Goal: Task Accomplishment & Management: Manage account settings

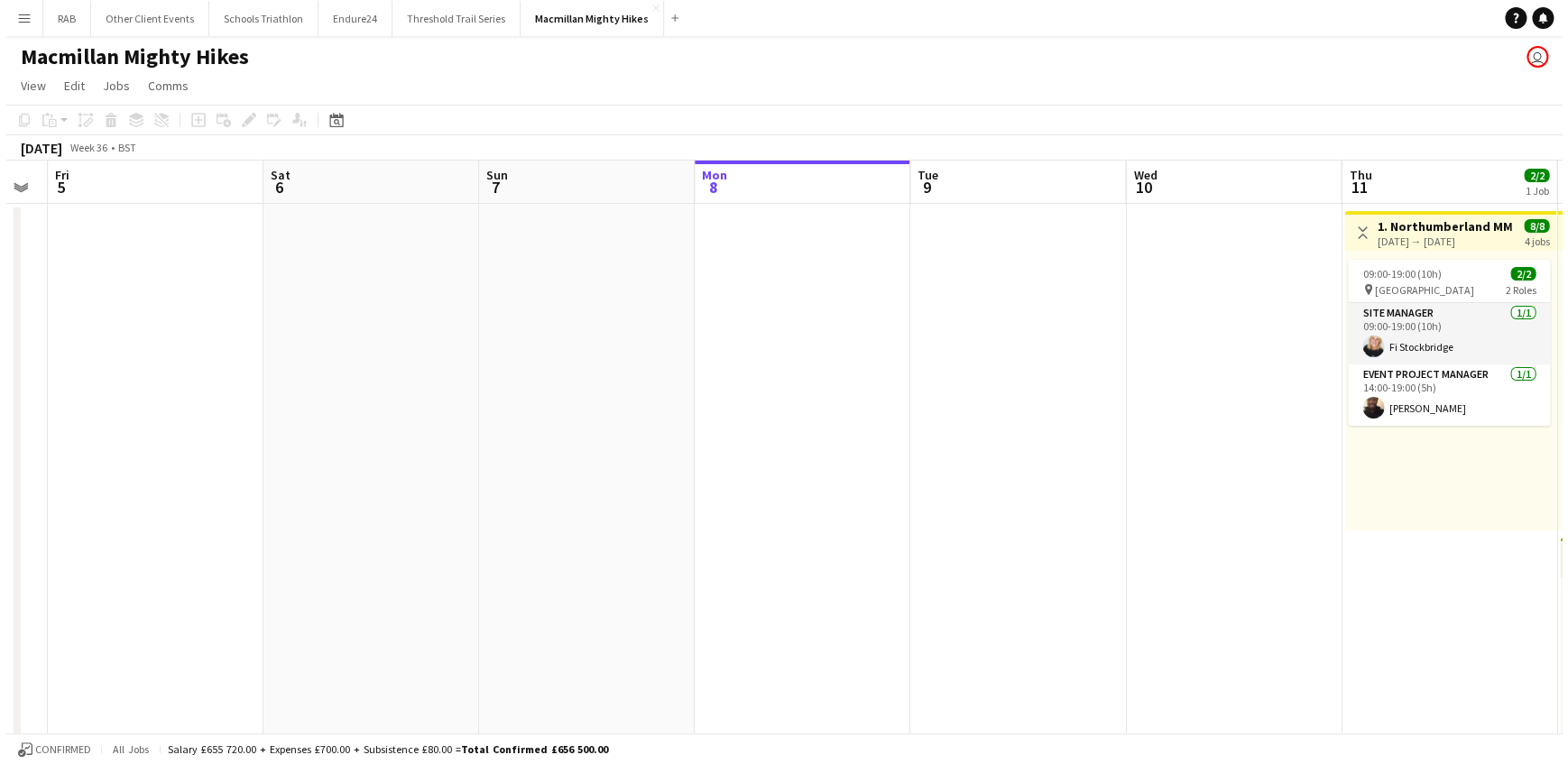
scroll to position [0, 780]
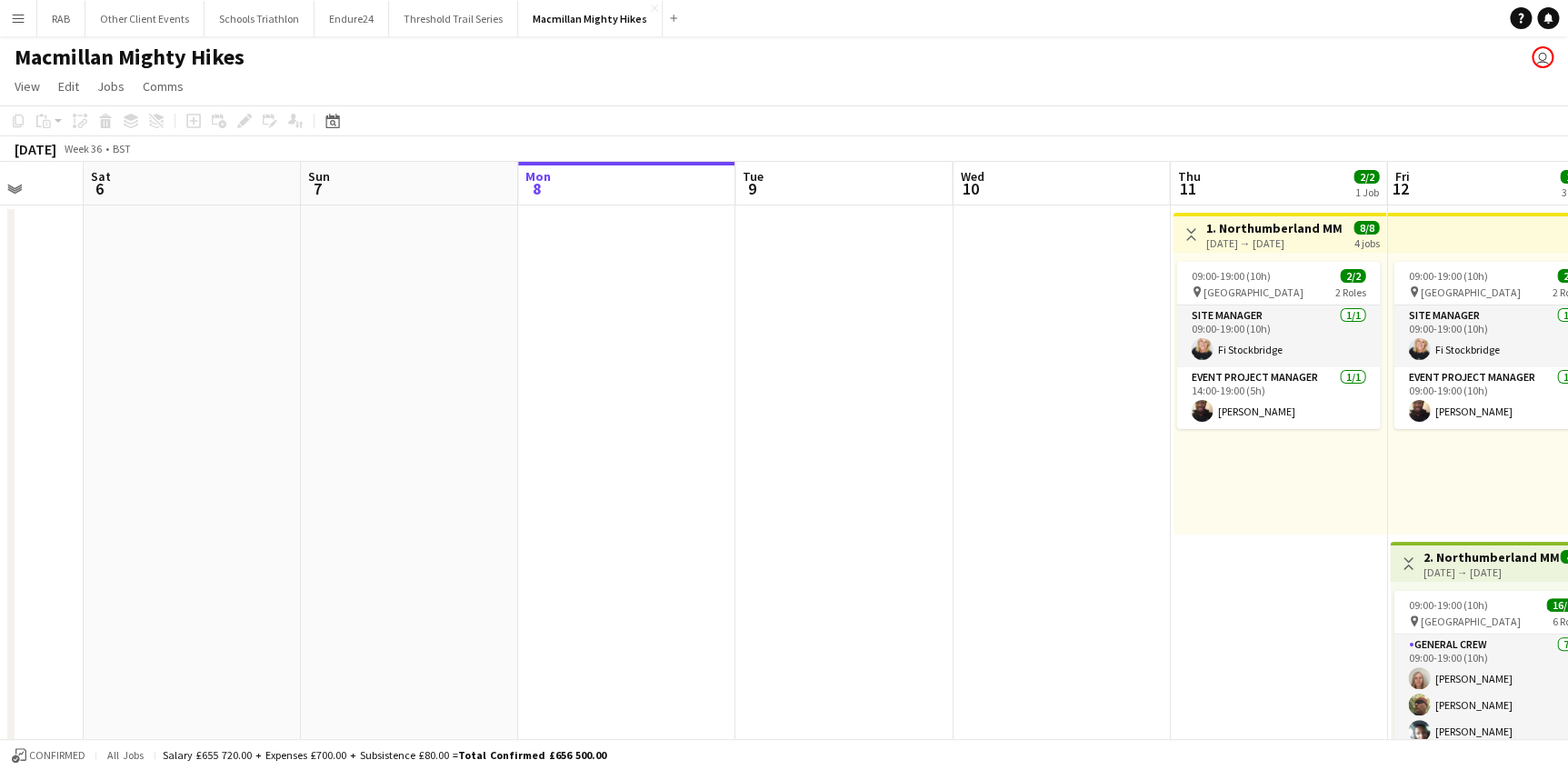
drag, startPoint x: 544, startPoint y: 195, endPoint x: 194, endPoint y: 185, distance: 350.1
click at [141, 25] on button "Other Client Events Close" at bounding box center [144, 19] width 119 height 36
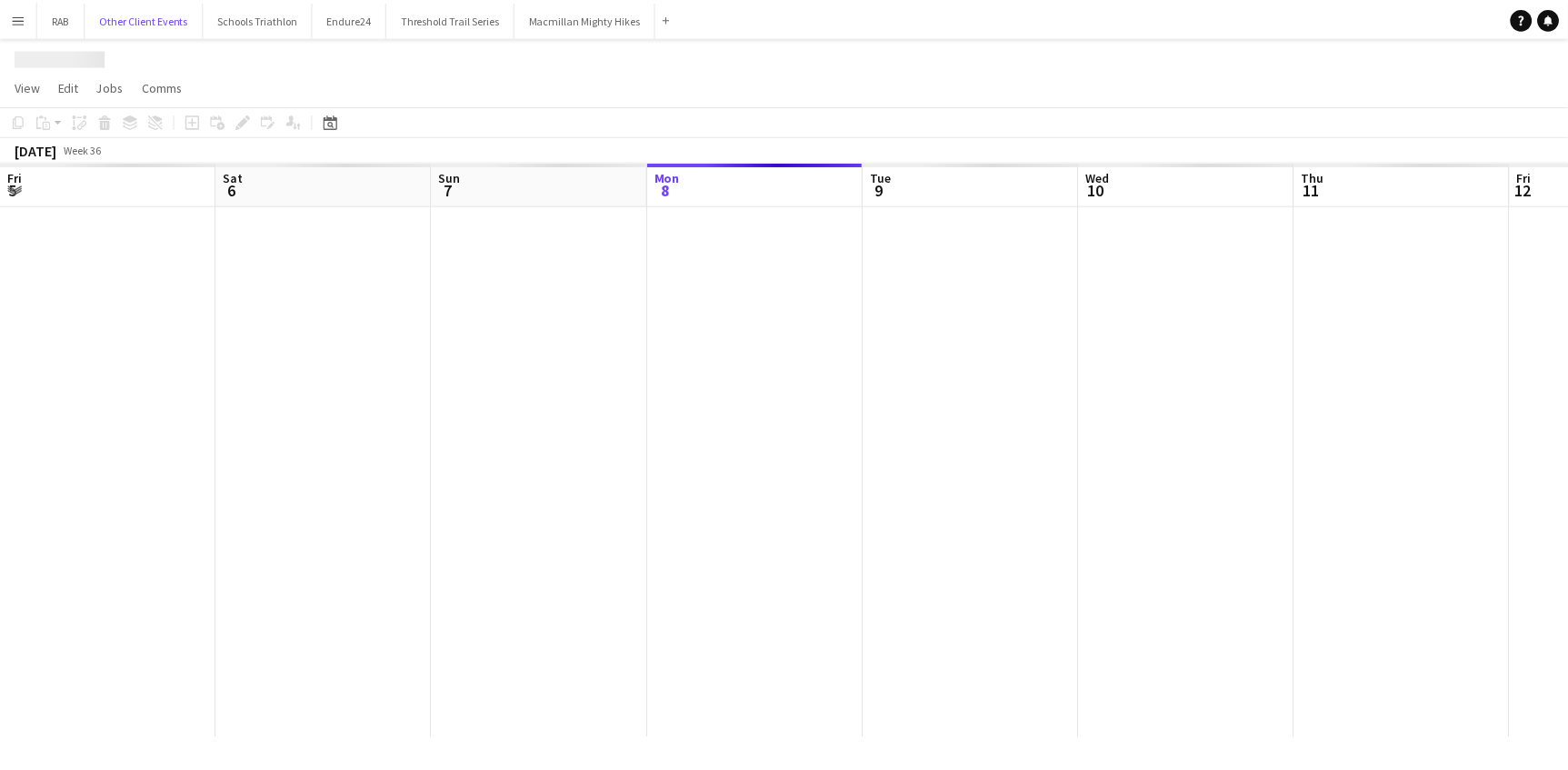
scroll to position [0, 434]
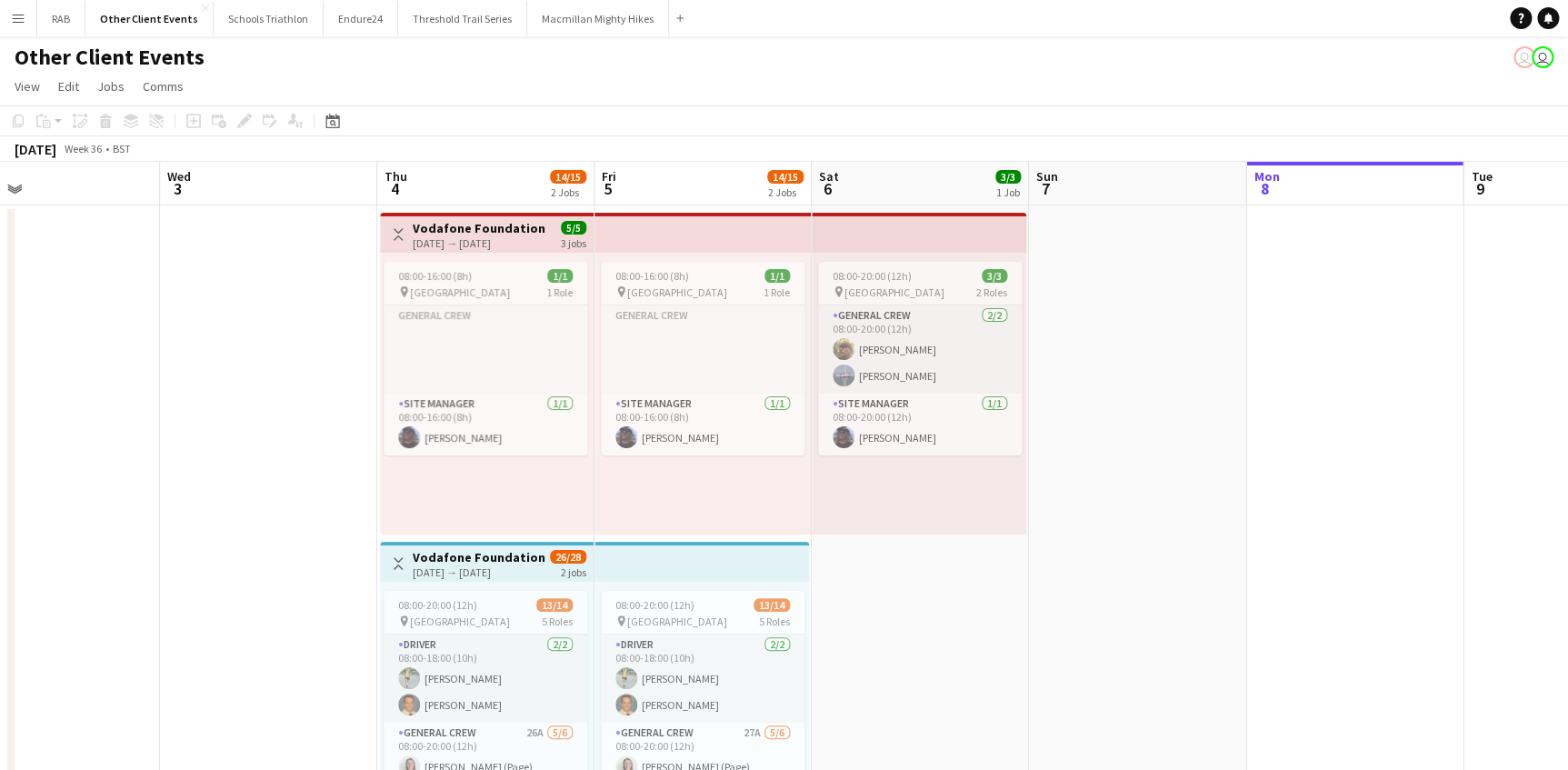
drag, startPoint x: 362, startPoint y: 182, endPoint x: 1383, endPoint y: 150, distance: 1021.5
click at [461, 217] on app-top-bar "Toggle View Vodafone Foundation [DATE] → [DATE] 5/5 3 jobs" at bounding box center [484, 233] width 214 height 40
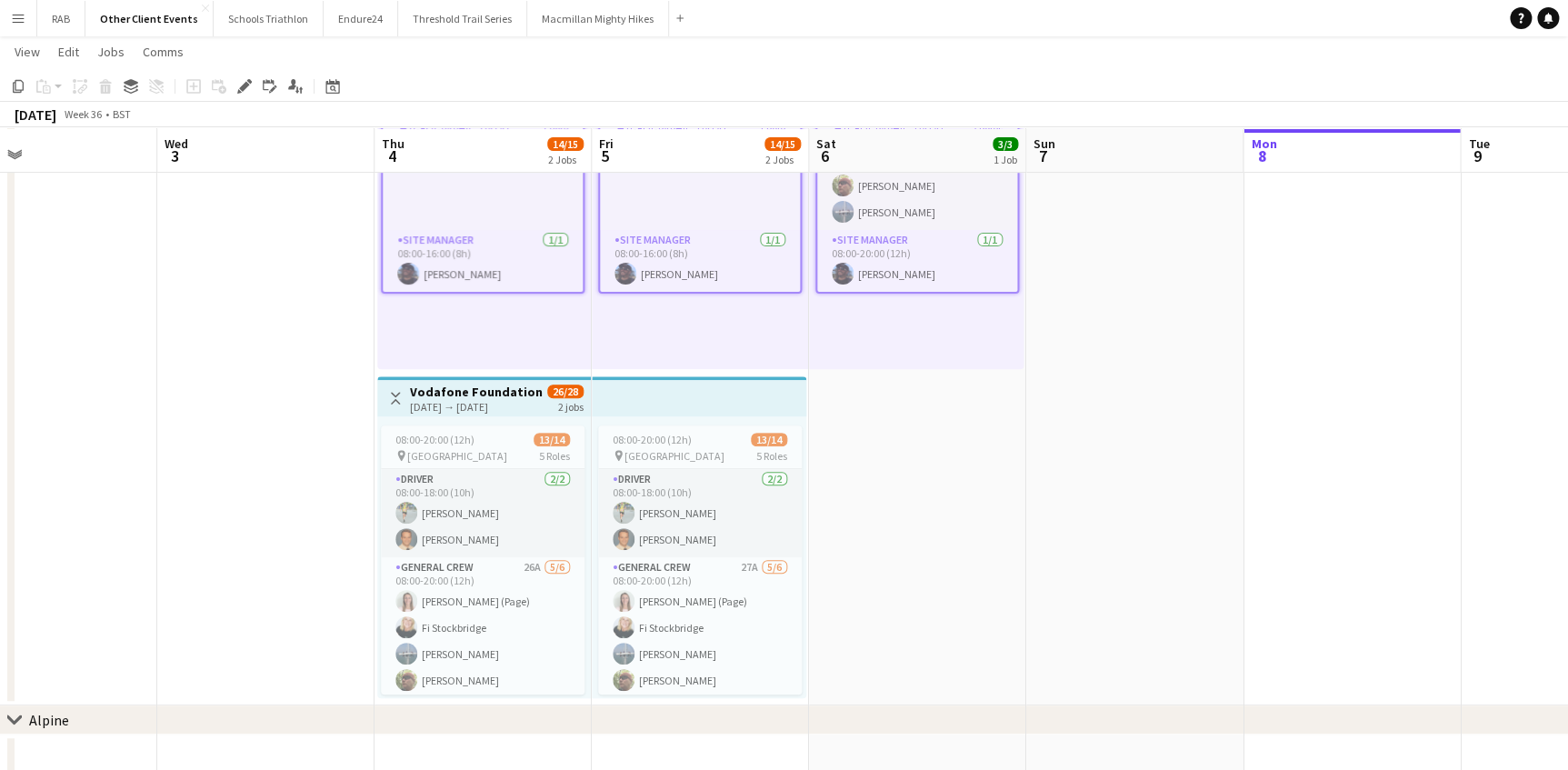
scroll to position [164, 0]
click at [470, 399] on div "[DATE] → [DATE]" at bounding box center [476, 406] width 133 height 14
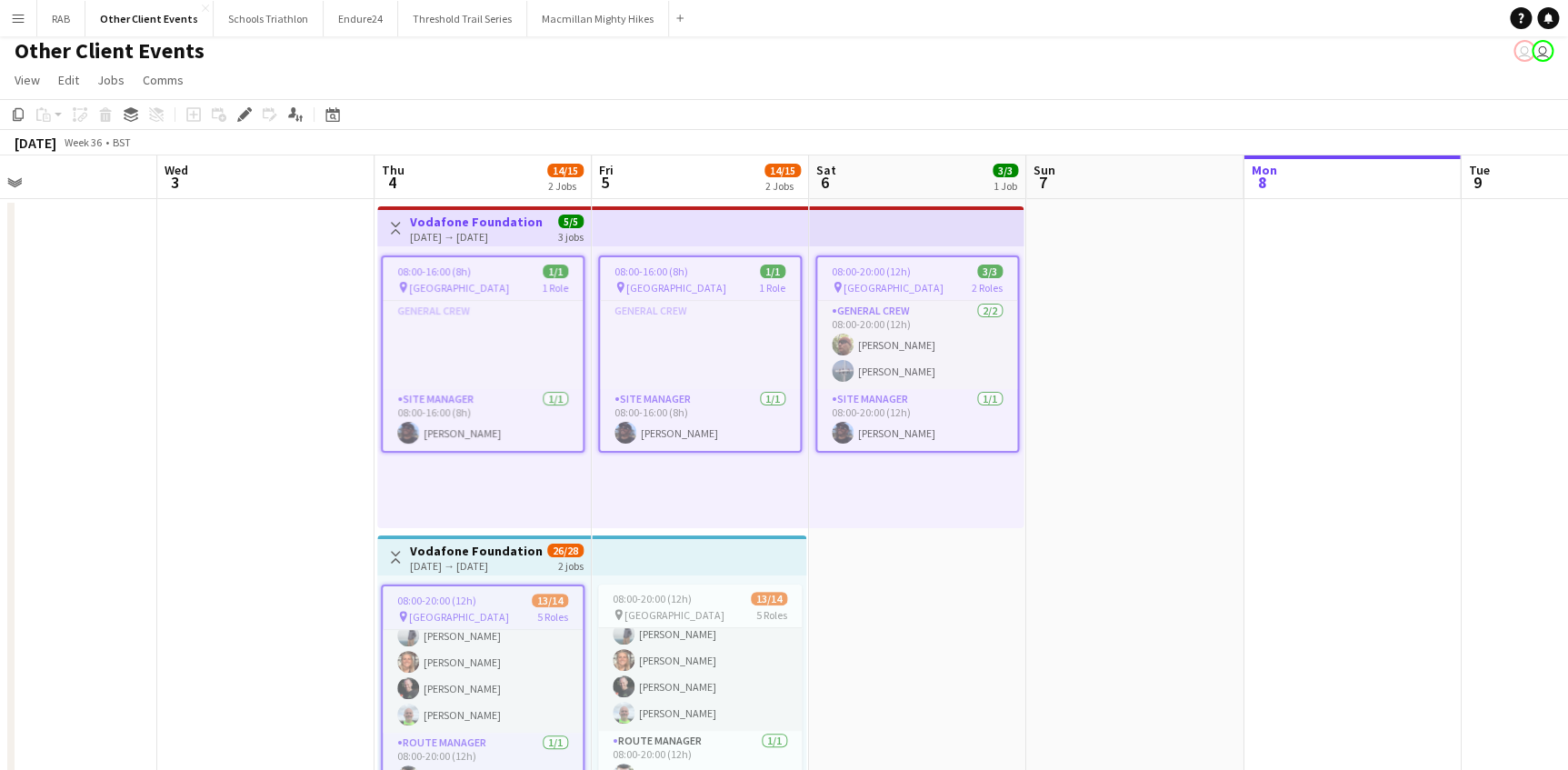
scroll to position [0, 0]
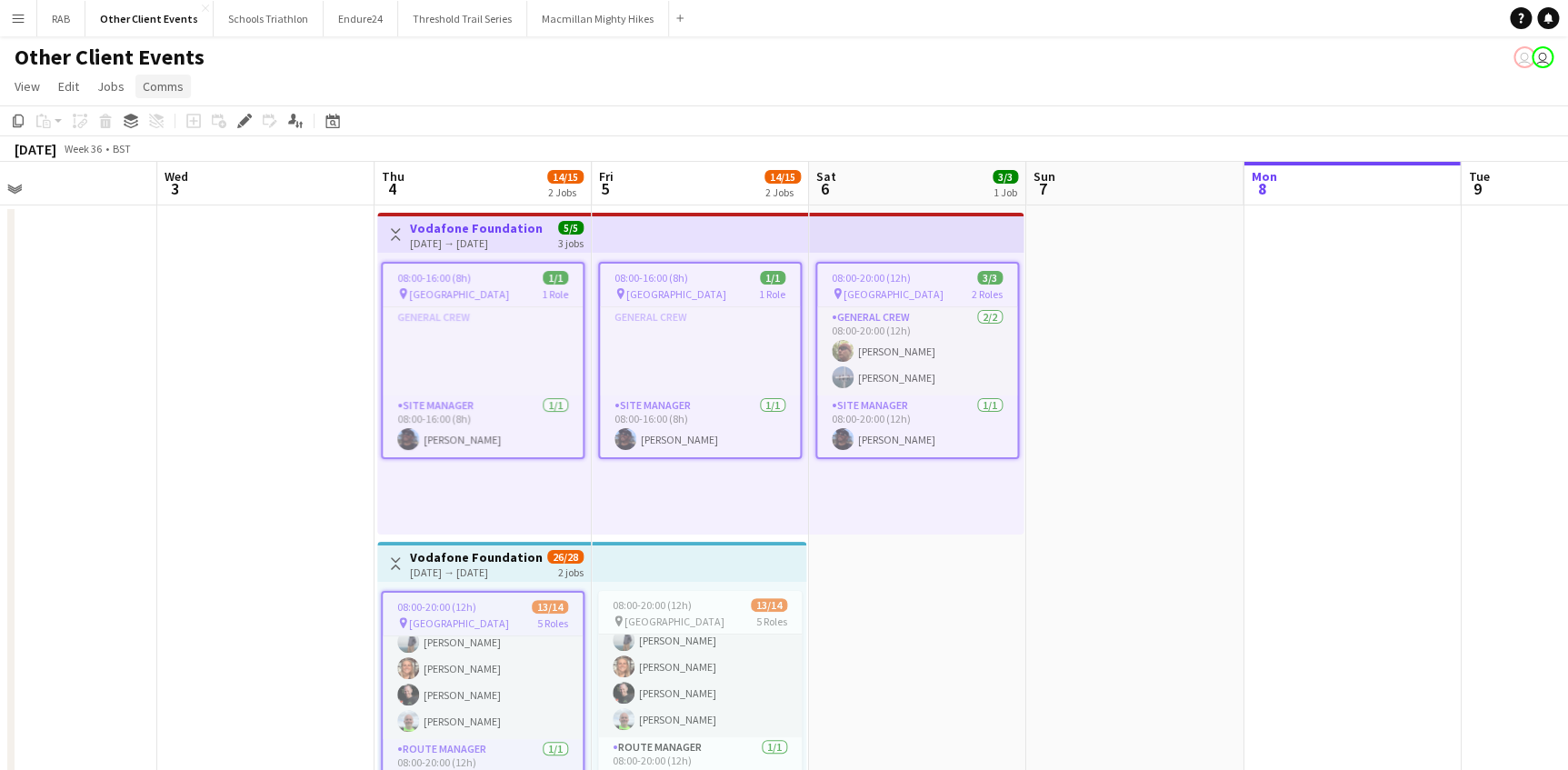
click at [149, 88] on span "Comms" at bounding box center [162, 86] width 41 height 17
click at [204, 122] on span "Notify confirmed crew" at bounding box center [210, 126] width 122 height 17
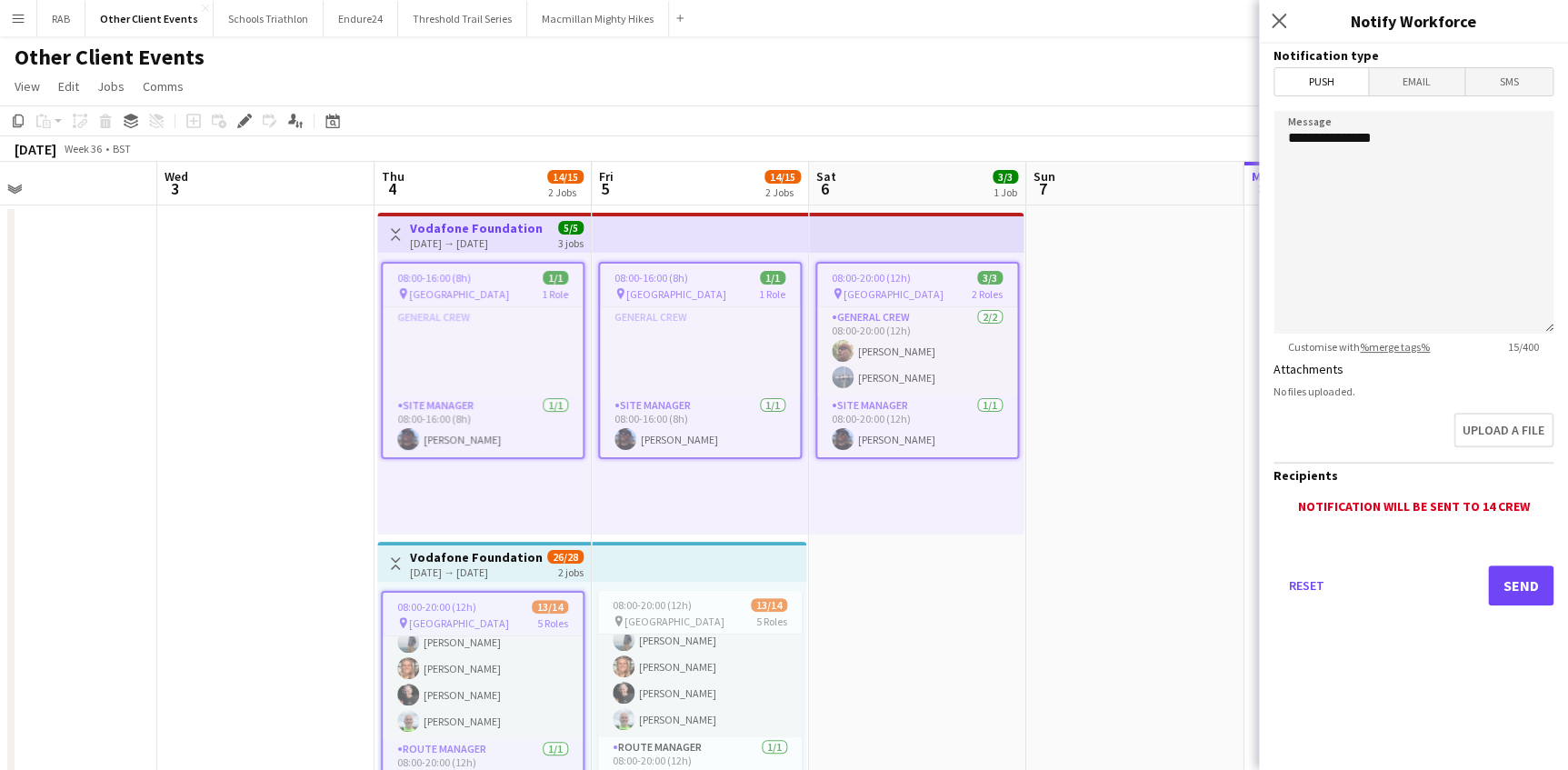
click at [1418, 72] on span "Email" at bounding box center [1416, 82] width 96 height 28
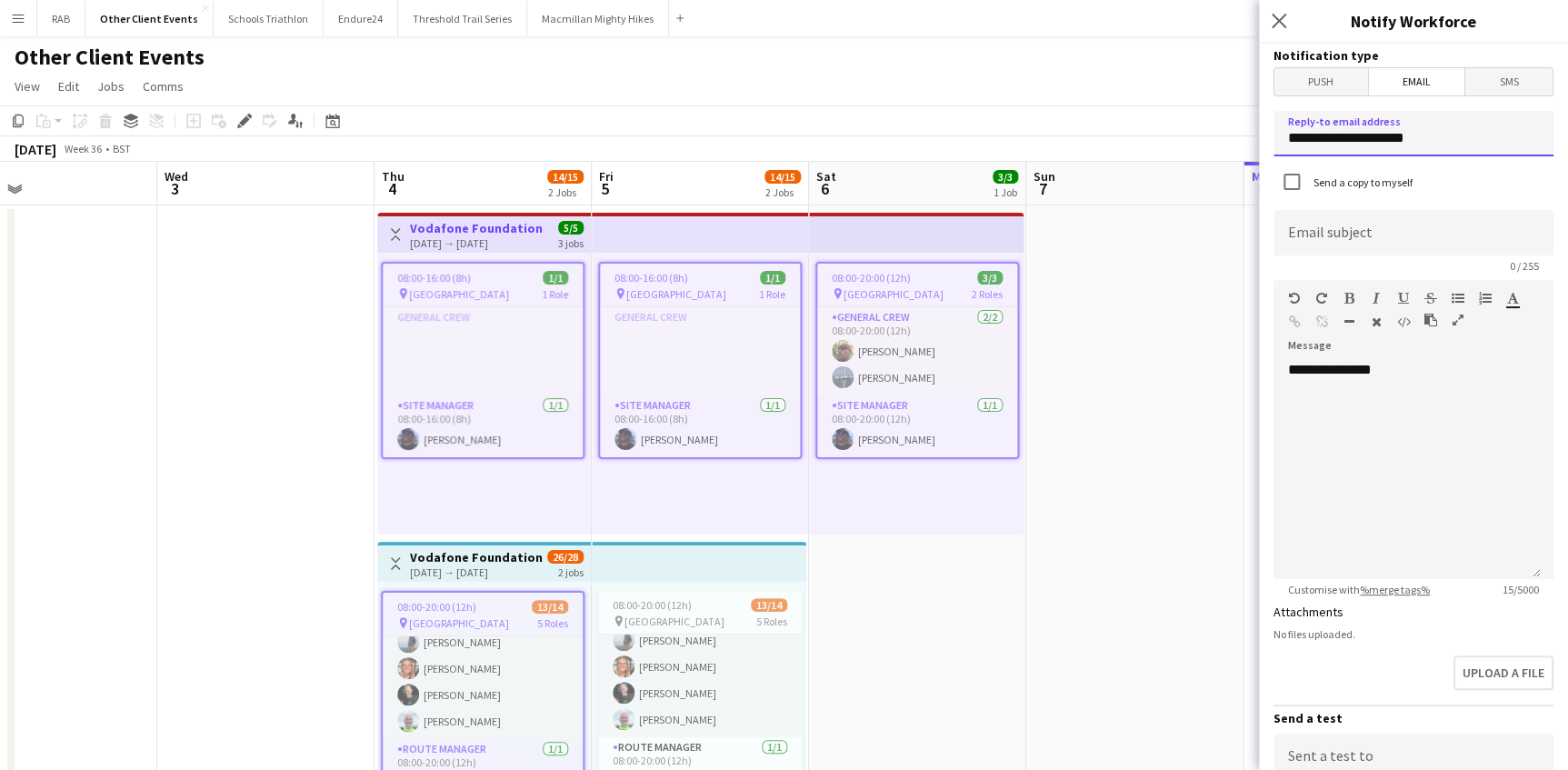
click at [1341, 137] on input "**********" at bounding box center [1413, 134] width 280 height 46
drag, startPoint x: 1253, startPoint y: 143, endPoint x: 1234, endPoint y: 156, distance: 23.0
click at [1223, 145] on body "Menu Boards Boards Boards All jobs Status Workforce Workforce My Workforce Recr…" at bounding box center [784, 770] width 1568 height 1540
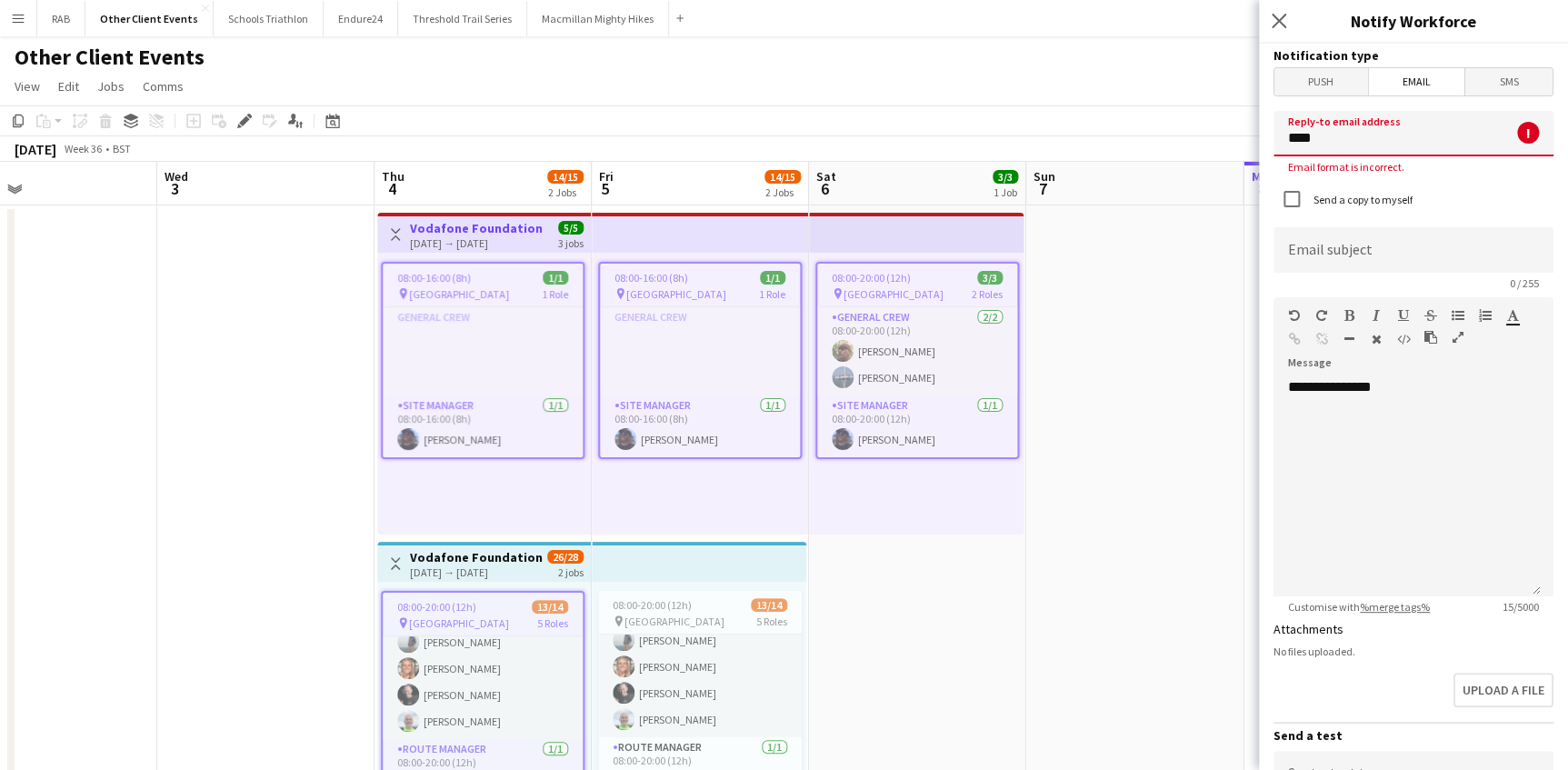
type input "**********"
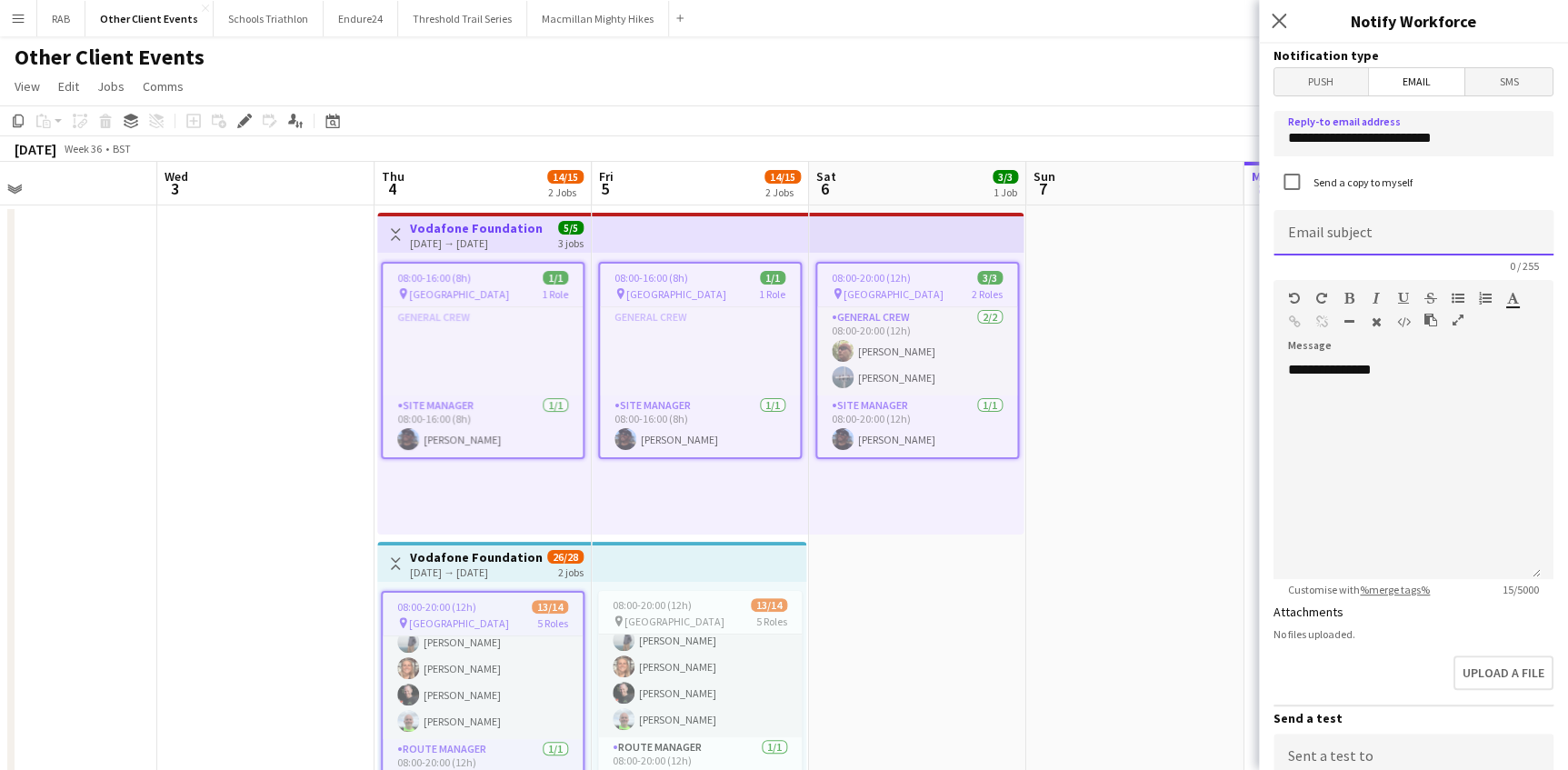
click at [1308, 229] on input at bounding box center [1413, 233] width 280 height 46
type input "**********"
drag, startPoint x: 1359, startPoint y: 367, endPoint x: 1271, endPoint y: 369, distance: 88.0
click at [1271, 369] on form "**********" at bounding box center [1413, 549] width 309 height 1011
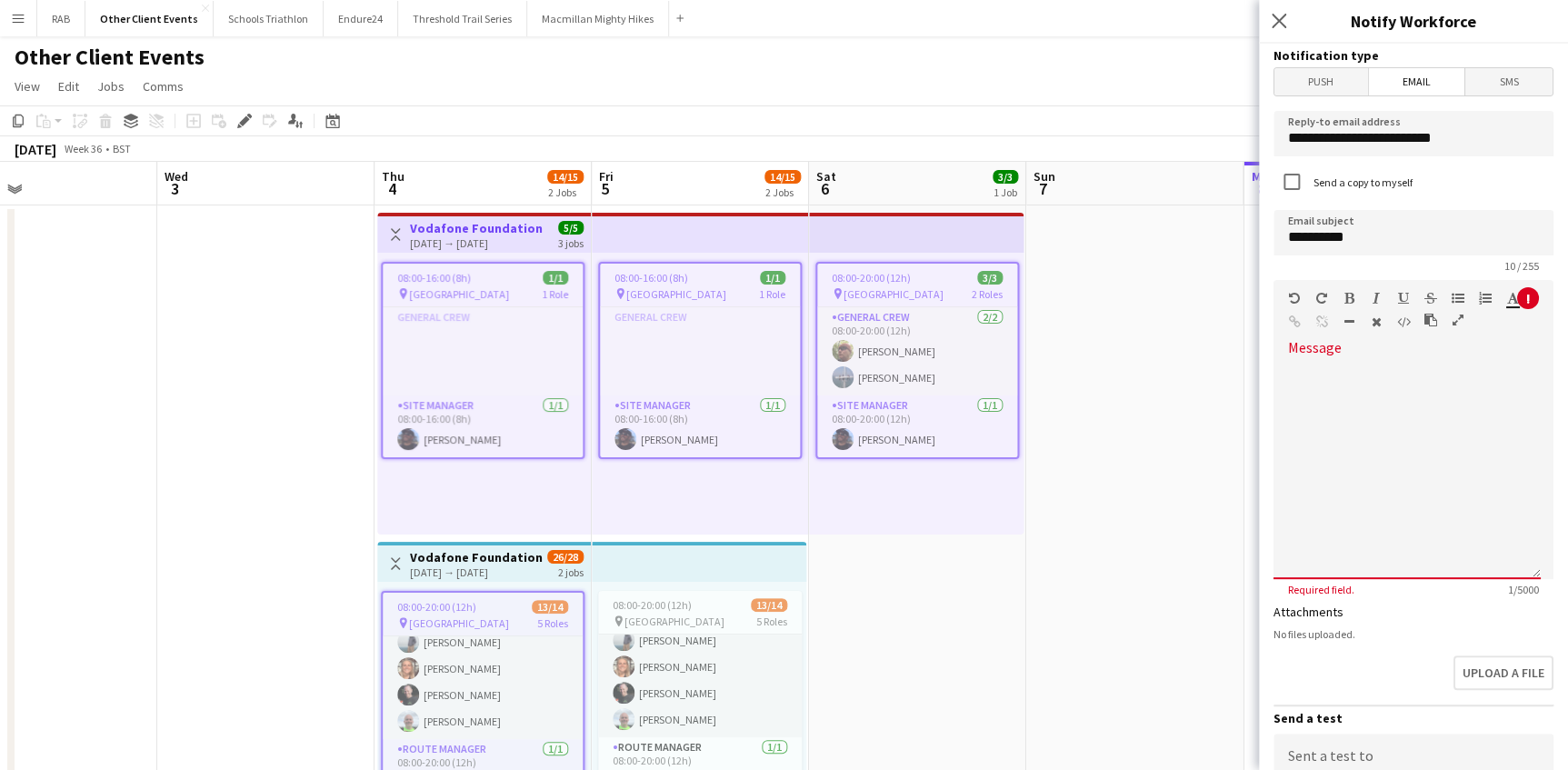
click at [1313, 361] on div at bounding box center [1407, 470] width 267 height 218
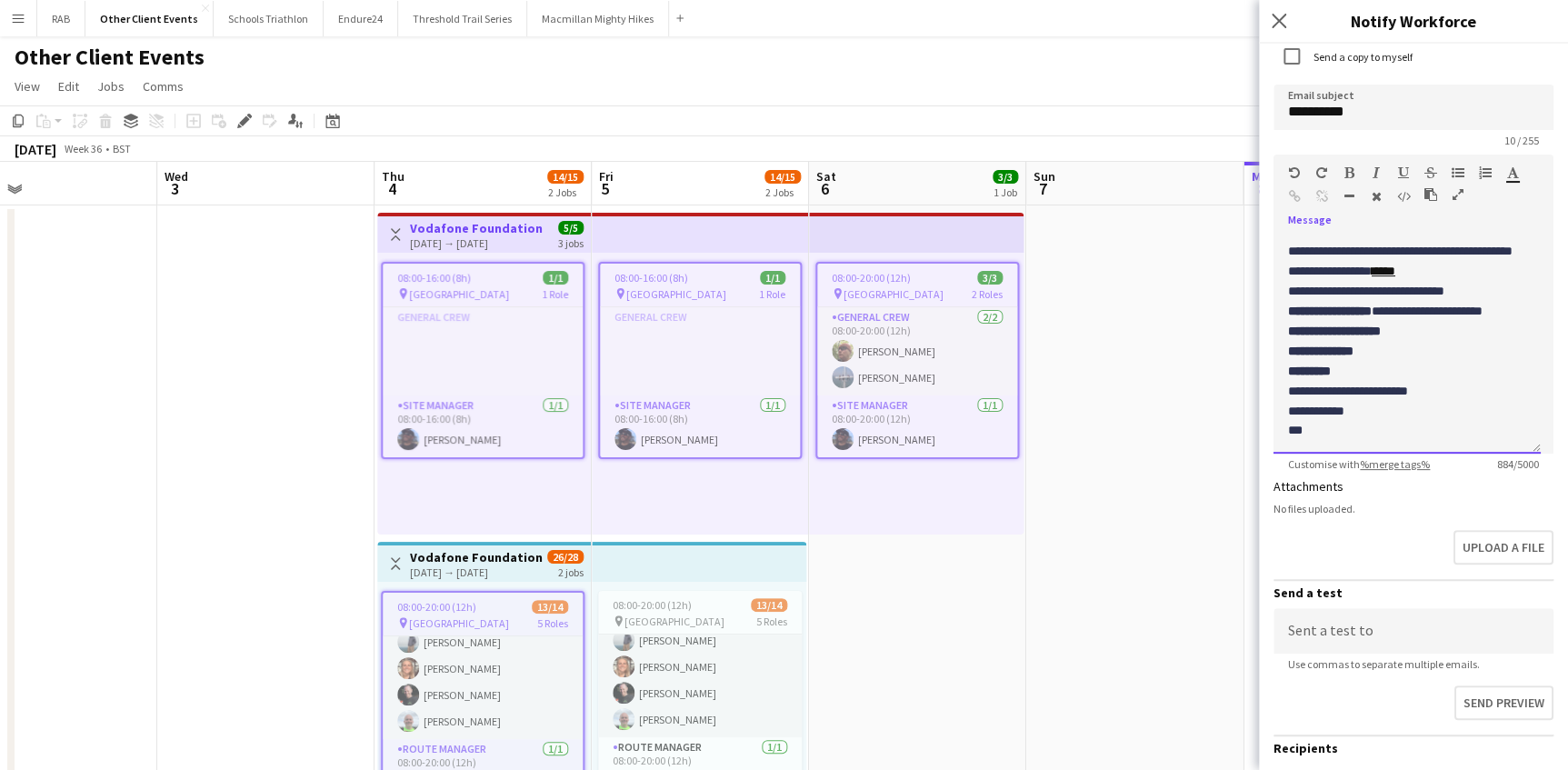
scroll to position [282, 0]
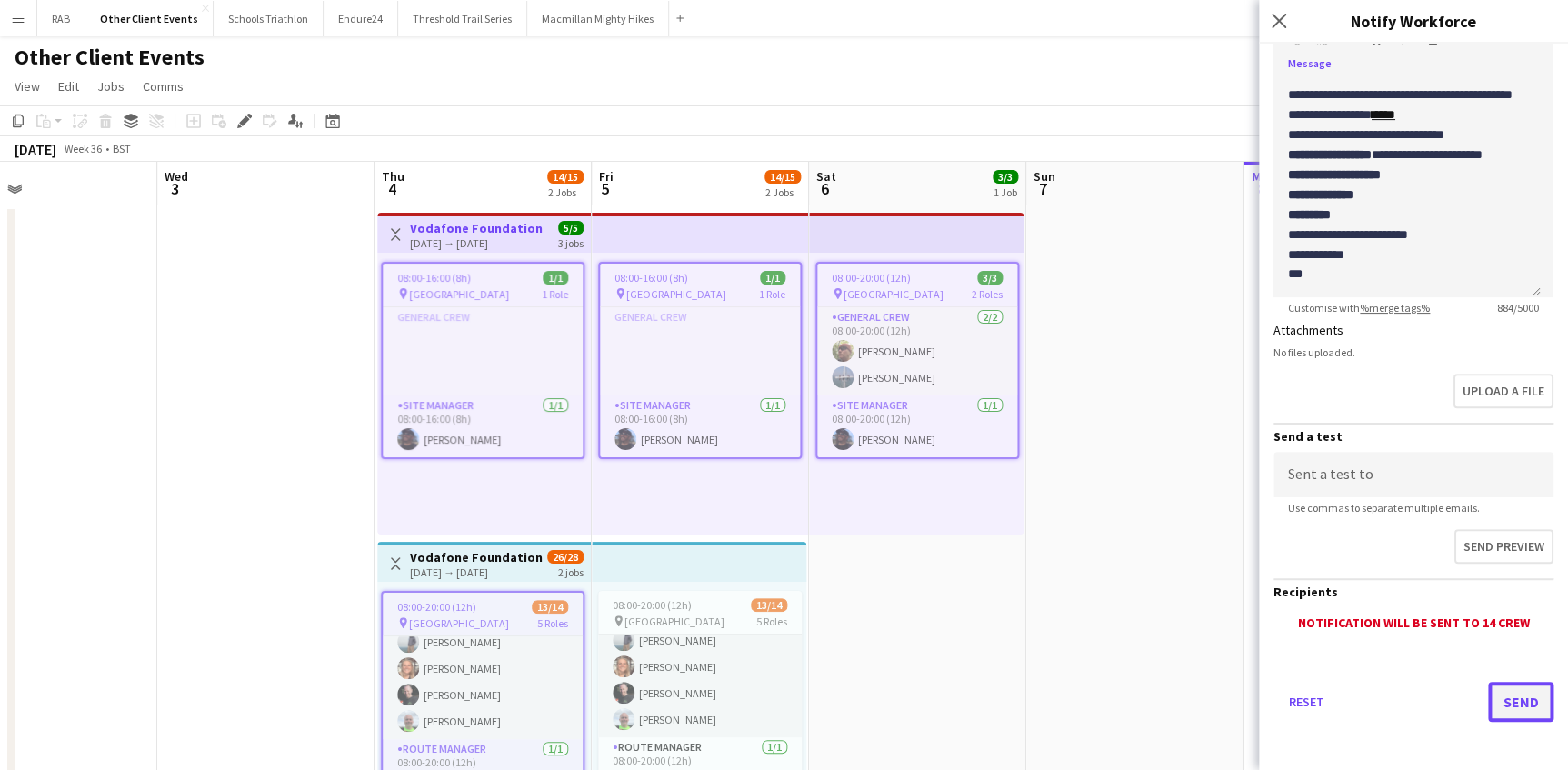
click at [1498, 697] on button "Send" at bounding box center [1521, 702] width 65 height 40
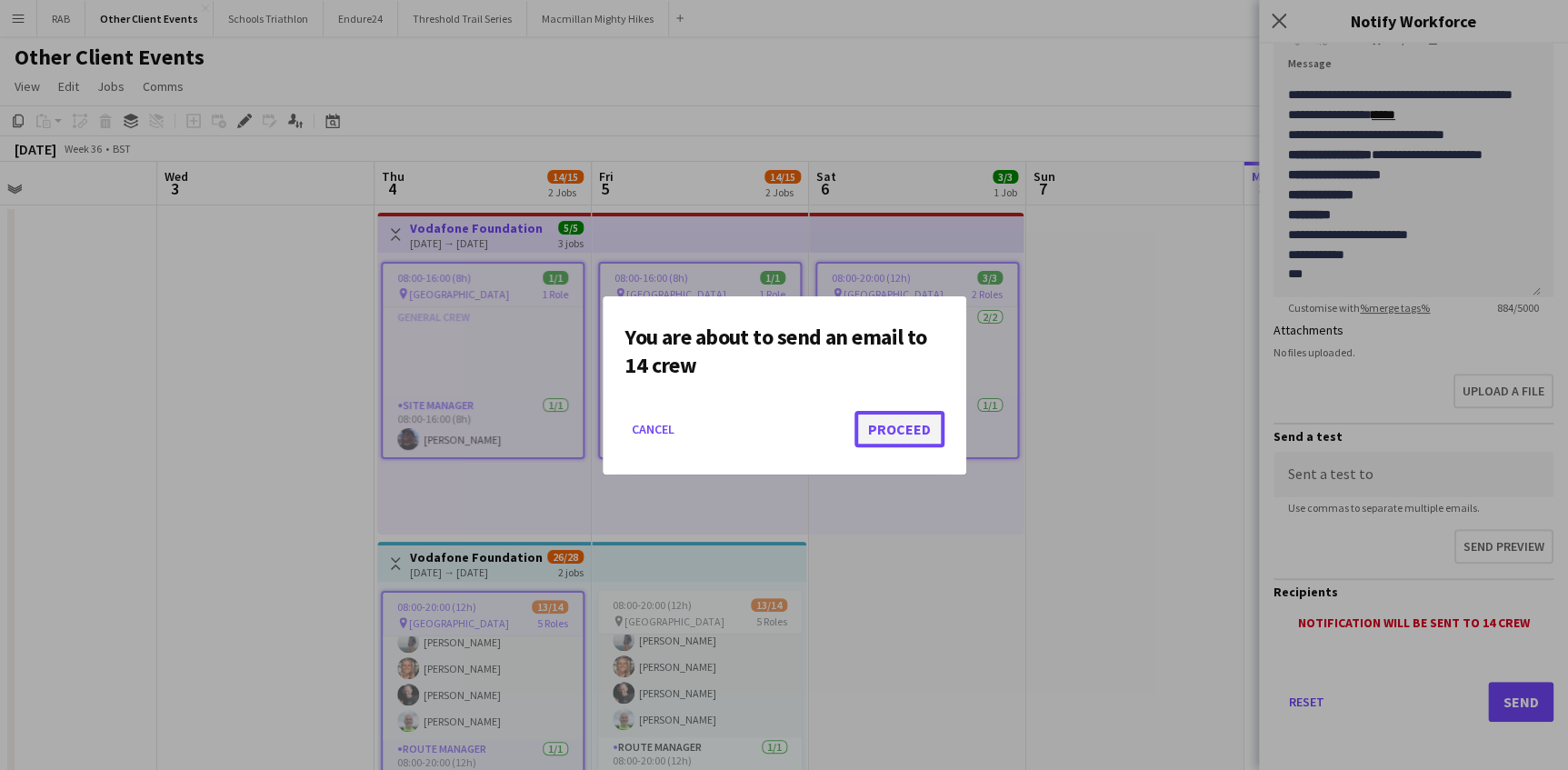
click at [890, 428] on button "Proceed" at bounding box center [899, 429] width 90 height 37
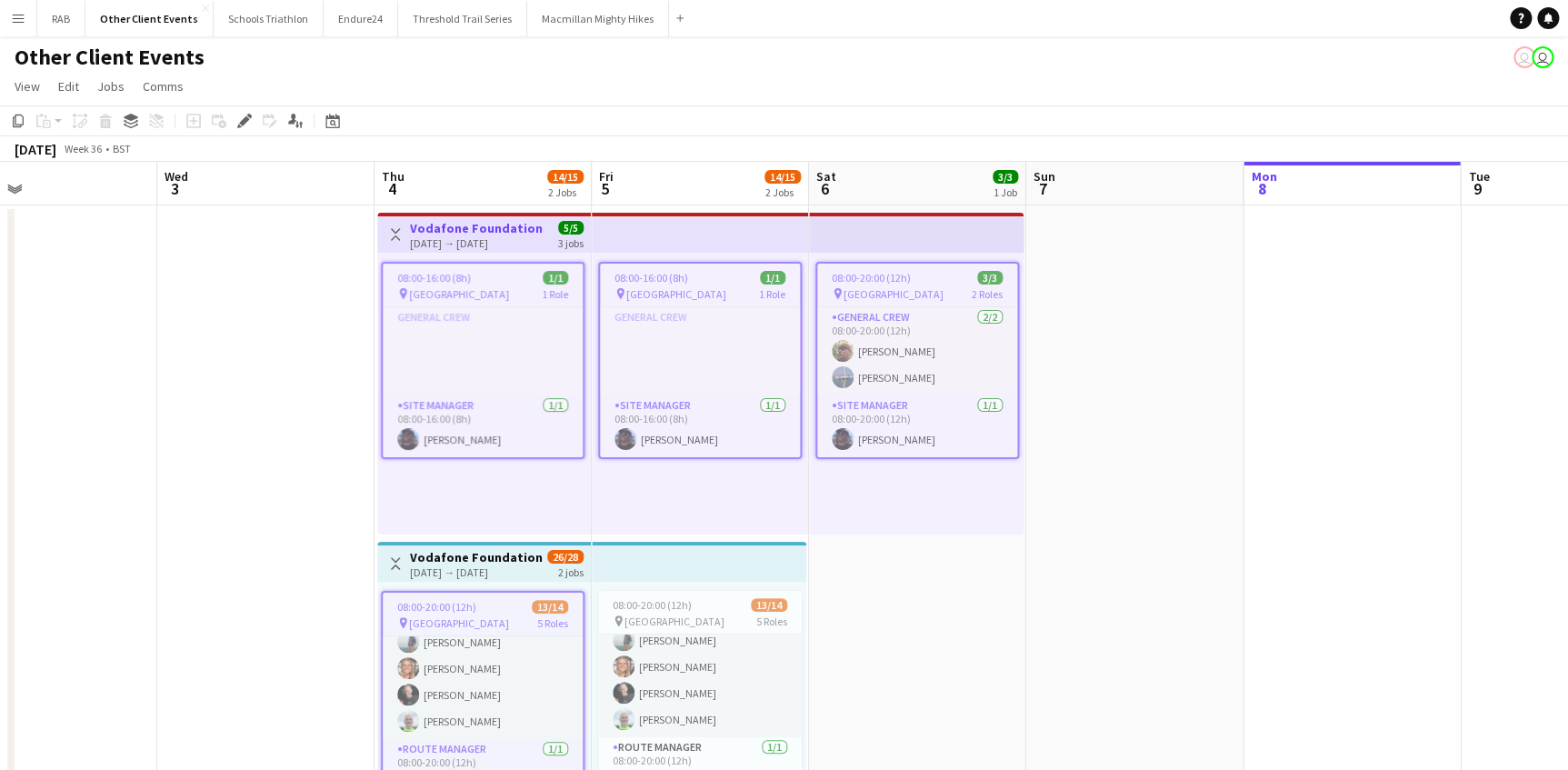
click at [330, 477] on app-date-cell at bounding box center [266, 538] width 218 height 665
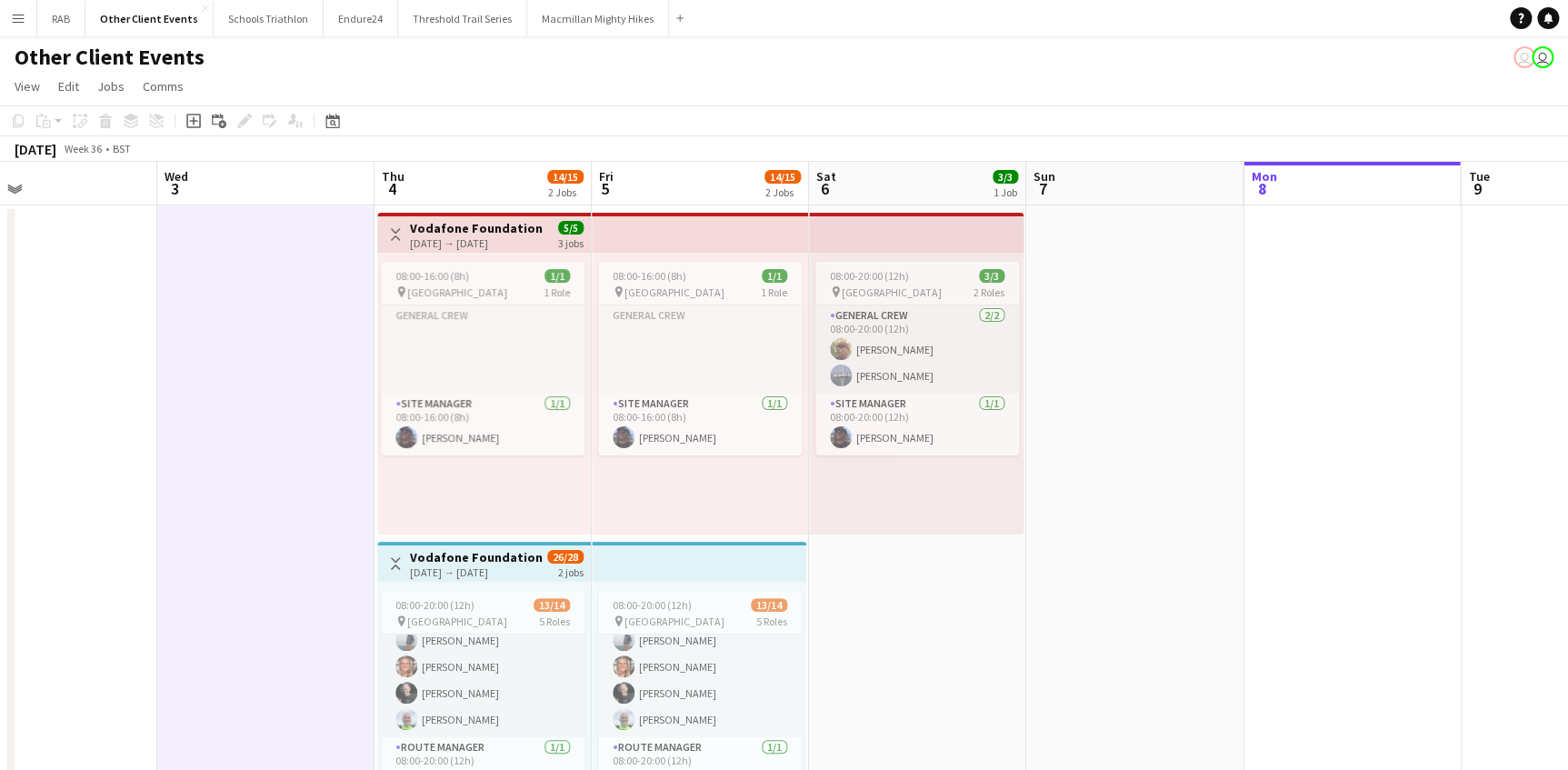
click at [1104, 361] on app-date-cell at bounding box center [1135, 538] width 218 height 665
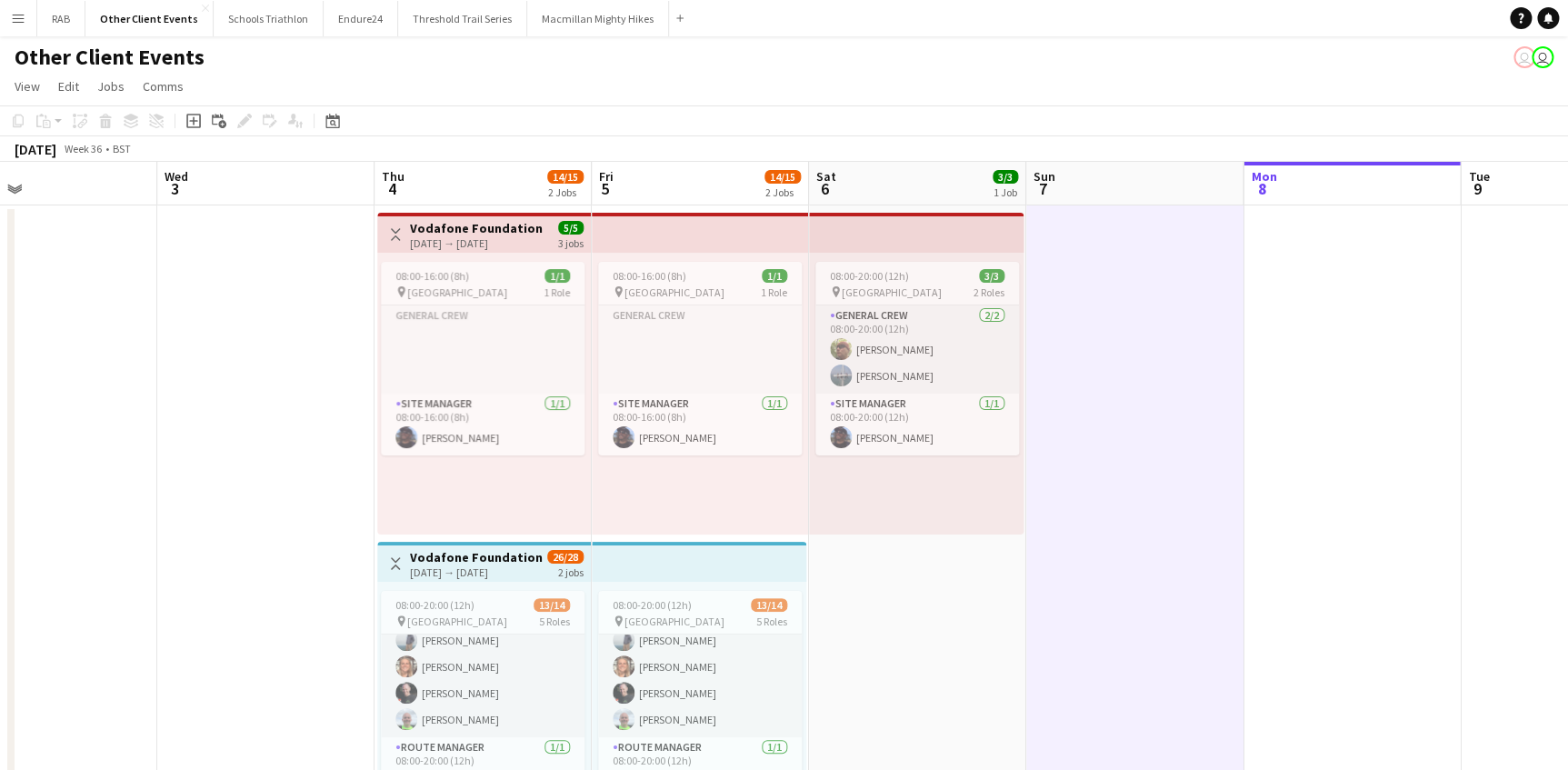
click at [924, 620] on app-date-cell "08:00-20:00 (12h) 3/3 pin [GEOGRAPHIC_DATA] 2 Roles General Crew [DATE] 08:00-2…" at bounding box center [918, 538] width 218 height 665
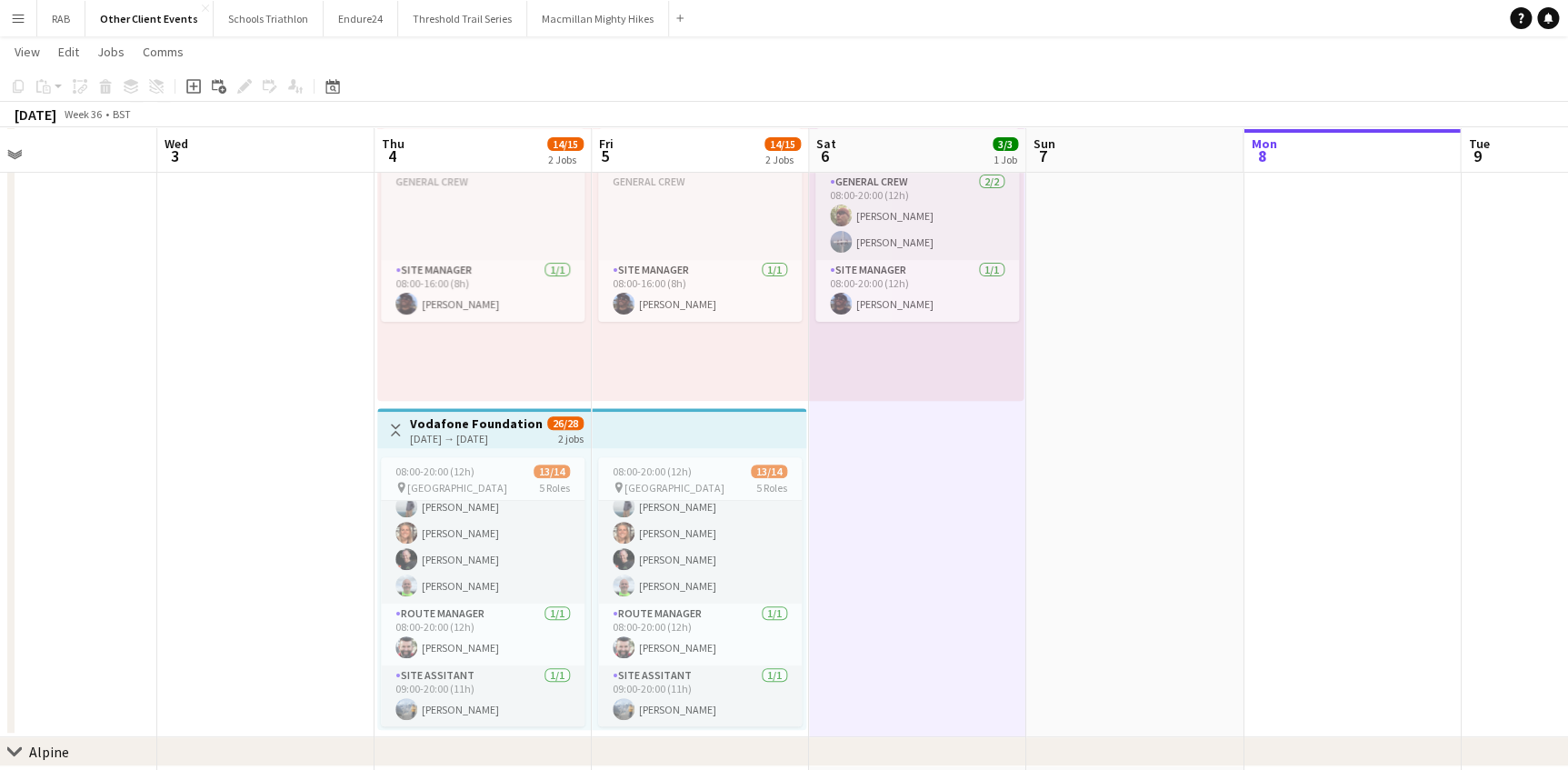
scroll to position [134, 0]
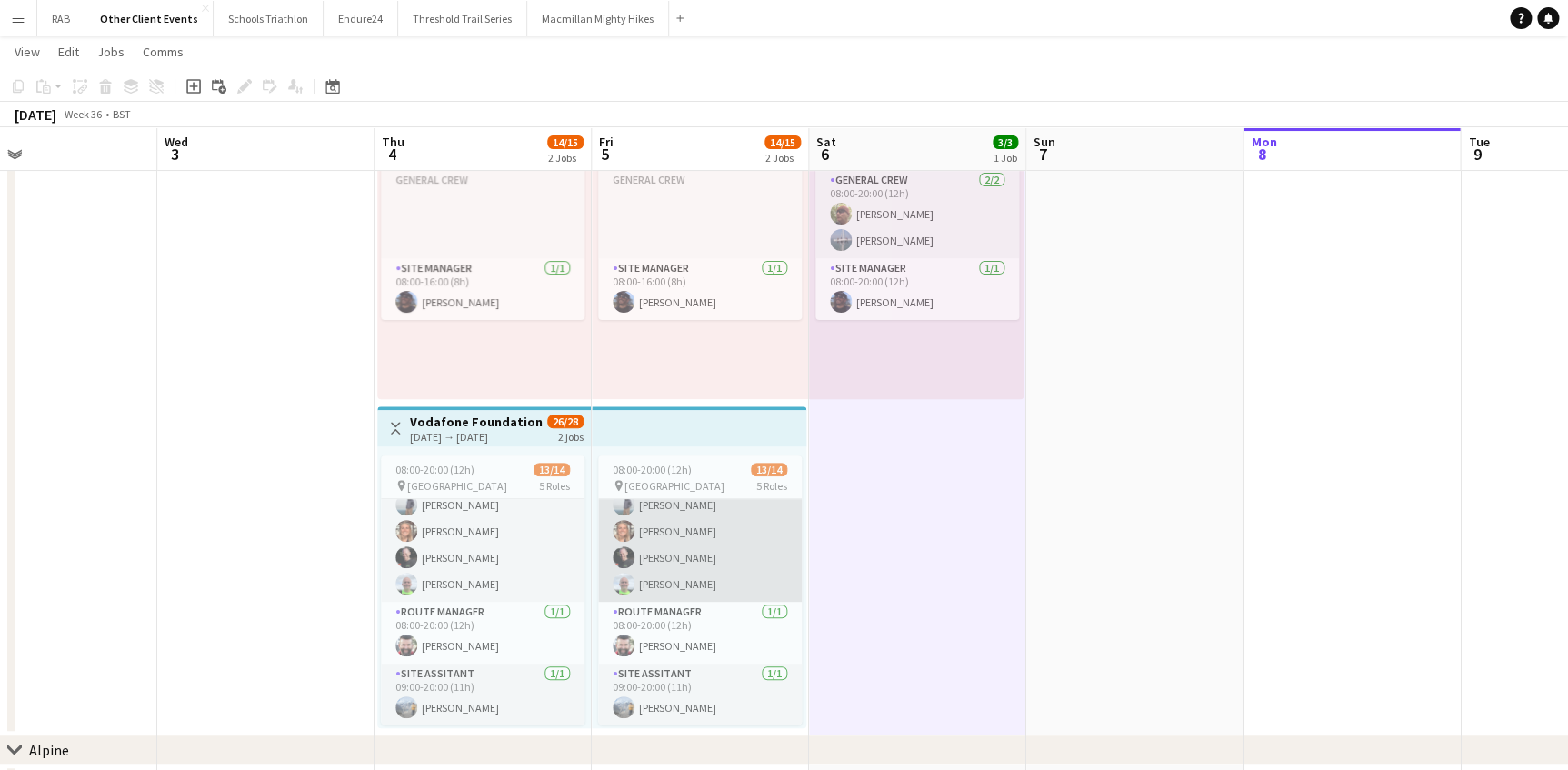
click at [666, 525] on app-card-role "Route Crew [DATE] 08:00-20:00 (12h) [PERSON_NAME] [PERSON_NAME] [PERSON_NAME] […" at bounding box center [699, 531] width 204 height 141
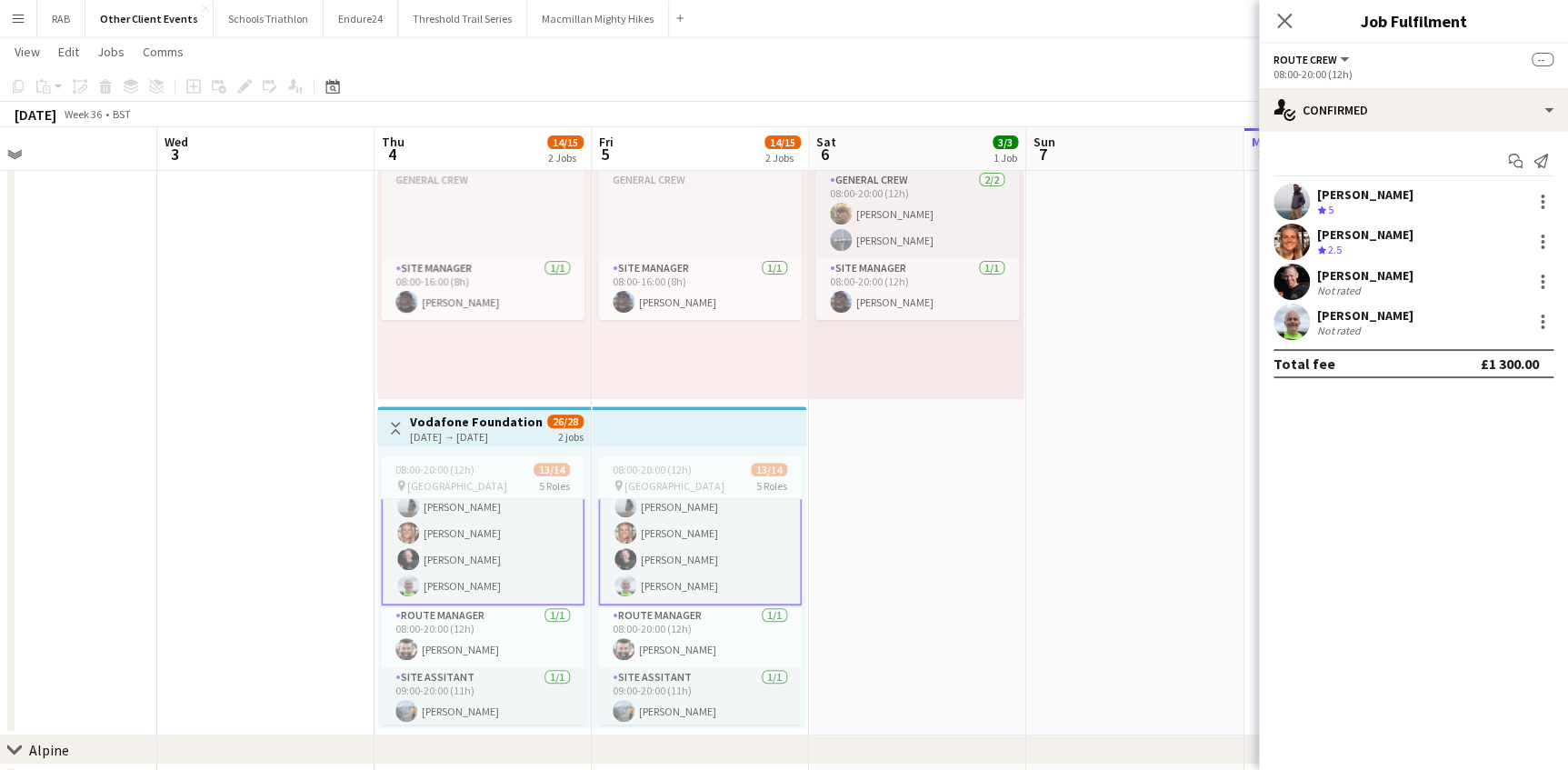
scroll to position [322, 0]
click at [1369, 311] on div "[PERSON_NAME]" at bounding box center [1364, 315] width 96 height 17
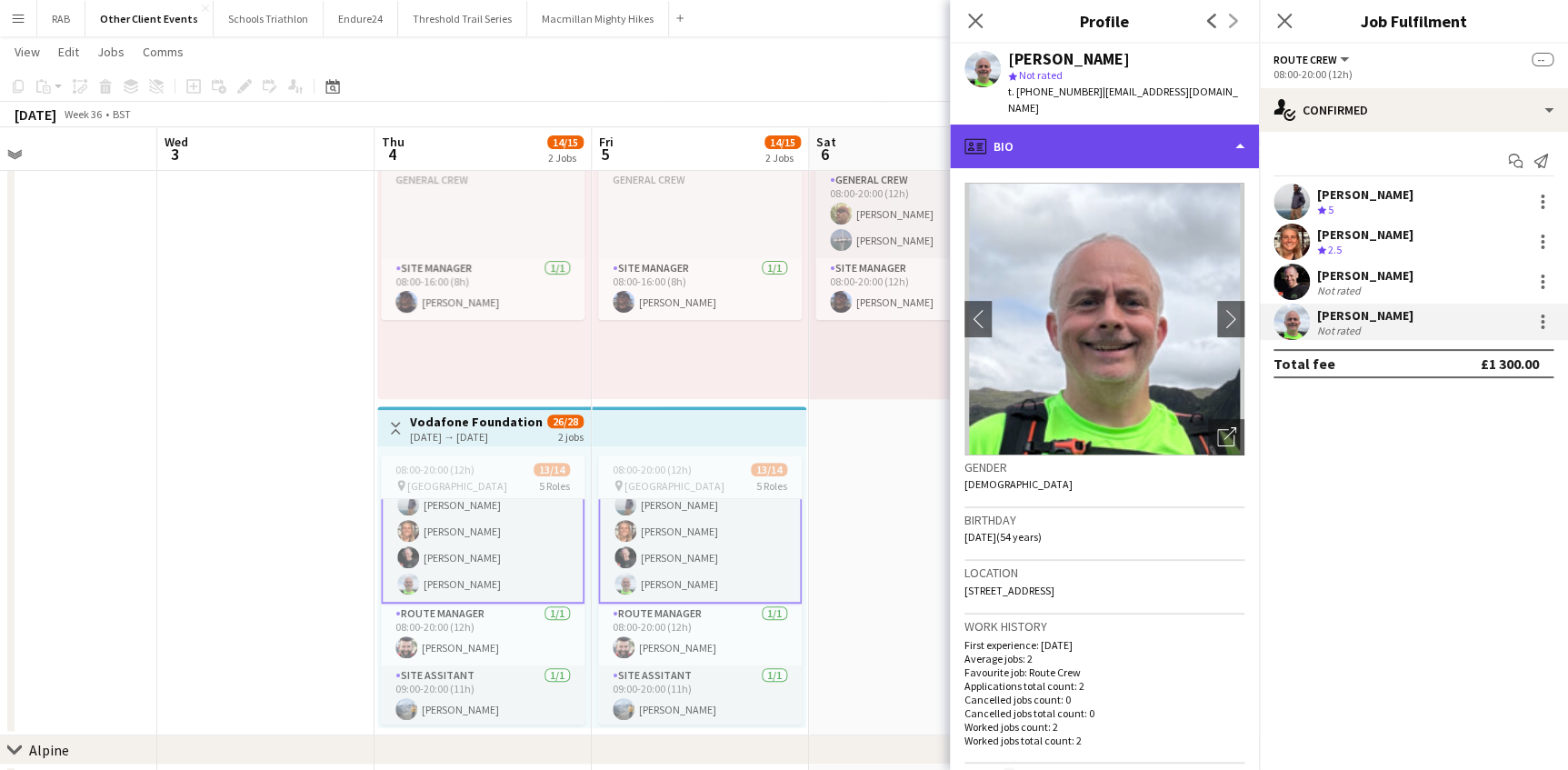
click at [1147, 125] on div "profile Bio" at bounding box center [1104, 146] width 309 height 44
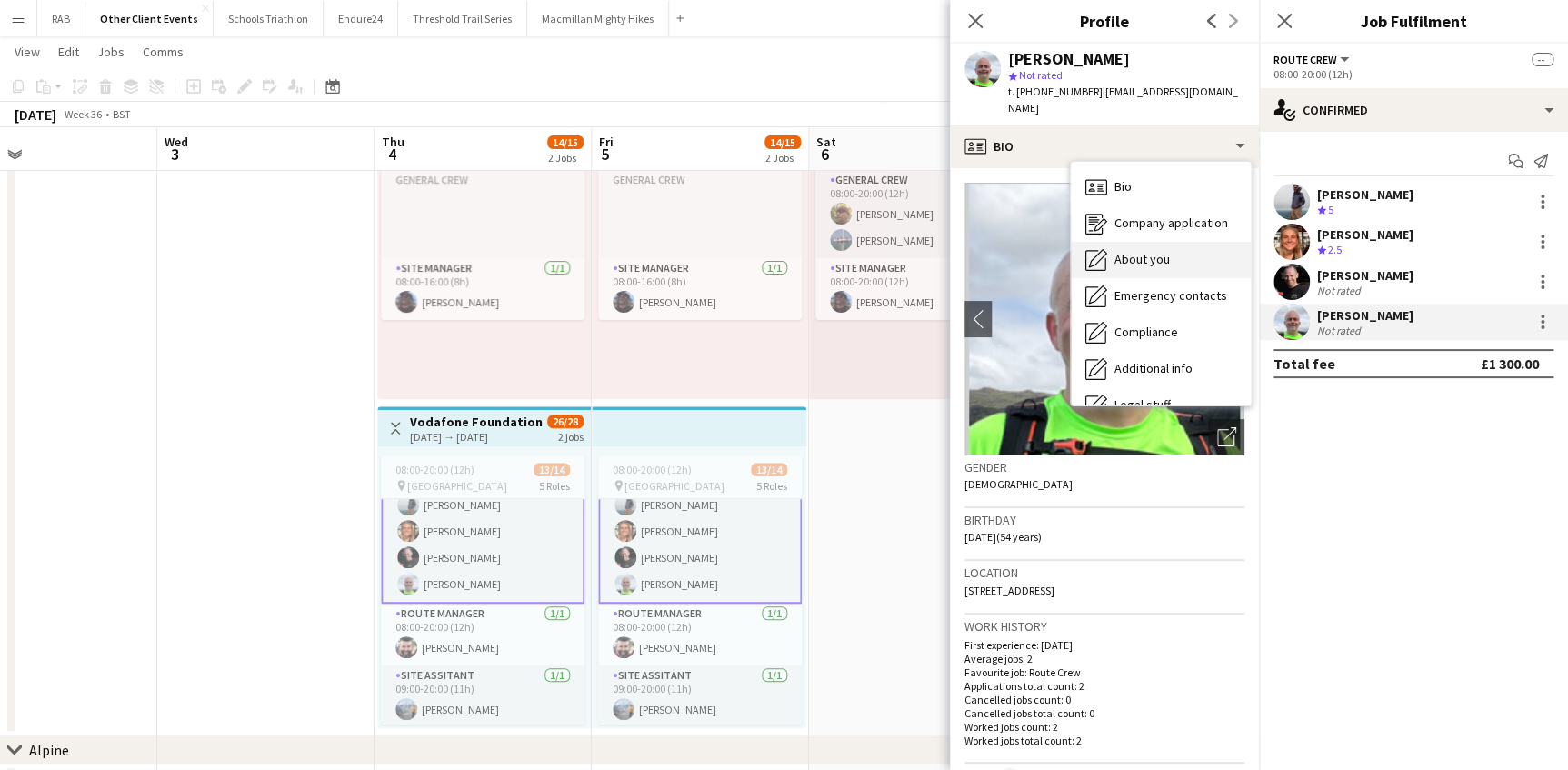
click at [1130, 251] on div "About you About you" at bounding box center [1160, 259] width 180 height 37
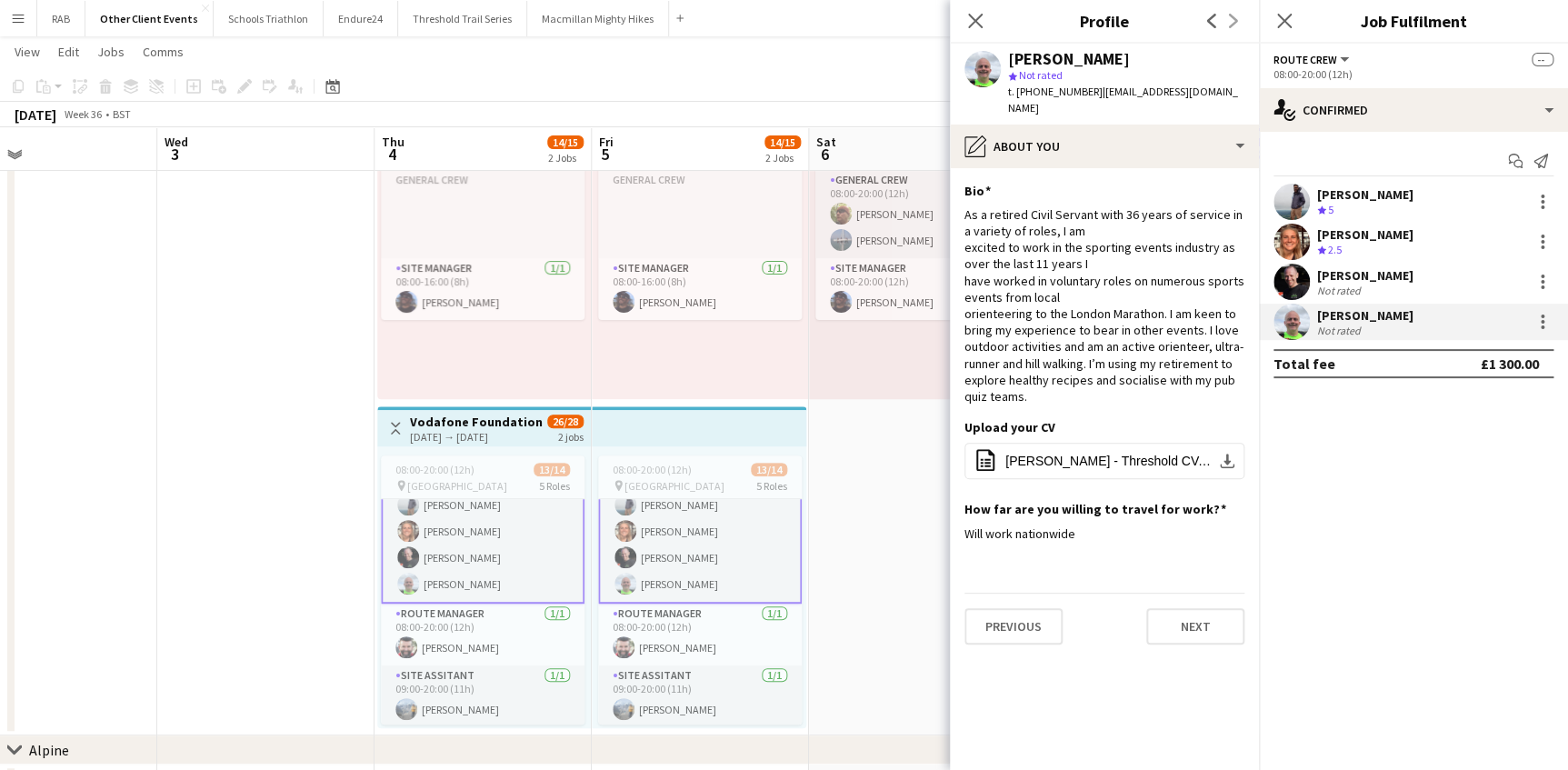
click at [1353, 267] on div "[PERSON_NAME]" at bounding box center [1364, 275] width 96 height 17
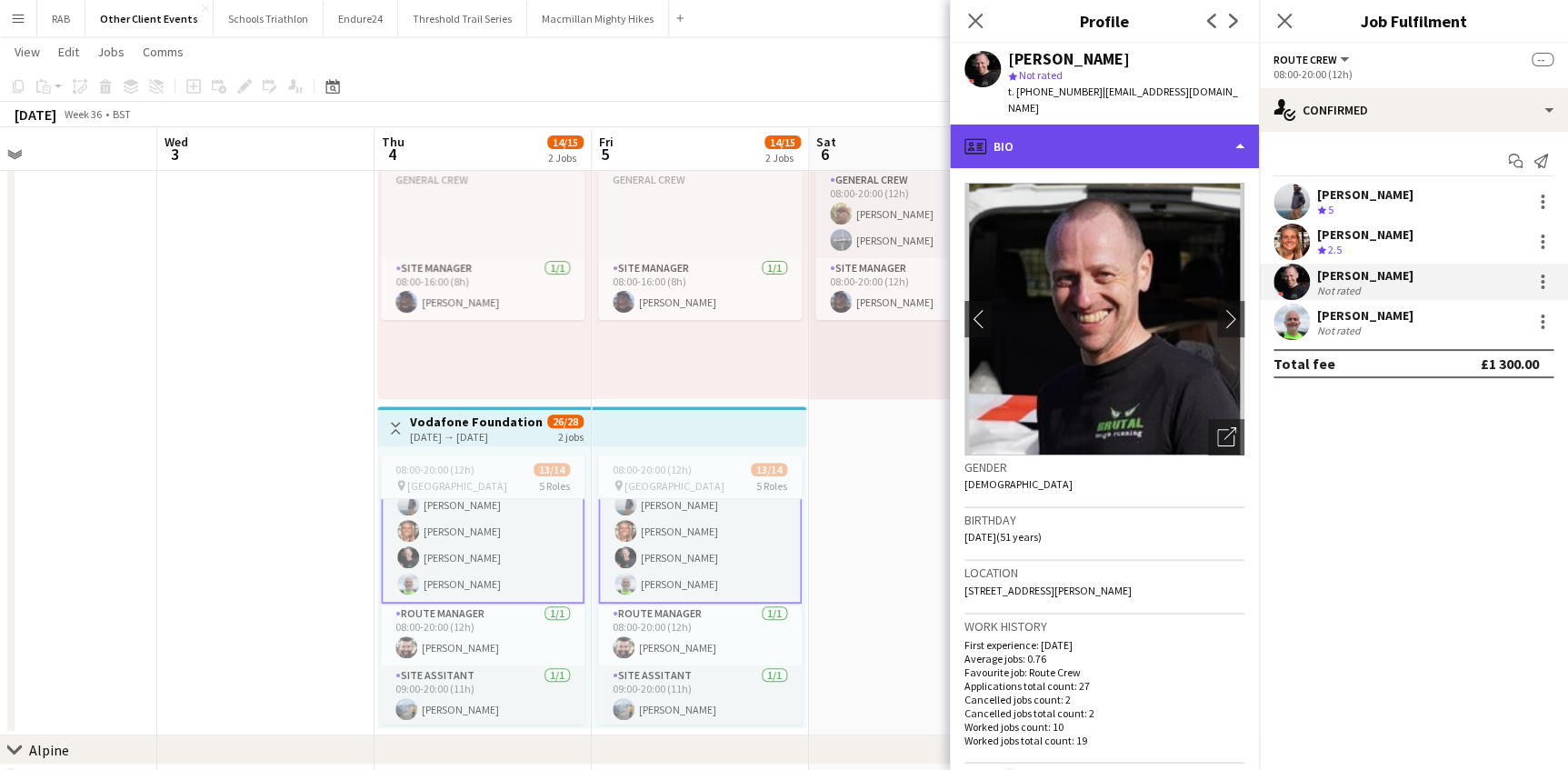
click at [1095, 125] on div "profile Bio" at bounding box center [1104, 146] width 309 height 44
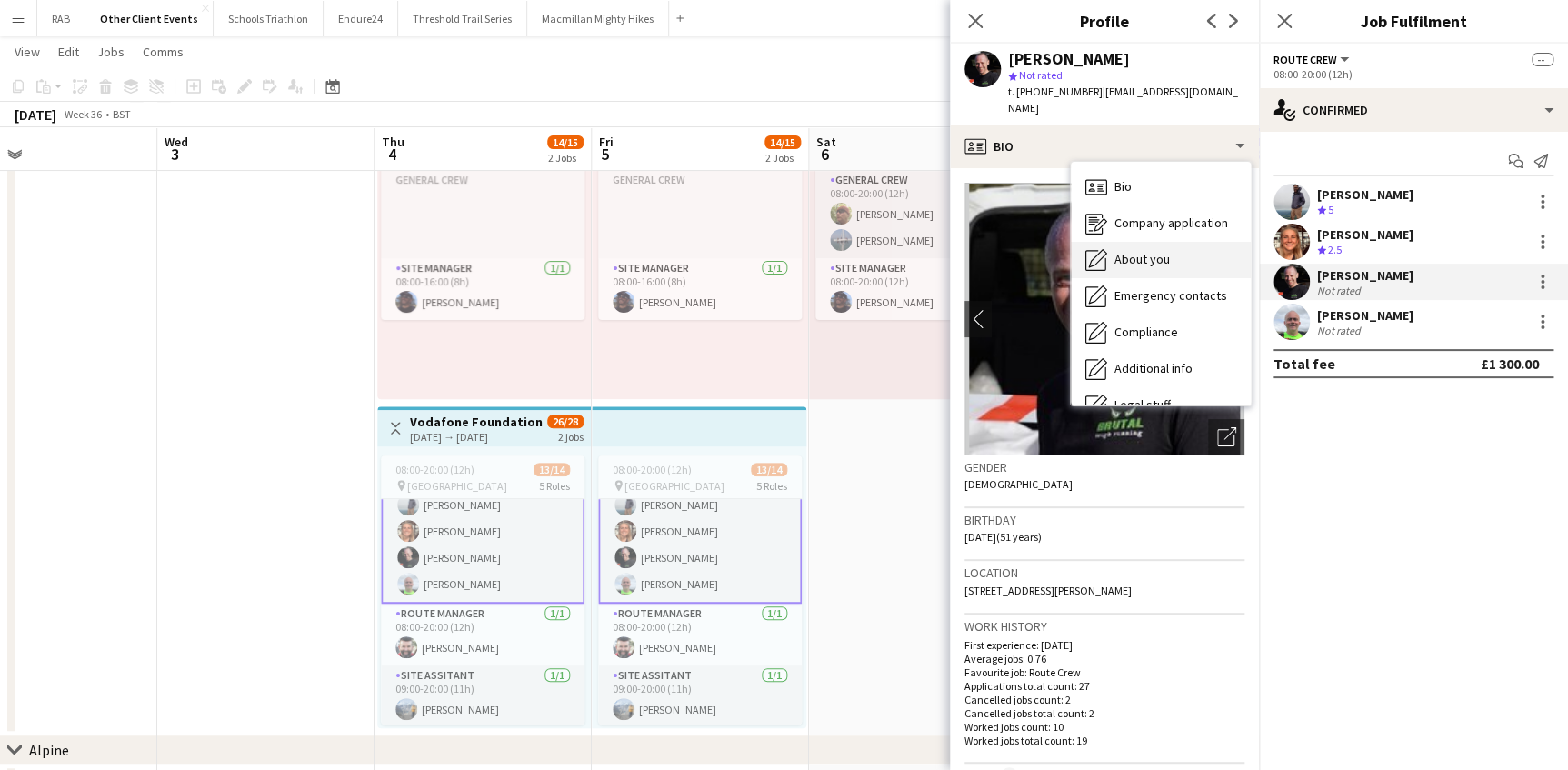
click at [1138, 251] on span "About you" at bounding box center [1142, 259] width 55 height 17
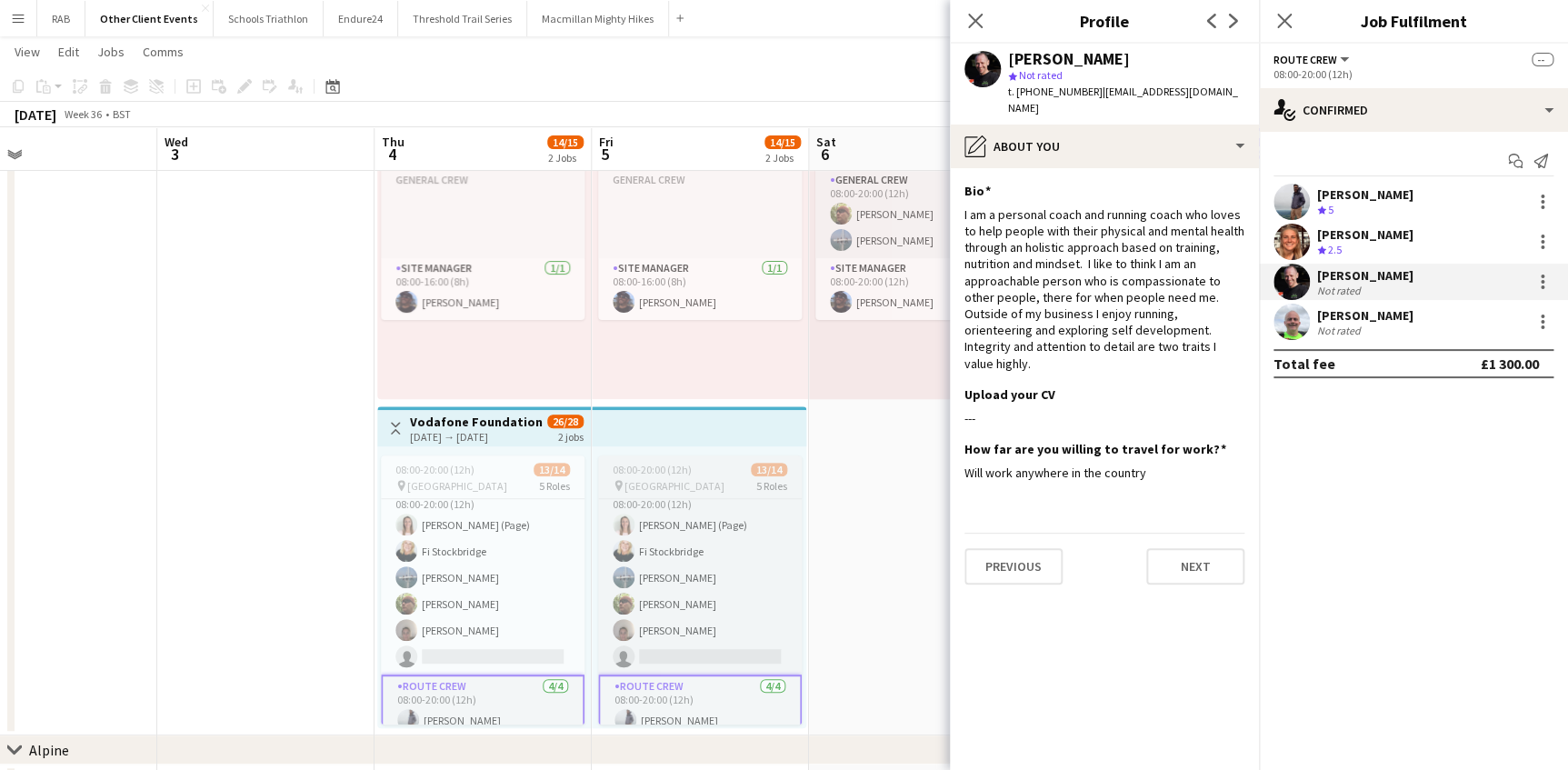
scroll to position [111, 0]
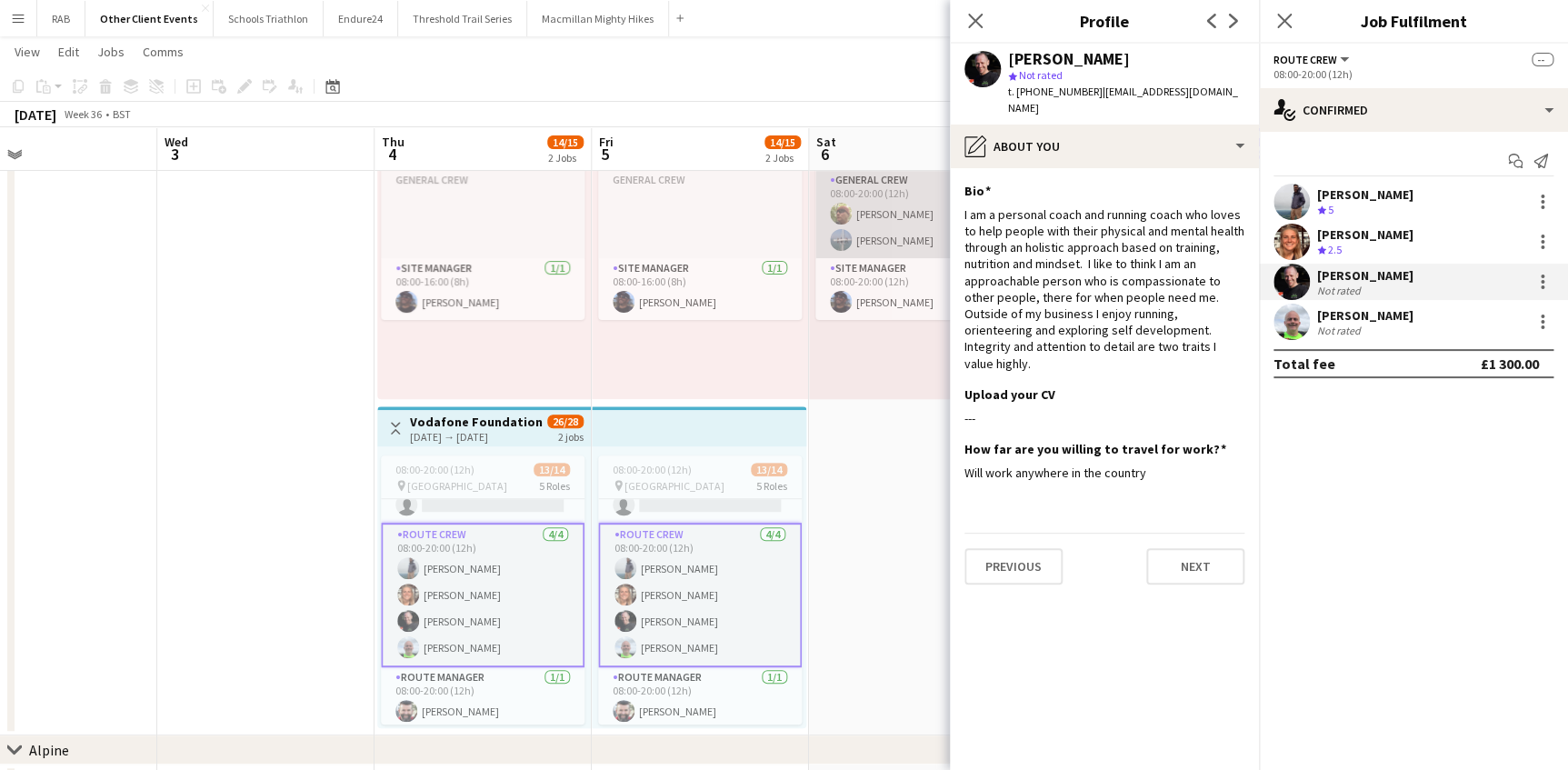
click at [884, 218] on app-card-role "General Crew [DATE] 08:00-20:00 (12h) [PERSON_NAME] [PERSON_NAME]" at bounding box center [917, 214] width 204 height 88
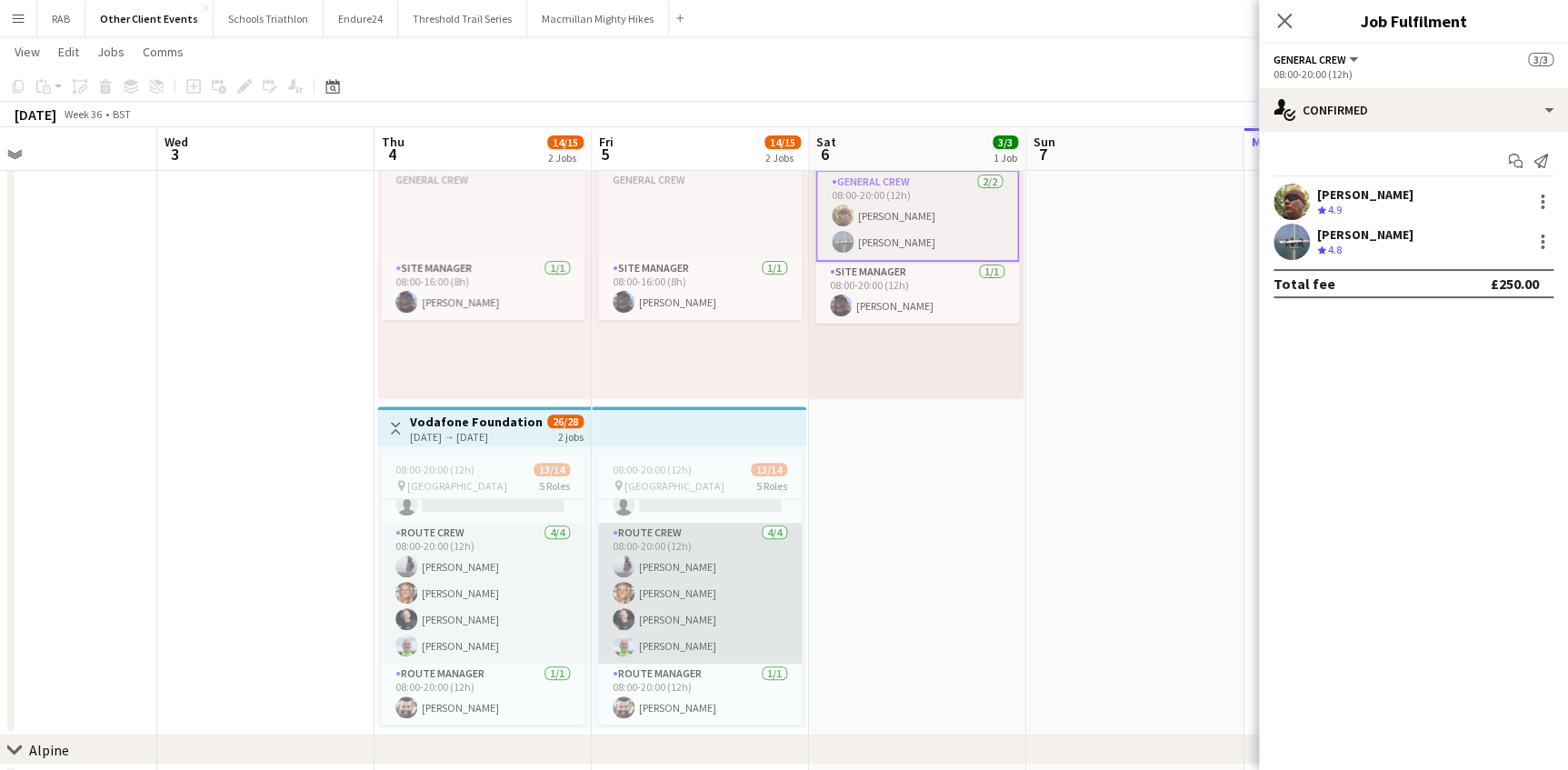
click at [645, 570] on app-card-role "Route Crew [DATE] 08:00-20:00 (12h) [PERSON_NAME] [PERSON_NAME] [PERSON_NAME] […" at bounding box center [699, 593] width 204 height 141
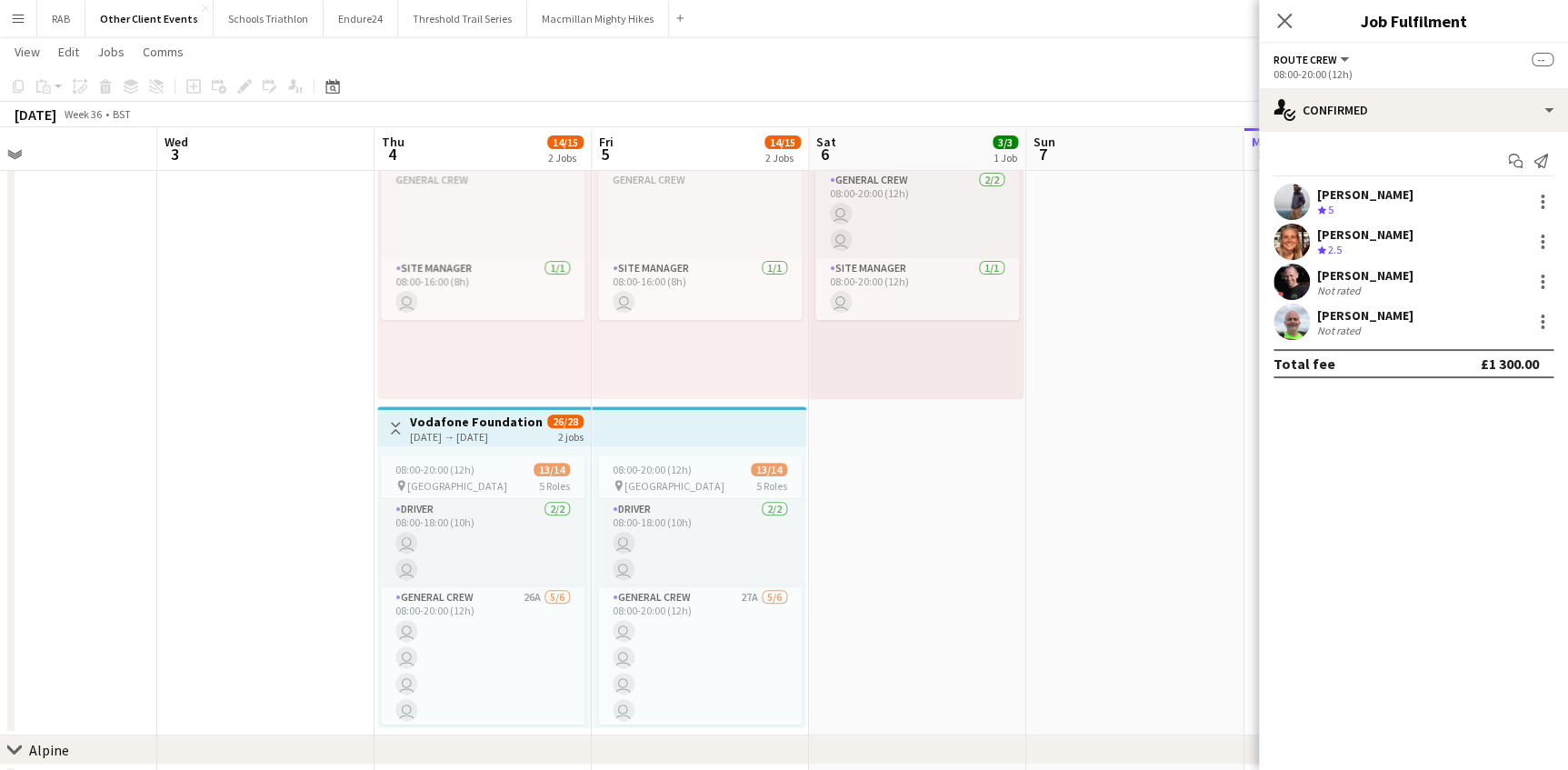
scroll to position [258, 0]
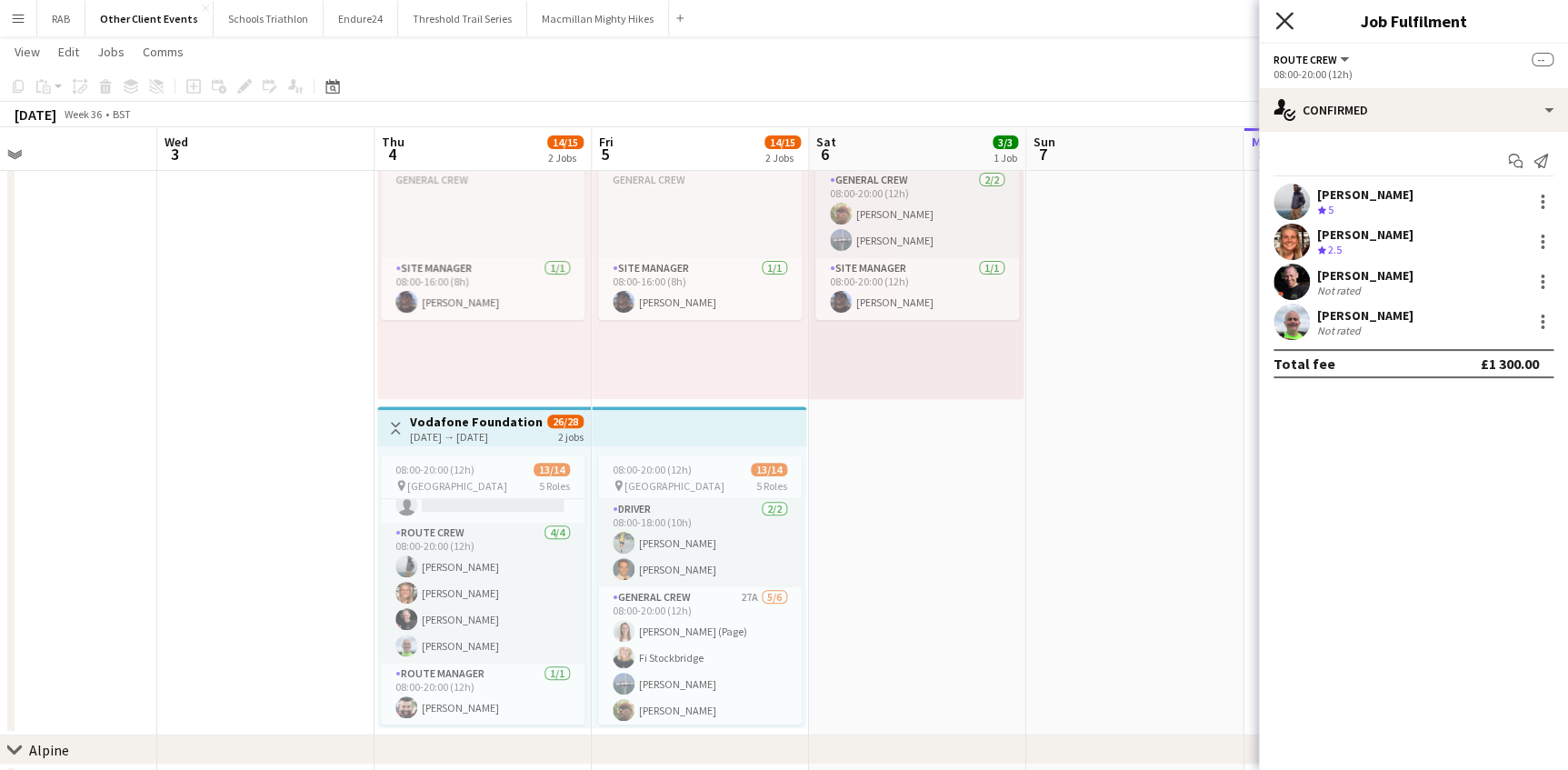
click at [1281, 18] on icon at bounding box center [1283, 20] width 17 height 17
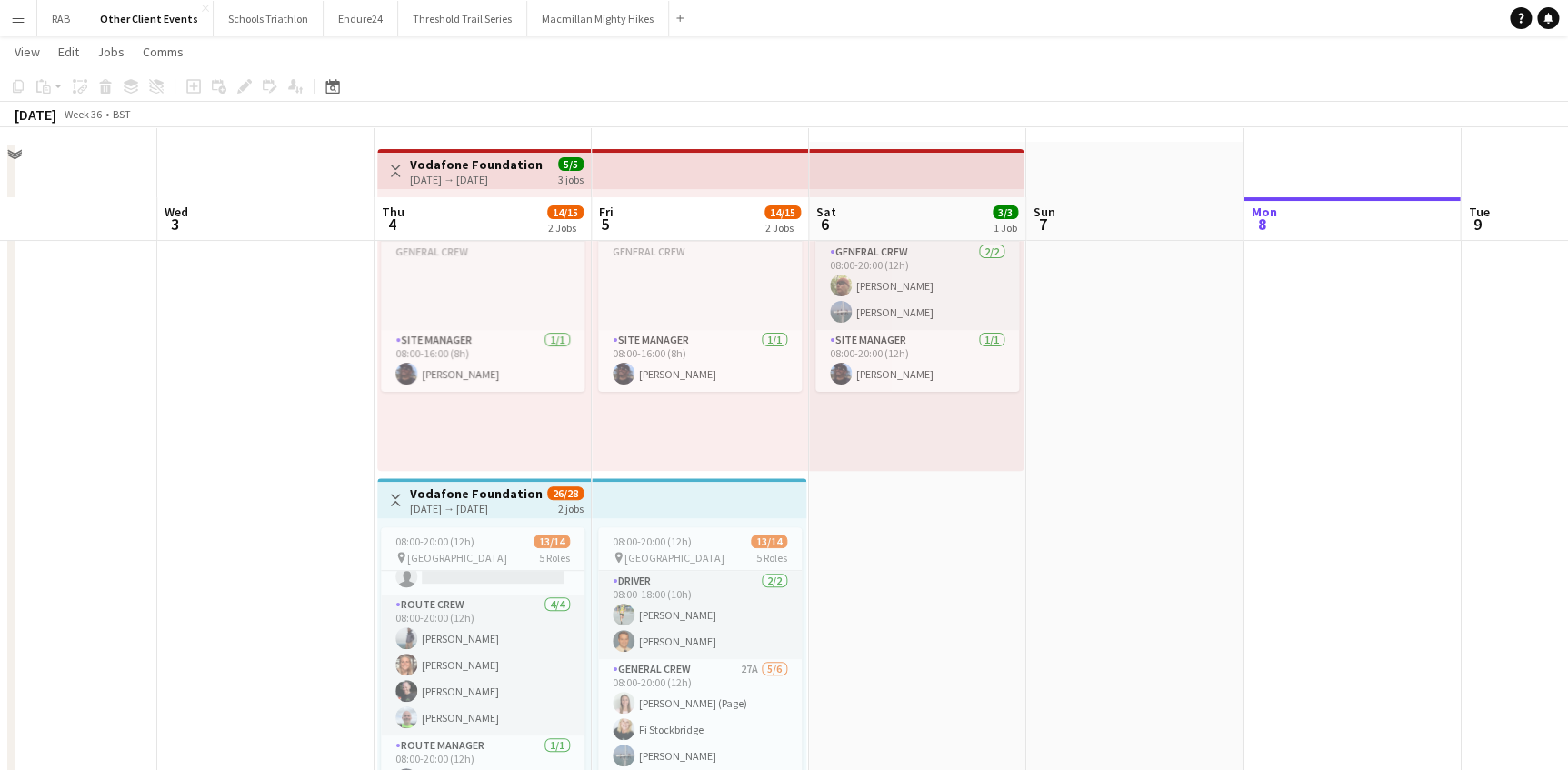
scroll to position [0, 0]
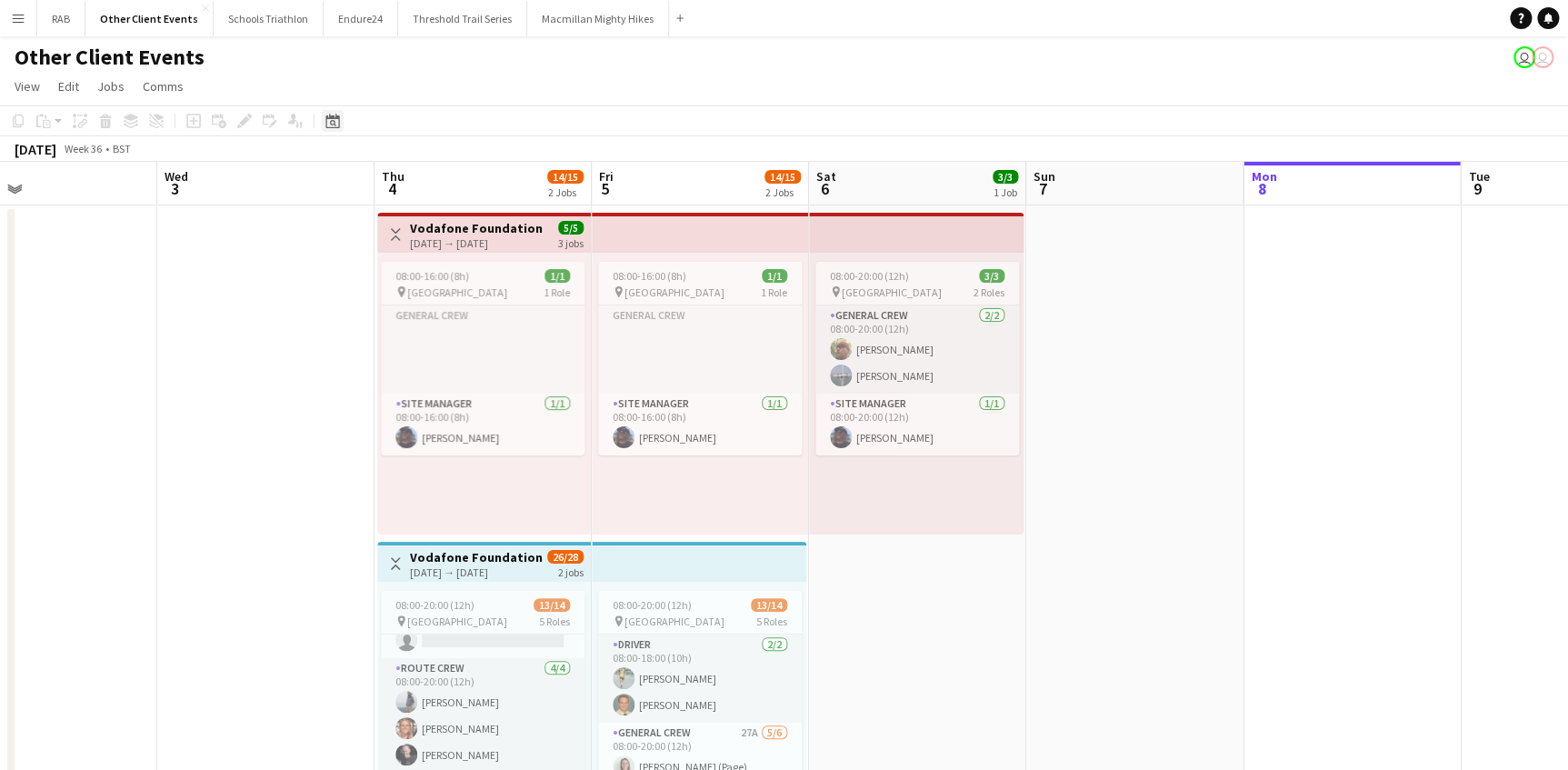
click at [334, 118] on icon at bounding box center [332, 121] width 14 height 15
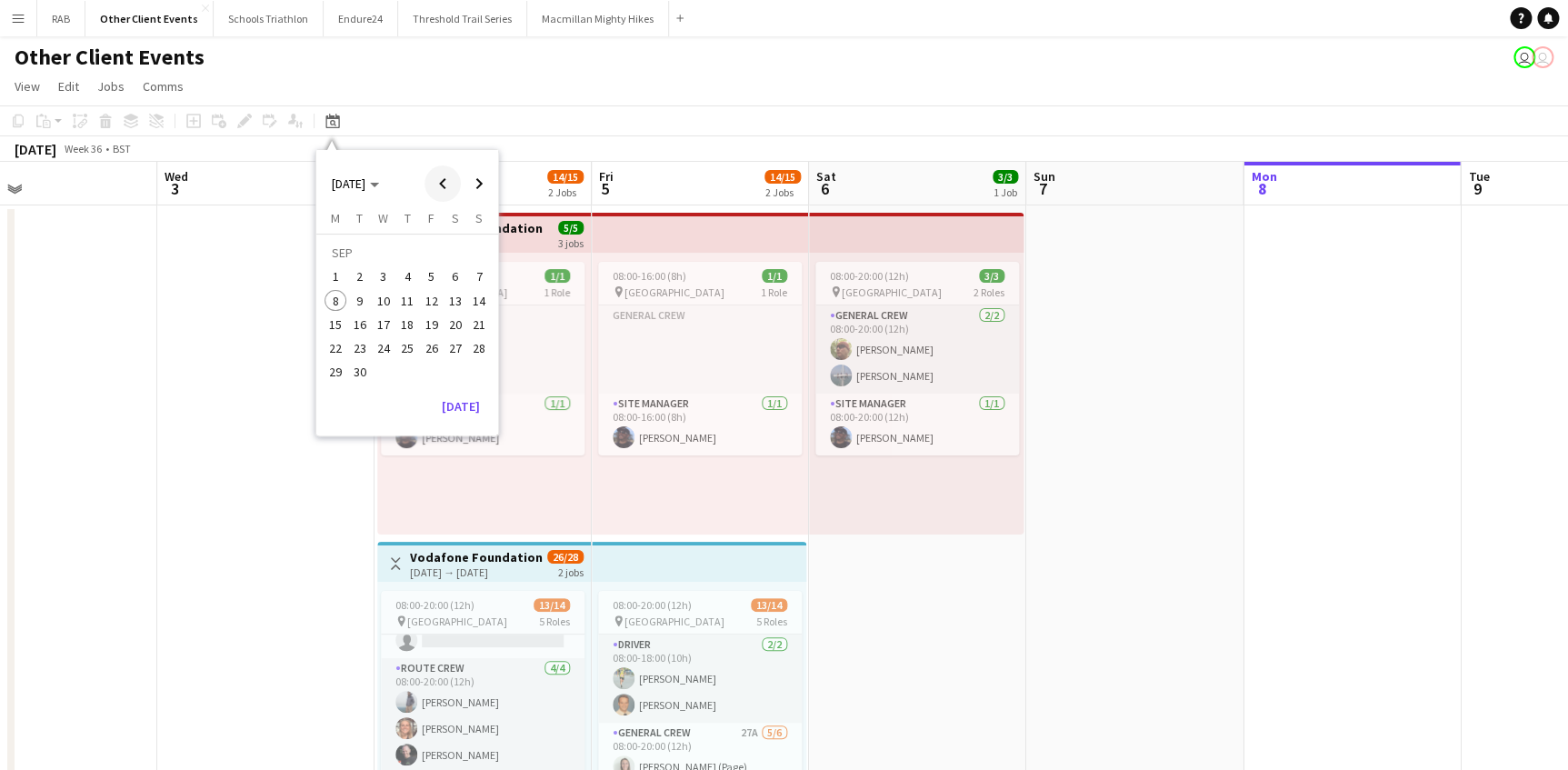
click at [443, 182] on span "Previous month" at bounding box center [442, 183] width 37 height 37
click at [435, 278] on span "9" at bounding box center [431, 282] width 22 height 22
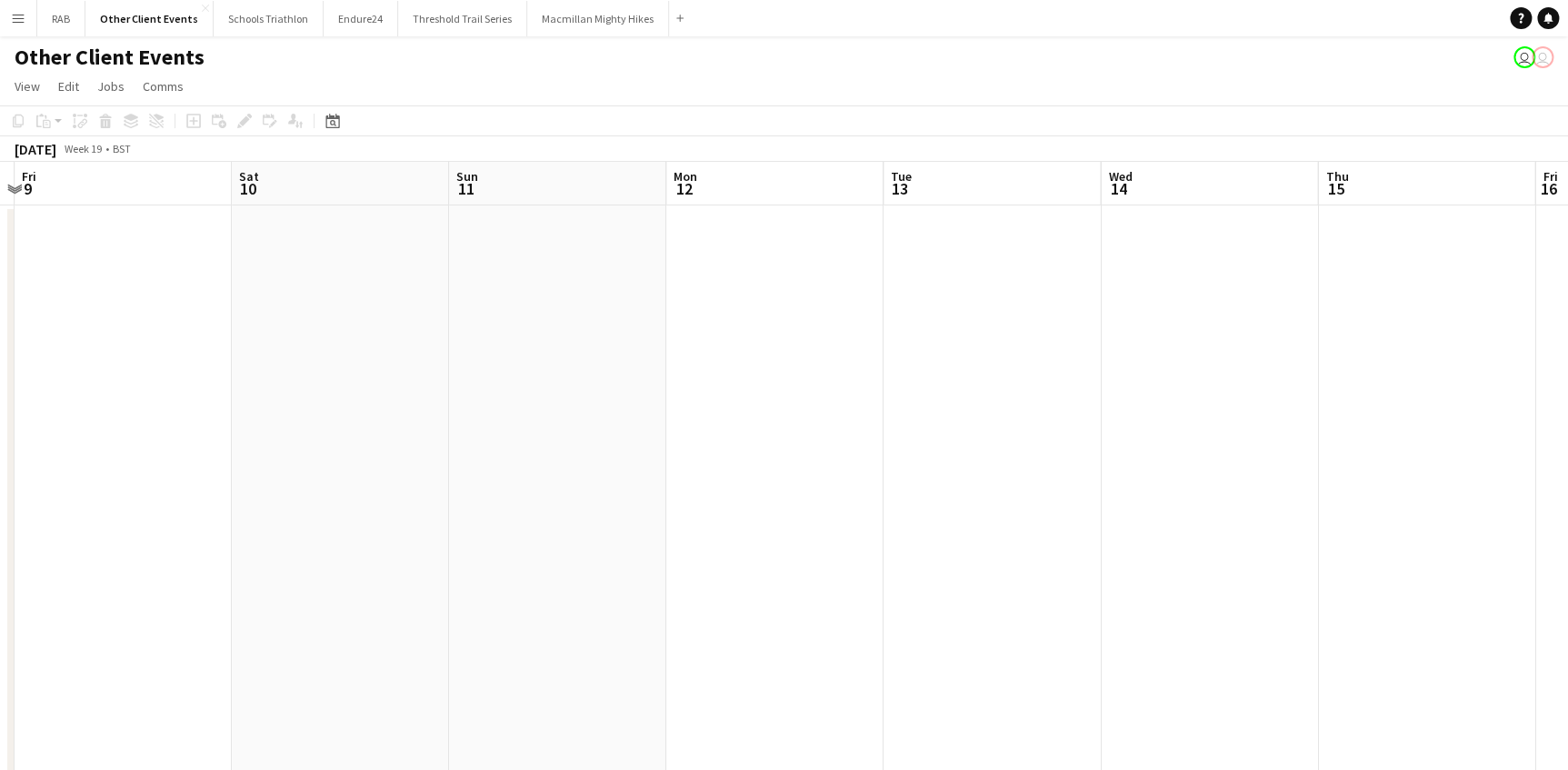
drag, startPoint x: 647, startPoint y: 177, endPoint x: 522, endPoint y: 177, distance: 125.0
drag, startPoint x: 747, startPoint y: 174, endPoint x: 60, endPoint y: 169, distance: 687.0
drag, startPoint x: 764, startPoint y: 178, endPoint x: -4, endPoint y: 178, distance: 768.0
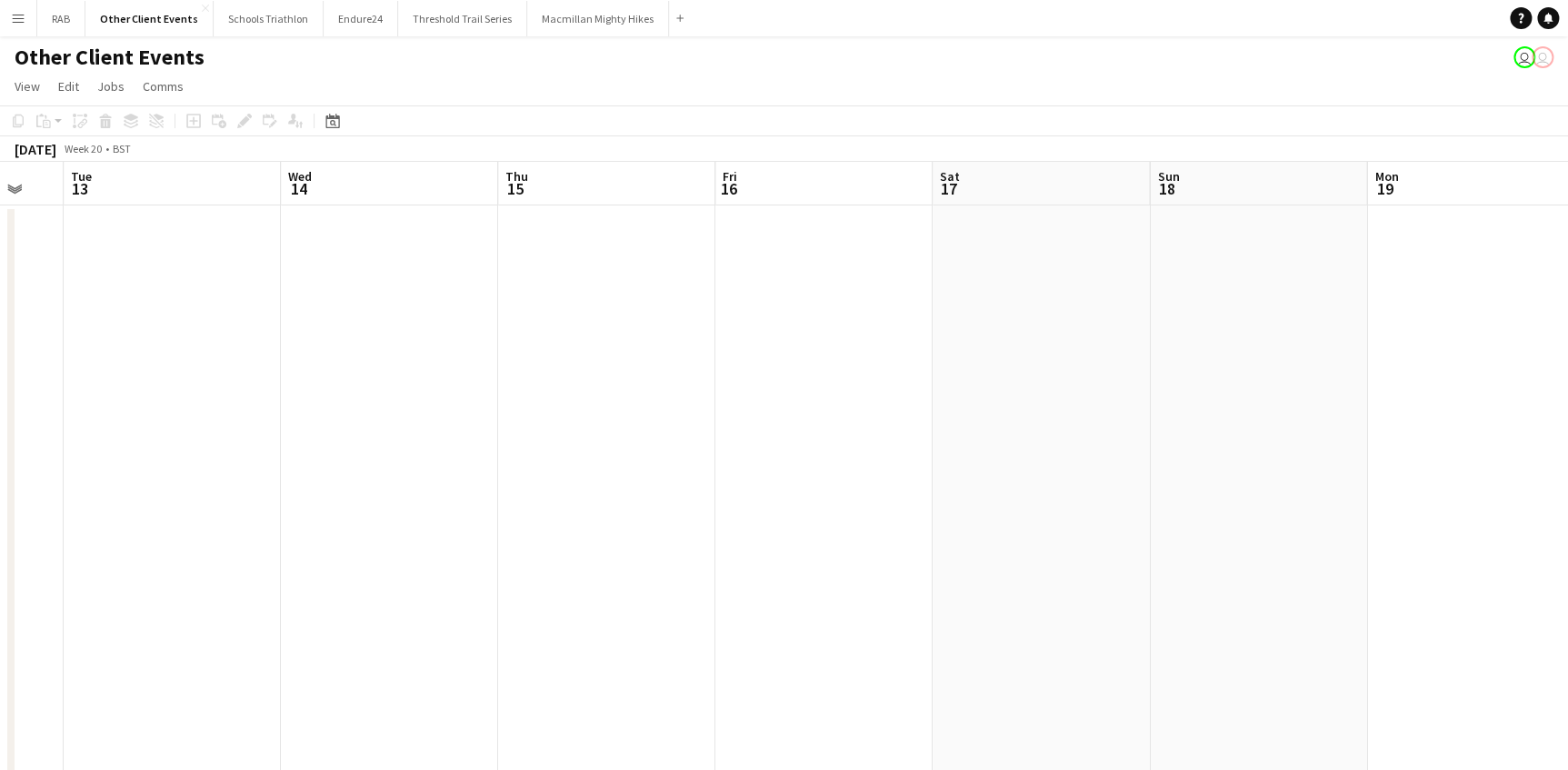
click at [0, 178] on html "Menu Boards Boards Boards All jobs Status Workforce Workforce My Workforce Recr…" at bounding box center [784, 770] width 1568 height 1540
drag, startPoint x: 955, startPoint y: 174, endPoint x: 385, endPoint y: 210, distance: 571.1
click at [0, 180] on html "Menu Boards Boards Boards All jobs Status Workforce Workforce My Workforce Recr…" at bounding box center [784, 770] width 1568 height 1540
drag, startPoint x: 945, startPoint y: 191, endPoint x: 403, endPoint y: 202, distance: 542.1
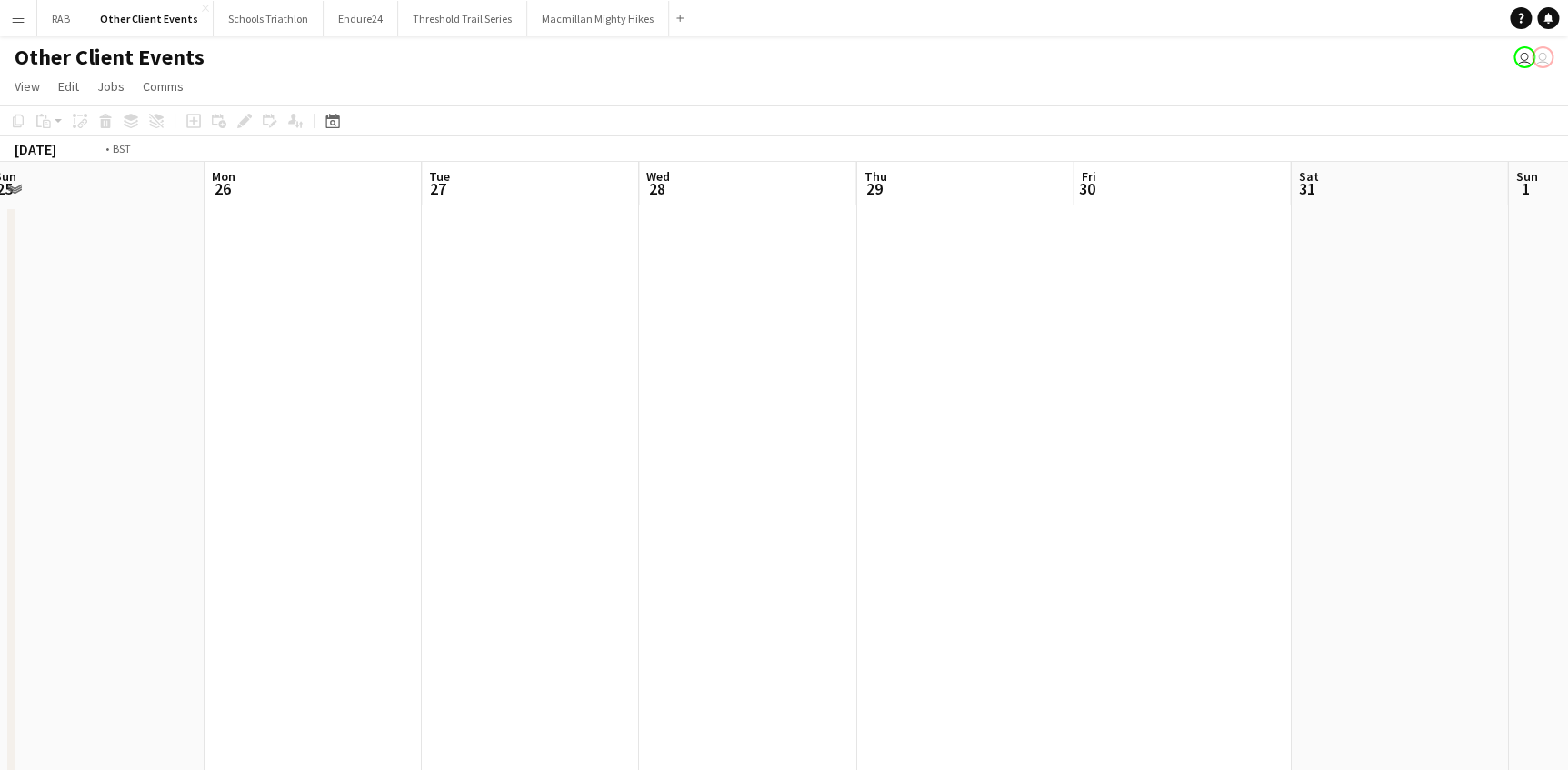
drag, startPoint x: 845, startPoint y: 204, endPoint x: 0, endPoint y: 232, distance: 845.5
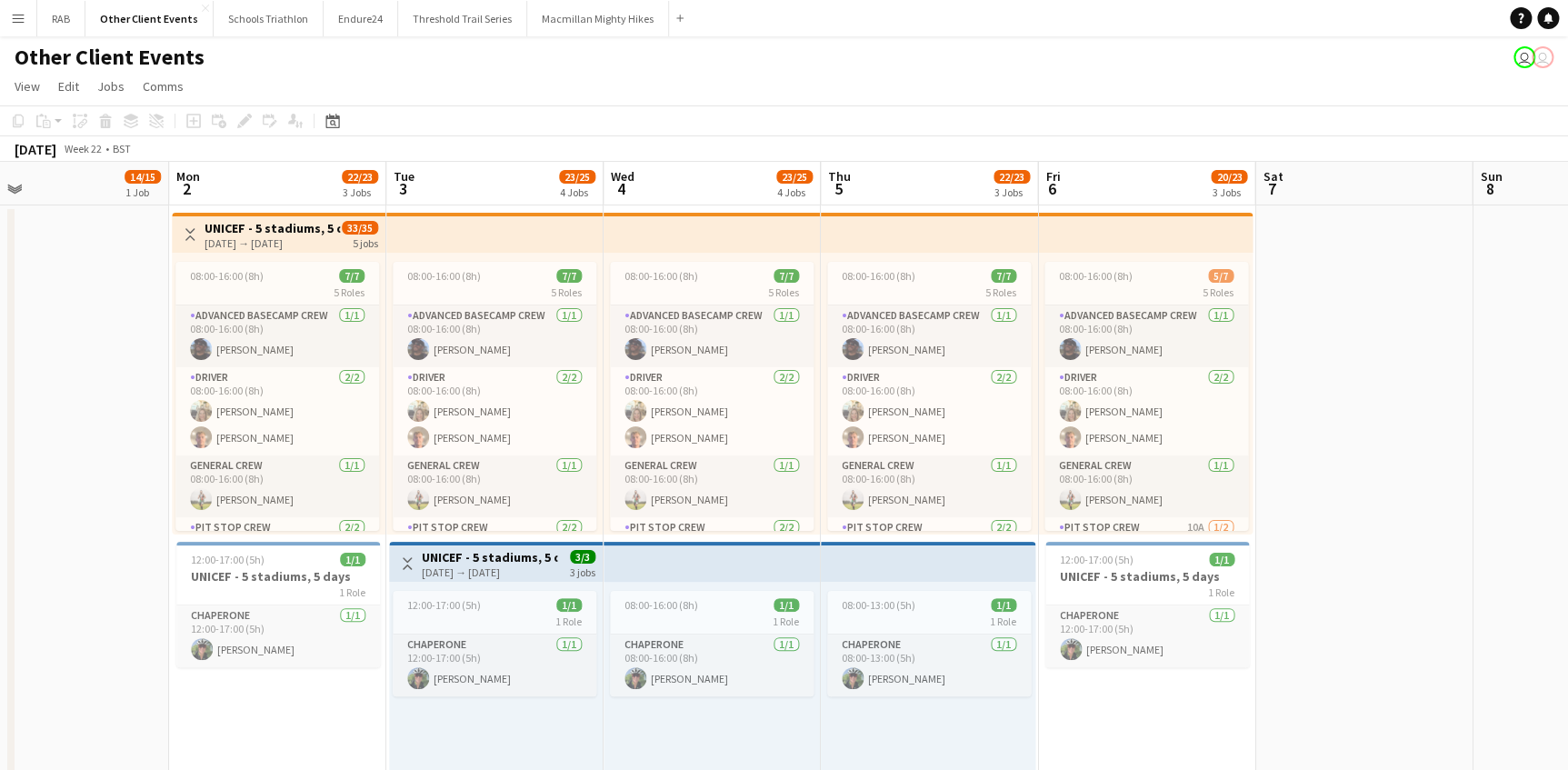
drag, startPoint x: 789, startPoint y: 184, endPoint x: 468, endPoint y: 221, distance: 323.1
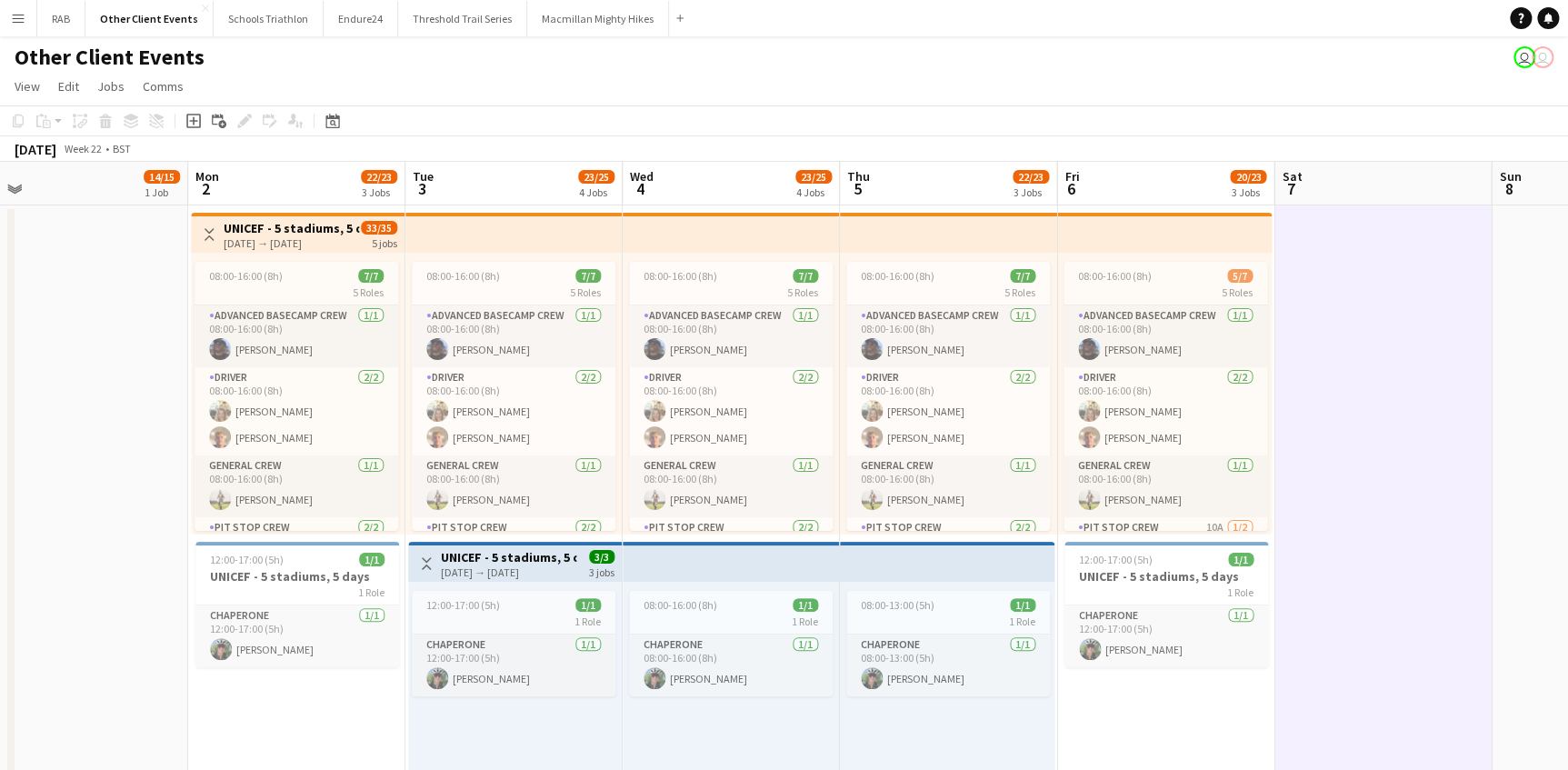
click at [269, 221] on h3 "UNICEF - 5 stadiums, 5 days" at bounding box center [291, 228] width 136 height 17
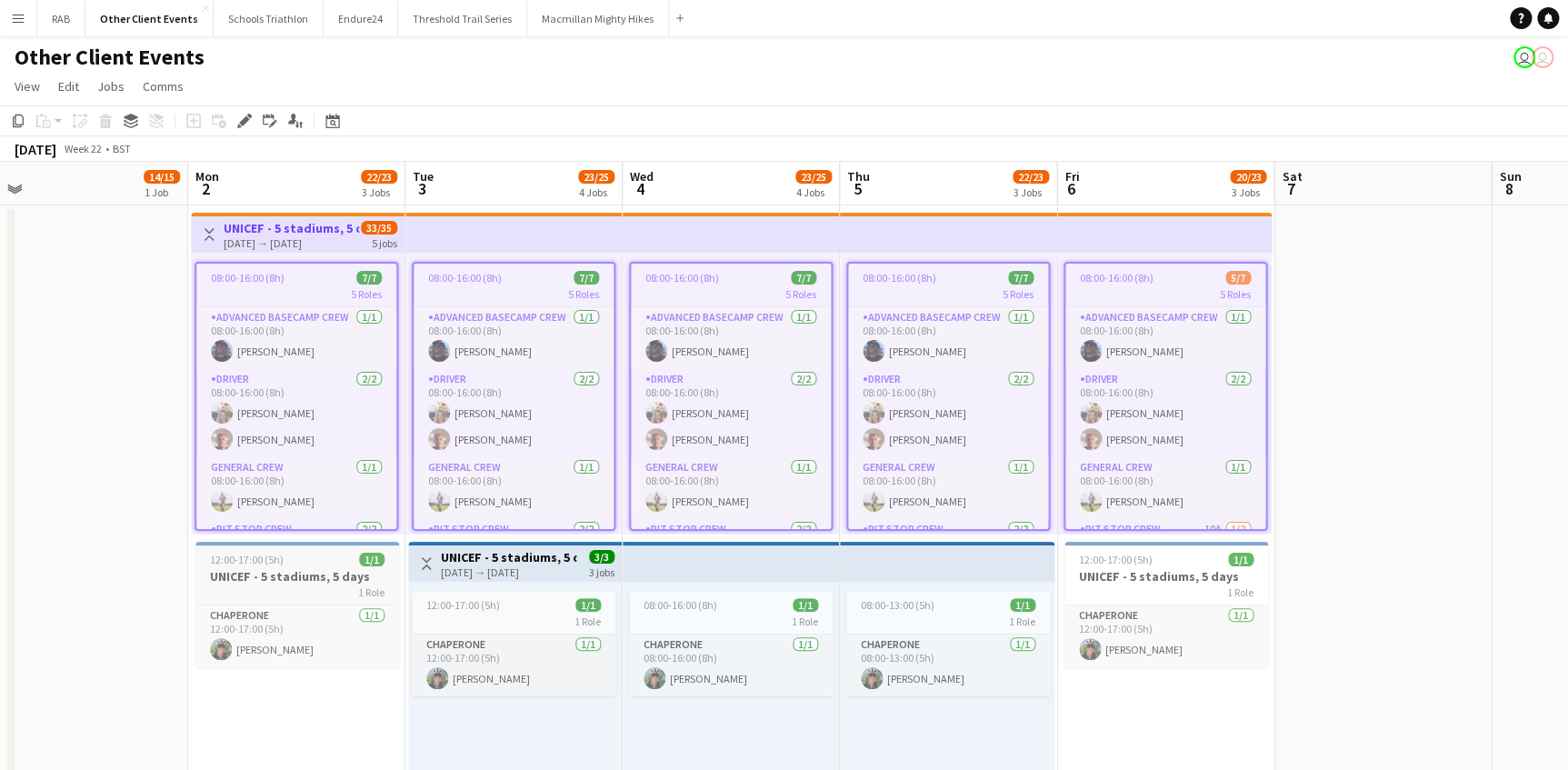
click at [286, 575] on h3 "UNICEF - 5 stadiums, 5 days" at bounding box center [298, 576] width 204 height 17
click at [533, 561] on h3 "UNICEF - 5 stadiums, 5 days" at bounding box center [508, 557] width 136 height 17
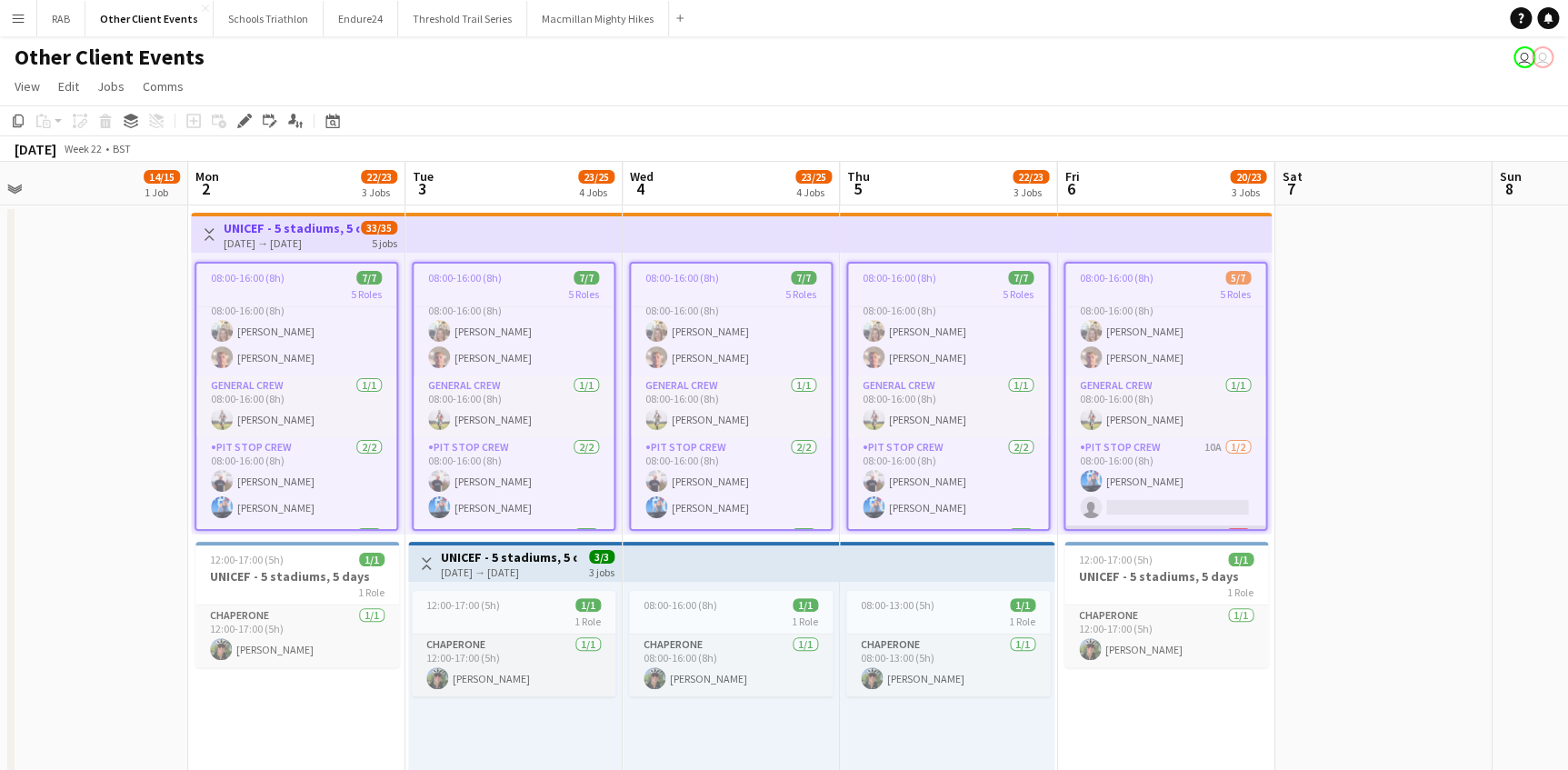
scroll to position [139, 0]
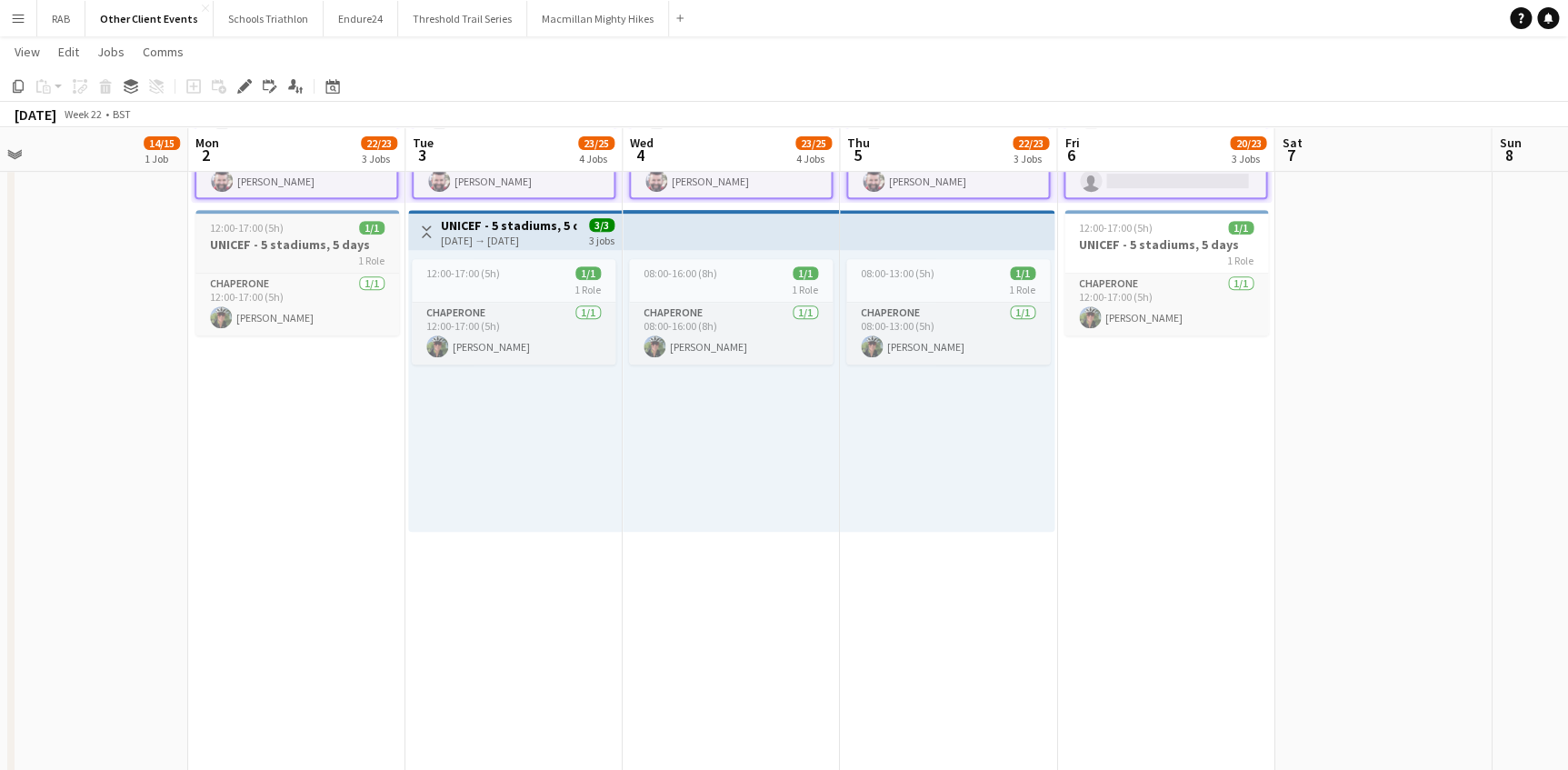
click at [307, 237] on h3 "UNICEF - 5 stadiums, 5 days" at bounding box center [298, 244] width 204 height 17
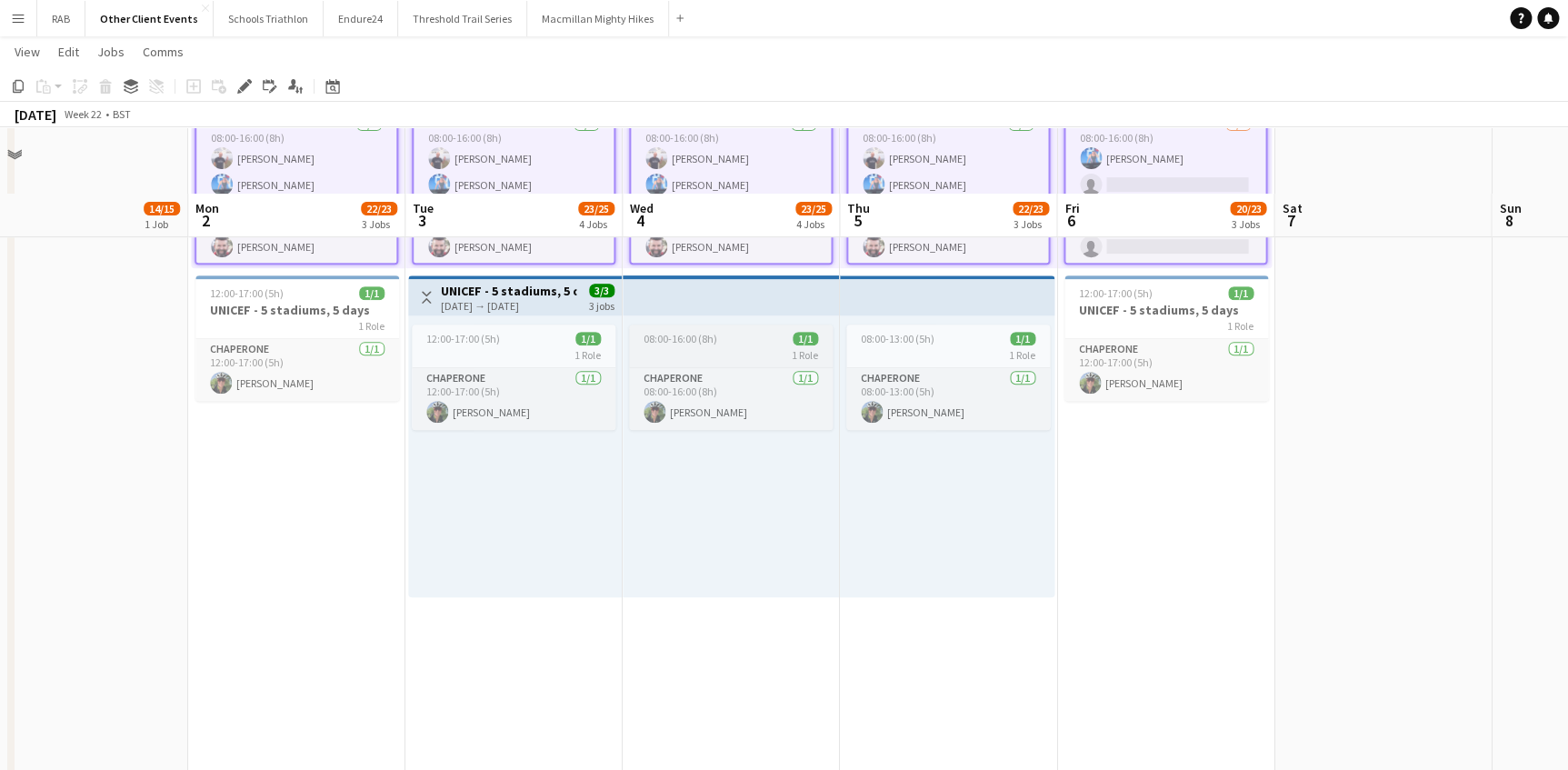
scroll to position [82, 0]
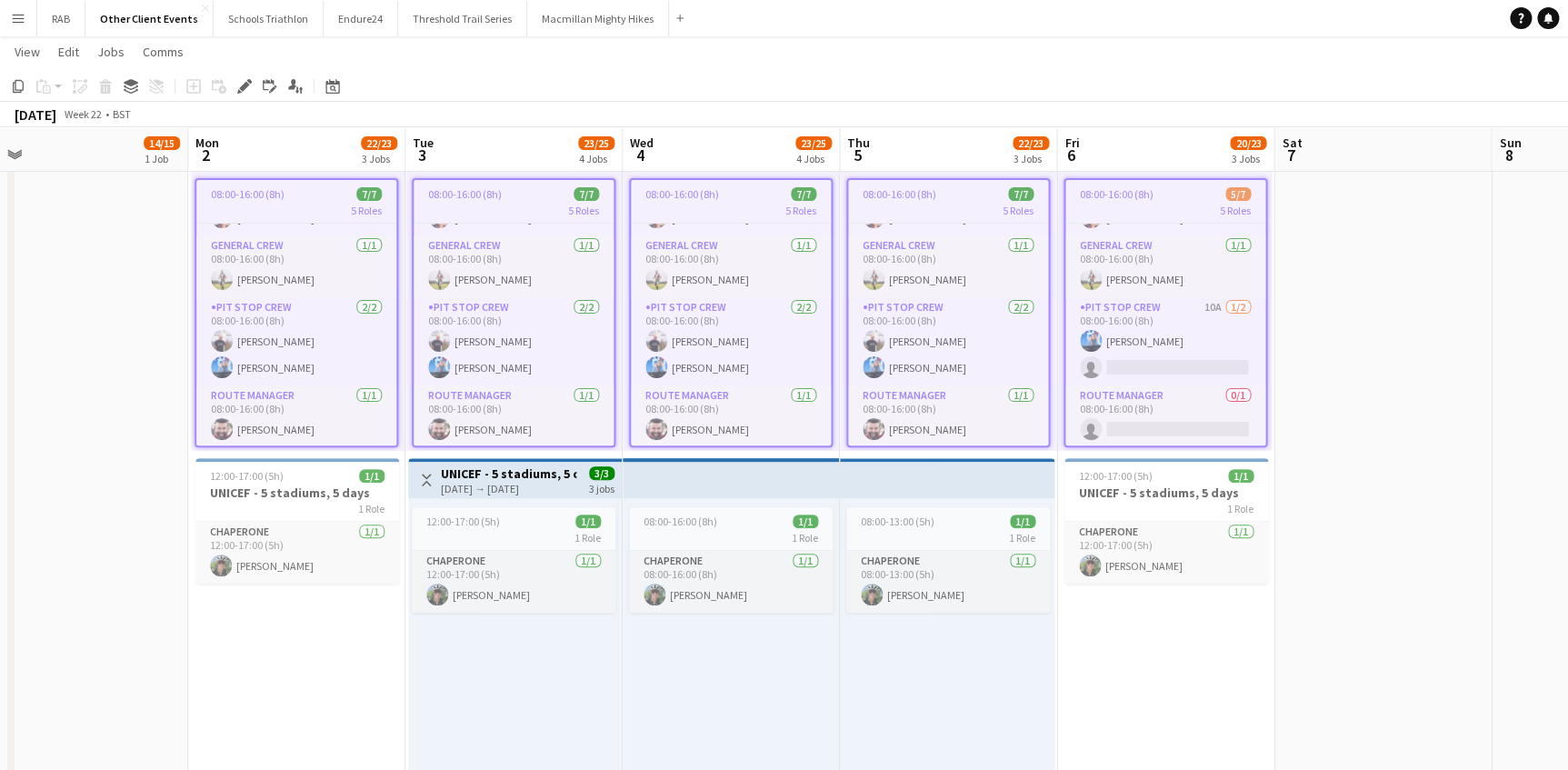
click at [1274, 646] on app-date-cell at bounding box center [1383, 784] width 218 height 1324
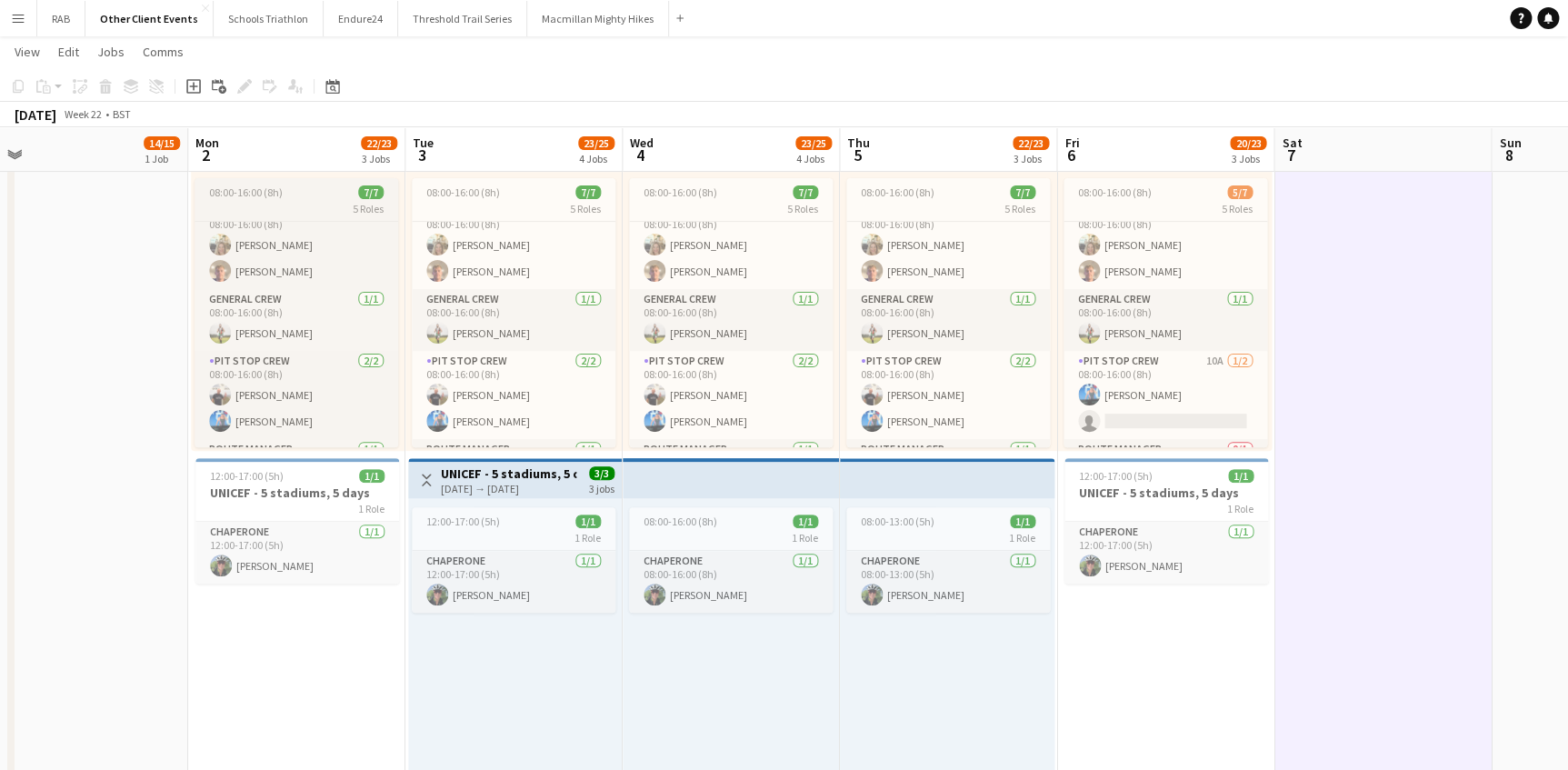
scroll to position [0, 0]
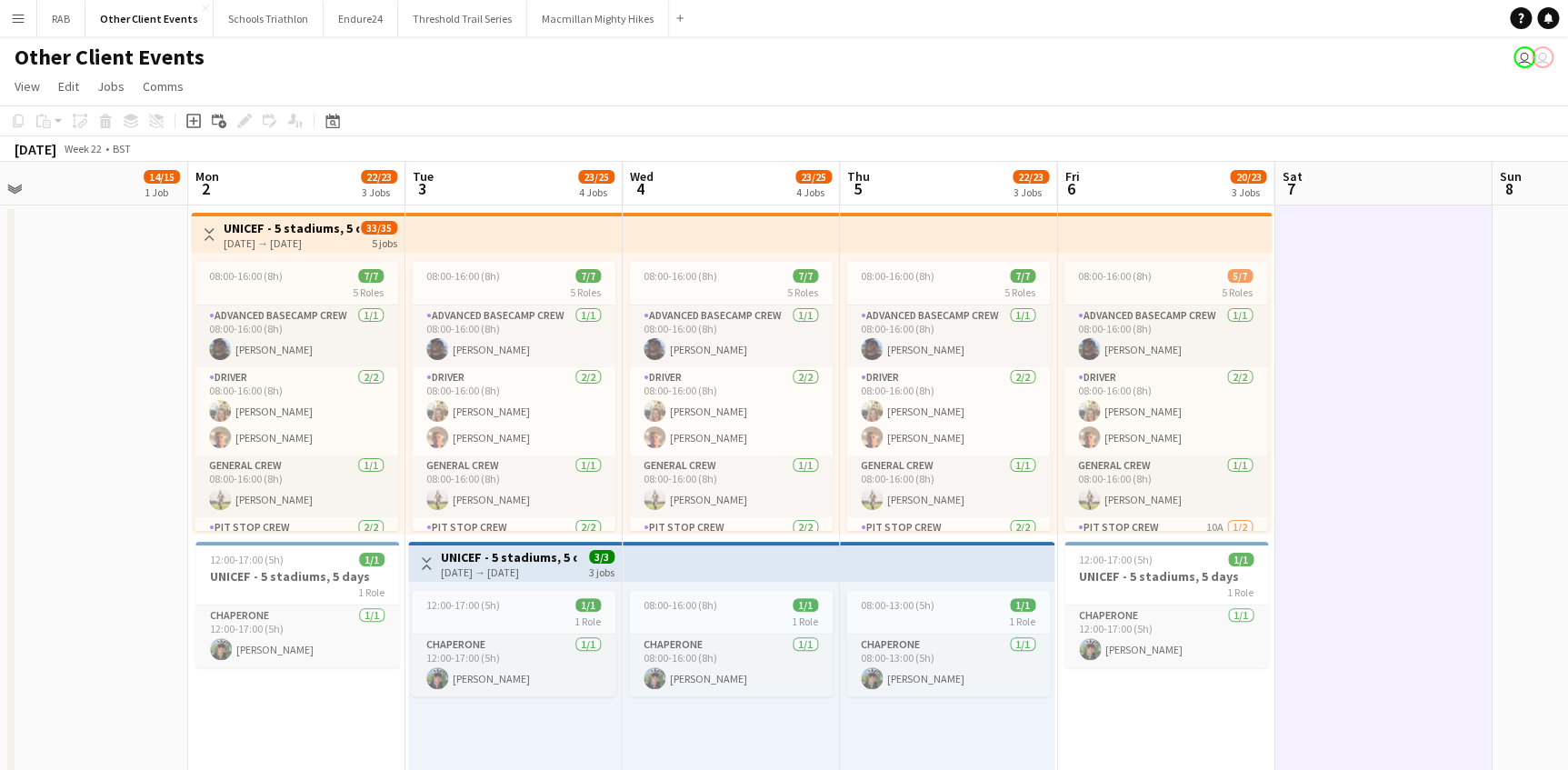
click at [297, 222] on h3 "UNICEF - 5 stadiums, 5 days" at bounding box center [291, 228] width 136 height 17
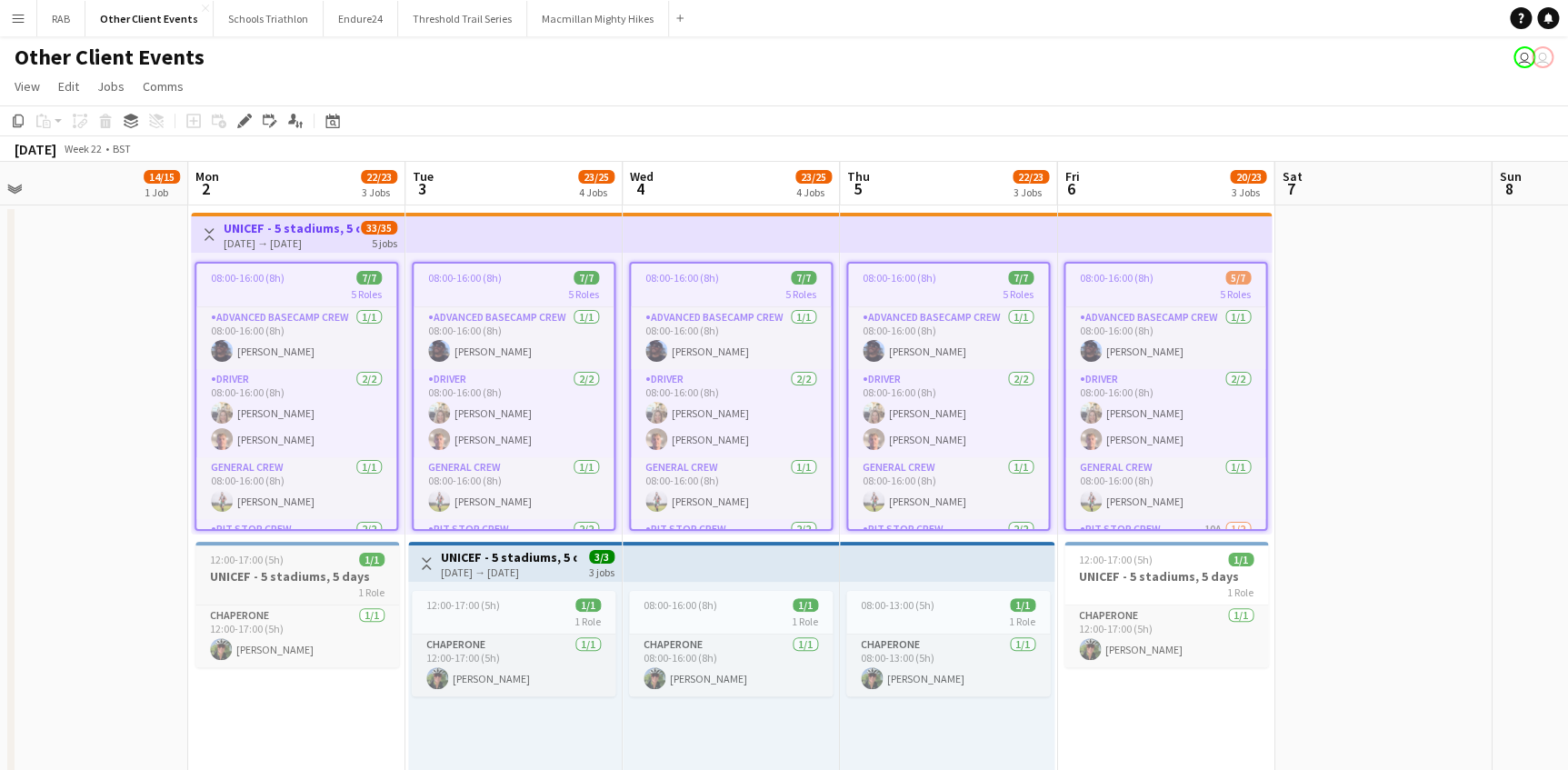
click at [296, 564] on div "12:00-17:00 (5h) 1/1" at bounding box center [298, 560] width 204 height 14
click at [519, 558] on h3 "UNICEF - 5 stadiums, 5 days" at bounding box center [508, 557] width 136 height 17
click at [1169, 558] on div "12:00-17:00 (5h) 1/1" at bounding box center [1166, 560] width 204 height 14
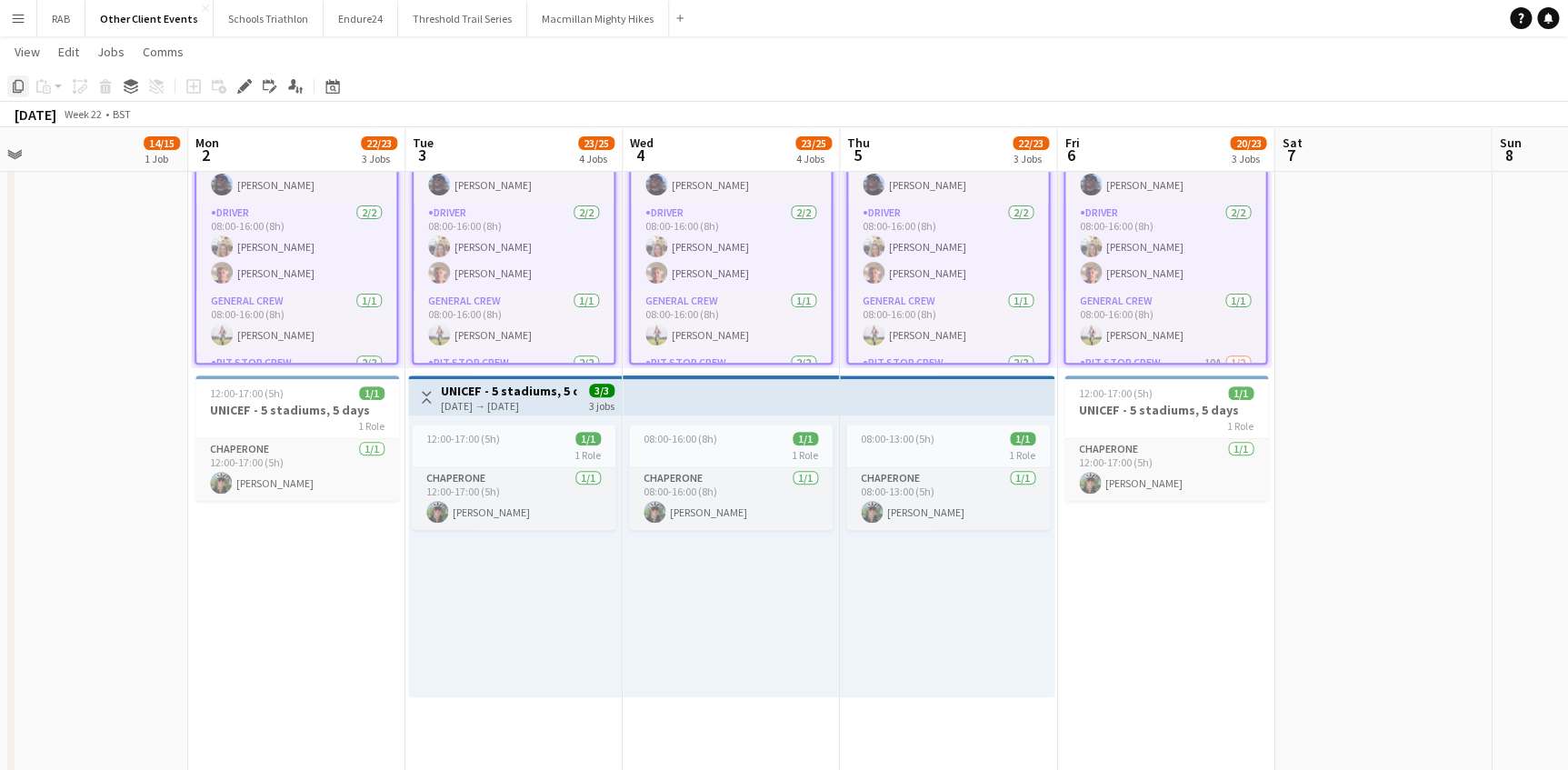
click at [20, 81] on icon at bounding box center [18, 86] width 11 height 13
click at [331, 86] on icon "Date picker" at bounding box center [332, 86] width 15 height 15
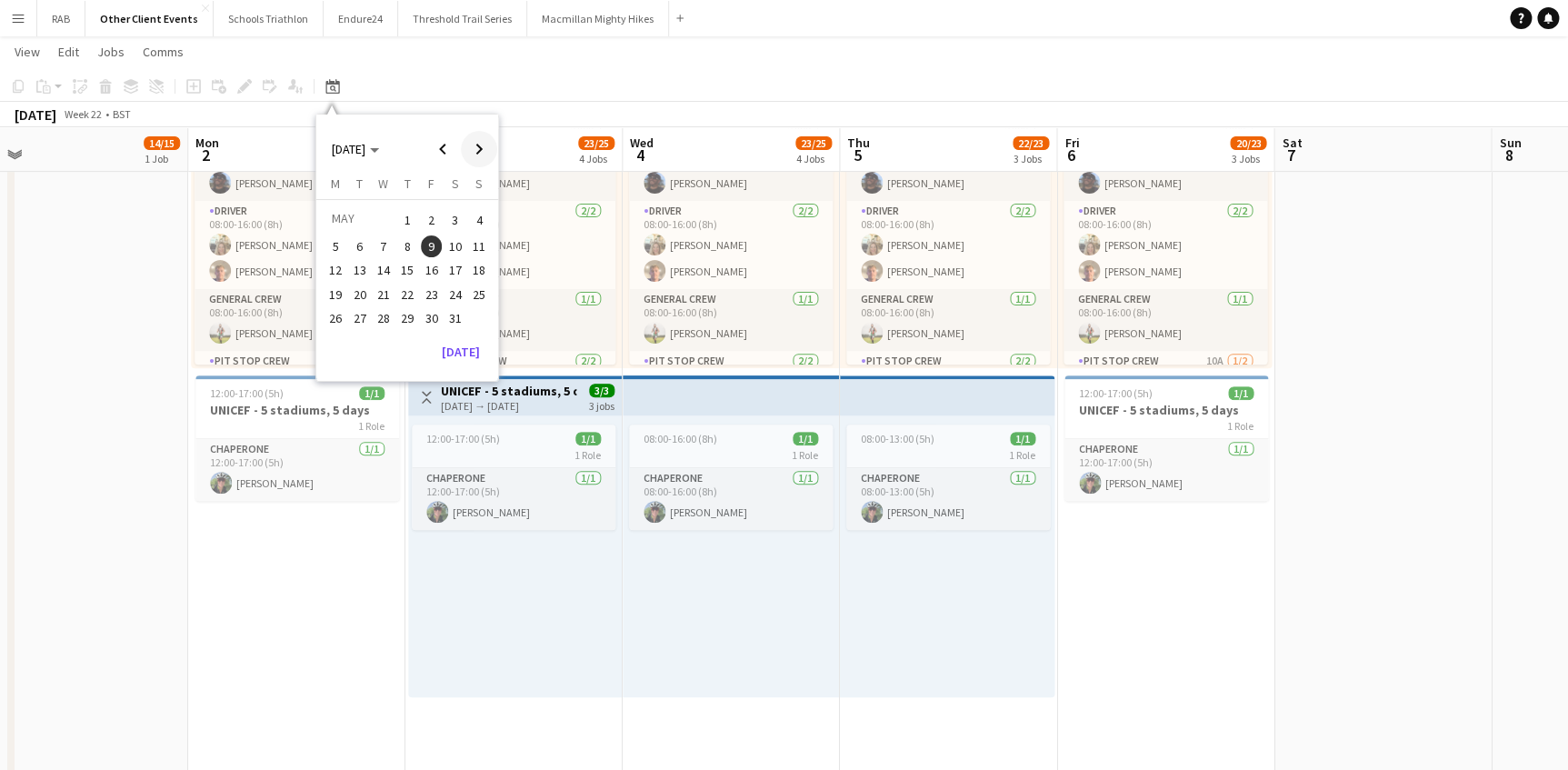
click at [479, 145] on span "Next month" at bounding box center [479, 148] width 37 height 37
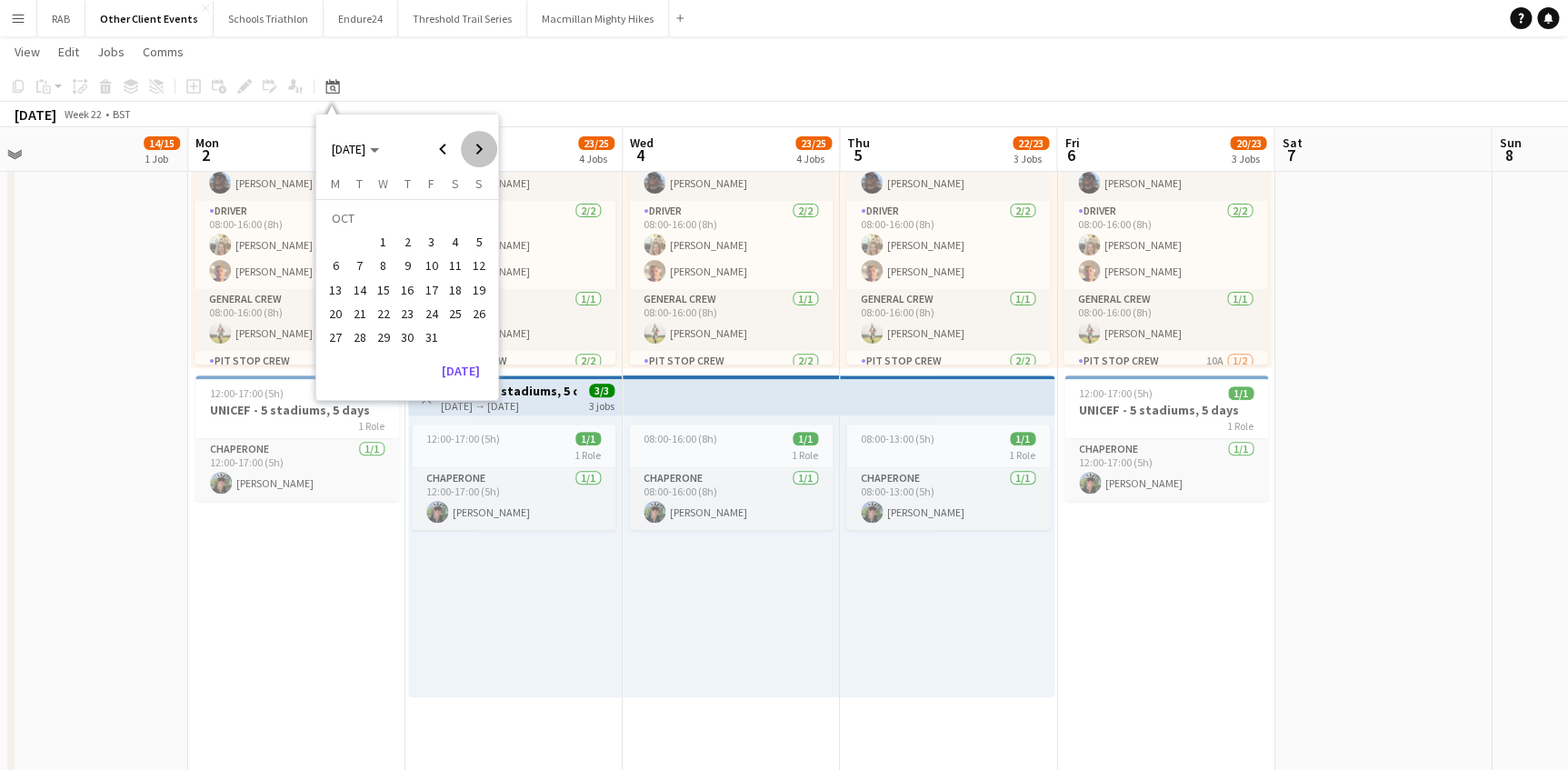
click at [479, 145] on span "Next month" at bounding box center [479, 148] width 37 height 37
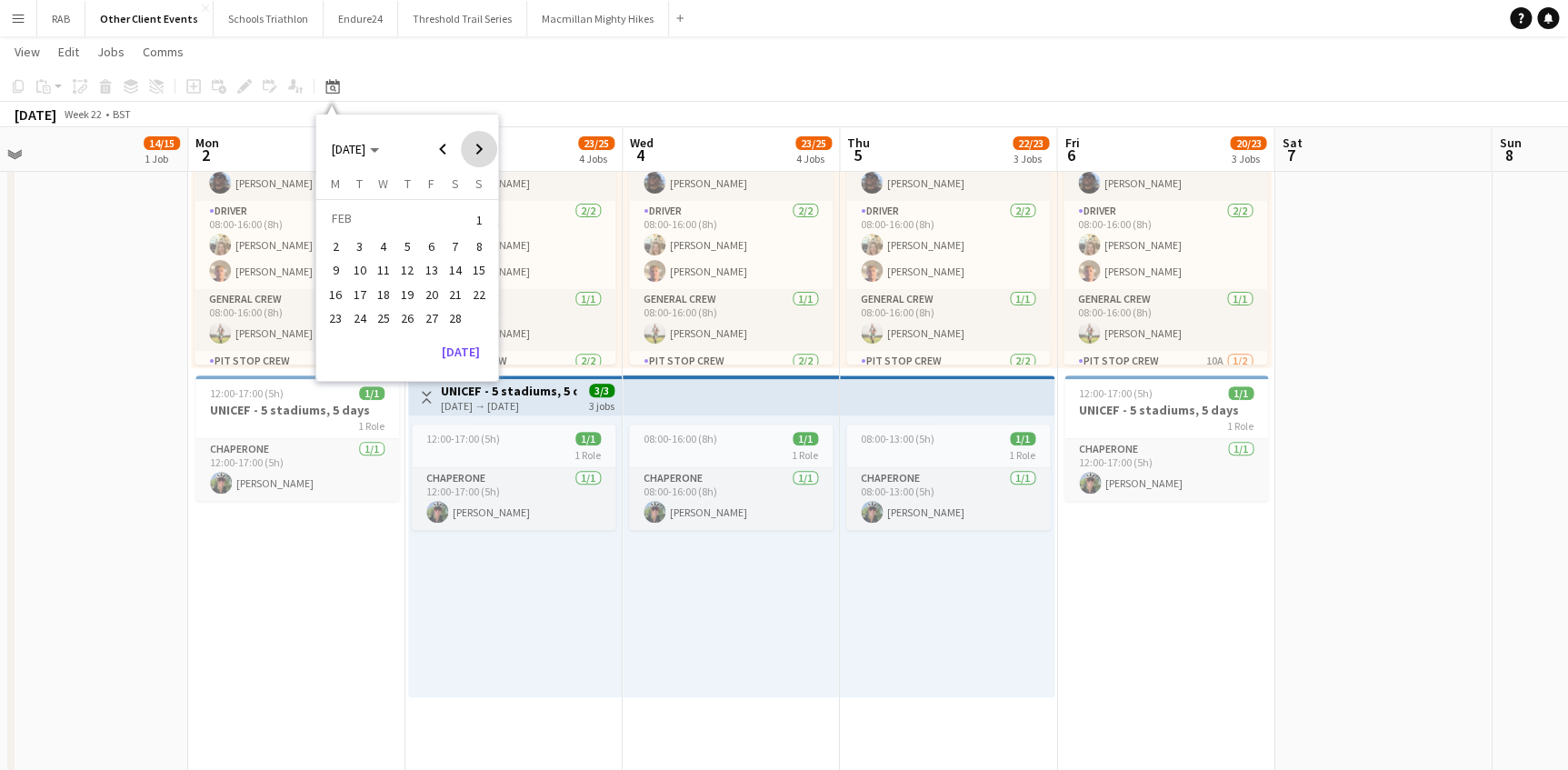
click at [479, 145] on span "Next month" at bounding box center [479, 148] width 37 height 37
click at [327, 267] on span "11" at bounding box center [335, 271] width 22 height 22
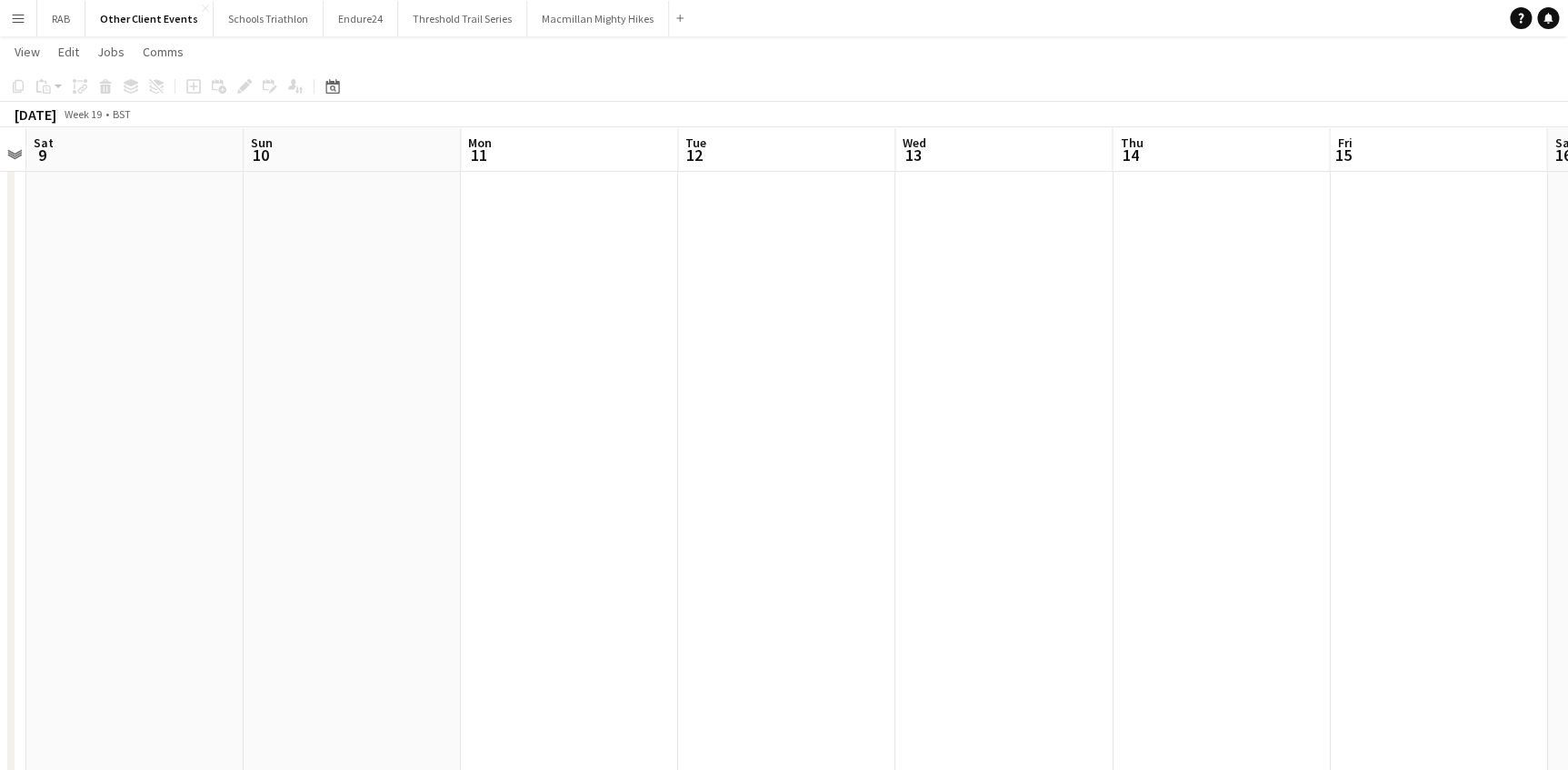
click at [499, 198] on app-date-cell at bounding box center [570, 702] width 218 height 1324
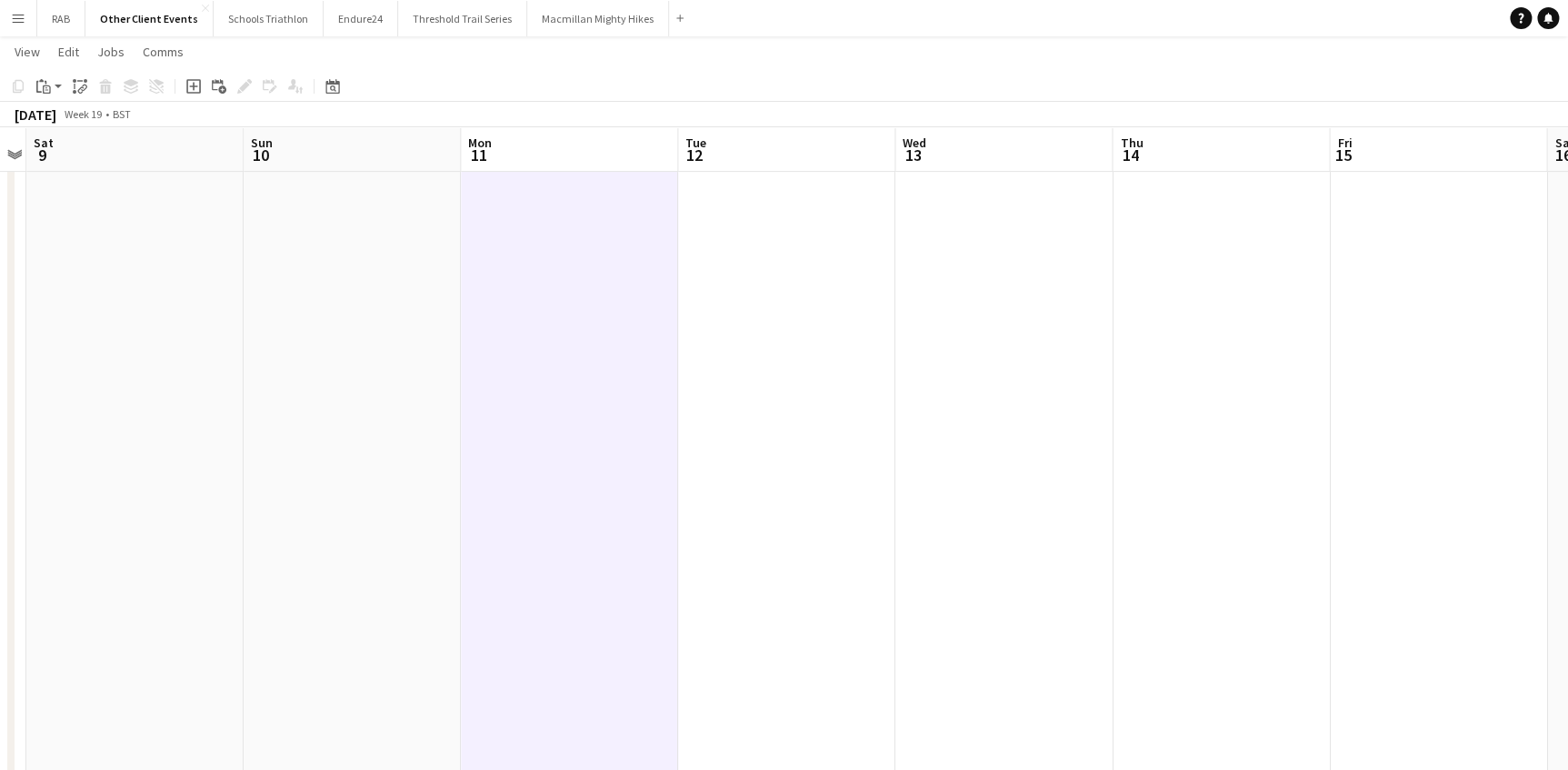
click at [507, 153] on app-board-header-date "Mon 11" at bounding box center [570, 150] width 218 height 44
click at [503, 193] on app-date-cell at bounding box center [569, 702] width 218 height 1324
click at [58, 84] on app-action-btn "Paste" at bounding box center [48, 86] width 33 height 22
click at [67, 122] on link "Paste Ctrl+V" at bounding box center [134, 121] width 171 height 17
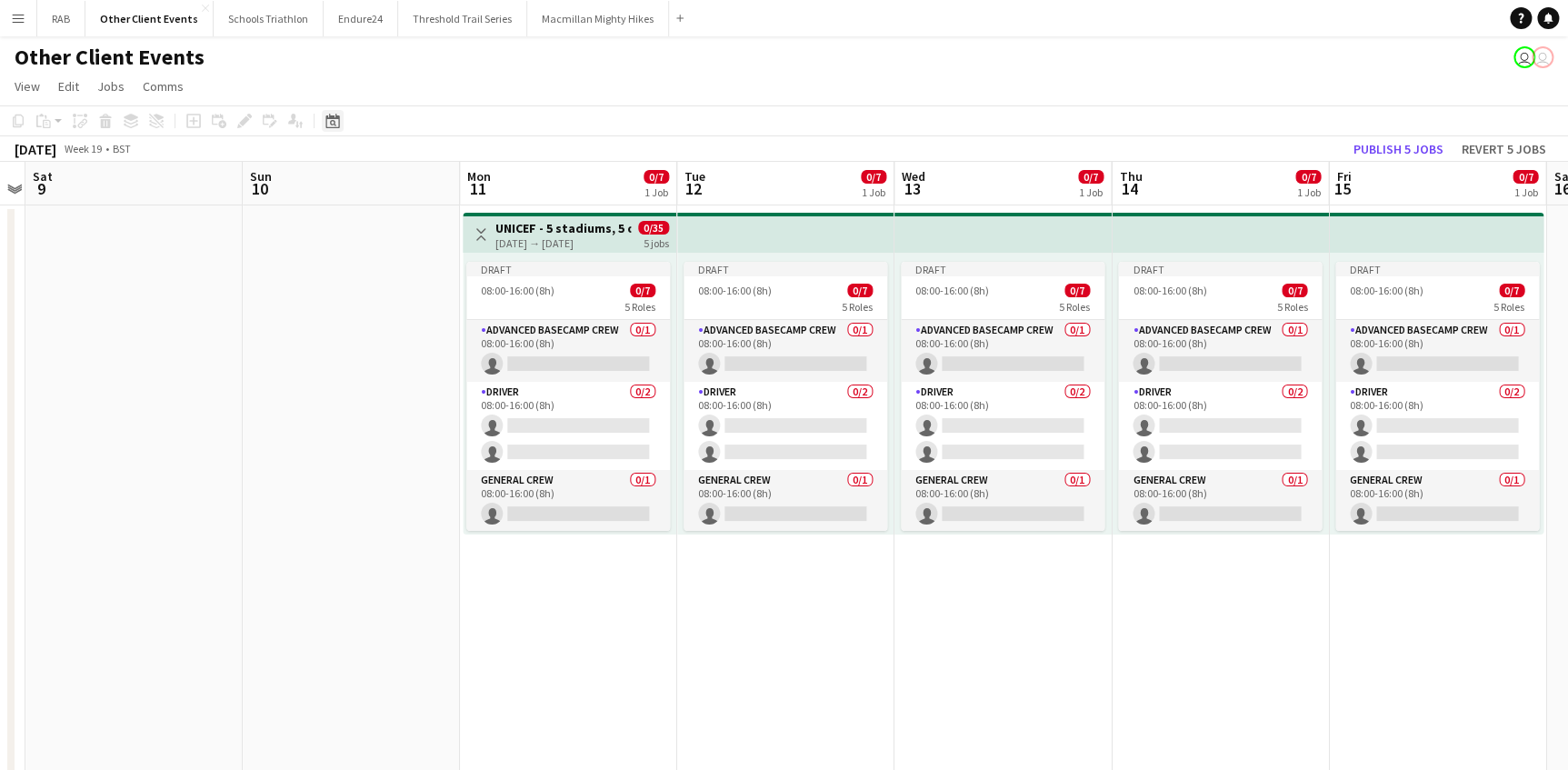
click at [328, 125] on icon "Date picker" at bounding box center [332, 121] width 15 height 15
click at [379, 184] on polygon "Choose month and year" at bounding box center [374, 185] width 9 height 5
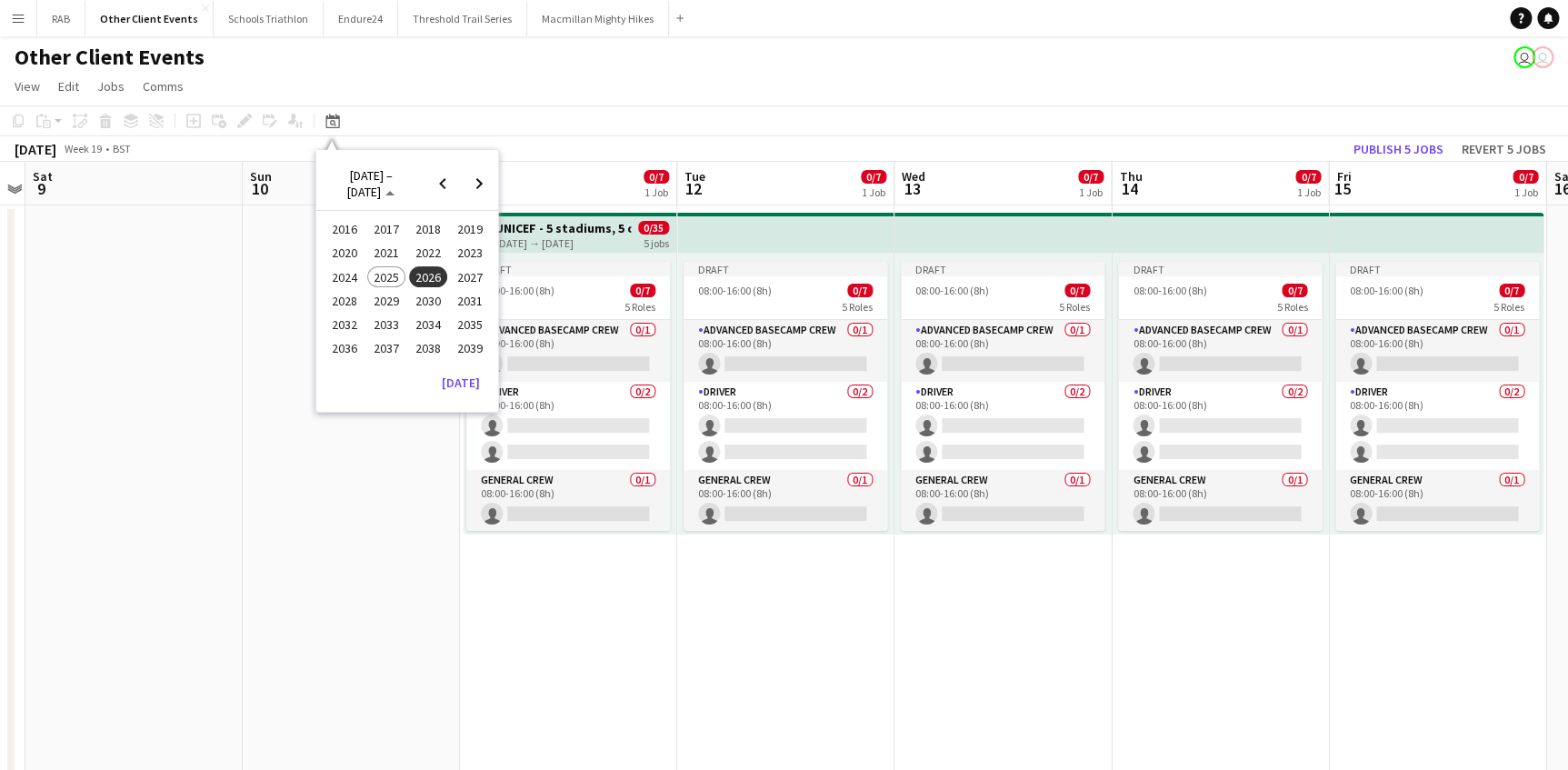
click at [390, 274] on span "2025" at bounding box center [386, 277] width 38 height 22
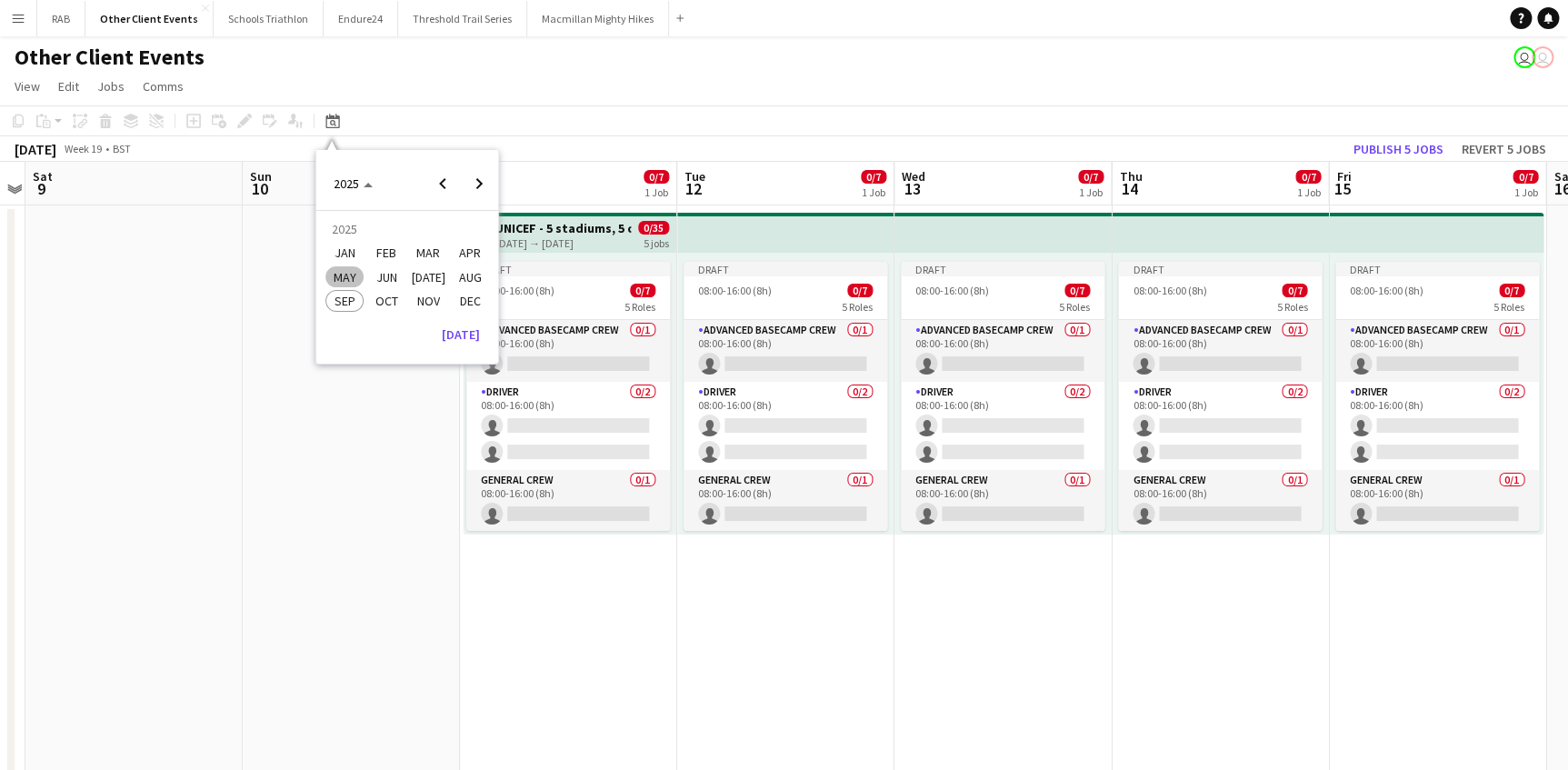
click at [351, 273] on span "MAY" at bounding box center [344, 277] width 38 height 22
click at [382, 282] on span "7" at bounding box center [384, 282] width 22 height 22
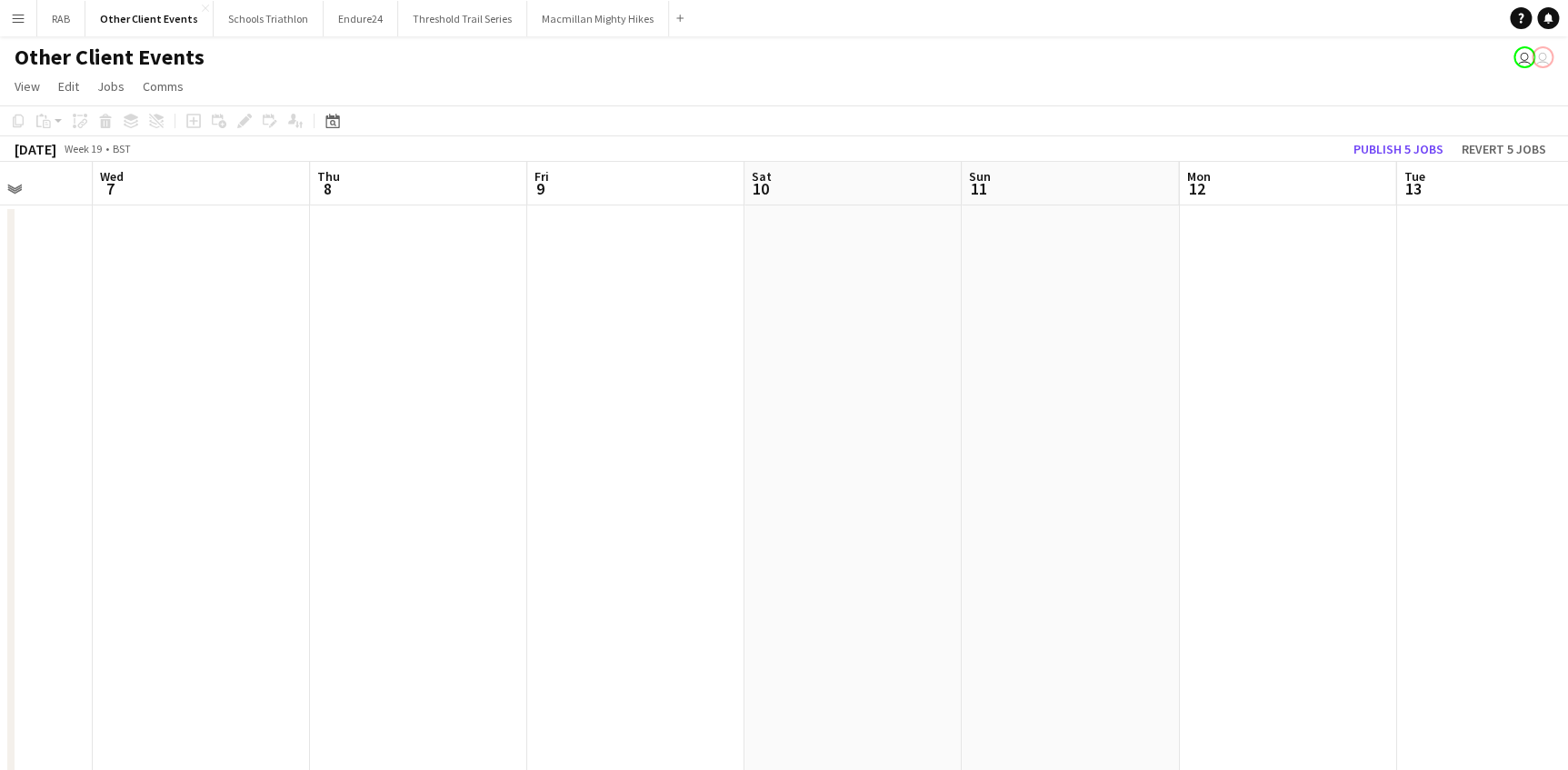
drag, startPoint x: 196, startPoint y: 188, endPoint x: 386, endPoint y: 189, distance: 190.0
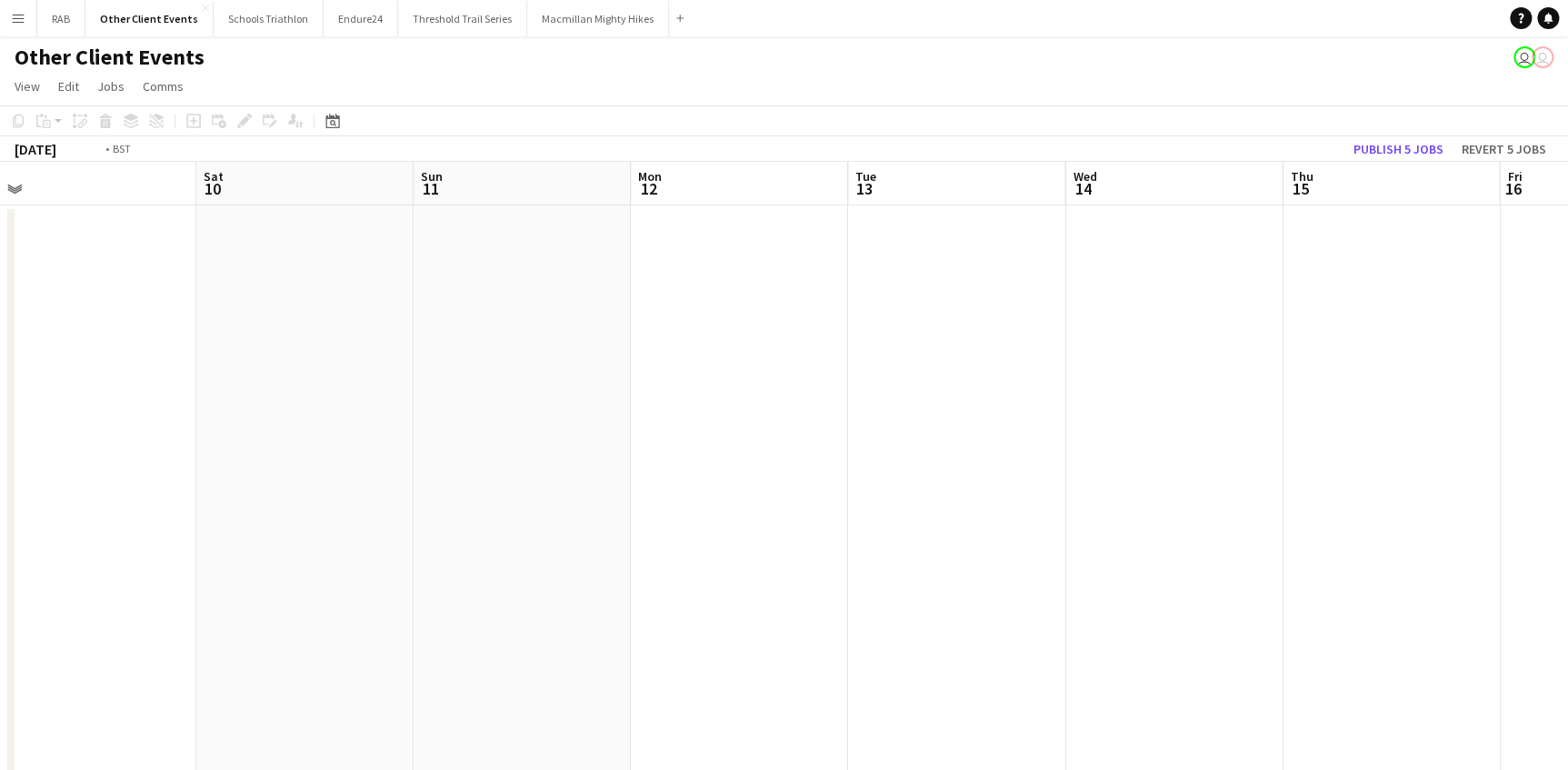
drag, startPoint x: 891, startPoint y: 194, endPoint x: 43, endPoint y: 202, distance: 848.0
drag, startPoint x: 1153, startPoint y: 188, endPoint x: -4, endPoint y: 188, distance: 1157.0
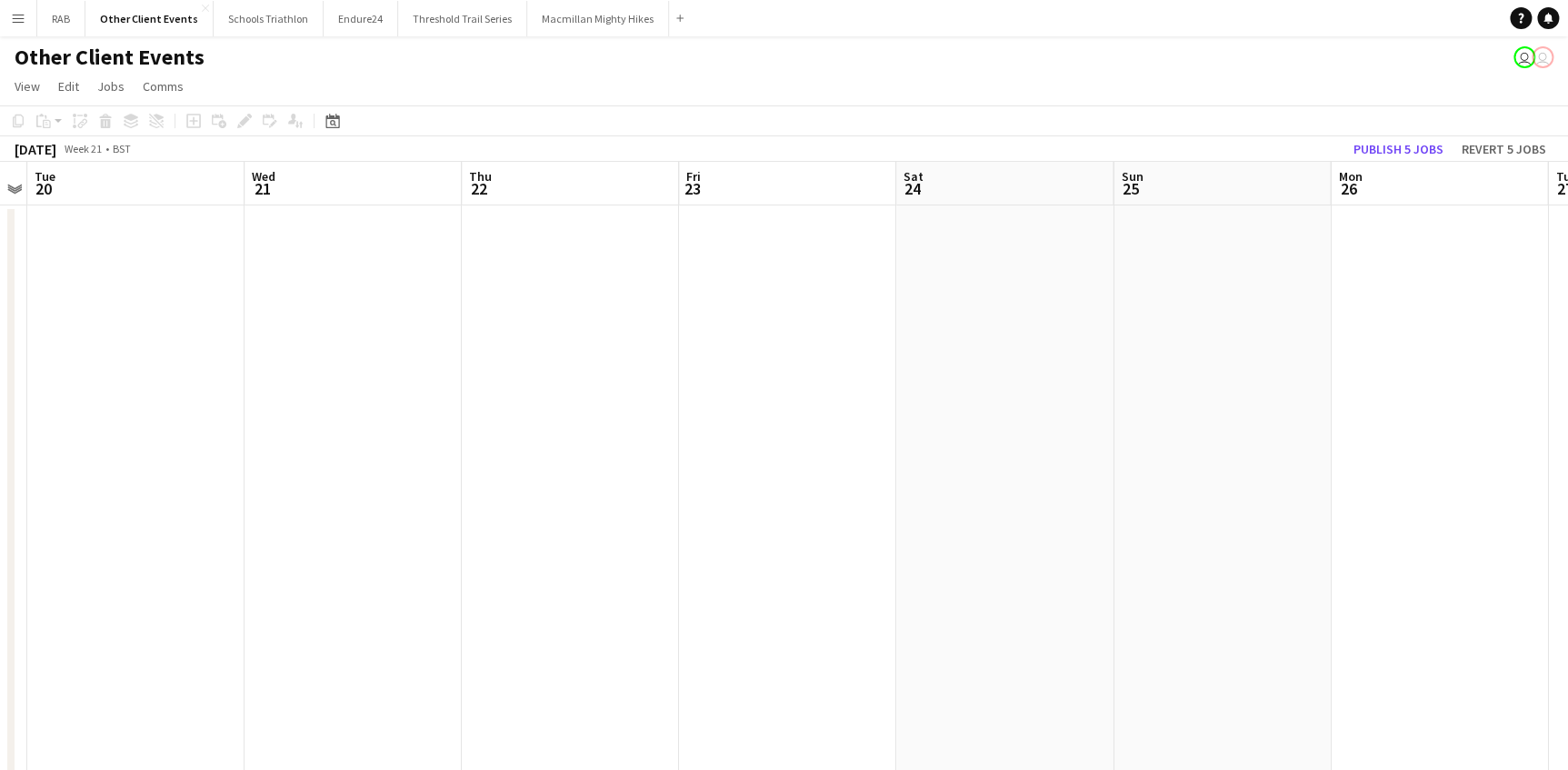
drag, startPoint x: 848, startPoint y: 182, endPoint x: 474, endPoint y: 178, distance: 374.0
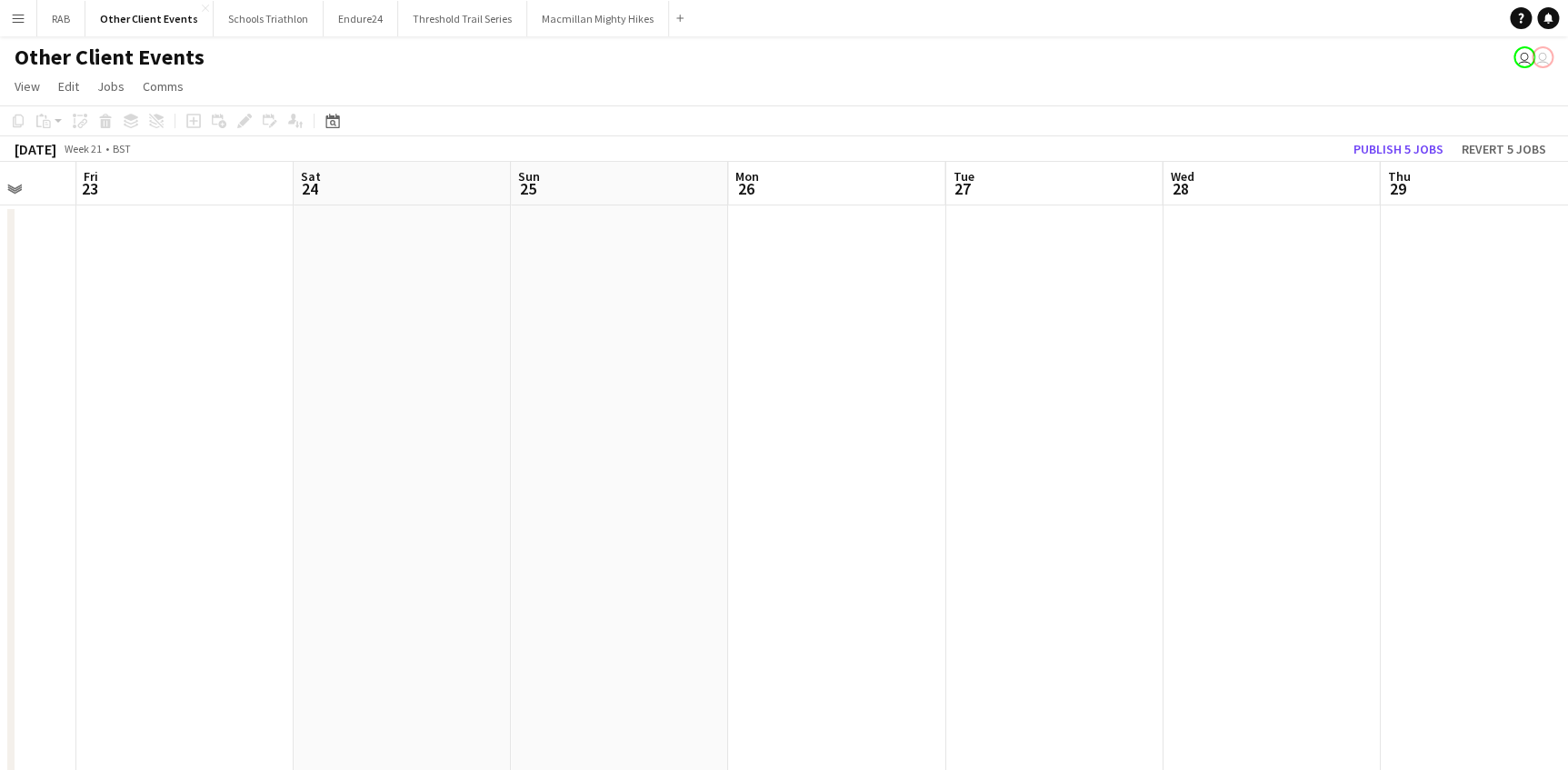
drag, startPoint x: 1015, startPoint y: 173, endPoint x: 235, endPoint y: 173, distance: 780.0
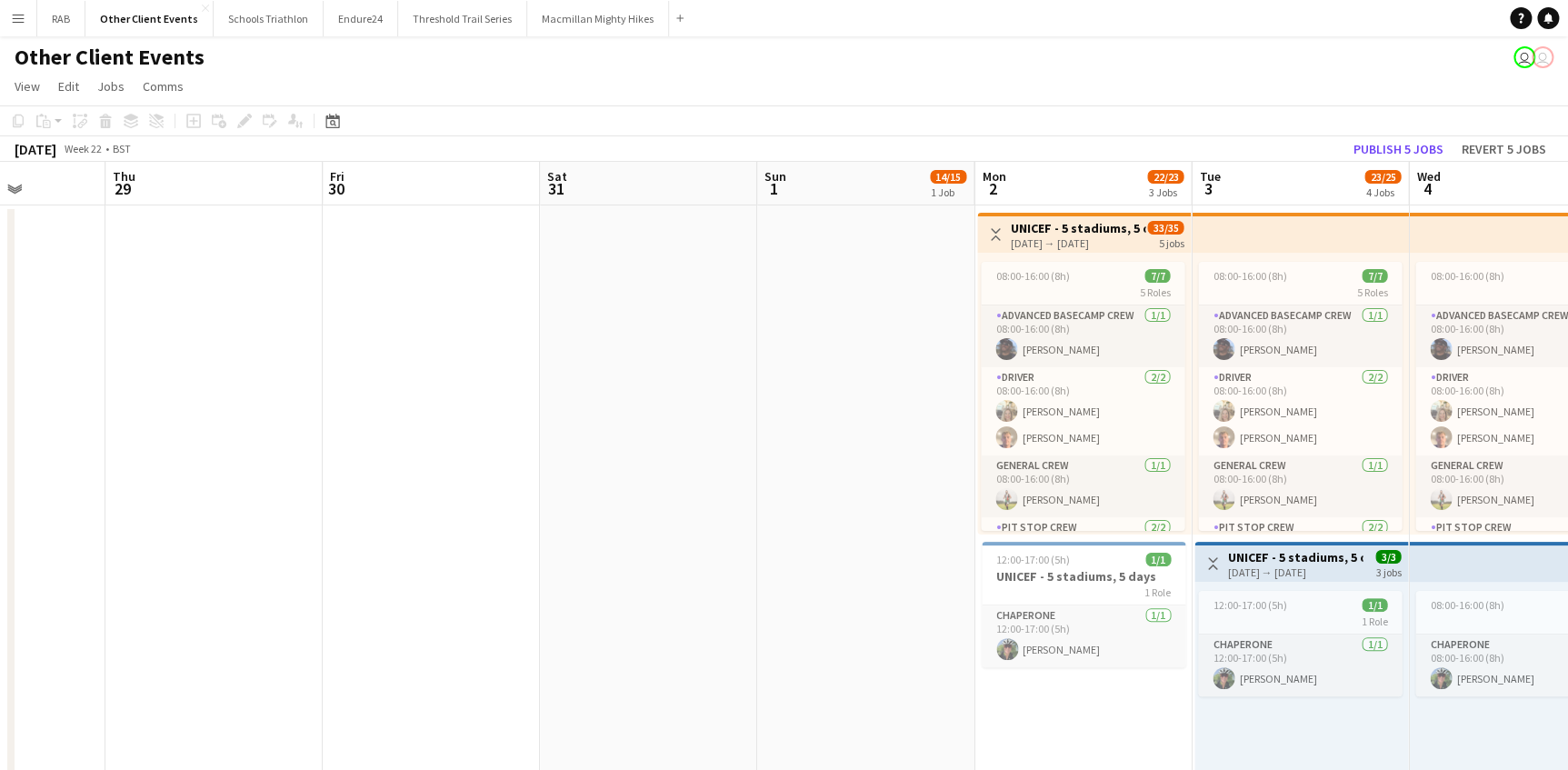
scroll to position [0, 679]
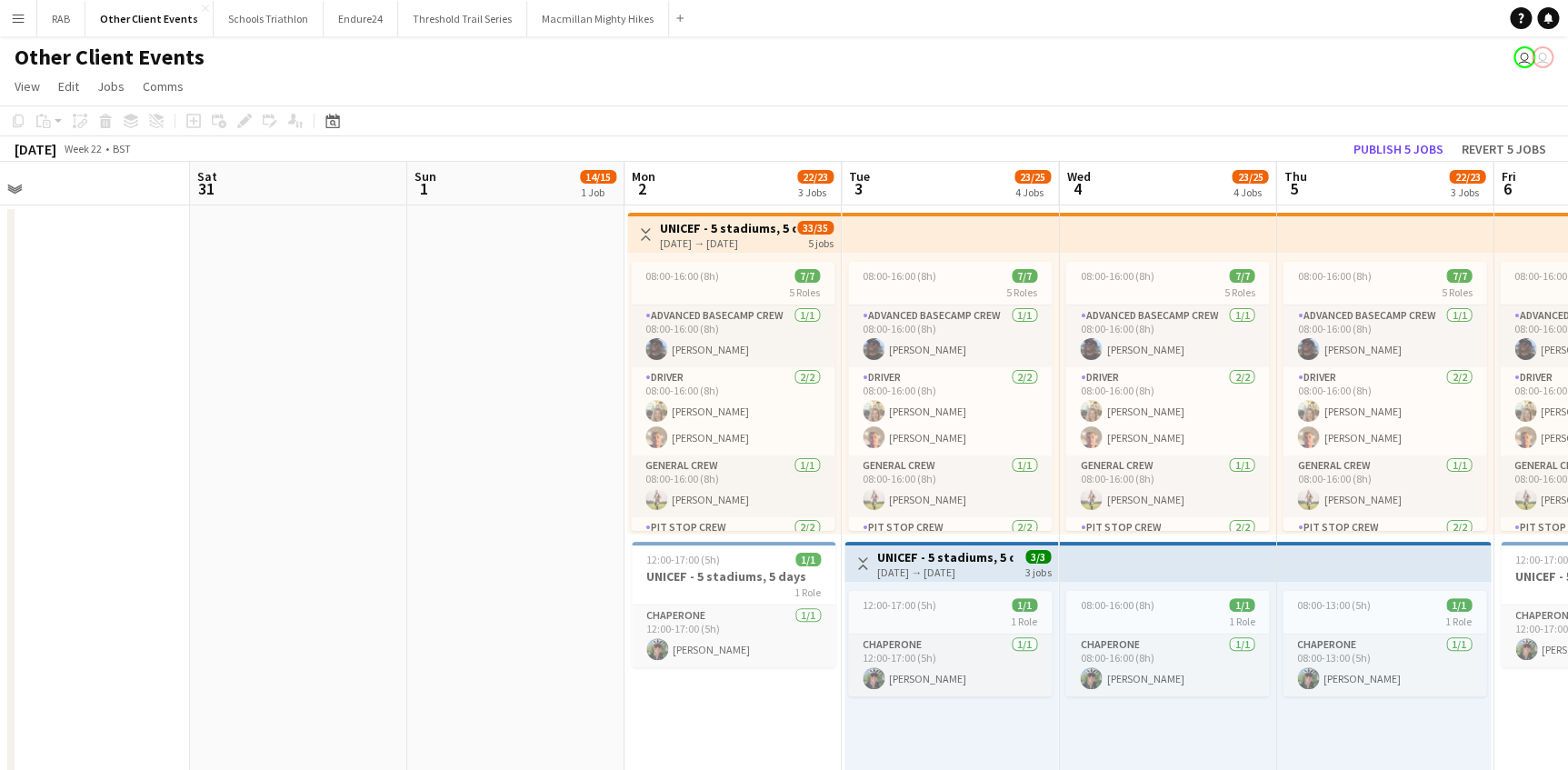
drag, startPoint x: 975, startPoint y: 173, endPoint x: 82, endPoint y: 191, distance: 893.2
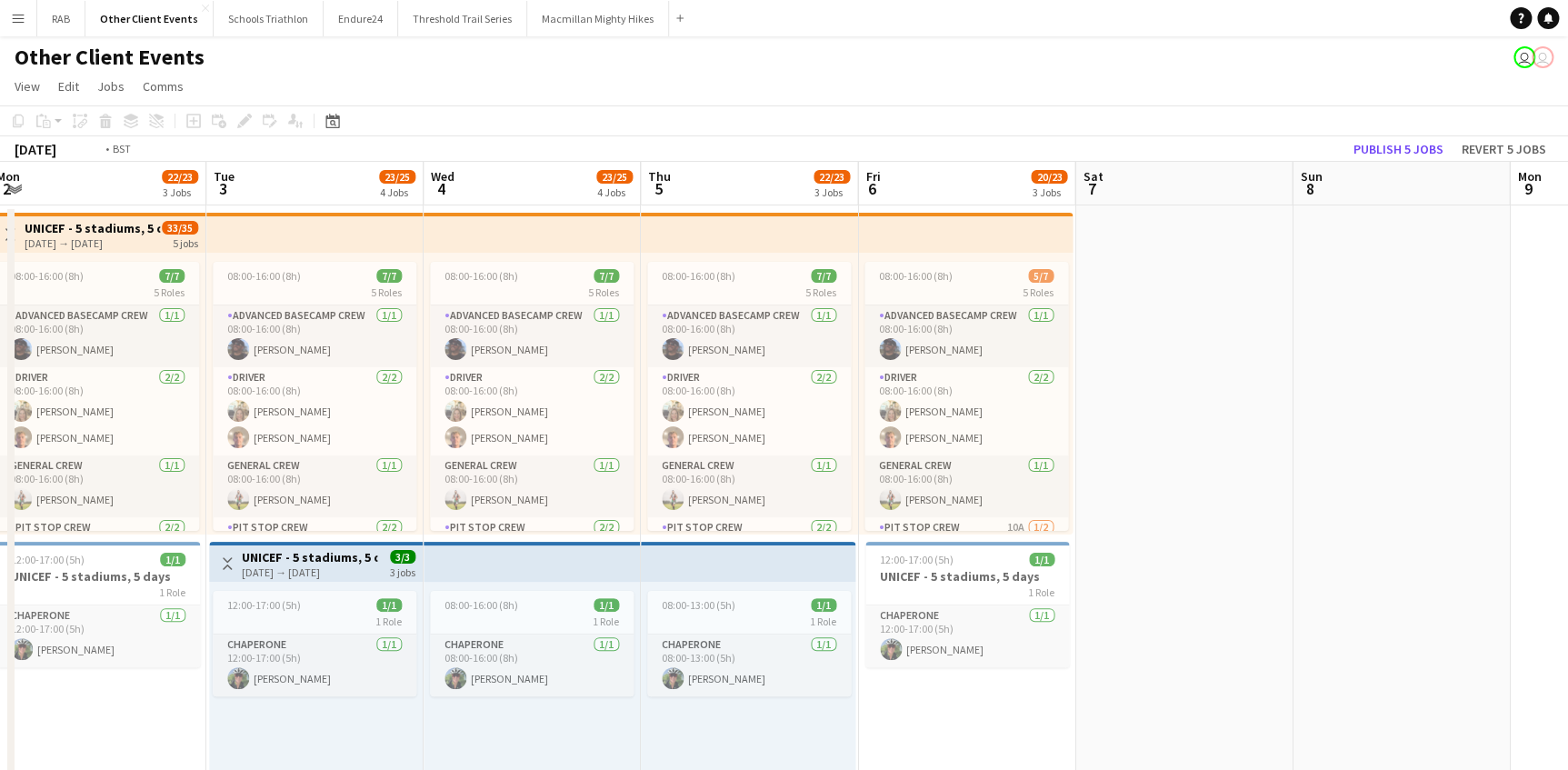
drag, startPoint x: 240, startPoint y: 184, endPoint x: 127, endPoint y: 182, distance: 113.0
click at [79, 578] on h3 "UNICEF - 5 stadiums, 5 days" at bounding box center [96, 576] width 204 height 17
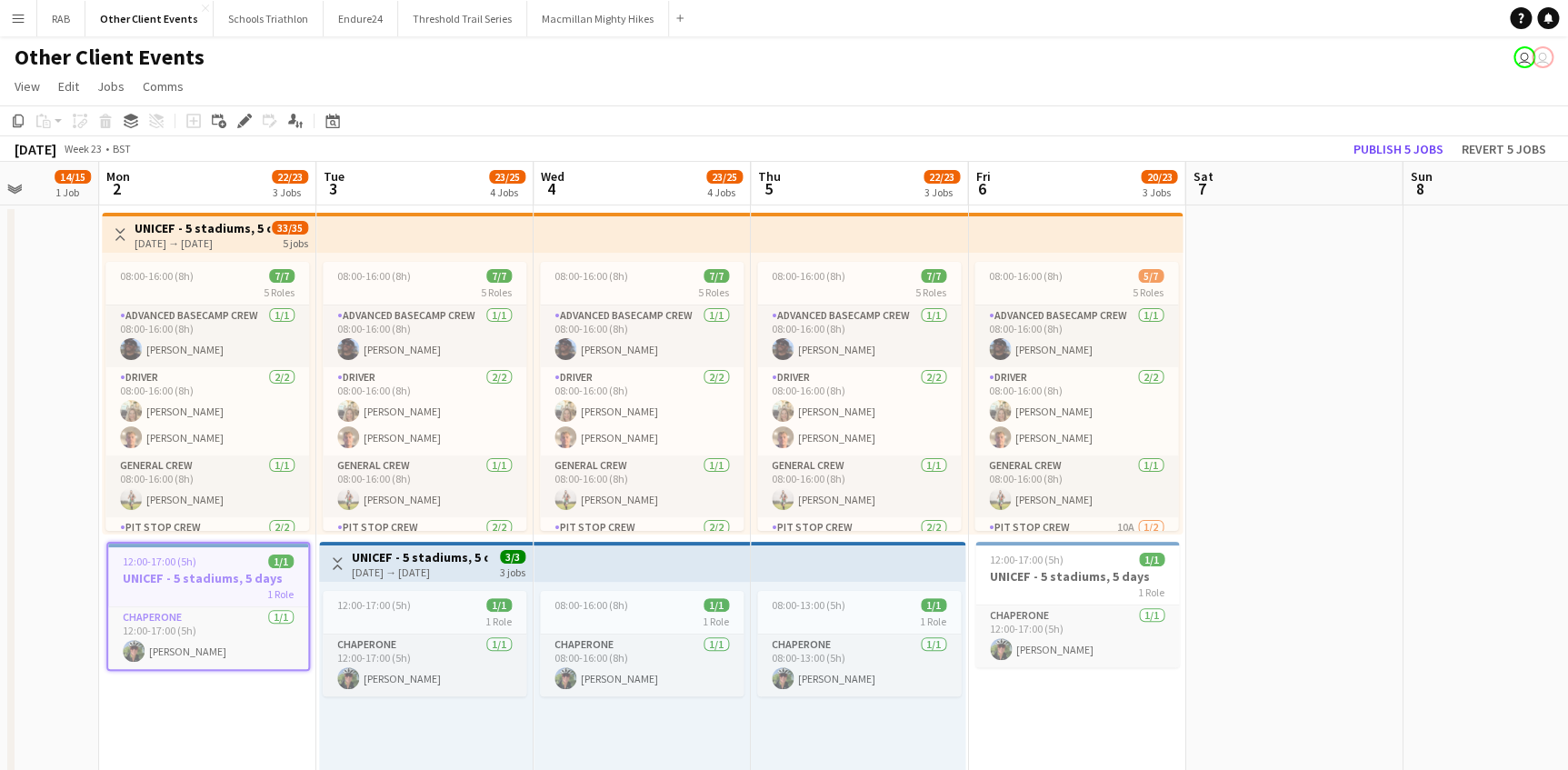
scroll to position [0, 769]
drag, startPoint x: 977, startPoint y: 175, endPoint x: 1063, endPoint y: 187, distance: 86.8
click at [399, 554] on h3 "UNICEF - 5 stadiums, 5 days" at bounding box center [419, 557] width 136 height 17
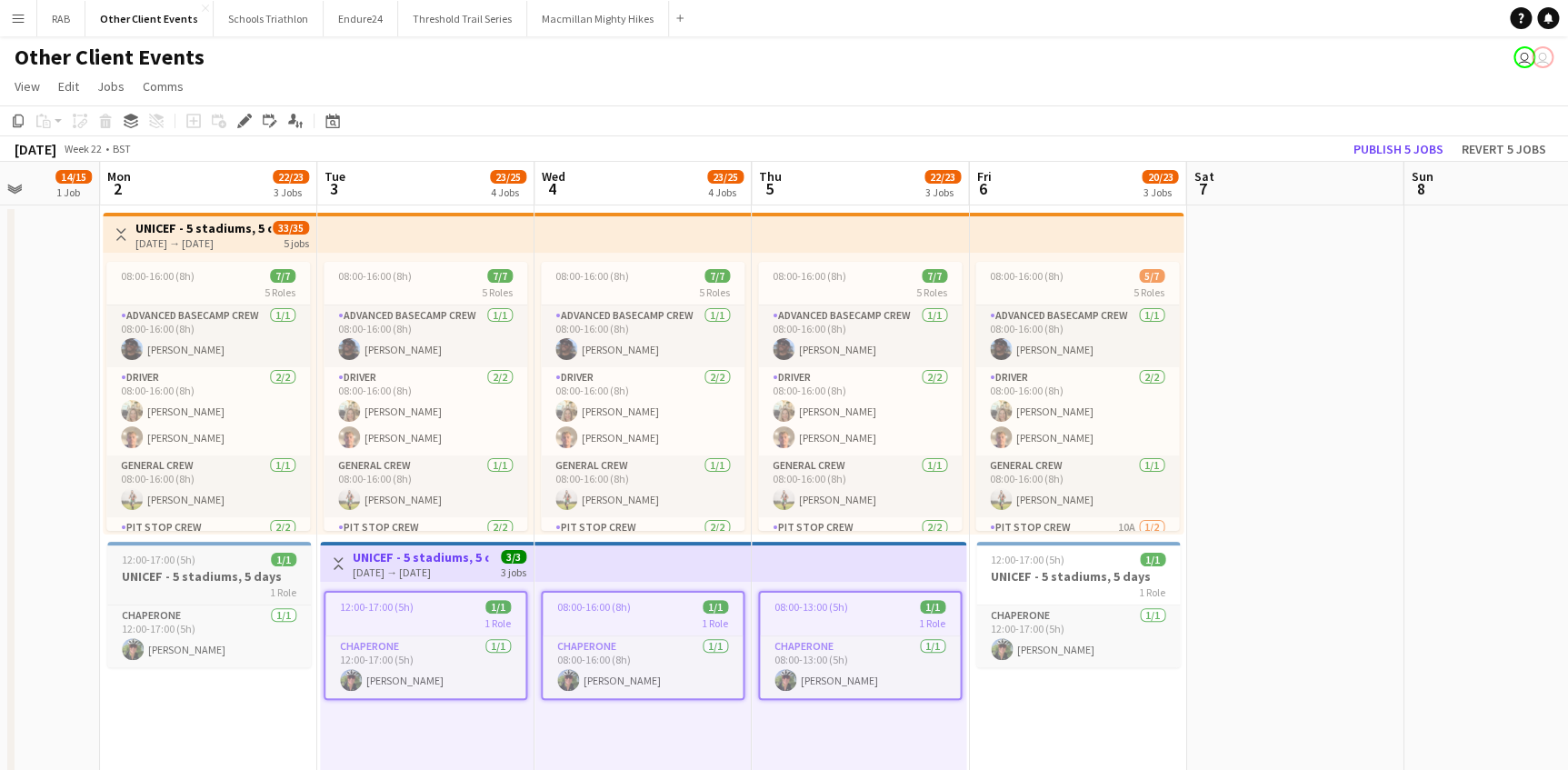
click at [236, 557] on div "12:00-17:00 (5h) 1/1" at bounding box center [209, 560] width 204 height 14
click at [16, 118] on icon at bounding box center [18, 121] width 11 height 13
click at [329, 118] on icon at bounding box center [332, 121] width 14 height 15
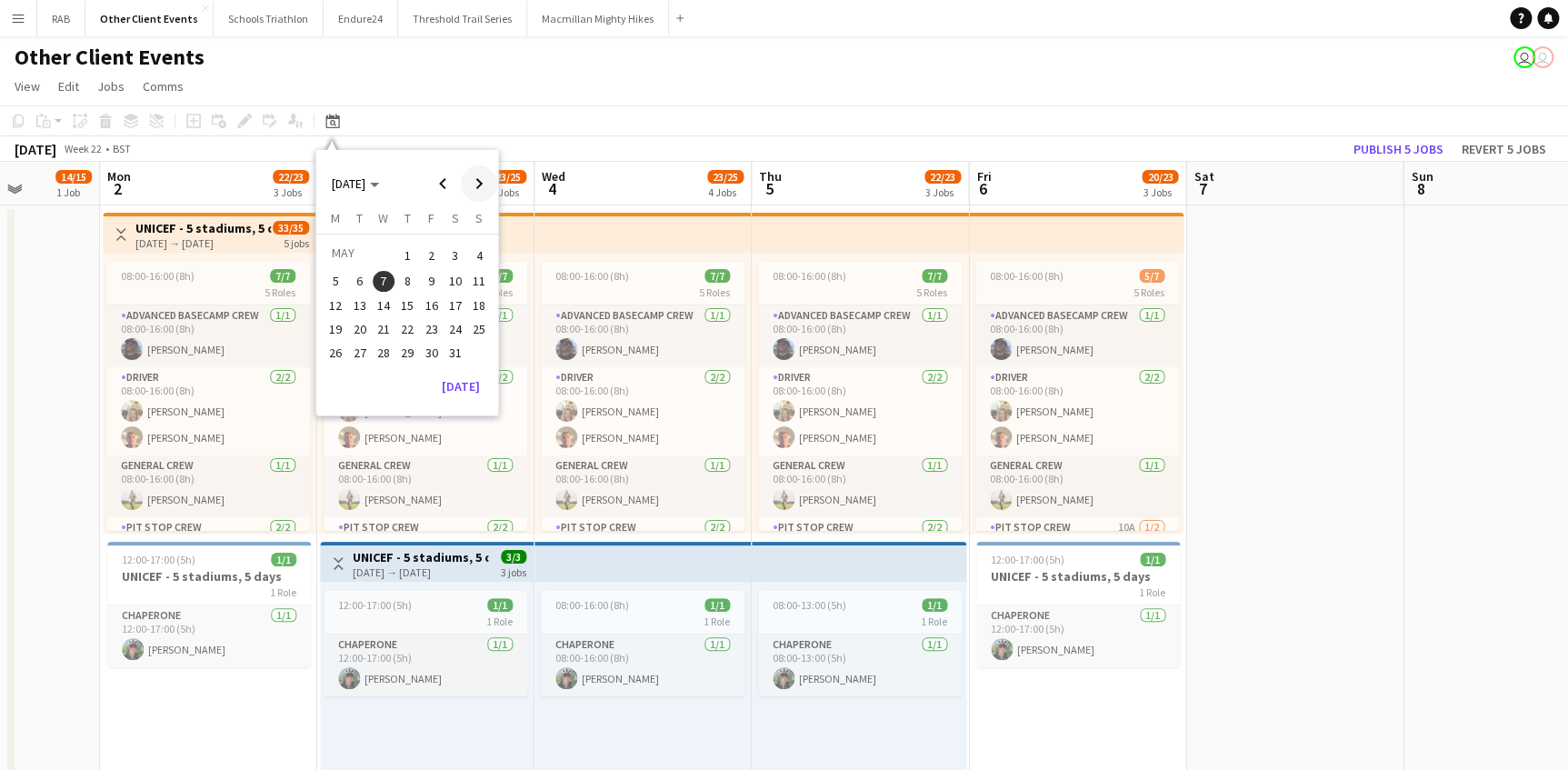
click at [479, 182] on span "Next month" at bounding box center [479, 183] width 37 height 37
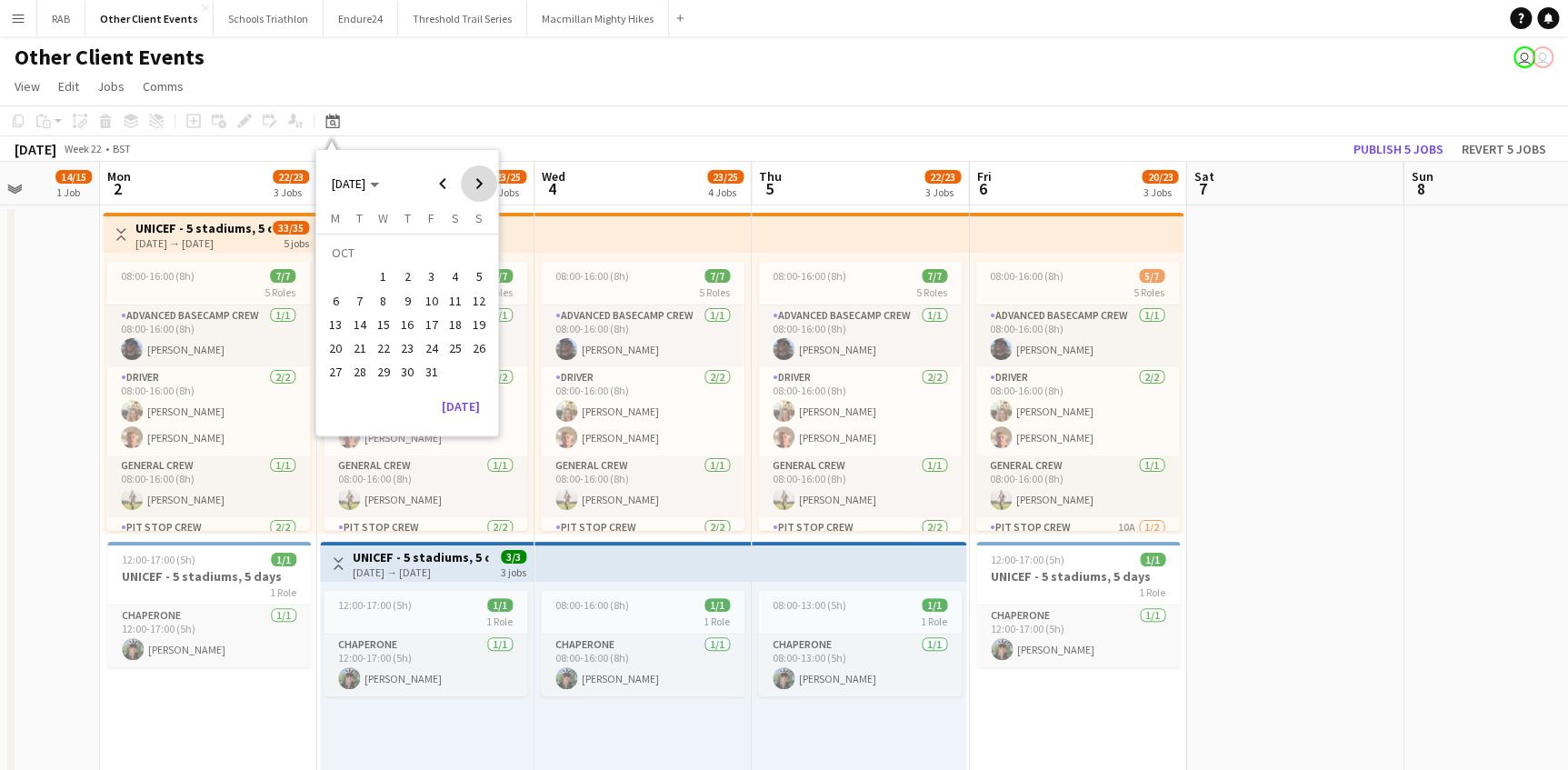
click at [479, 182] on span "Next month" at bounding box center [479, 183] width 37 height 37
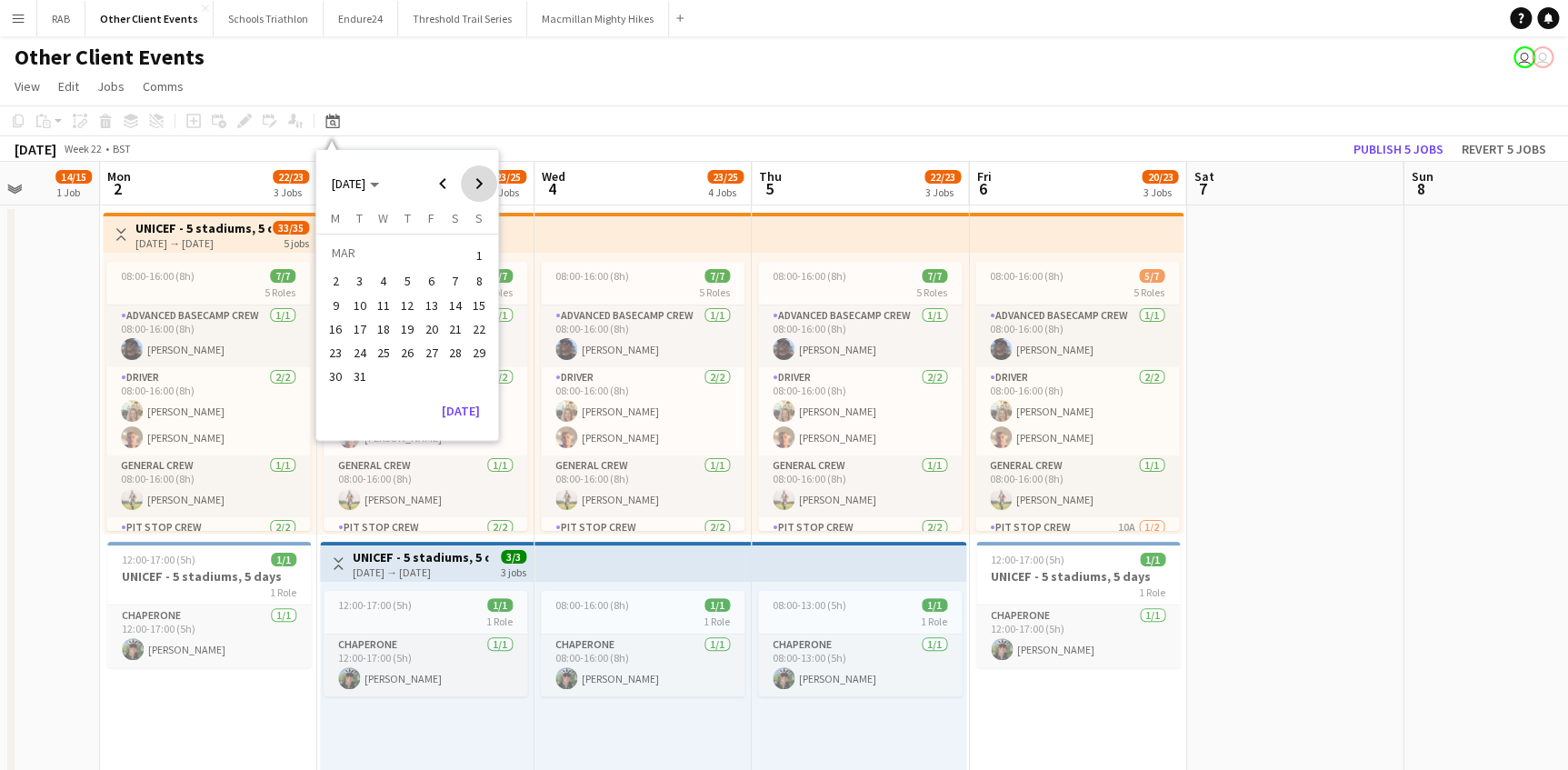
click at [479, 182] on span "Next month" at bounding box center [479, 183] width 37 height 37
click at [336, 307] on span "11" at bounding box center [335, 306] width 22 height 22
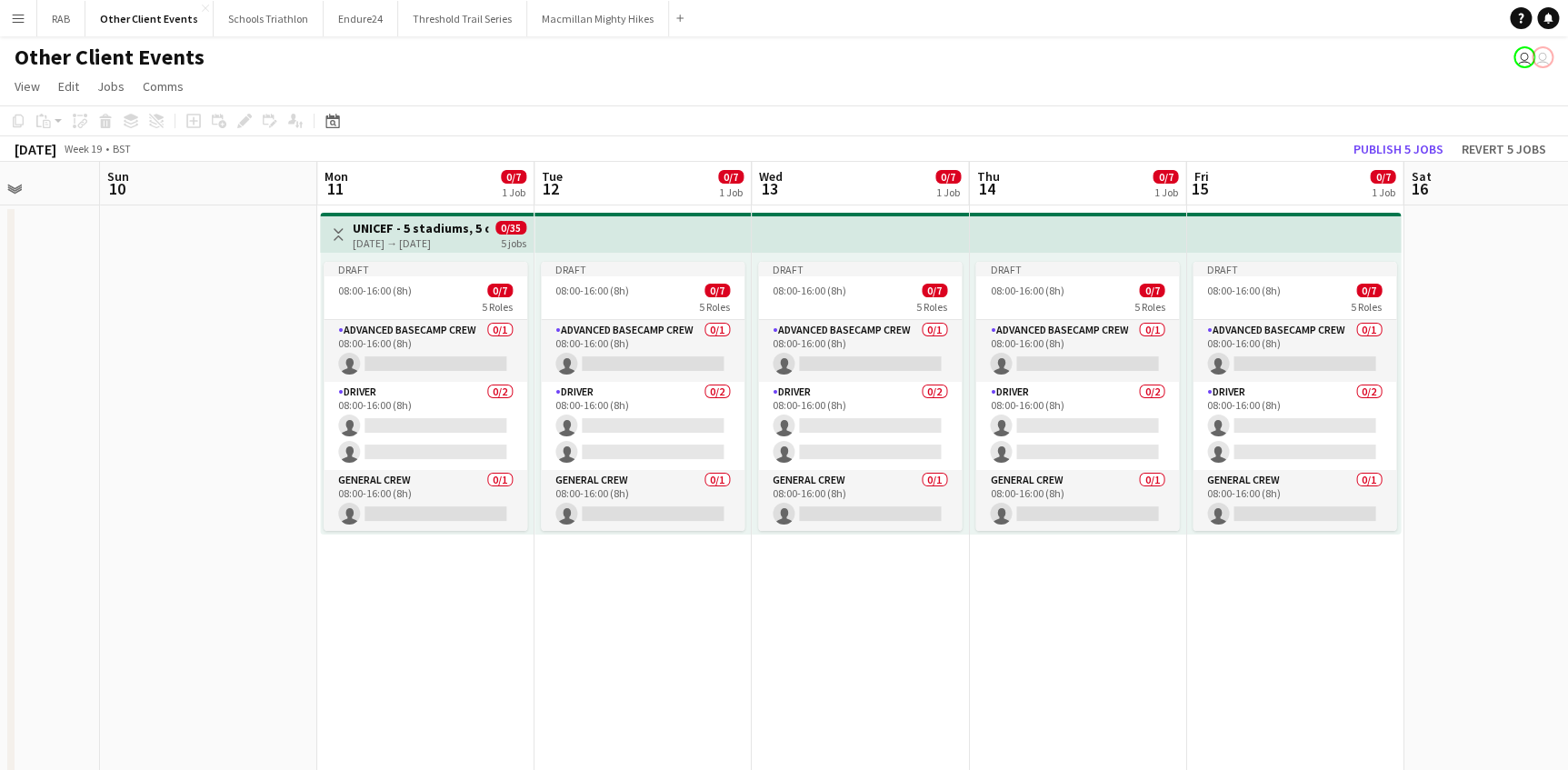
scroll to position [0, 625]
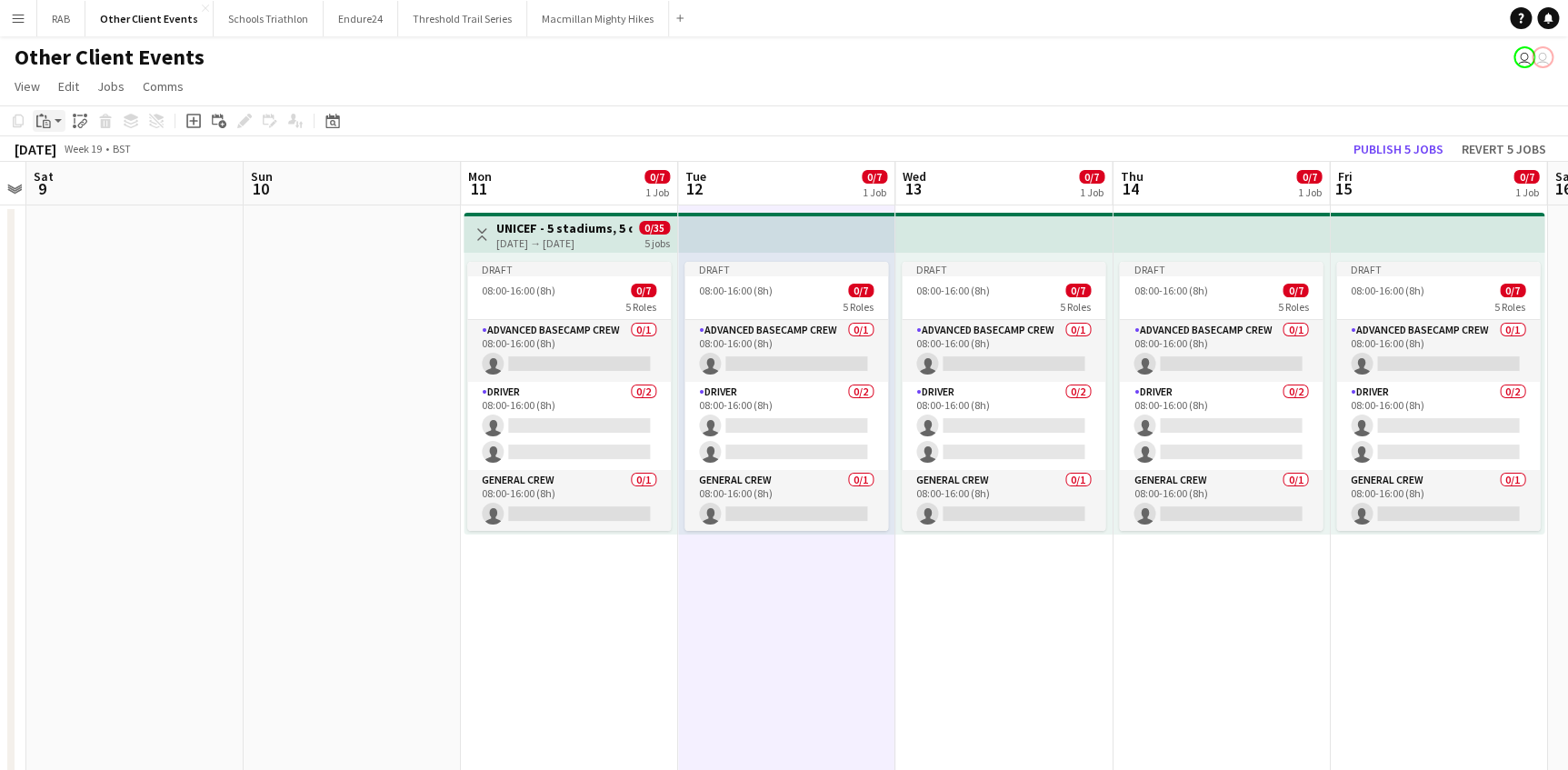
click at [58, 120] on app-action-btn "Paste" at bounding box center [48, 121] width 33 height 22
click at [58, 153] on link "Paste Ctrl+V" at bounding box center [134, 155] width 171 height 17
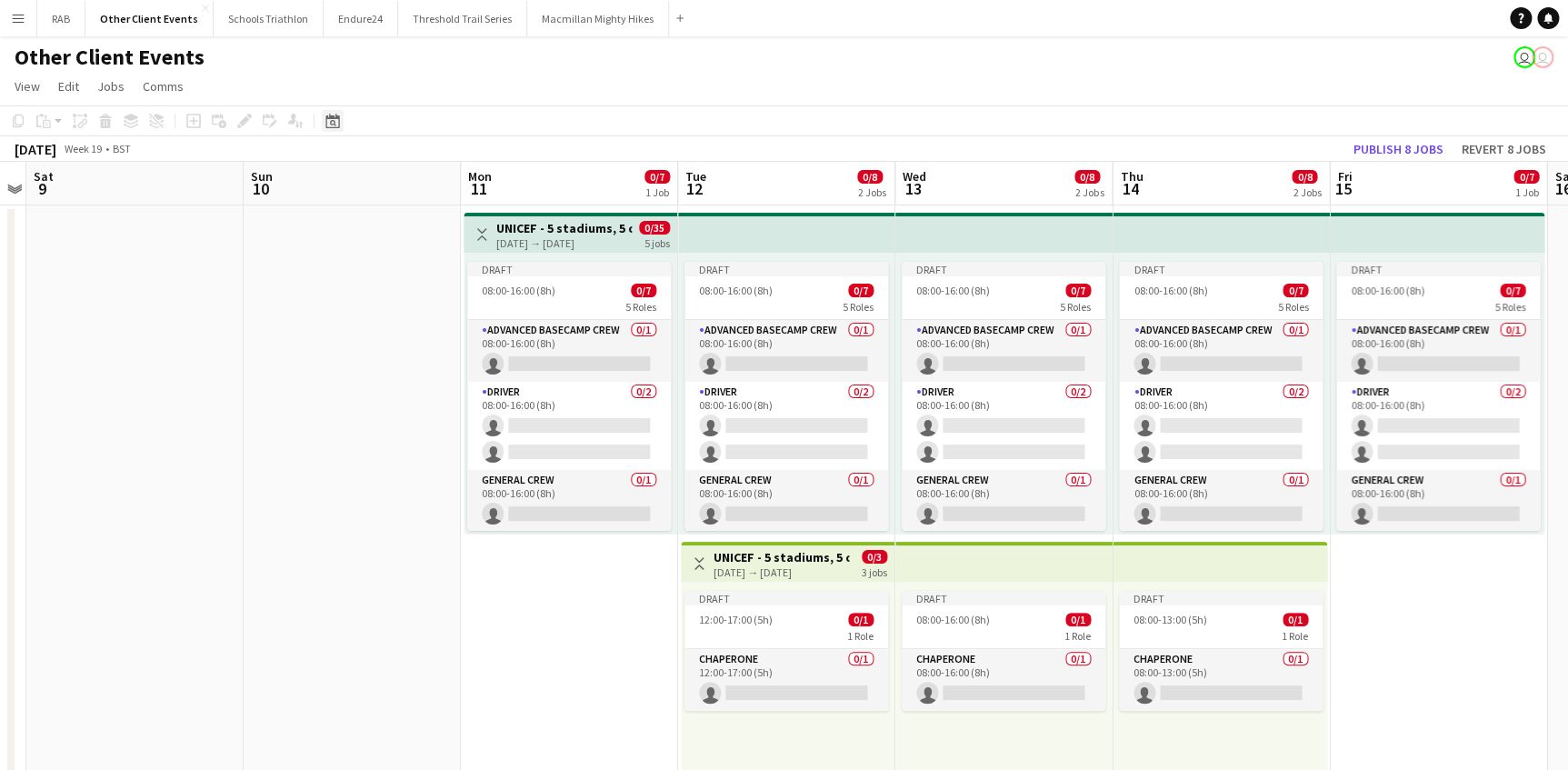
click at [331, 124] on icon "Date picker" at bounding box center [332, 121] width 15 height 15
click at [442, 180] on span "Previous month" at bounding box center [442, 183] width 37 height 37
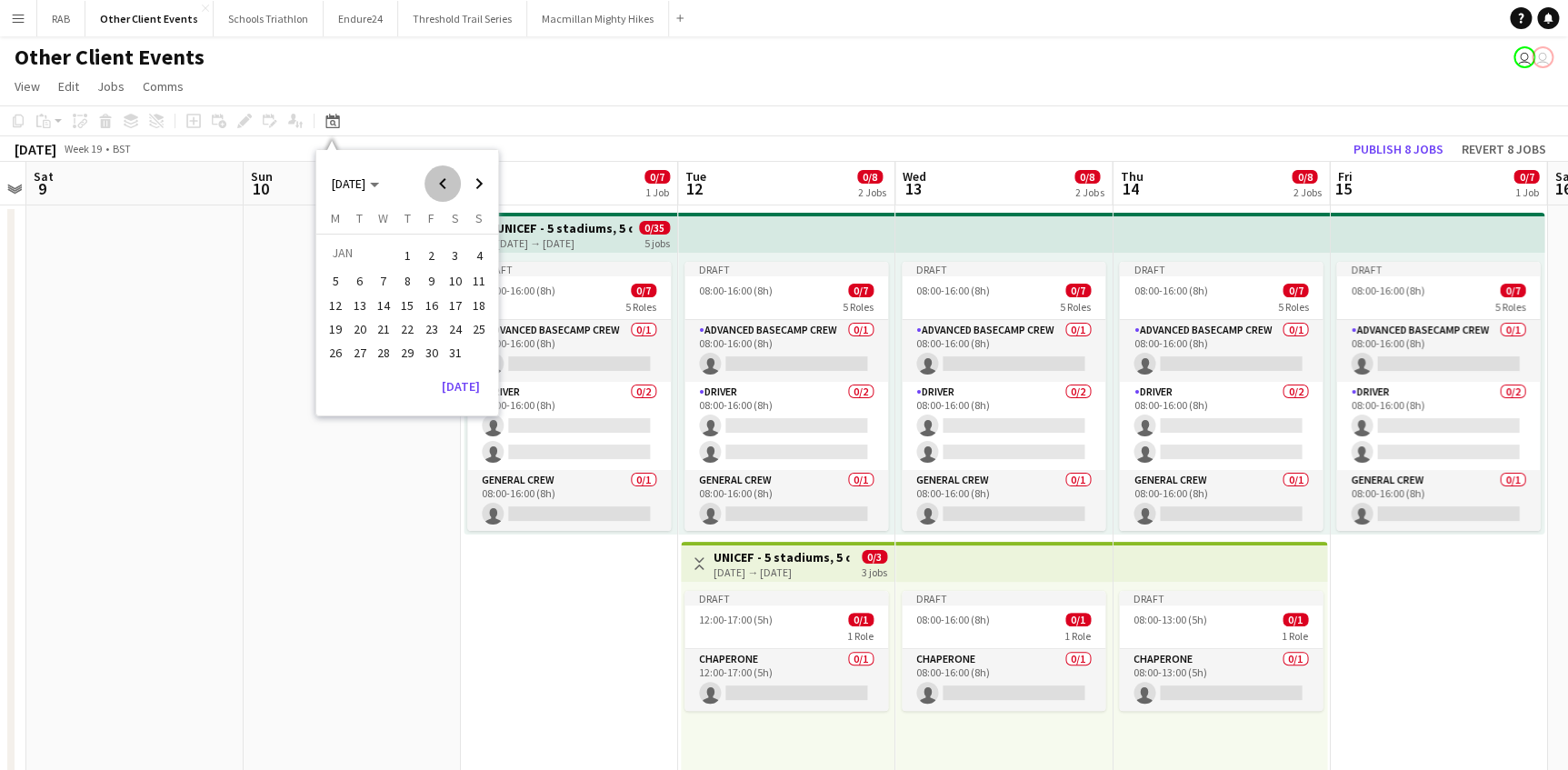
click at [442, 180] on span "Previous month" at bounding box center [442, 183] width 37 height 37
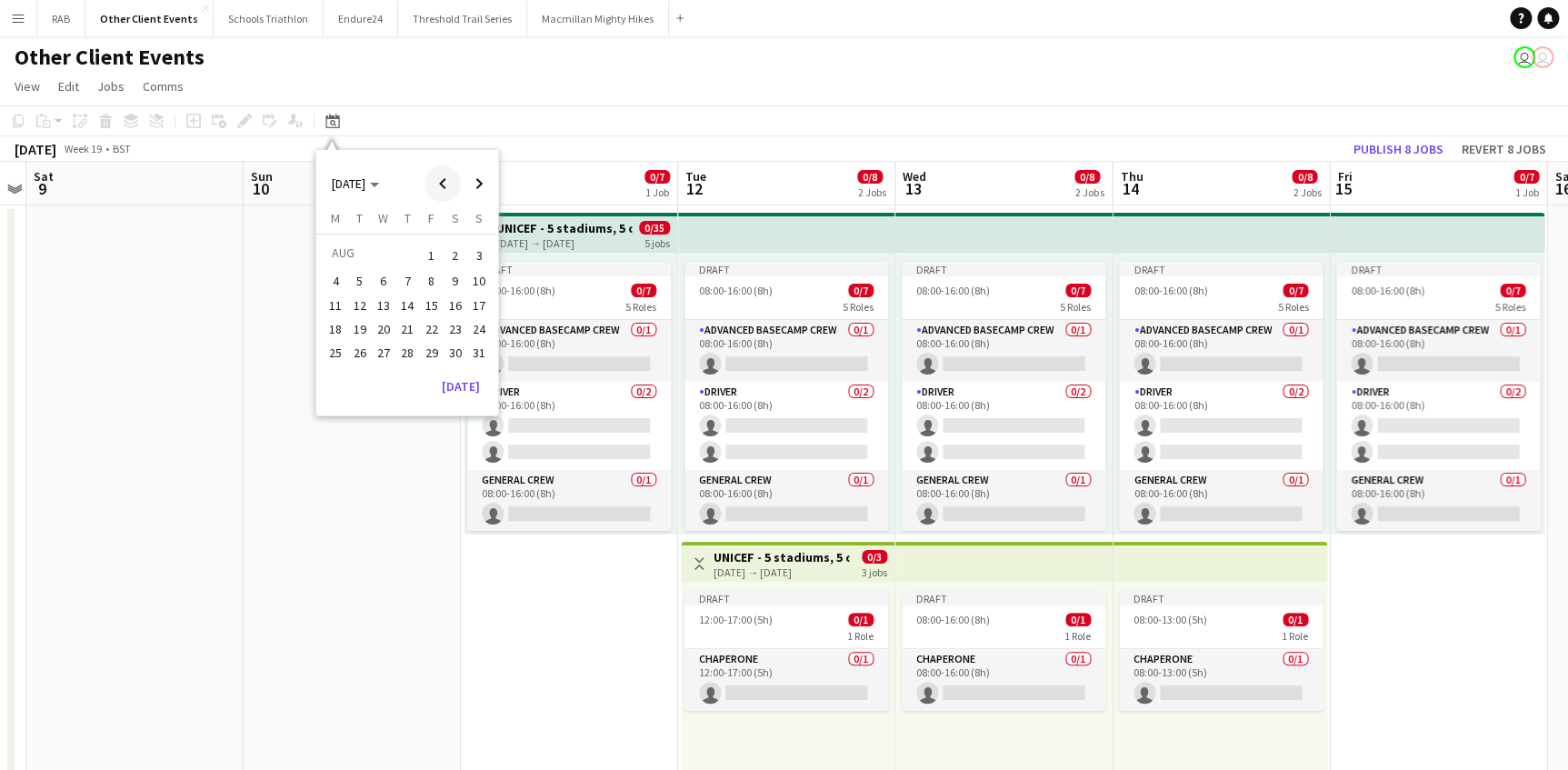
click at [442, 180] on span "Previous month" at bounding box center [442, 183] width 37 height 37
click at [467, 175] on span "Next month" at bounding box center [479, 183] width 37 height 37
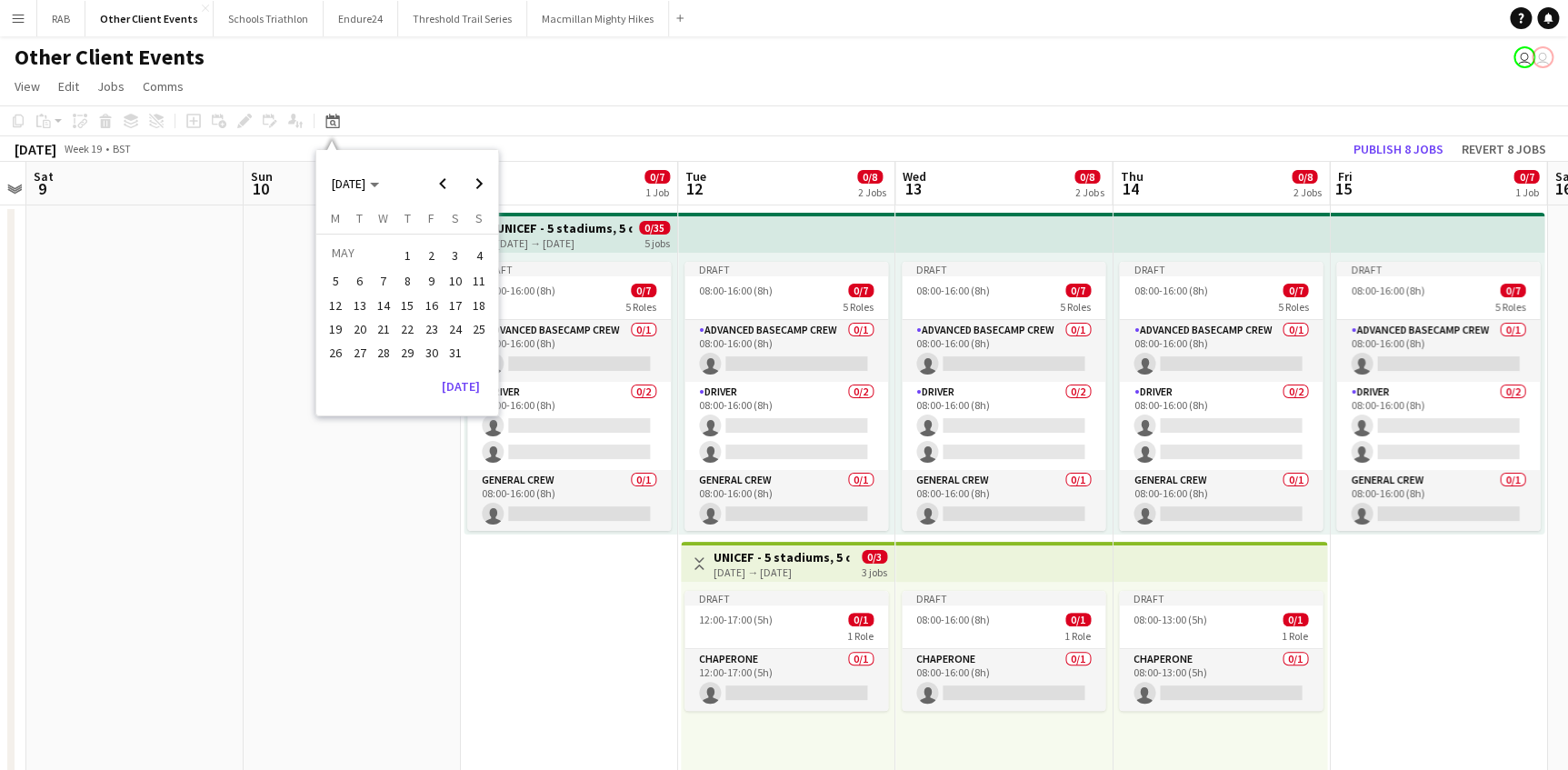
click at [474, 321] on span "25" at bounding box center [479, 330] width 22 height 22
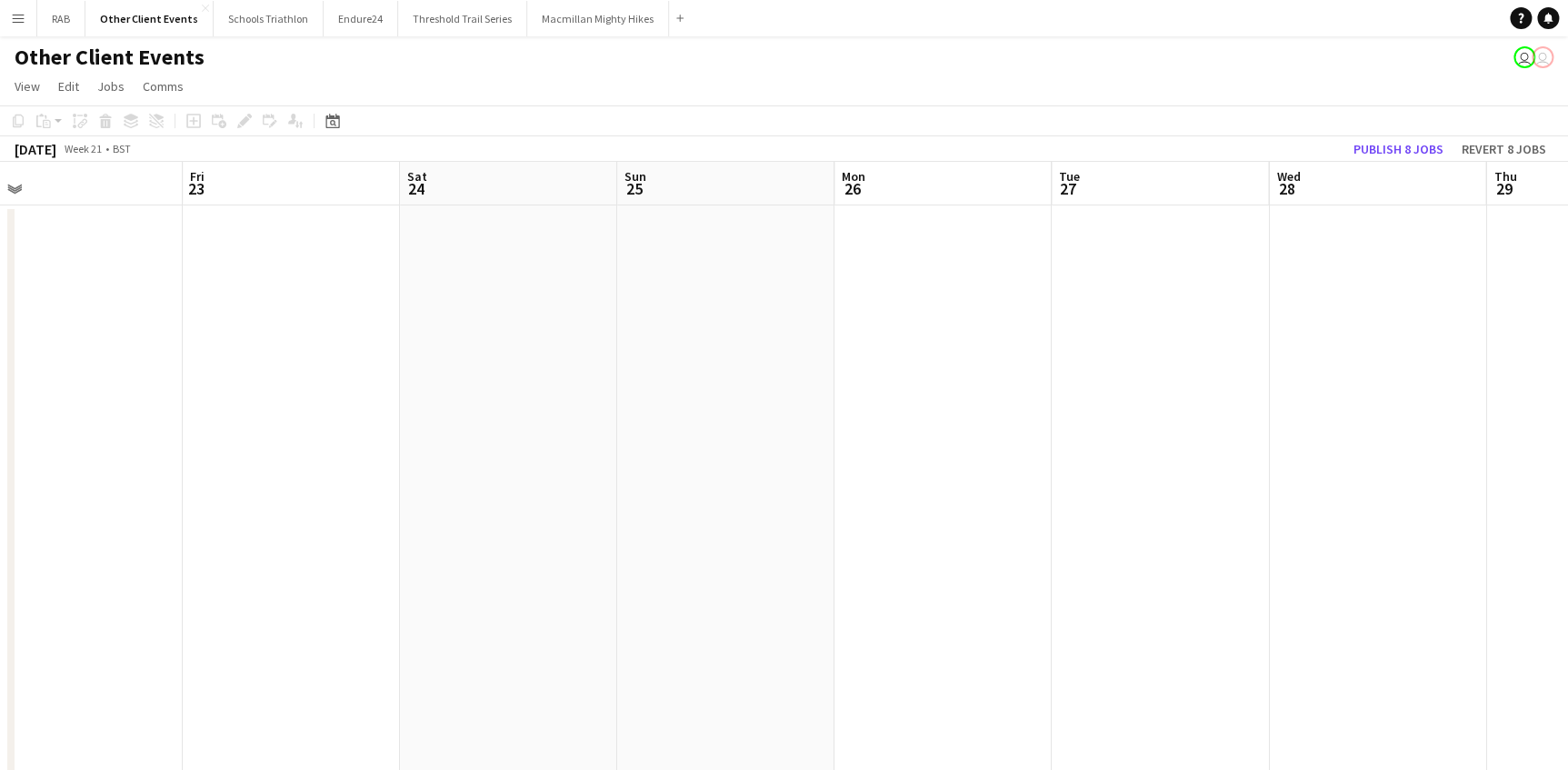
drag, startPoint x: 591, startPoint y: 190, endPoint x: -4, endPoint y: 190, distance: 595.0
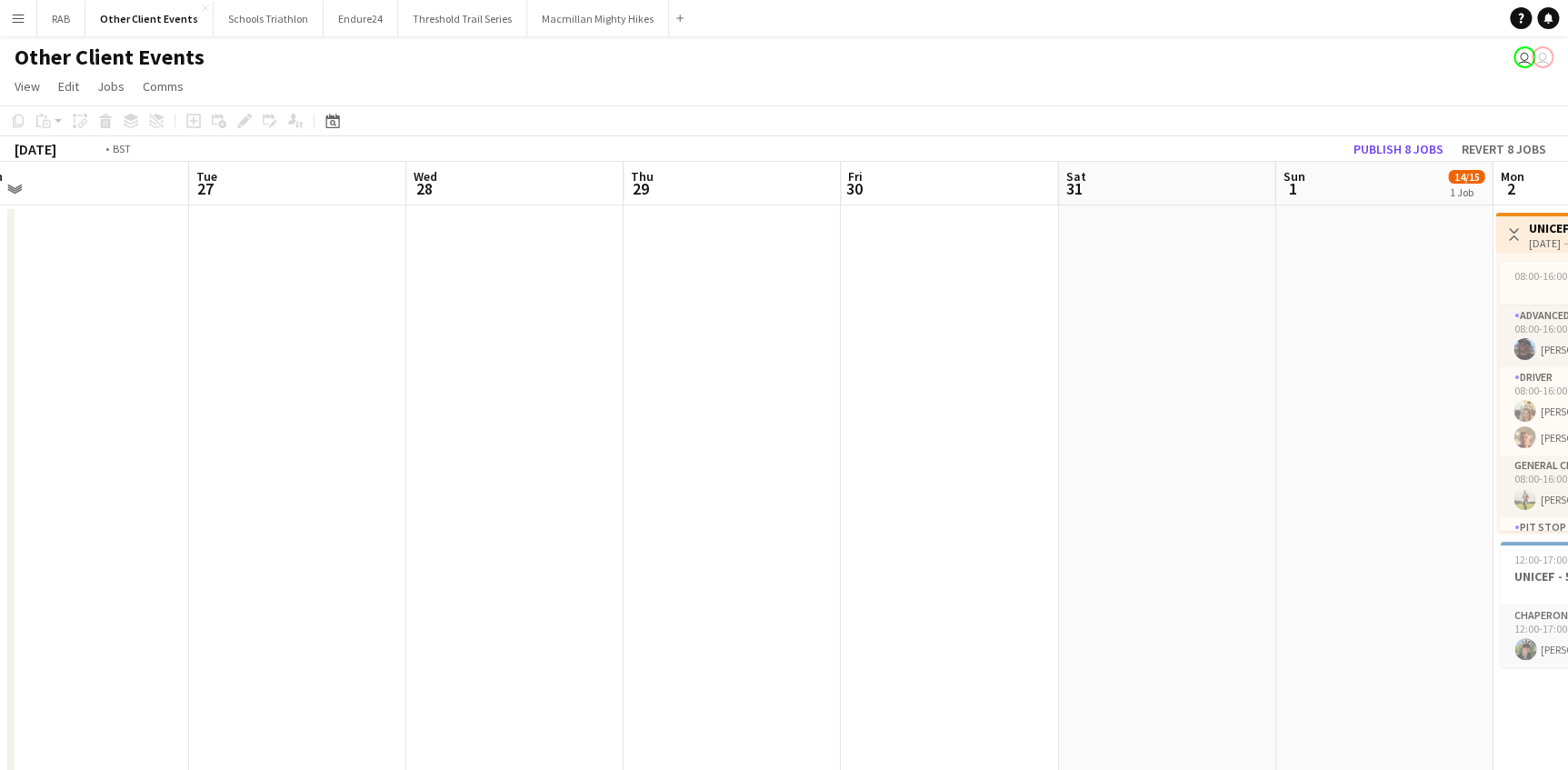
drag, startPoint x: 1089, startPoint y: 176, endPoint x: 407, endPoint y: 165, distance: 682.1
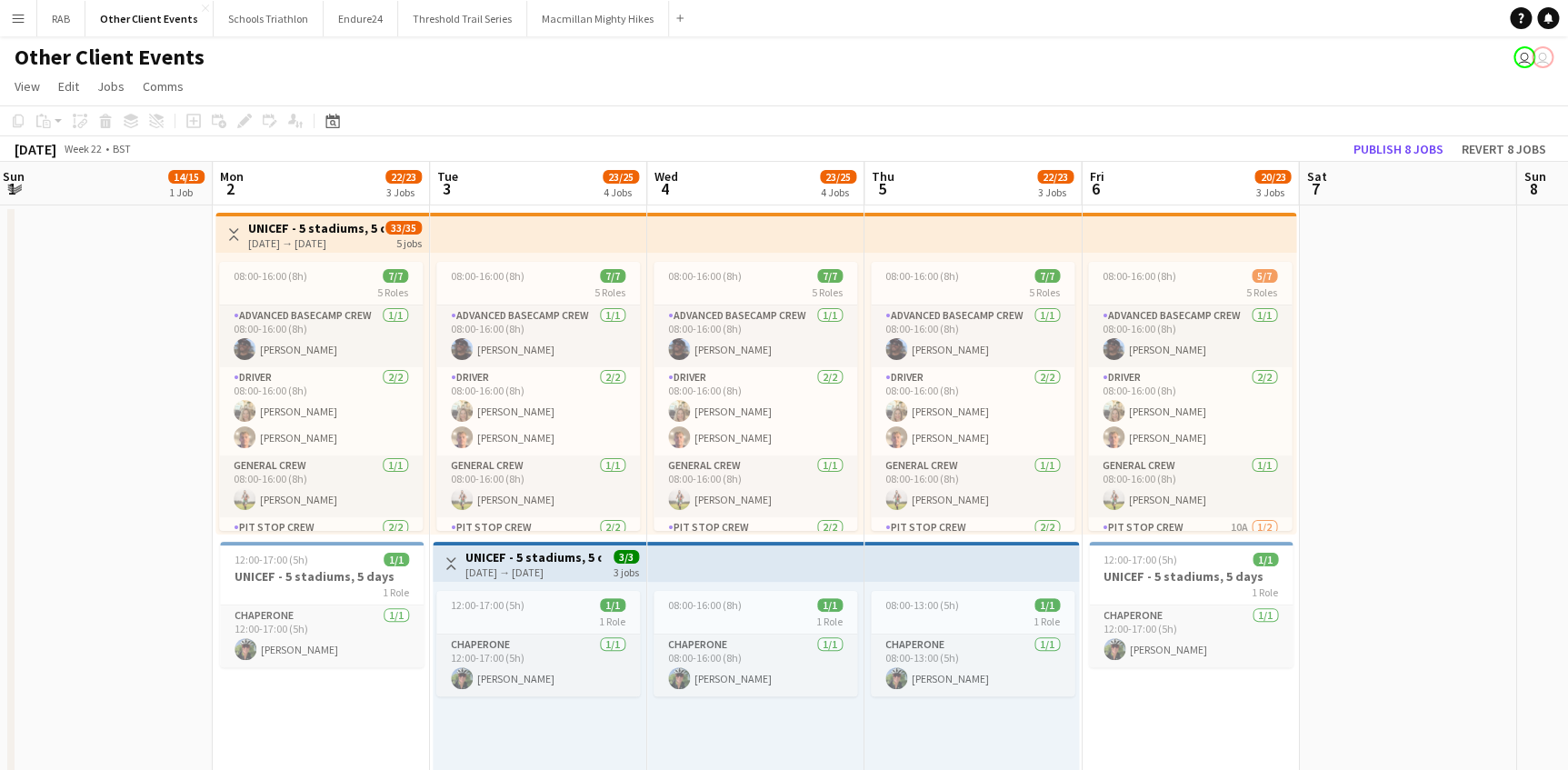
scroll to position [0, 580]
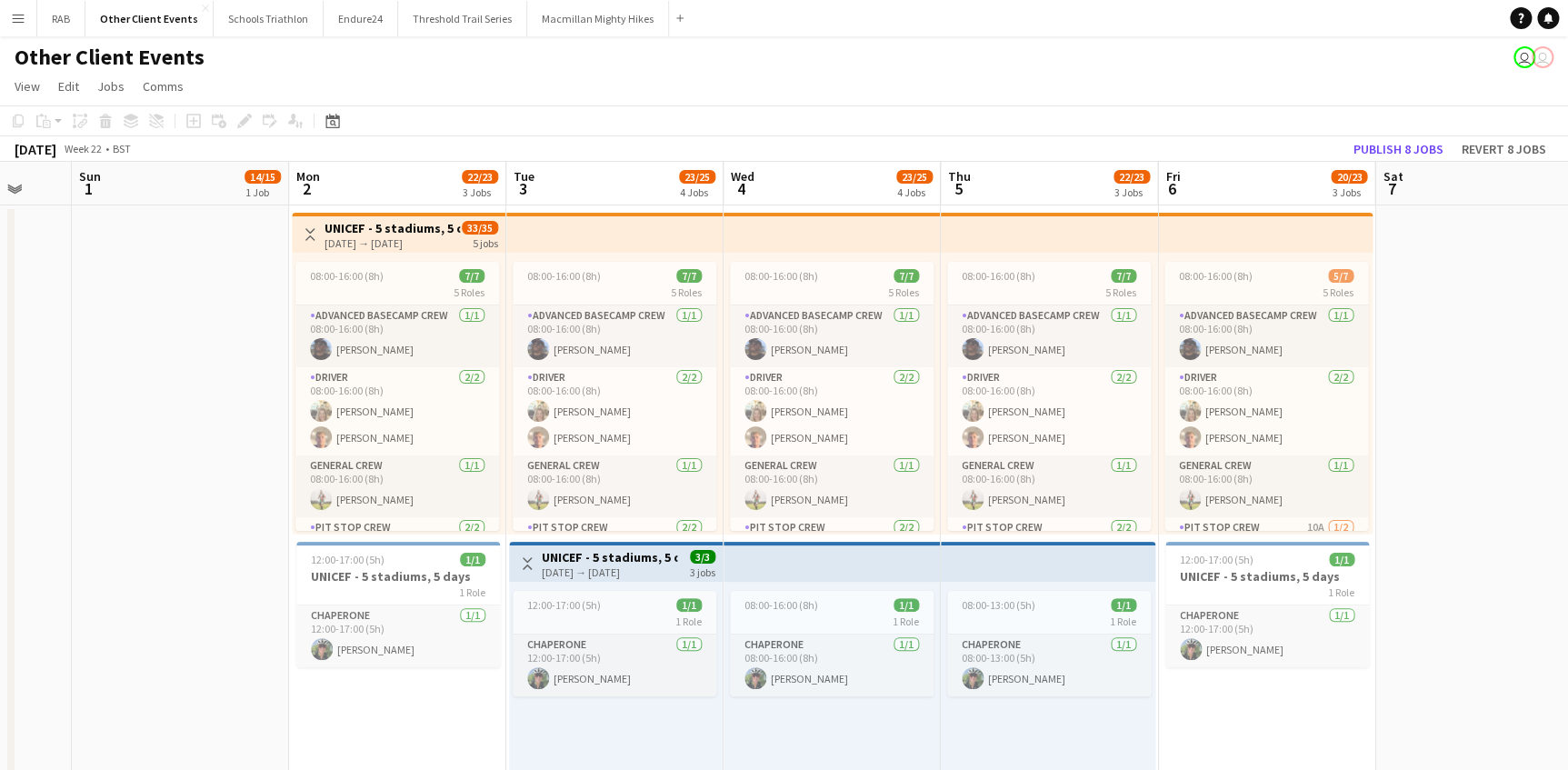
drag, startPoint x: 410, startPoint y: 168, endPoint x: 266, endPoint y: 181, distance: 144.6
click at [387, 572] on h3 "UNICEF - 5 stadiums, 5 days" at bounding box center [398, 576] width 204 height 17
click at [18, 118] on icon "Copy" at bounding box center [18, 121] width 15 height 15
click at [329, 118] on icon at bounding box center [332, 121] width 14 height 15
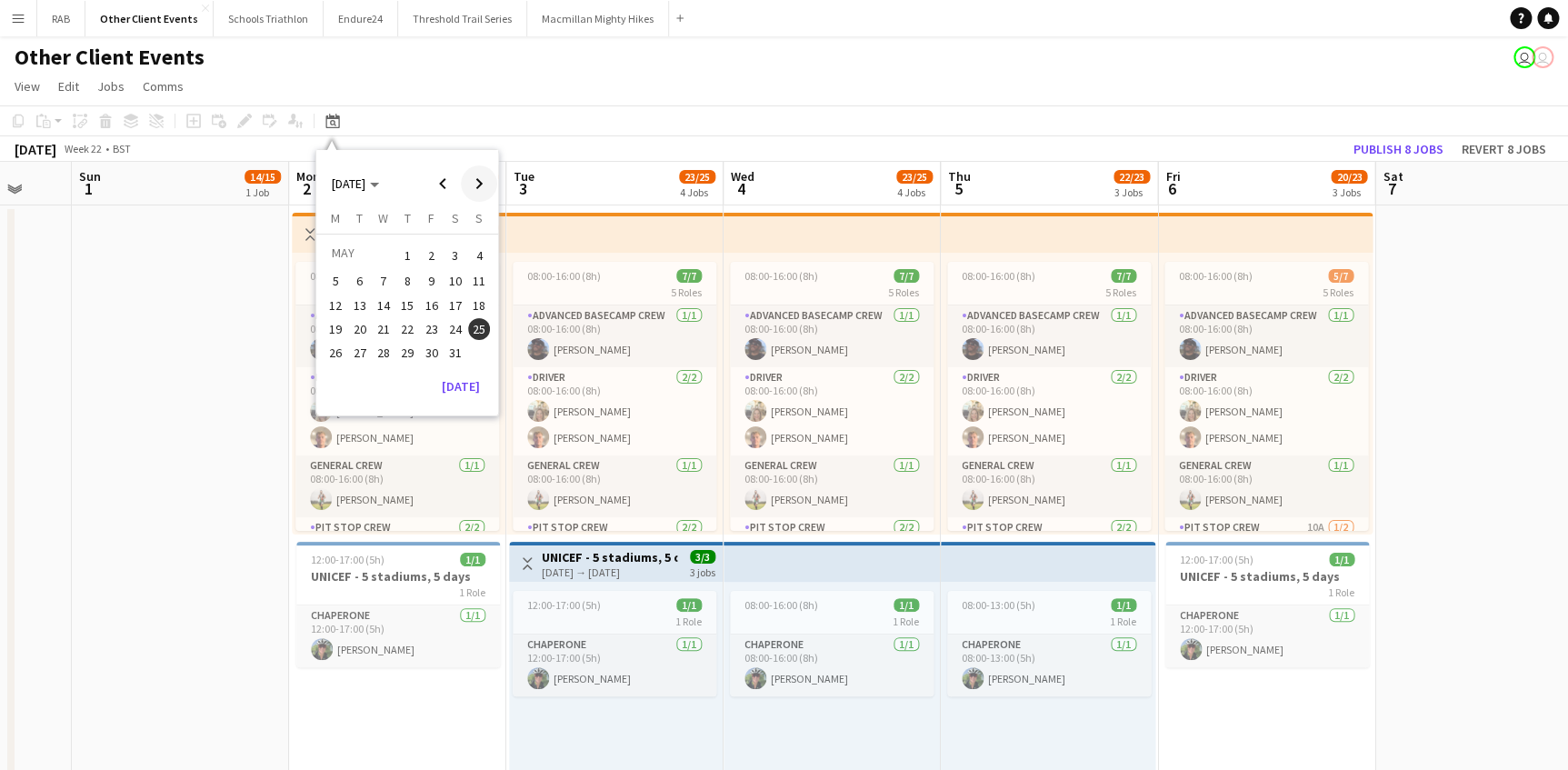
click at [477, 175] on span "Next month" at bounding box center [479, 183] width 37 height 37
click at [478, 174] on span "Next month" at bounding box center [479, 183] width 37 height 37
click at [478, 173] on span "Next month" at bounding box center [479, 183] width 37 height 37
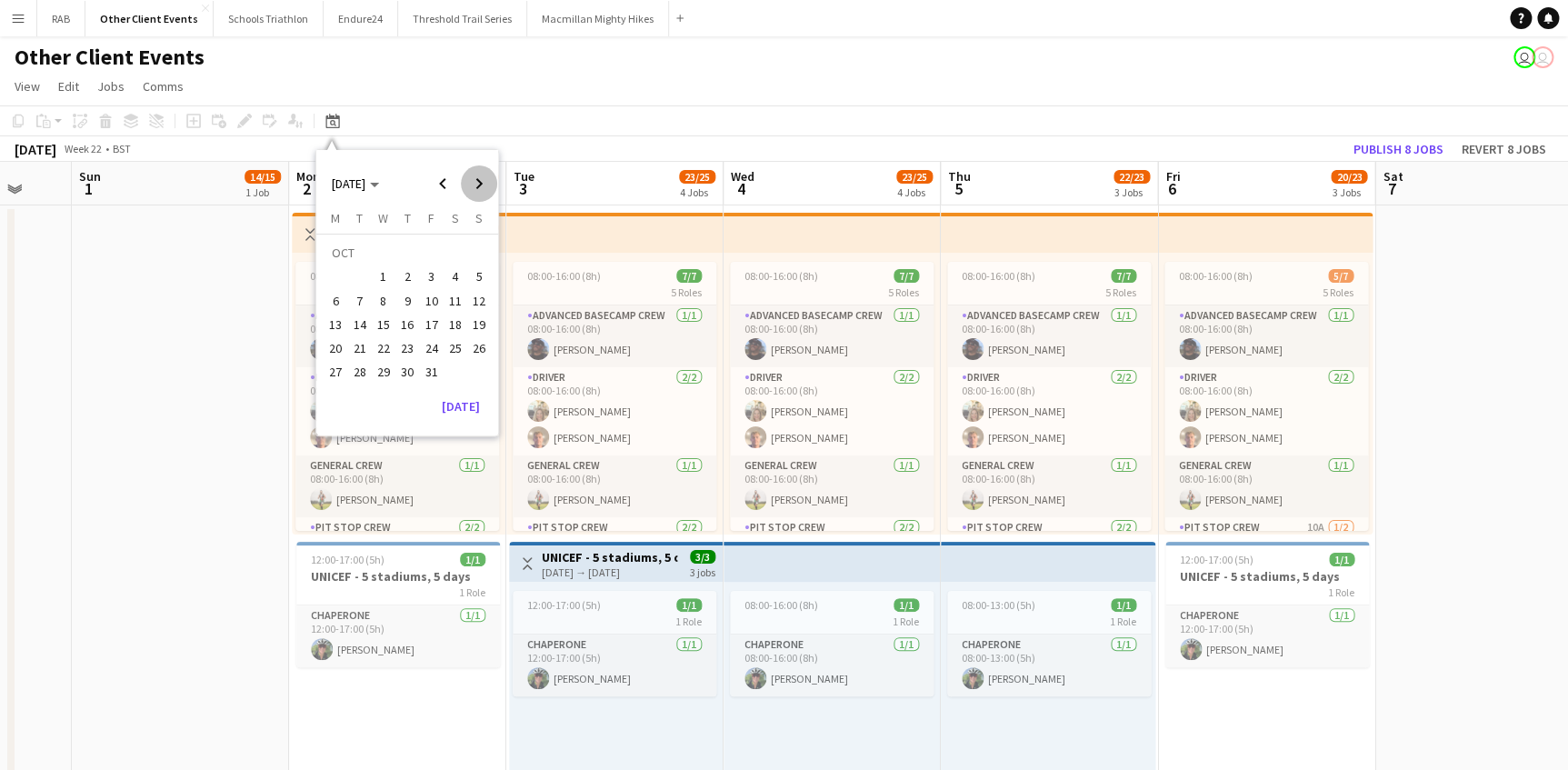
click at [478, 173] on span "Next month" at bounding box center [479, 183] width 37 height 37
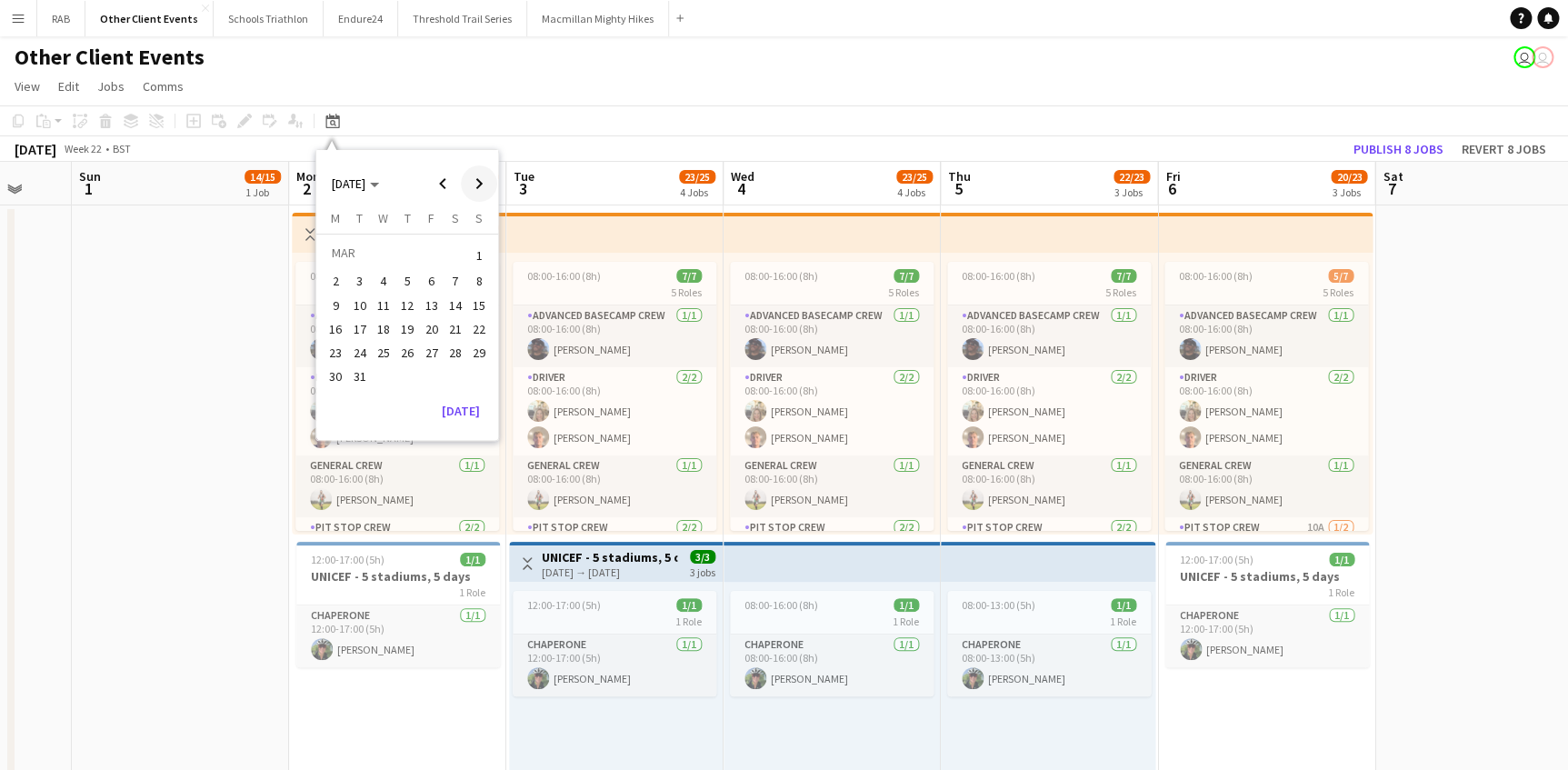
click at [478, 173] on span "Next month" at bounding box center [479, 183] width 37 height 37
click at [363, 279] on span "5" at bounding box center [360, 282] width 22 height 22
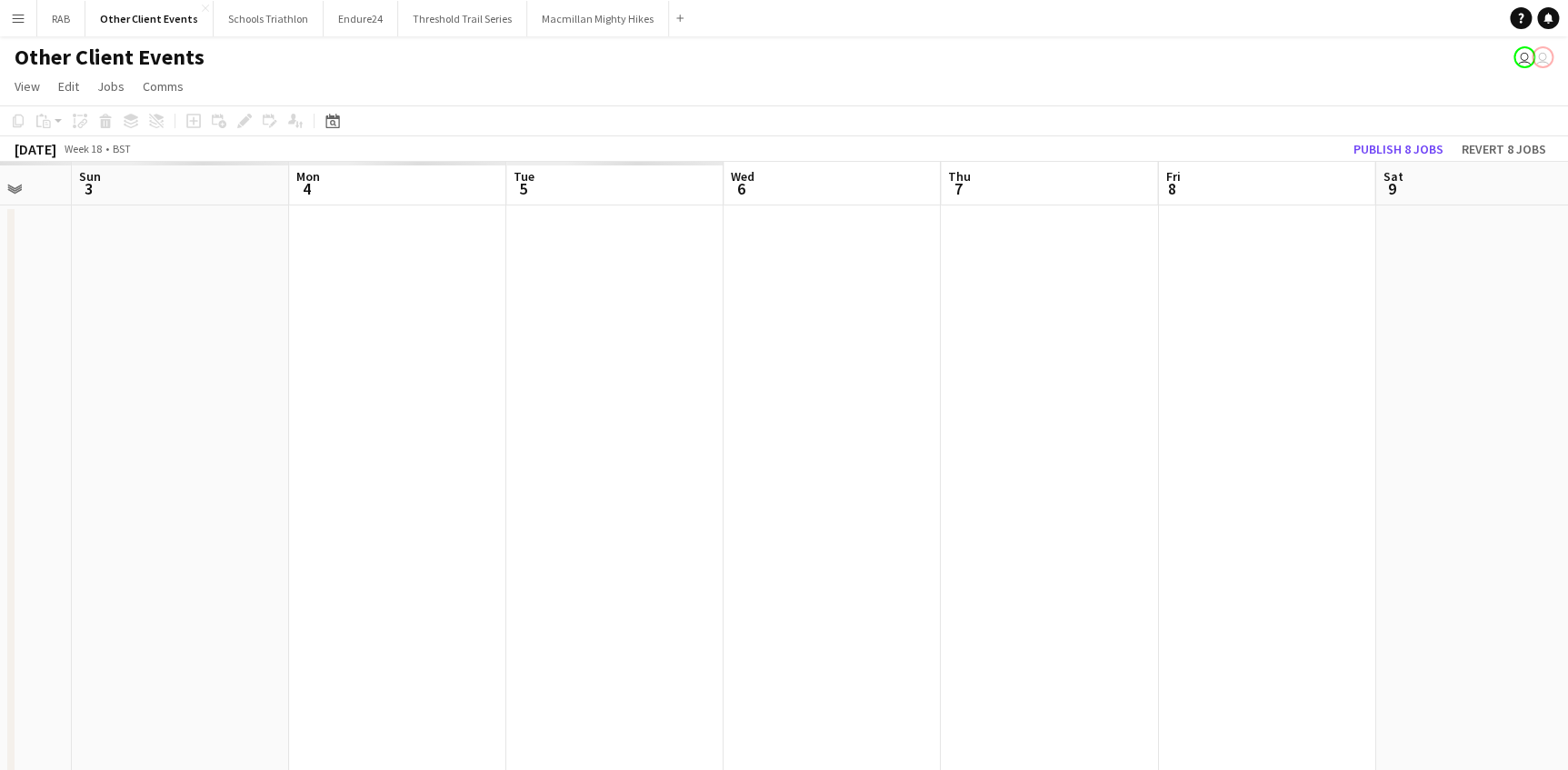
scroll to position [0, 625]
drag, startPoint x: 672, startPoint y: 178, endPoint x: 139, endPoint y: 175, distance: 533.0
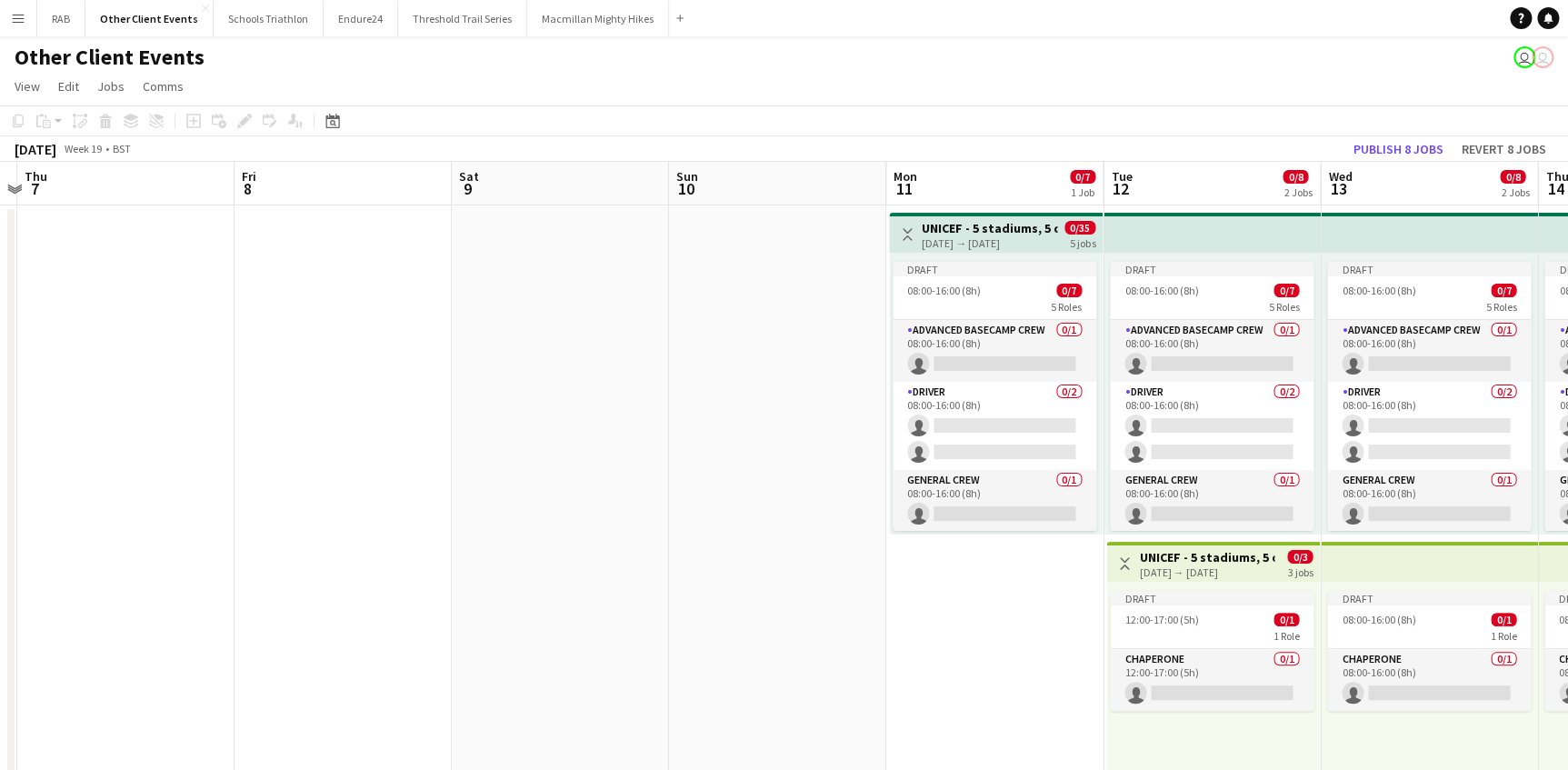
scroll to position [0, 766]
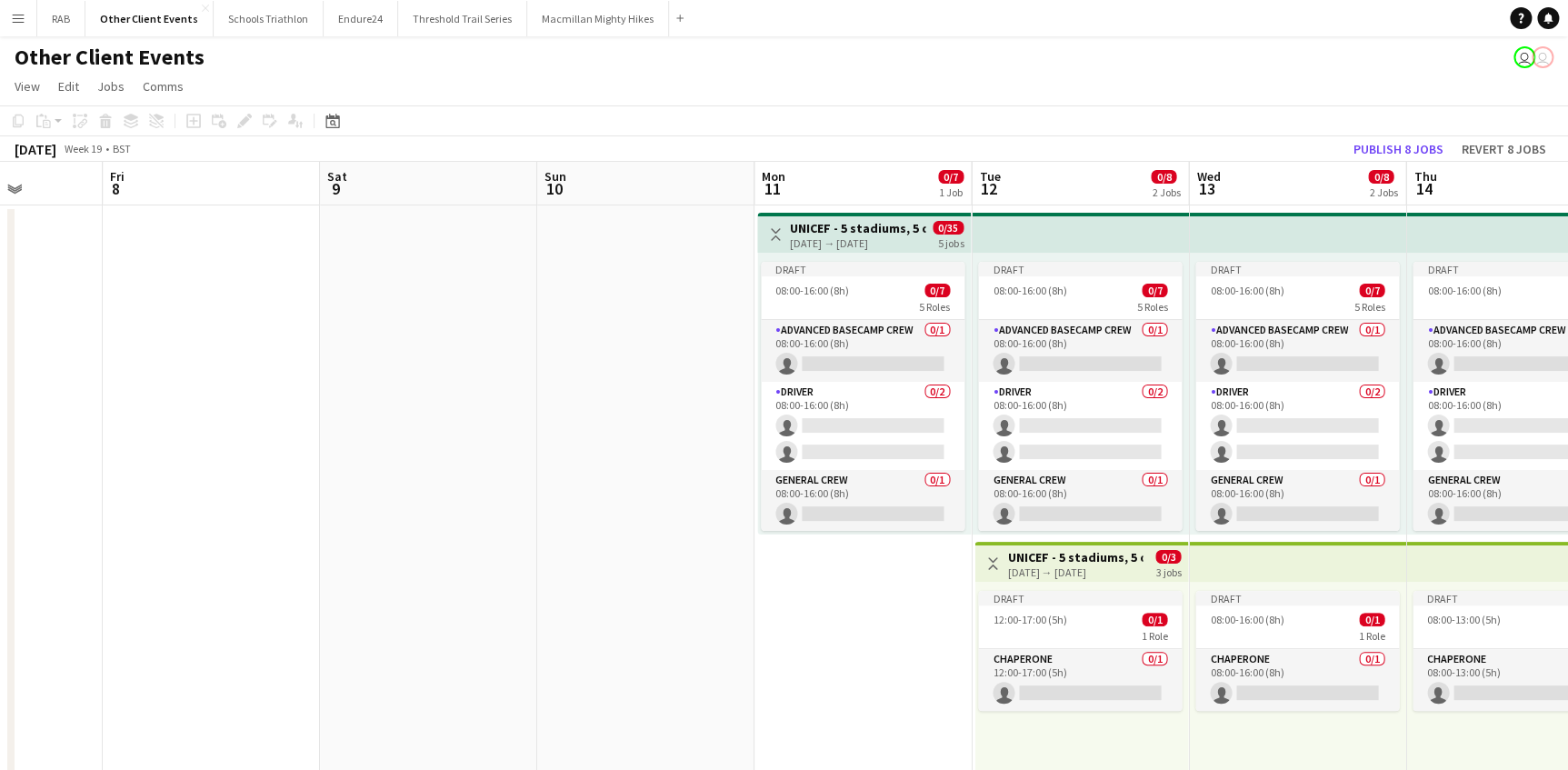
drag, startPoint x: 691, startPoint y: 167, endPoint x: 366, endPoint y: 155, distance: 325.2
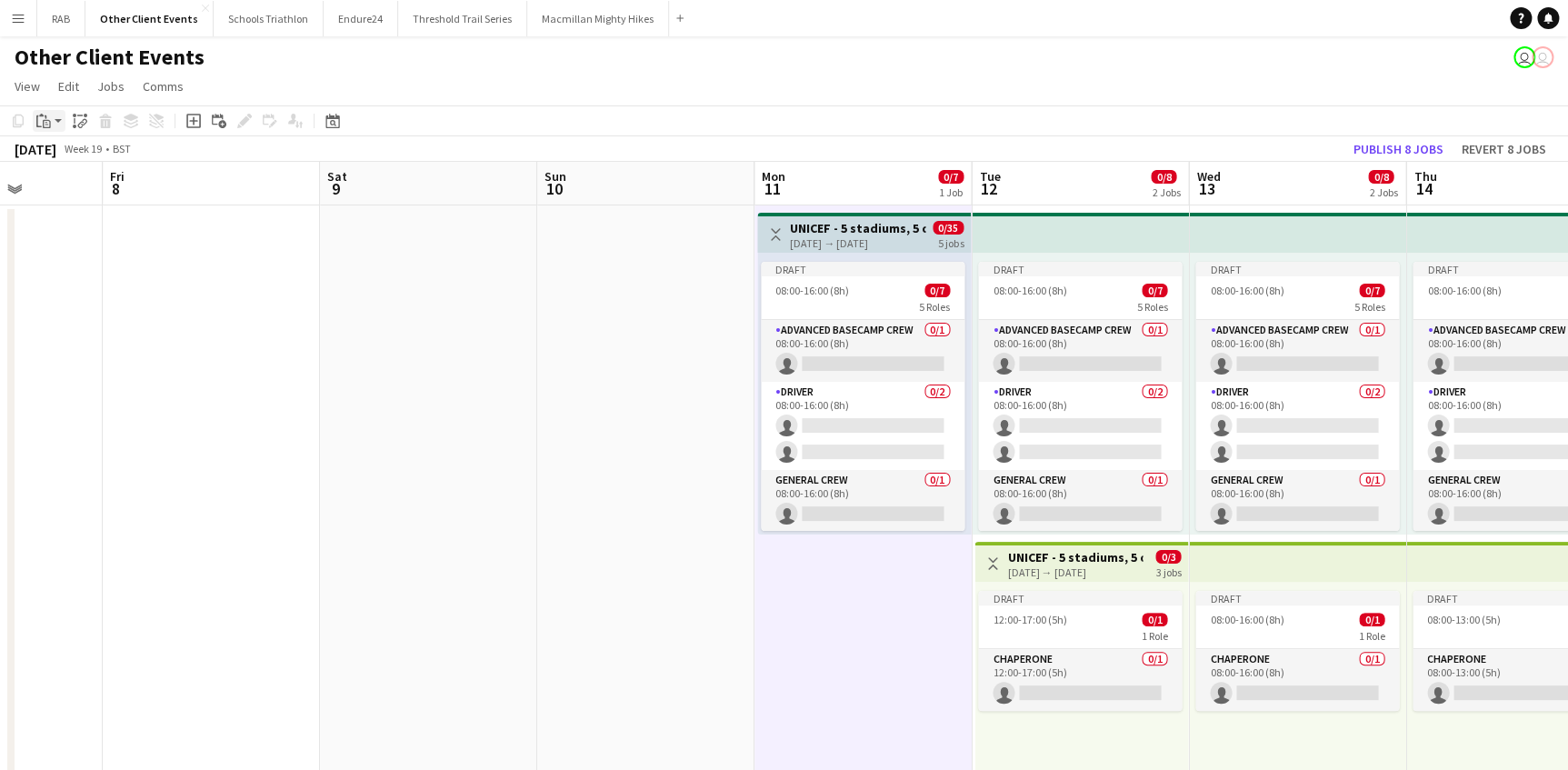
click at [57, 119] on app-action-btn "Paste" at bounding box center [48, 121] width 33 height 22
click at [61, 154] on link "Paste Ctrl+V" at bounding box center [134, 155] width 171 height 17
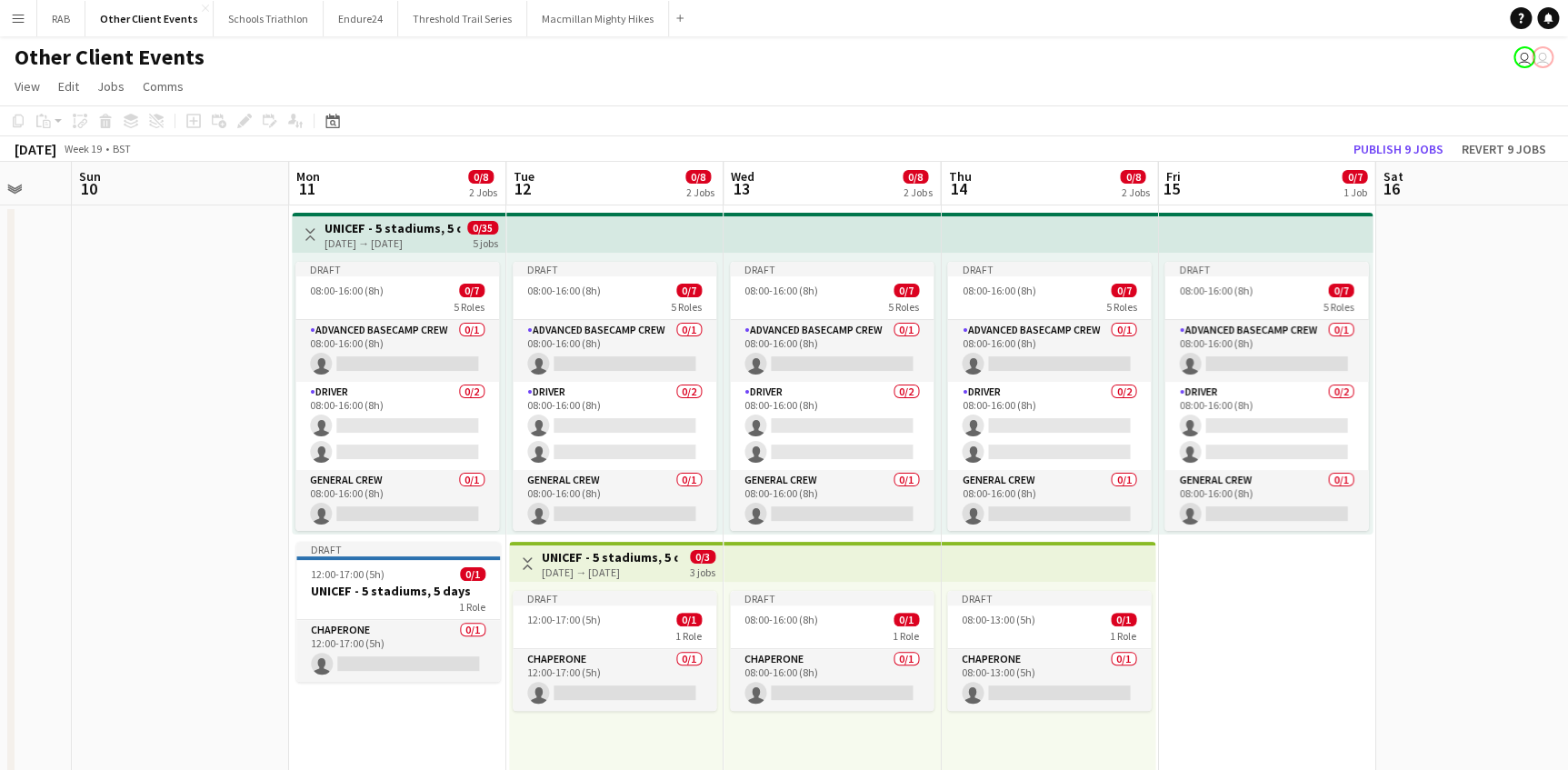
scroll to position [0, 799]
drag, startPoint x: 1053, startPoint y: 178, endPoint x: 605, endPoint y: 171, distance: 448.1
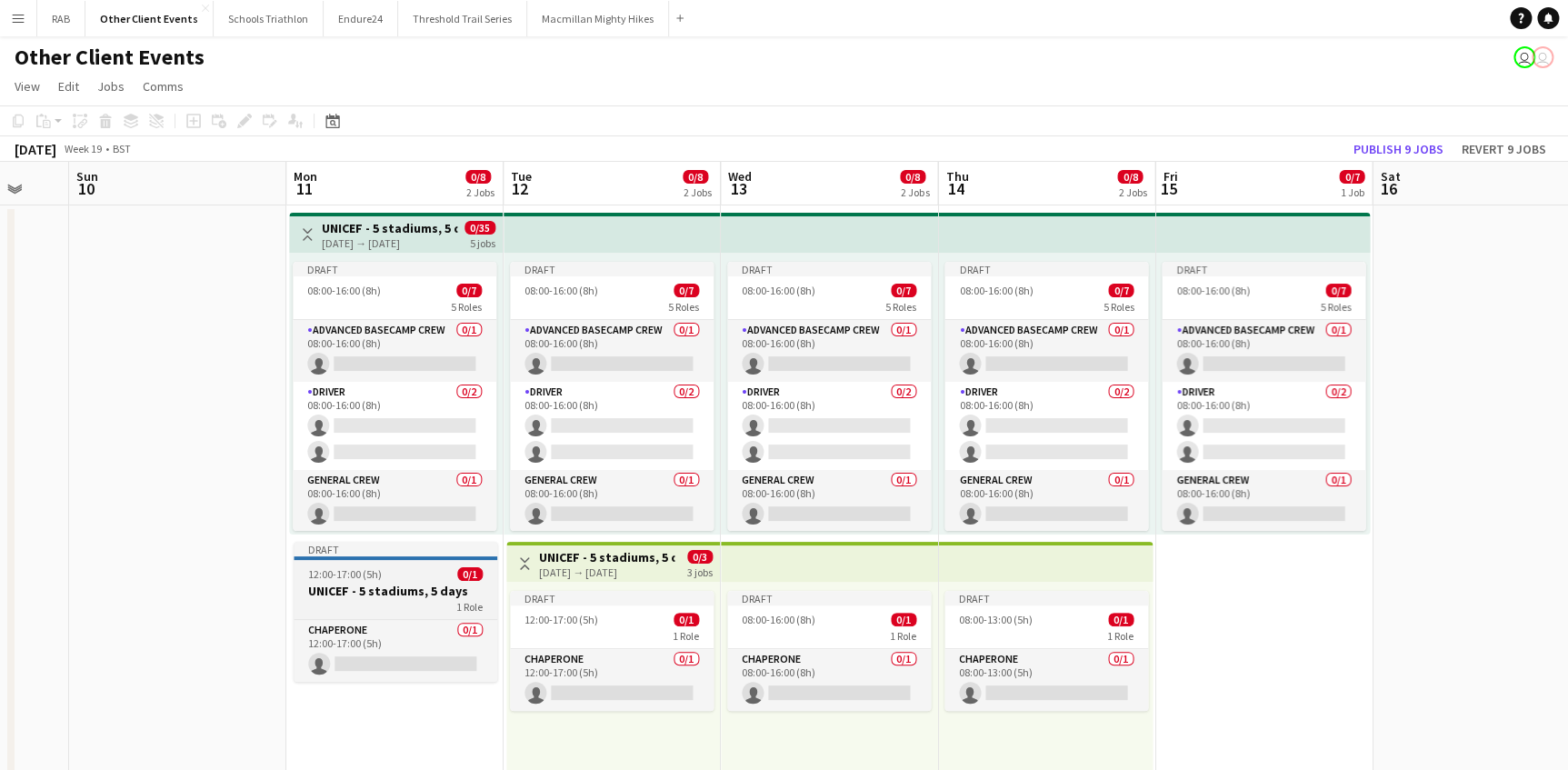
click at [424, 573] on div "12:00-17:00 (5h) 0/1" at bounding box center [396, 574] width 204 height 14
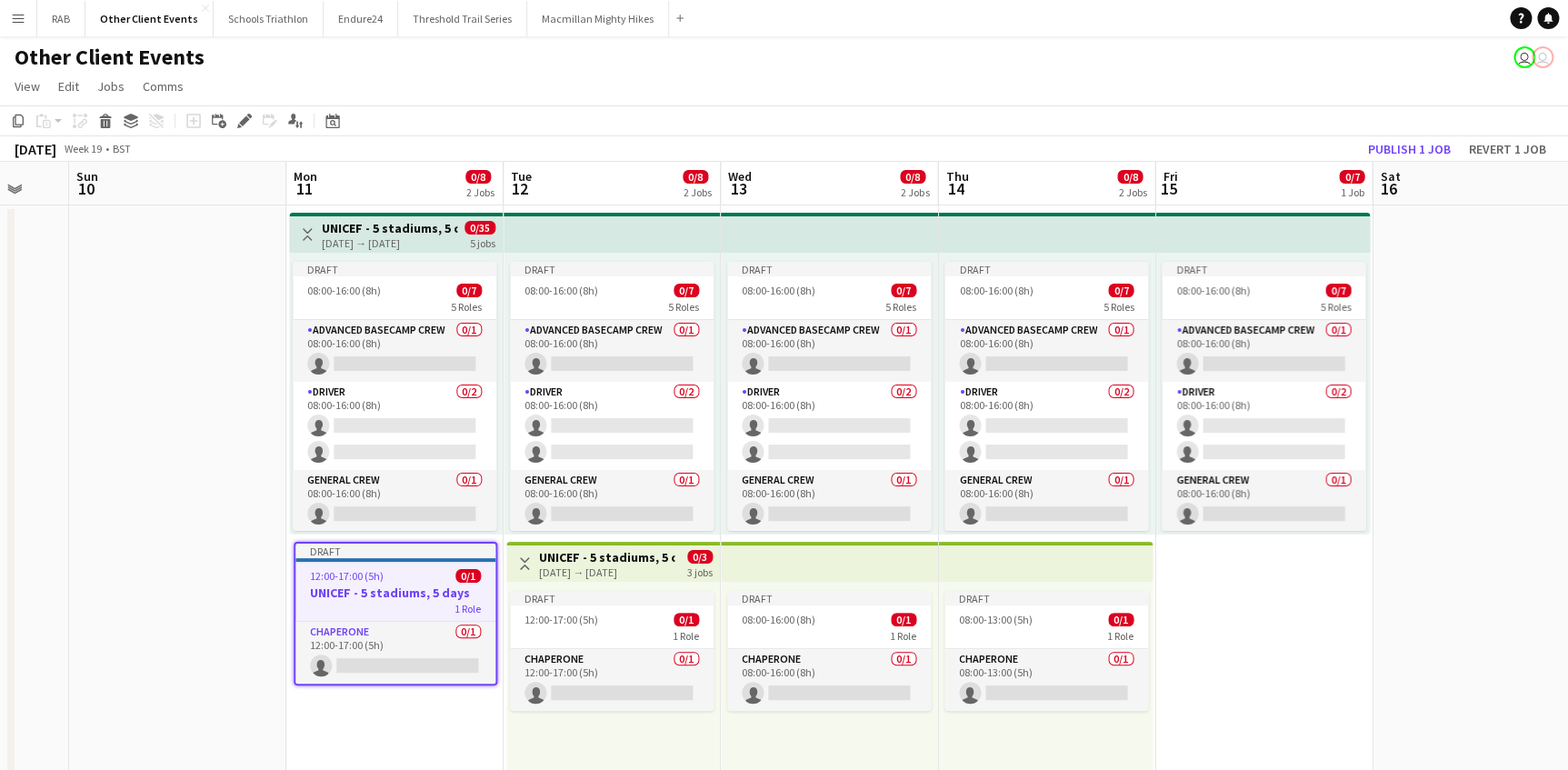
click at [625, 559] on h3 "UNICEF - 5 stadiums, 5 days" at bounding box center [606, 557] width 136 height 17
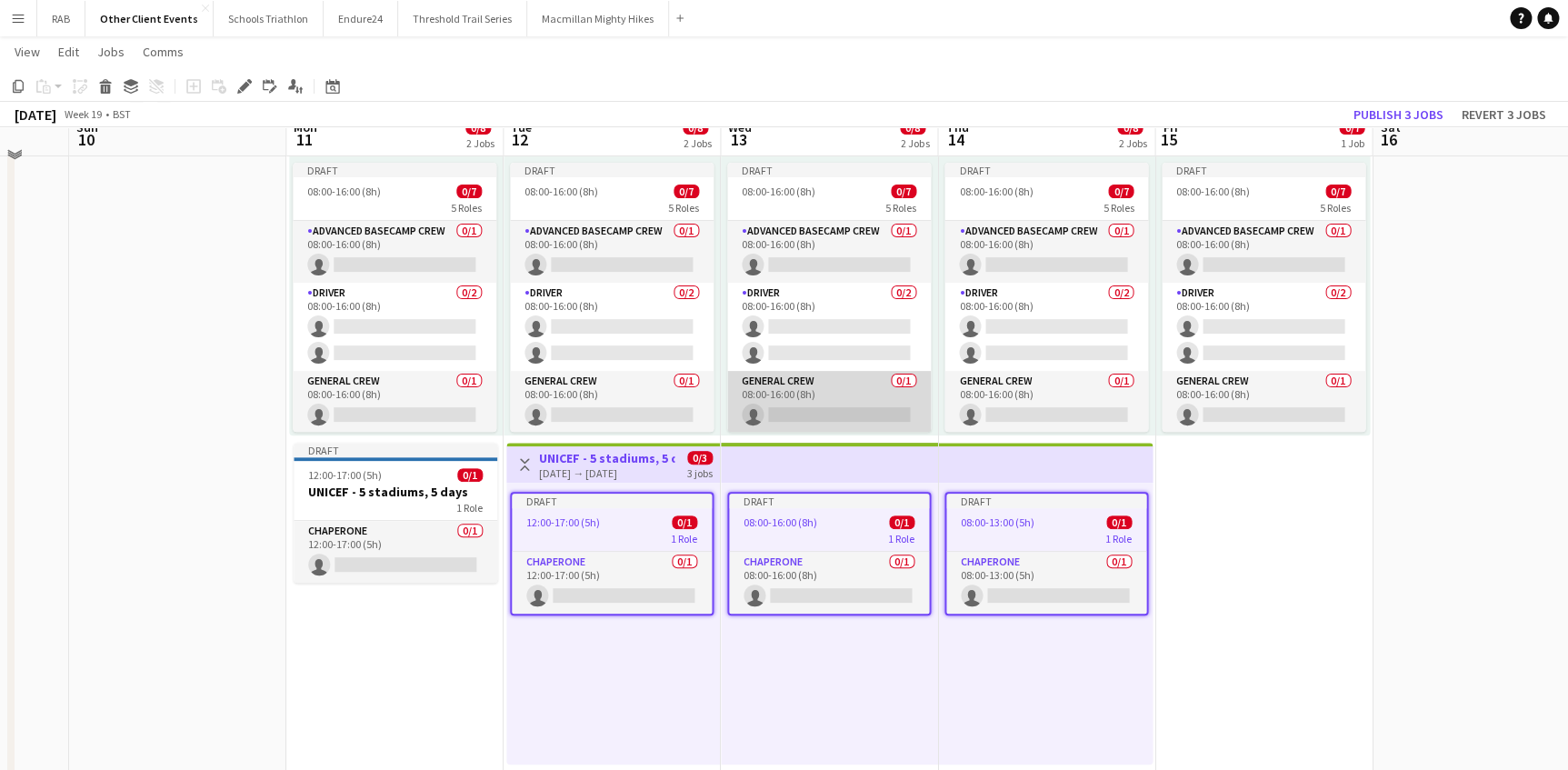
scroll to position [82, 0]
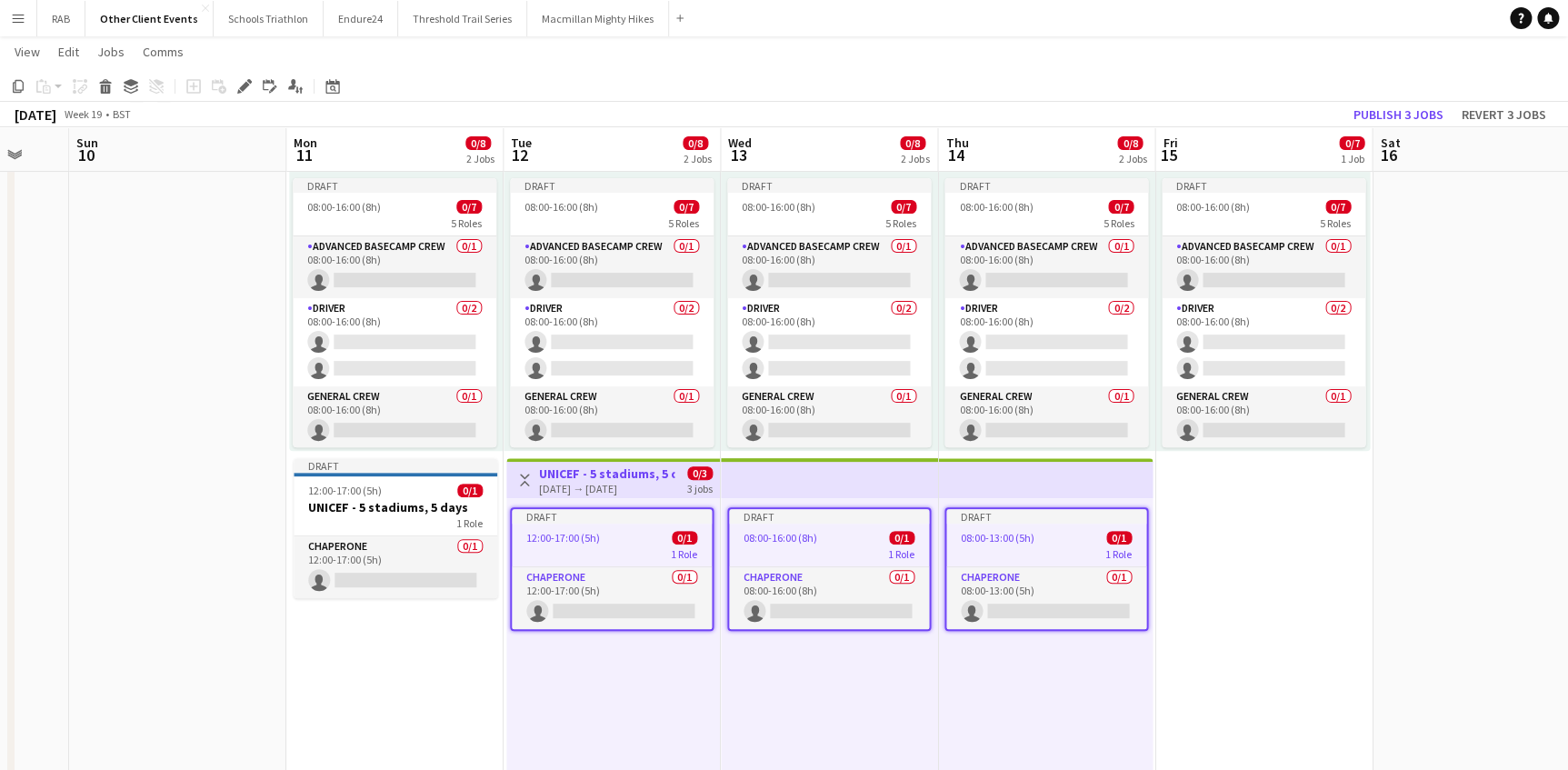
click at [570, 478] on h3 "UNICEF - 5 stadiums, 5 days" at bounding box center [606, 473] width 136 height 17
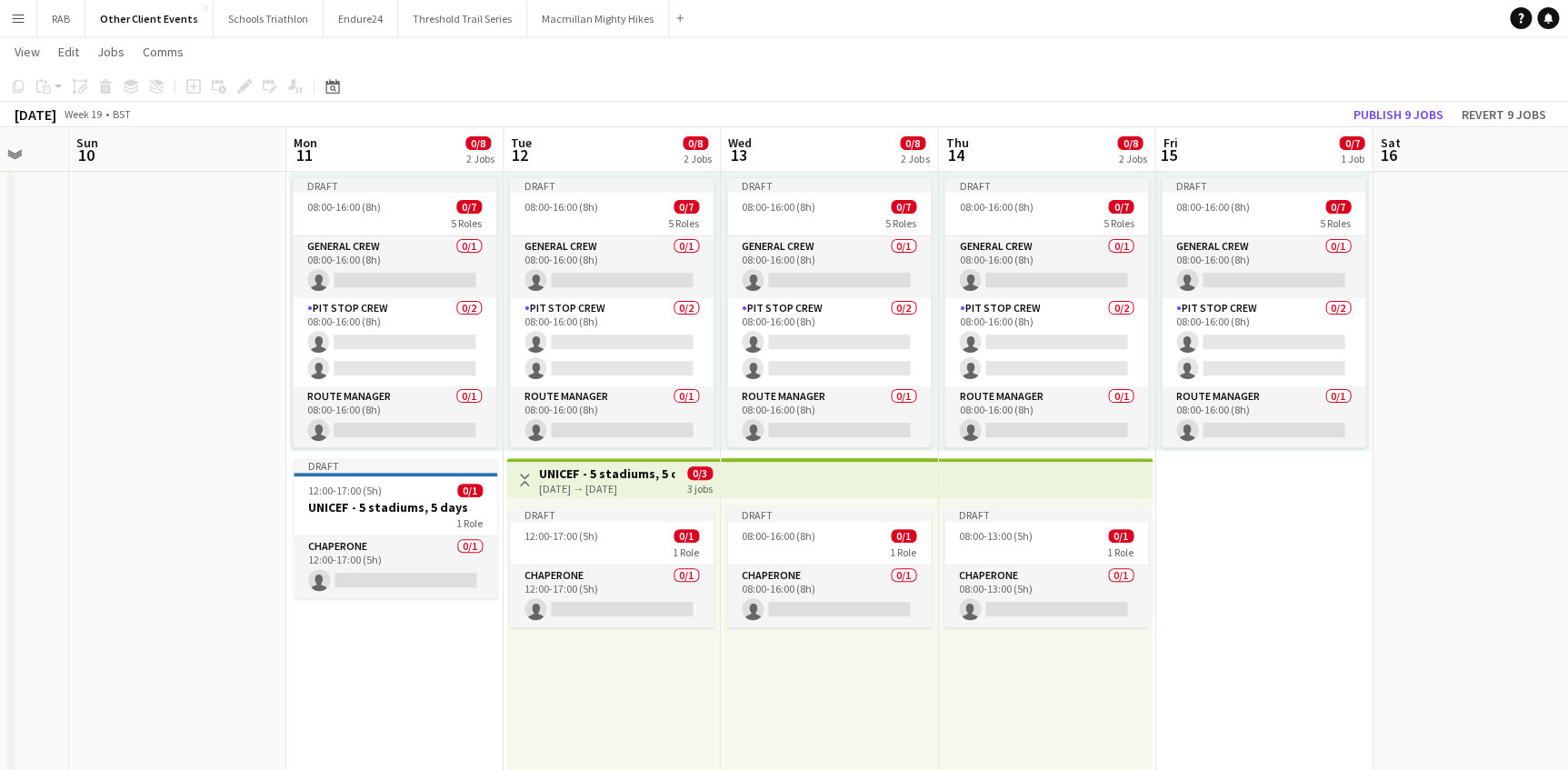
click at [605, 477] on h3 "UNICEF - 5 stadiums, 5 days" at bounding box center [606, 473] width 136 height 17
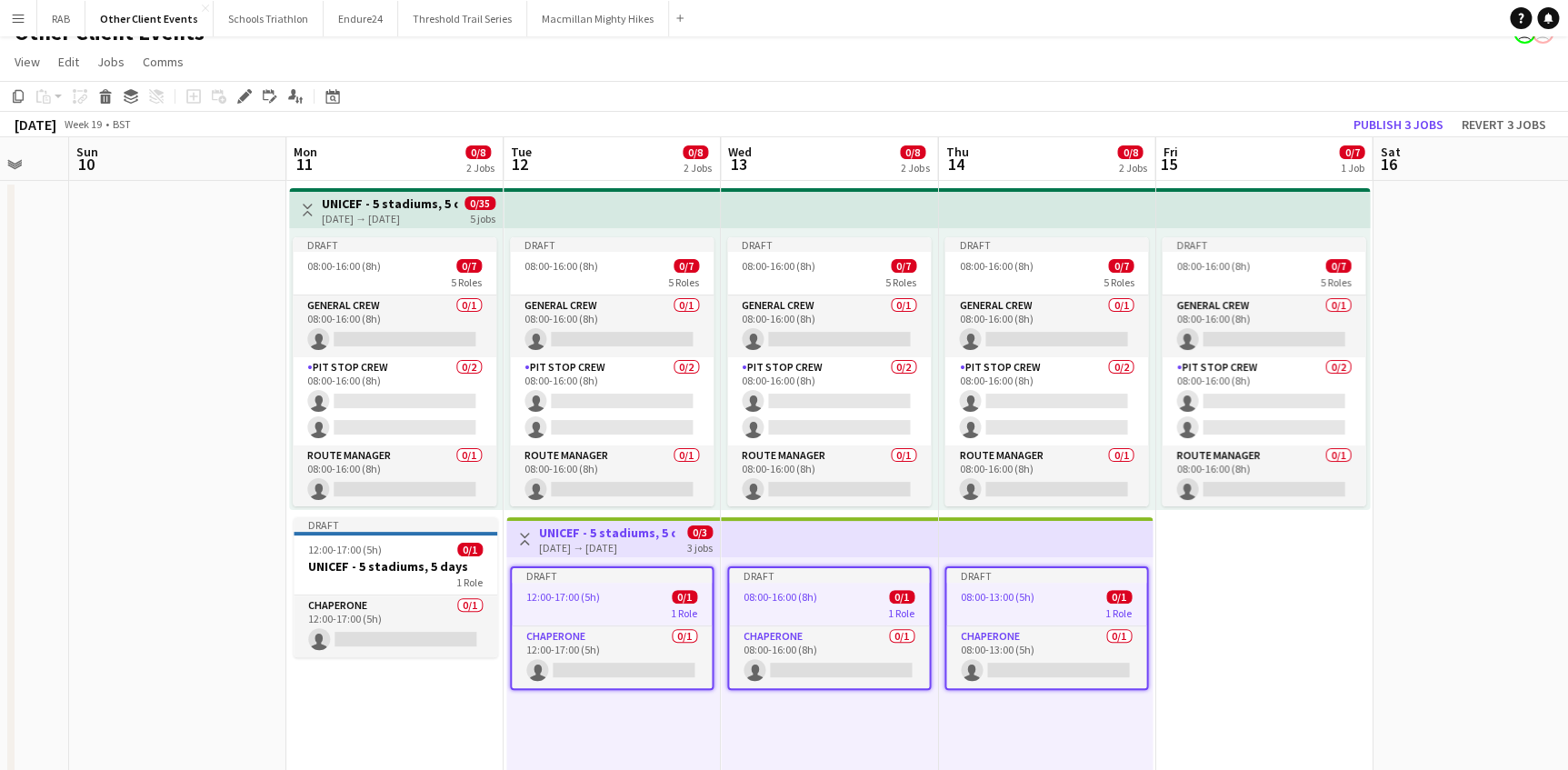
scroll to position [0, 0]
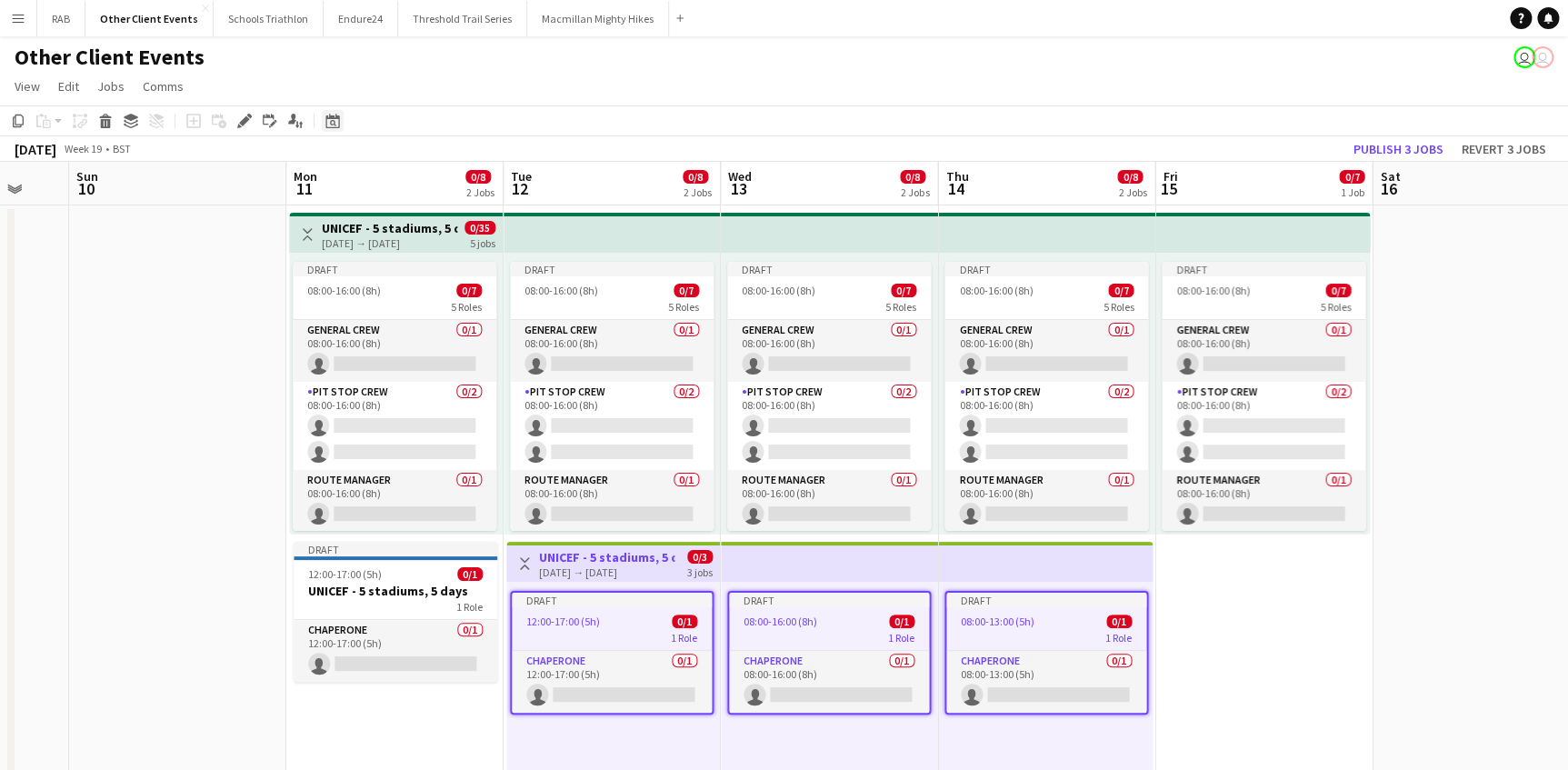
click at [335, 125] on icon "Date picker" at bounding box center [332, 121] width 15 height 15
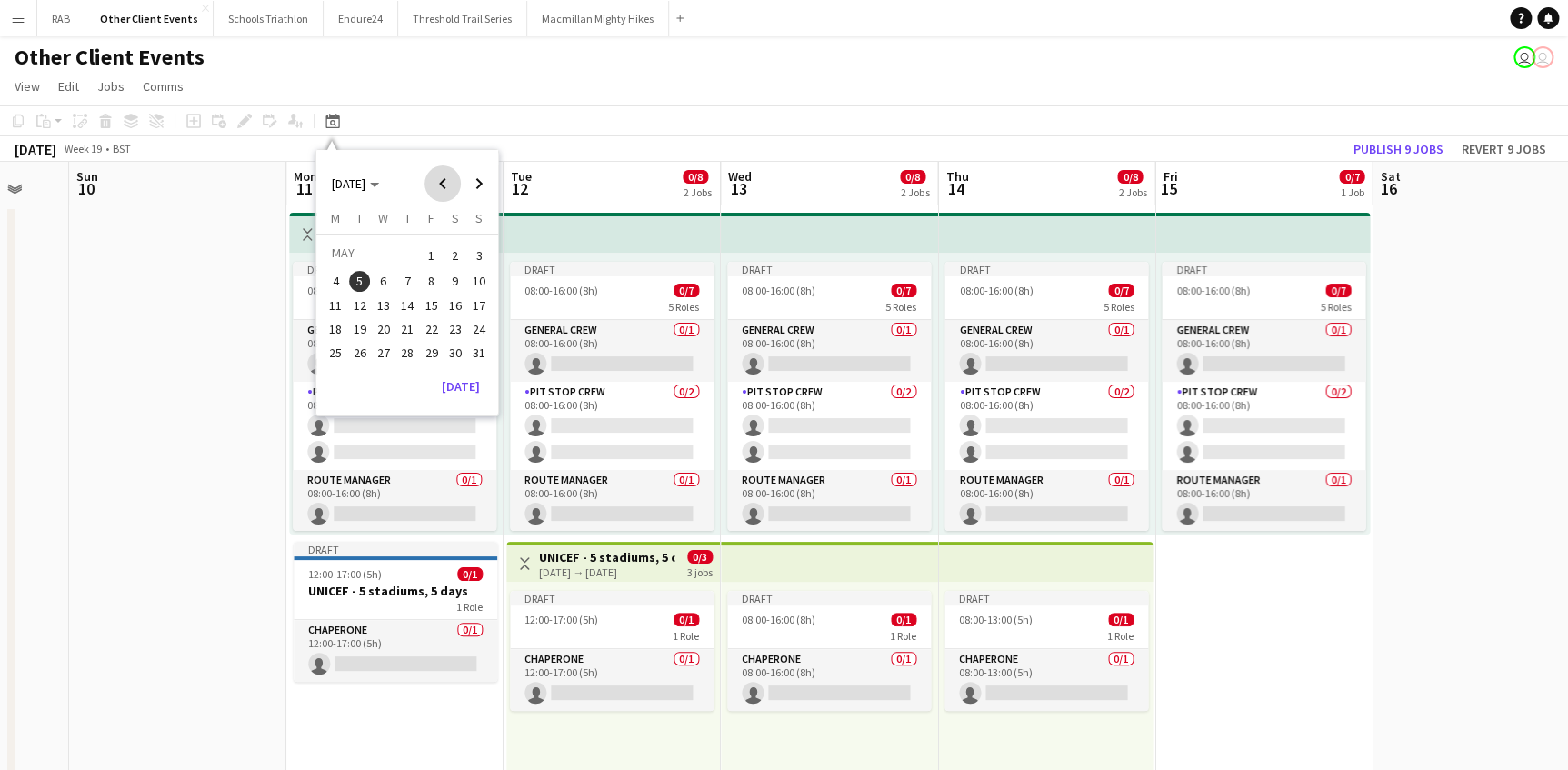
click at [444, 185] on span "Previous month" at bounding box center [442, 183] width 37 height 37
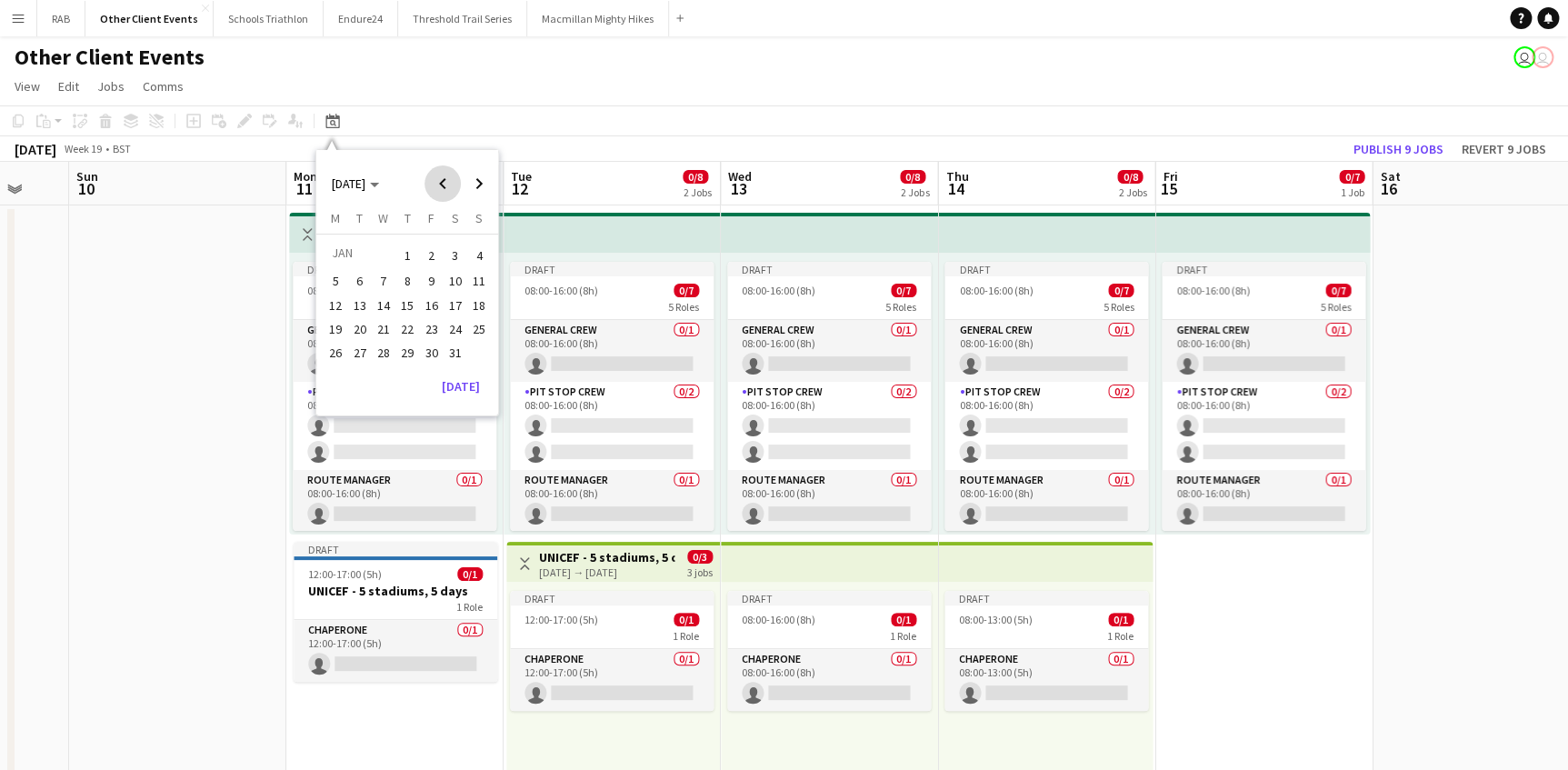
click at [444, 185] on span "Previous month" at bounding box center [442, 183] width 37 height 37
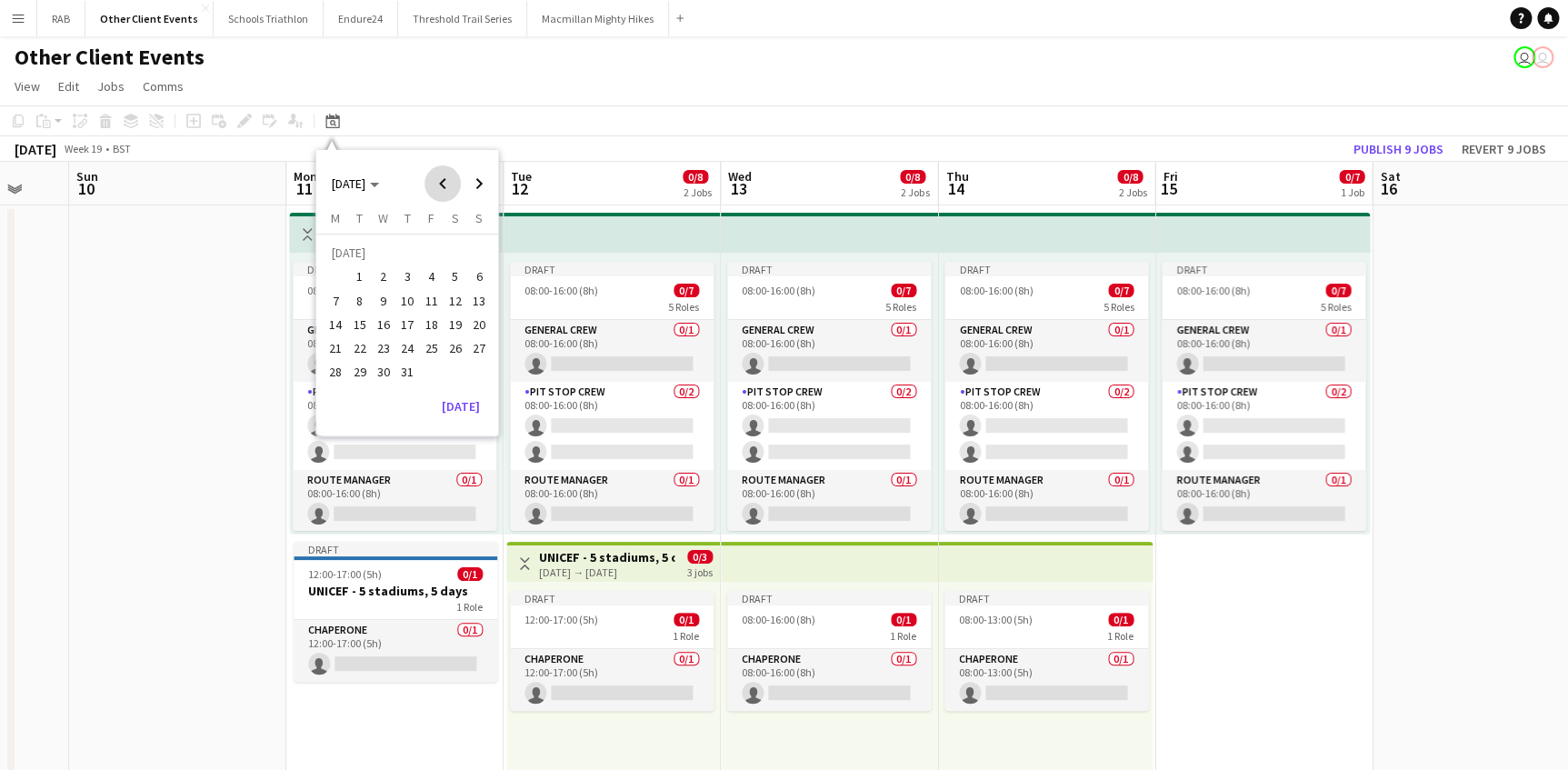
click at [444, 185] on span "Previous month" at bounding box center [442, 183] width 37 height 37
click at [450, 357] on span "31" at bounding box center [455, 352] width 22 height 22
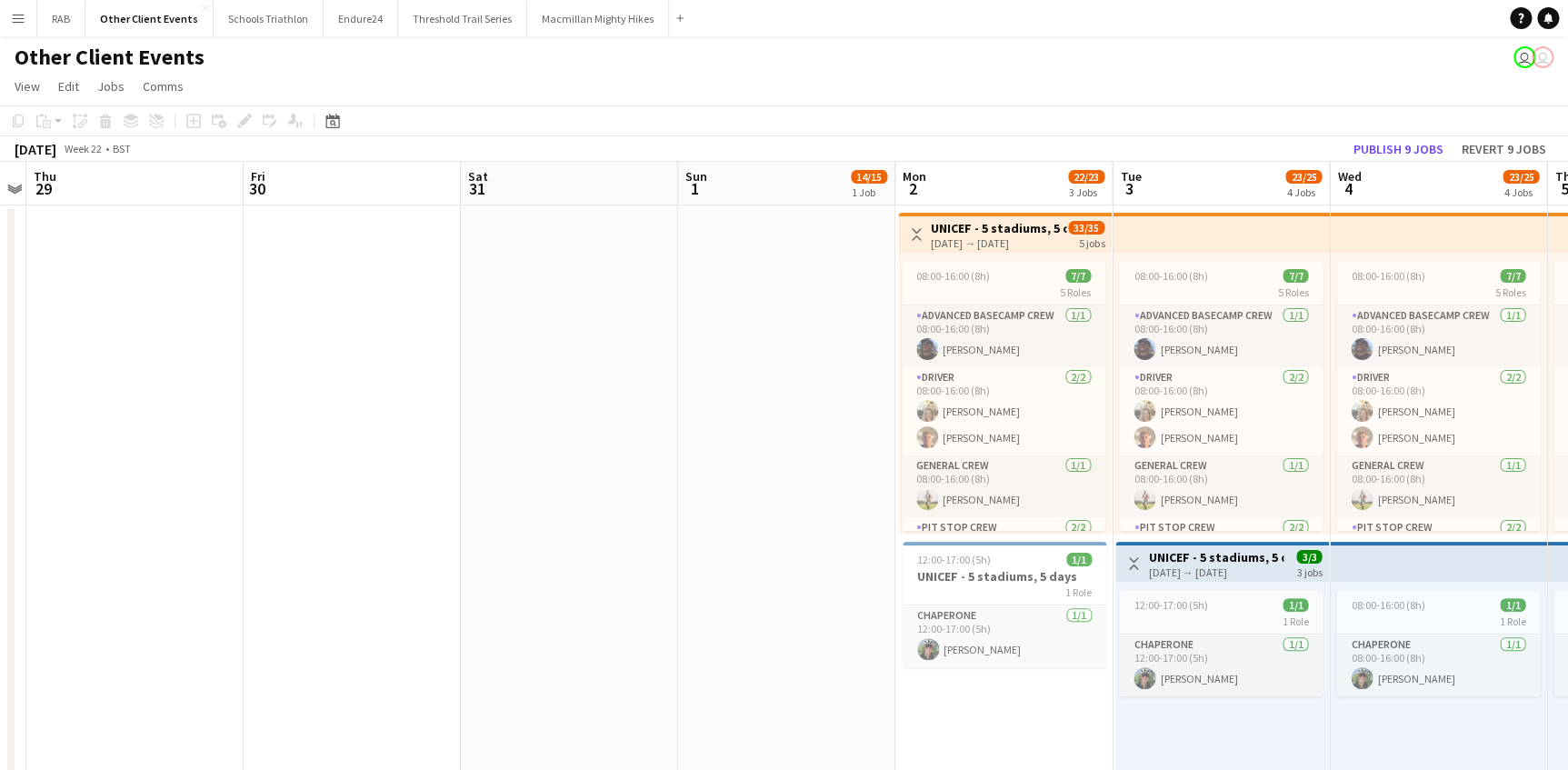
scroll to position [0, 653]
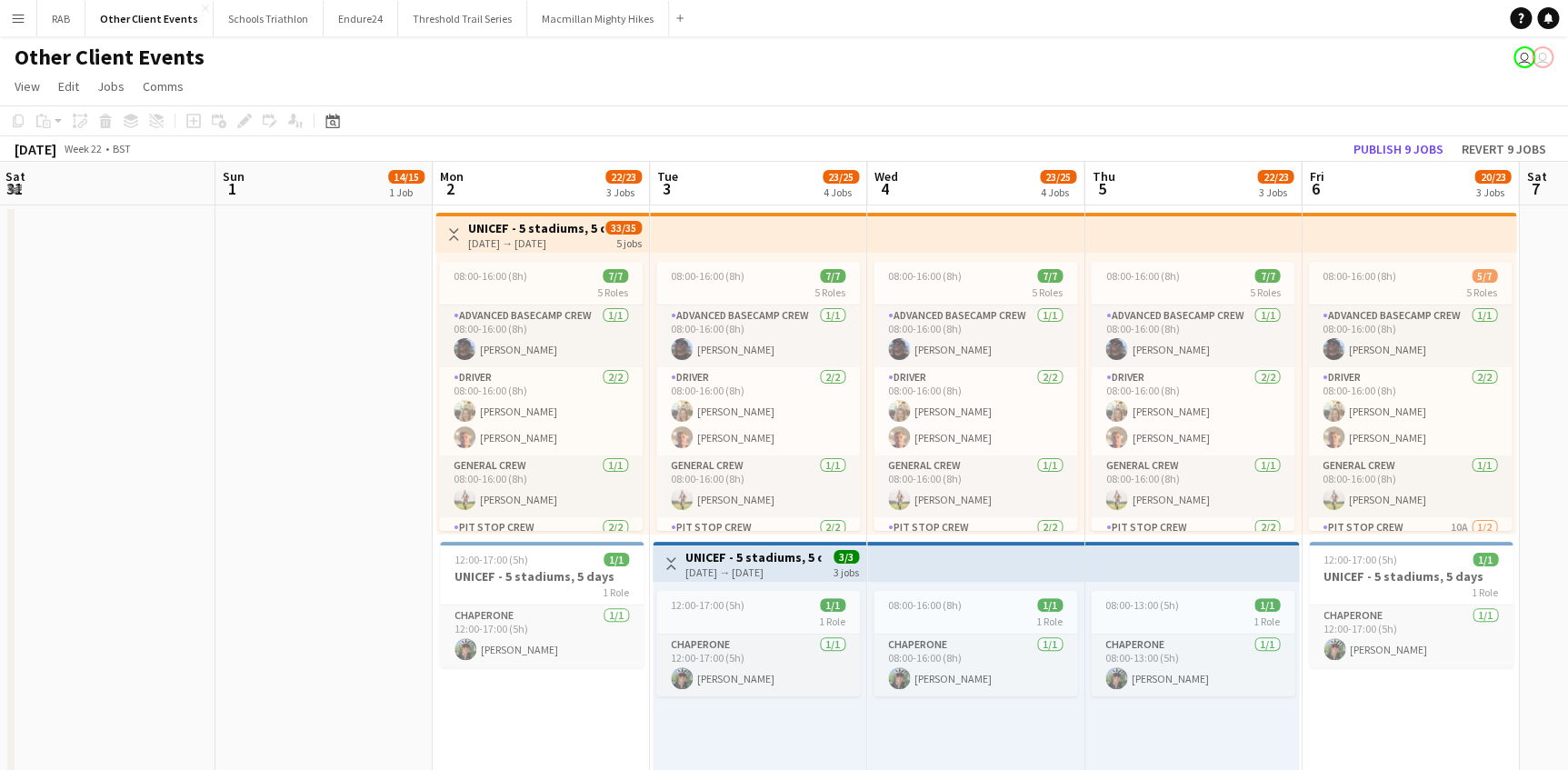
drag, startPoint x: 728, startPoint y: 190, endPoint x: 387, endPoint y: 191, distance: 341.0
click at [1006, 562] on app-top-bar at bounding box center [975, 561] width 218 height 40
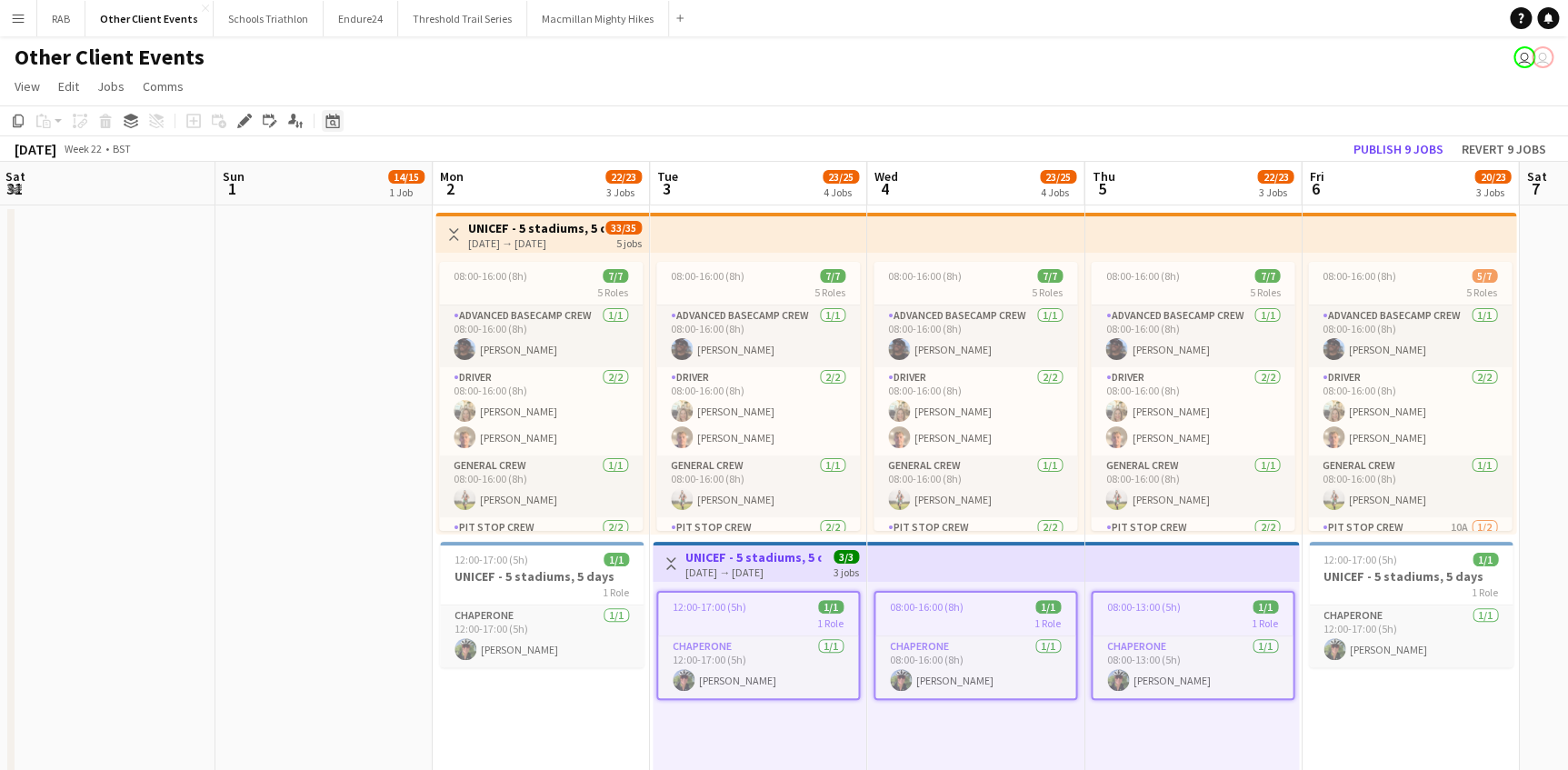
click at [327, 118] on icon at bounding box center [332, 121] width 14 height 15
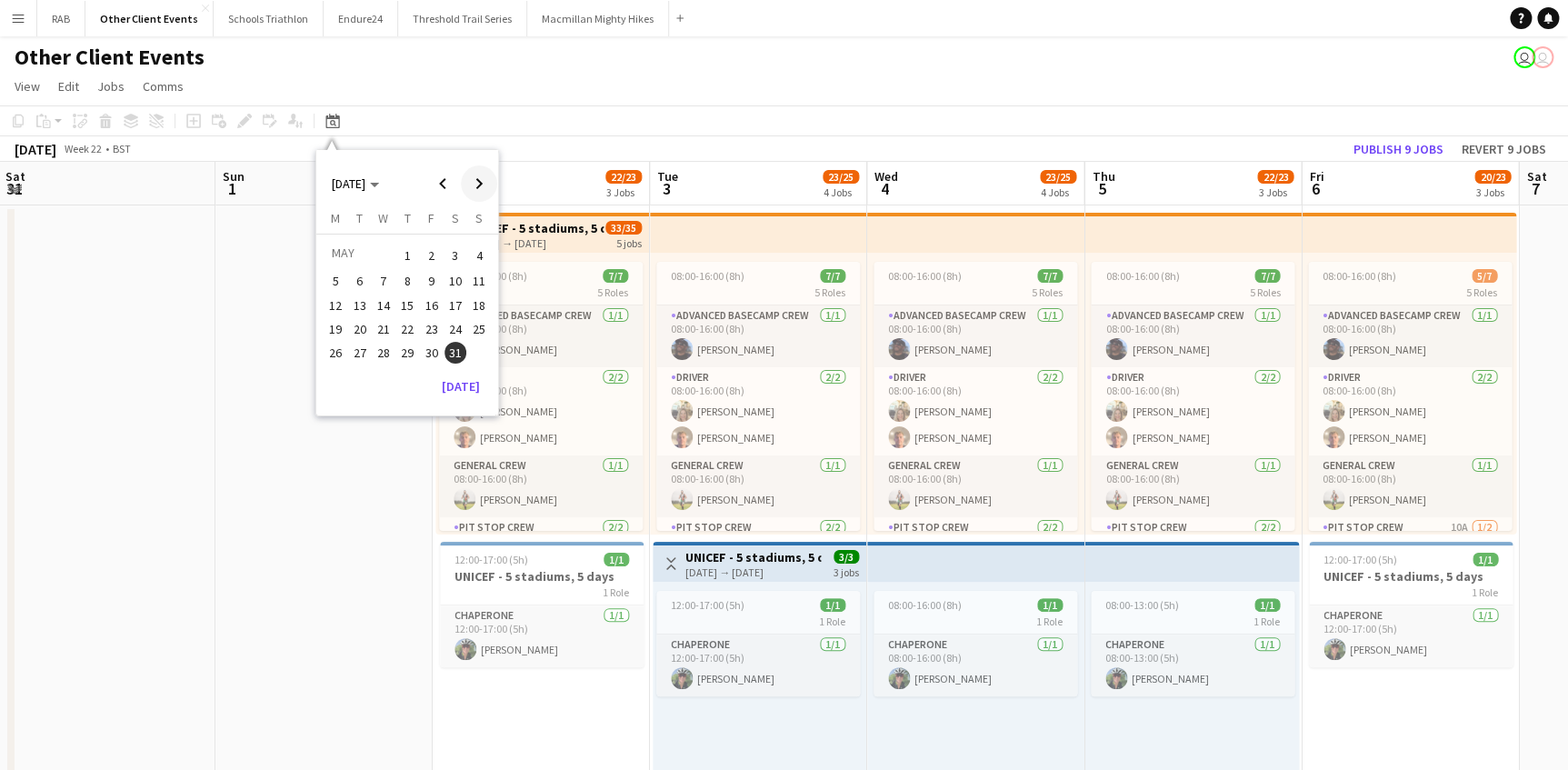
click at [472, 183] on span "Next month" at bounding box center [479, 183] width 37 height 37
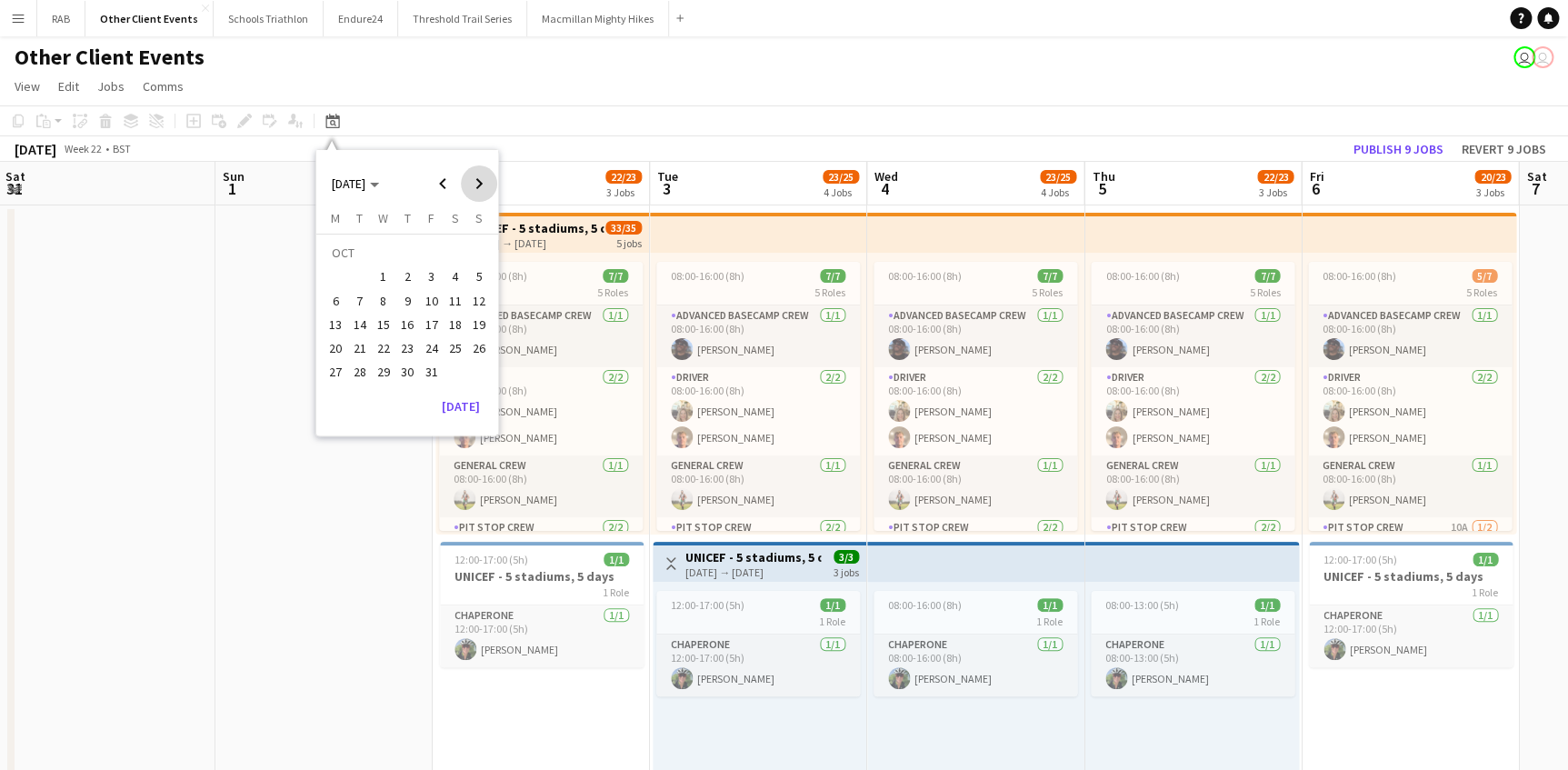
click at [472, 183] on span "Next month" at bounding box center [479, 183] width 37 height 37
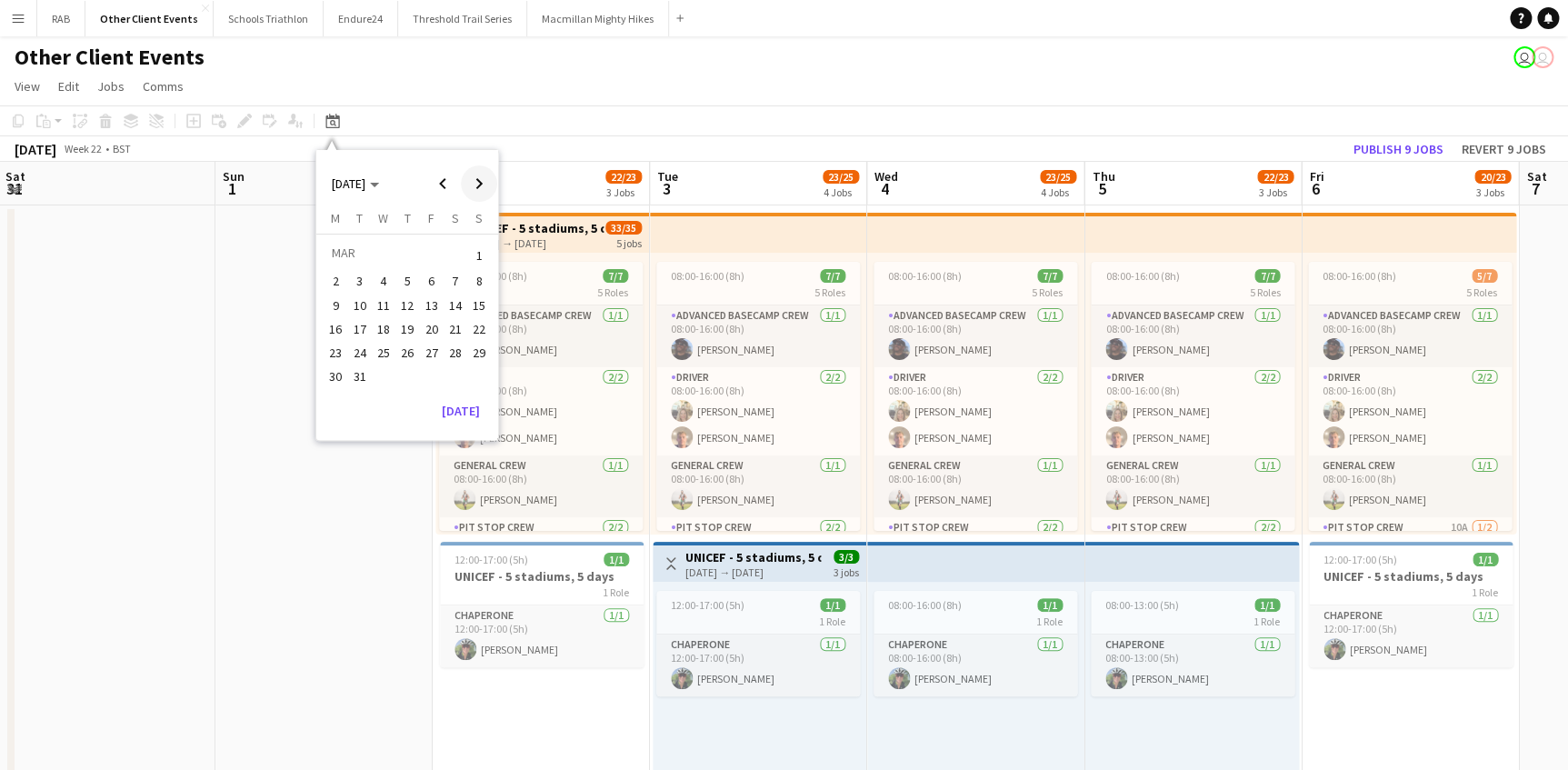
click at [472, 183] on span "Next month" at bounding box center [479, 183] width 37 height 37
click at [354, 278] on span "5" at bounding box center [360, 282] width 22 height 22
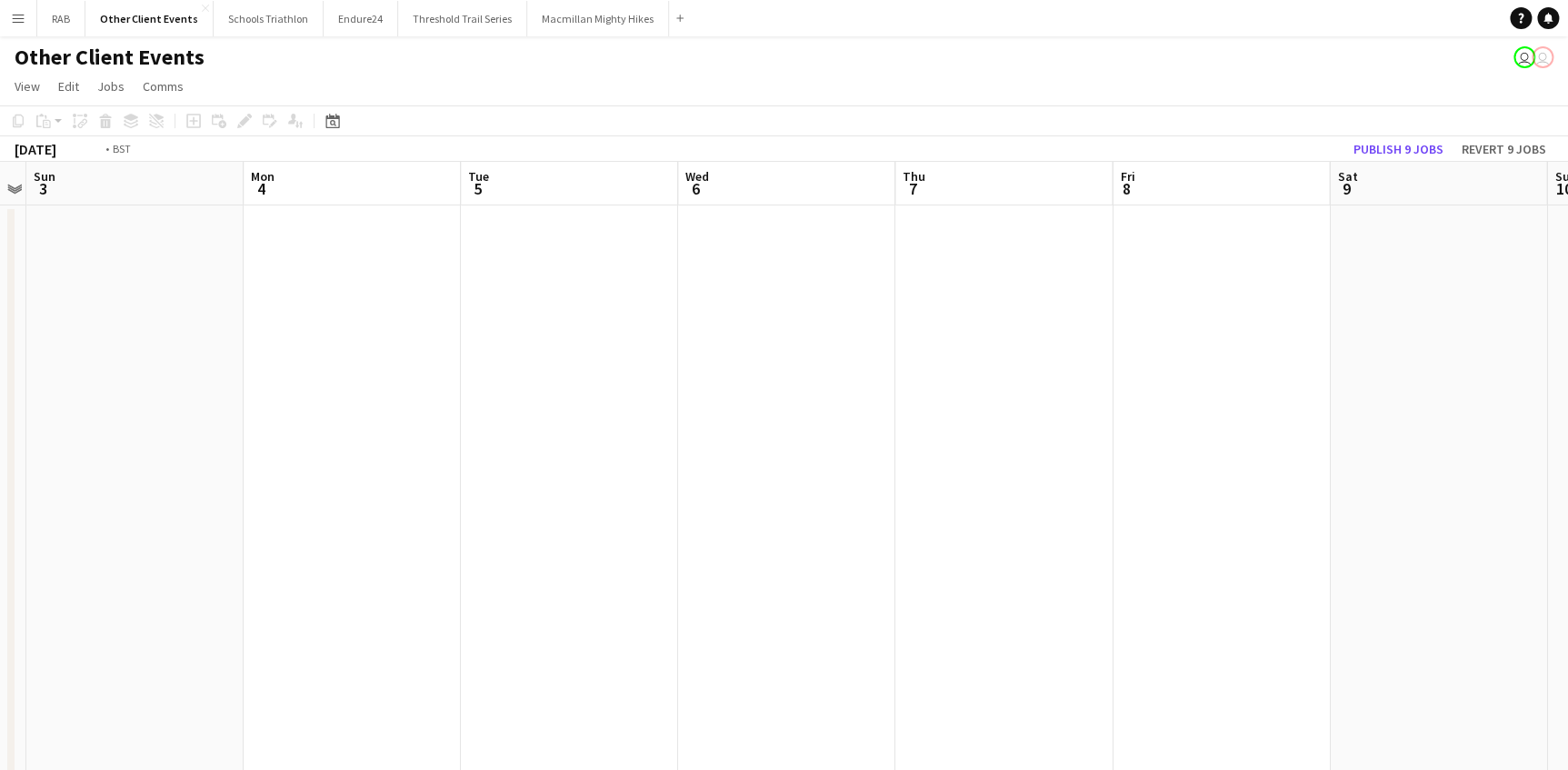
scroll to position [0, 750]
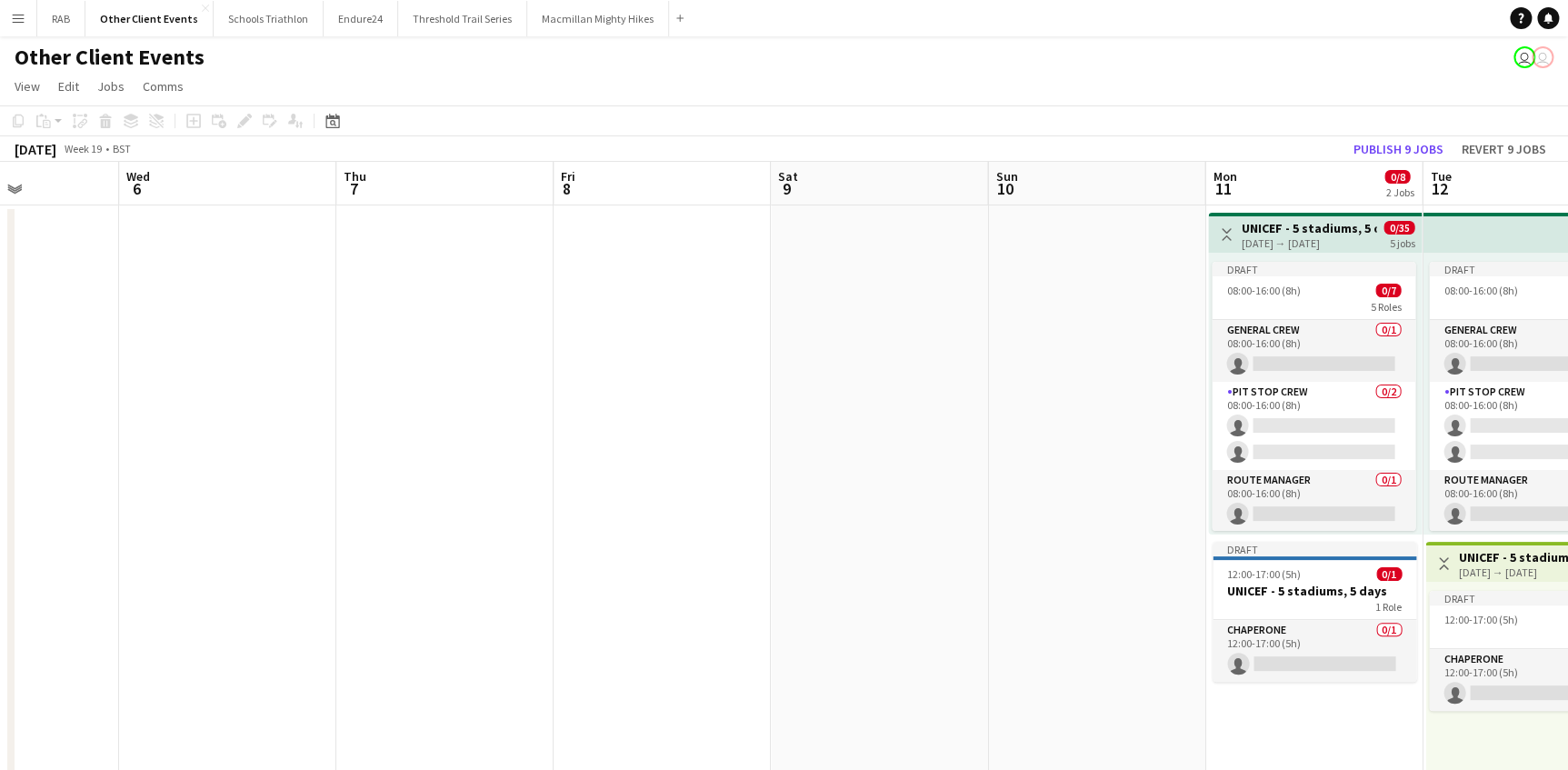
drag, startPoint x: 591, startPoint y: 184, endPoint x: -4, endPoint y: 184, distance: 595.0
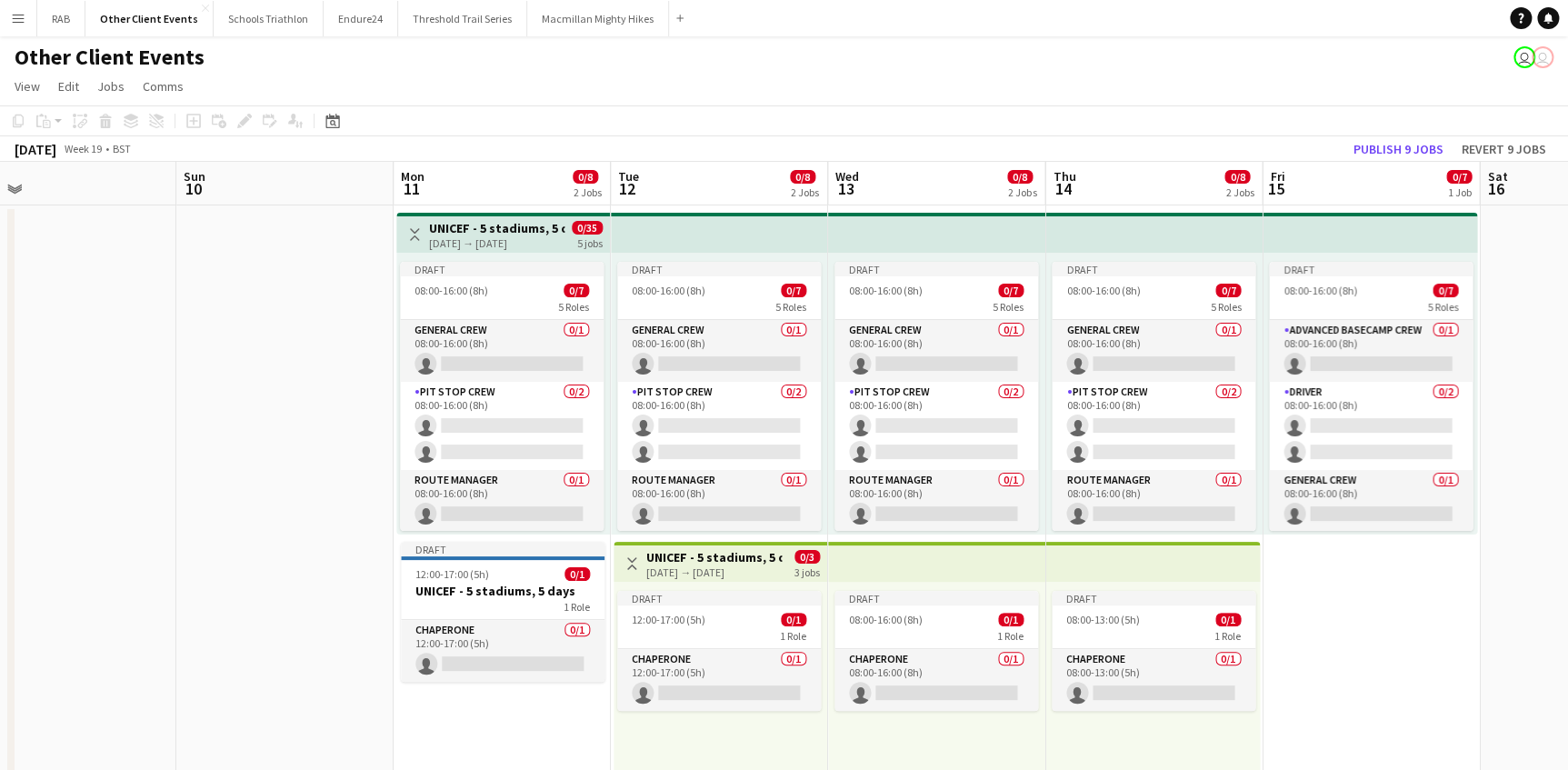
scroll to position [150, 0]
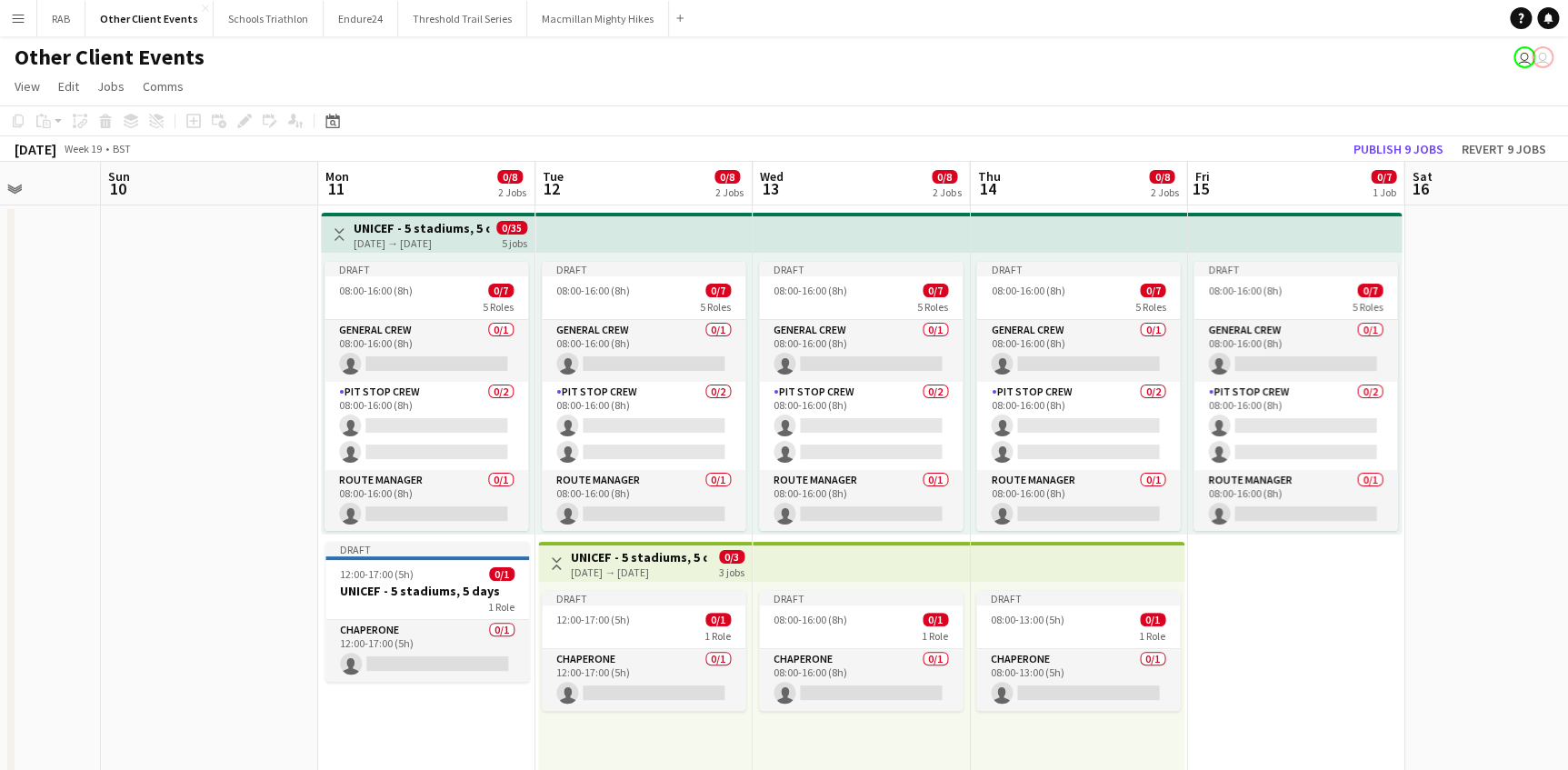
drag, startPoint x: 1021, startPoint y: 190, endPoint x: 231, endPoint y: 186, distance: 790.0
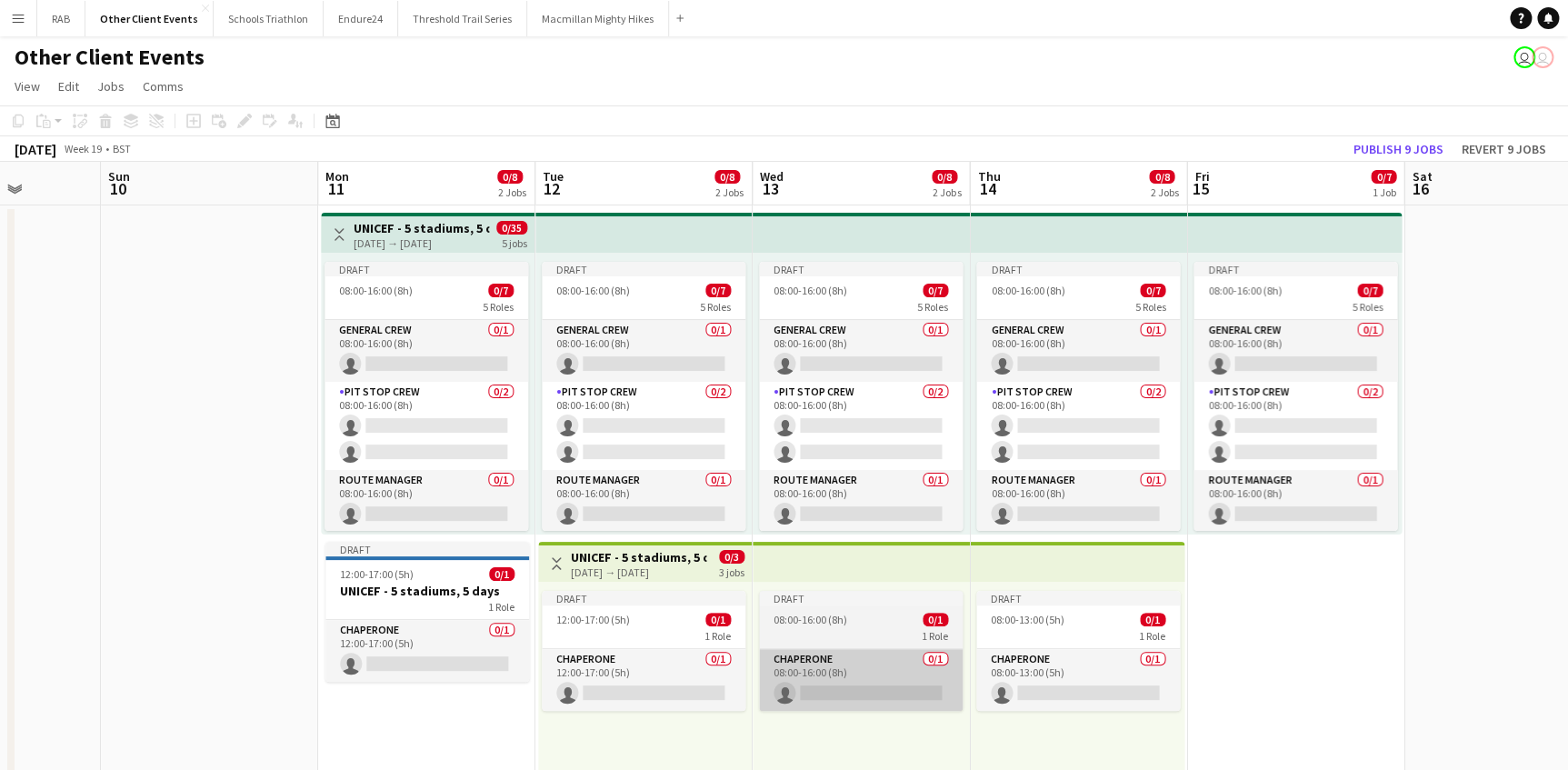
scroll to position [0, 770]
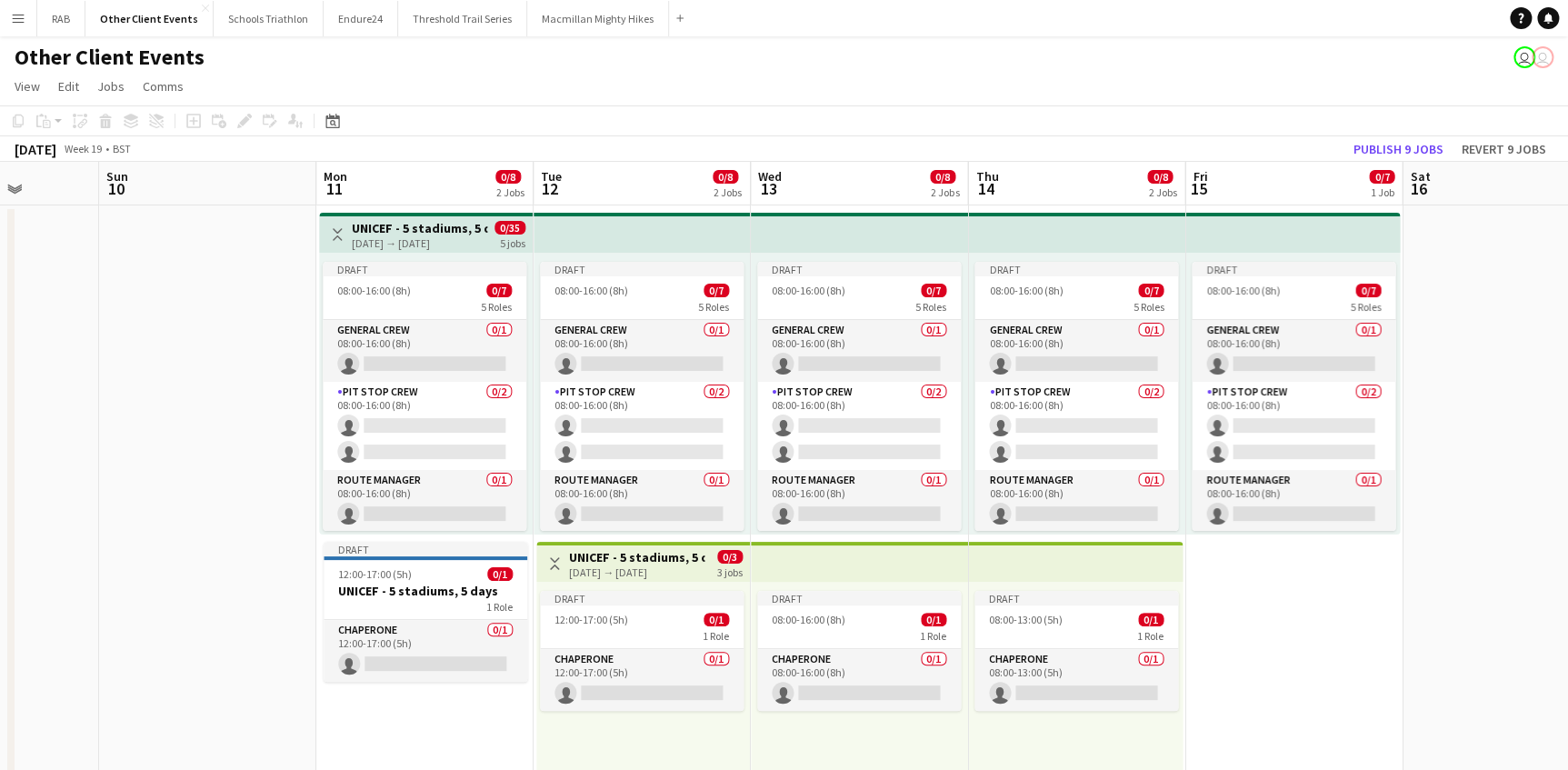
click at [355, 224] on h3 "UNICEF - 5 stadiums, 5 days" at bounding box center [419, 228] width 136 height 17
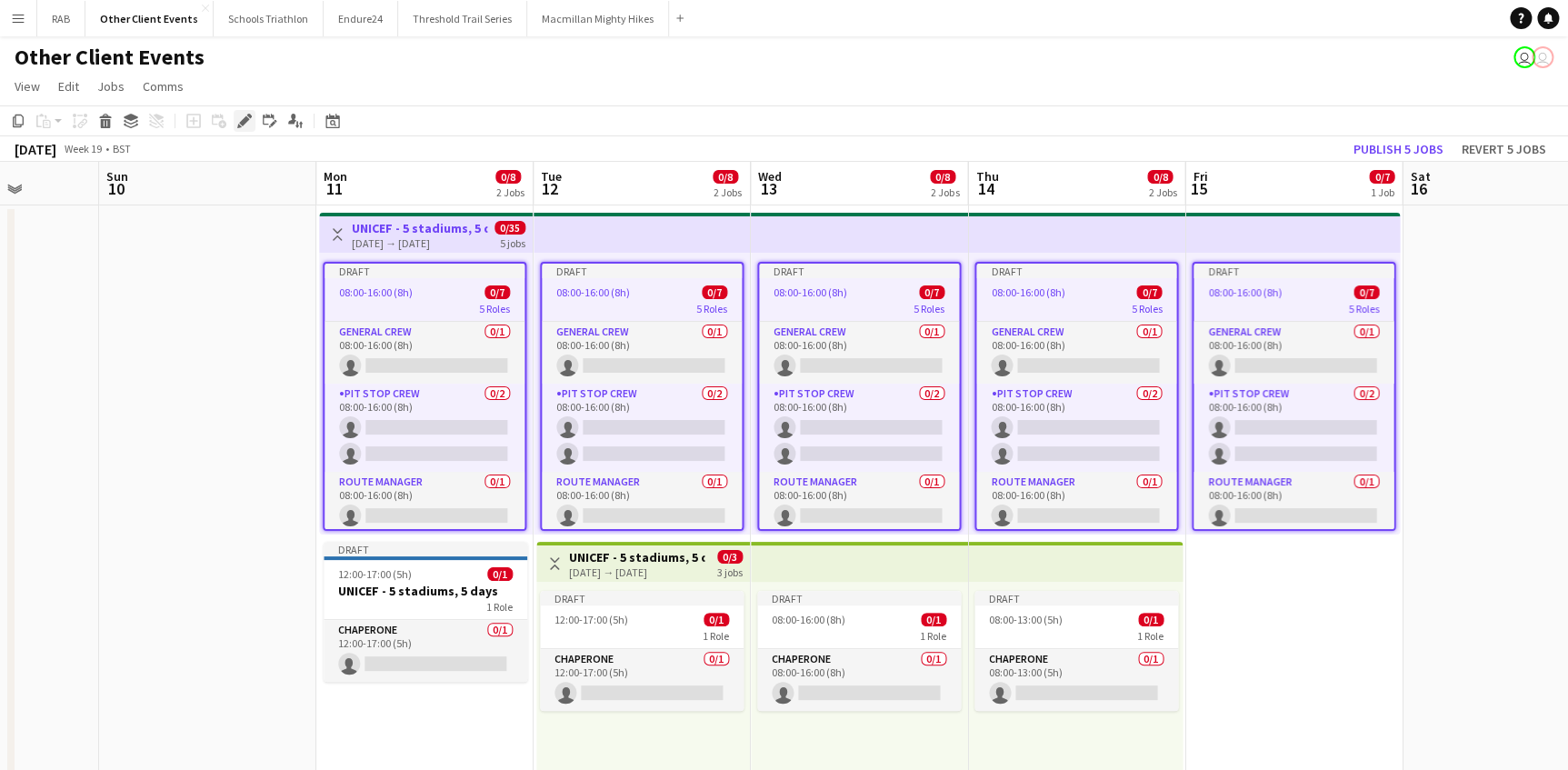
click at [246, 122] on icon "Edit" at bounding box center [244, 121] width 15 height 15
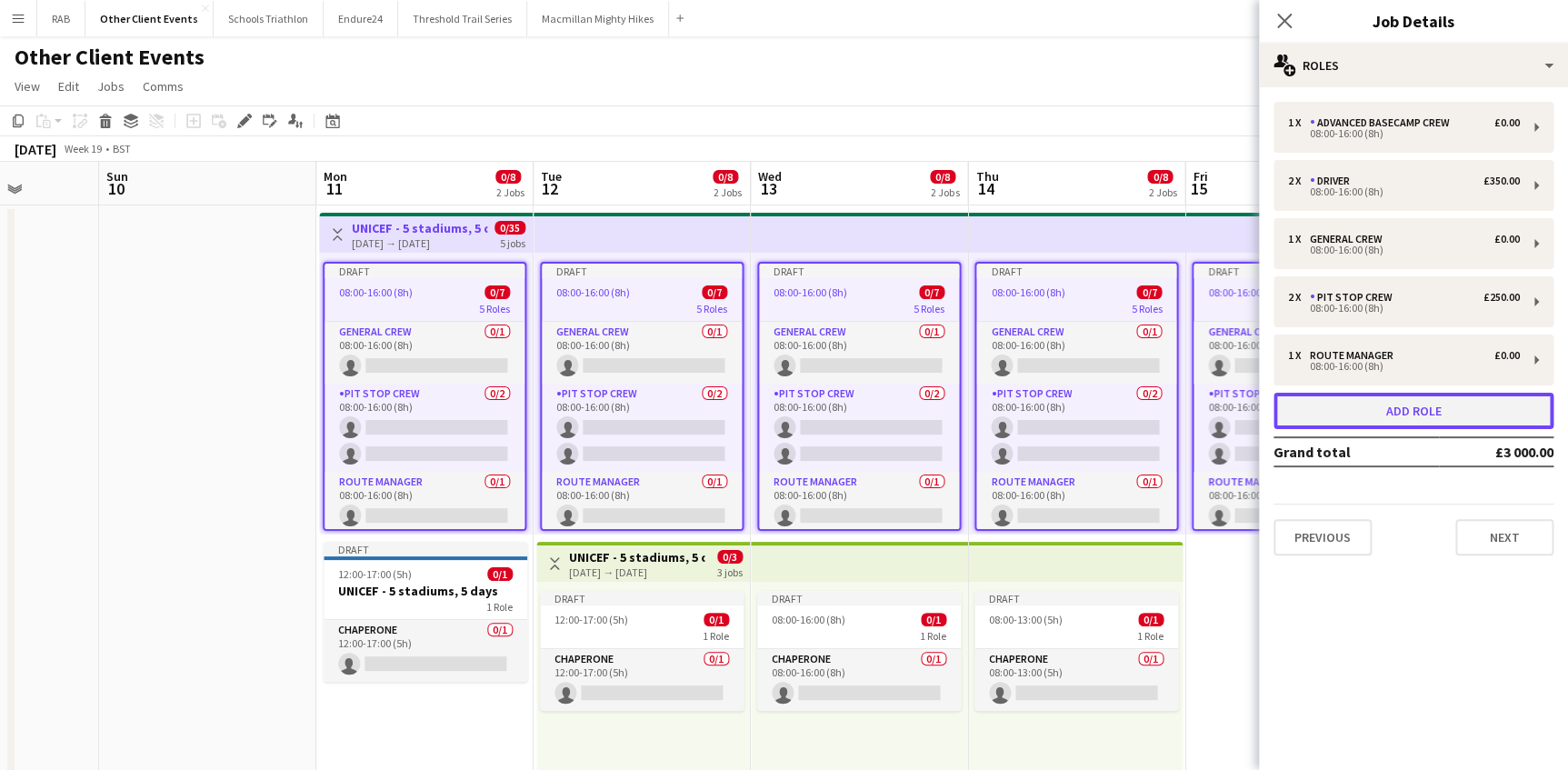
click at [1392, 405] on button "Add role" at bounding box center [1413, 411] width 280 height 37
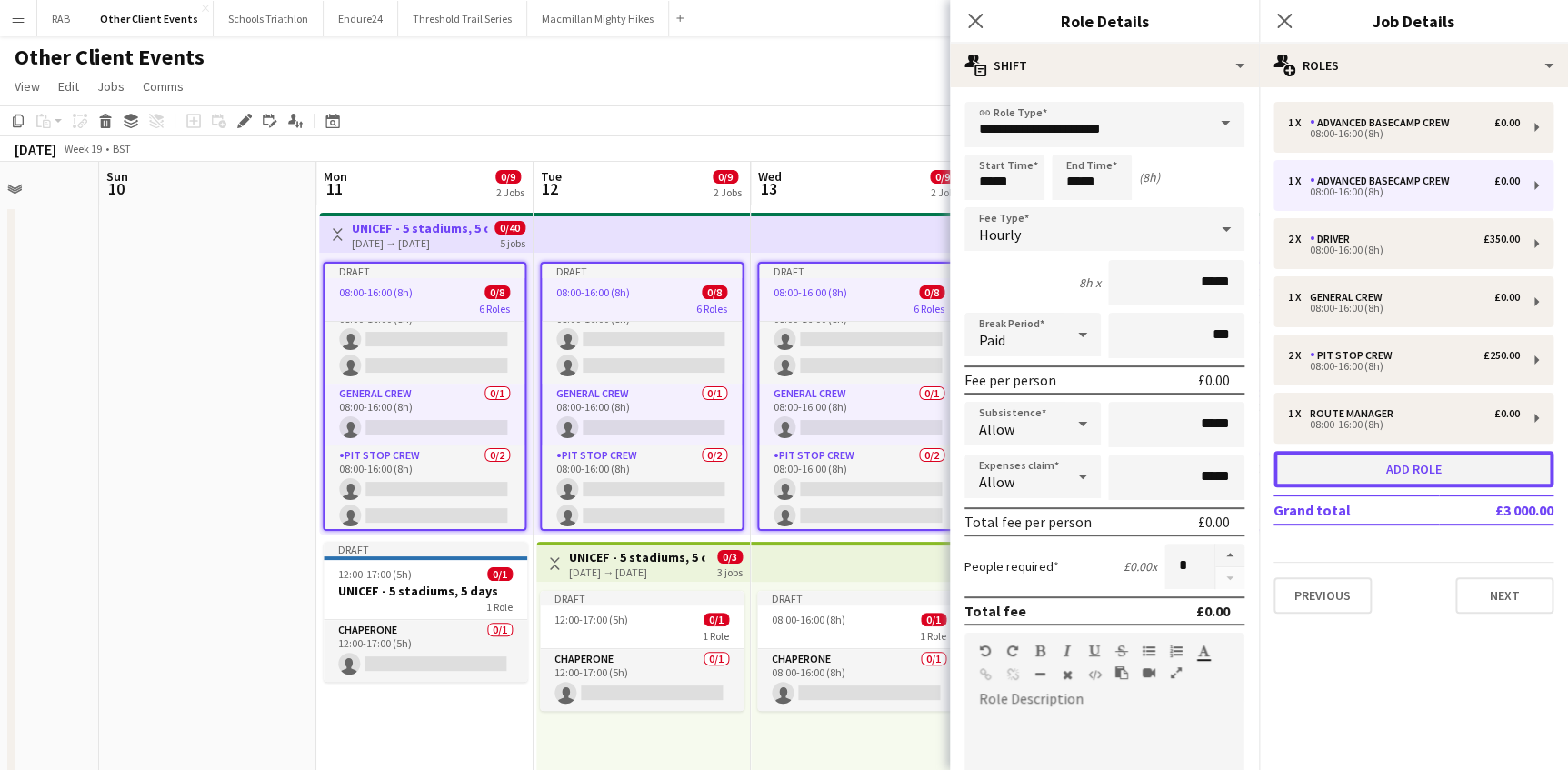
scroll to position [212, 0]
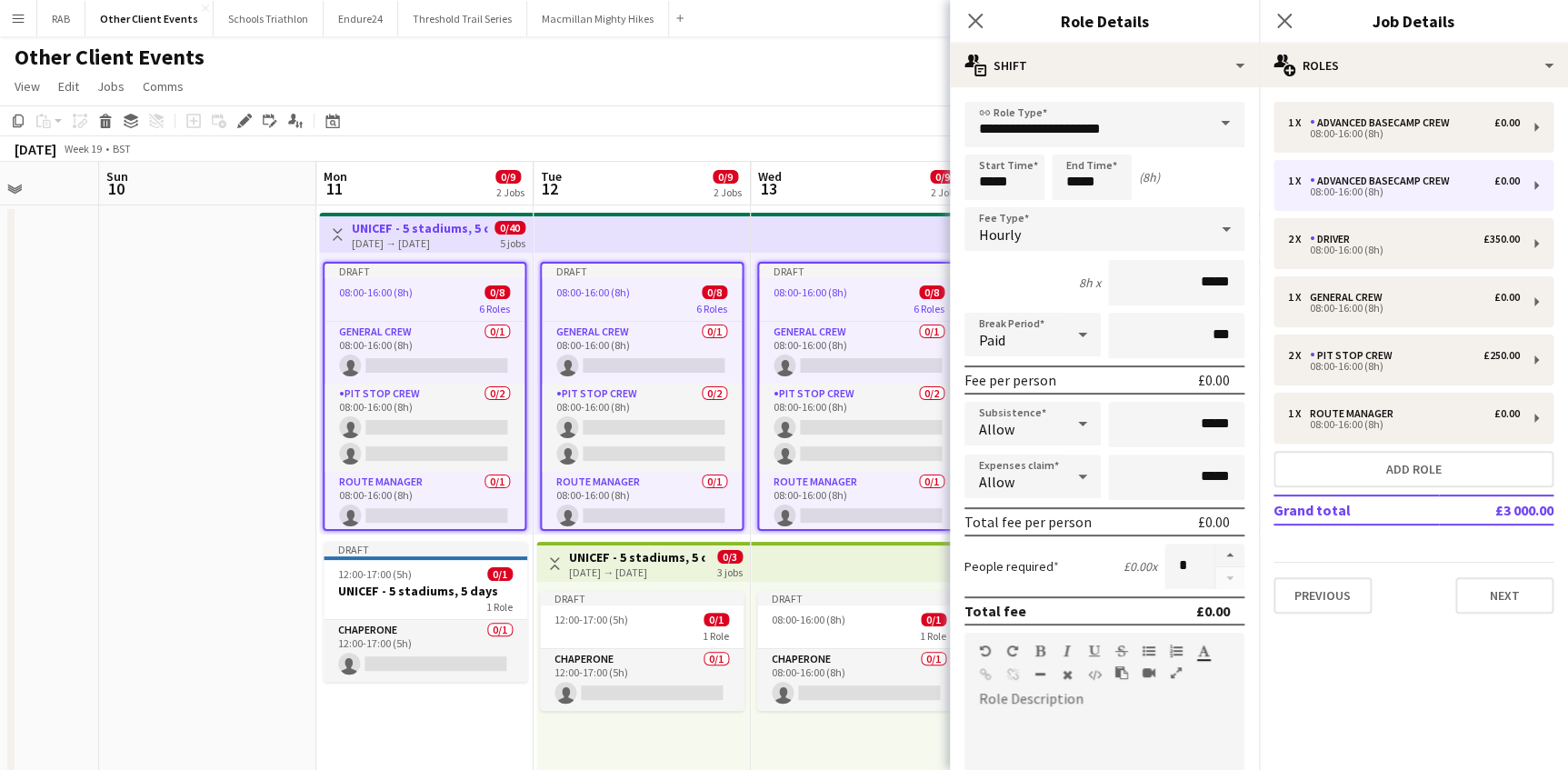
click at [1215, 120] on span at bounding box center [1225, 124] width 39 height 44
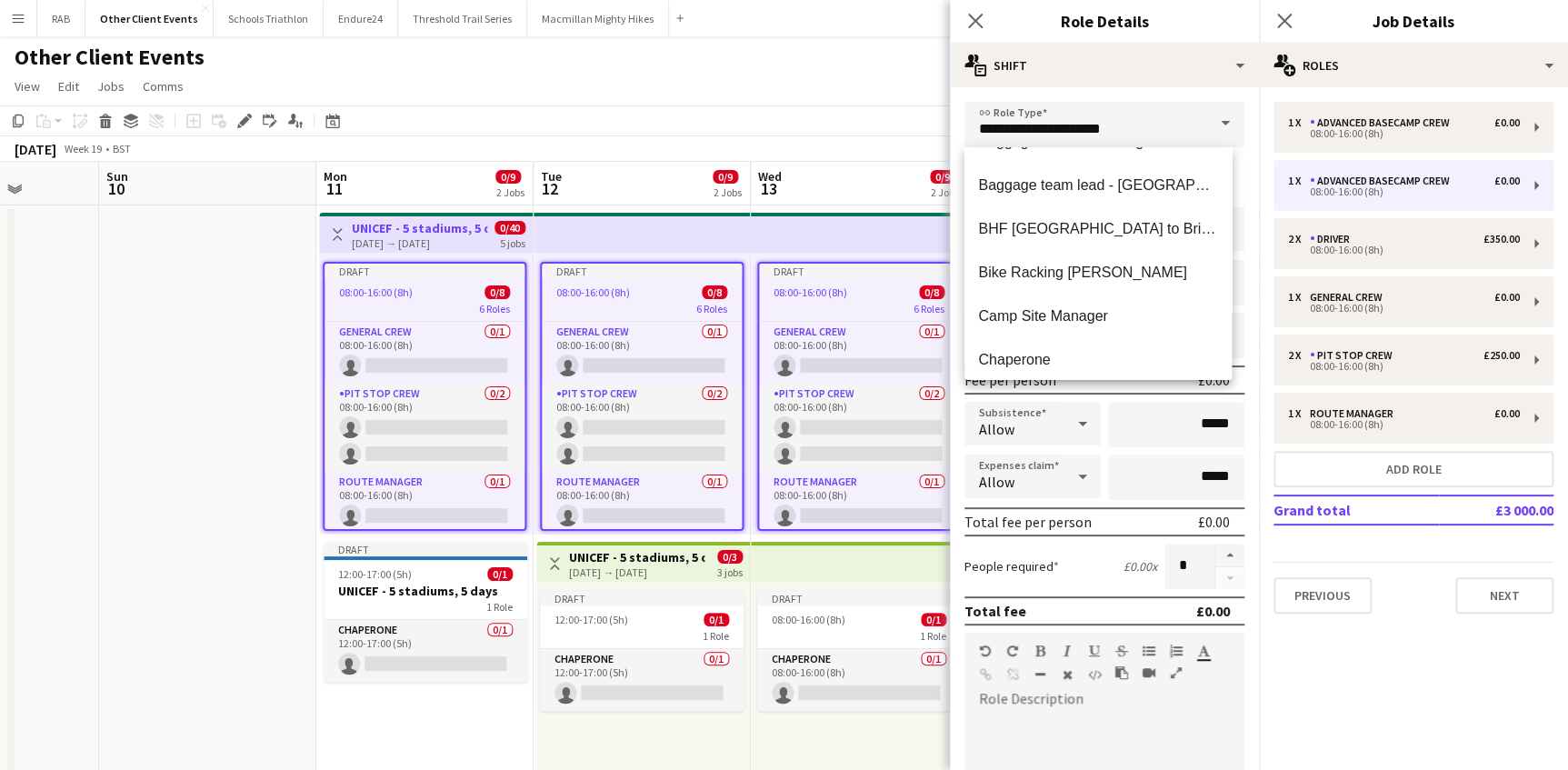
scroll to position [330, 0]
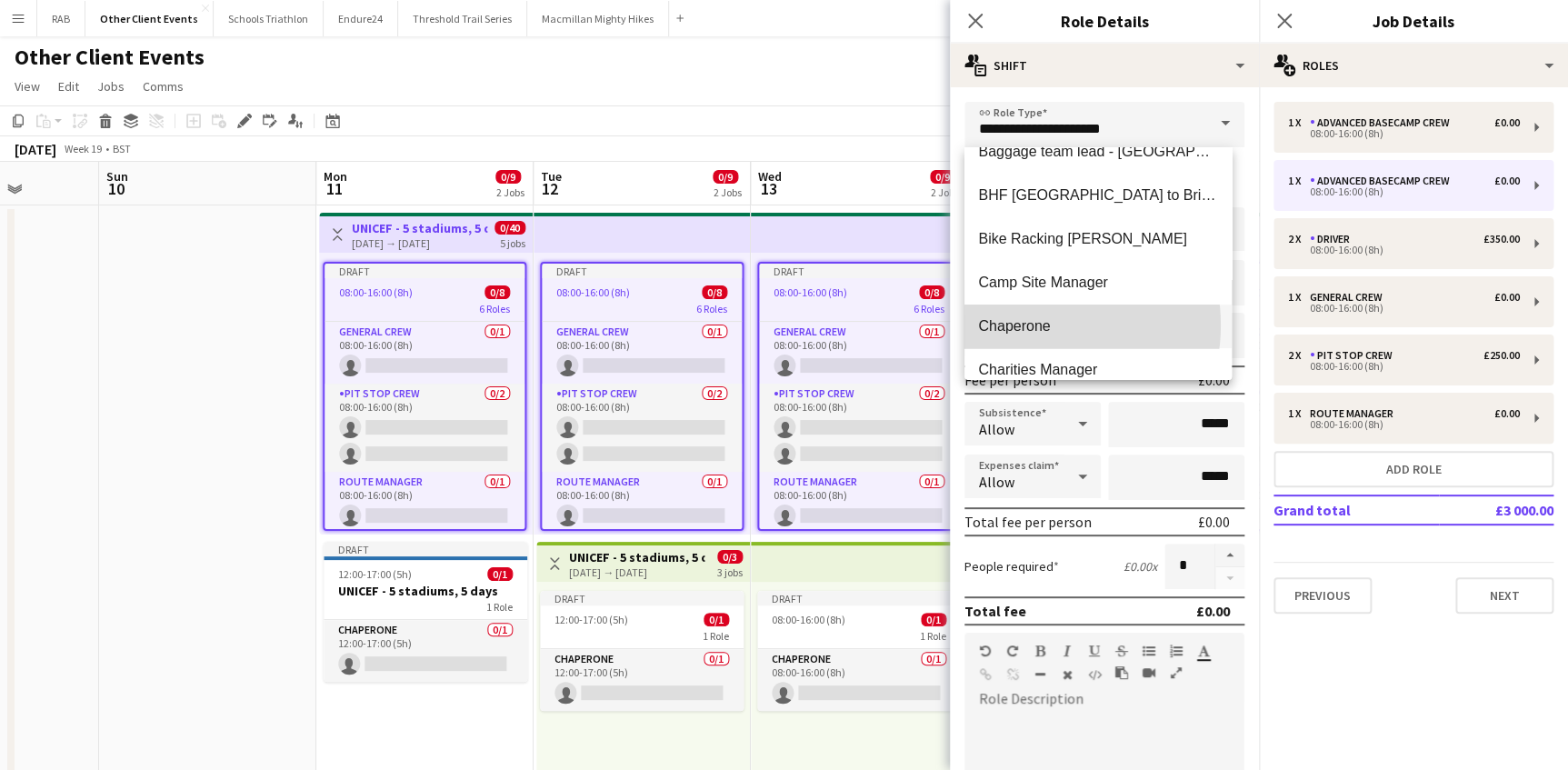
click at [1027, 325] on span "Chaperone" at bounding box center [1097, 326] width 238 height 17
type input "*********"
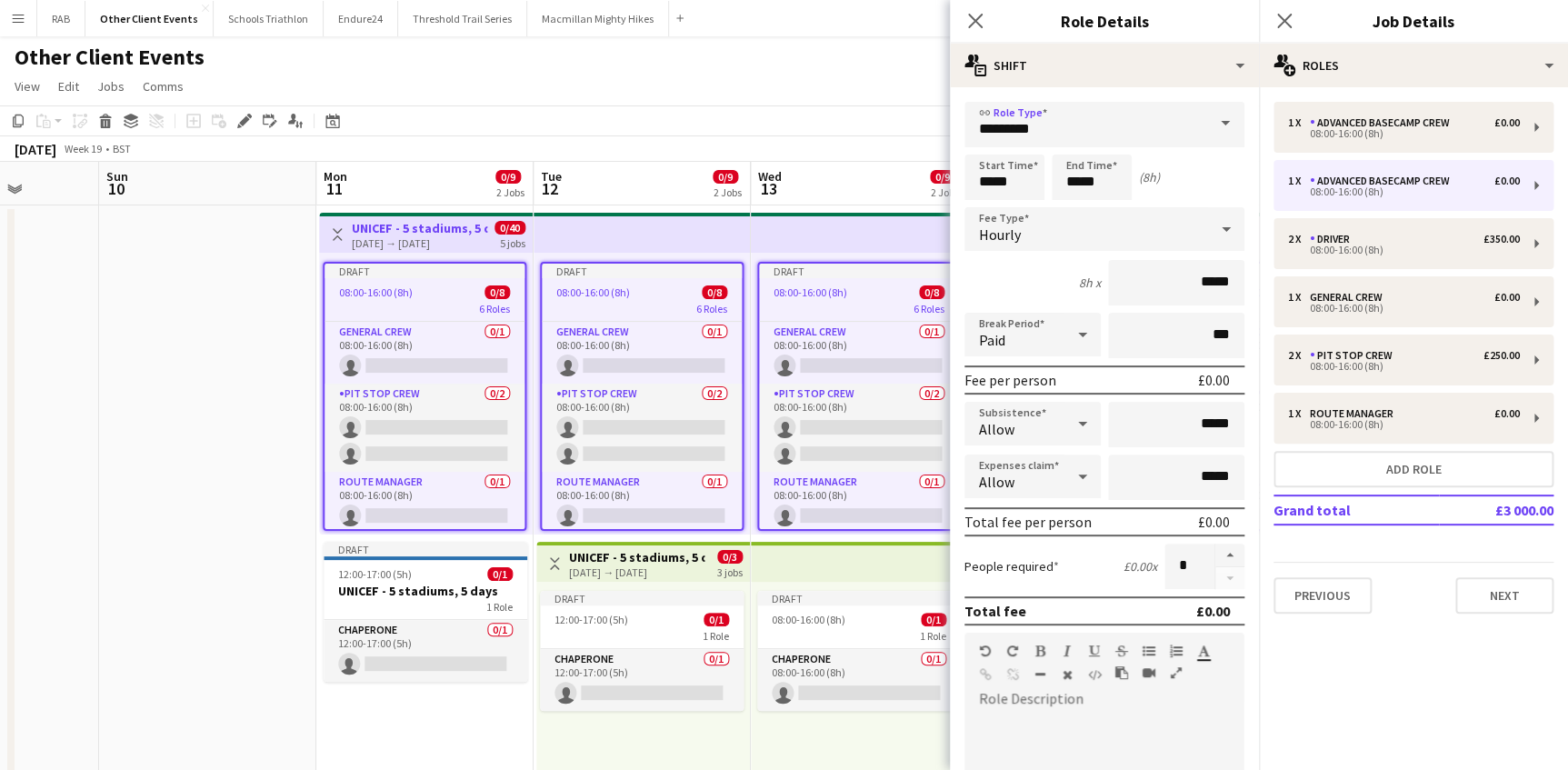
click at [1222, 229] on icon at bounding box center [1226, 230] width 9 height 5
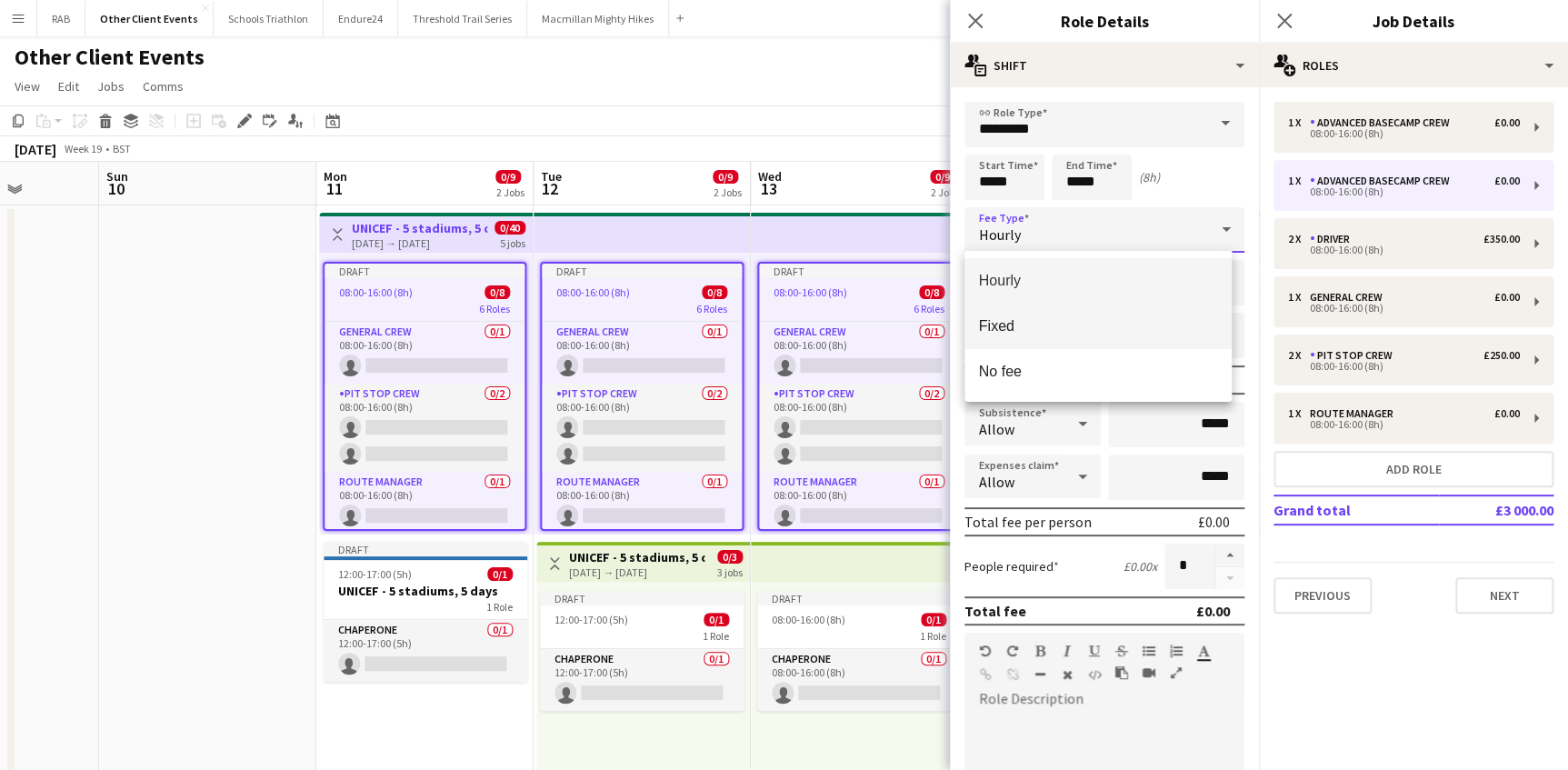
click at [1024, 326] on span "Fixed" at bounding box center [1097, 326] width 238 height 17
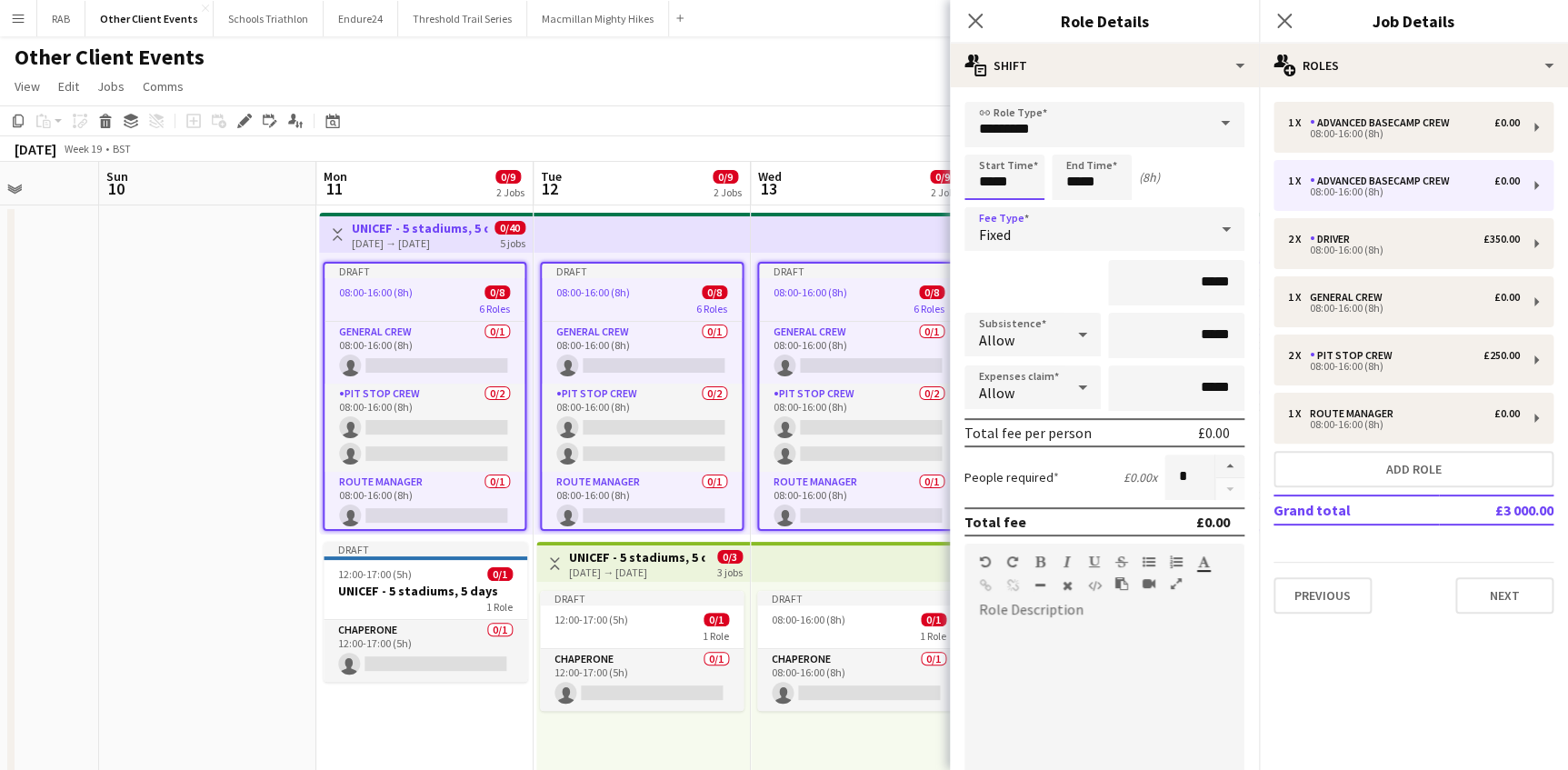
click at [988, 180] on input "*****" at bounding box center [1004, 177] width 80 height 46
type input "*****"
click at [1077, 184] on input "*****" at bounding box center [1091, 177] width 80 height 46
type input "*****"
click at [1186, 279] on input "*****" at bounding box center [1176, 283] width 137 height 46
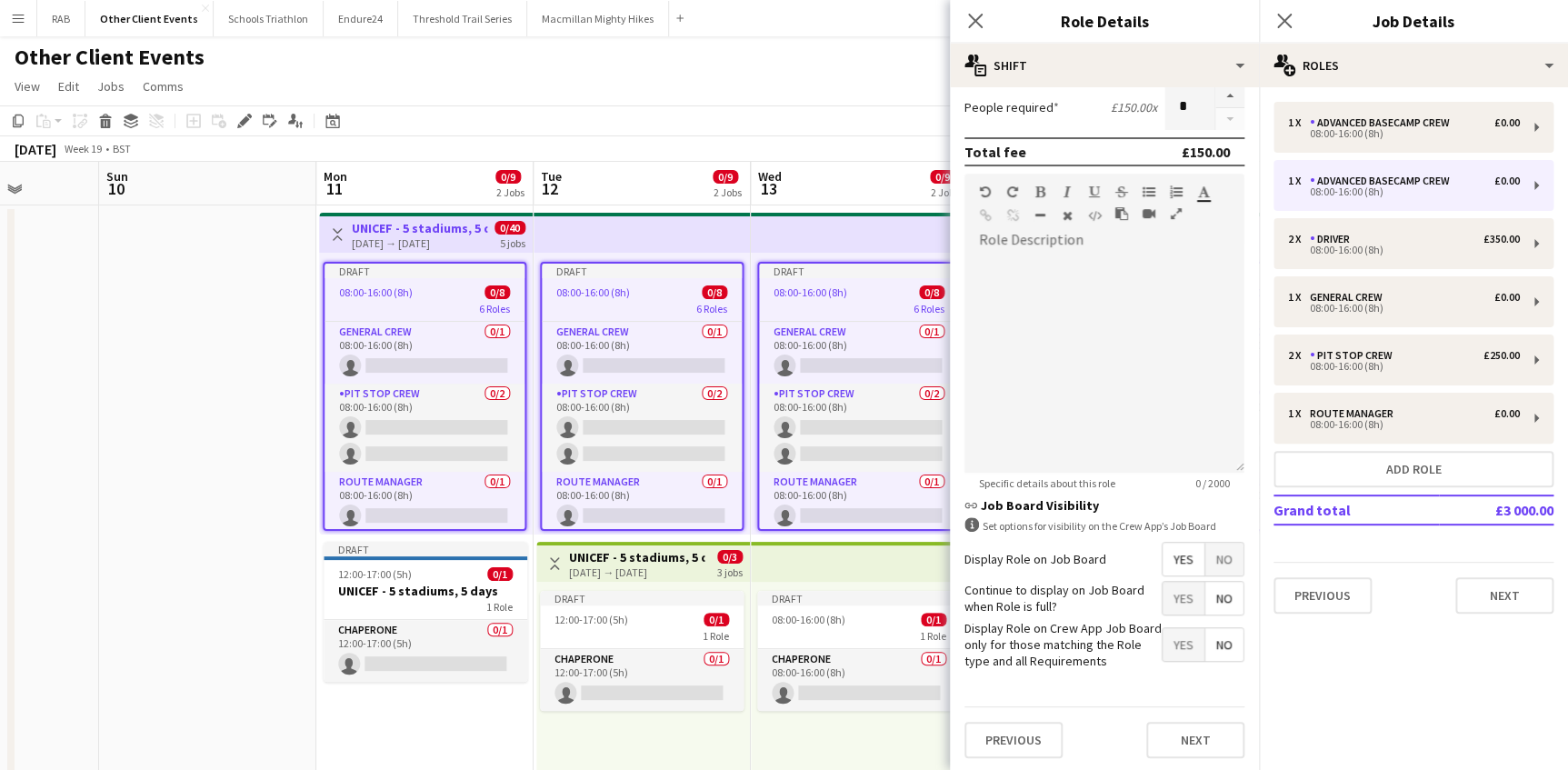
type input "*******"
click at [1205, 550] on span "No" at bounding box center [1224, 558] width 39 height 33
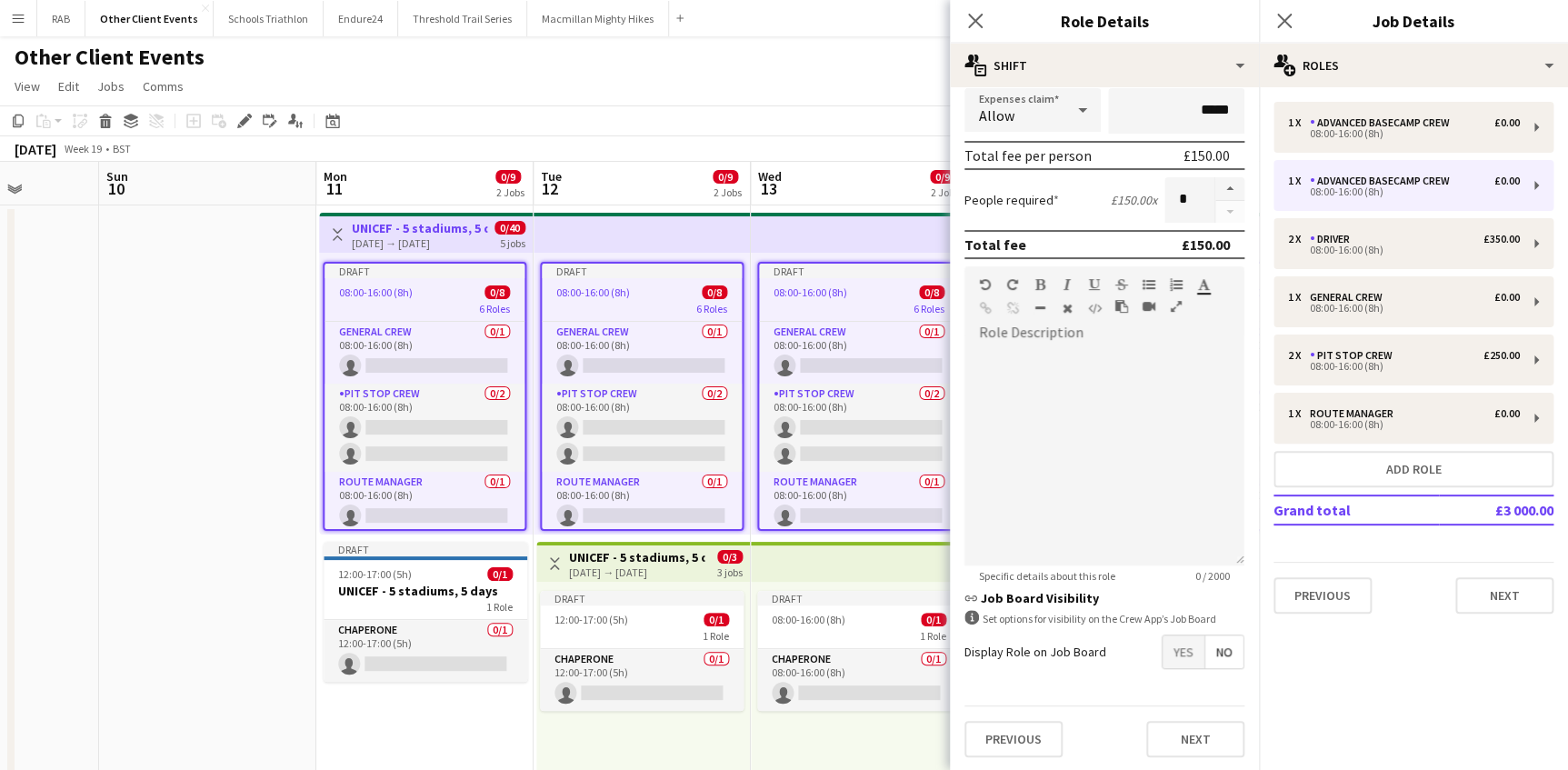
drag, startPoint x: 966, startPoint y: 18, endPoint x: 1299, endPoint y: 22, distance: 333.0
click at [972, 18] on icon "Close pop-in" at bounding box center [974, 21] width 15 height 15
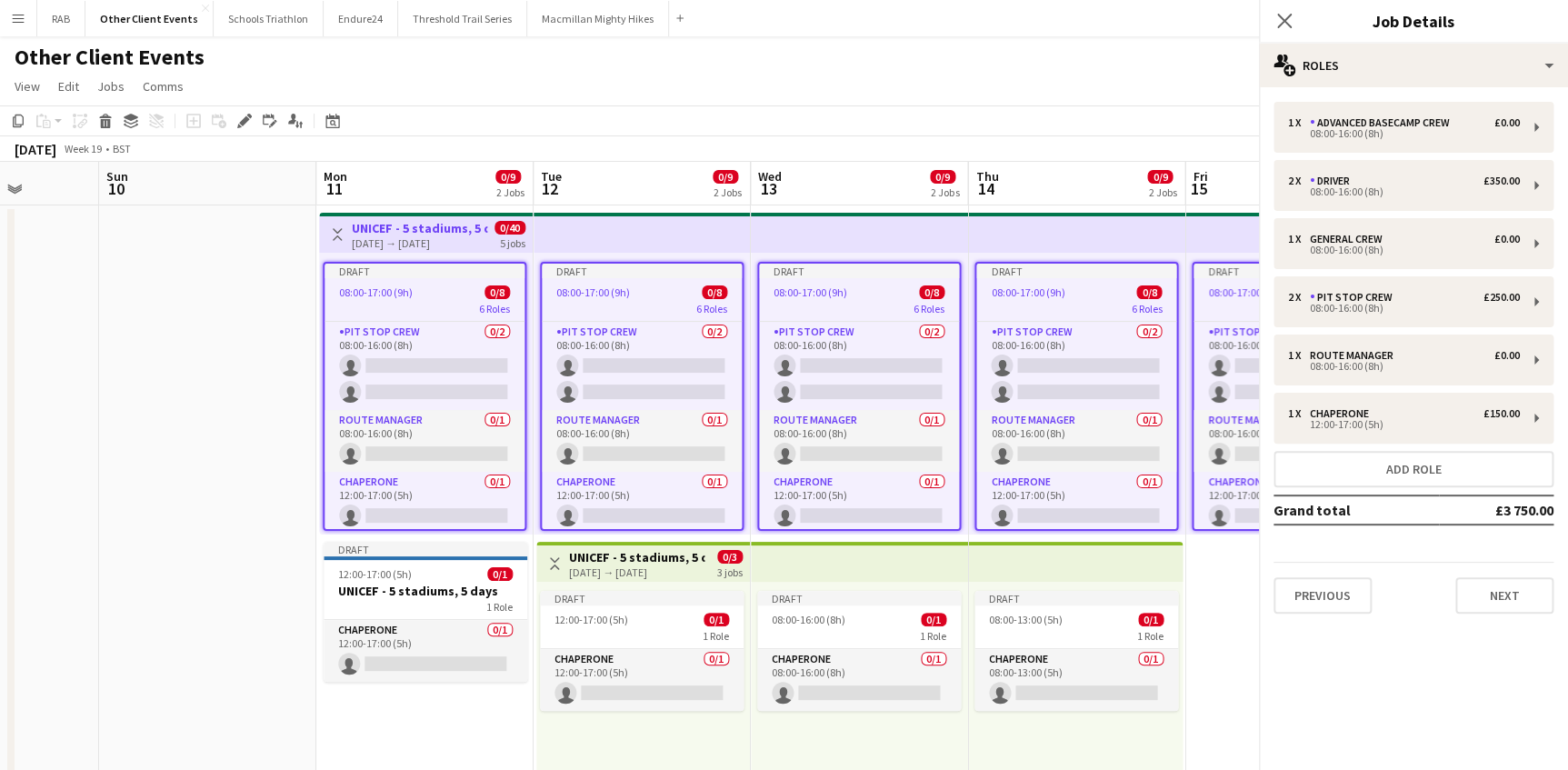
scroll to position [150, 0]
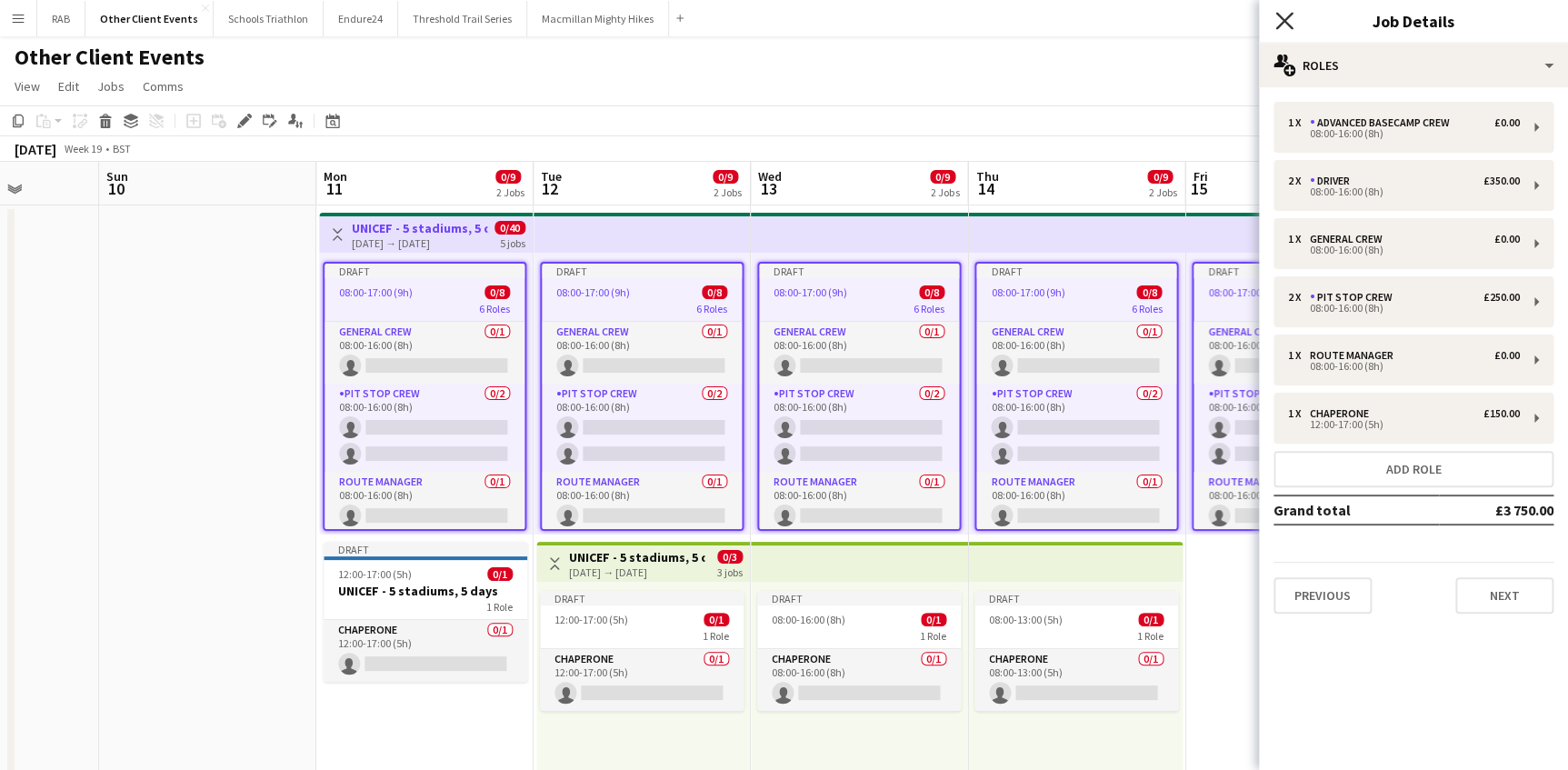
click at [1281, 21] on icon "Close pop-in" at bounding box center [1283, 20] width 17 height 17
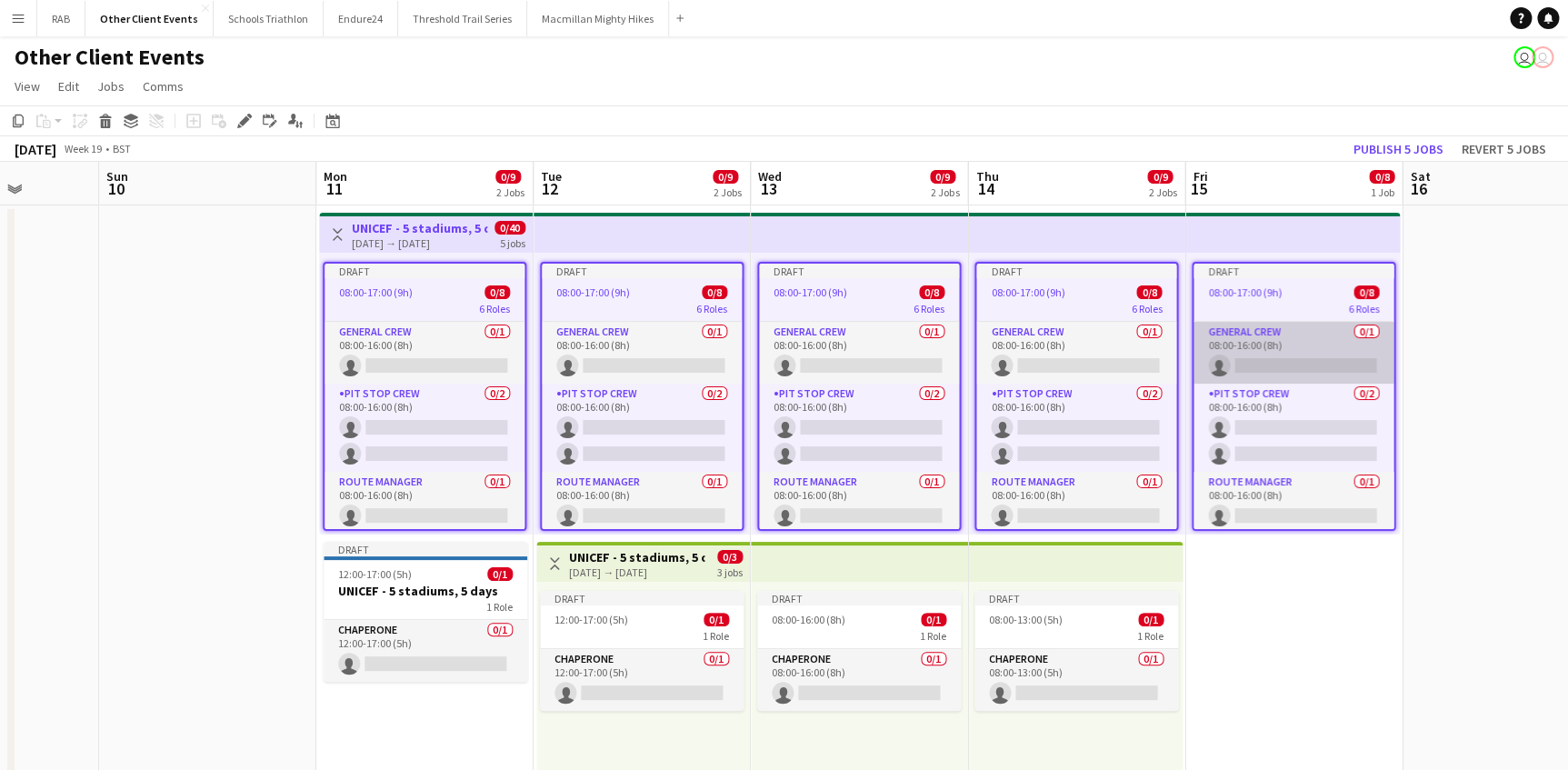
drag, startPoint x: 1264, startPoint y: 626, endPoint x: 1349, endPoint y: 338, distance: 300.3
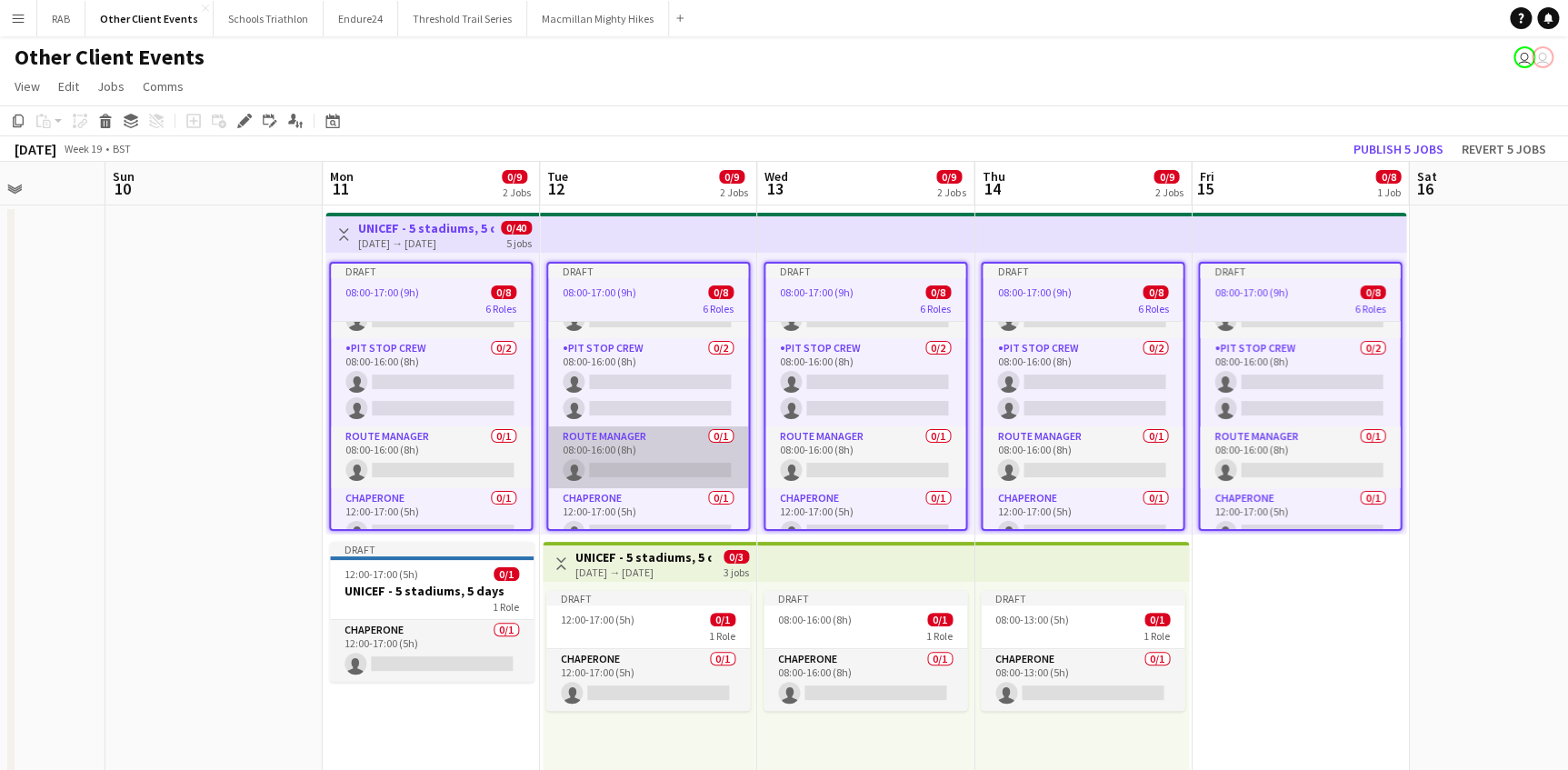
scroll to position [216, 0]
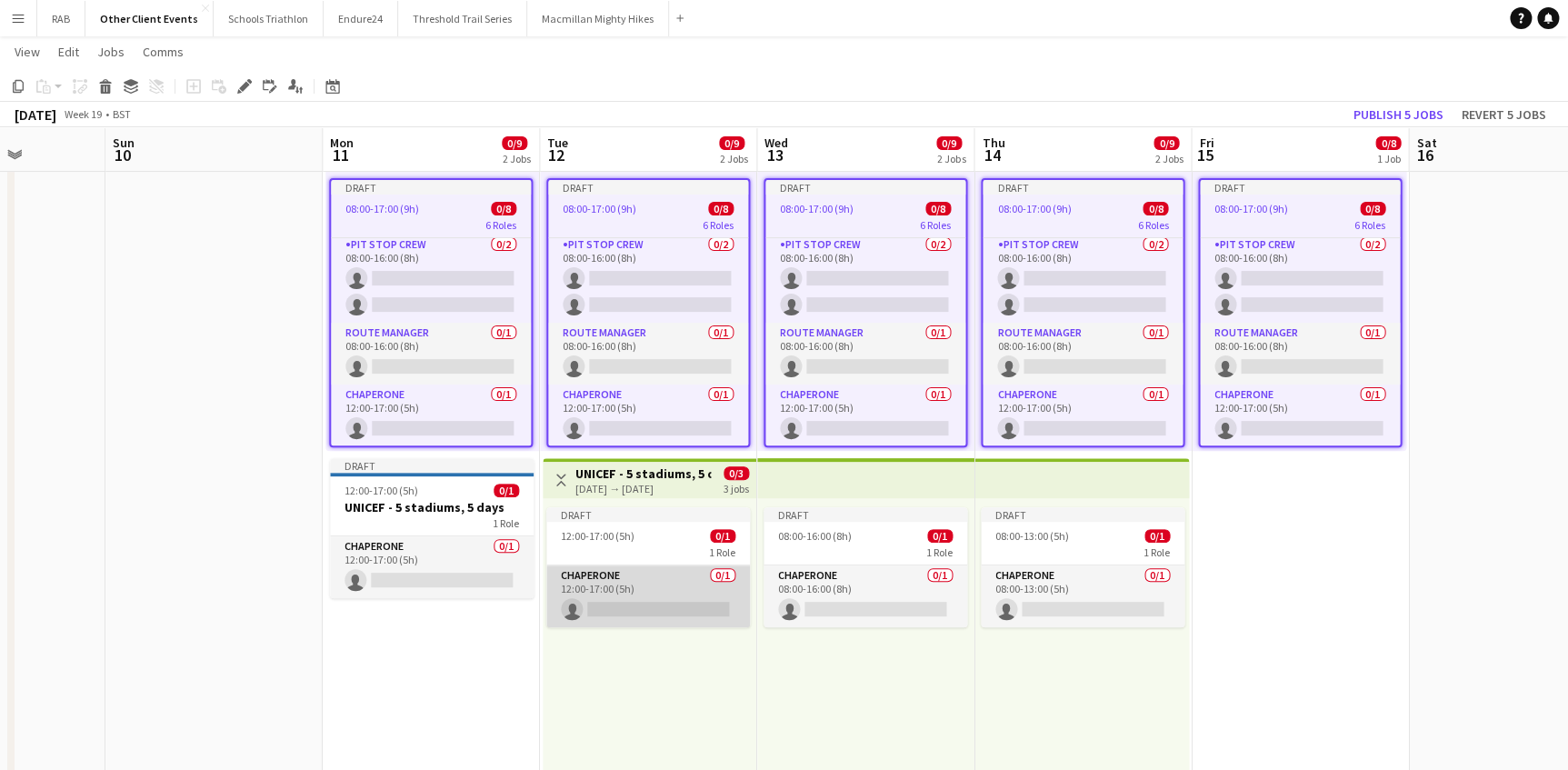
click at [613, 590] on app-card-role "Chaperone 0/1 12:00-17:00 (5h) single-neutral-actions" at bounding box center [648, 596] width 204 height 61
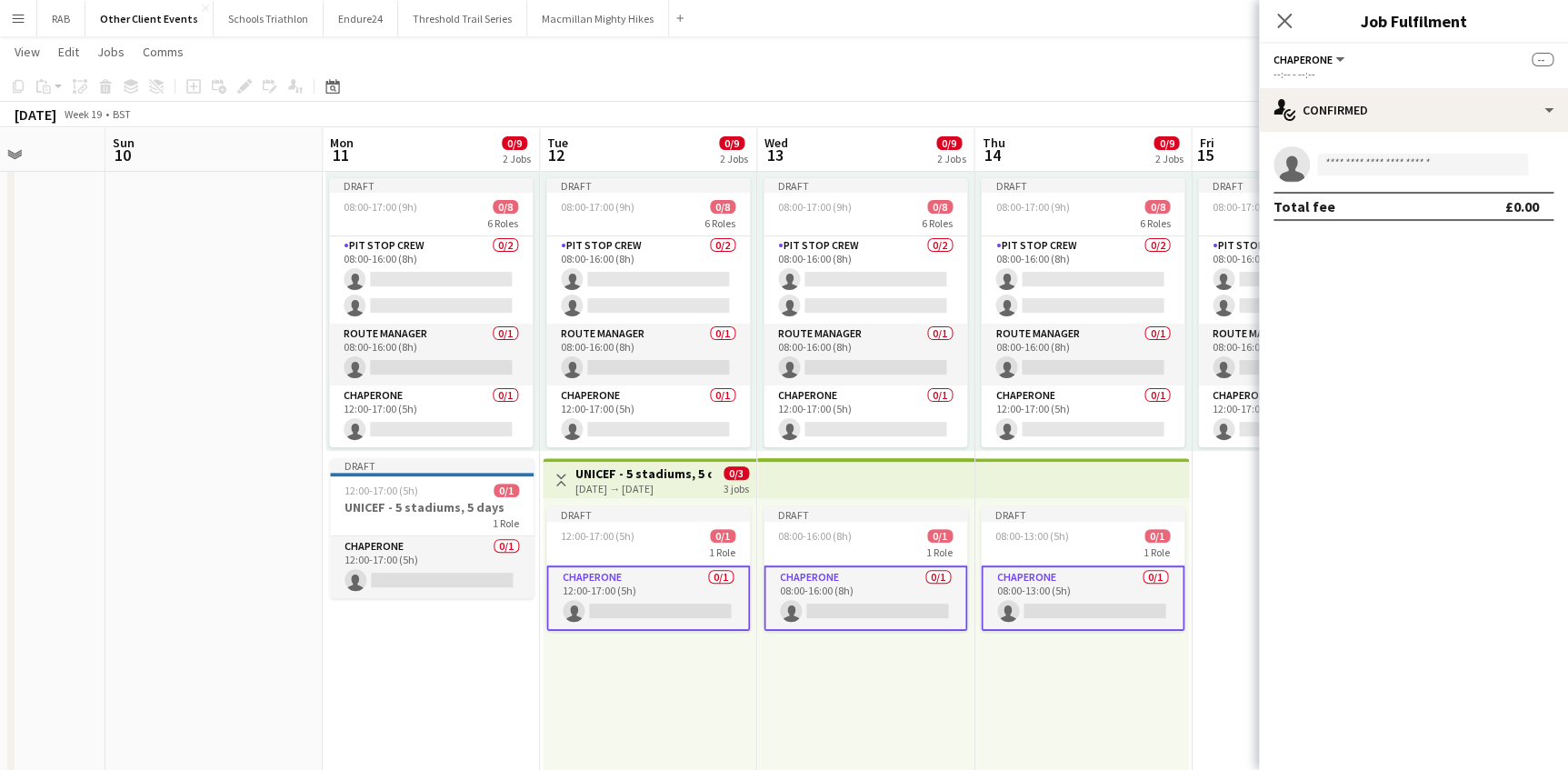
click at [613, 483] on div "[DATE] → [DATE]" at bounding box center [642, 489] width 136 height 14
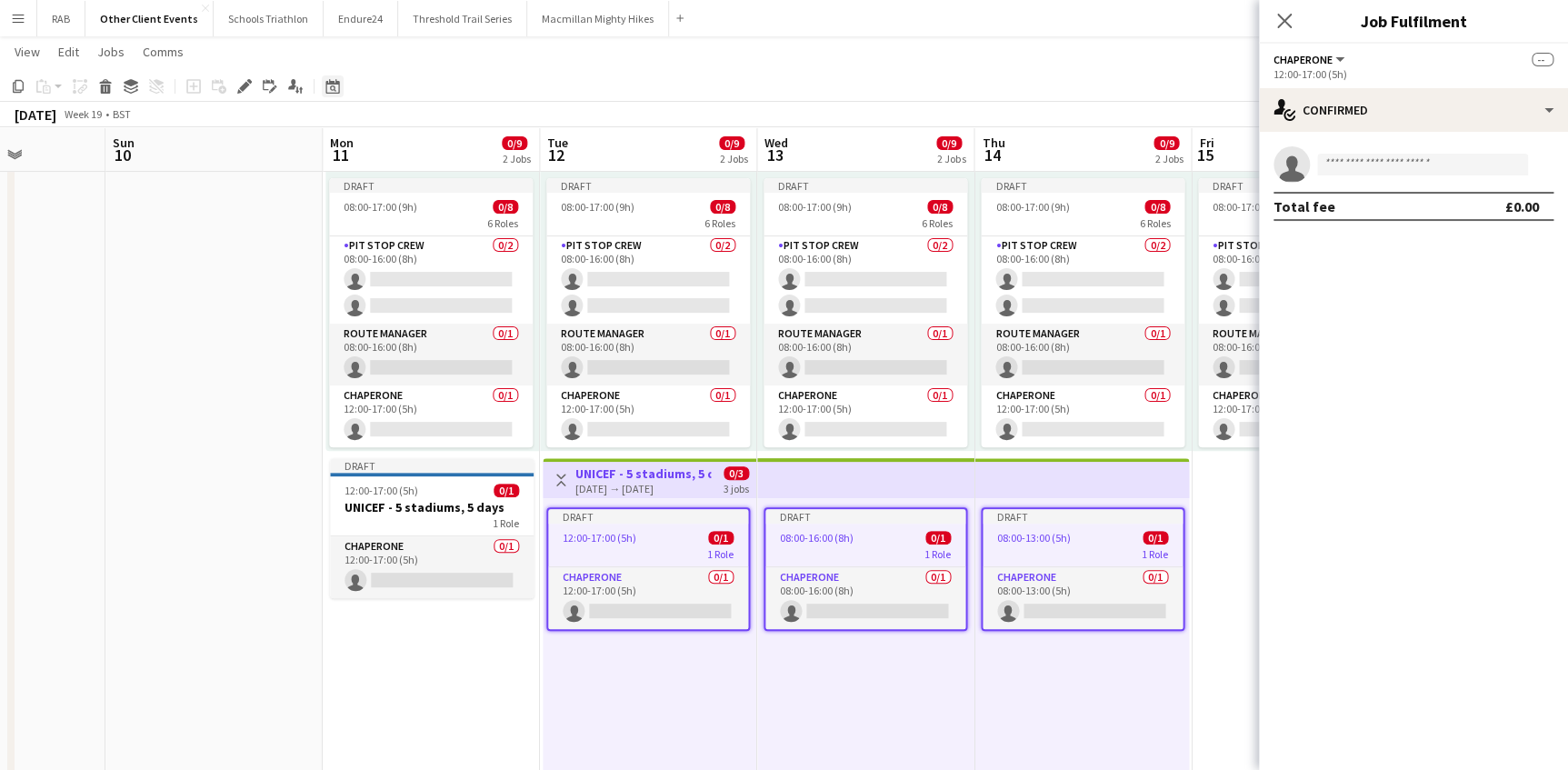
drag, startPoint x: 245, startPoint y: 86, endPoint x: 327, endPoint y: 86, distance: 82.0
click at [245, 86] on icon at bounding box center [244, 87] width 10 height 10
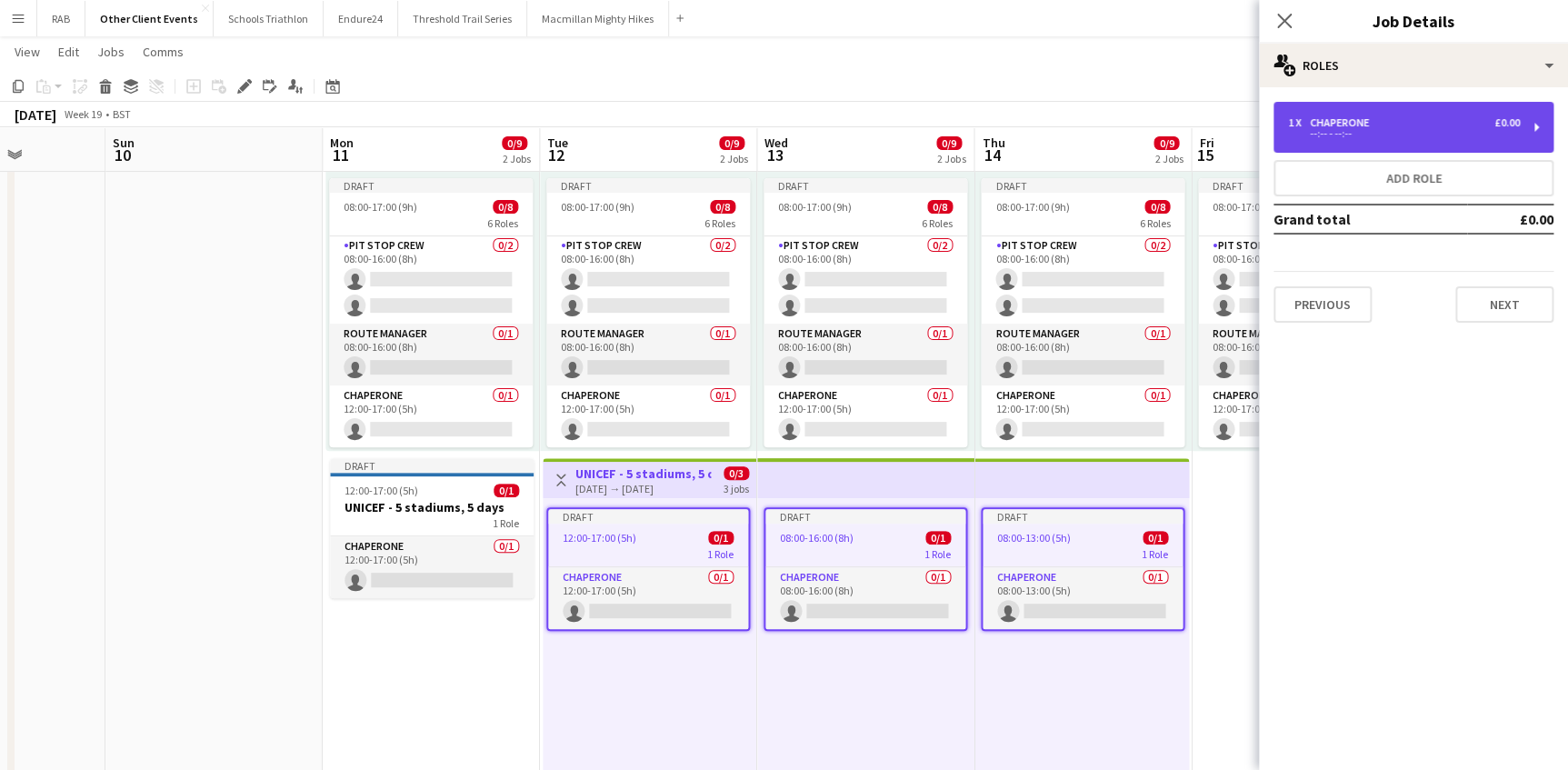
click at [1341, 130] on div "--:-- - --:--" at bounding box center [1404, 133] width 231 height 9
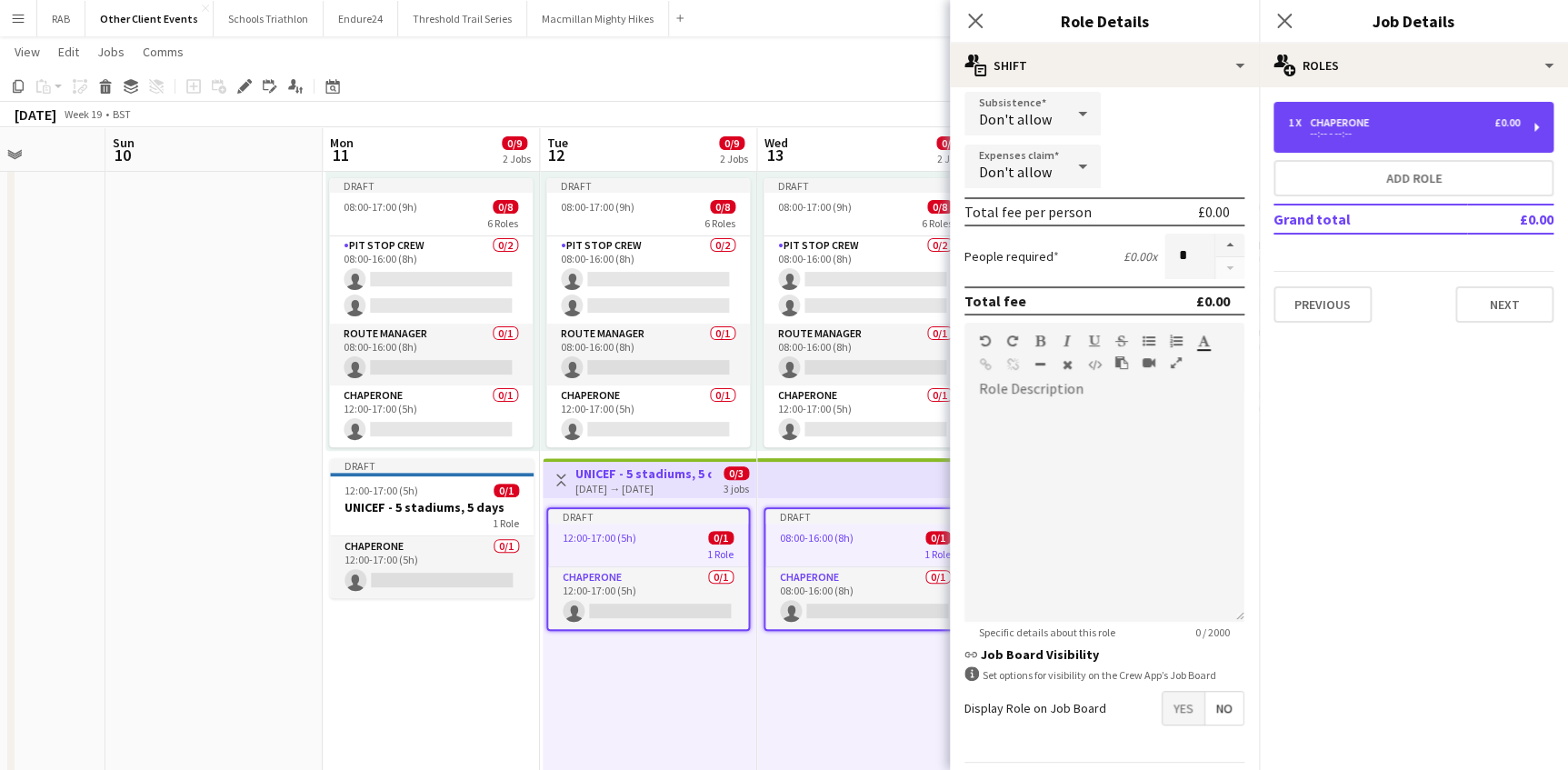
scroll to position [277, 0]
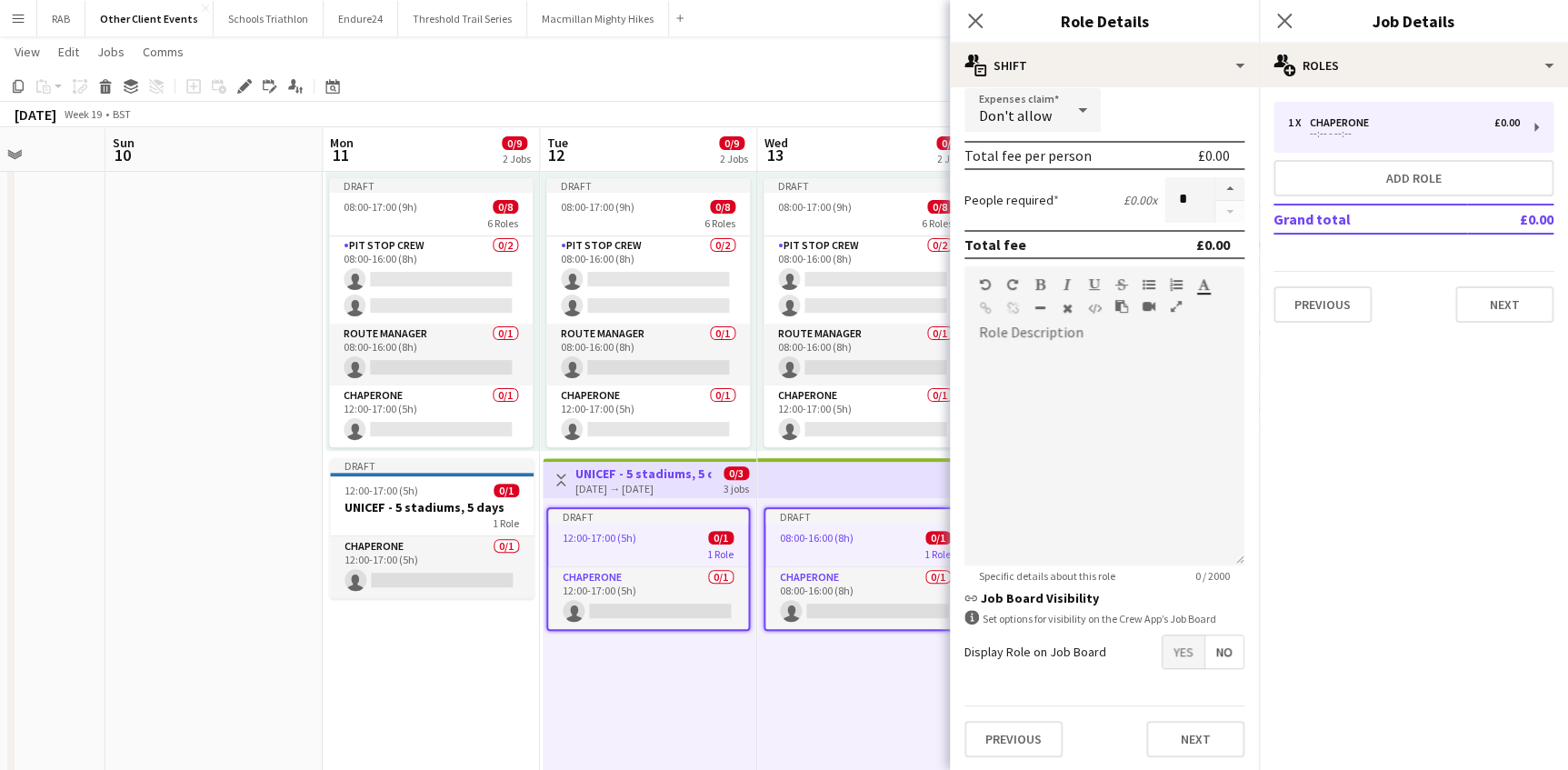
drag, startPoint x: 970, startPoint y: 8, endPoint x: 1073, endPoint y: 34, distance: 106.2
click at [972, 14] on app-icon "Close pop-in" at bounding box center [975, 21] width 22 height 22
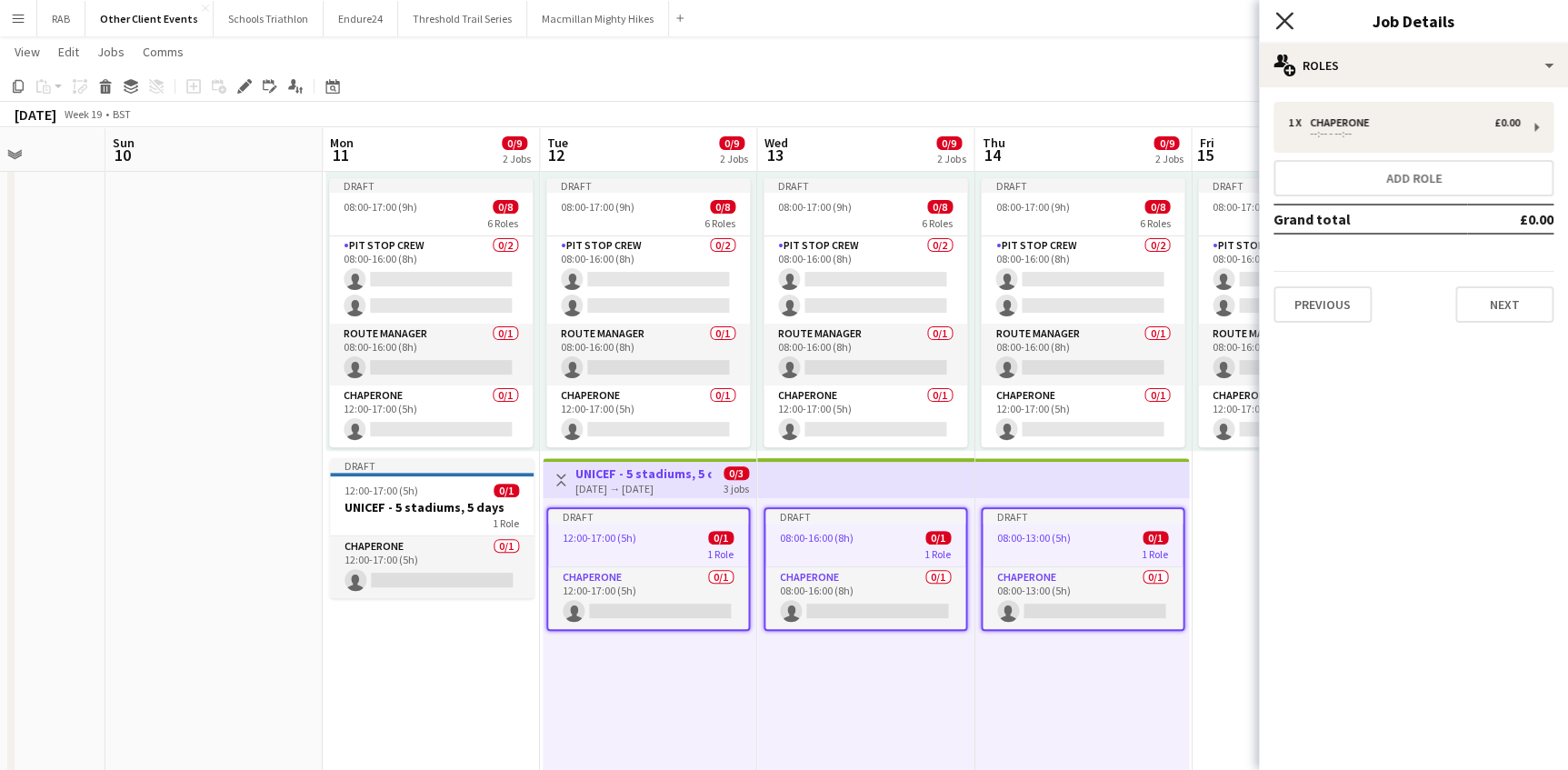
click at [1287, 18] on icon at bounding box center [1283, 20] width 17 height 17
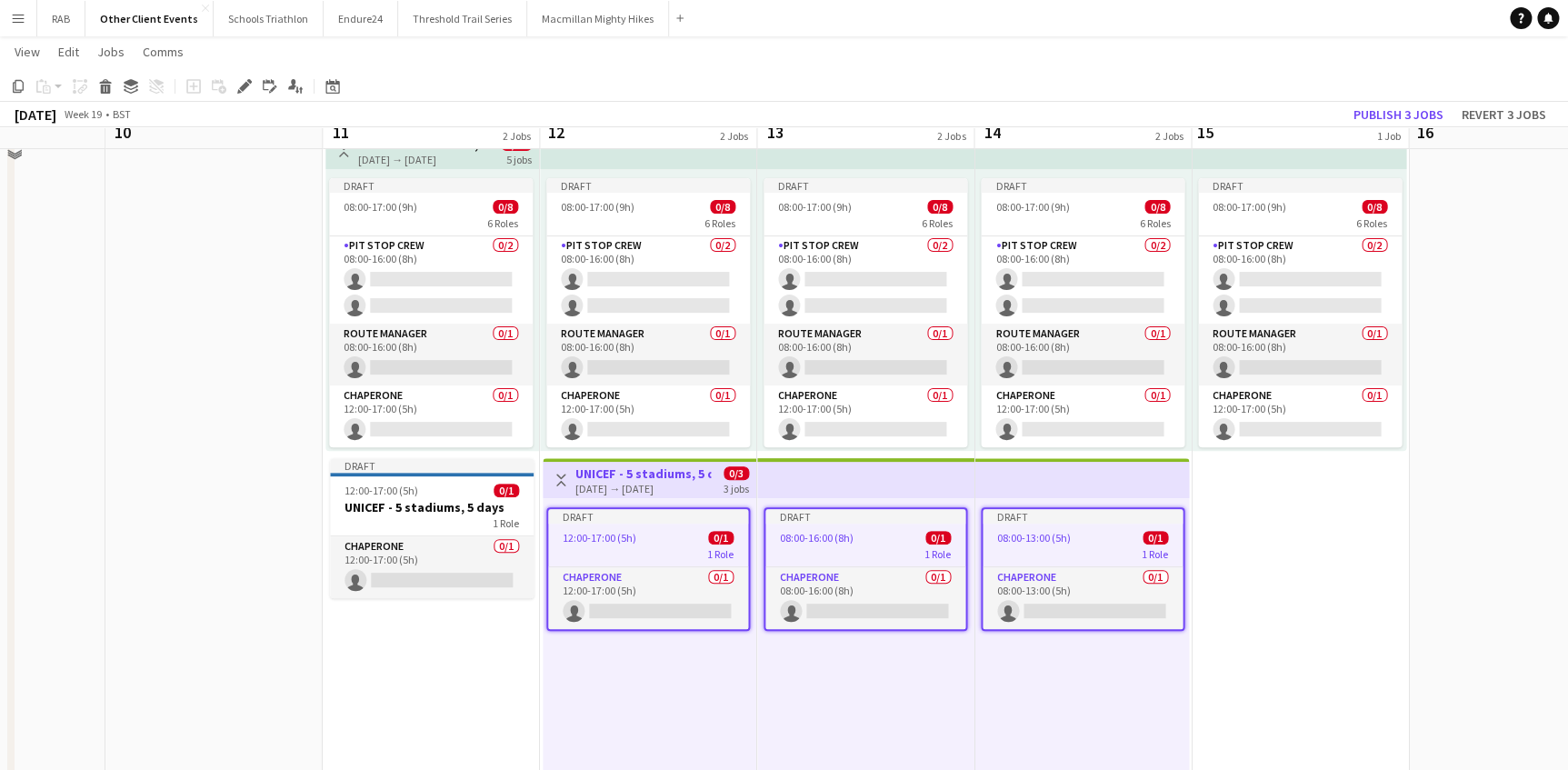
scroll to position [0, 0]
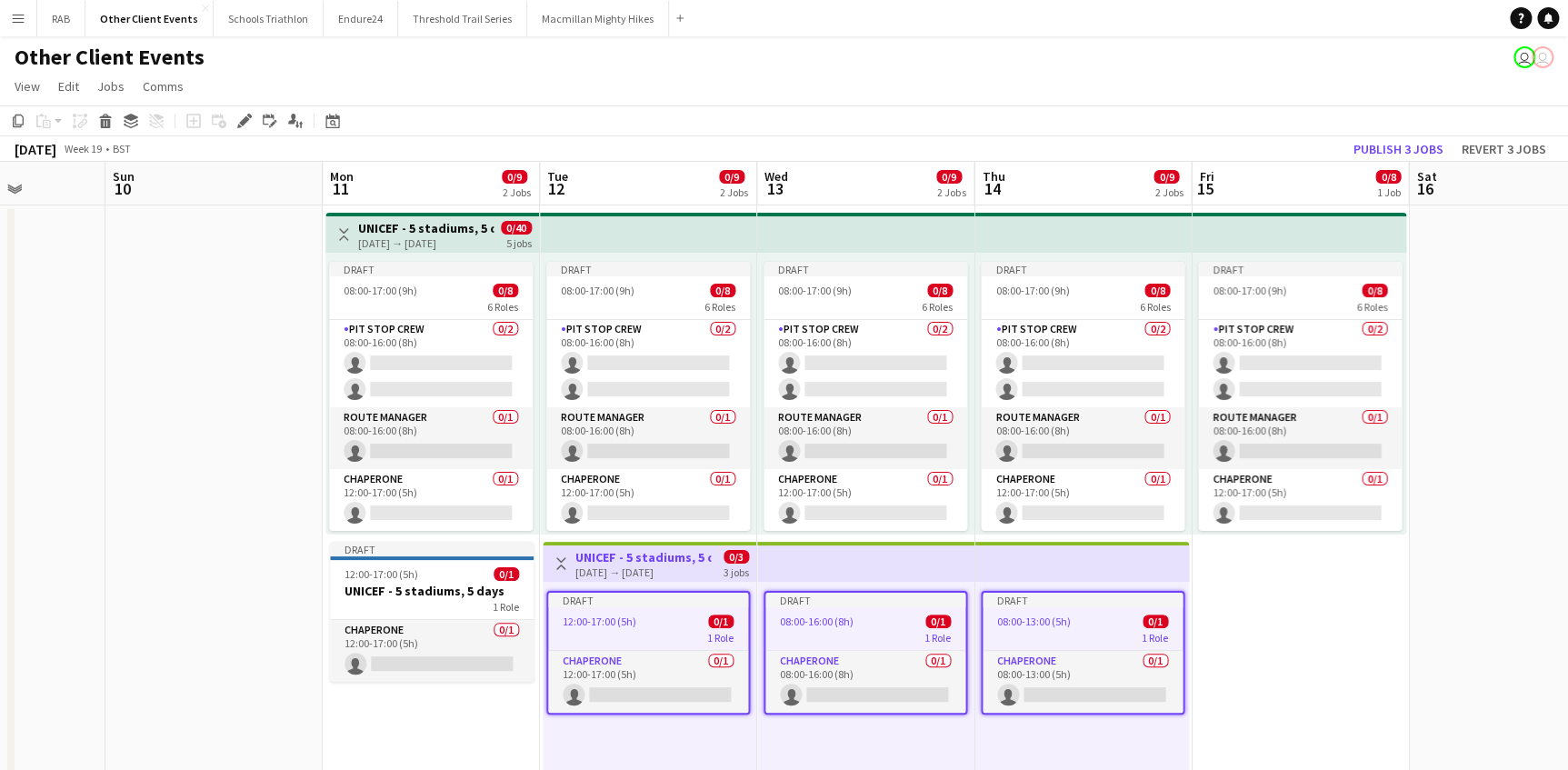
click at [835, 234] on app-top-bar at bounding box center [866, 233] width 218 height 40
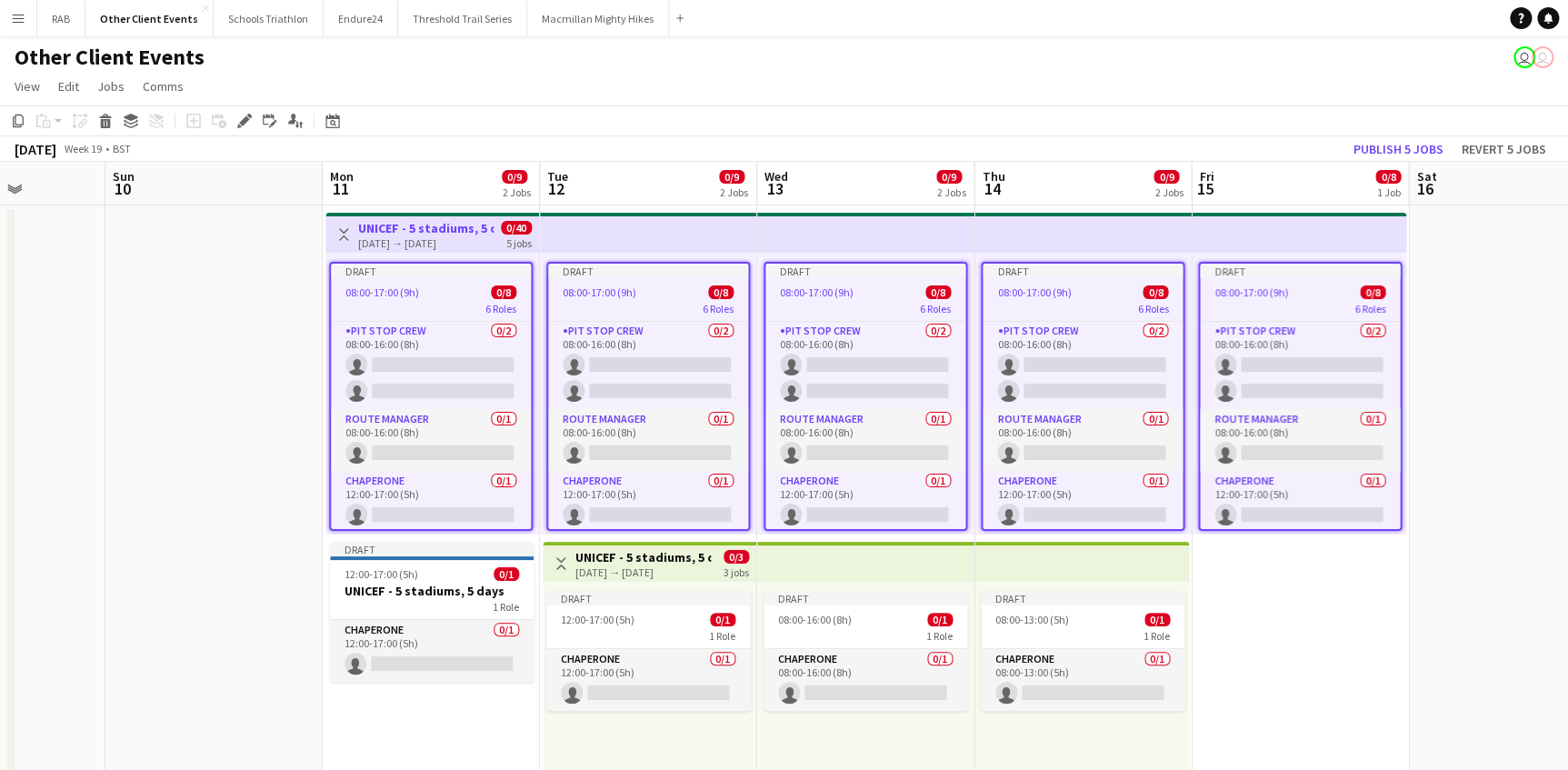
scroll to position [216, 0]
click at [862, 241] on app-top-bar at bounding box center [866, 233] width 218 height 40
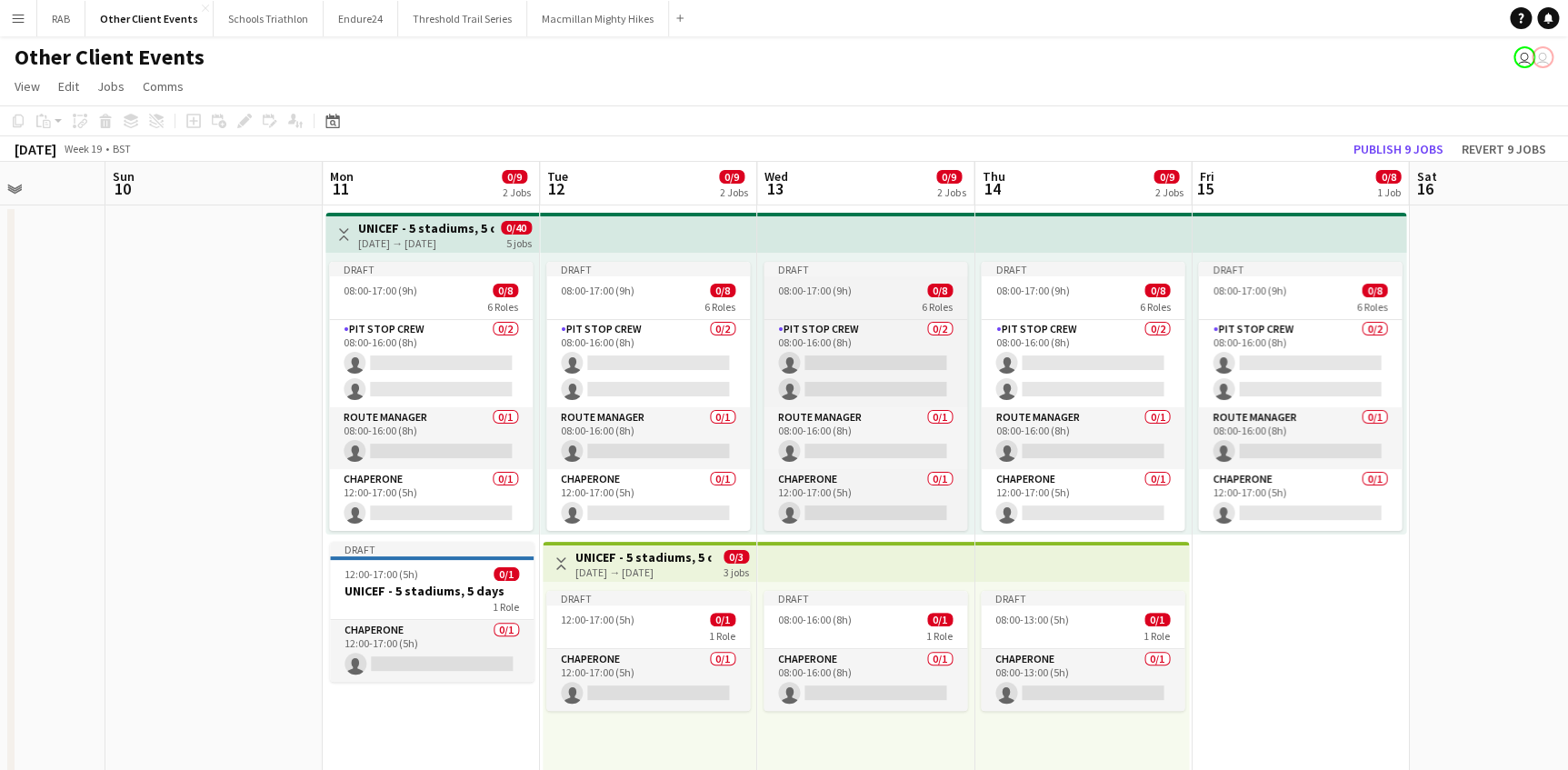
click at [837, 280] on app-job-card "Draft 08:00-17:00 (9h) 0/8 6 Roles Advanced Basecamp Crew 0/1 08:00-16:00 (8h) …" at bounding box center [866, 397] width 204 height 269
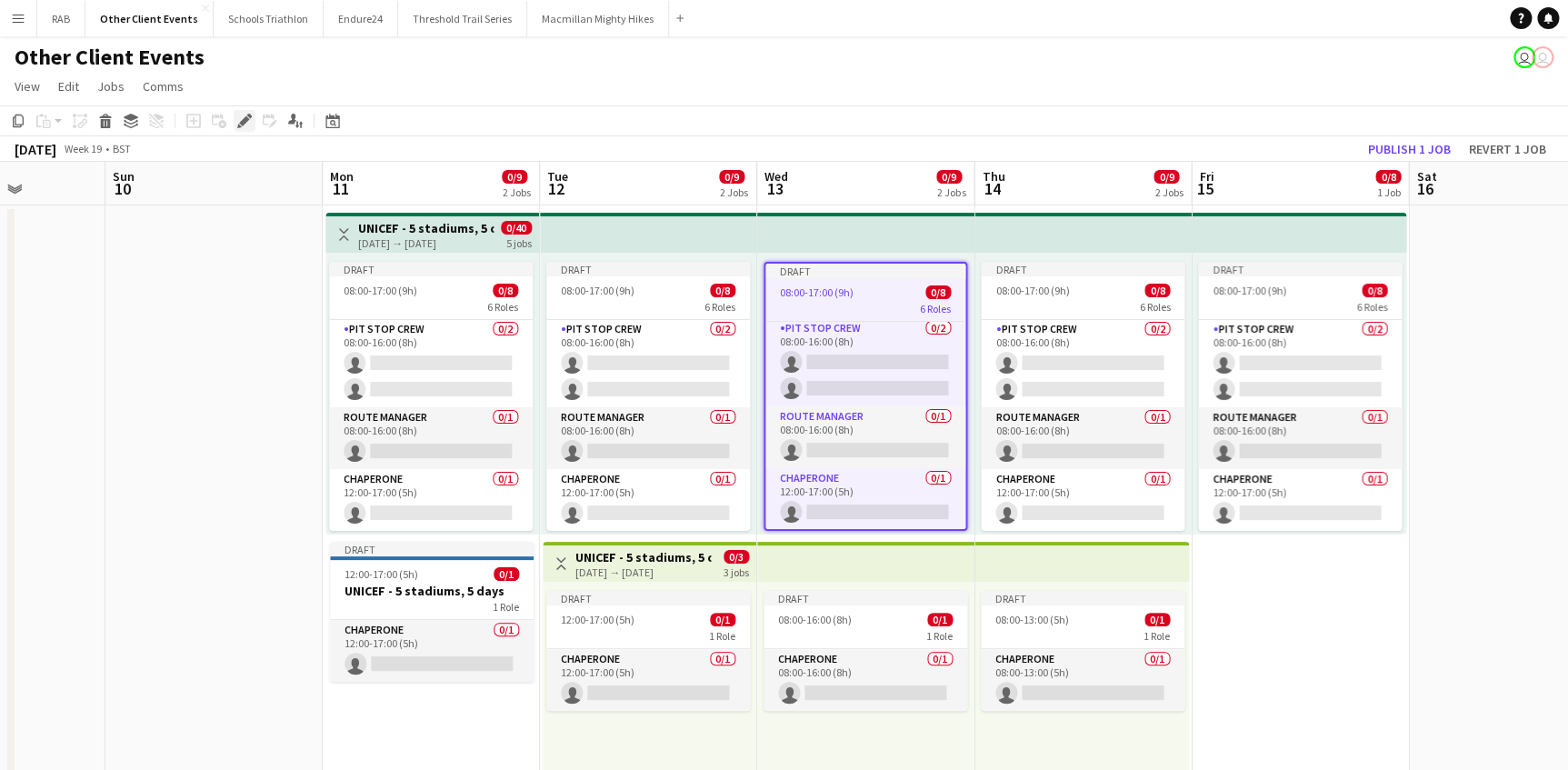
click at [239, 124] on icon at bounding box center [244, 122] width 10 height 10
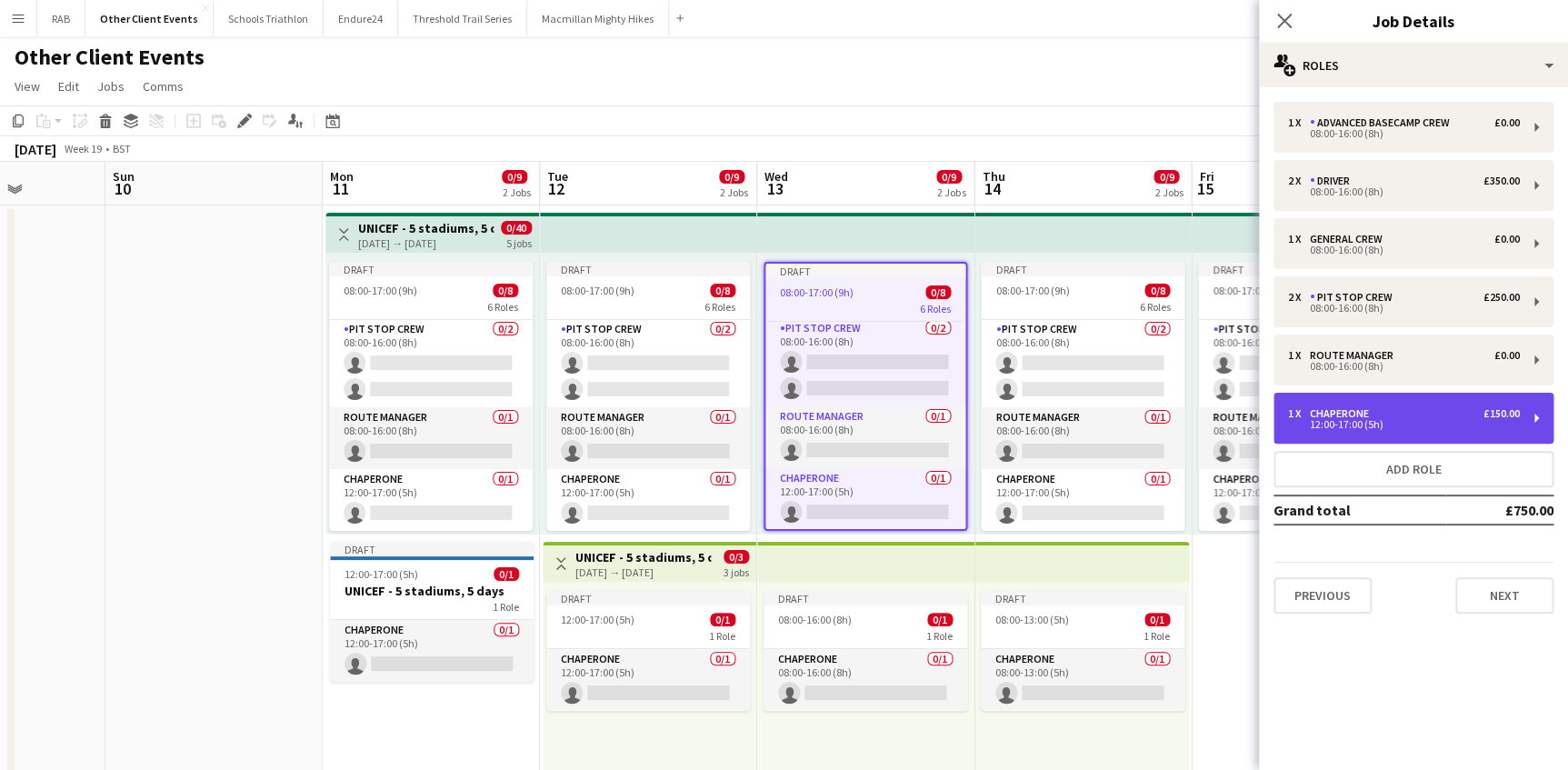
click at [1345, 417] on div "Chaperone" at bounding box center [1342, 414] width 66 height 13
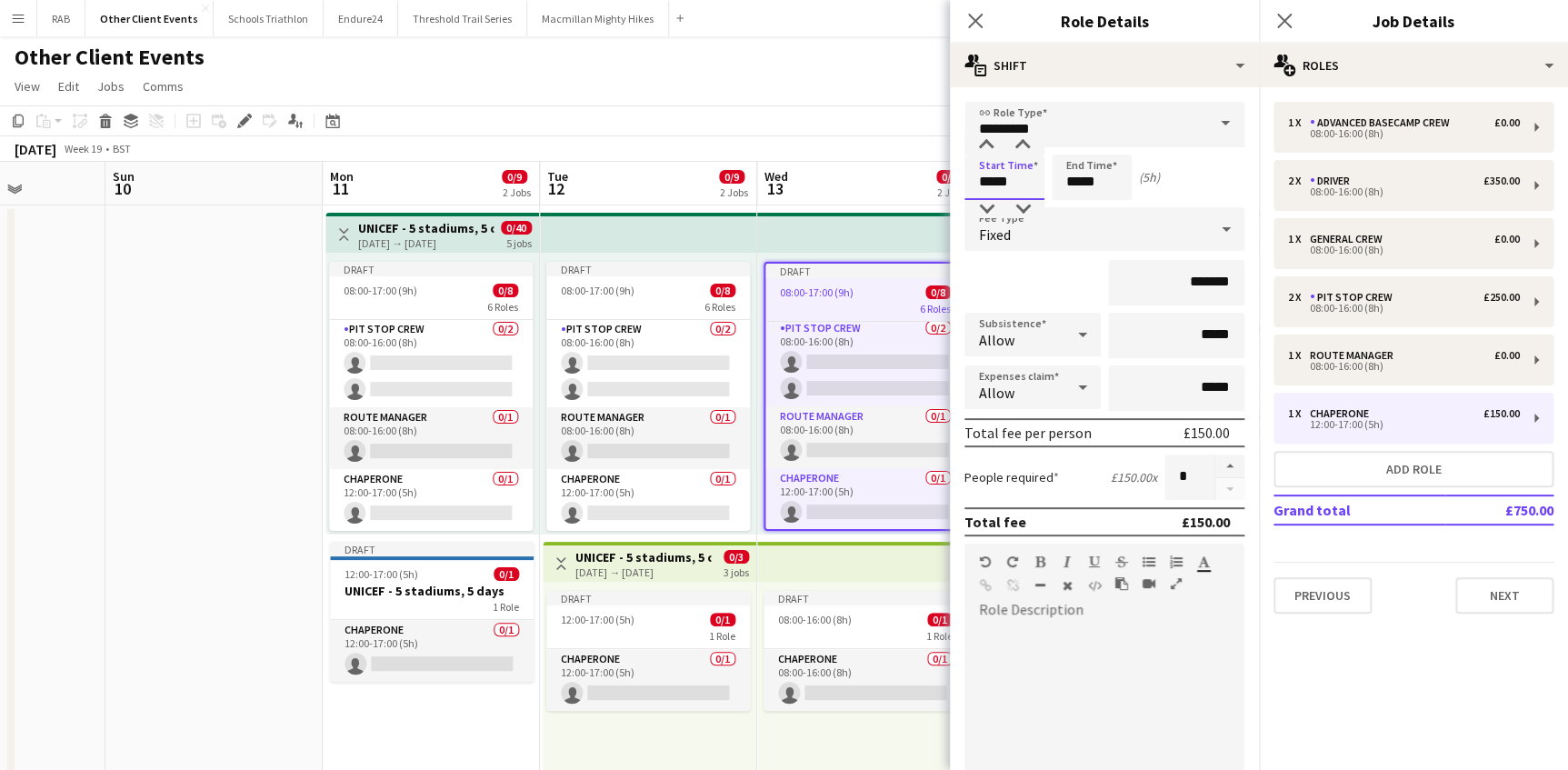
click at [989, 182] on input "*****" at bounding box center [1004, 177] width 80 height 46
type input "*****"
click at [1076, 182] on input "*****" at bounding box center [1091, 177] width 80 height 46
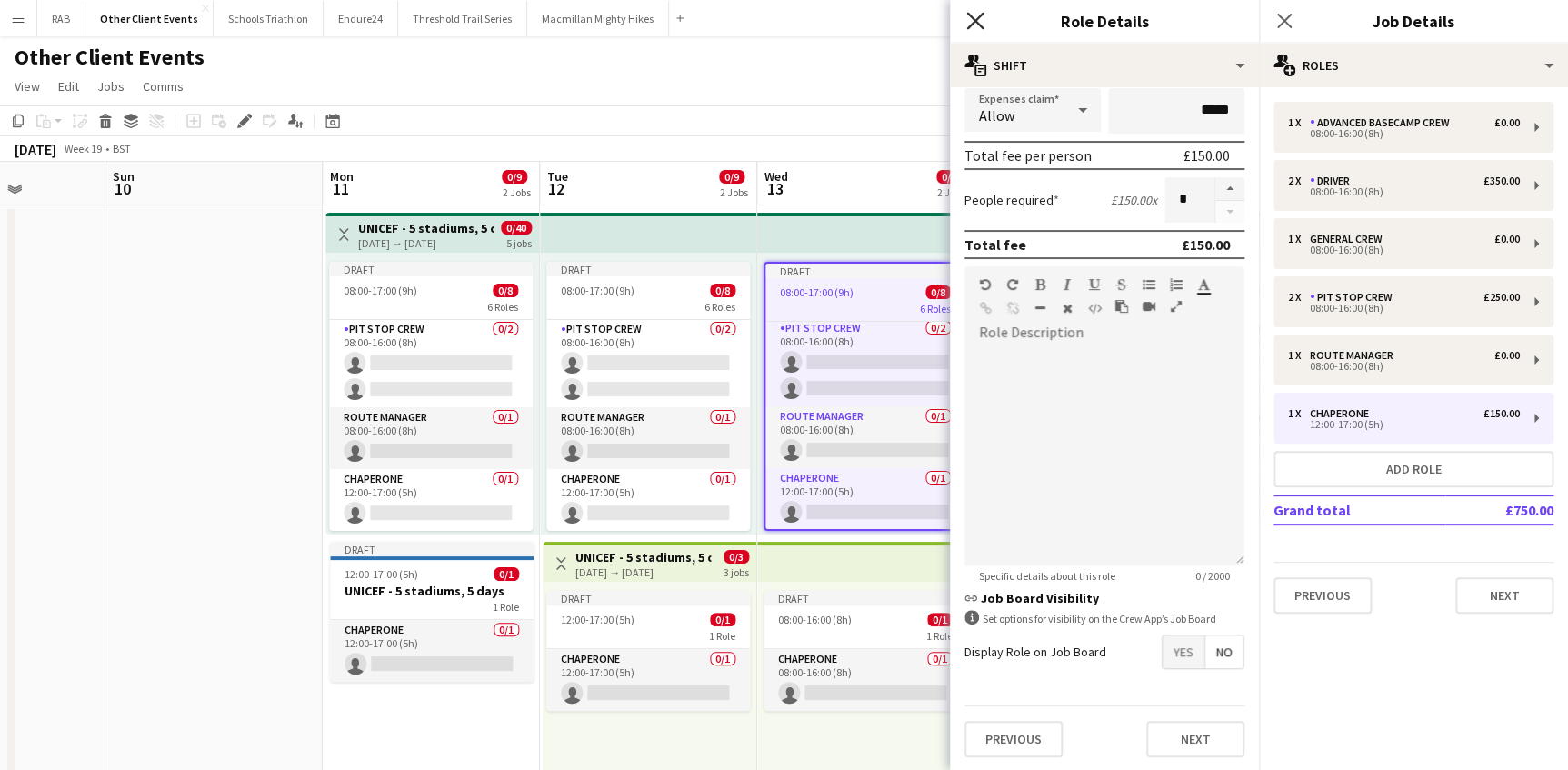
type input "*****"
drag, startPoint x: 973, startPoint y: 23, endPoint x: 1236, endPoint y: 31, distance: 263.1
click at [976, 22] on icon at bounding box center [974, 21] width 15 height 15
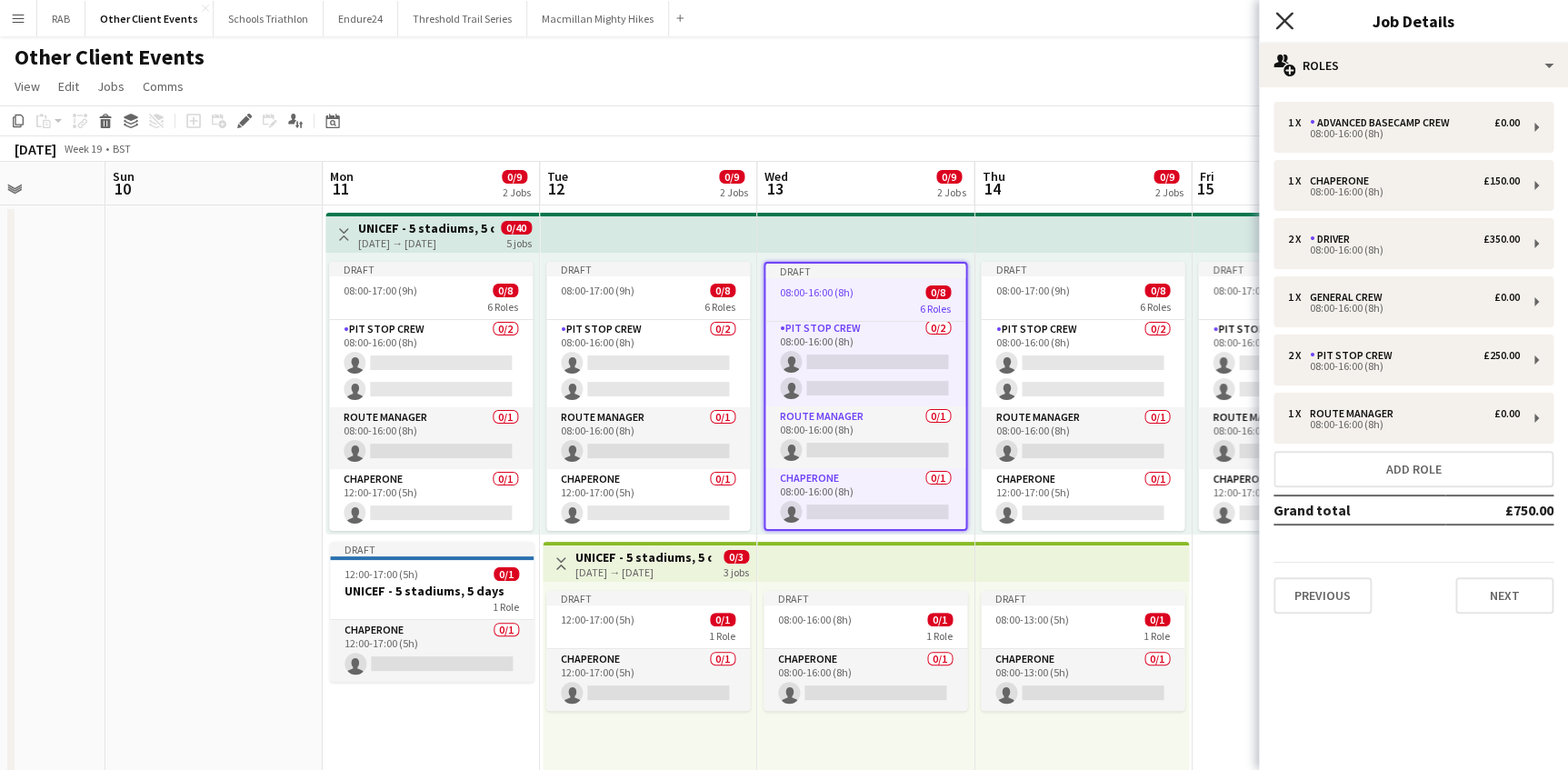
click at [1290, 21] on icon "Close pop-in" at bounding box center [1283, 20] width 17 height 17
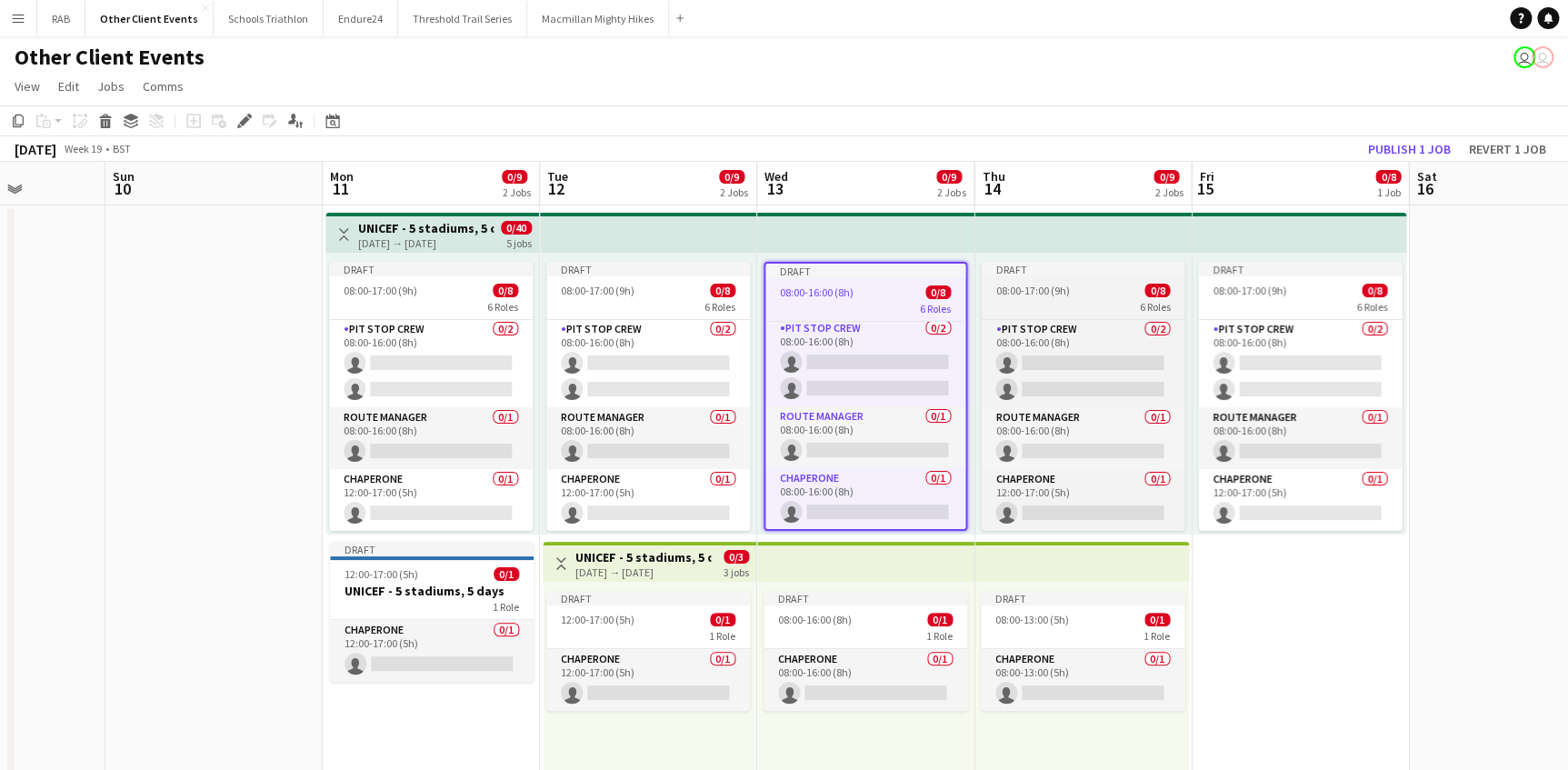
click at [1072, 275] on div "Draft" at bounding box center [1082, 269] width 204 height 15
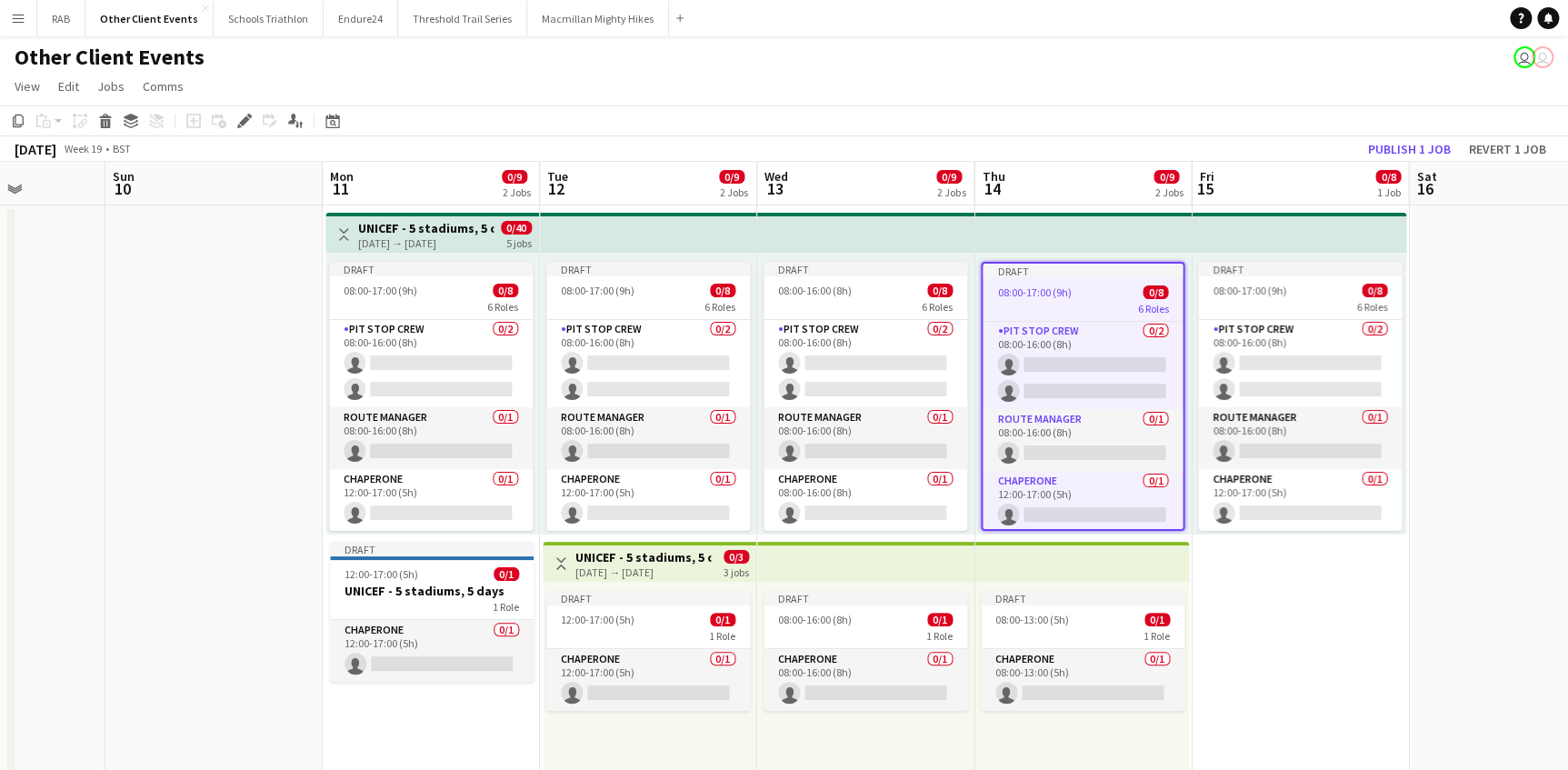
scroll to position [213, 0]
click at [249, 118] on icon "Edit" at bounding box center [244, 121] width 15 height 15
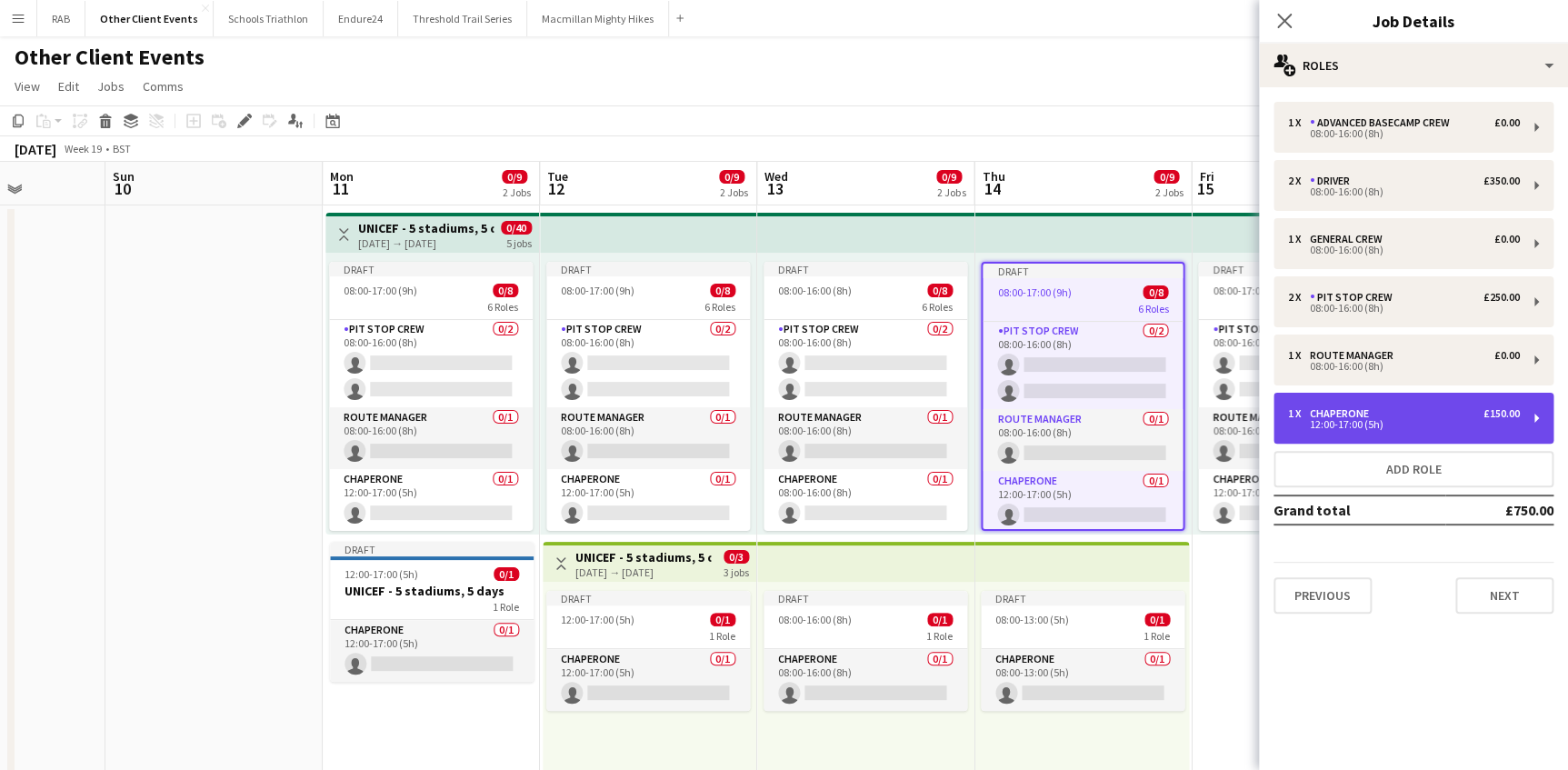
click at [1373, 420] on div "12:00-17:00 (5h)" at bounding box center [1404, 424] width 231 height 9
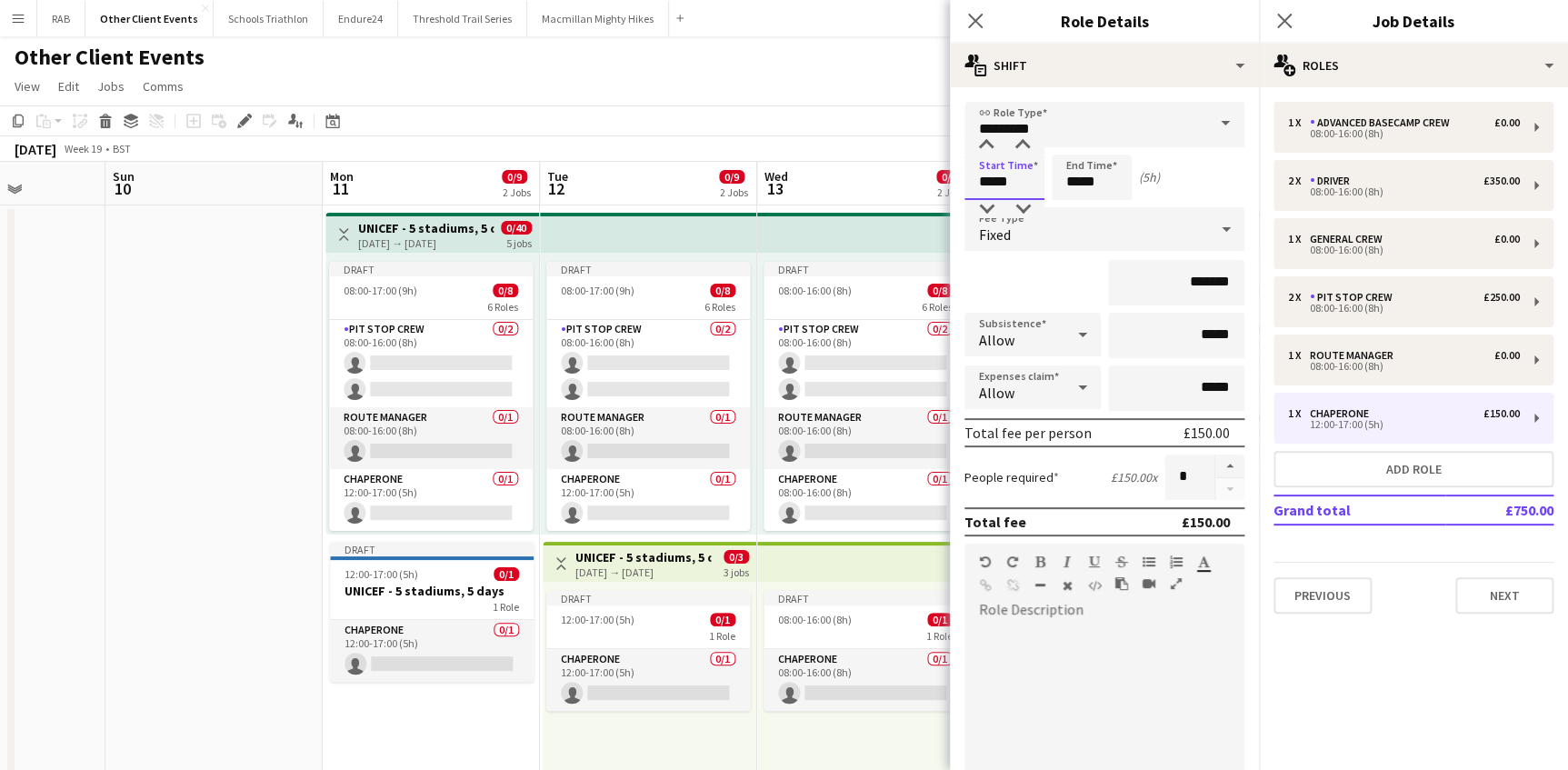
click at [993, 184] on input "*****" at bounding box center [1004, 177] width 80 height 46
type input "*****"
click at [1078, 182] on input "*****" at bounding box center [1091, 177] width 80 height 46
type input "*****"
click at [1001, 23] on div "Close pop-in Role Details" at bounding box center [1104, 22] width 309 height 44
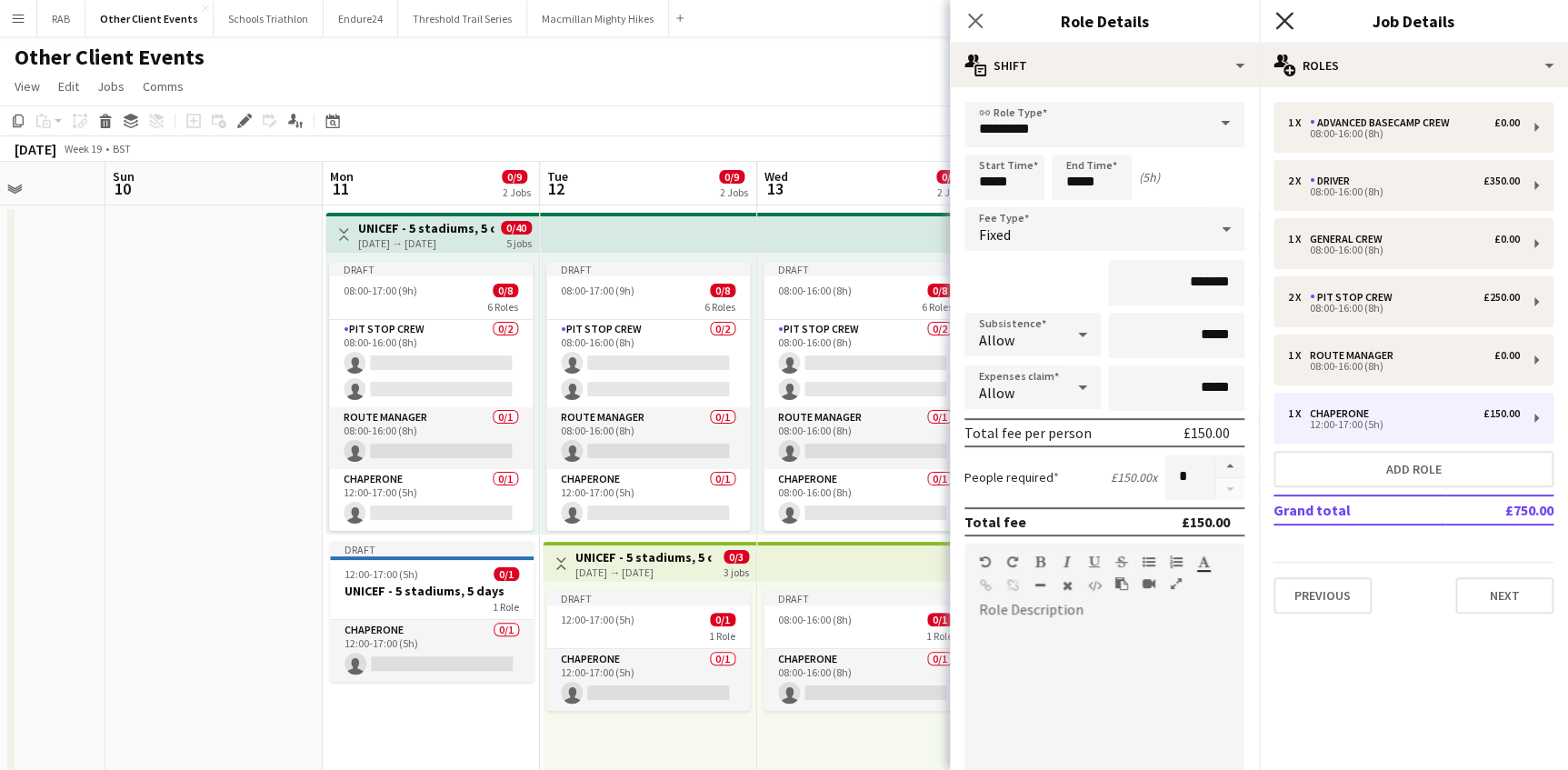
click at [1290, 25] on icon "Close pop-in" at bounding box center [1283, 20] width 17 height 17
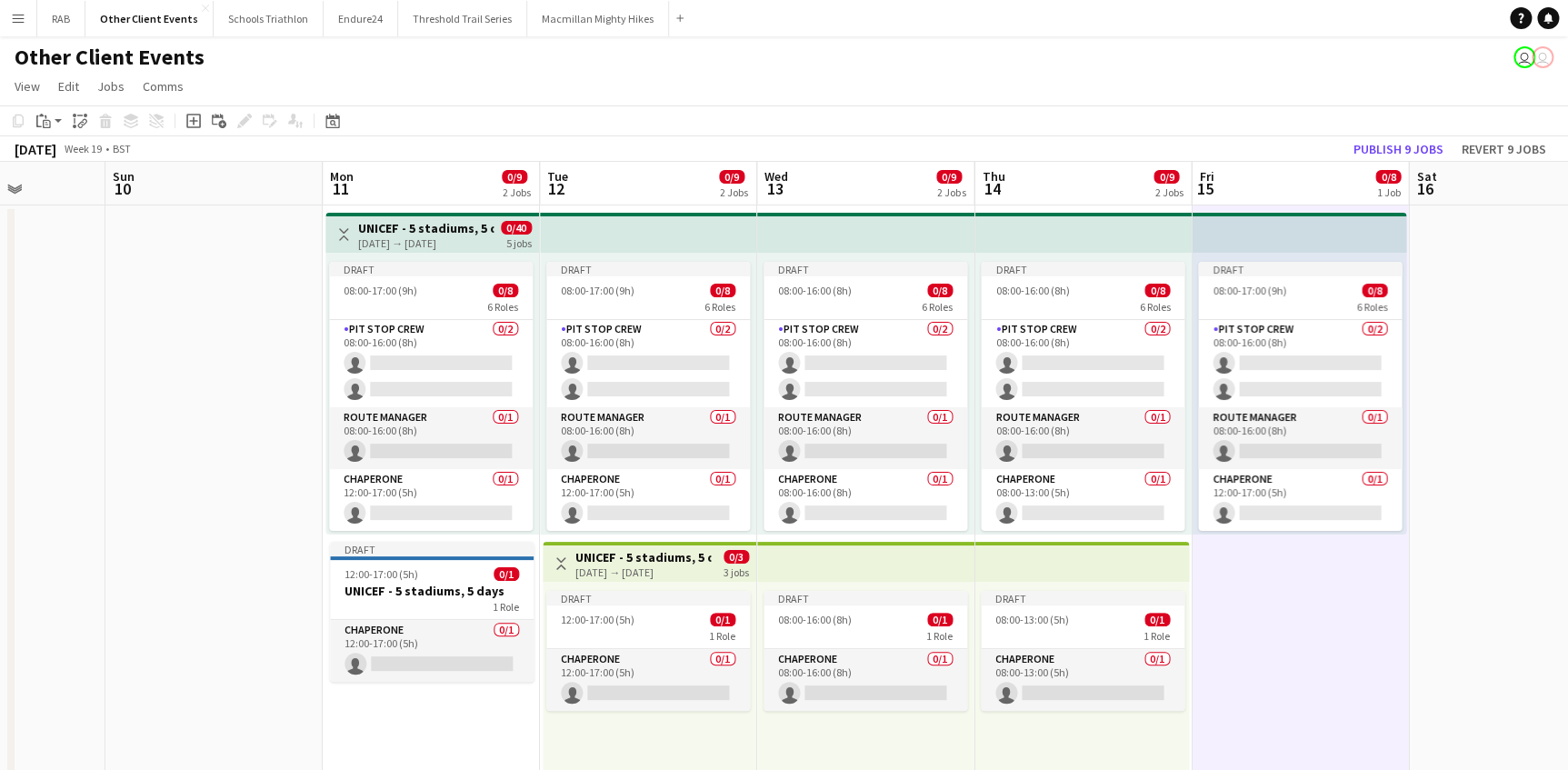
click at [387, 229] on h3 "UNICEF - 5 stadiums, 5 days" at bounding box center [425, 228] width 136 height 17
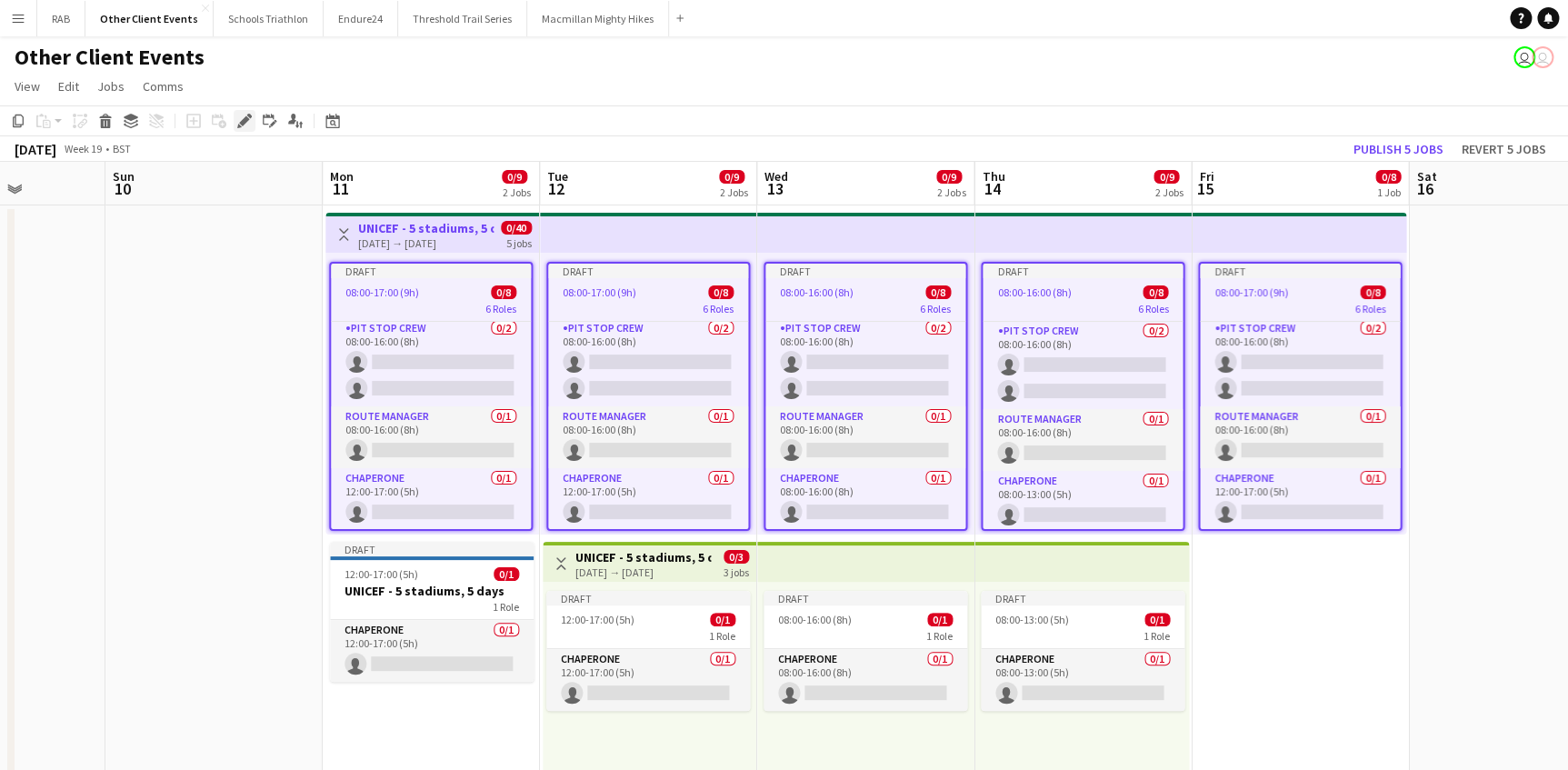
click at [241, 126] on icon at bounding box center [244, 122] width 10 height 10
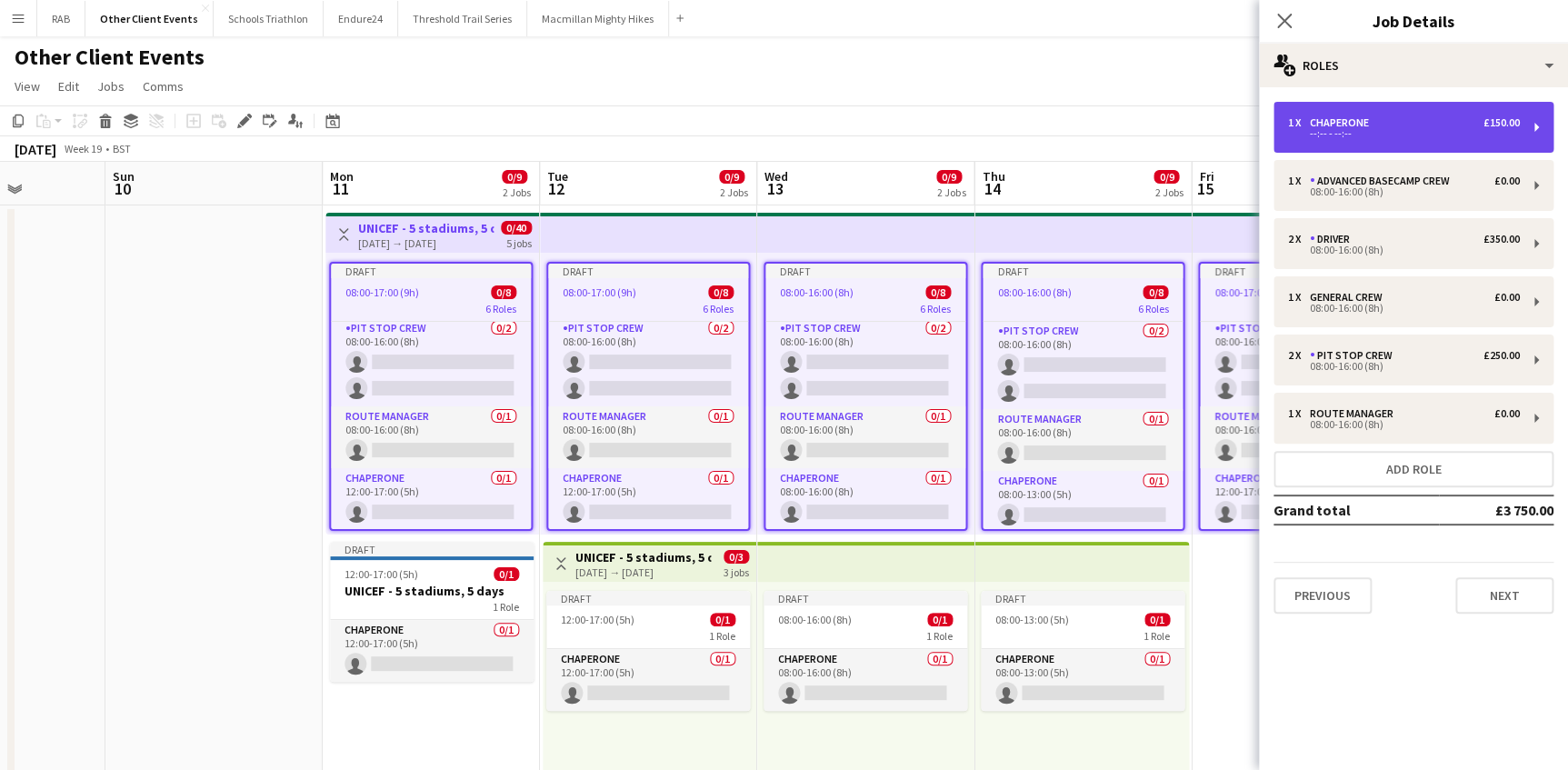
click at [1371, 129] on div "--:-- - --:--" at bounding box center [1404, 133] width 231 height 9
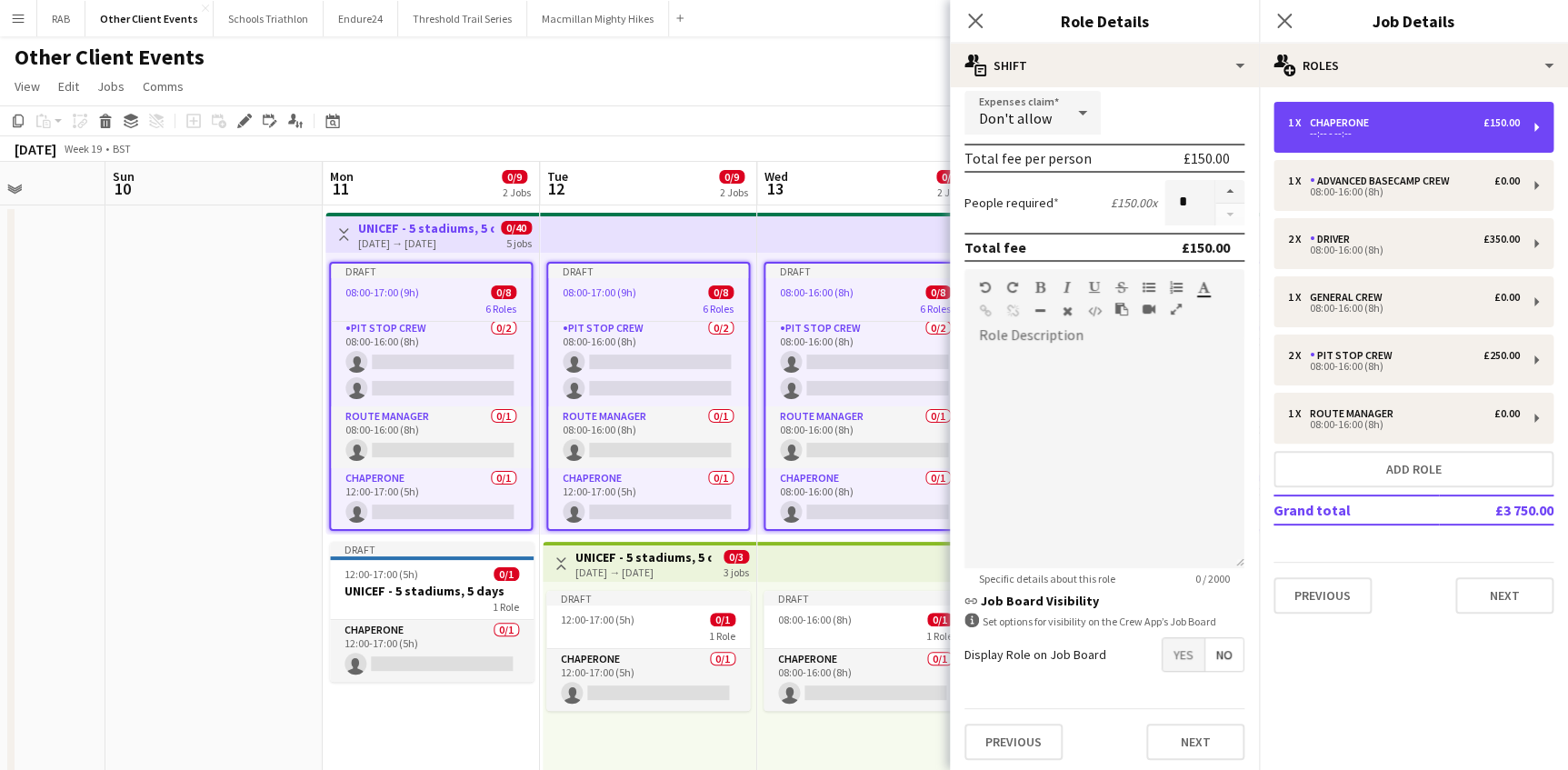
scroll to position [277, 0]
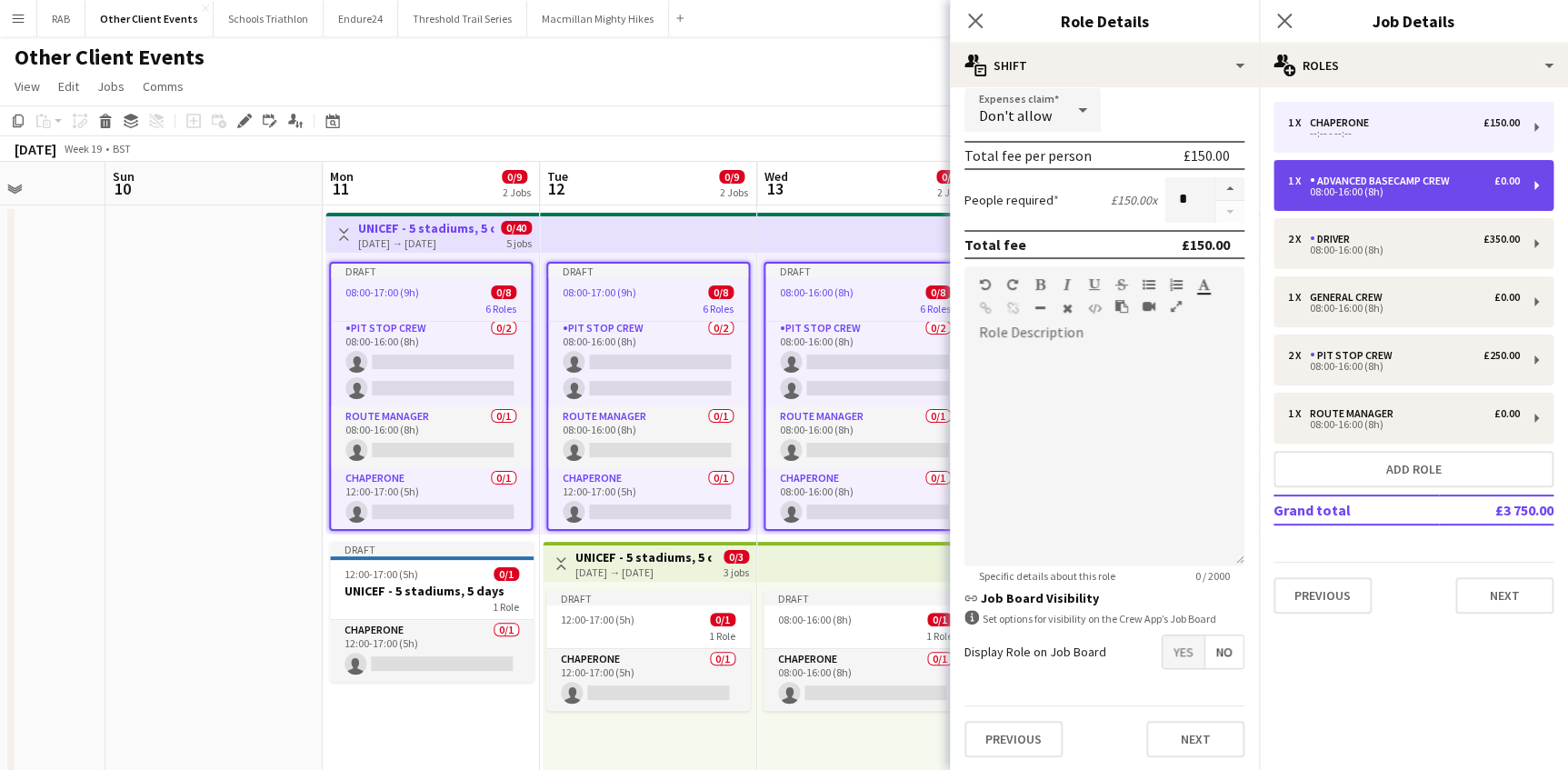
click at [1386, 179] on div "Advanced Basecamp Crew" at bounding box center [1383, 180] width 147 height 13
type input "**********"
type input "*****"
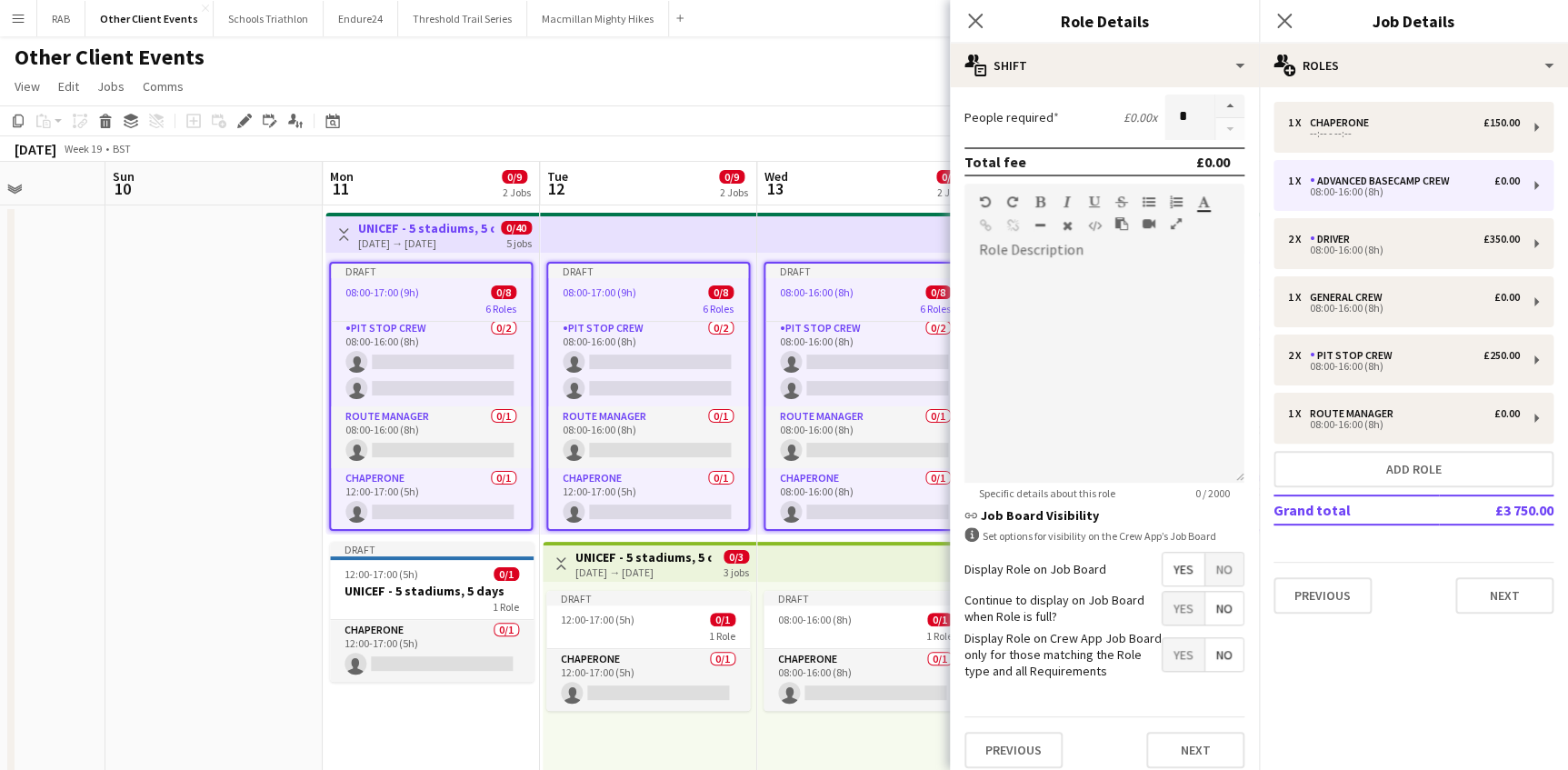
click at [1211, 564] on span "No" at bounding box center [1224, 569] width 39 height 33
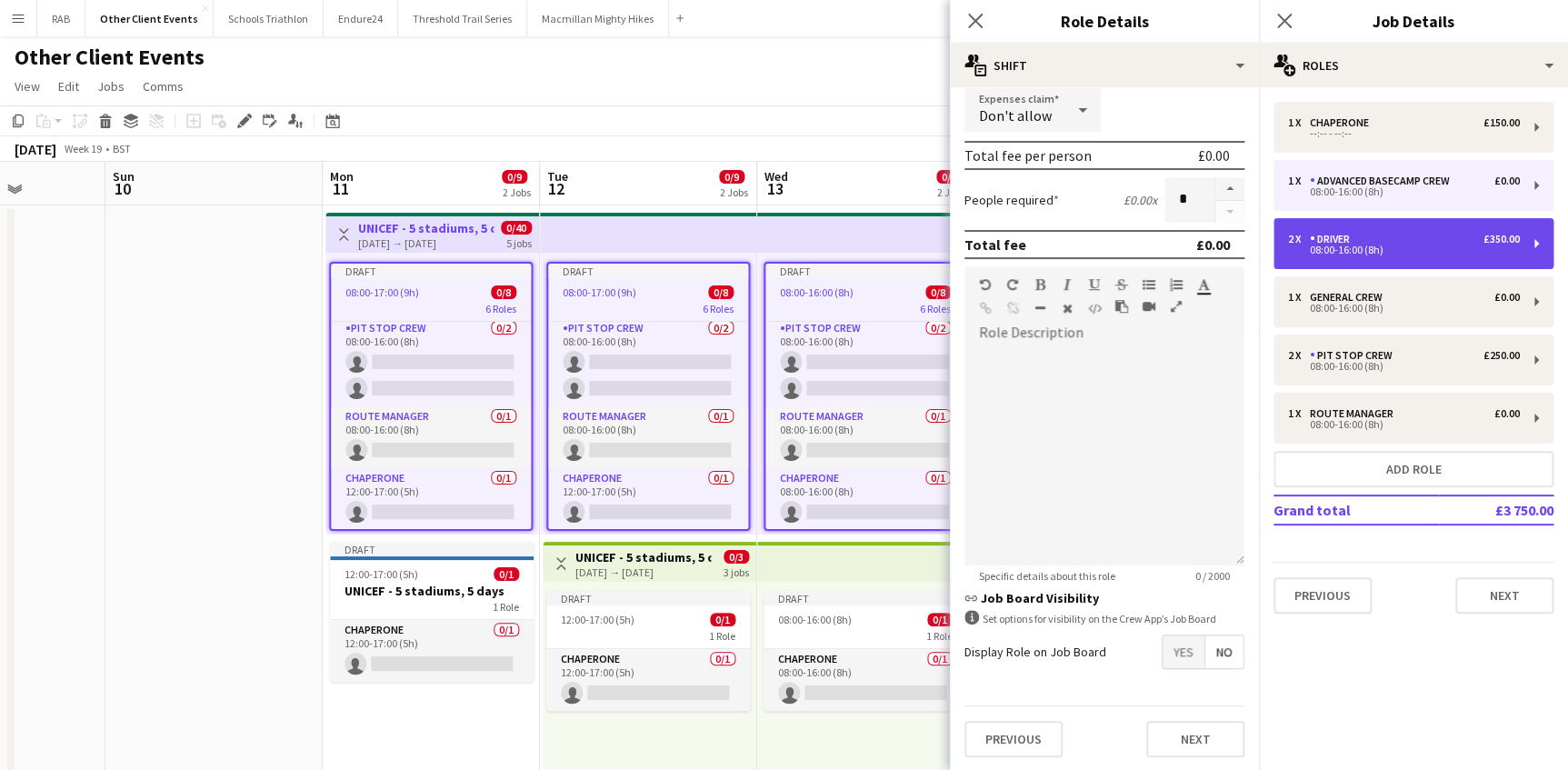
click at [1349, 248] on div "08:00-16:00 (8h)" at bounding box center [1404, 249] width 231 height 9
type input "******"
type input "*******"
type input "*"
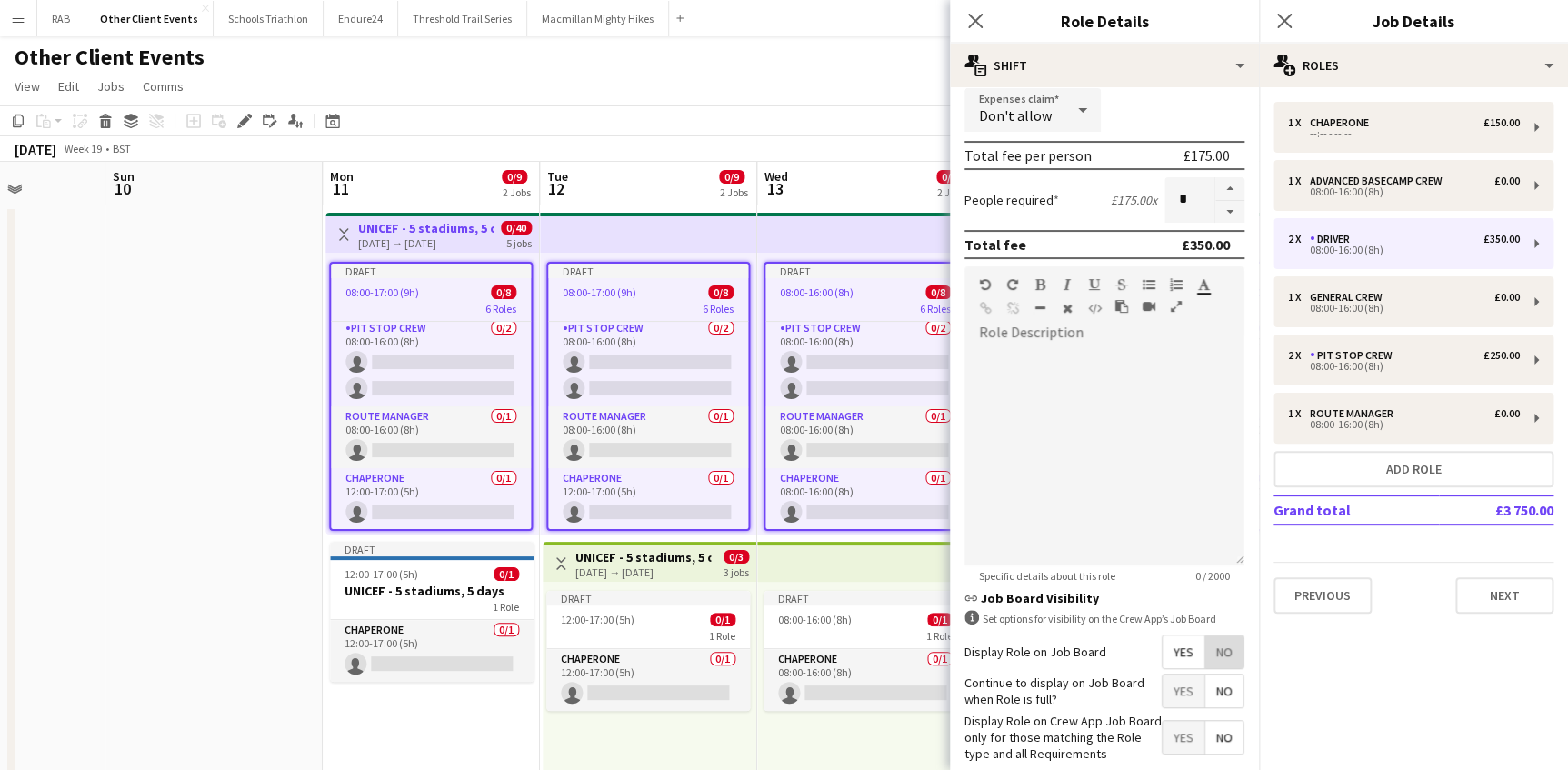
click at [1218, 649] on span "No" at bounding box center [1224, 651] width 39 height 33
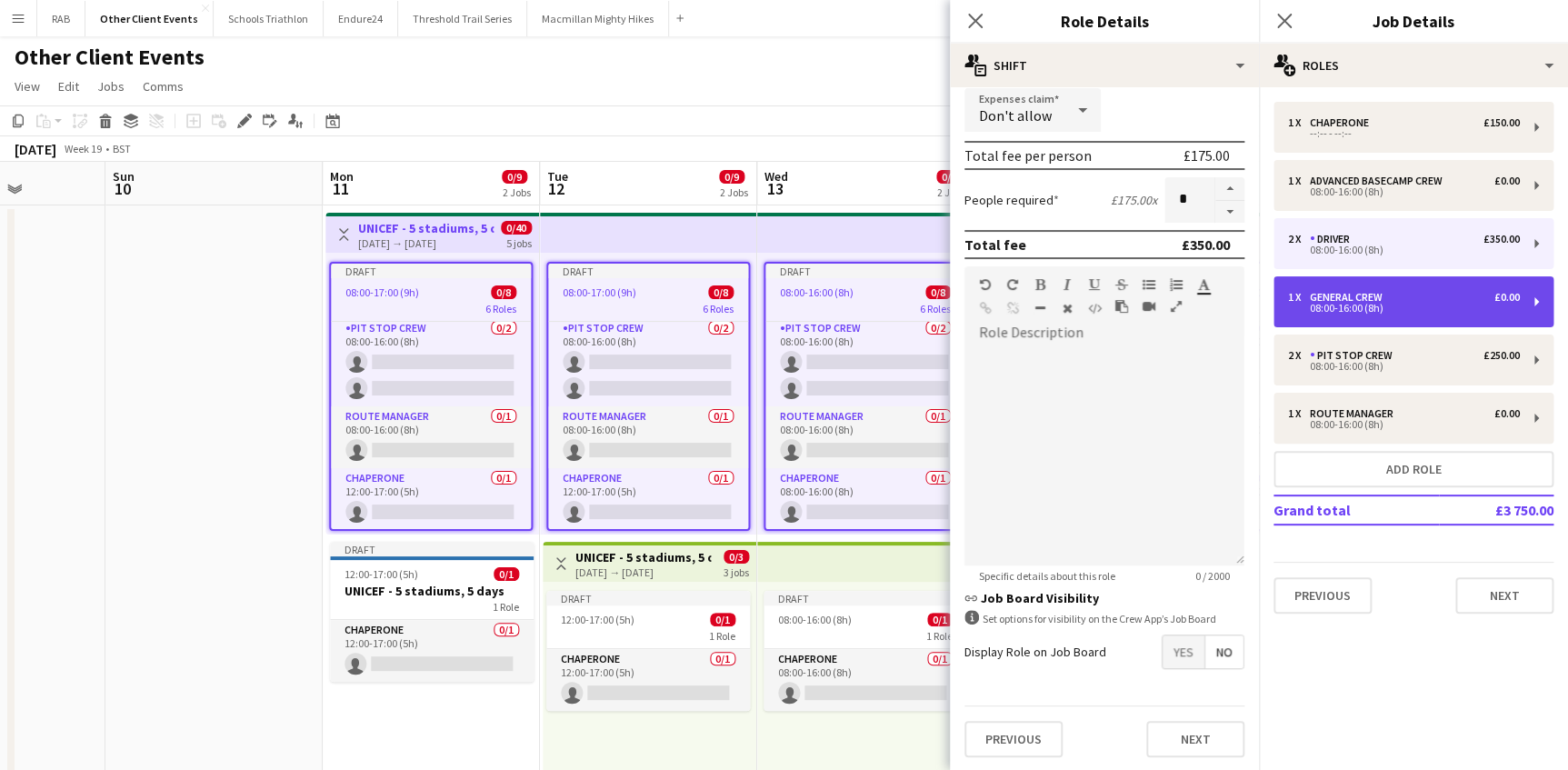
click at [1348, 309] on div "08:00-16:00 (8h)" at bounding box center [1404, 308] width 231 height 9
type input "**********"
type input "*****"
type input "*"
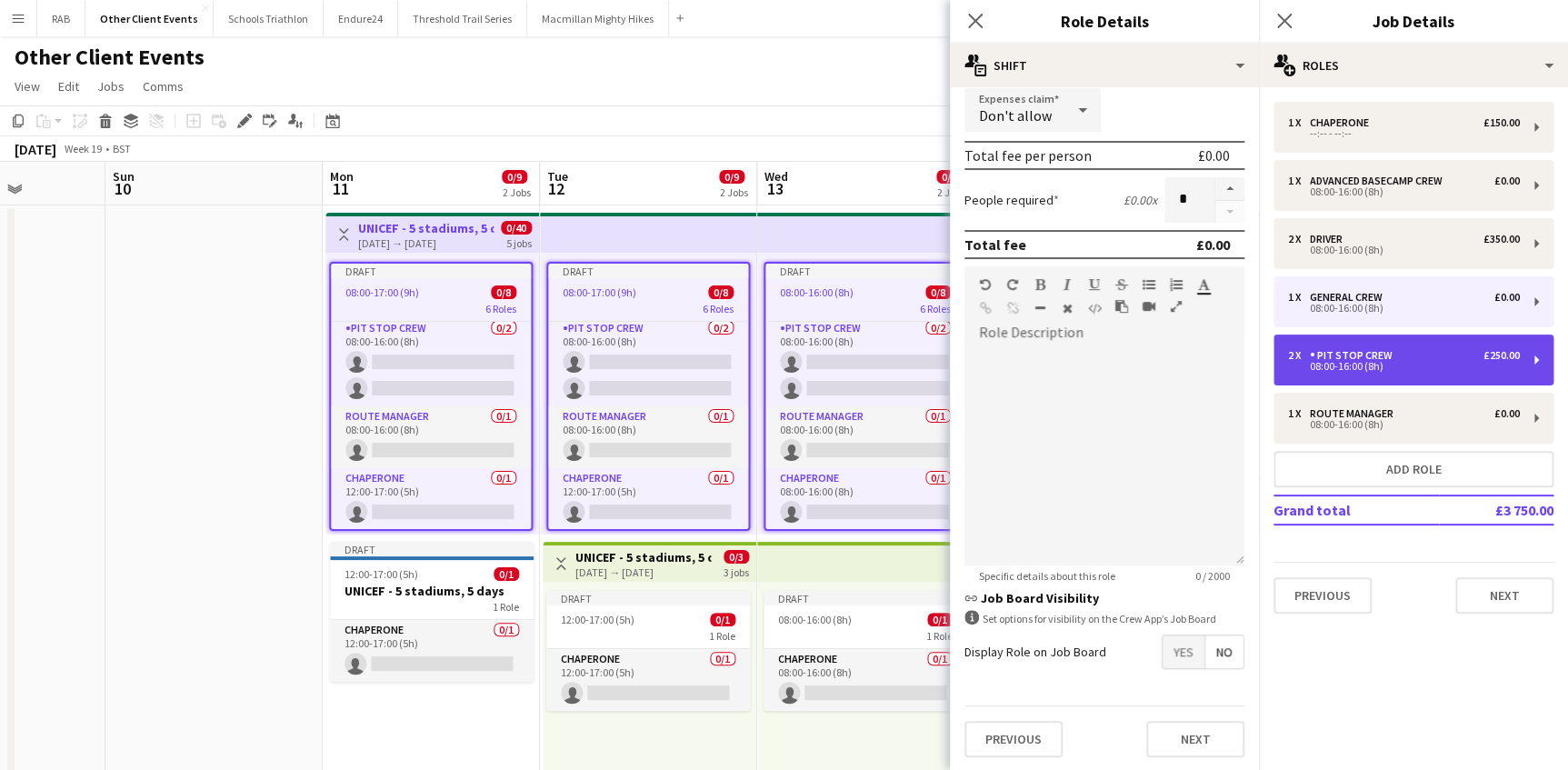
click at [1333, 354] on div "Pit Stop Crew" at bounding box center [1354, 355] width 90 height 13
type input "**********"
type input "*******"
type input "*"
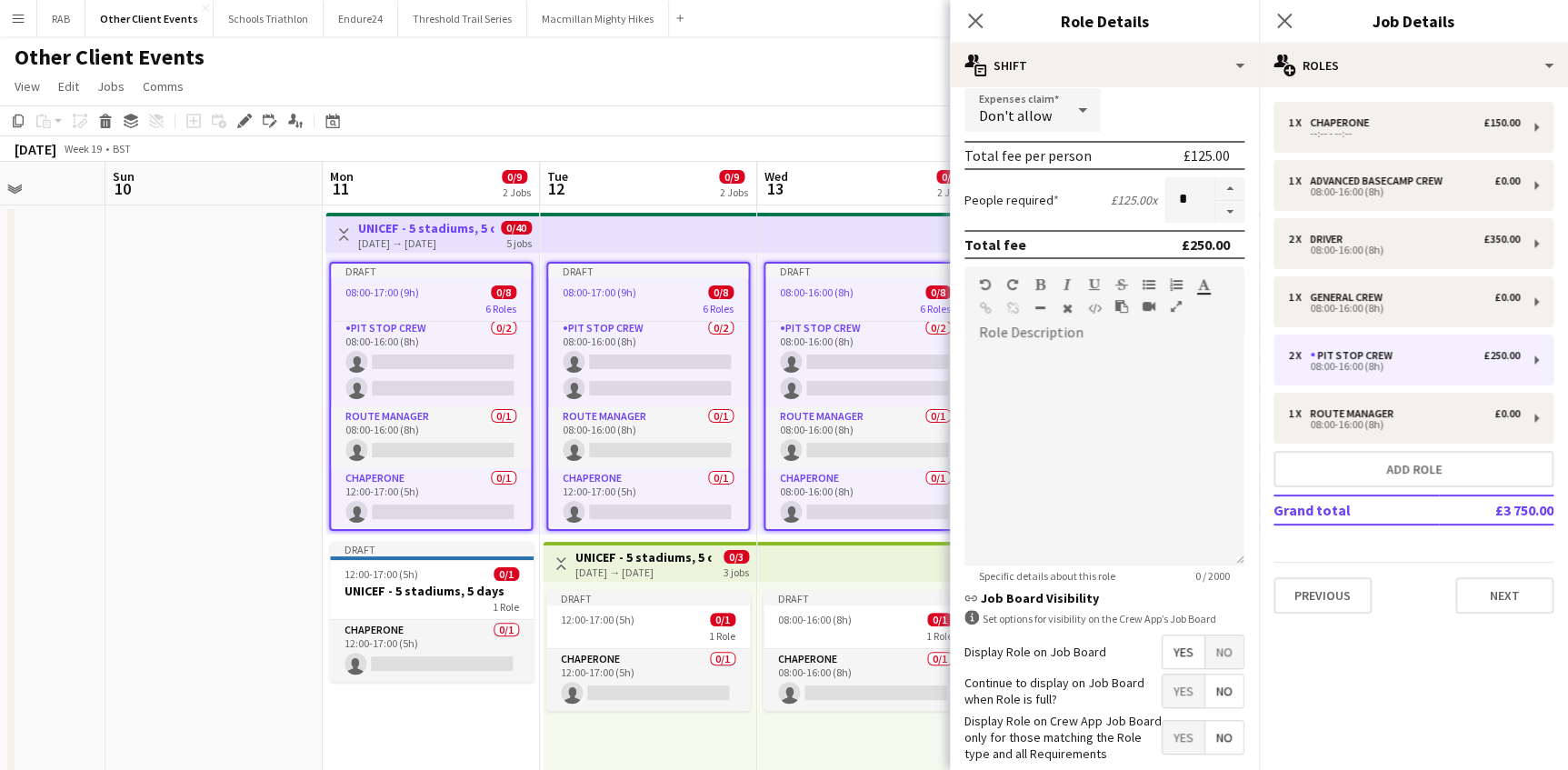
click at [1219, 647] on span "No" at bounding box center [1224, 651] width 39 height 33
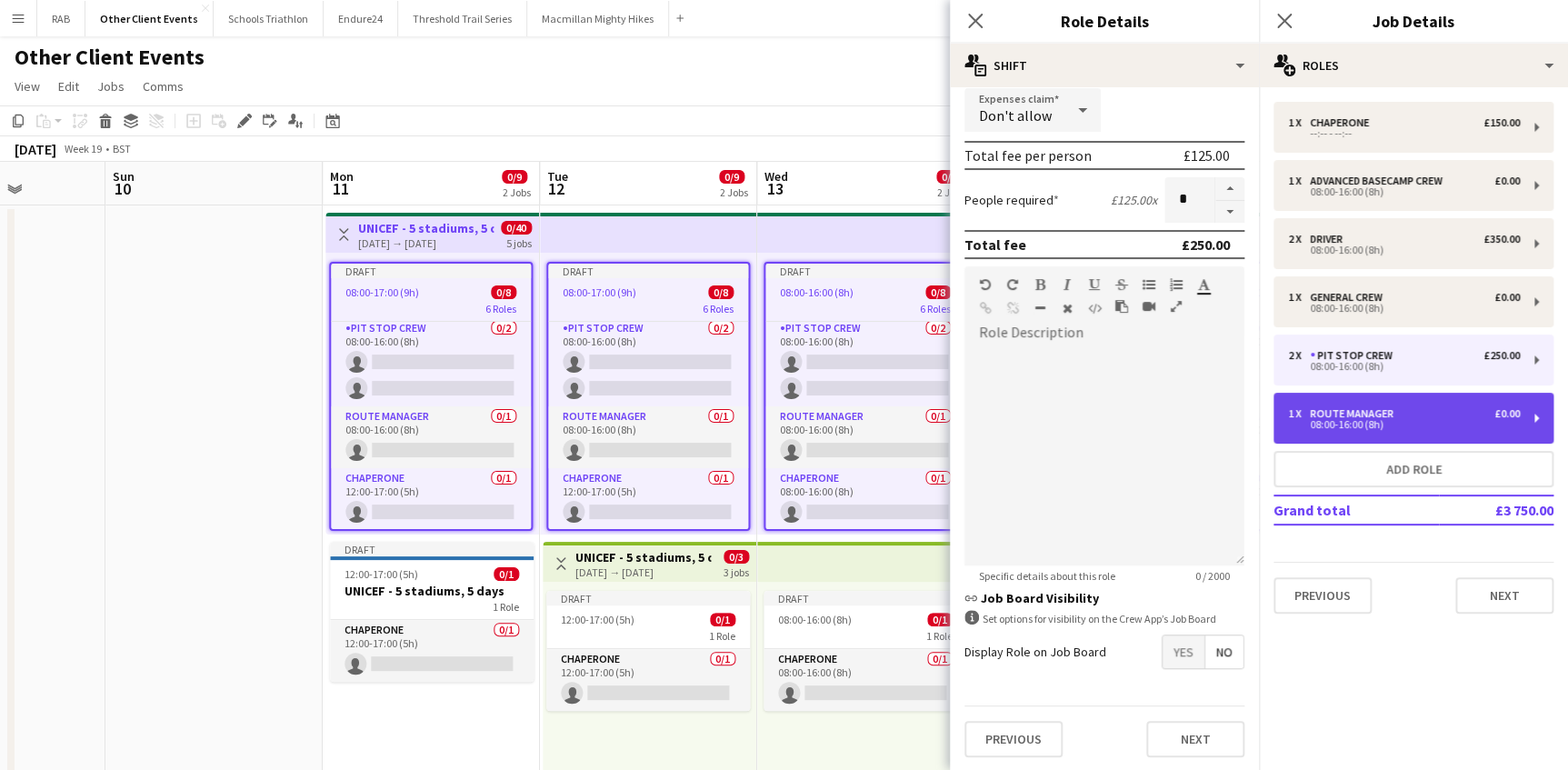
click at [1324, 416] on div "Route Manager" at bounding box center [1355, 414] width 91 height 13
type input "**********"
type input "*****"
type input "*"
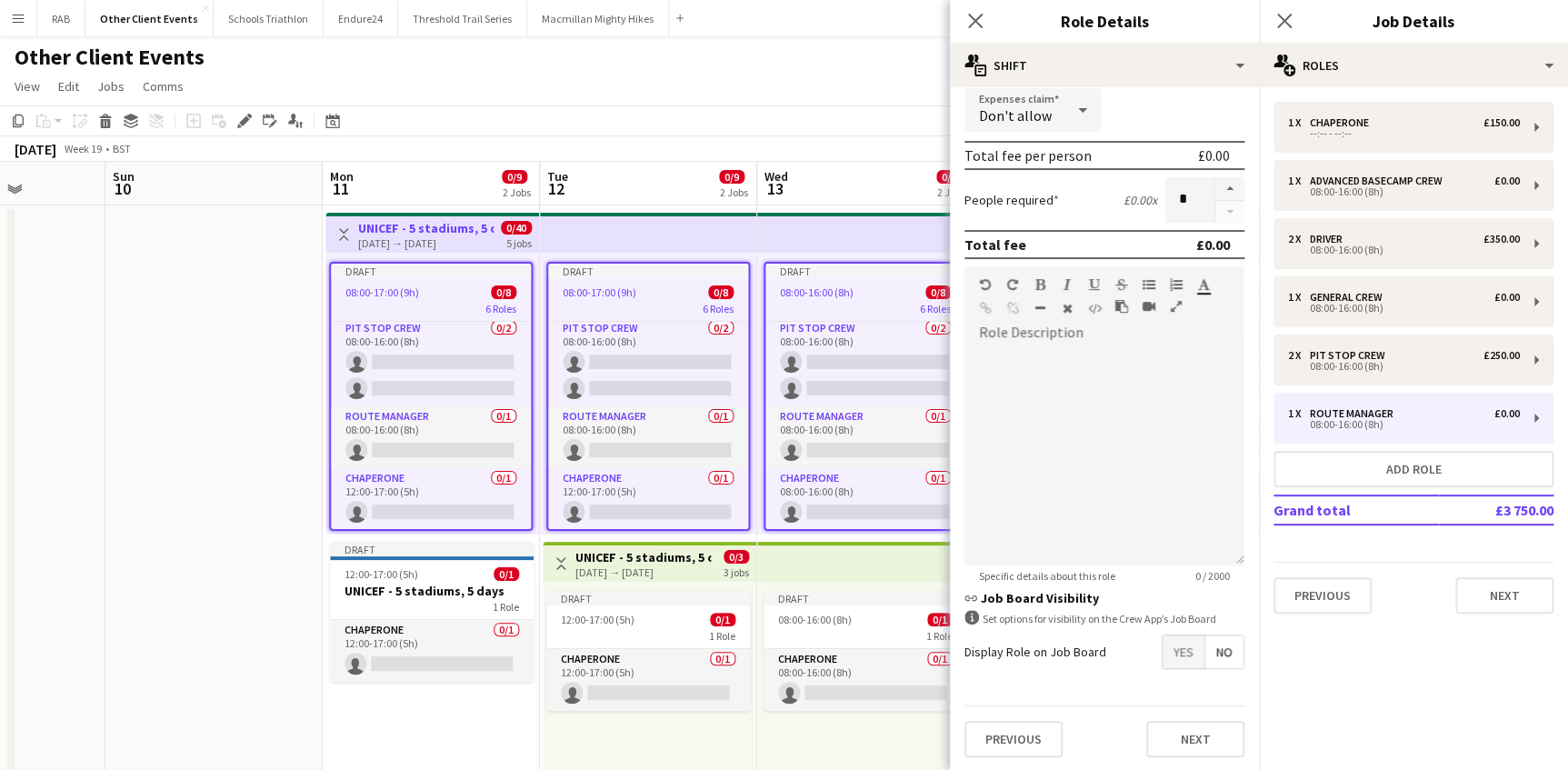
drag, startPoint x: 972, startPoint y: 23, endPoint x: 1278, endPoint y: 7, distance: 306.4
click at [974, 23] on icon "Close pop-in" at bounding box center [974, 21] width 15 height 15
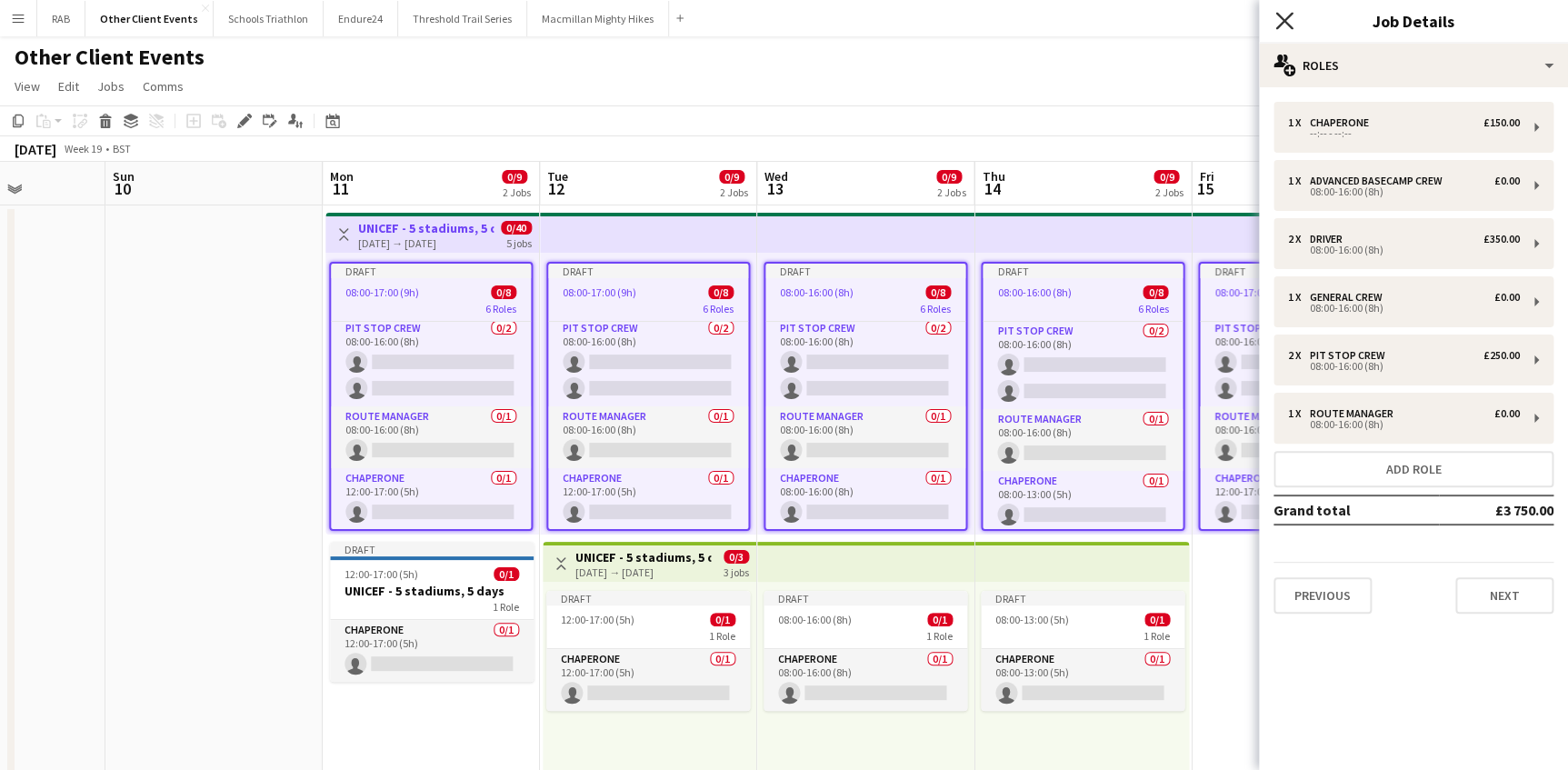
click at [1282, 26] on icon "Close pop-in" at bounding box center [1283, 20] width 17 height 17
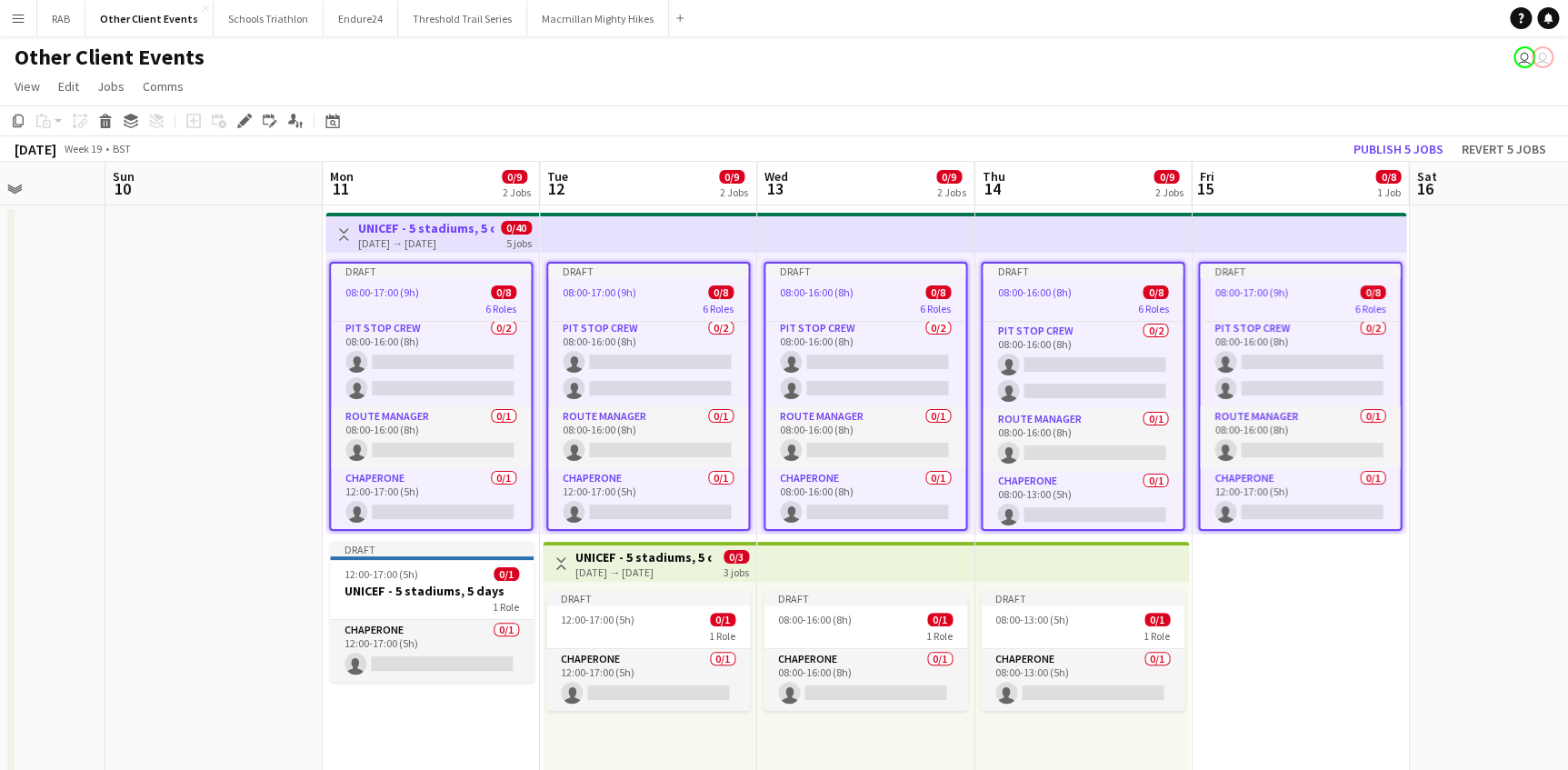
click at [628, 565] on div "[DATE] → [DATE]" at bounding box center [642, 572] width 136 height 14
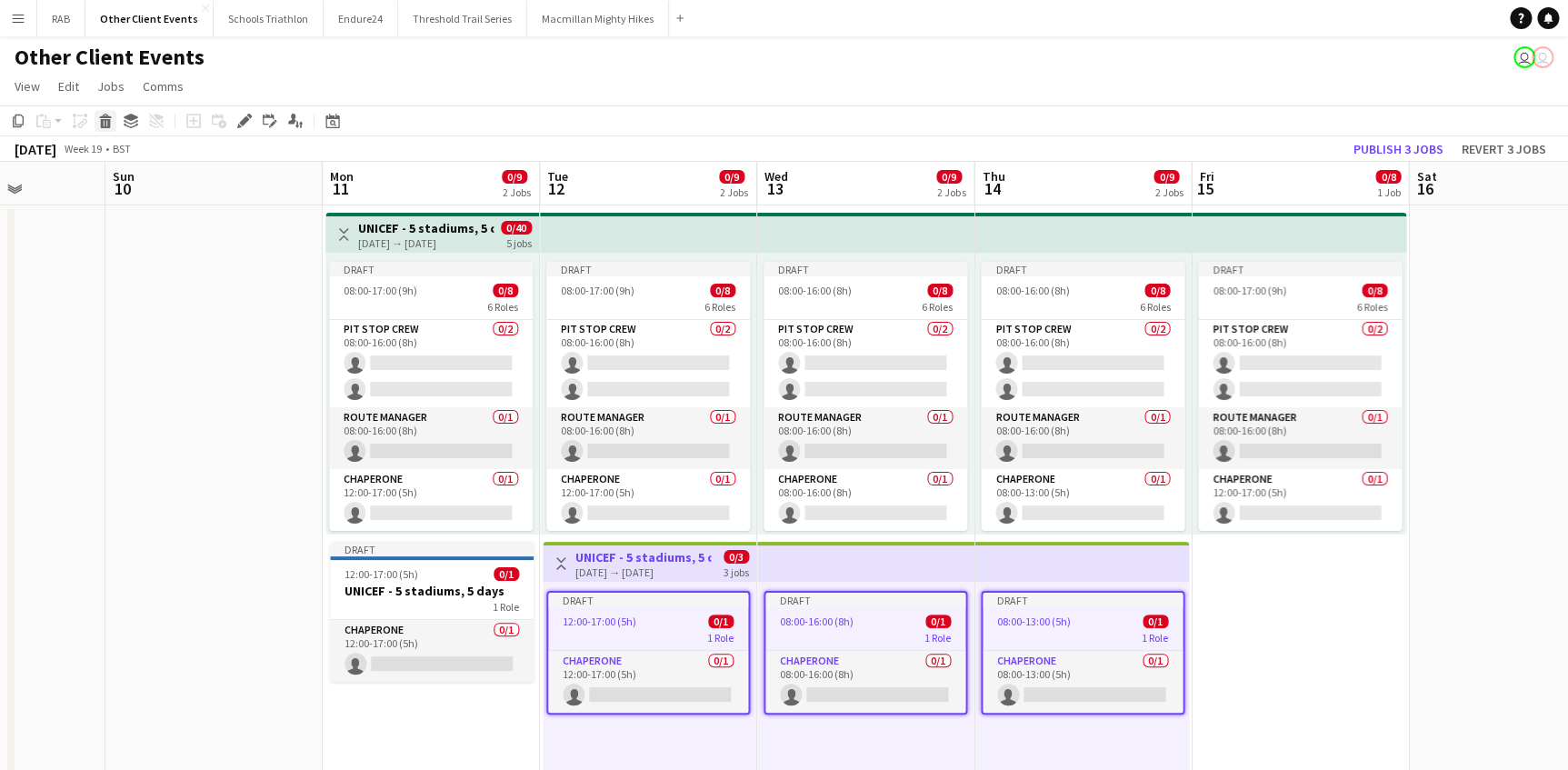
click at [103, 116] on icon "Delete" at bounding box center [105, 121] width 15 height 15
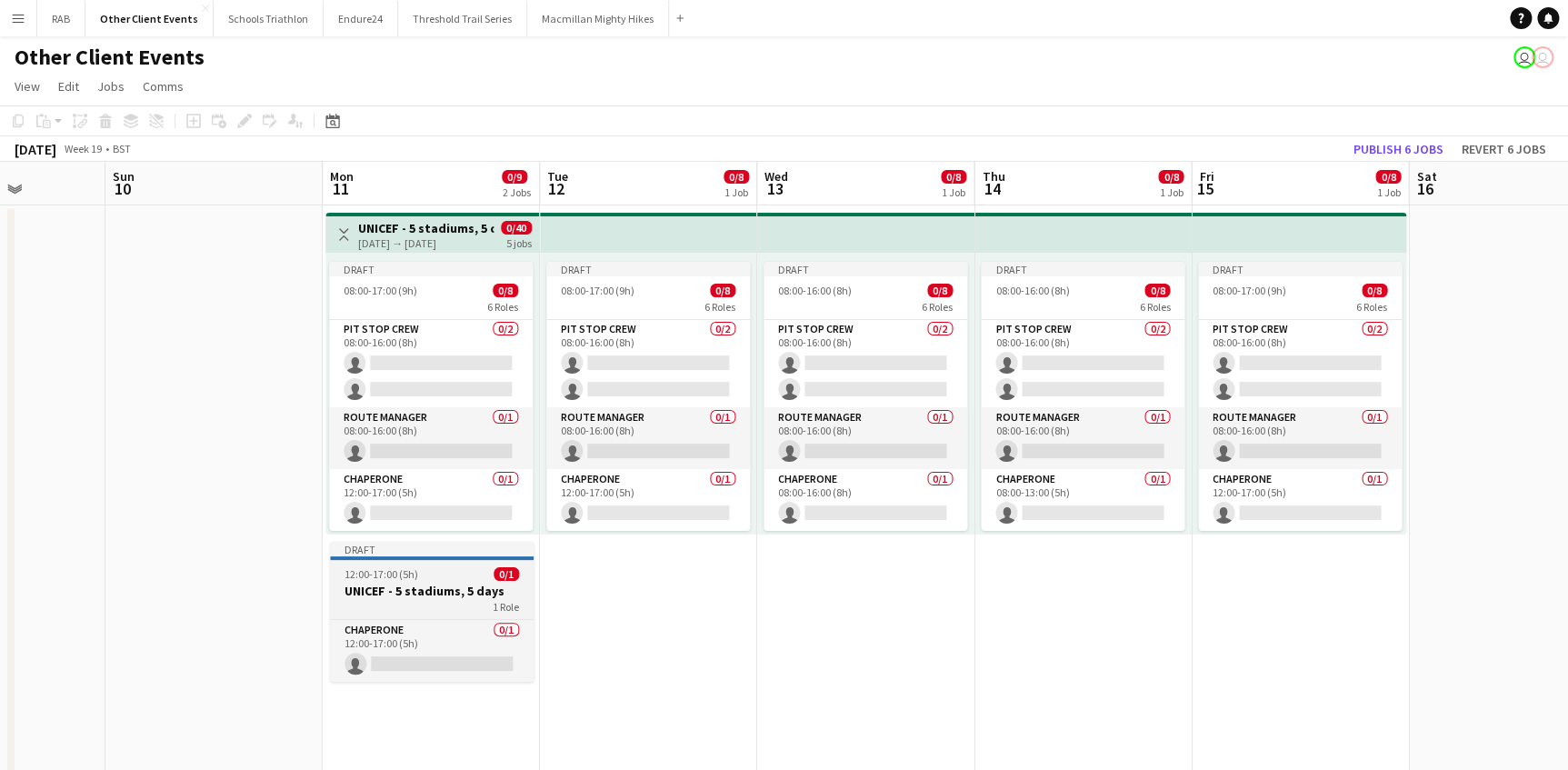
click at [386, 577] on span "12:00-17:00 (5h)" at bounding box center [381, 574] width 73 height 14
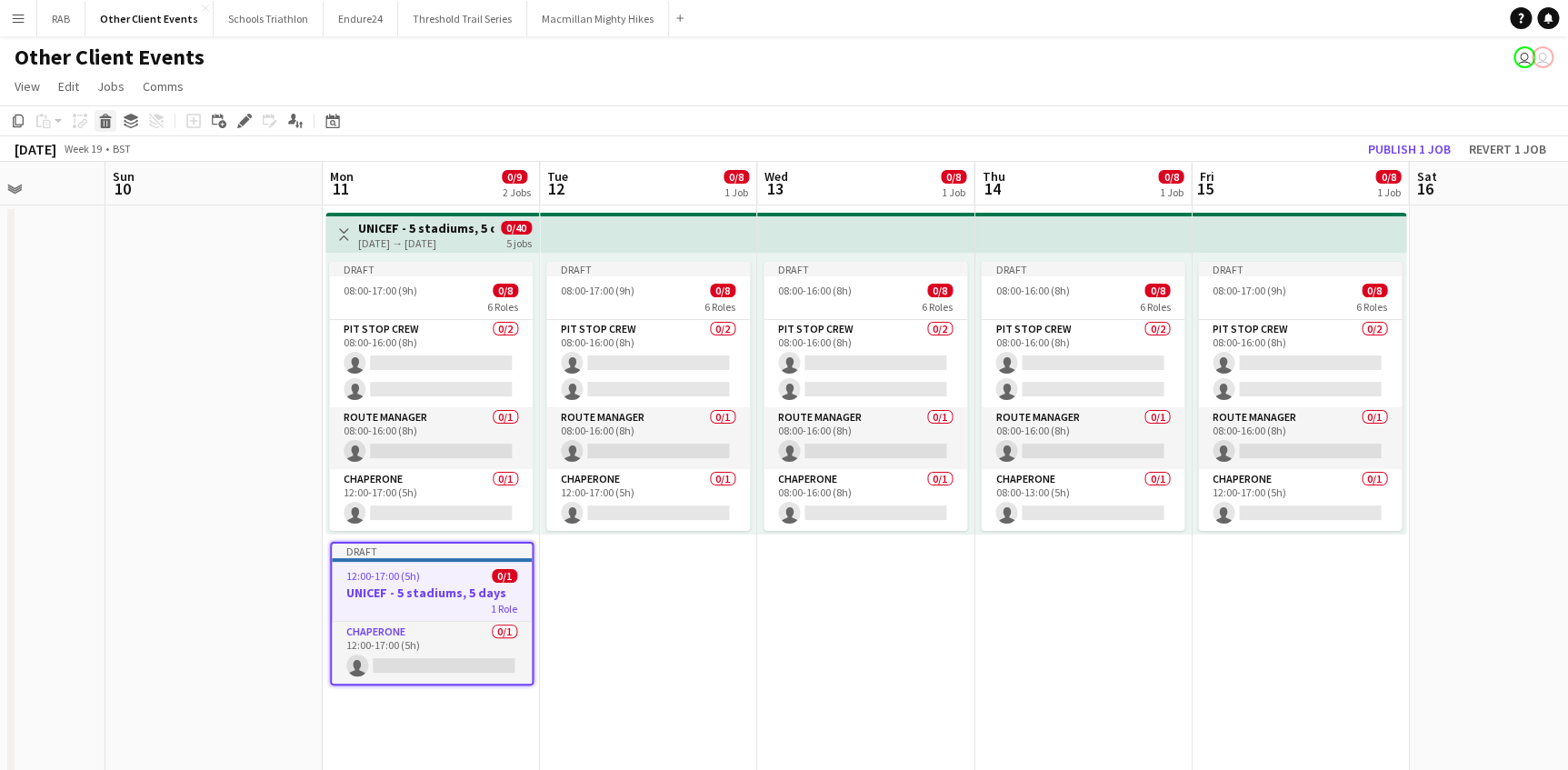
click at [106, 121] on icon "Delete" at bounding box center [105, 121] width 15 height 15
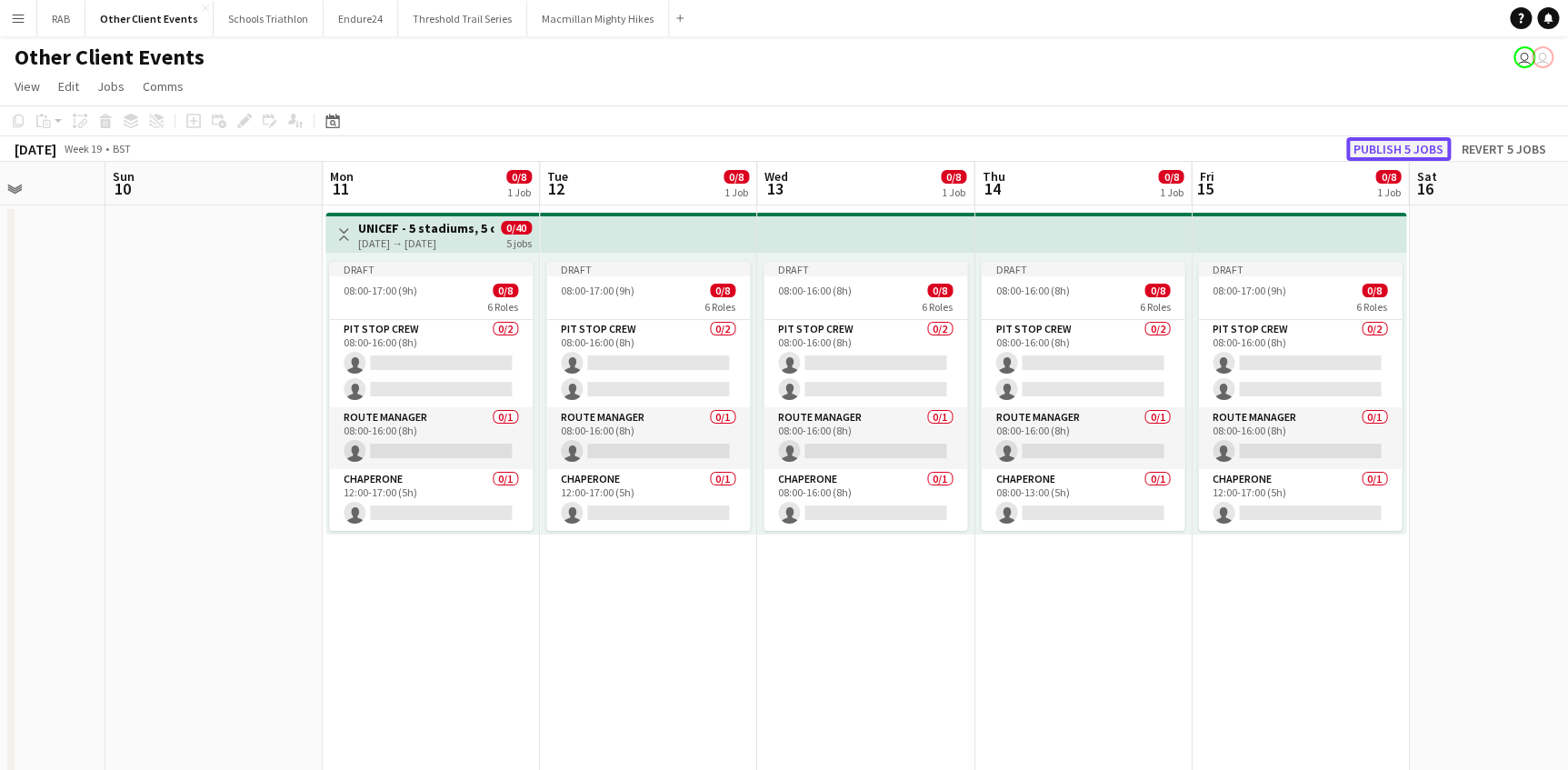
click at [1373, 148] on button "Publish 5 jobs" at bounding box center [1398, 149] width 105 height 24
click at [421, 229] on h3 "UNICEF - 5 stadiums, 5 days" at bounding box center [425, 228] width 136 height 17
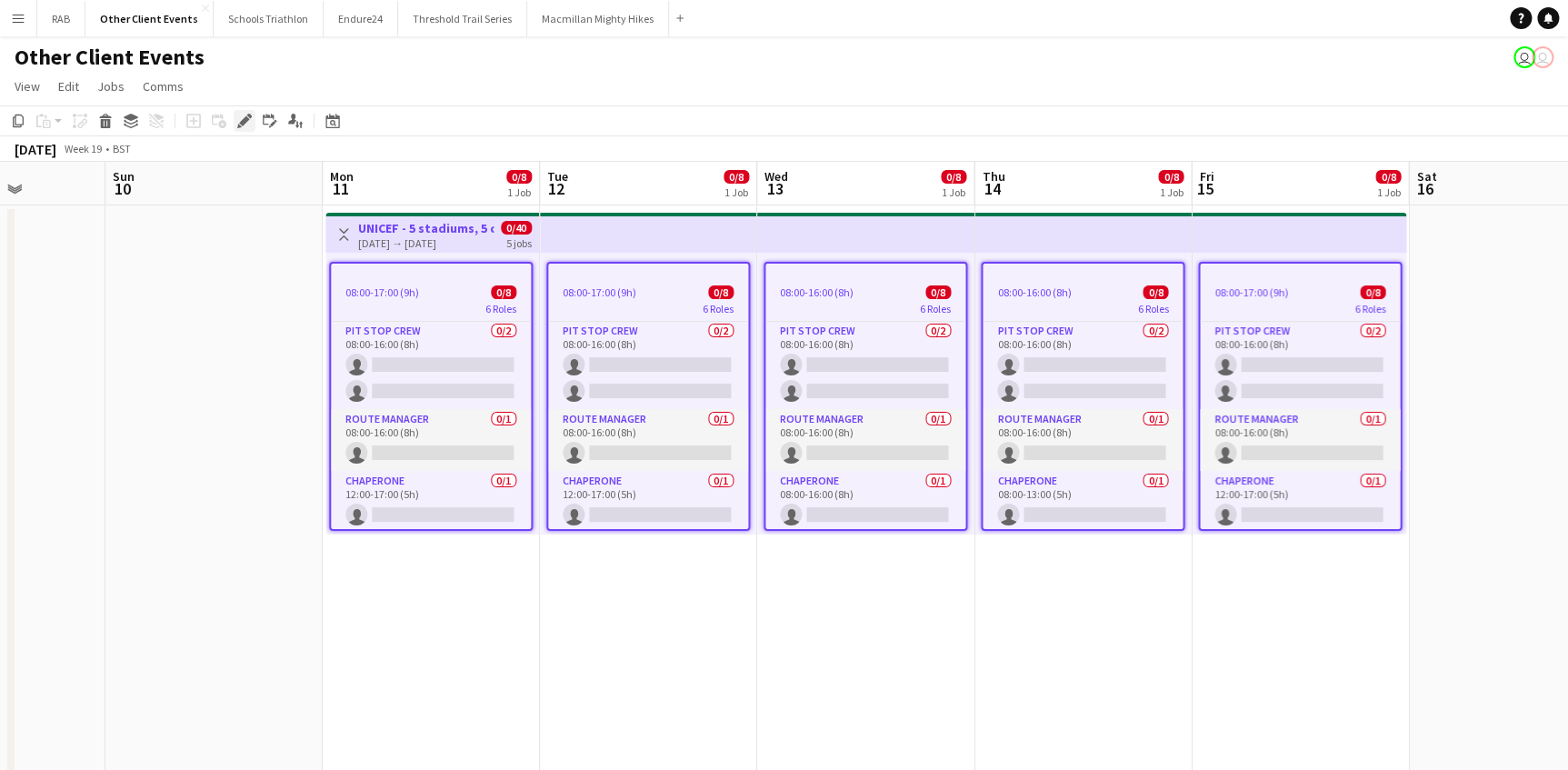
click at [237, 122] on icon "Edit" at bounding box center [244, 121] width 15 height 15
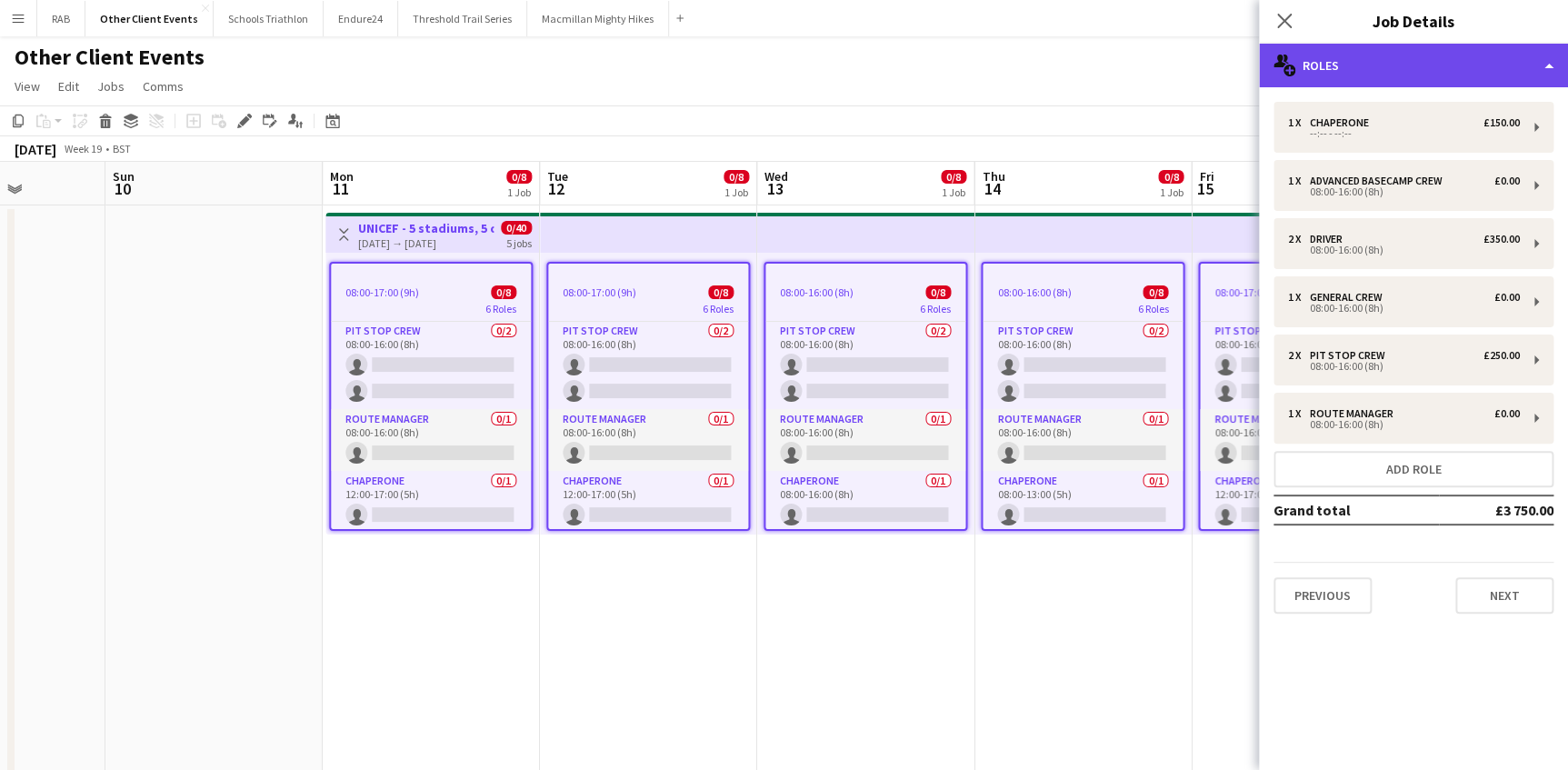
click at [1356, 61] on div "multiple-users-add Roles" at bounding box center [1413, 65] width 309 height 44
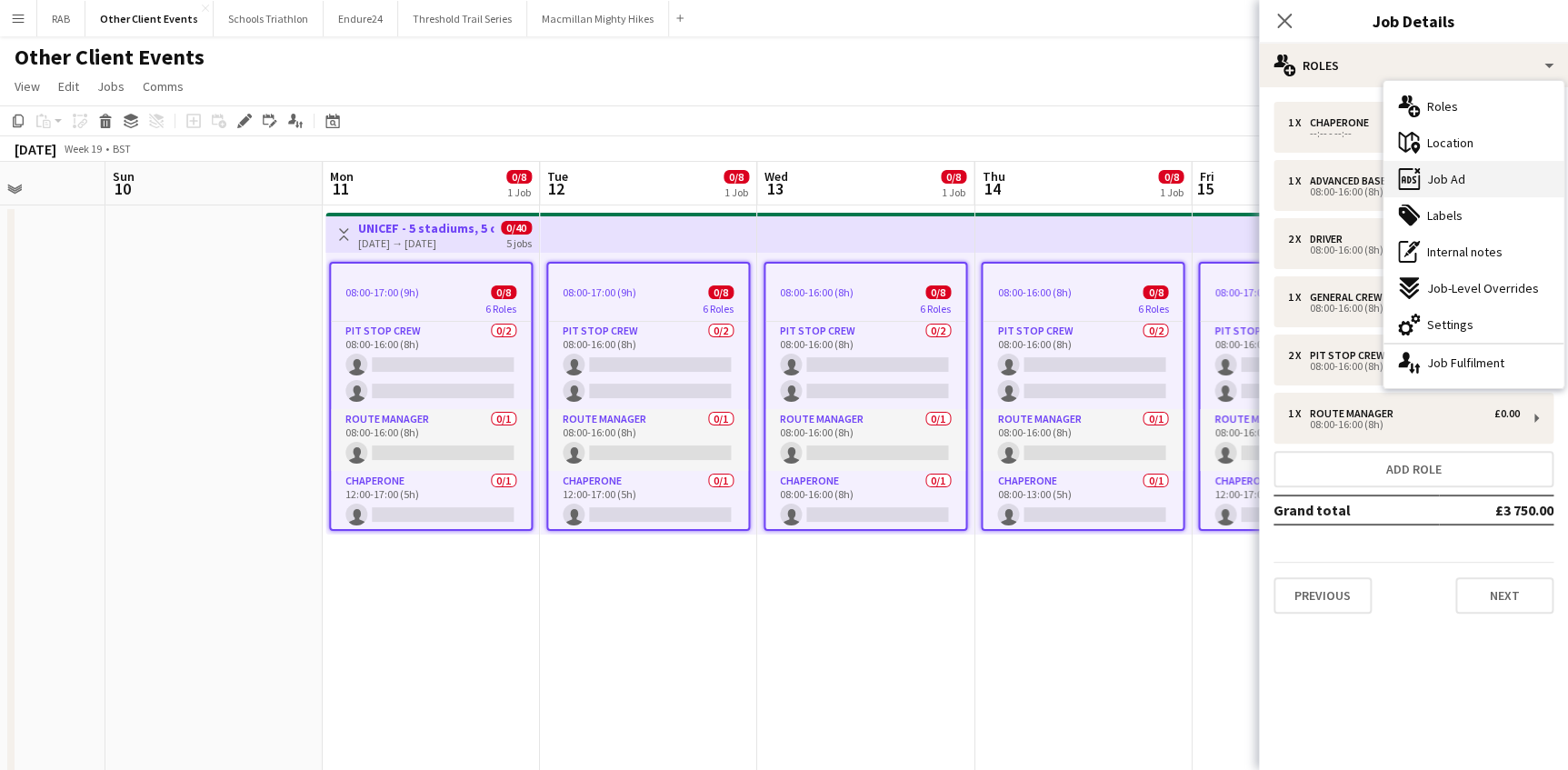
click at [1436, 172] on span "Job Ad" at bounding box center [1445, 179] width 39 height 17
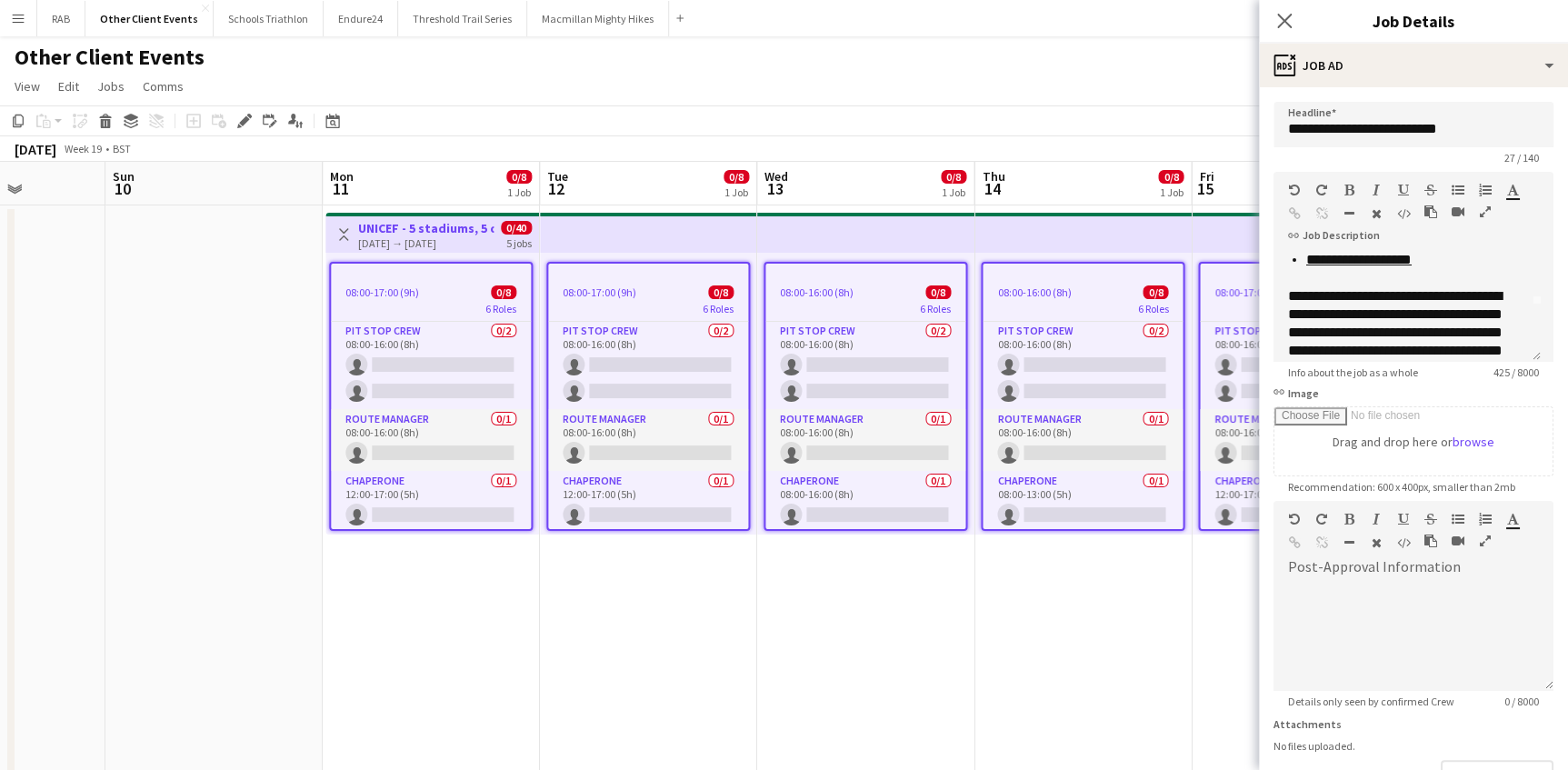
scroll to position [82, 0]
click at [1480, 289] on div "**********" at bounding box center [1401, 343] width 227 height 163
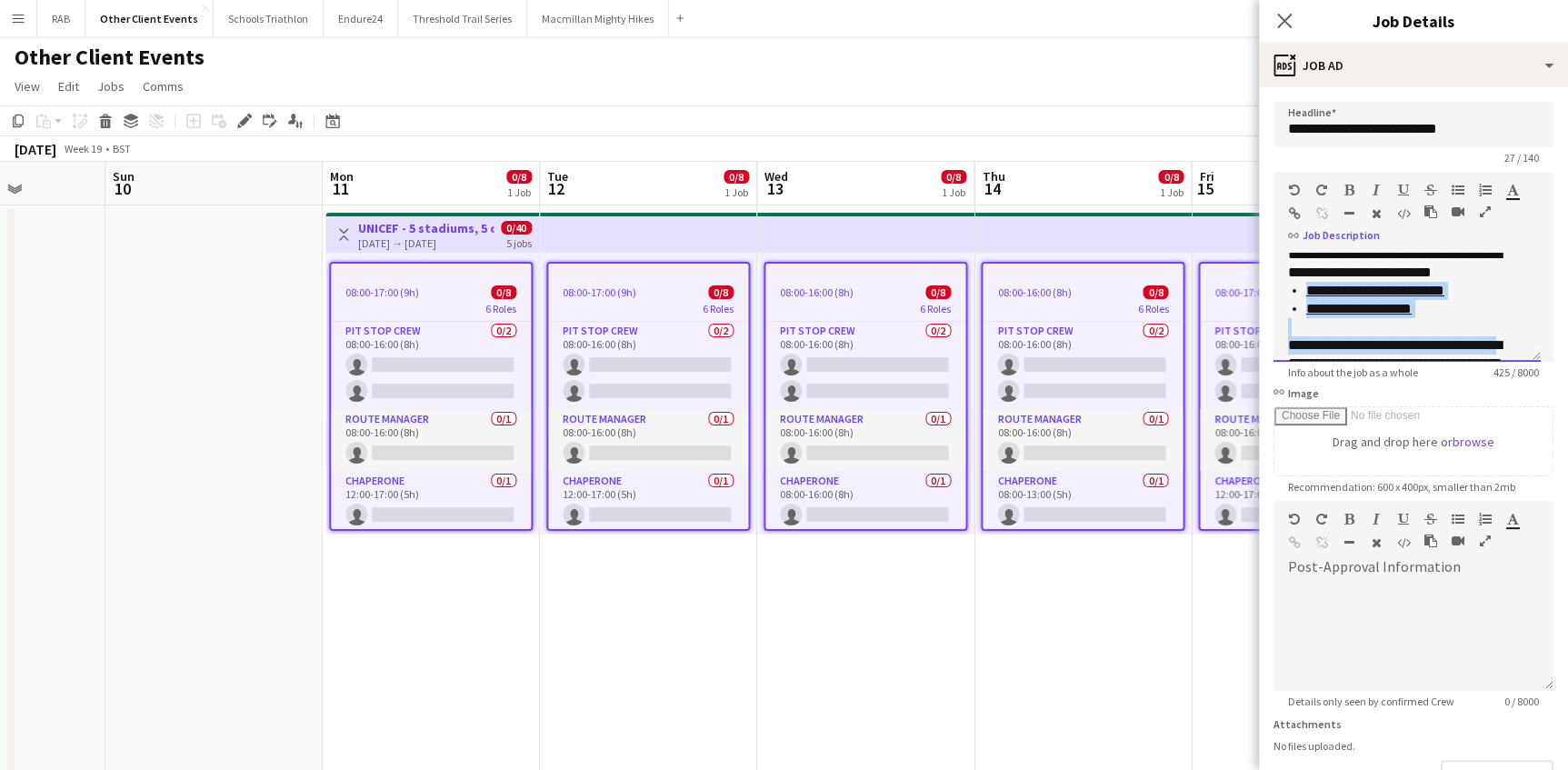
scroll to position [0, 0]
drag, startPoint x: 1508, startPoint y: 266, endPoint x: 1468, endPoint y: 281, distance: 42.7
click at [1468, 281] on div "**********" at bounding box center [1407, 307] width 267 height 109
click at [1509, 347] on div "**********" at bounding box center [1401, 425] width 227 height 163
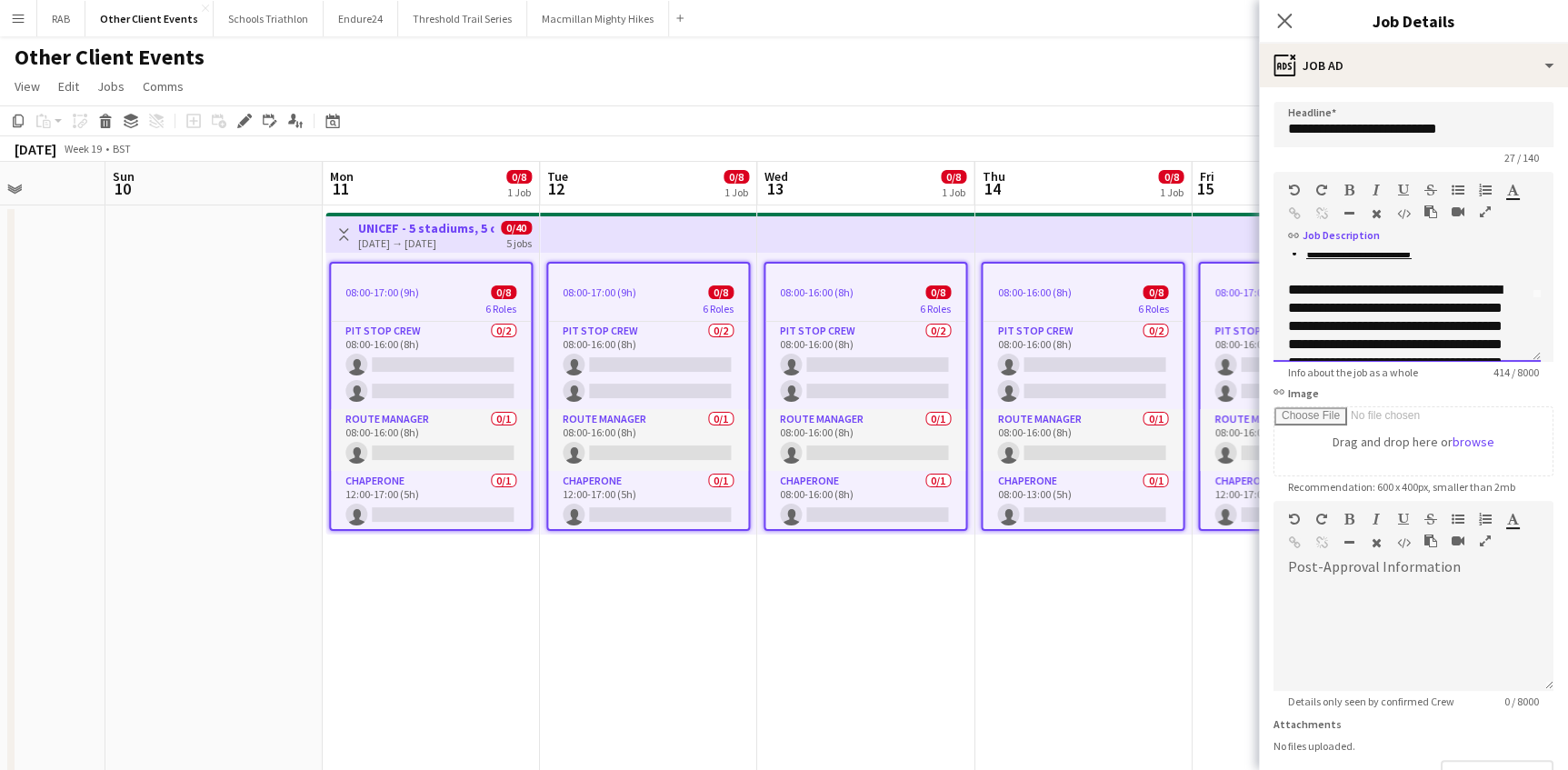
scroll to position [84, 0]
drag, startPoint x: 1424, startPoint y: 286, endPoint x: 1375, endPoint y: 287, distance: 49.0
click at [1368, 285] on div "**********" at bounding box center [1401, 341] width 227 height 163
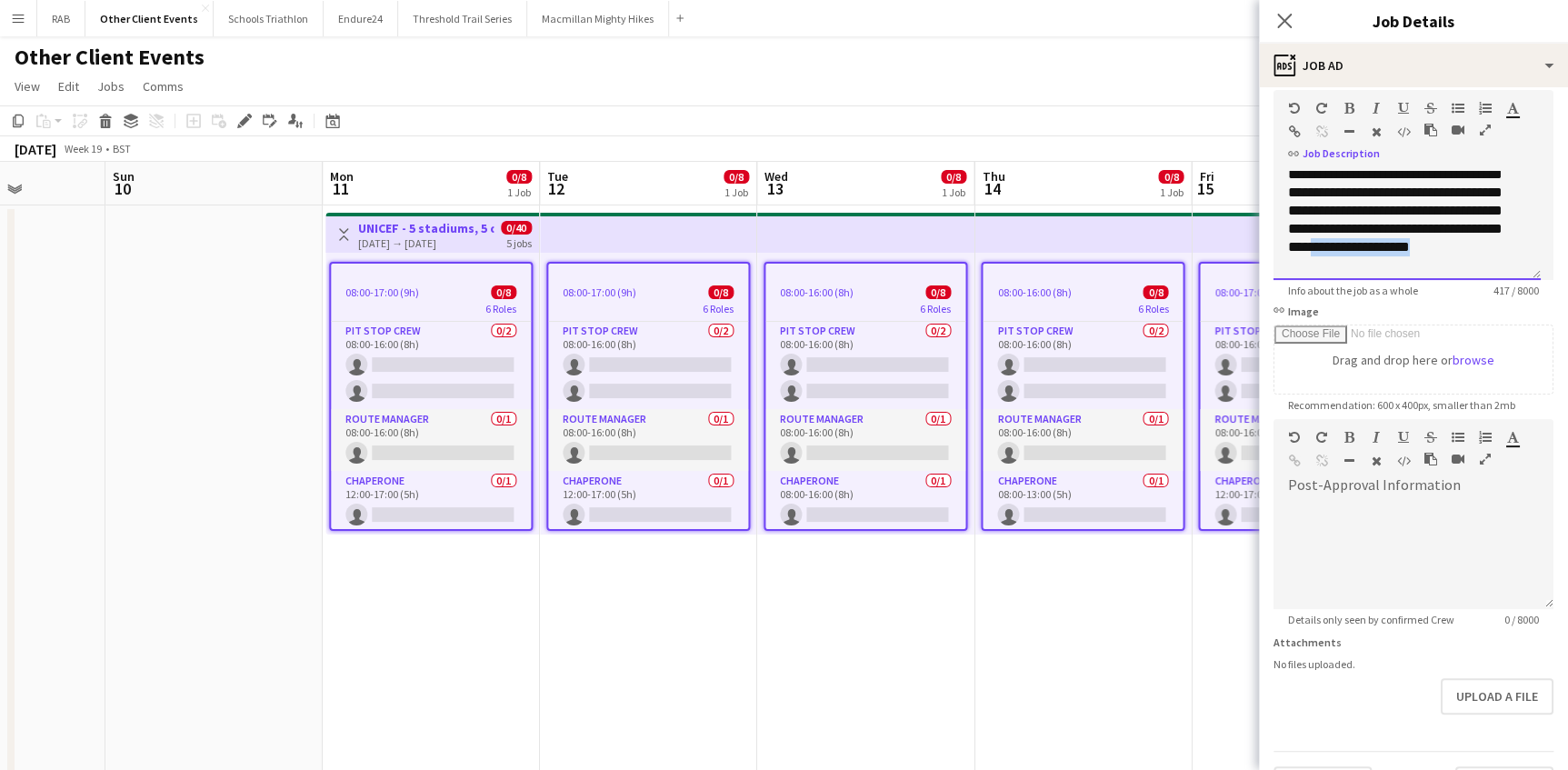
scroll to position [159, 0]
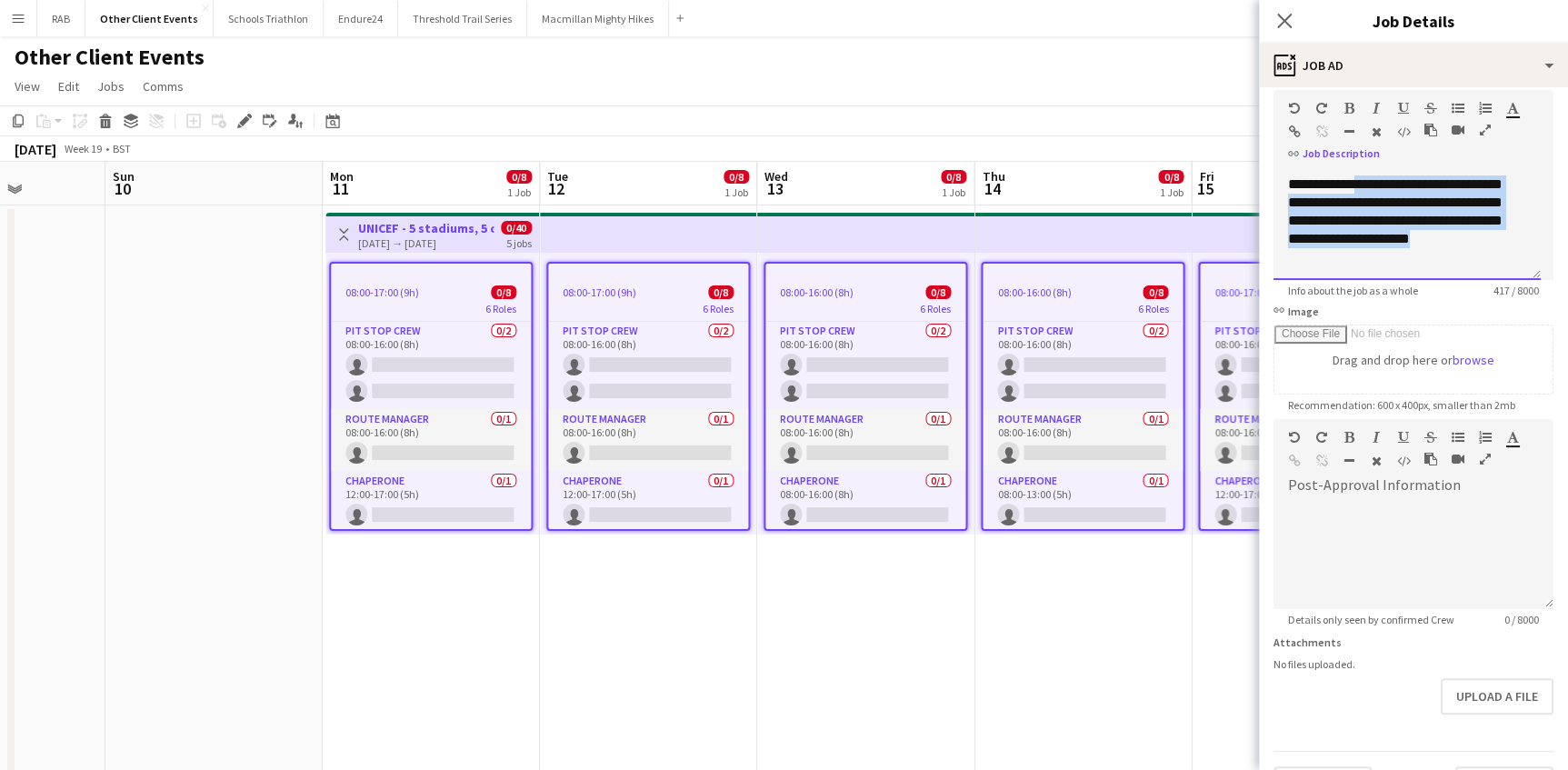
drag, startPoint x: 1427, startPoint y: 248, endPoint x: 1278, endPoint y: 193, distance: 158.8
click at [1278, 193] on div "**********" at bounding box center [1407, 226] width 267 height 109
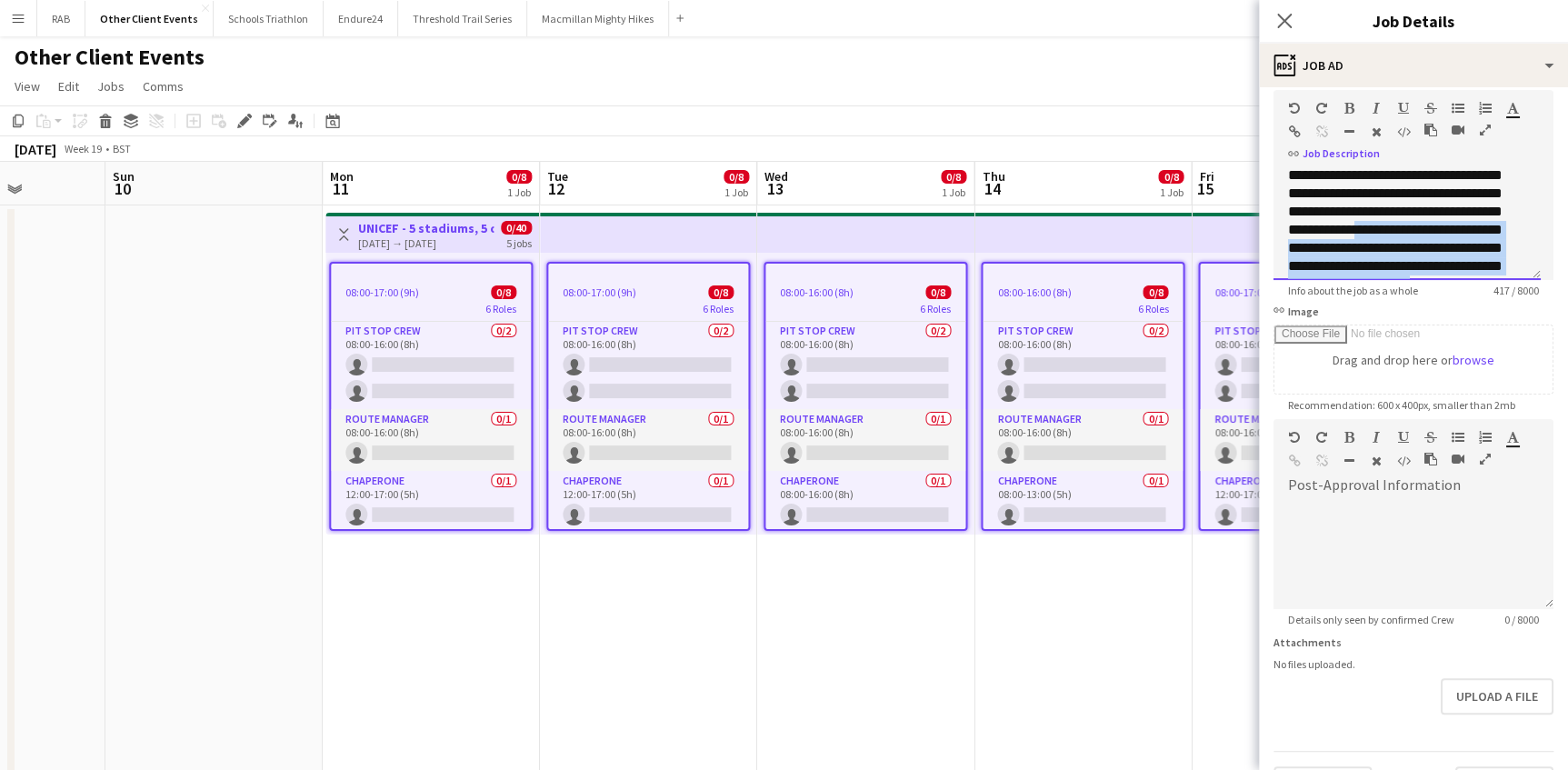
scroll to position [76, 0]
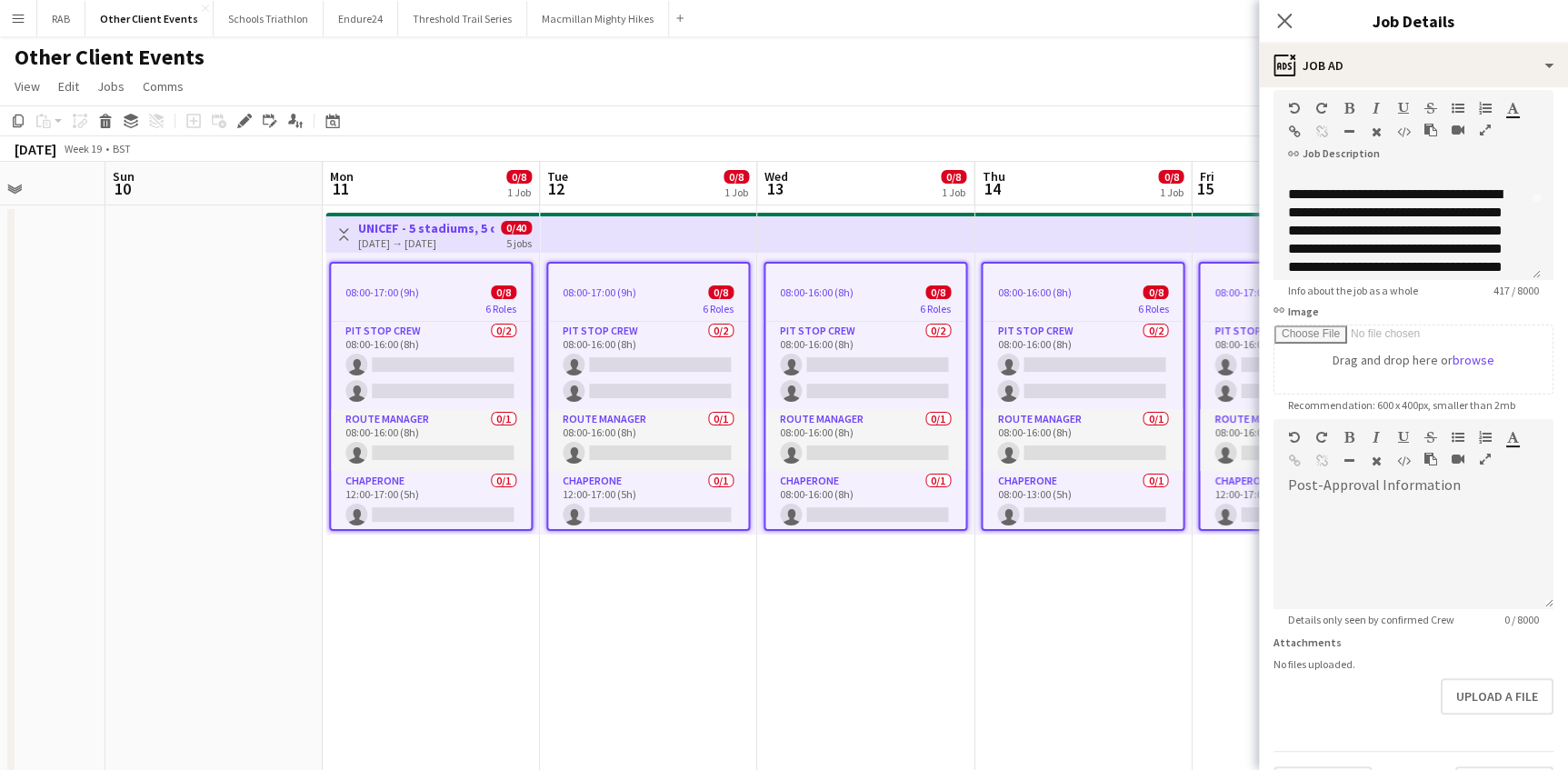
click at [1184, 56] on div "Other Client Events user user" at bounding box center [784, 53] width 1568 height 35
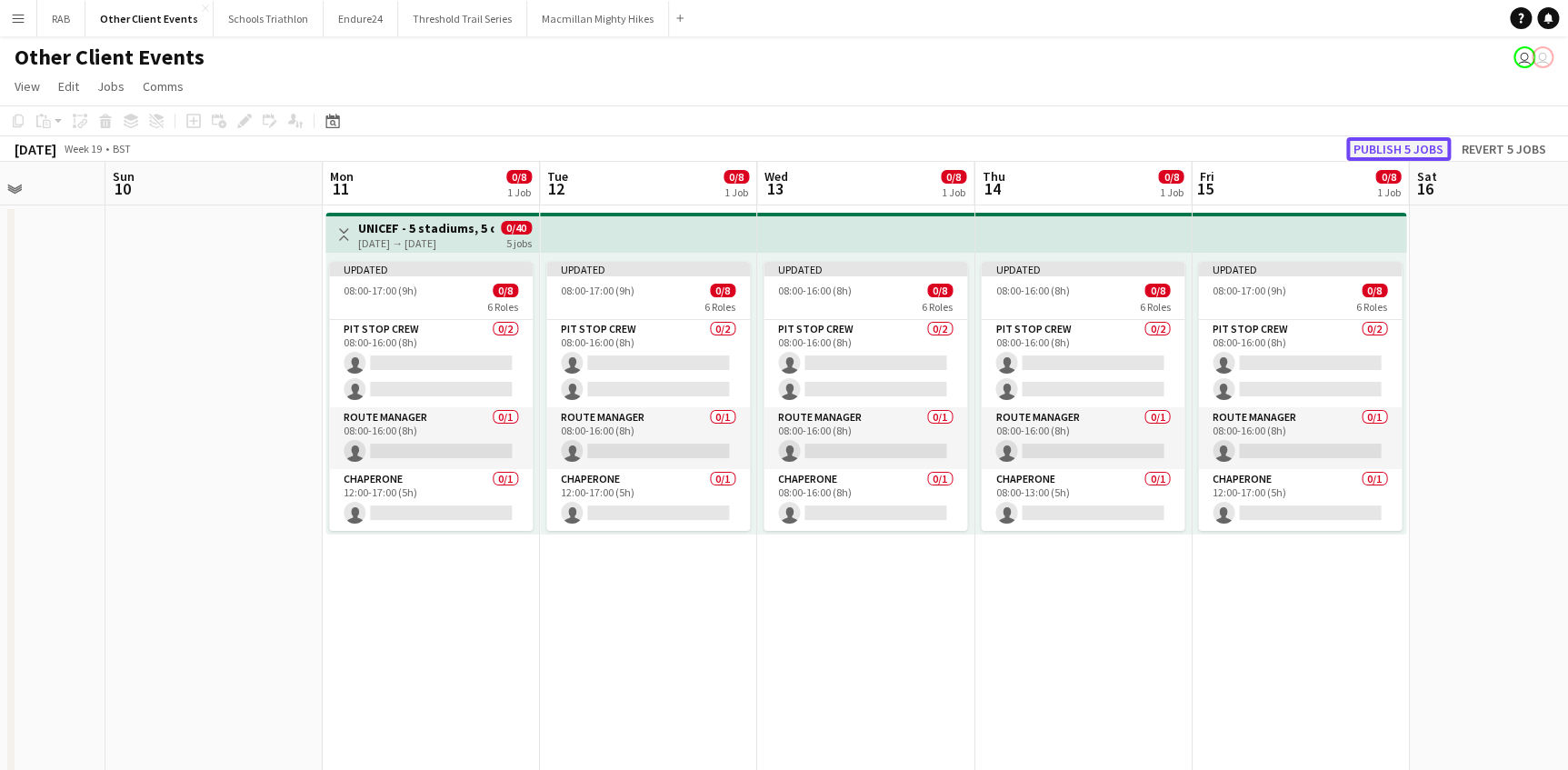
click at [1369, 148] on button "Publish 5 jobs" at bounding box center [1398, 149] width 105 height 24
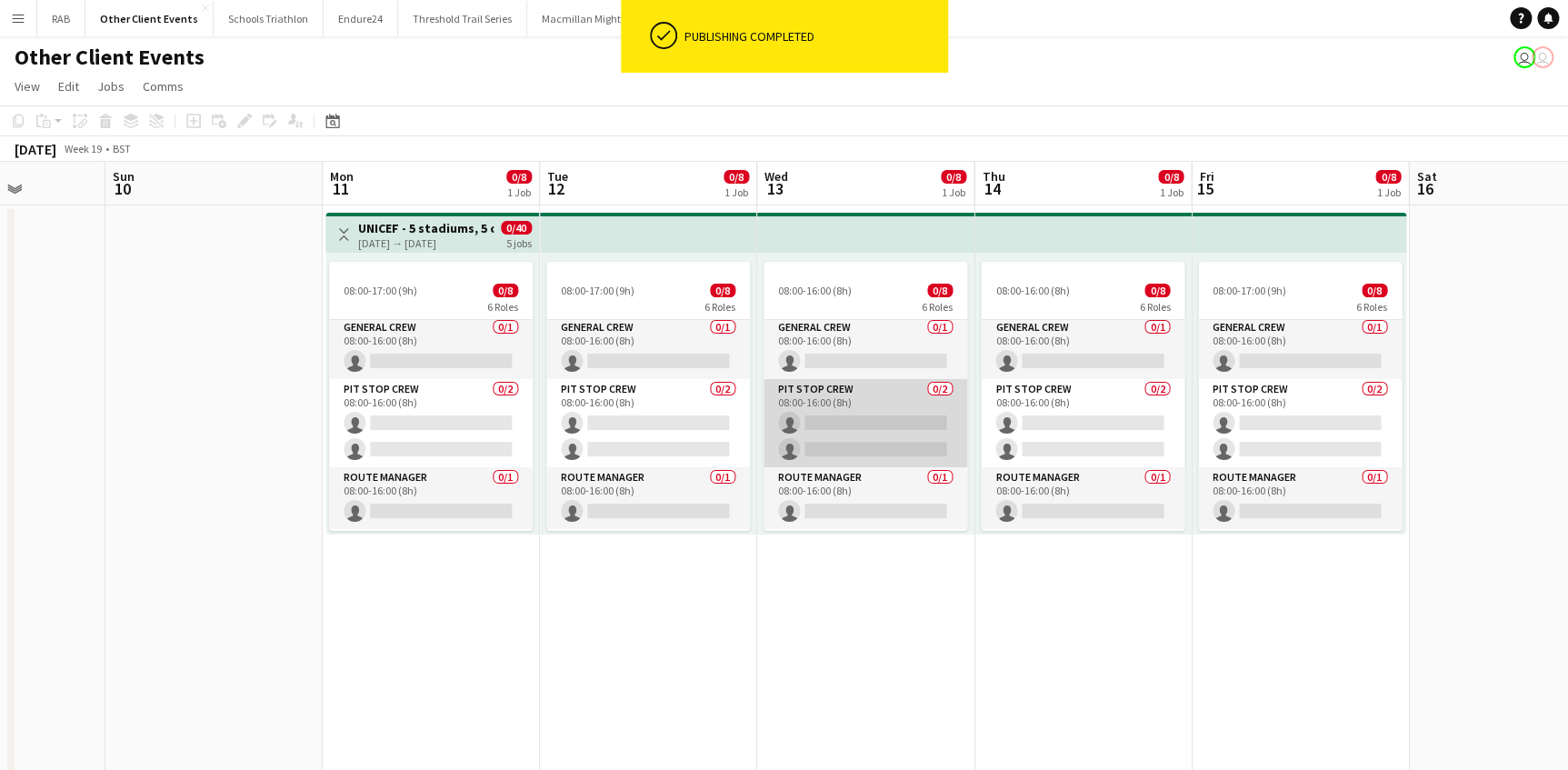
scroll to position [127, 0]
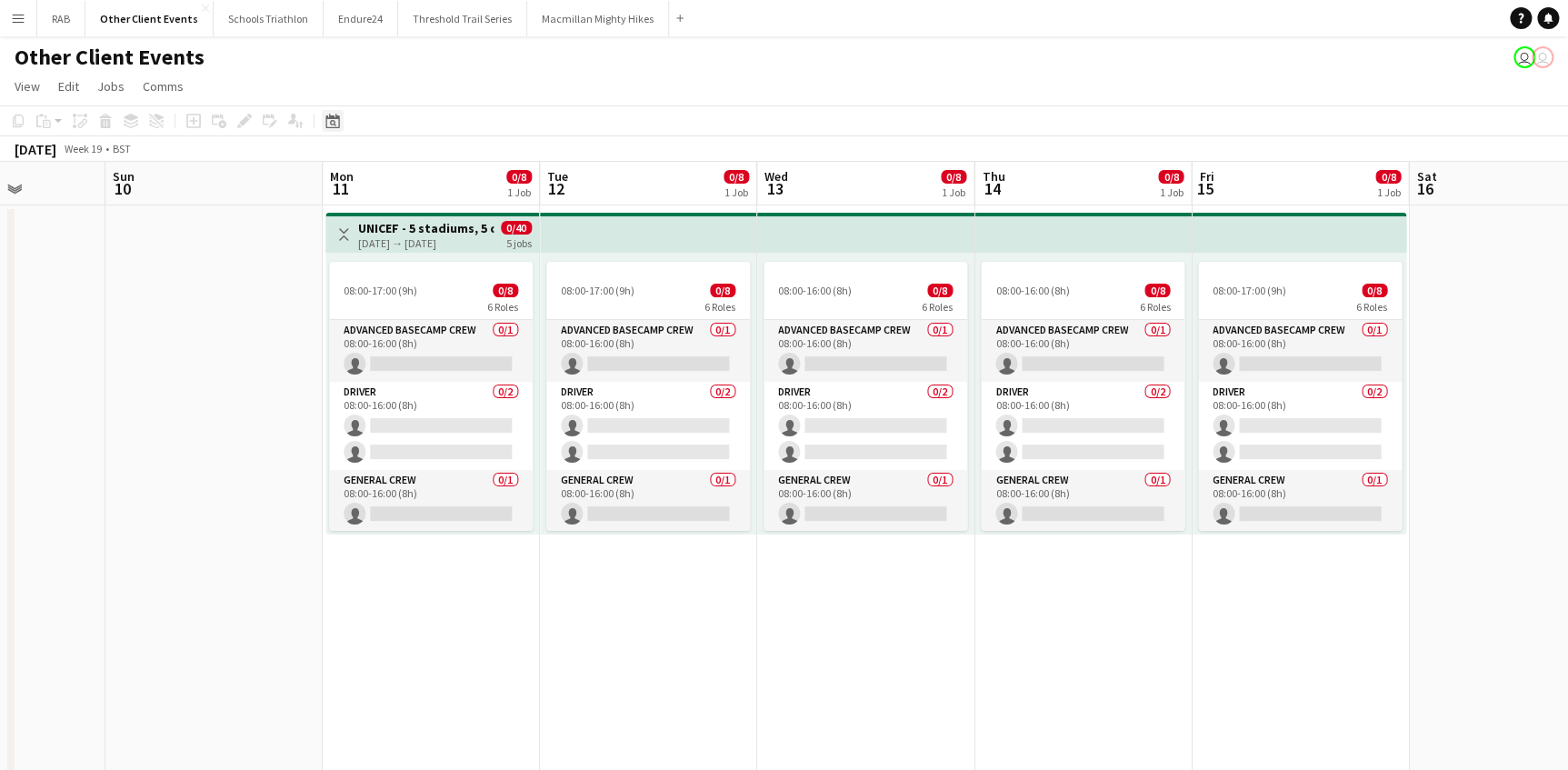
click at [336, 127] on icon "Date picker" at bounding box center [332, 121] width 15 height 15
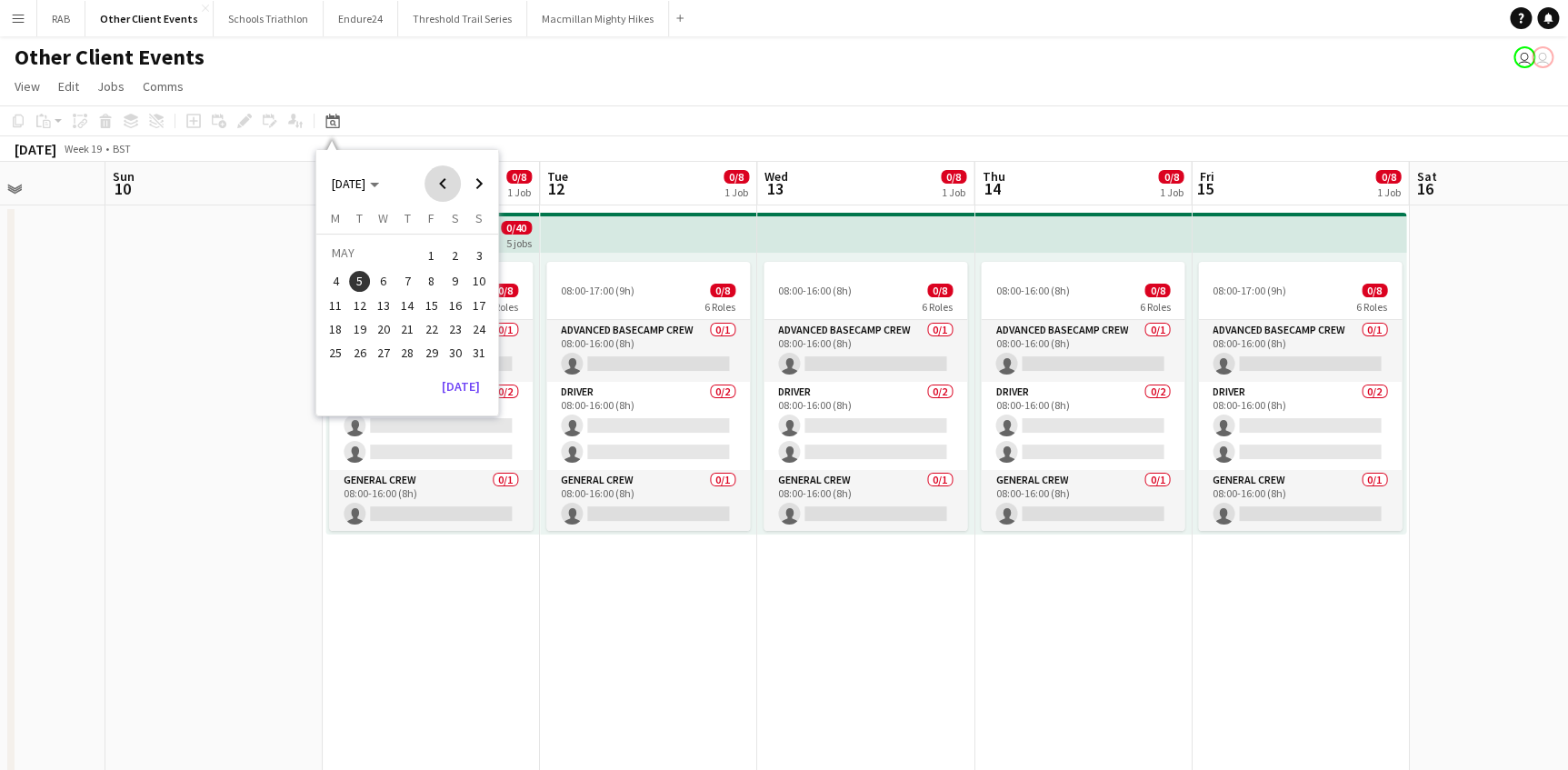
click at [444, 176] on span "Previous month" at bounding box center [442, 183] width 37 height 37
click at [444, 184] on span "Previous month" at bounding box center [442, 183] width 37 height 37
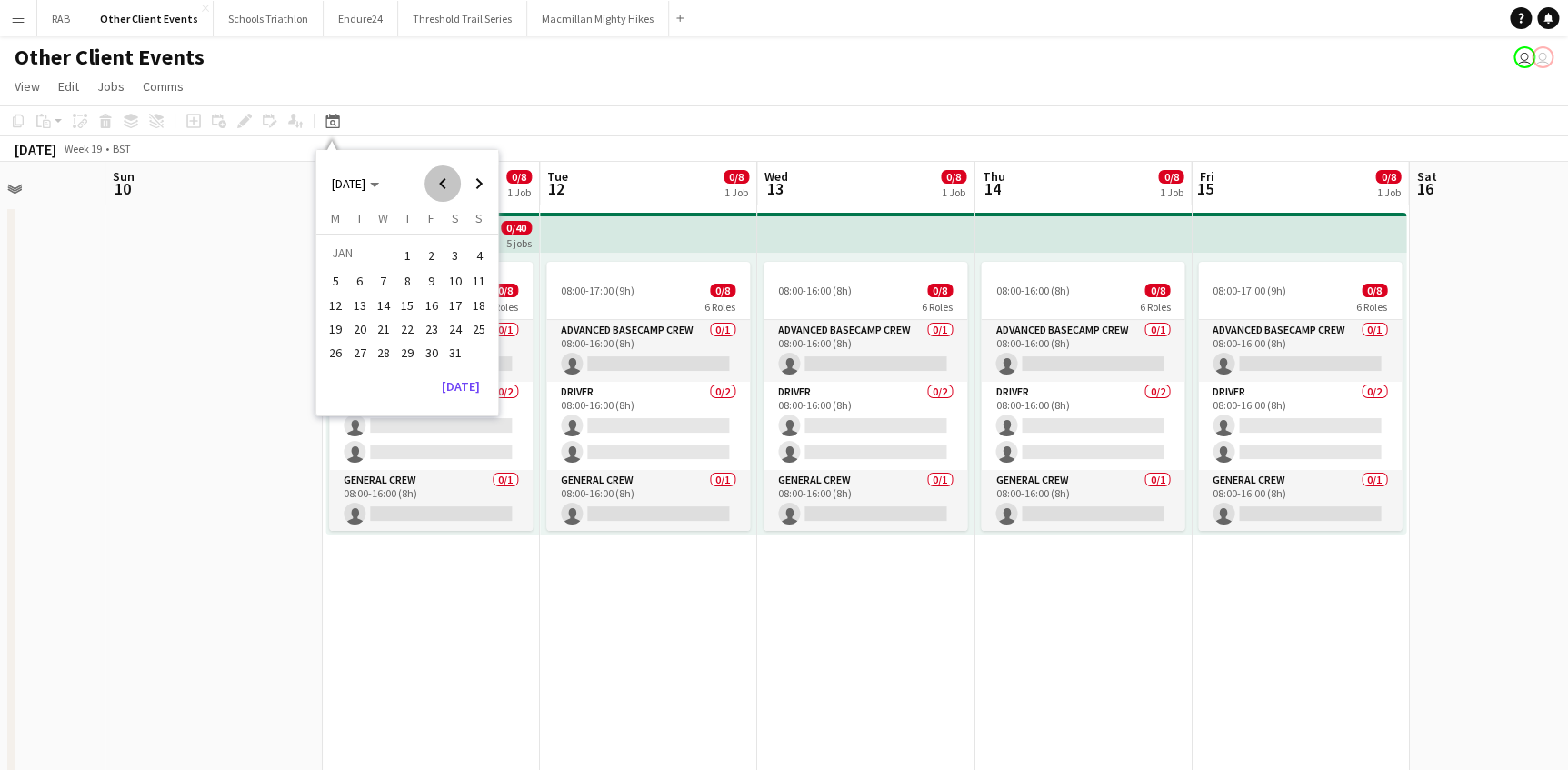
click at [444, 184] on span "Previous month" at bounding box center [442, 183] width 37 height 37
click at [443, 185] on span "Previous month" at bounding box center [442, 183] width 37 height 37
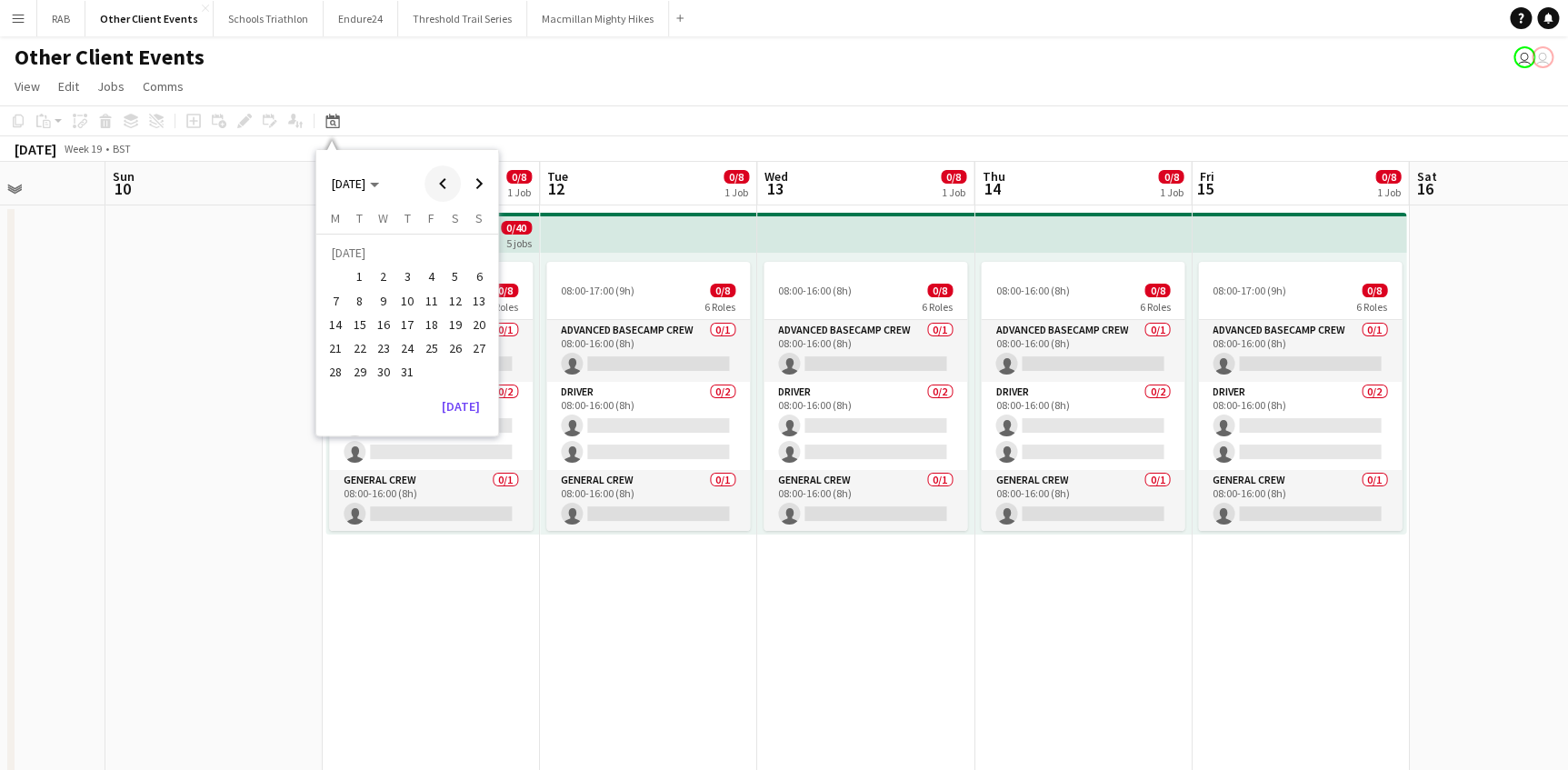
click at [443, 185] on span "Previous month" at bounding box center [442, 183] width 37 height 37
click at [473, 182] on span "Next month" at bounding box center [479, 183] width 37 height 37
click at [468, 255] on span "1" at bounding box center [479, 255] width 22 height 26
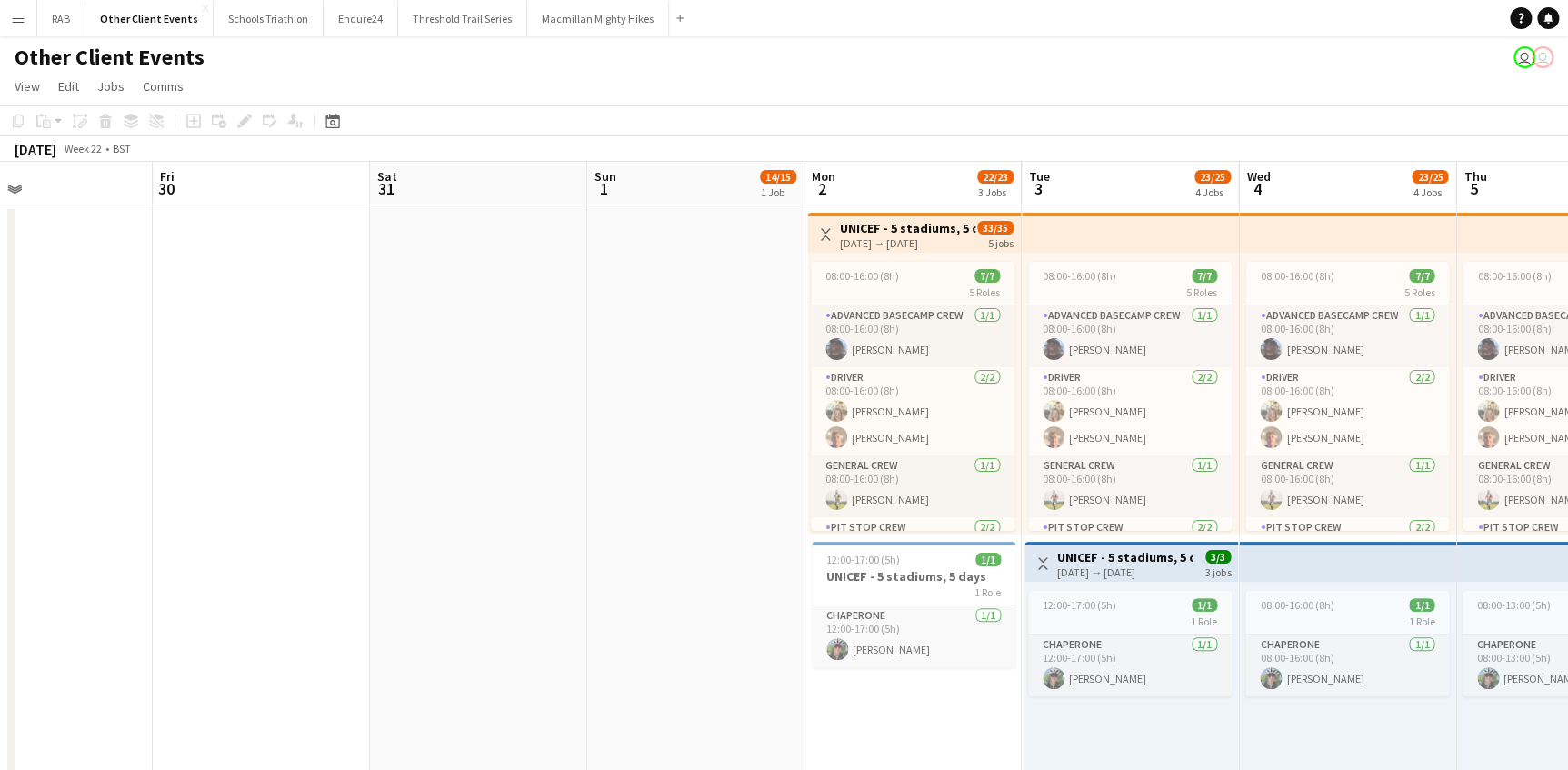
drag, startPoint x: 738, startPoint y: 178, endPoint x: 425, endPoint y: 181, distance: 313.0
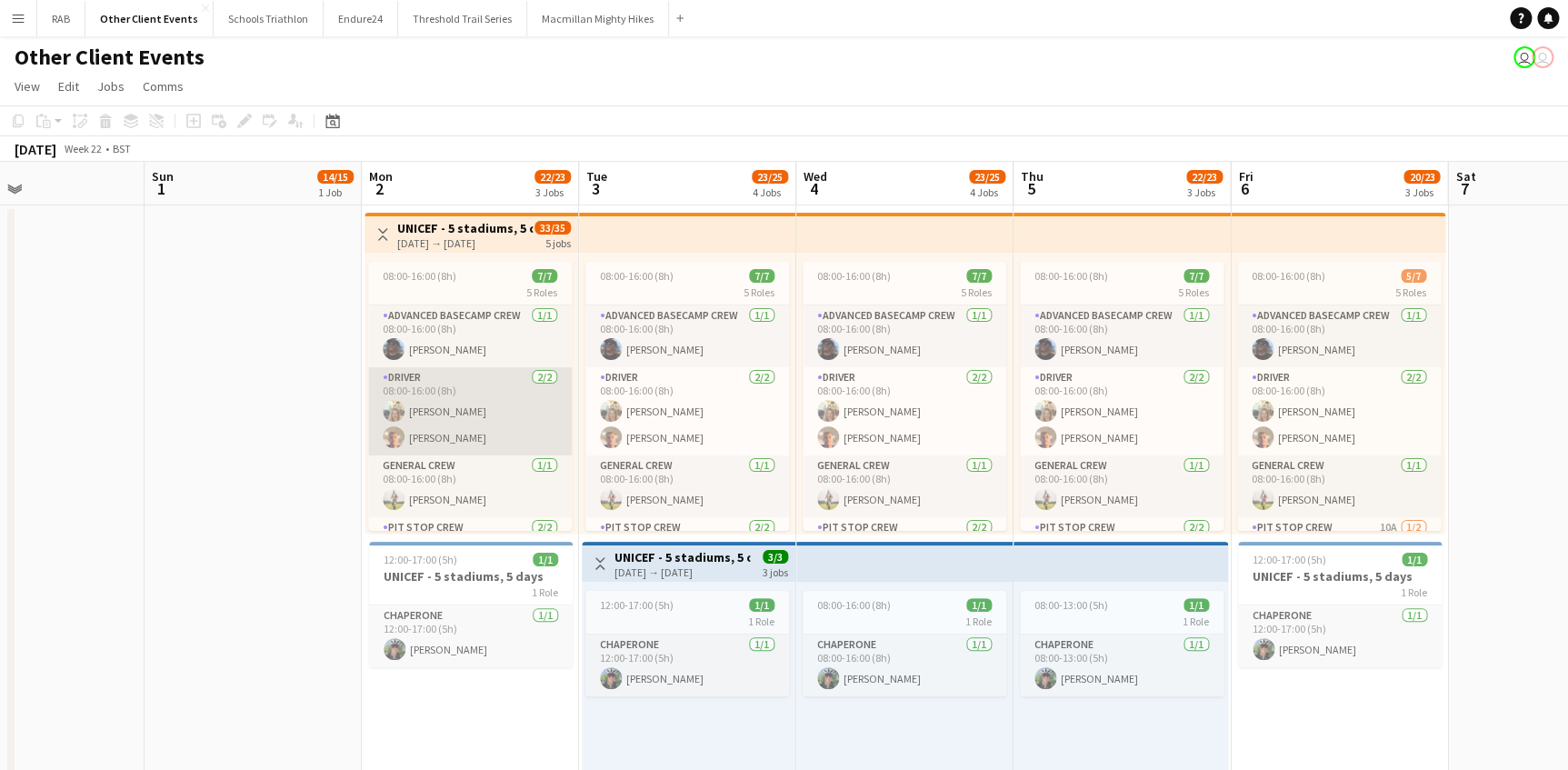
scroll to position [94, 0]
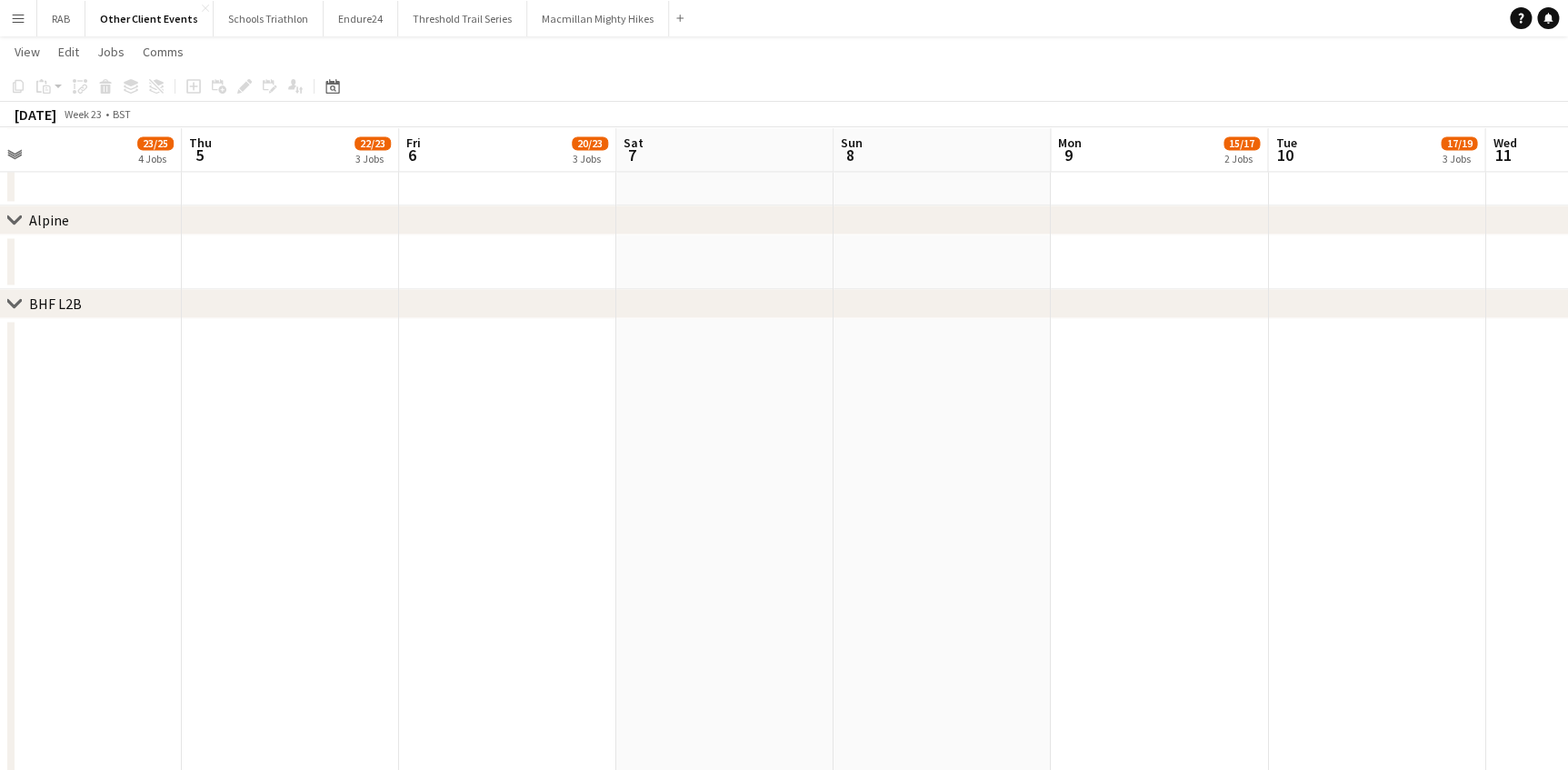
drag, startPoint x: 1108, startPoint y: 142, endPoint x: 128, endPoint y: 227, distance: 983.7
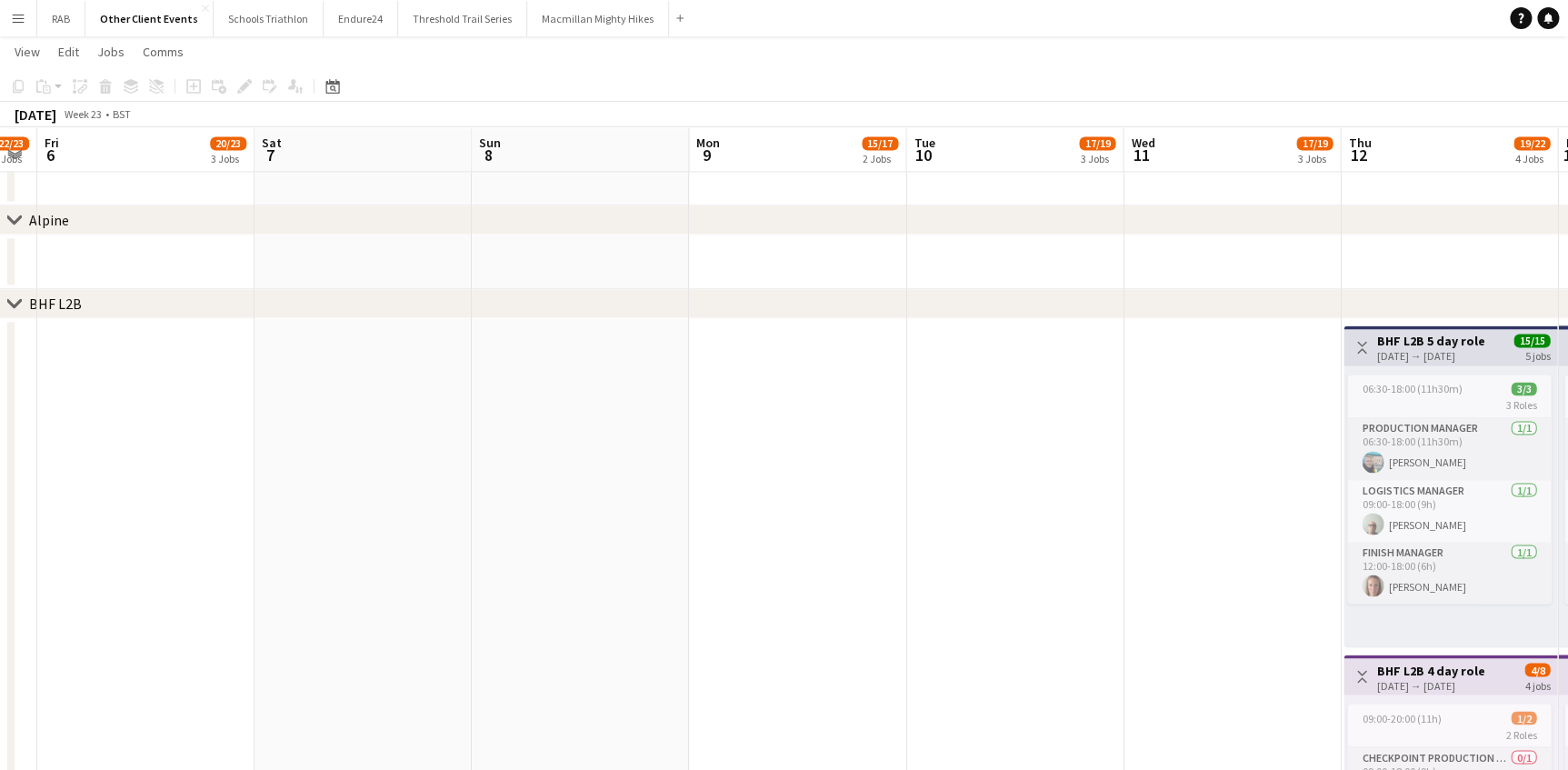
drag, startPoint x: 1189, startPoint y: 156, endPoint x: 393, endPoint y: 165, distance: 796.1
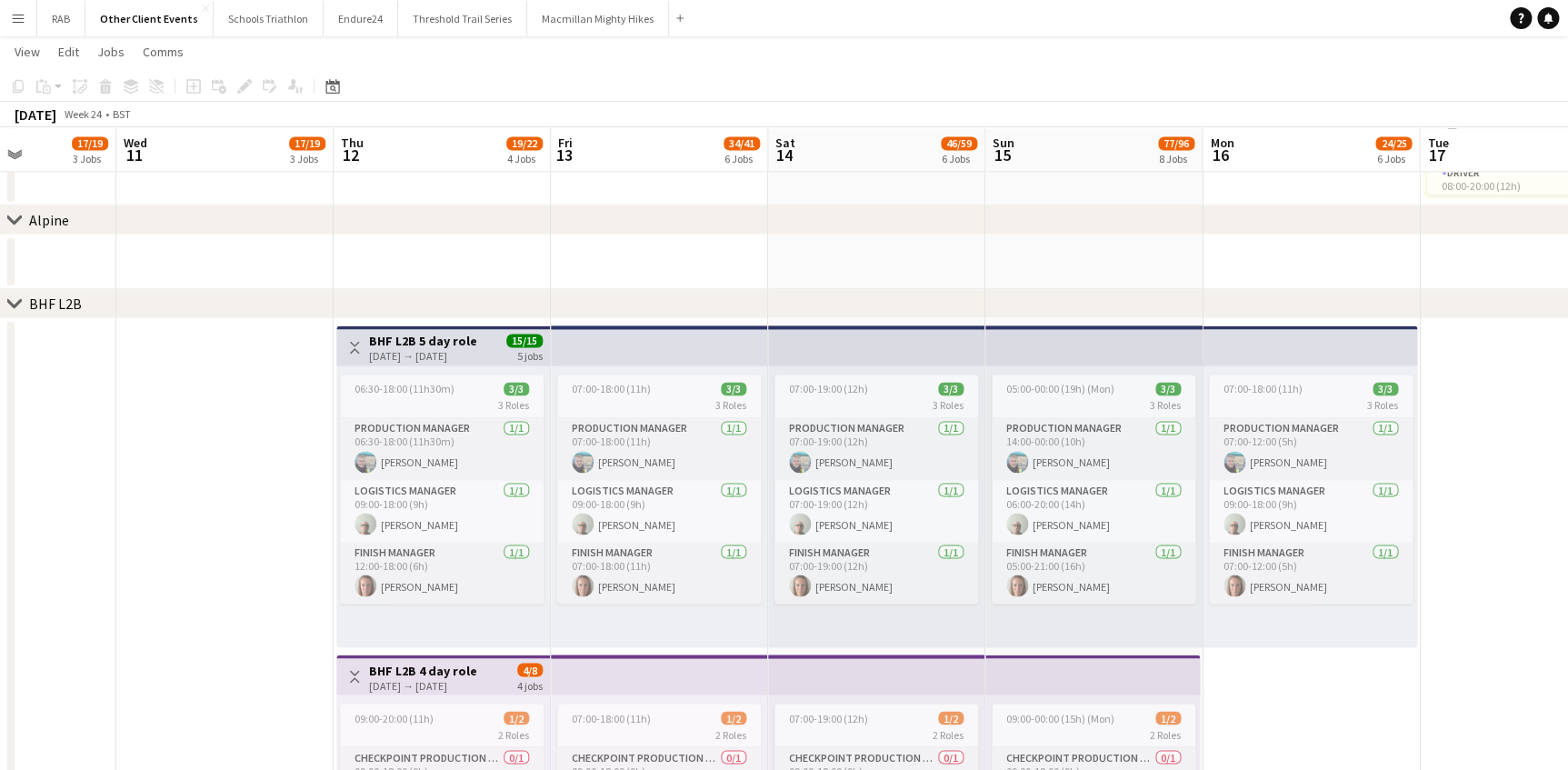
drag, startPoint x: 1011, startPoint y: 151, endPoint x: 460, endPoint y: 199, distance: 553.1
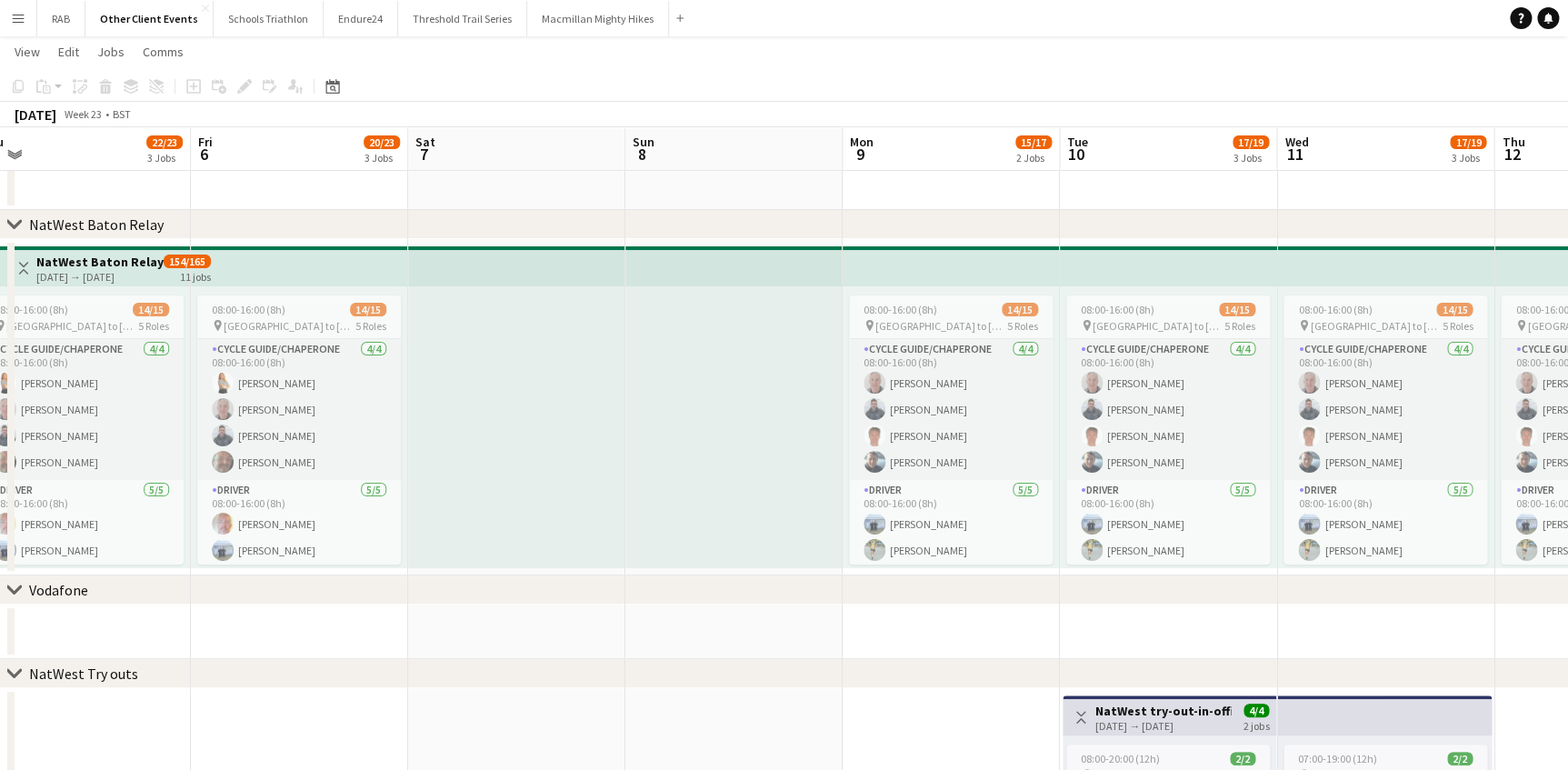
drag, startPoint x: 405, startPoint y: 147, endPoint x: 1414, endPoint y: 149, distance: 1009.0
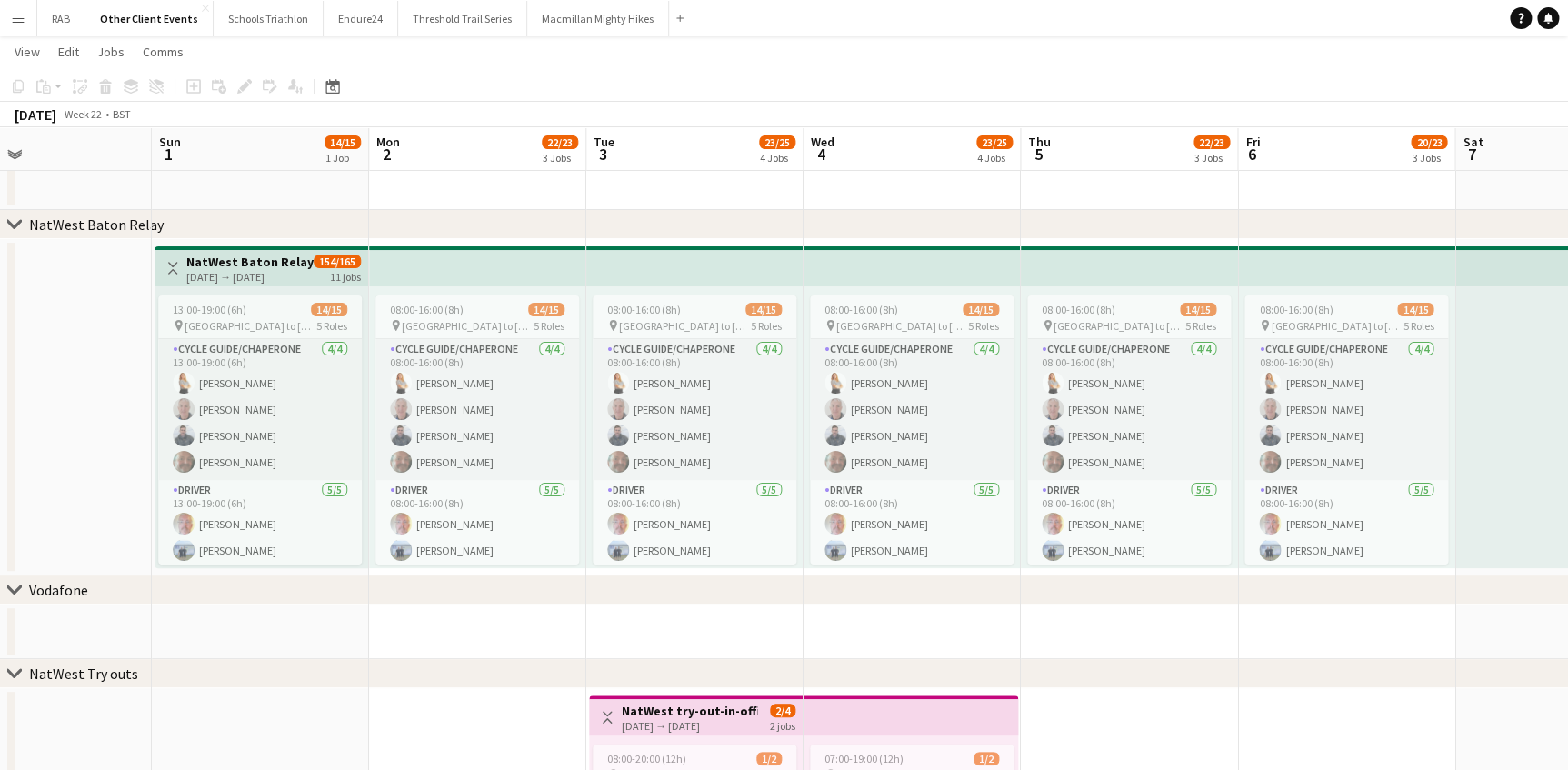
drag, startPoint x: 508, startPoint y: 143, endPoint x: 1581, endPoint y: 162, distance: 1073.2
click at [245, 263] on h3 "NatWest Baton Relay" at bounding box center [249, 261] width 128 height 17
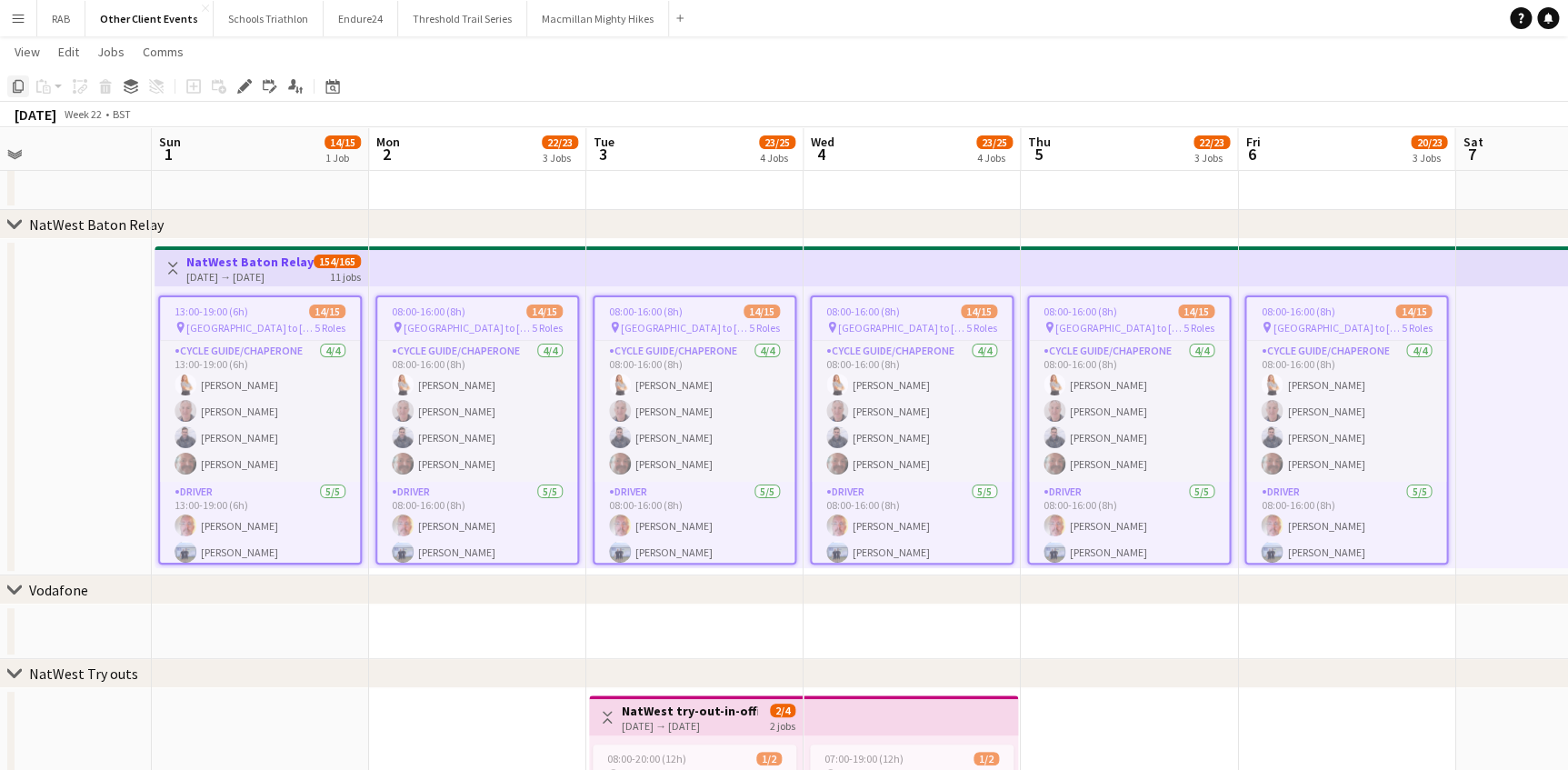
click at [15, 89] on icon at bounding box center [18, 86] width 11 height 13
click at [331, 90] on icon at bounding box center [332, 88] width 6 height 6
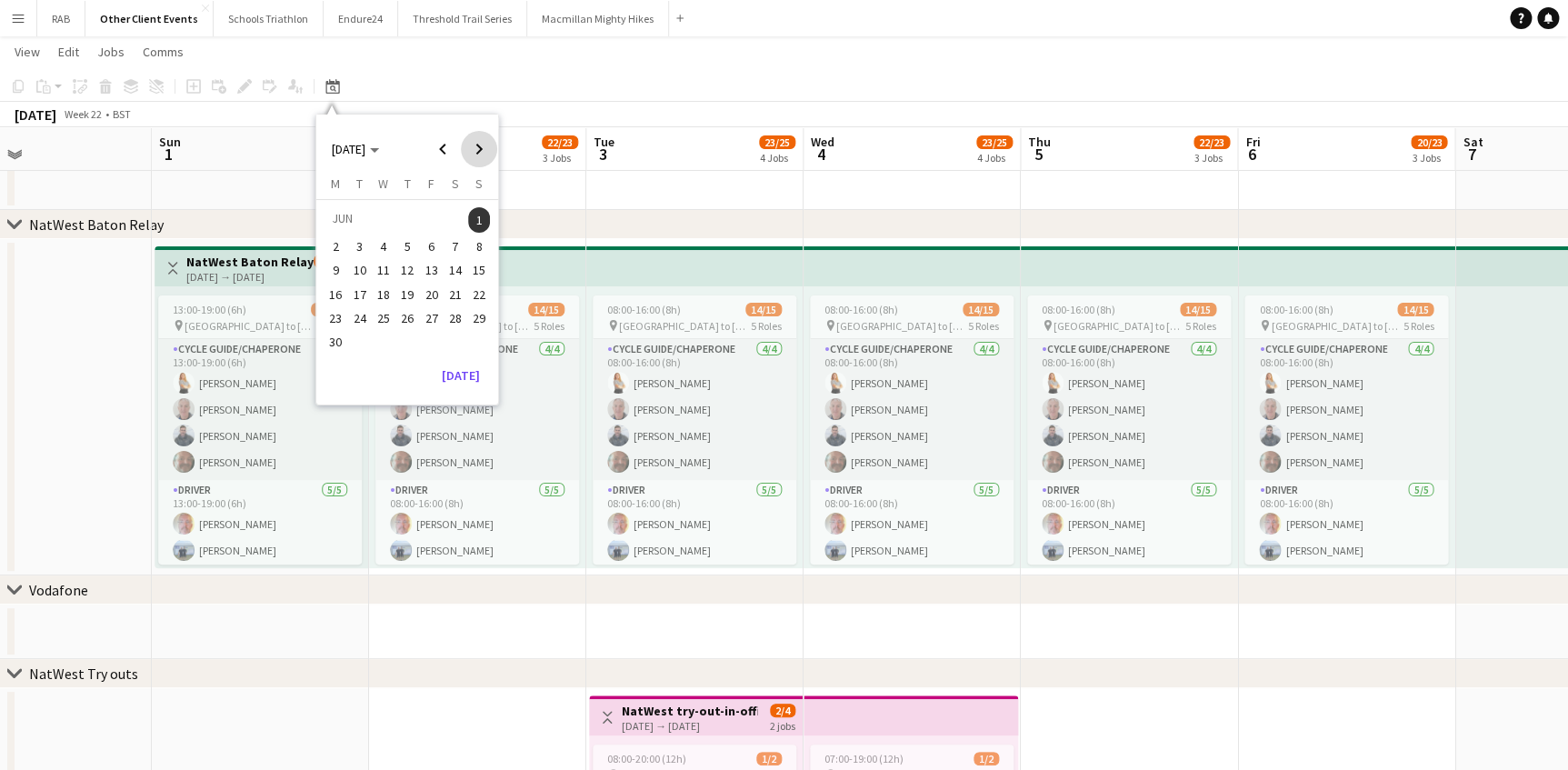
click at [473, 150] on span "Next month" at bounding box center [479, 148] width 37 height 37
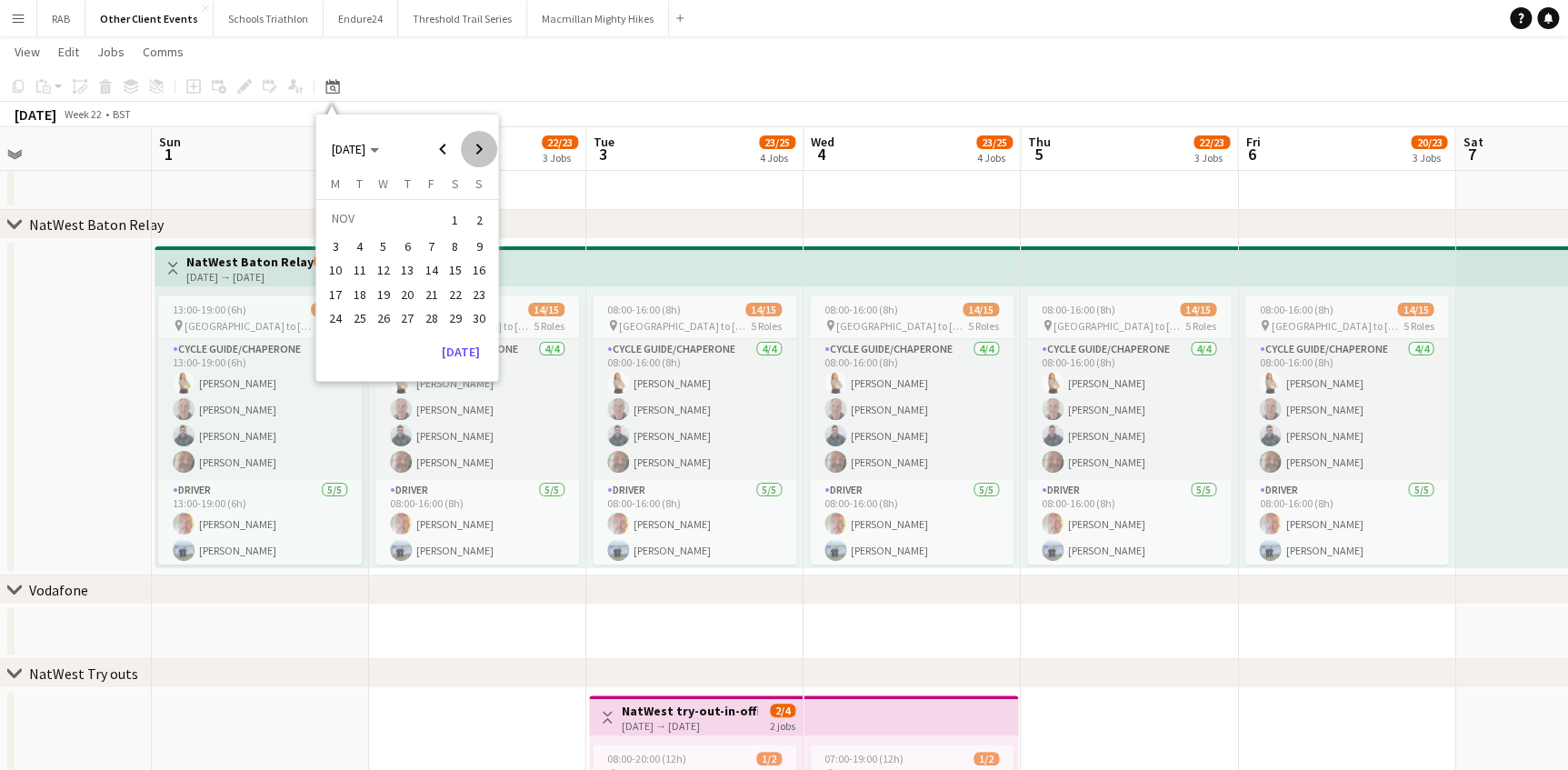
click at [473, 150] on span "Next month" at bounding box center [479, 148] width 37 height 37
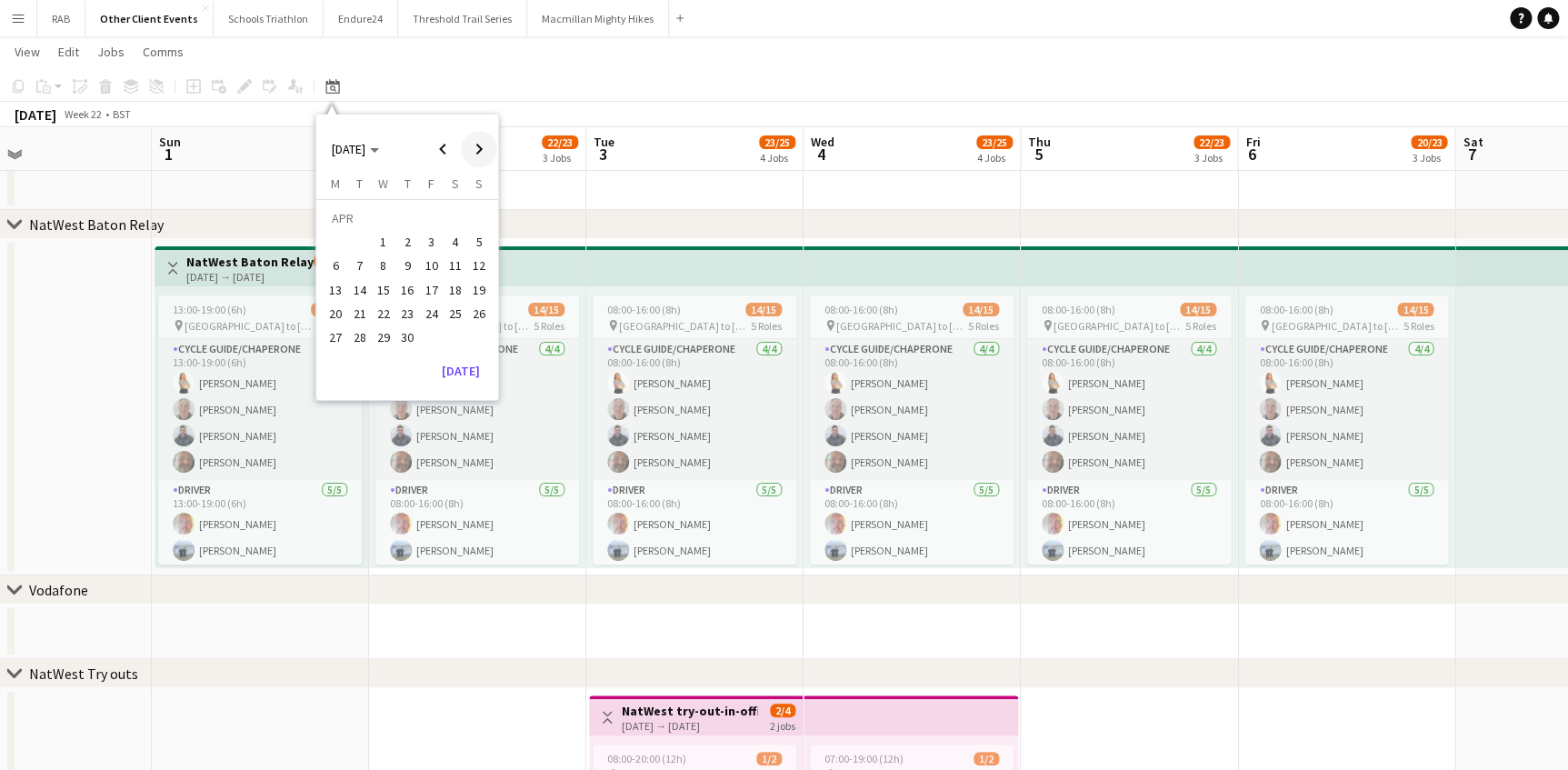
click at [473, 150] on span "Next month" at bounding box center [479, 148] width 37 height 37
click at [335, 238] on span "1" at bounding box center [335, 241] width 22 height 22
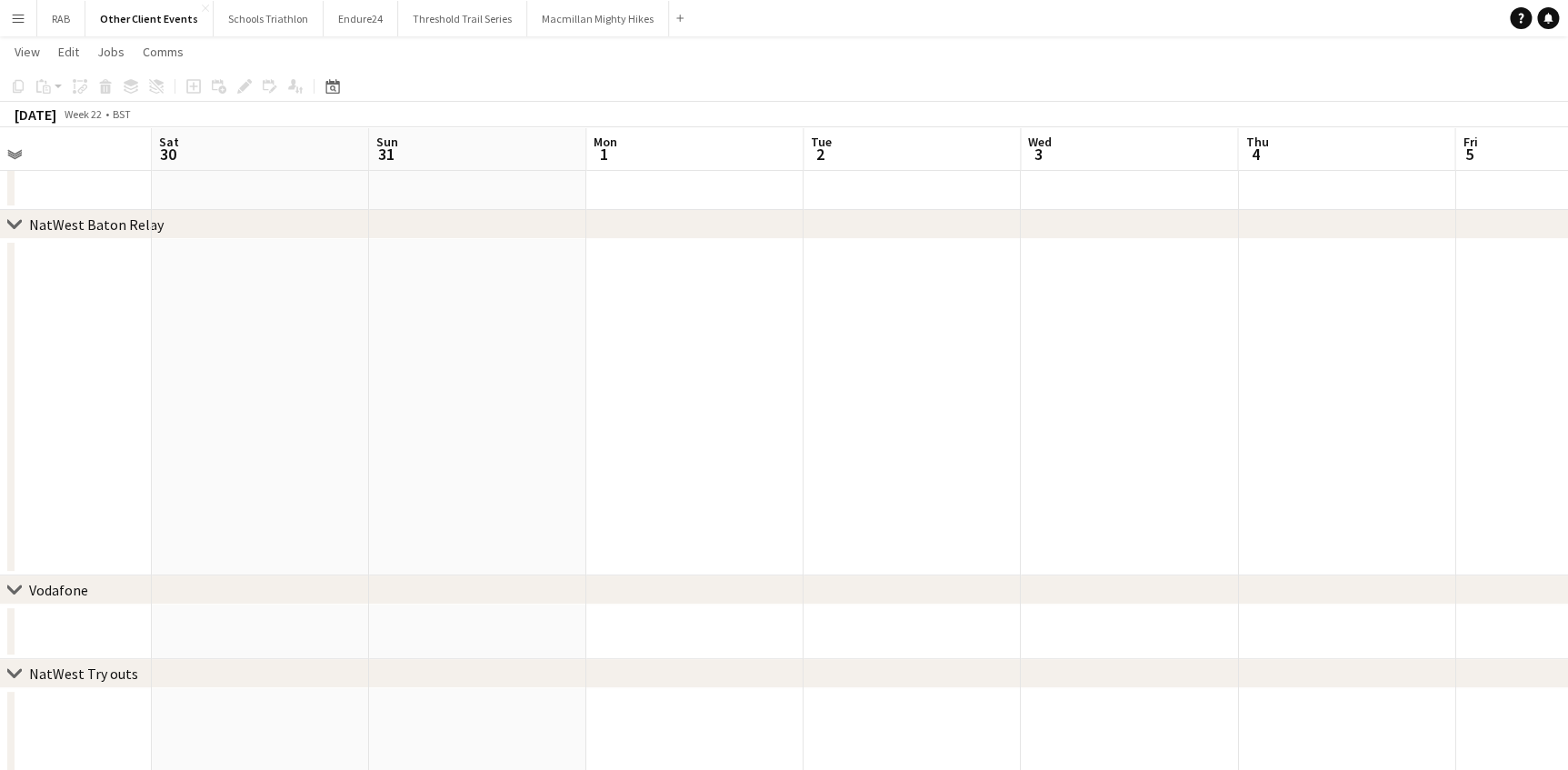
scroll to position [0, 625]
click at [327, 87] on icon "Date picker" at bounding box center [332, 86] width 15 height 15
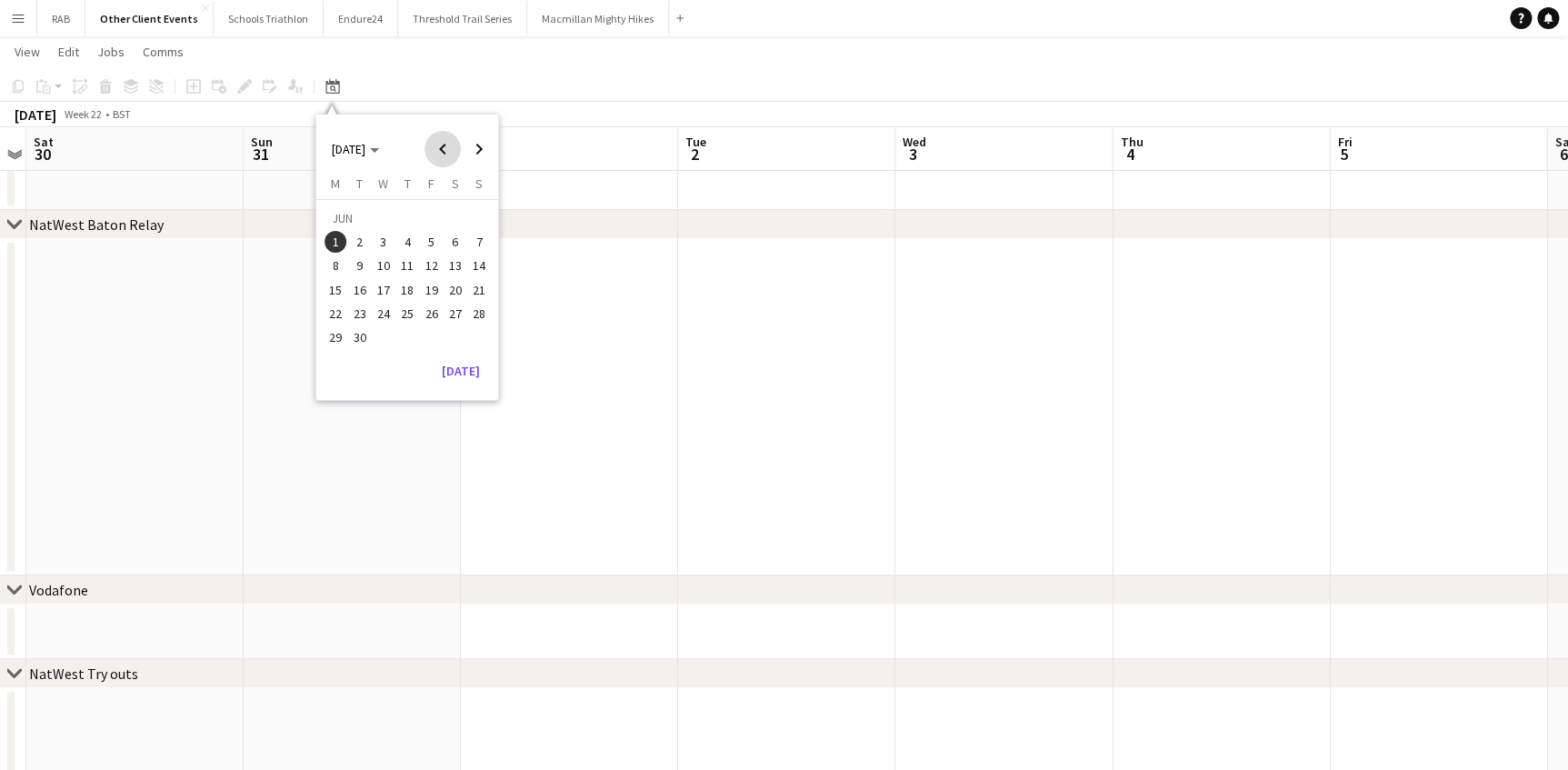
click at [439, 159] on span "Previous month" at bounding box center [442, 148] width 37 height 37
click at [439, 158] on span "Previous month" at bounding box center [442, 148] width 37 height 37
click at [439, 157] on span "Previous month" at bounding box center [442, 148] width 37 height 37
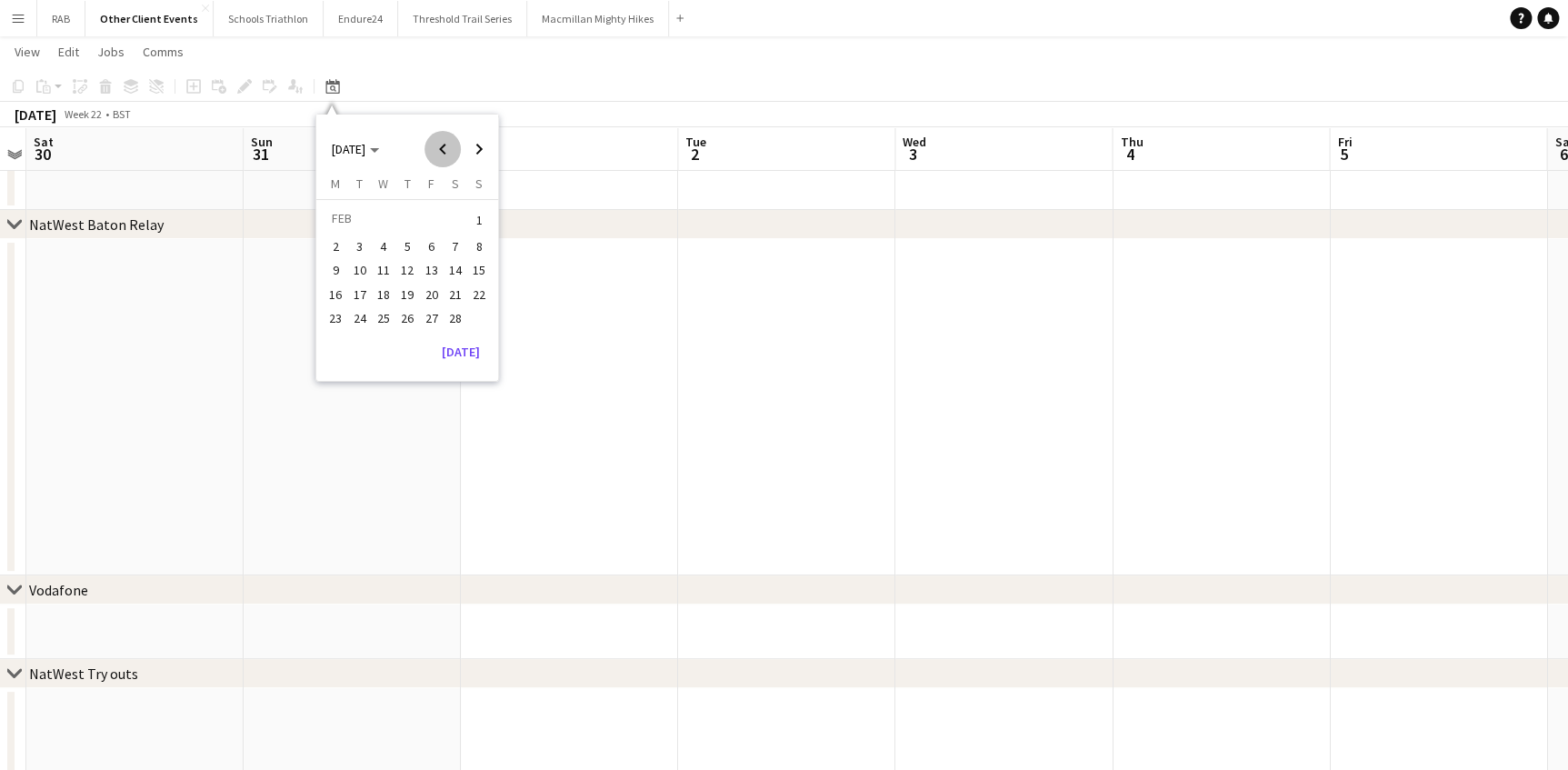
click at [439, 157] on span "Previous month" at bounding box center [442, 148] width 37 height 37
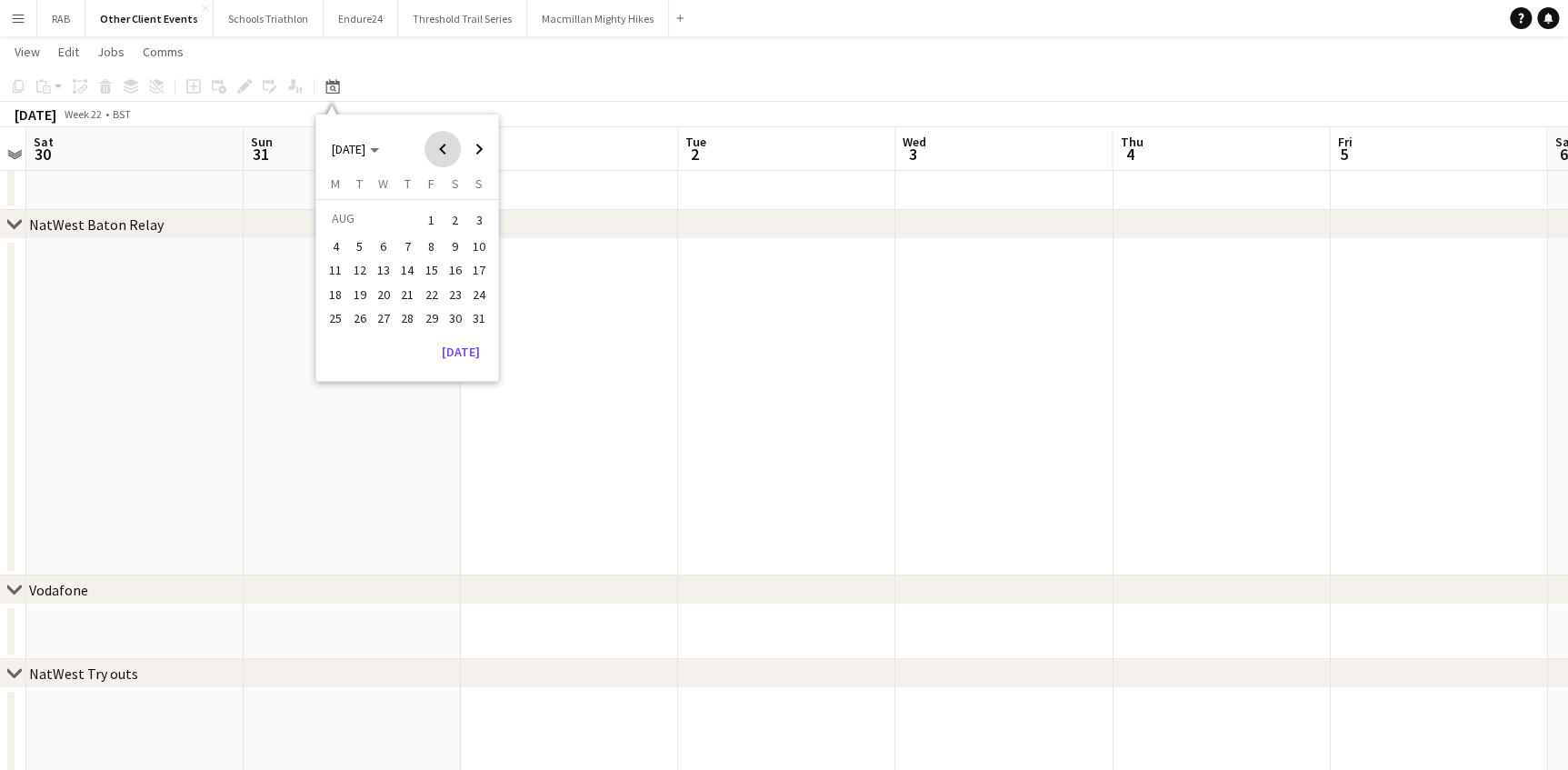
click at [439, 157] on span "Previous month" at bounding box center [442, 148] width 37 height 37
click at [403, 220] on span "1" at bounding box center [408, 220] width 22 height 26
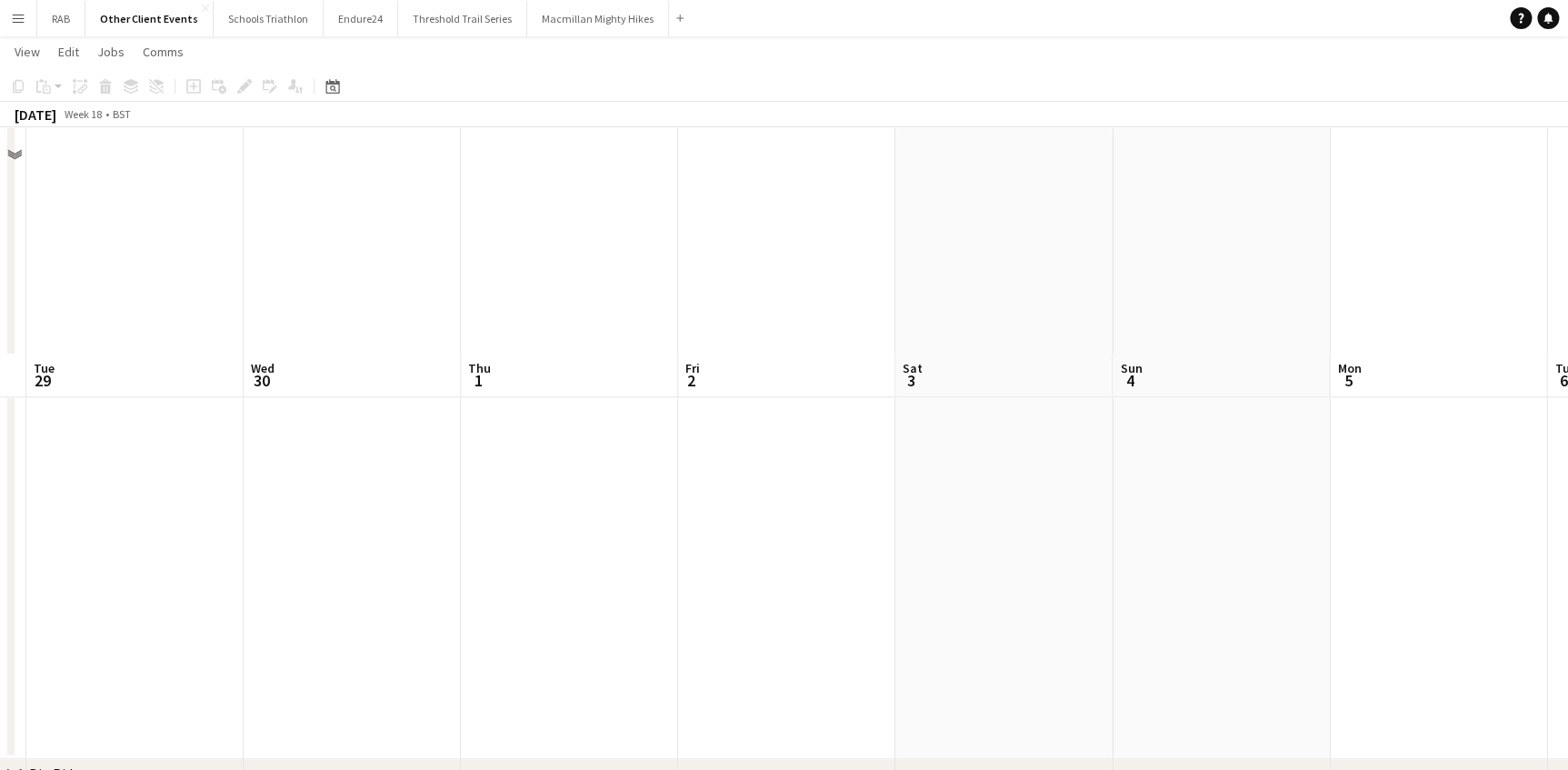
scroll to position [4215, 0]
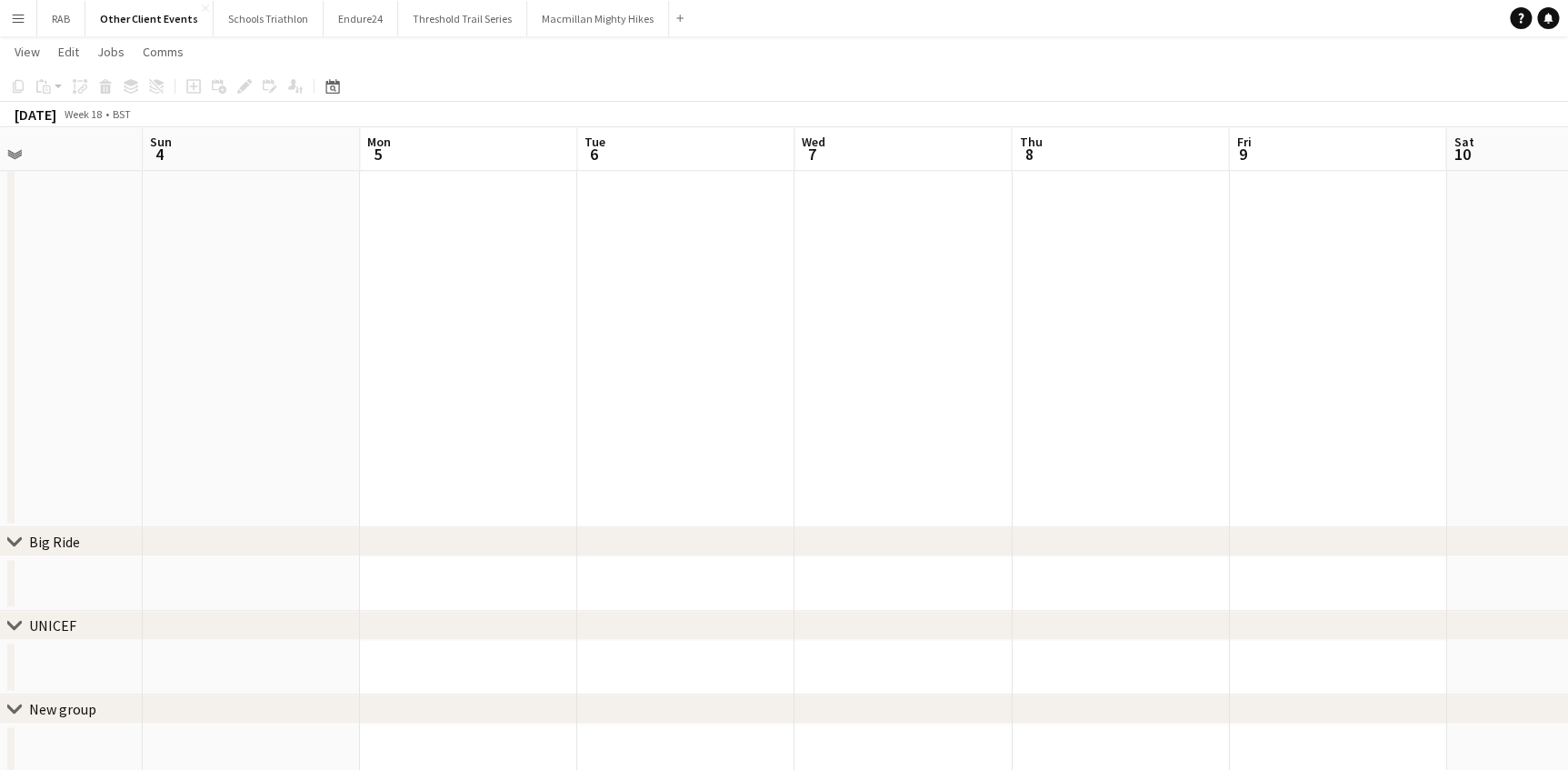
drag, startPoint x: 1036, startPoint y: 154, endPoint x: 697, endPoint y: 144, distance: 339.1
drag, startPoint x: 1084, startPoint y: 143, endPoint x: 74, endPoint y: 158, distance: 1010.1
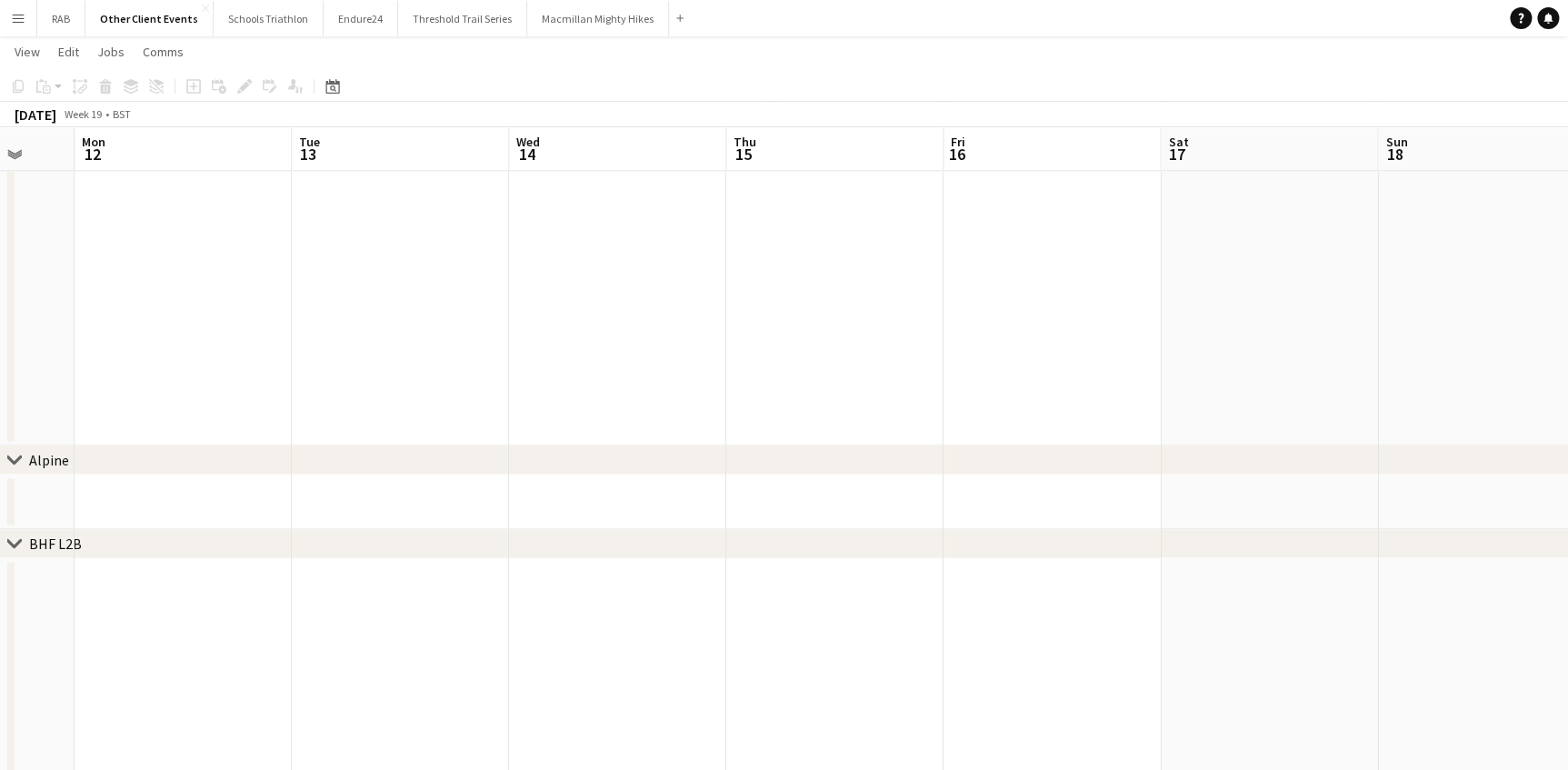
drag, startPoint x: 835, startPoint y: 149, endPoint x: 27, endPoint y: 227, distance: 811.8
drag, startPoint x: 828, startPoint y: 147, endPoint x: 310, endPoint y: 188, distance: 519.6
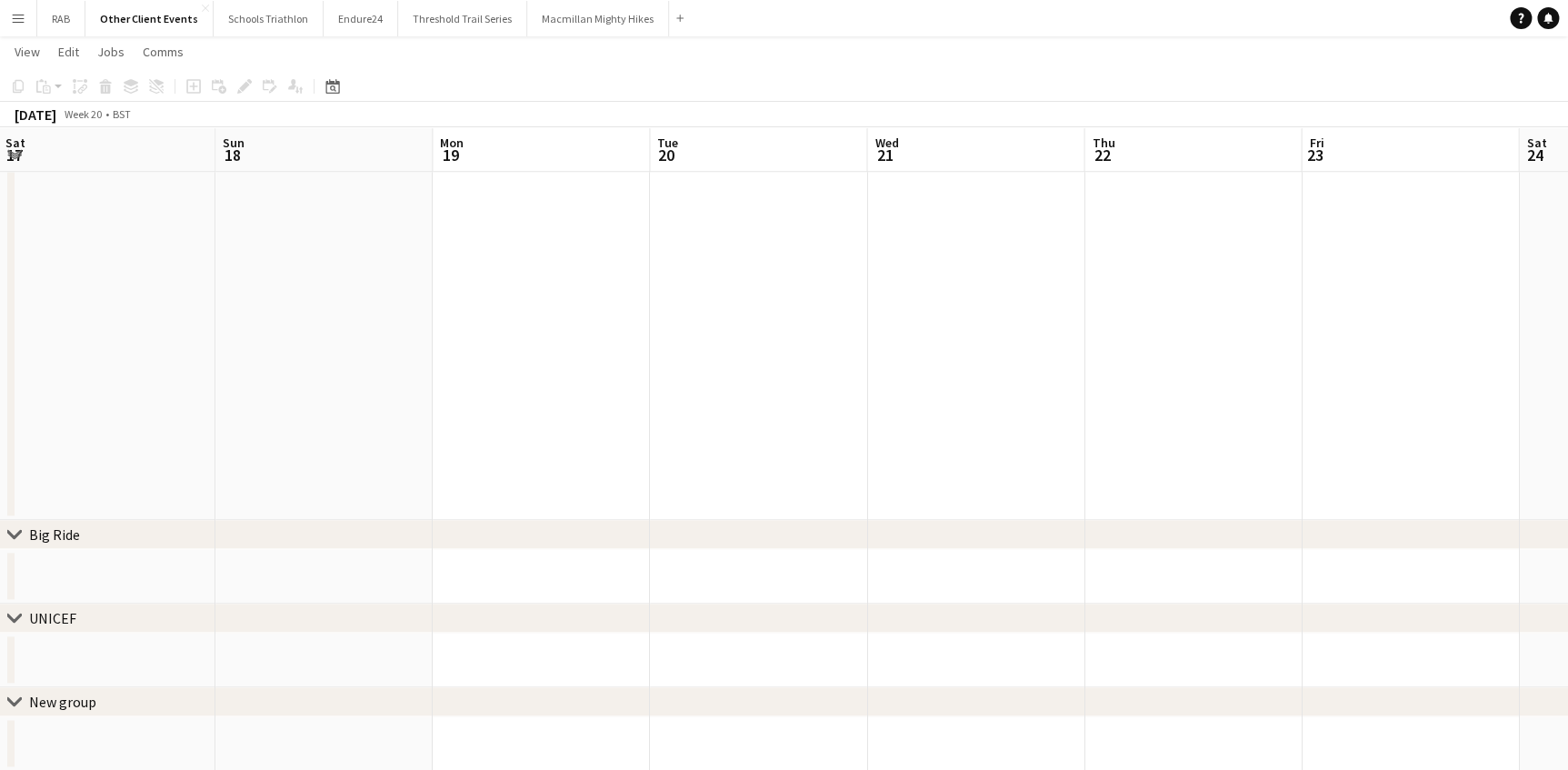
drag, startPoint x: 625, startPoint y: 150, endPoint x: -4, endPoint y: 239, distance: 635.3
drag, startPoint x: 619, startPoint y: 232, endPoint x: 305, endPoint y: 296, distance: 320.5
drag, startPoint x: 614, startPoint y: 183, endPoint x: 450, endPoint y: 258, distance: 180.3
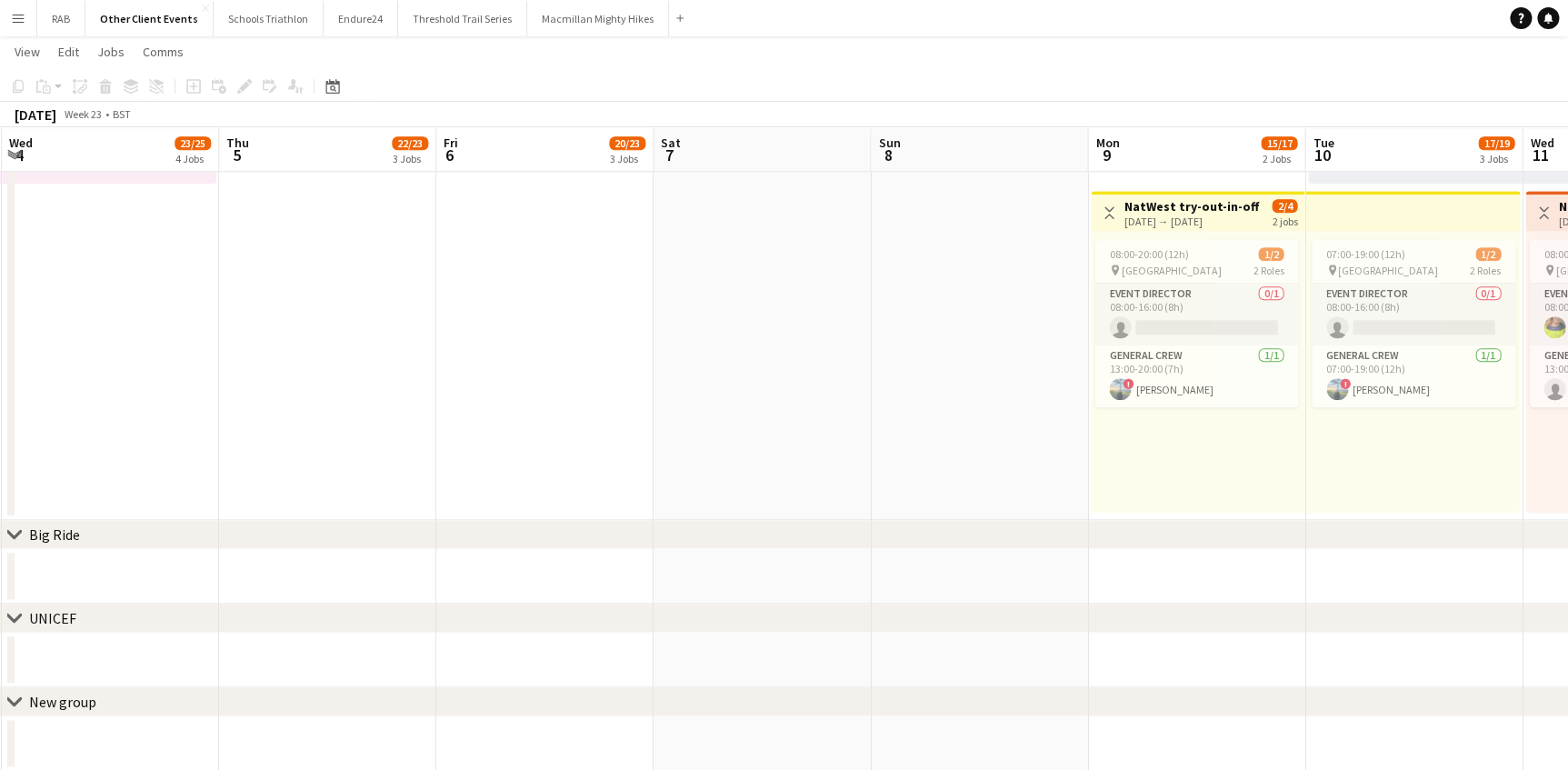
scroll to position [0, 754]
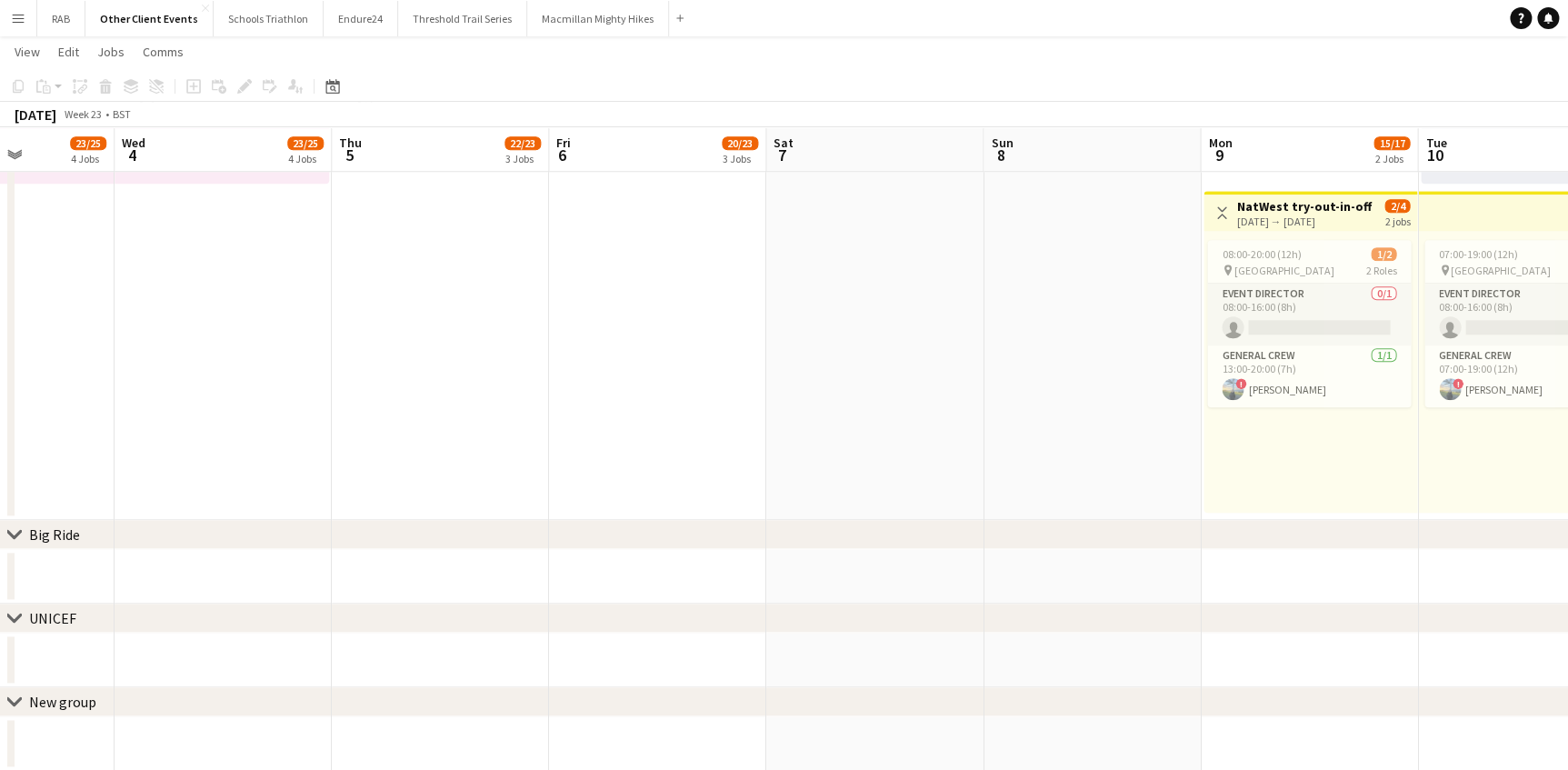
drag, startPoint x: 385, startPoint y: 269, endPoint x: 85, endPoint y: 282, distance: 300.3
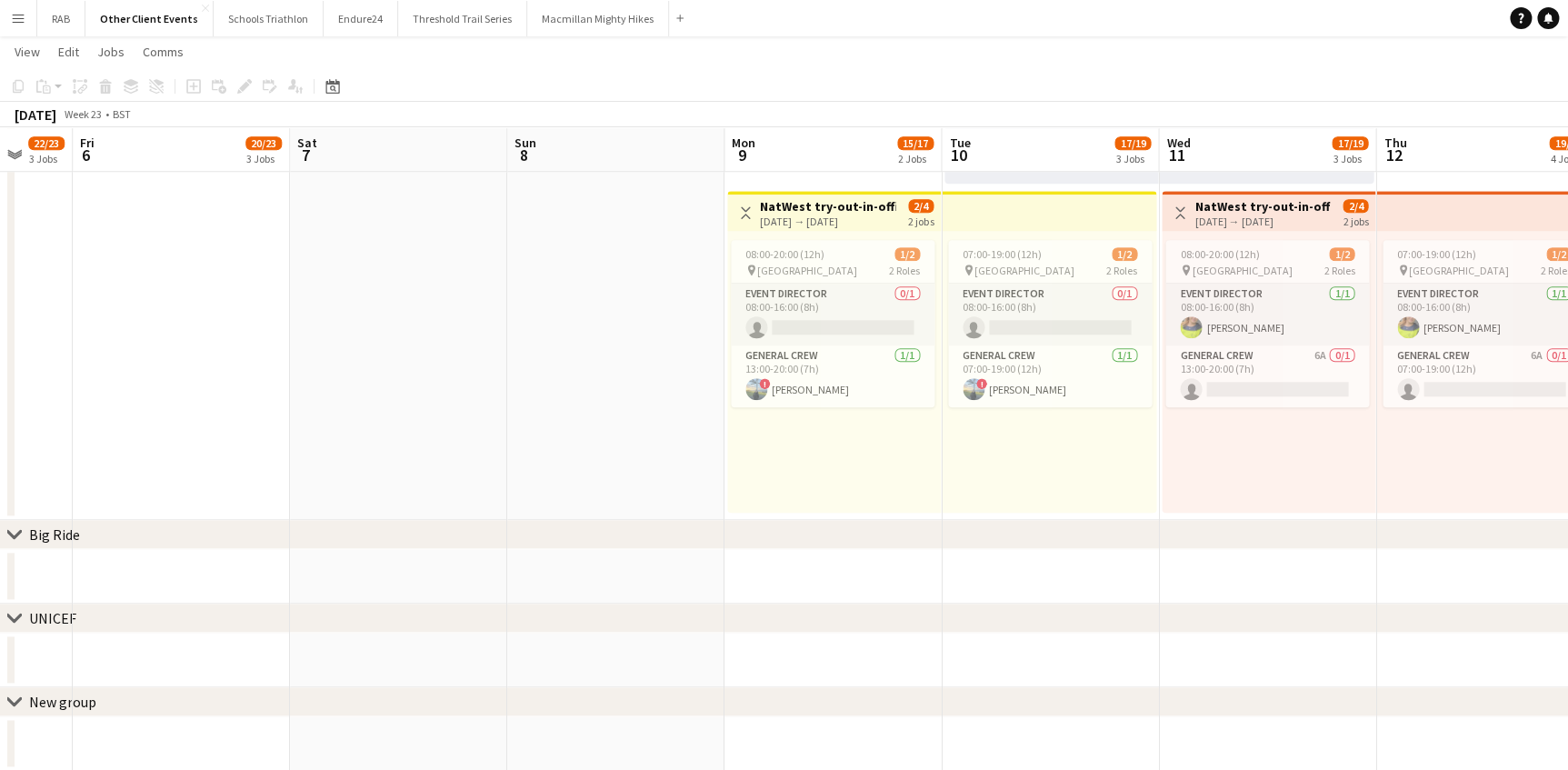
drag, startPoint x: 801, startPoint y: 174, endPoint x: 593, endPoint y: 205, distance: 210.3
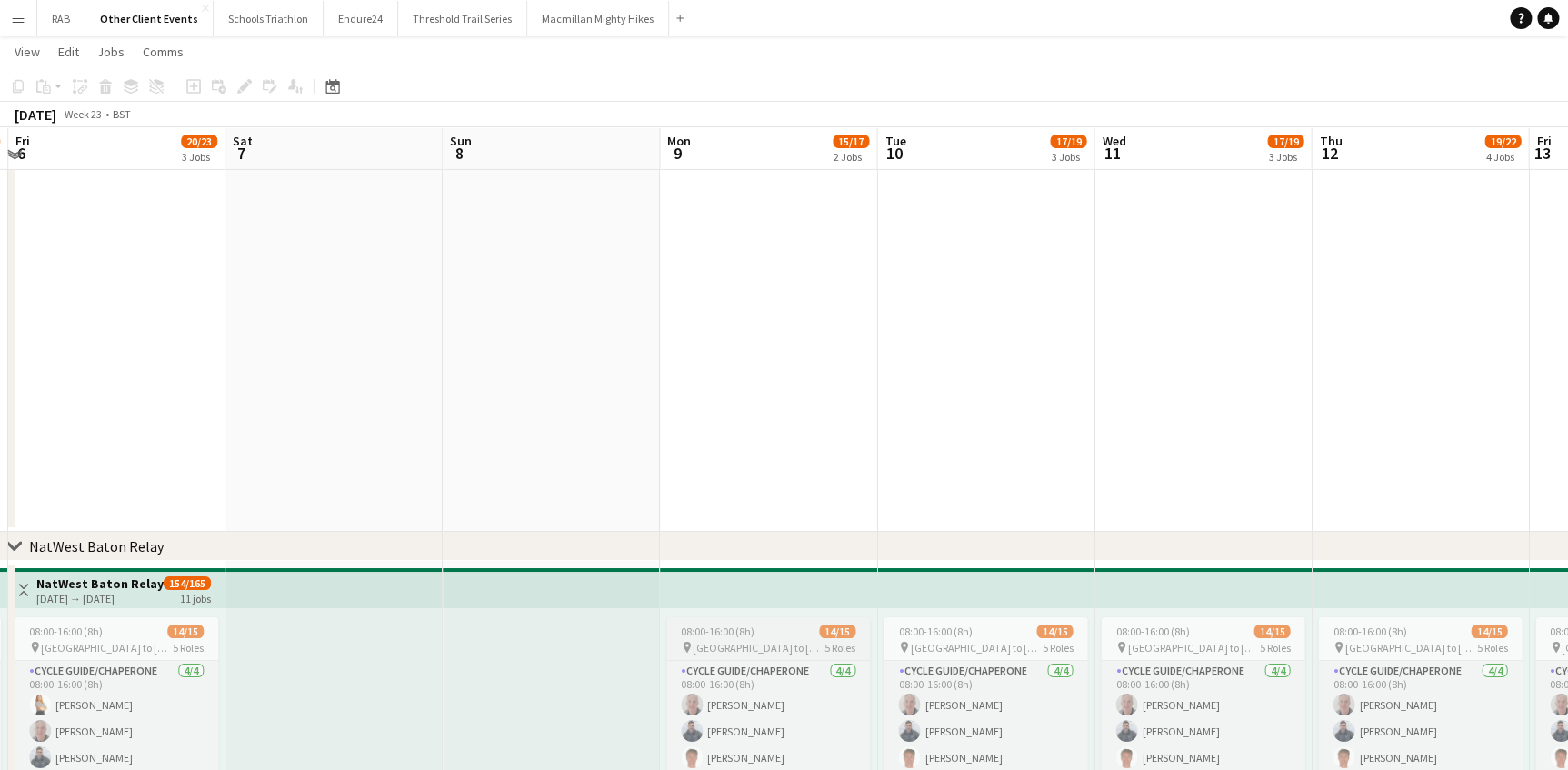
scroll to position [3065, 0]
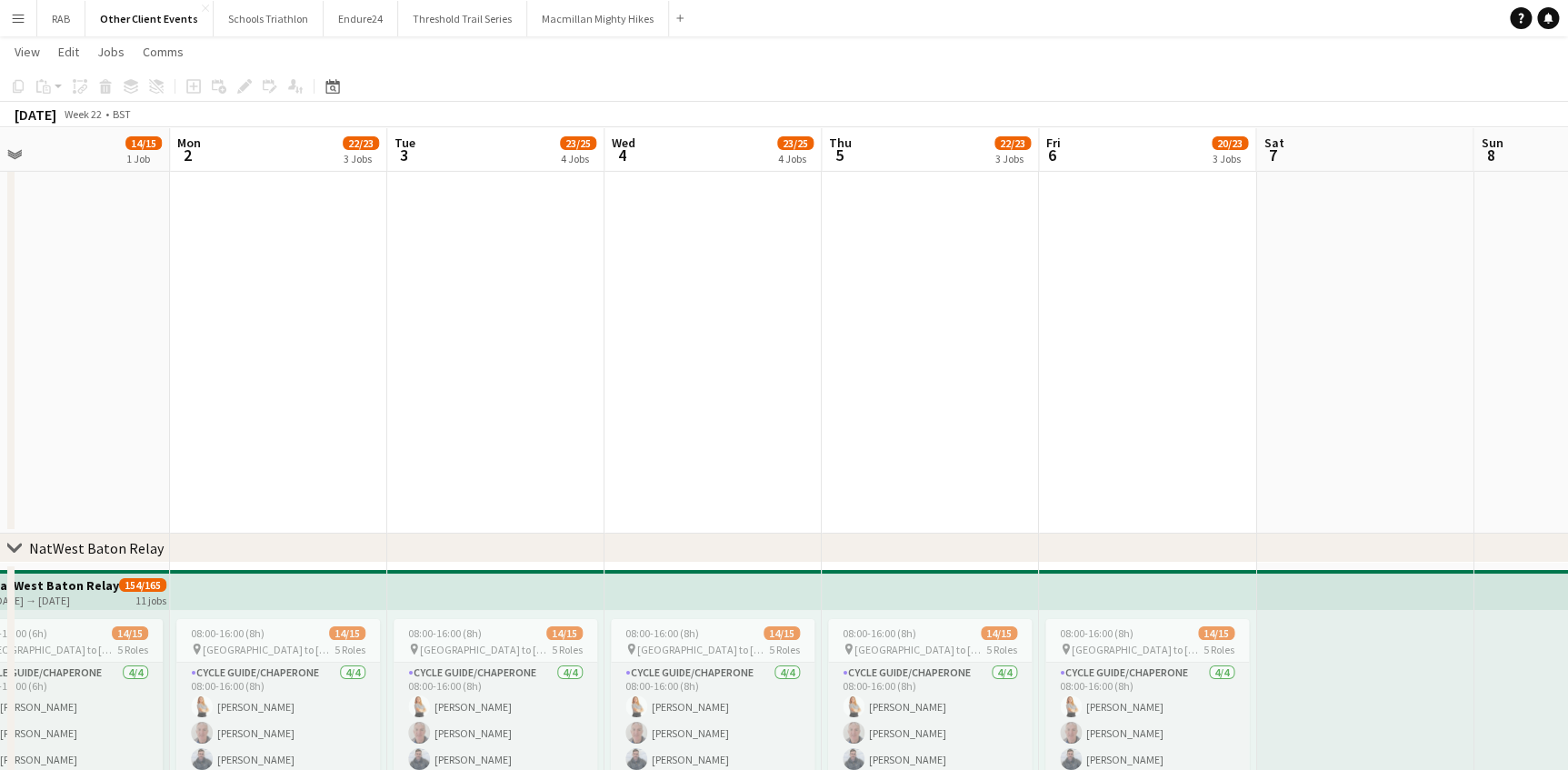
drag, startPoint x: 523, startPoint y: 154, endPoint x: 1581, endPoint y: 141, distance: 1058.1
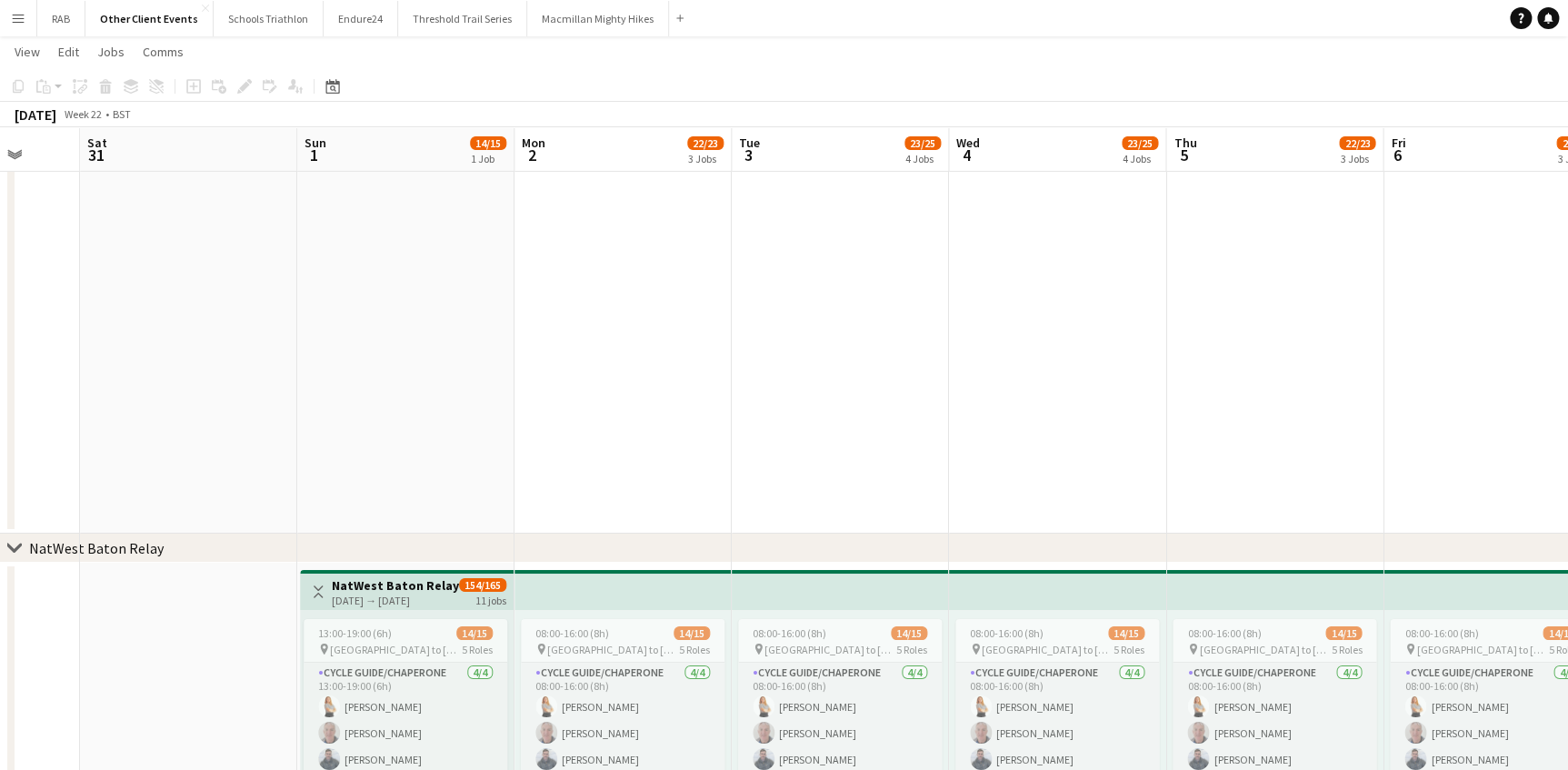
drag, startPoint x: 688, startPoint y: 144, endPoint x: 794, endPoint y: 152, distance: 106.3
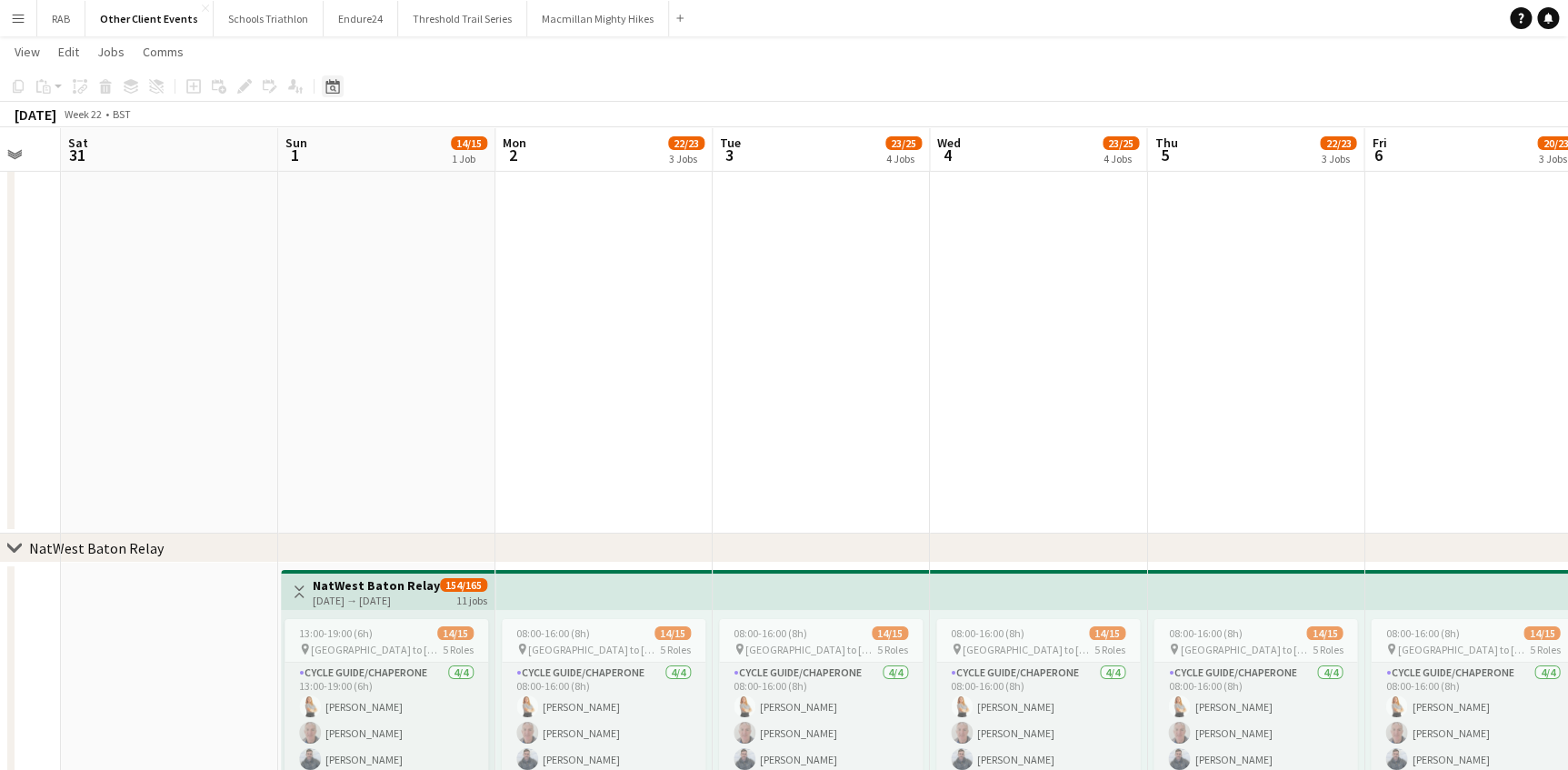
click at [327, 91] on icon "Date picker" at bounding box center [332, 86] width 15 height 15
click at [480, 150] on span "Next month" at bounding box center [479, 148] width 37 height 37
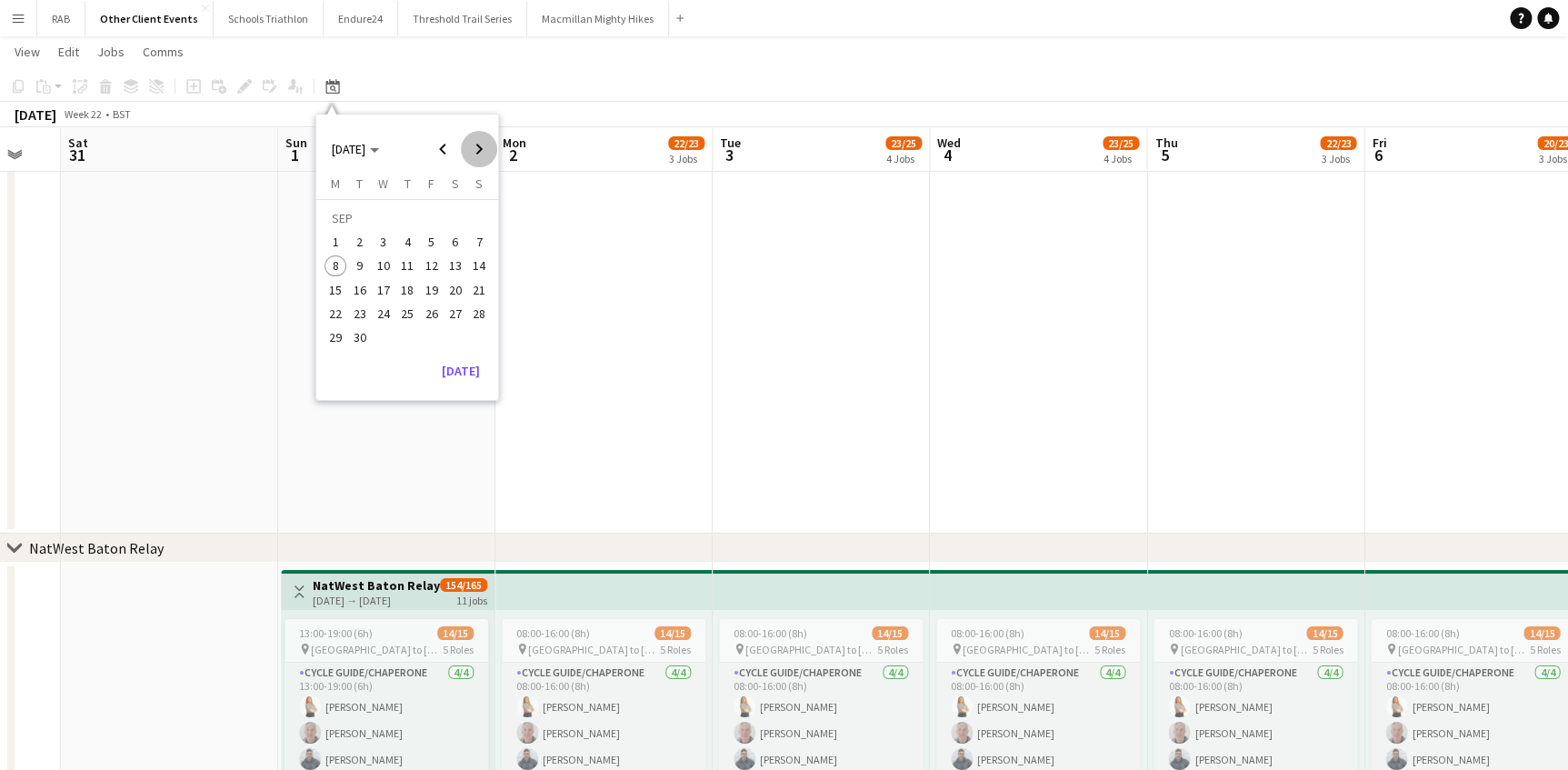
click at [480, 150] on span "Next month" at bounding box center [479, 148] width 37 height 37
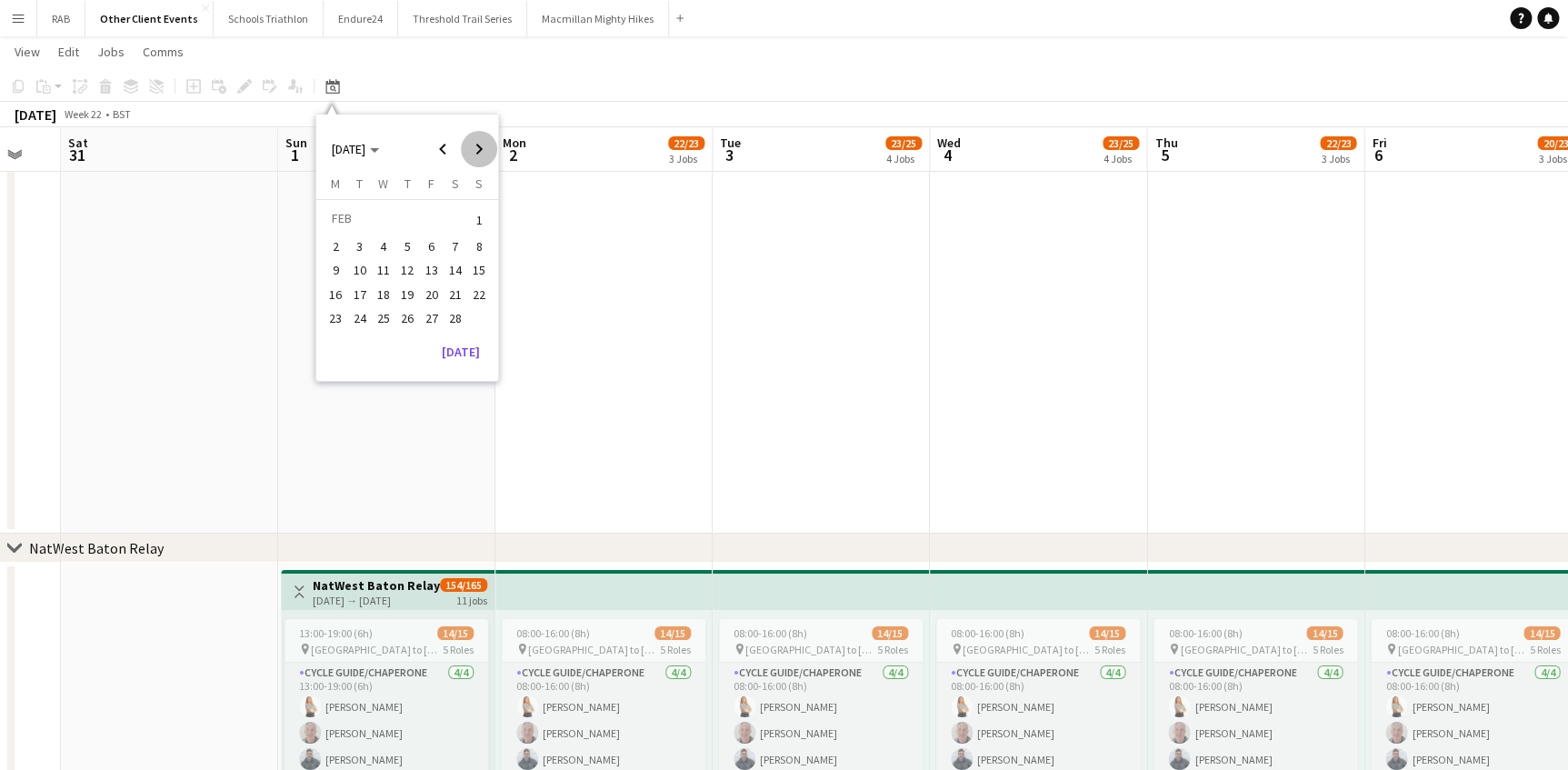
click at [480, 150] on span "Next month" at bounding box center [479, 148] width 37 height 37
click at [425, 216] on span "1" at bounding box center [431, 220] width 22 height 26
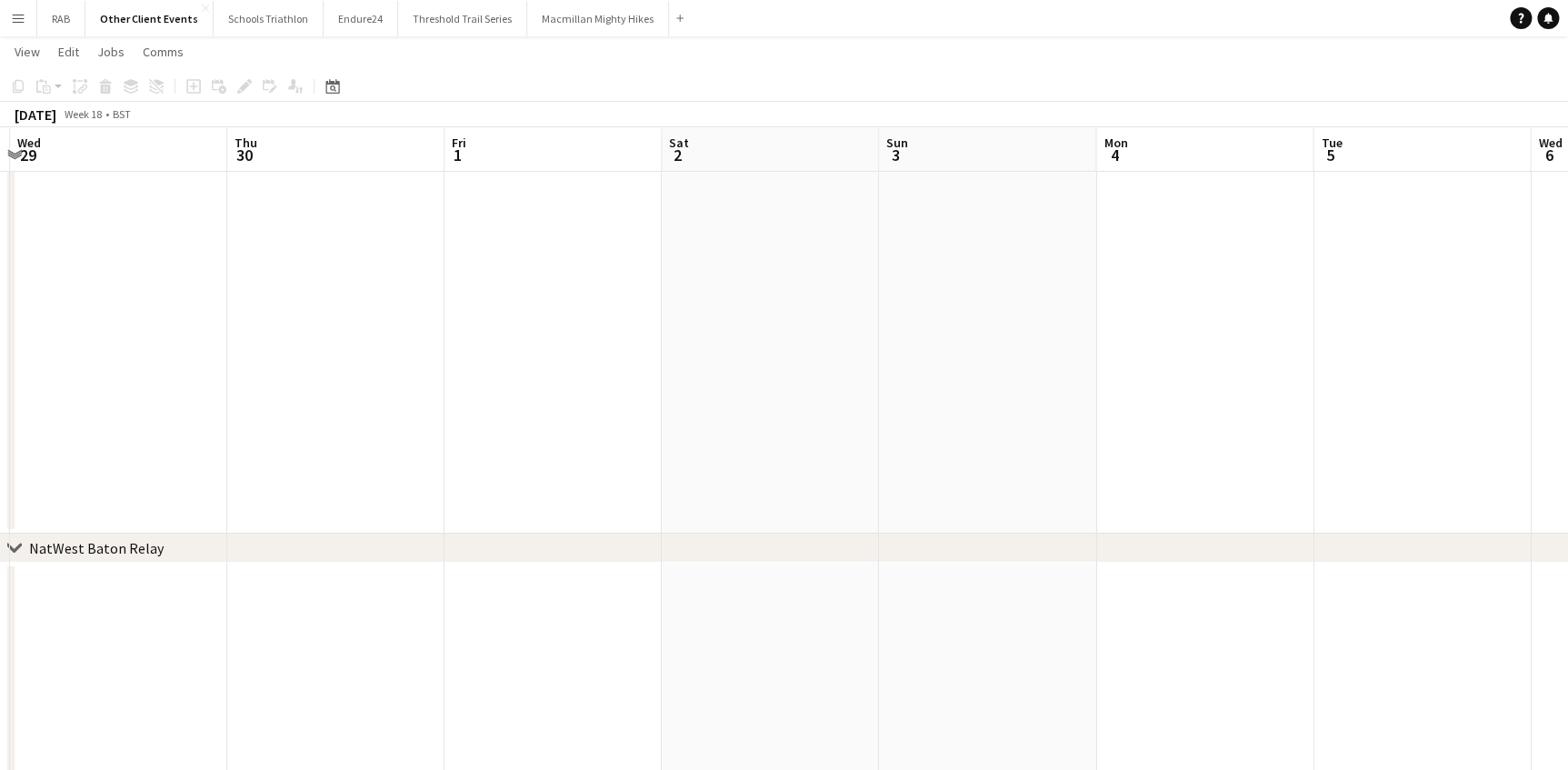
scroll to position [0, 645]
drag, startPoint x: 445, startPoint y: 149, endPoint x: 425, endPoint y: 147, distance: 20.1
drag, startPoint x: 327, startPoint y: 81, endPoint x: 338, endPoint y: 84, distance: 11.4
click at [328, 81] on icon "Date picker" at bounding box center [332, 86] width 15 height 15
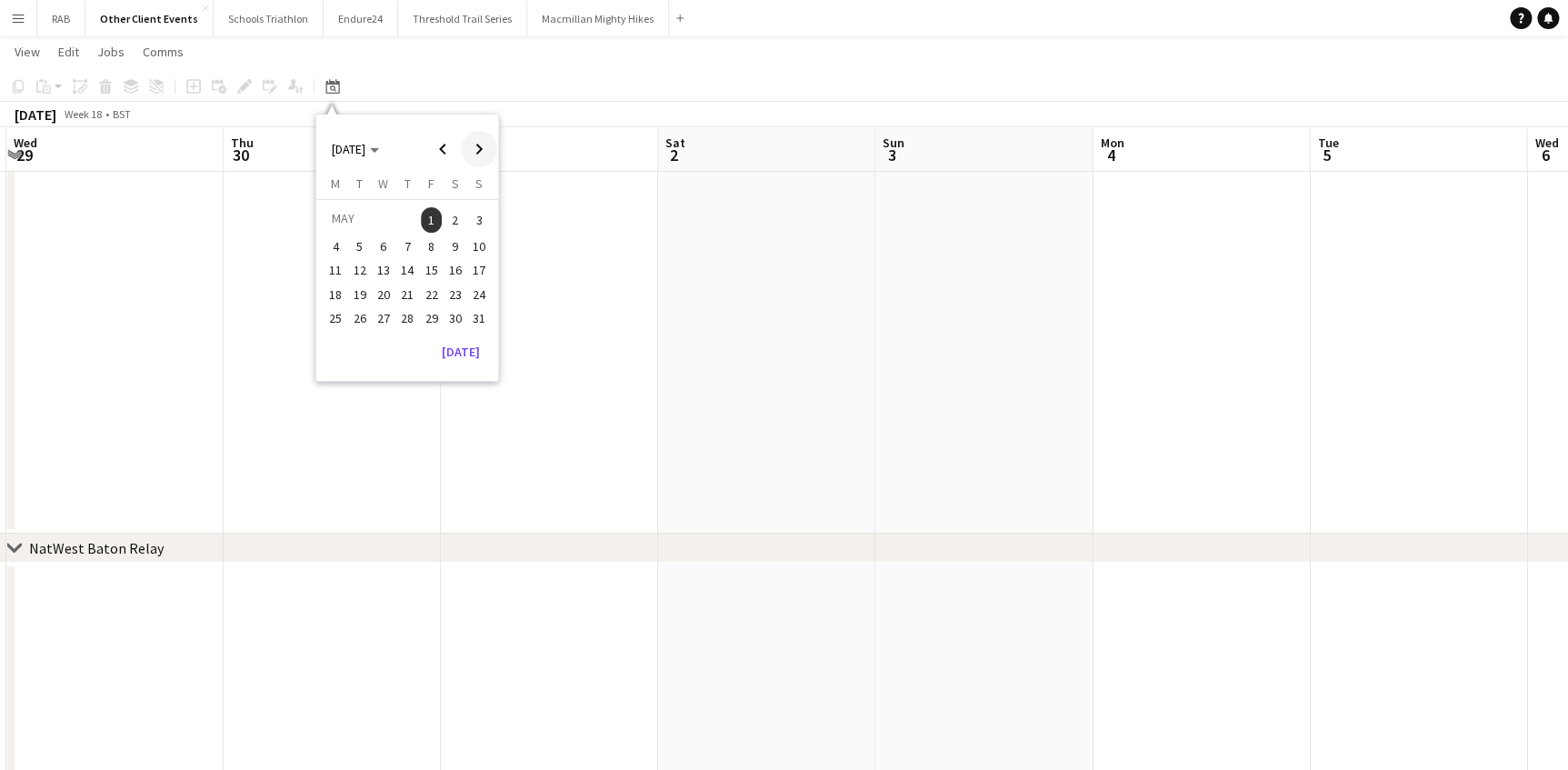
click at [493, 147] on span "Next month" at bounding box center [479, 148] width 37 height 37
click at [491, 147] on span "Next month" at bounding box center [479, 148] width 37 height 37
click at [441, 144] on span "Previous month" at bounding box center [442, 148] width 37 height 37
click at [337, 241] on span "1" at bounding box center [335, 241] width 22 height 22
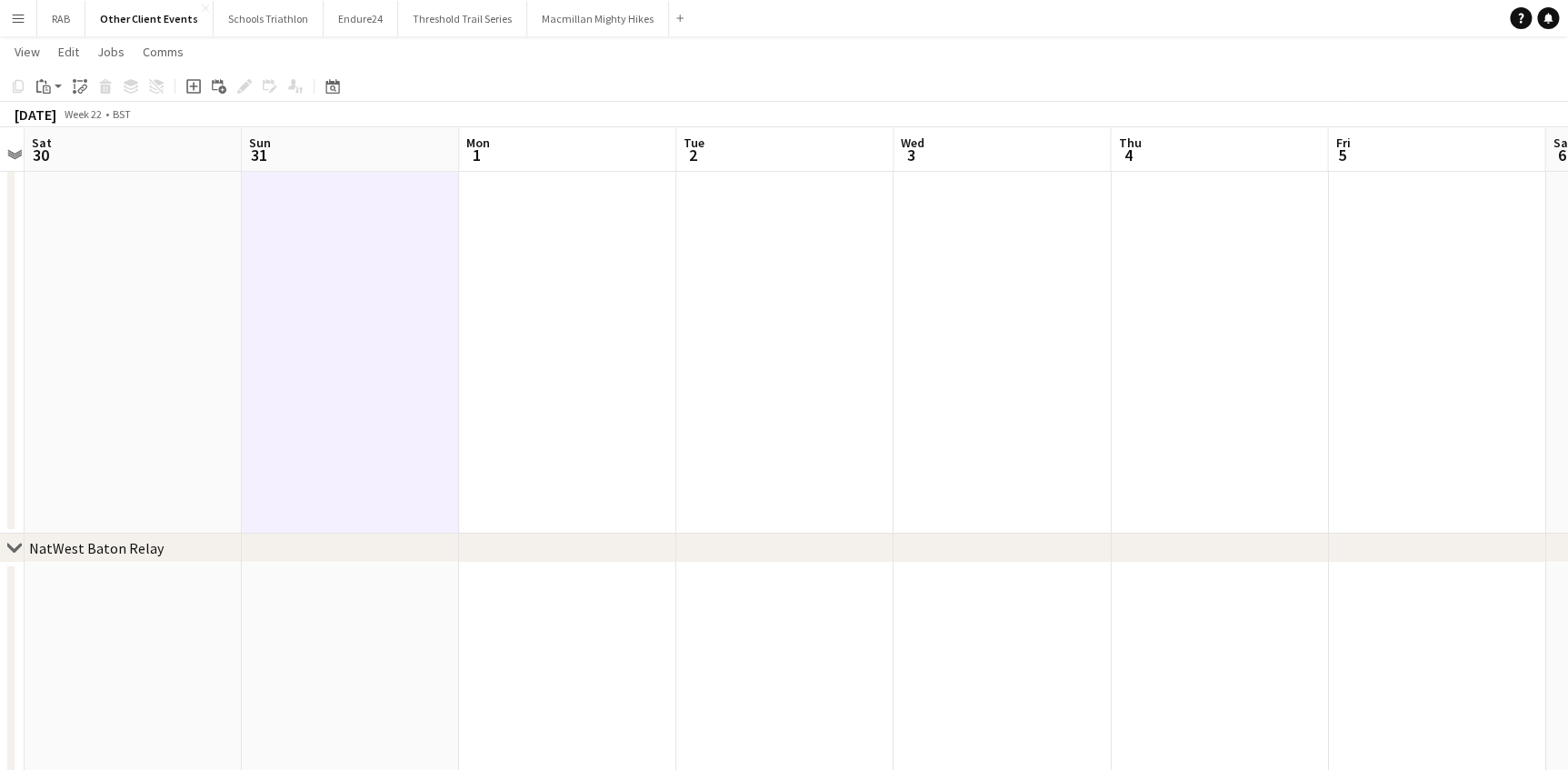
click at [306, 157] on app-board-header-date "Sun 31" at bounding box center [350, 150] width 218 height 44
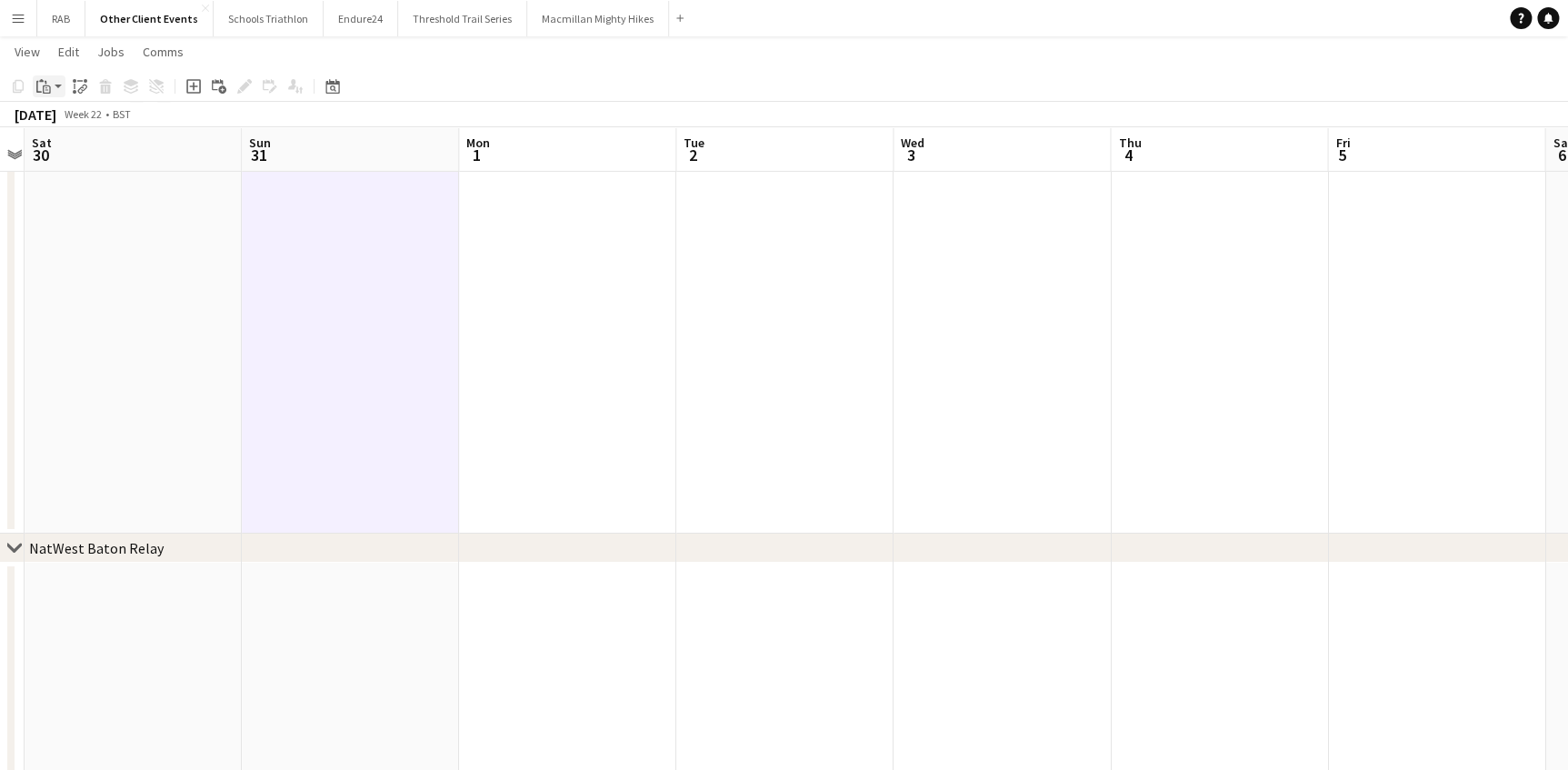
click at [60, 85] on app-action-btn "Paste" at bounding box center [48, 86] width 33 height 22
click at [59, 118] on link "Paste Ctrl+V" at bounding box center [134, 121] width 171 height 17
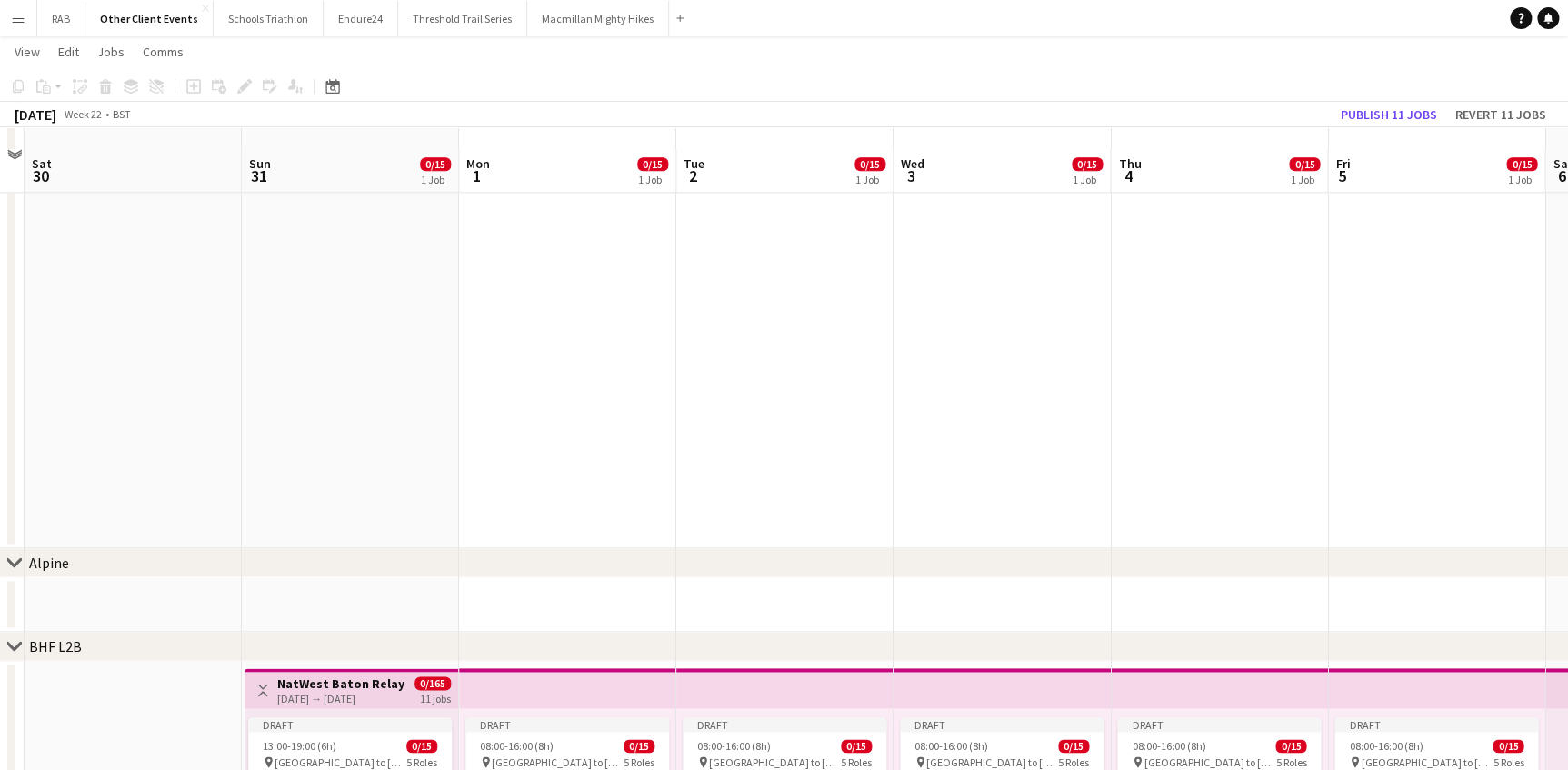
scroll to position [1074, 0]
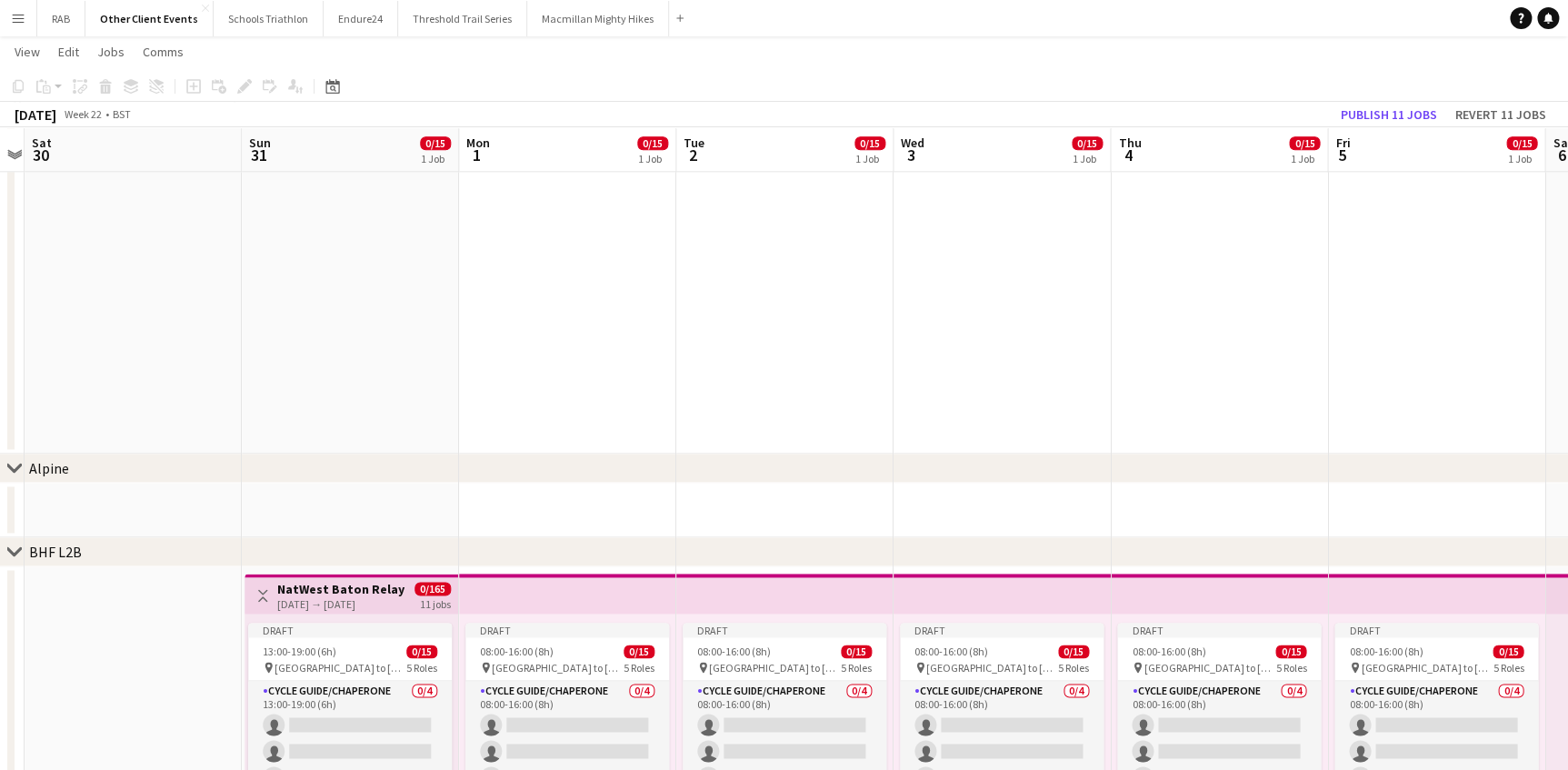
click at [354, 594] on h3 "NatWest Baton Relay" at bounding box center [340, 589] width 128 height 17
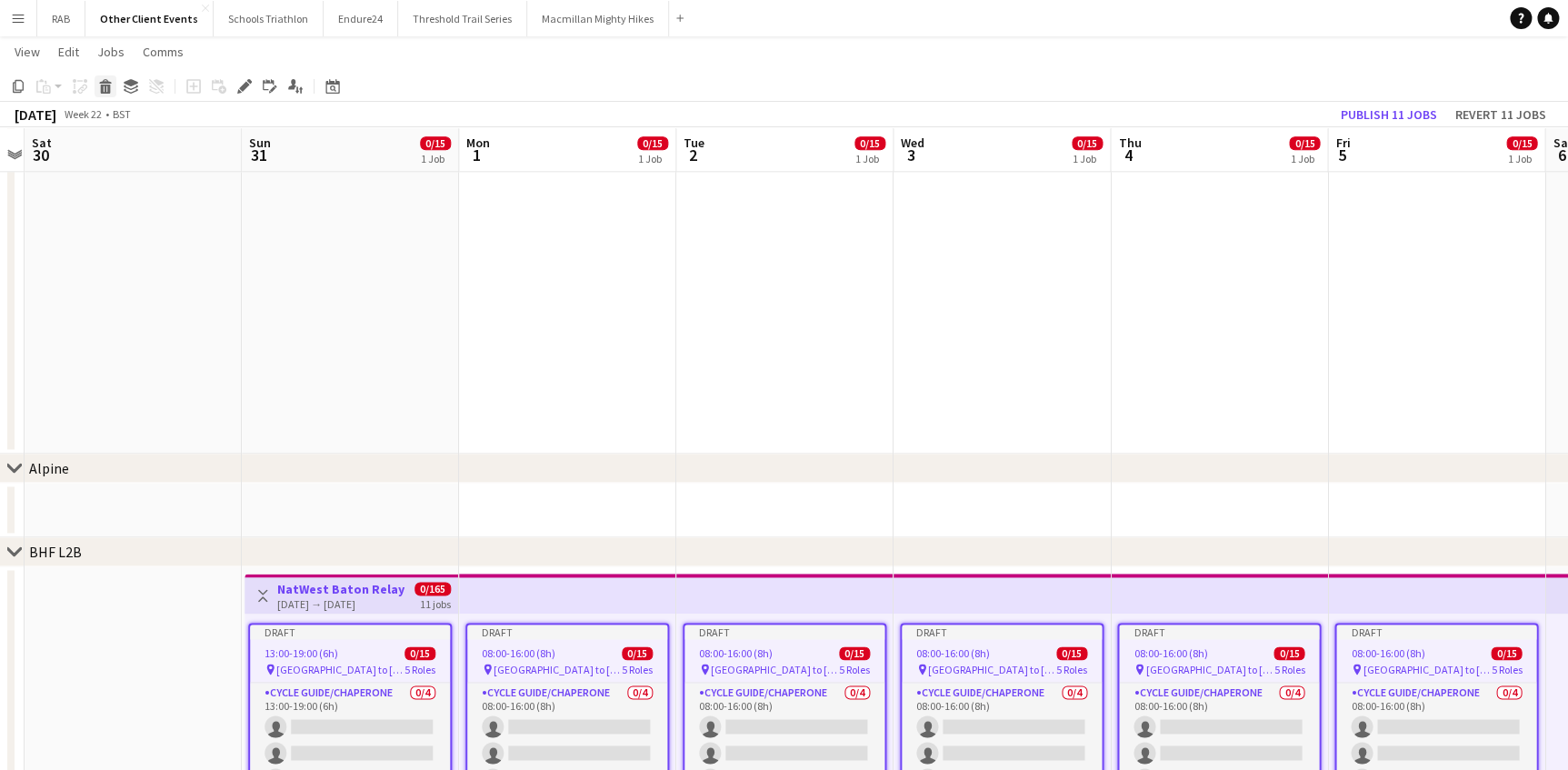
click at [106, 88] on icon "Delete" at bounding box center [105, 86] width 15 height 15
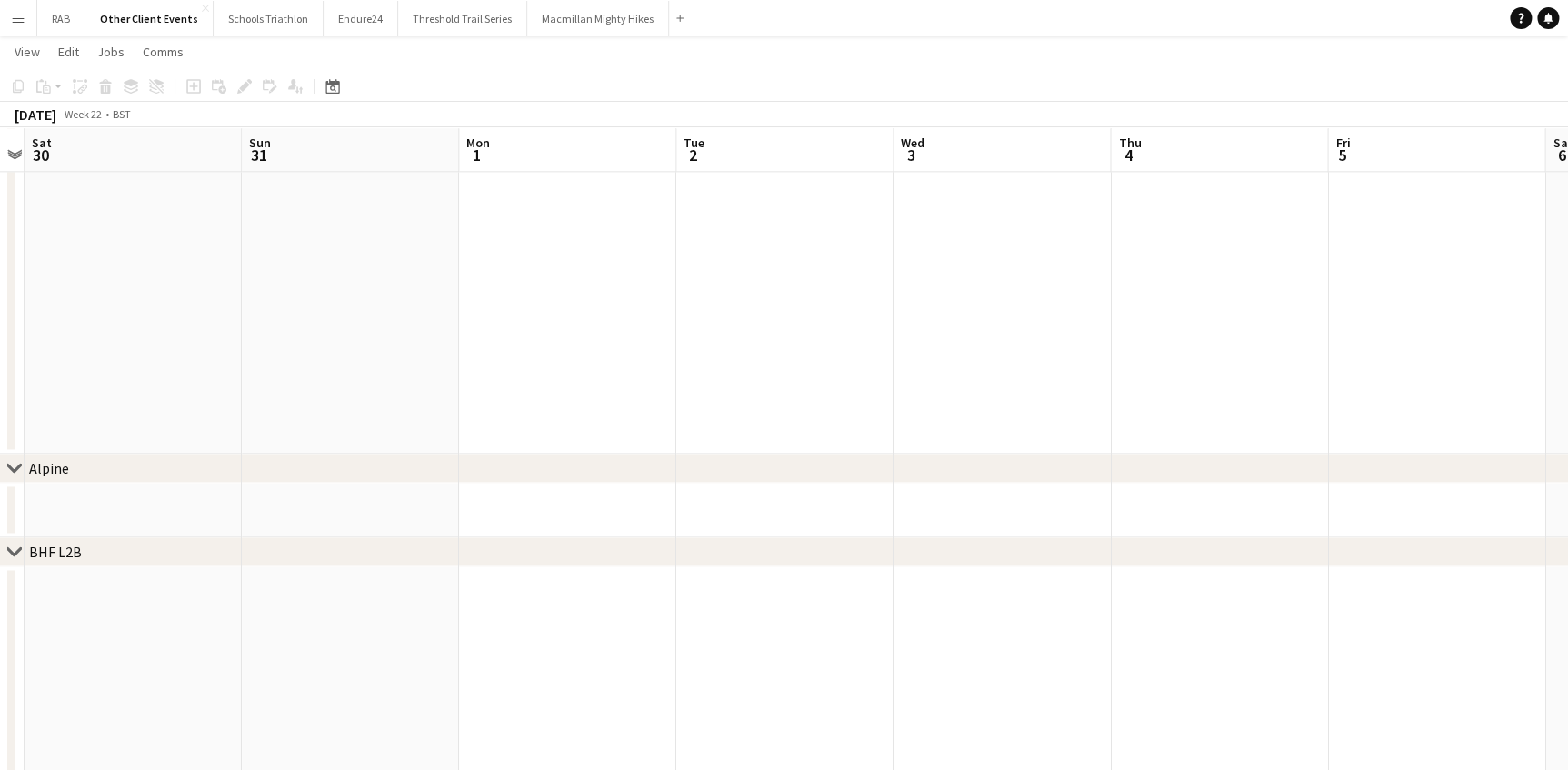
click at [308, 150] on app-board-header-date "Sun 31" at bounding box center [350, 150] width 218 height 44
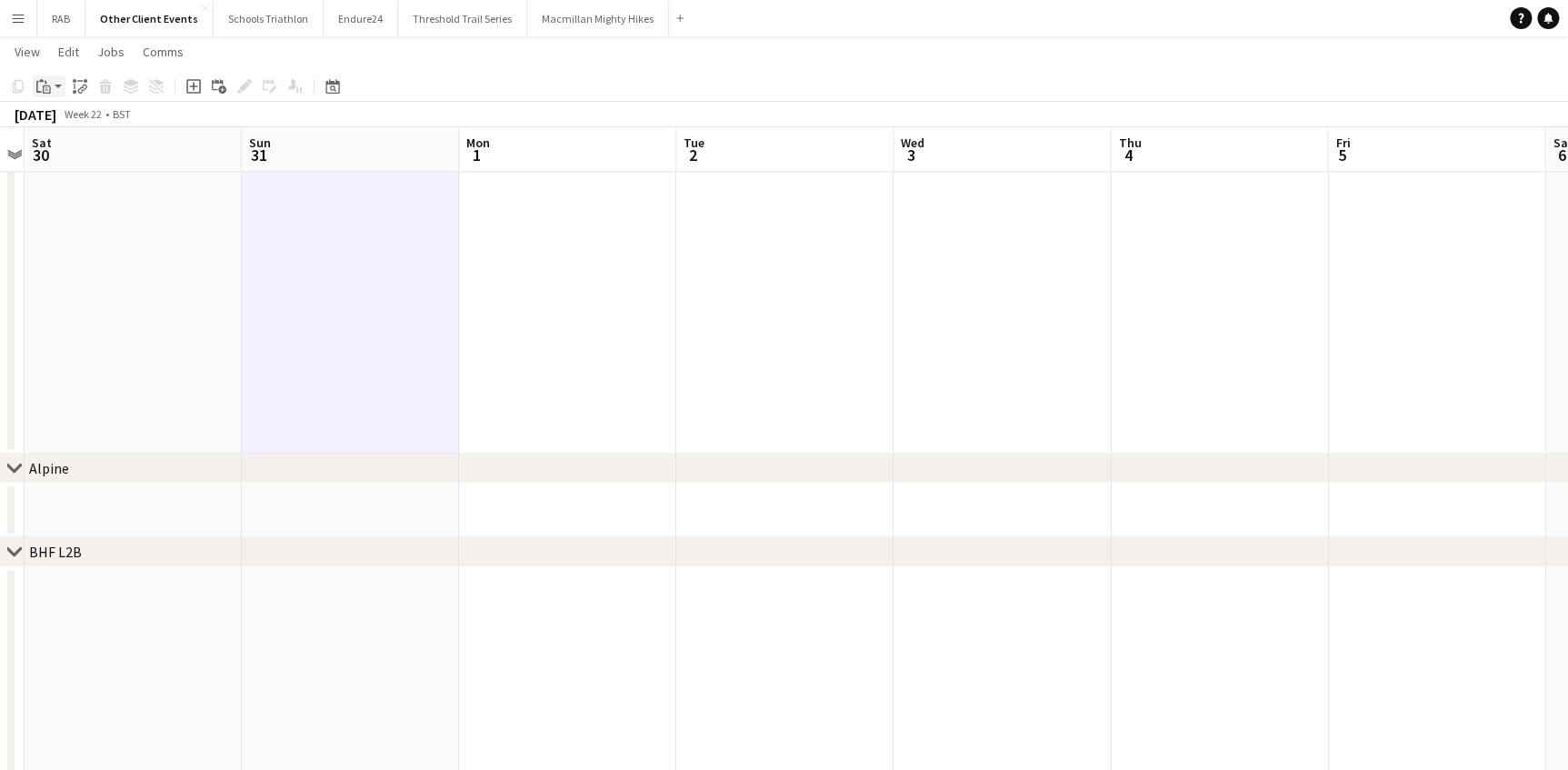
click at [58, 84] on app-action-btn "Paste" at bounding box center [48, 86] width 33 height 22
click at [58, 123] on link "Paste Ctrl+V" at bounding box center [134, 121] width 171 height 17
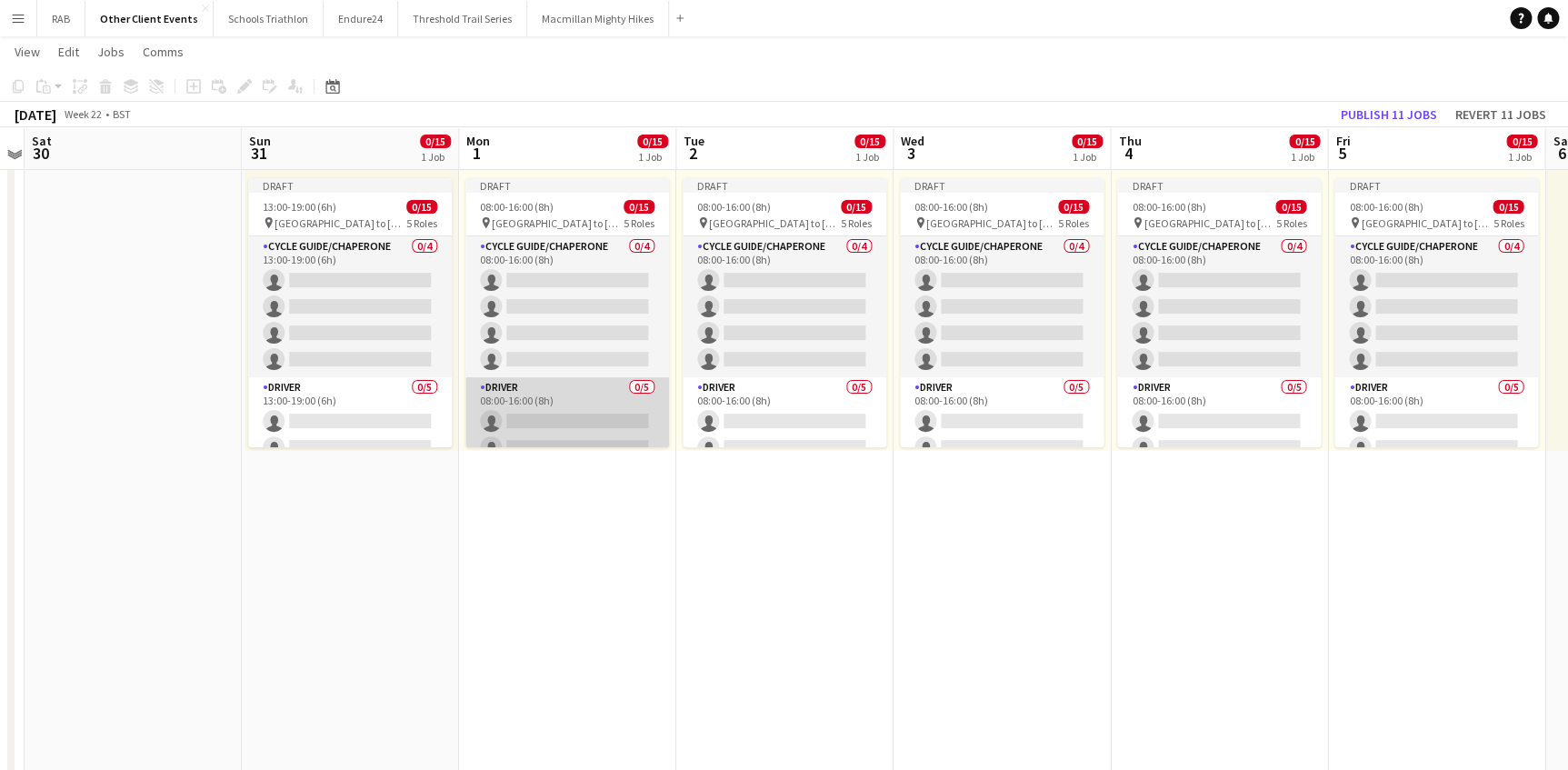
scroll to position [0, 0]
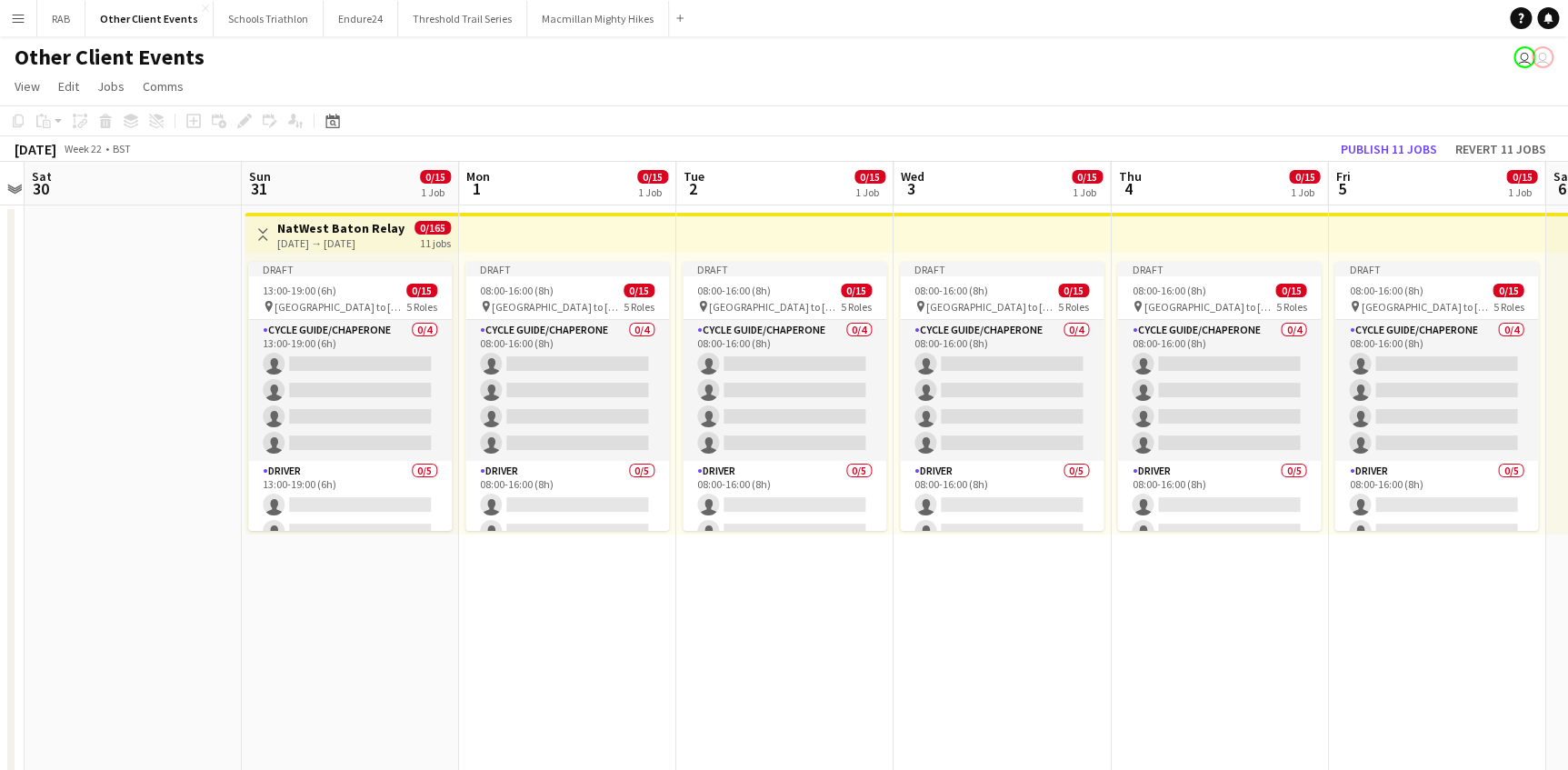
click at [329, 231] on h3 "NatWest Baton Relay" at bounding box center [340, 228] width 128 height 17
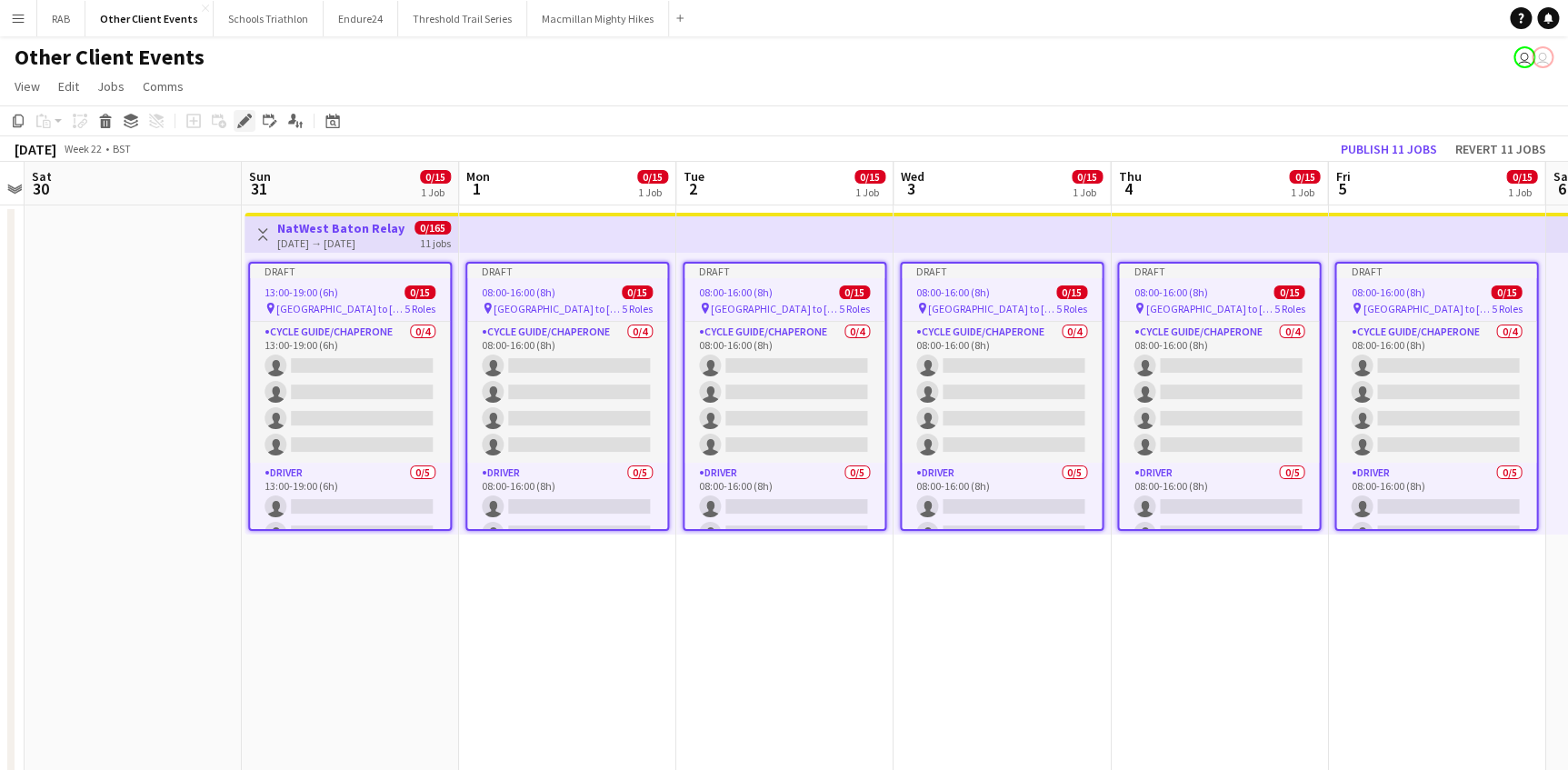
click at [241, 120] on icon at bounding box center [244, 122] width 10 height 10
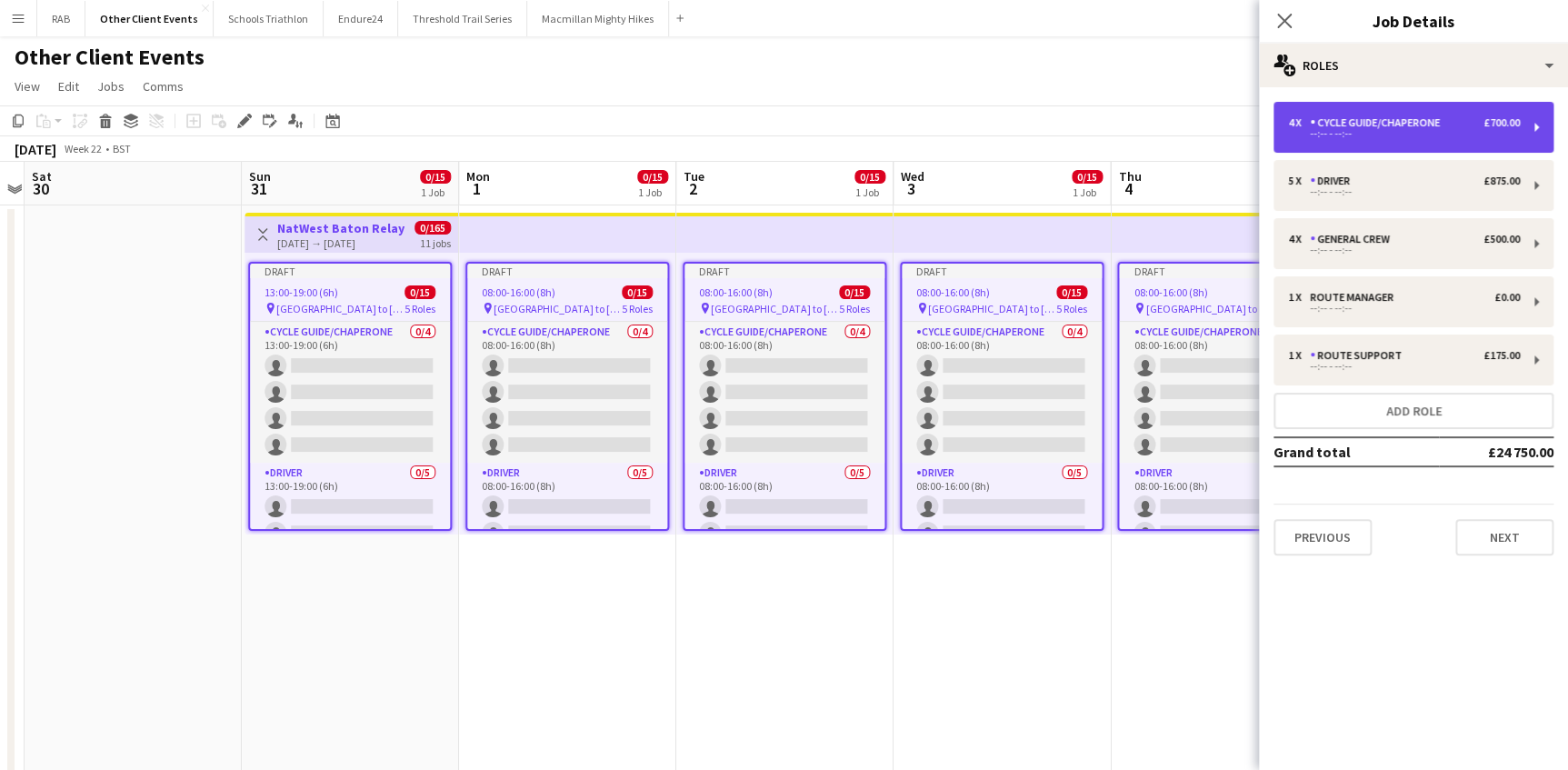
click at [1341, 127] on div "Cycle Guide/Chaperone" at bounding box center [1378, 123] width 138 height 13
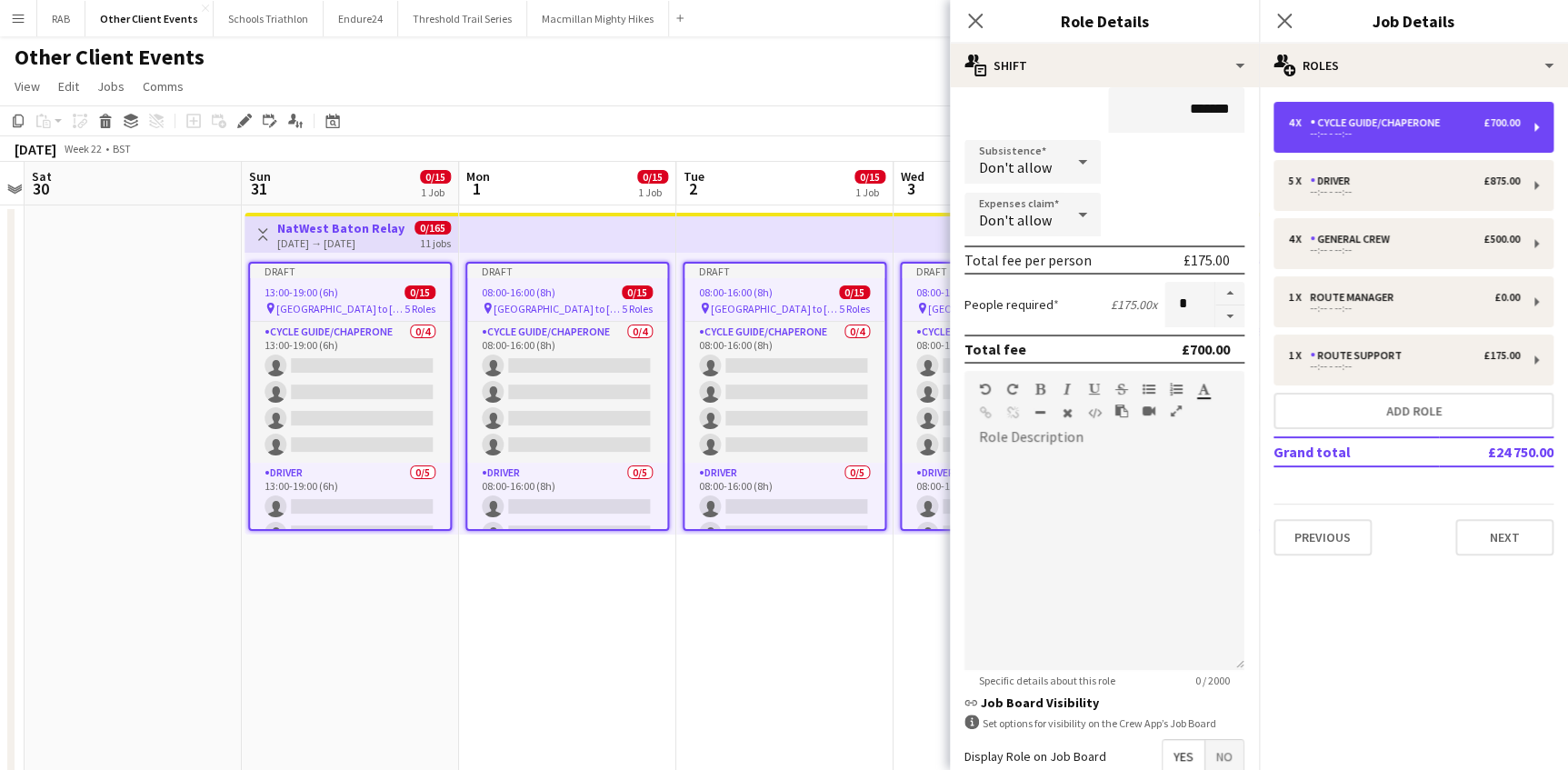
scroll to position [370, 0]
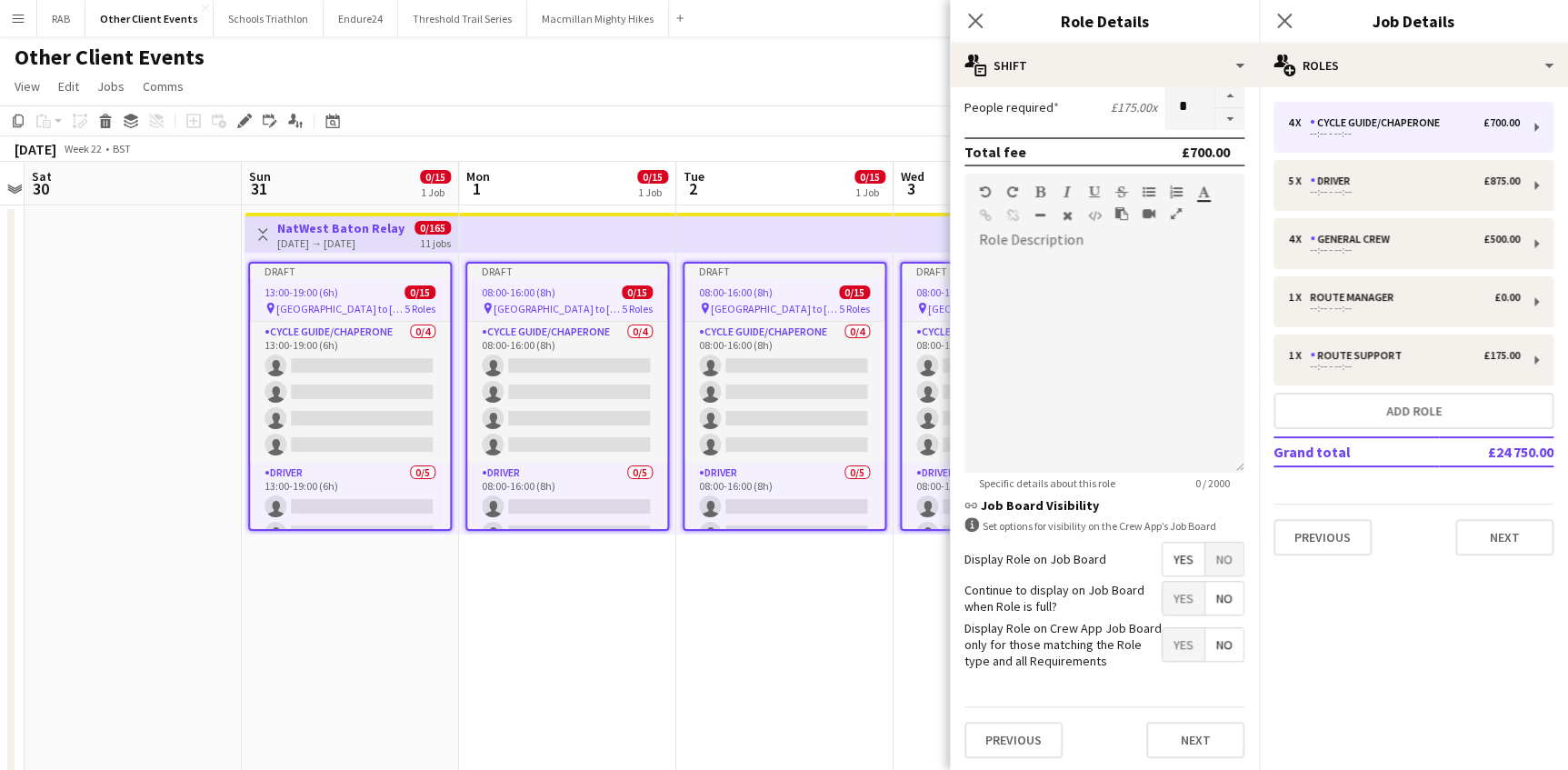
click at [1212, 553] on span "No" at bounding box center [1224, 558] width 39 height 33
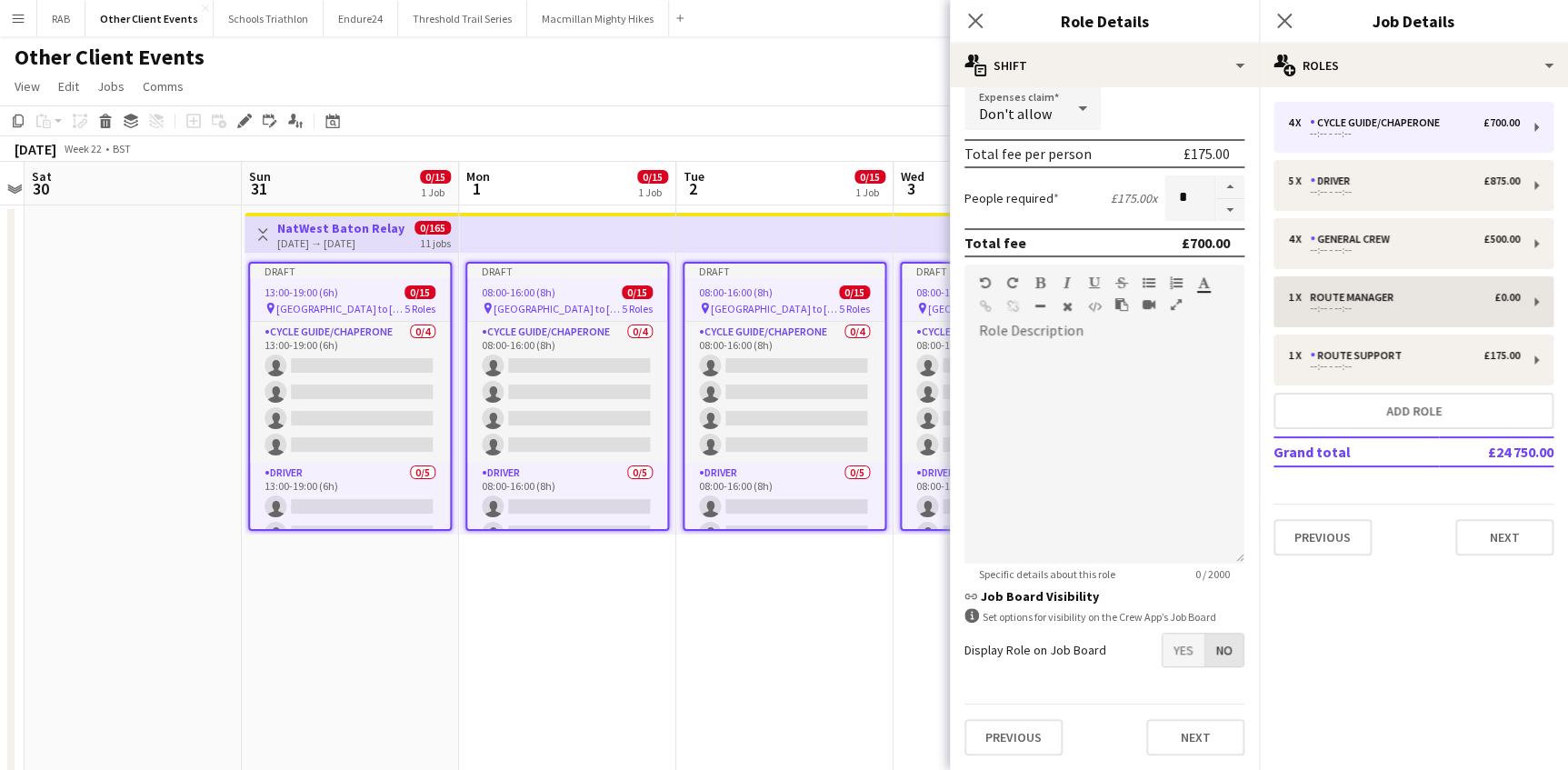
scroll to position [277, 0]
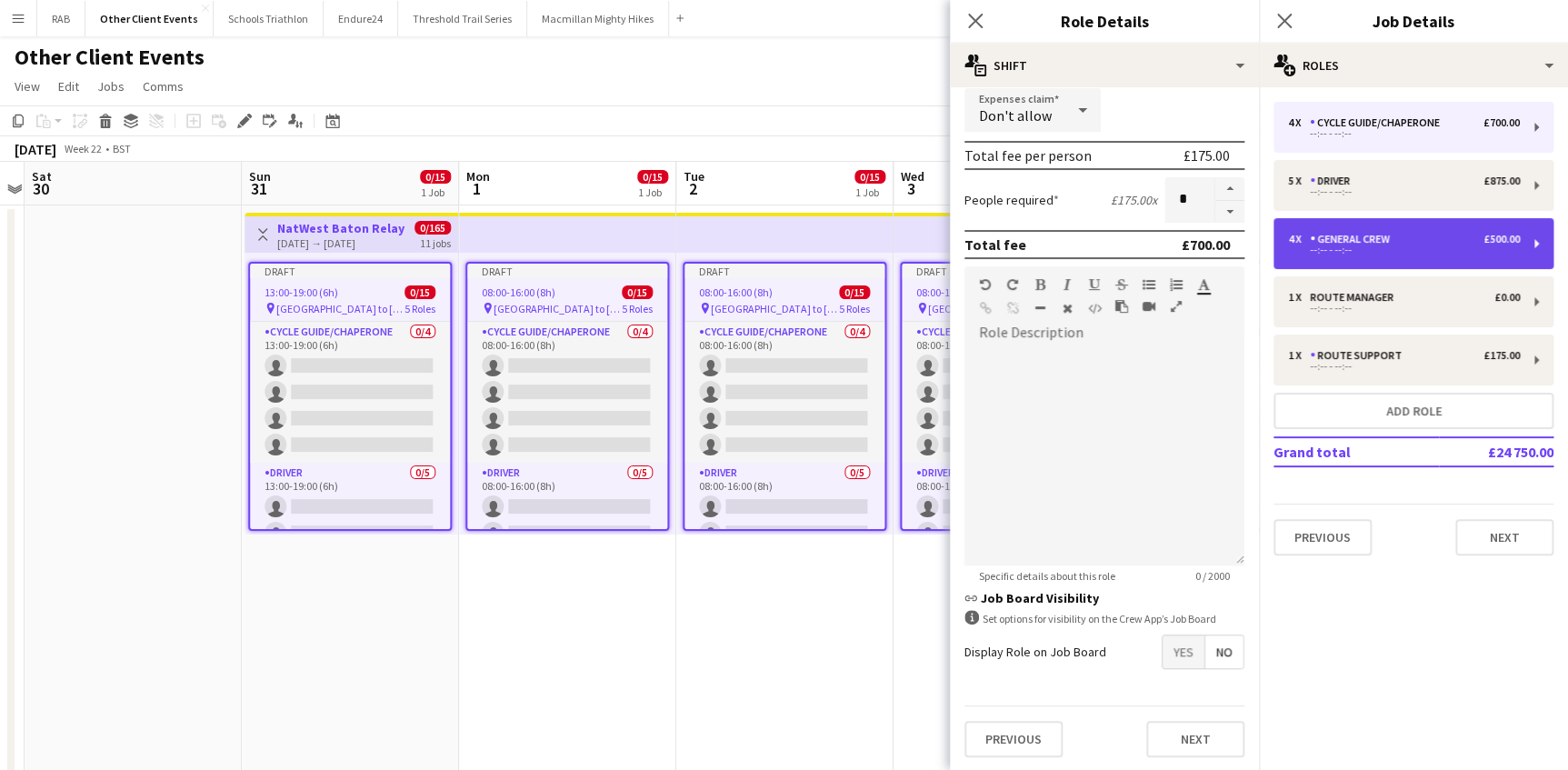
click at [1350, 246] on div "--:-- - --:--" at bounding box center [1404, 249] width 231 height 9
type input "**********"
type input "*******"
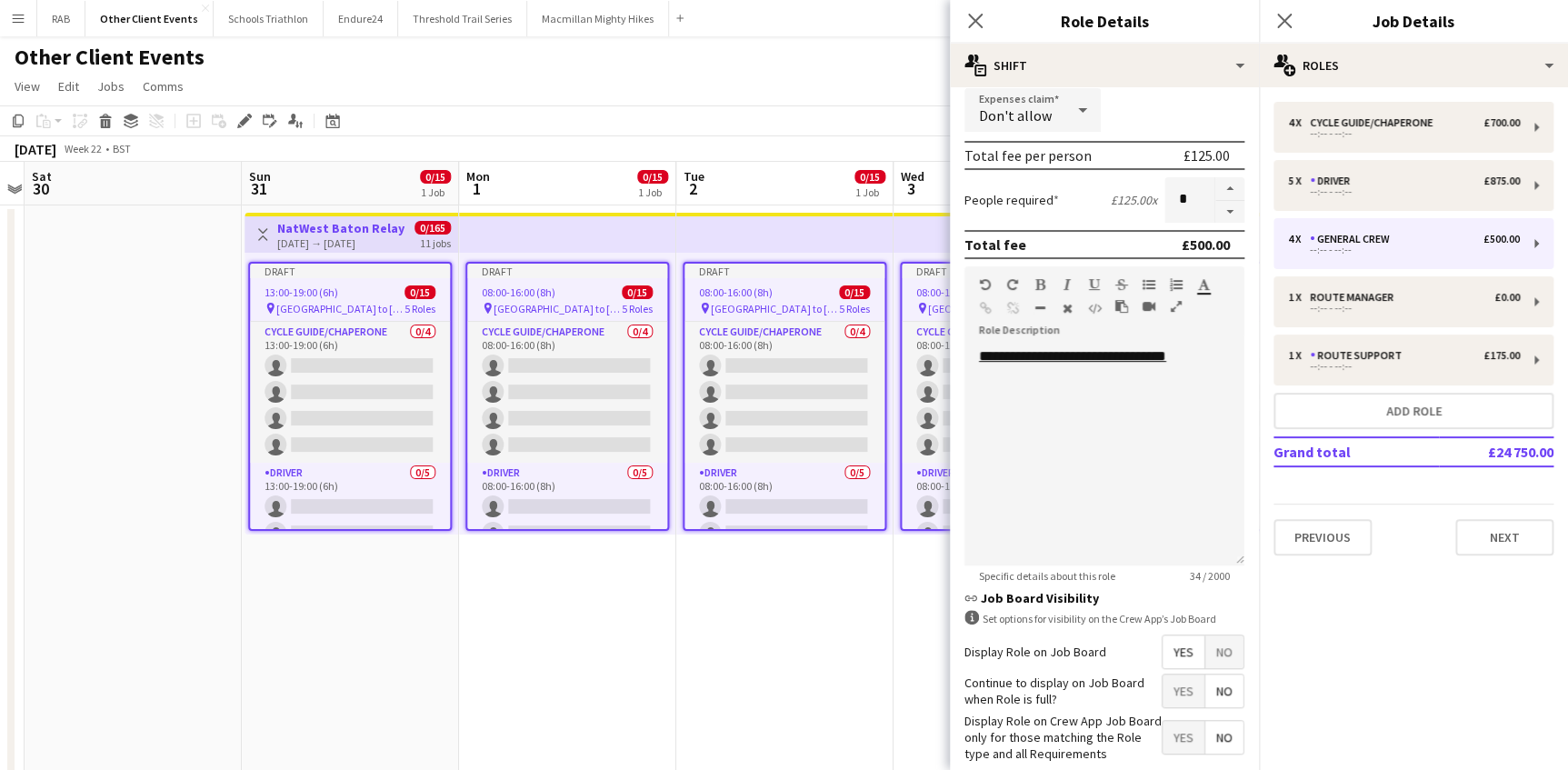
drag, startPoint x: 1218, startPoint y: 653, endPoint x: 1267, endPoint y: 486, distance: 174.0
click at [1218, 651] on span "No" at bounding box center [1224, 651] width 39 height 33
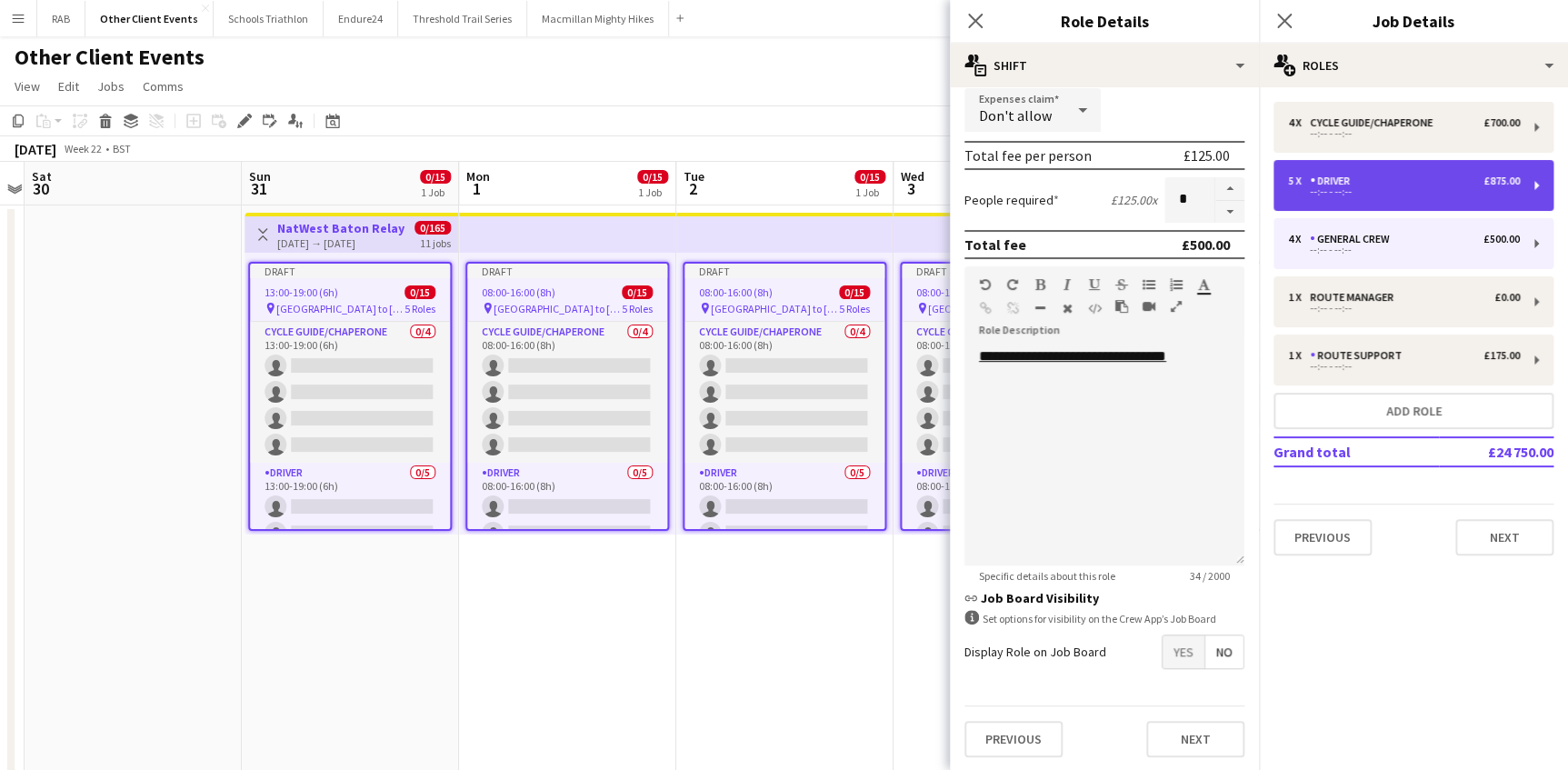
click at [1320, 195] on div "--:-- - --:--" at bounding box center [1404, 191] width 231 height 9
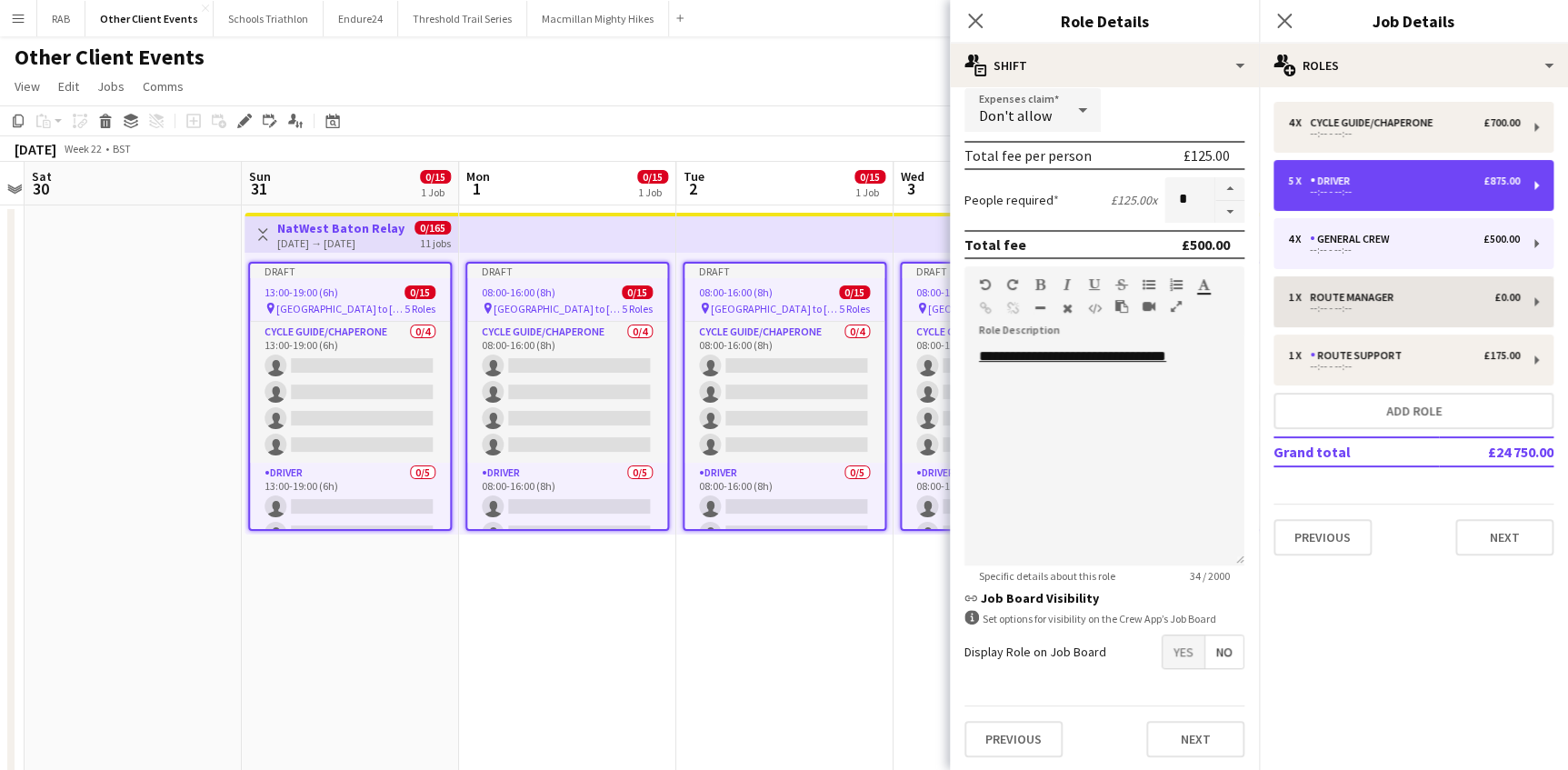
type input "******"
type input "*******"
type input "*"
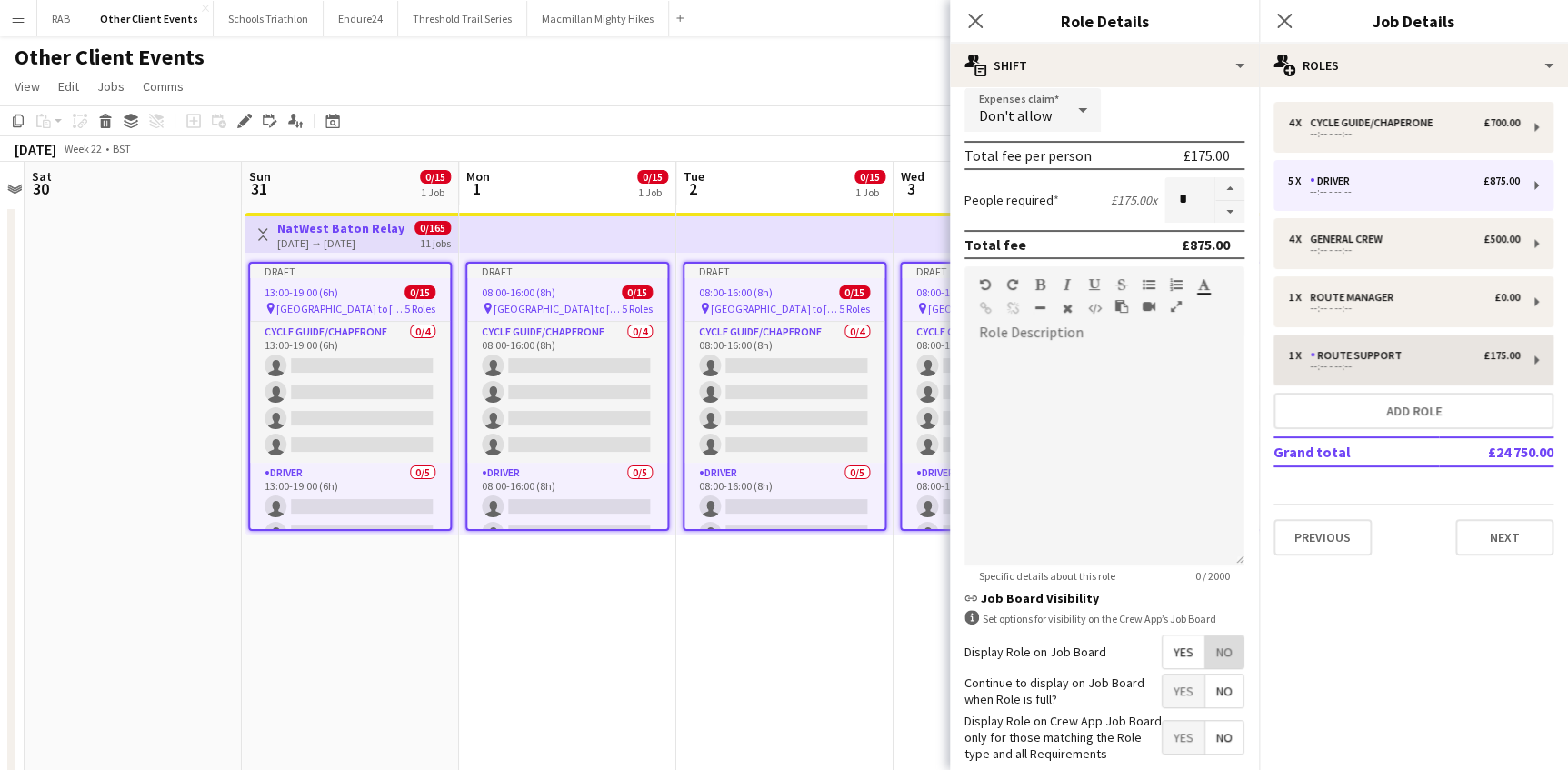
drag, startPoint x: 1211, startPoint y: 660, endPoint x: 1279, endPoint y: 382, distance: 286.2
click at [1209, 653] on span "No" at bounding box center [1224, 651] width 39 height 33
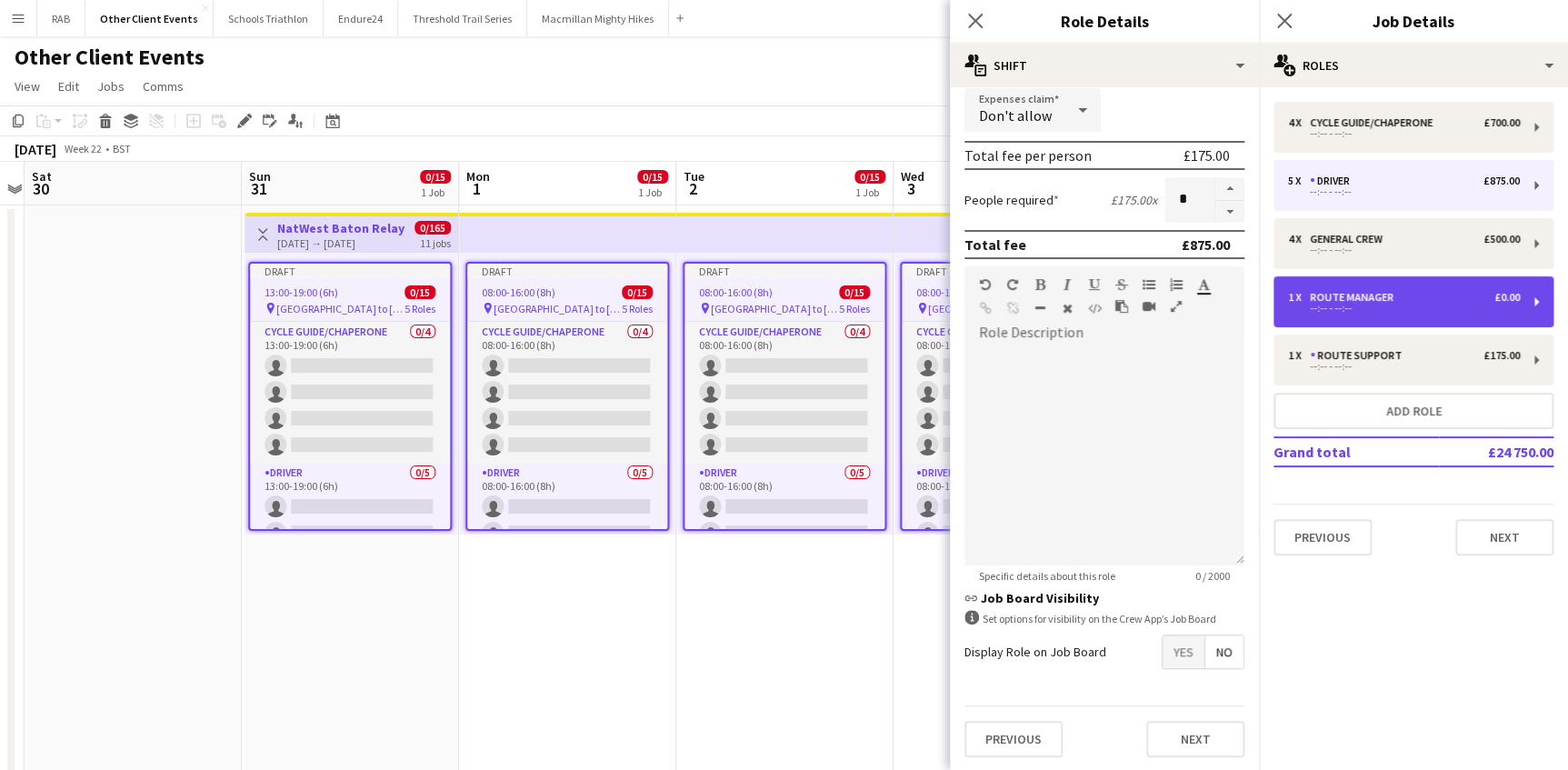
click at [1313, 289] on div "1 x Route Manager £0.00 --:-- - --:--" at bounding box center [1413, 301] width 280 height 50
type input "**********"
type input "*****"
type input "*"
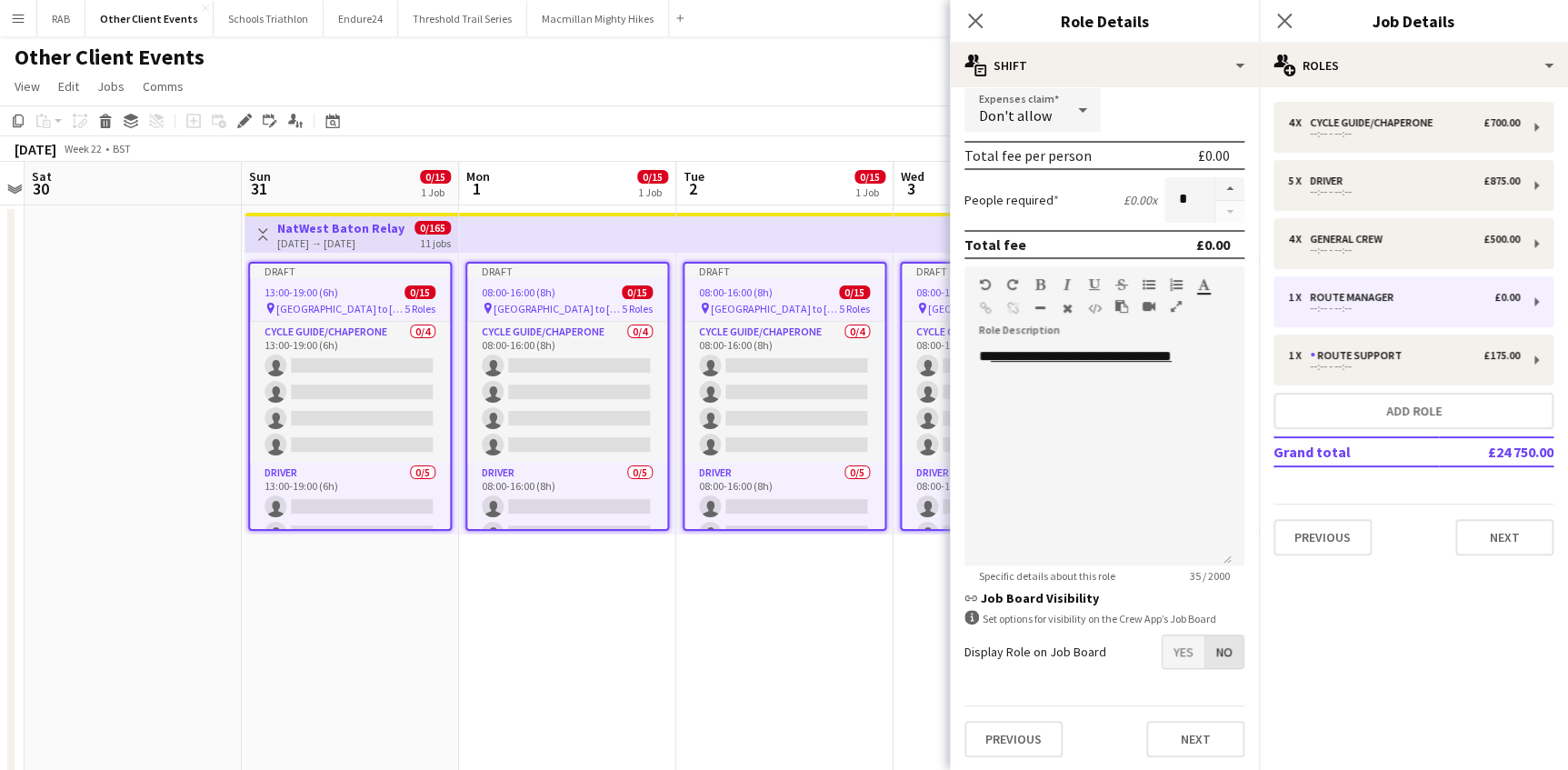
drag, startPoint x: 1216, startPoint y: 641, endPoint x: 1309, endPoint y: 413, distance: 246.2
click at [1217, 636] on span "No" at bounding box center [1224, 651] width 39 height 33
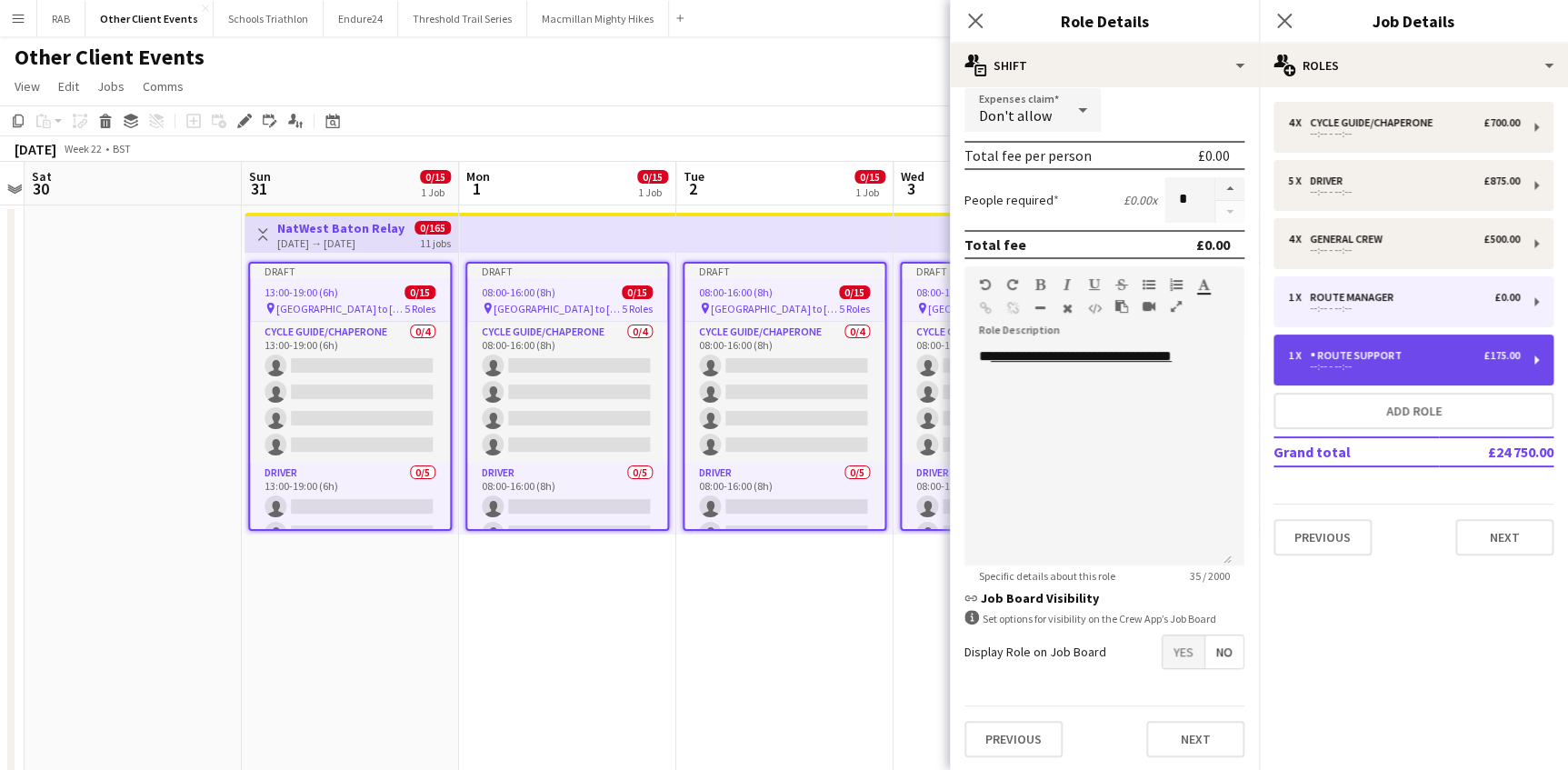
click at [1320, 354] on div "Route Support" at bounding box center [1359, 355] width 99 height 13
type input "**********"
type input "*******"
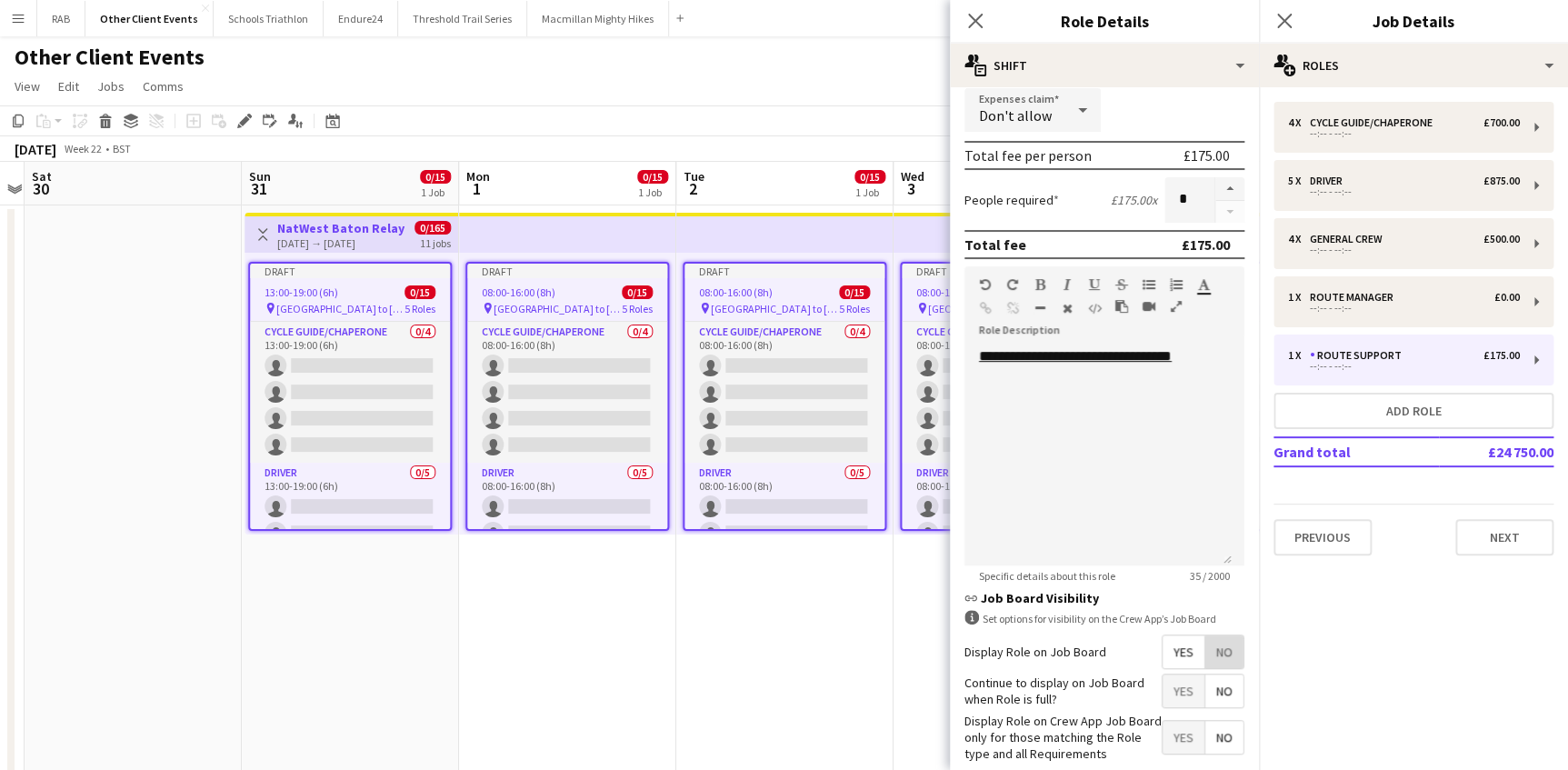
click at [1211, 646] on span "No" at bounding box center [1224, 651] width 39 height 33
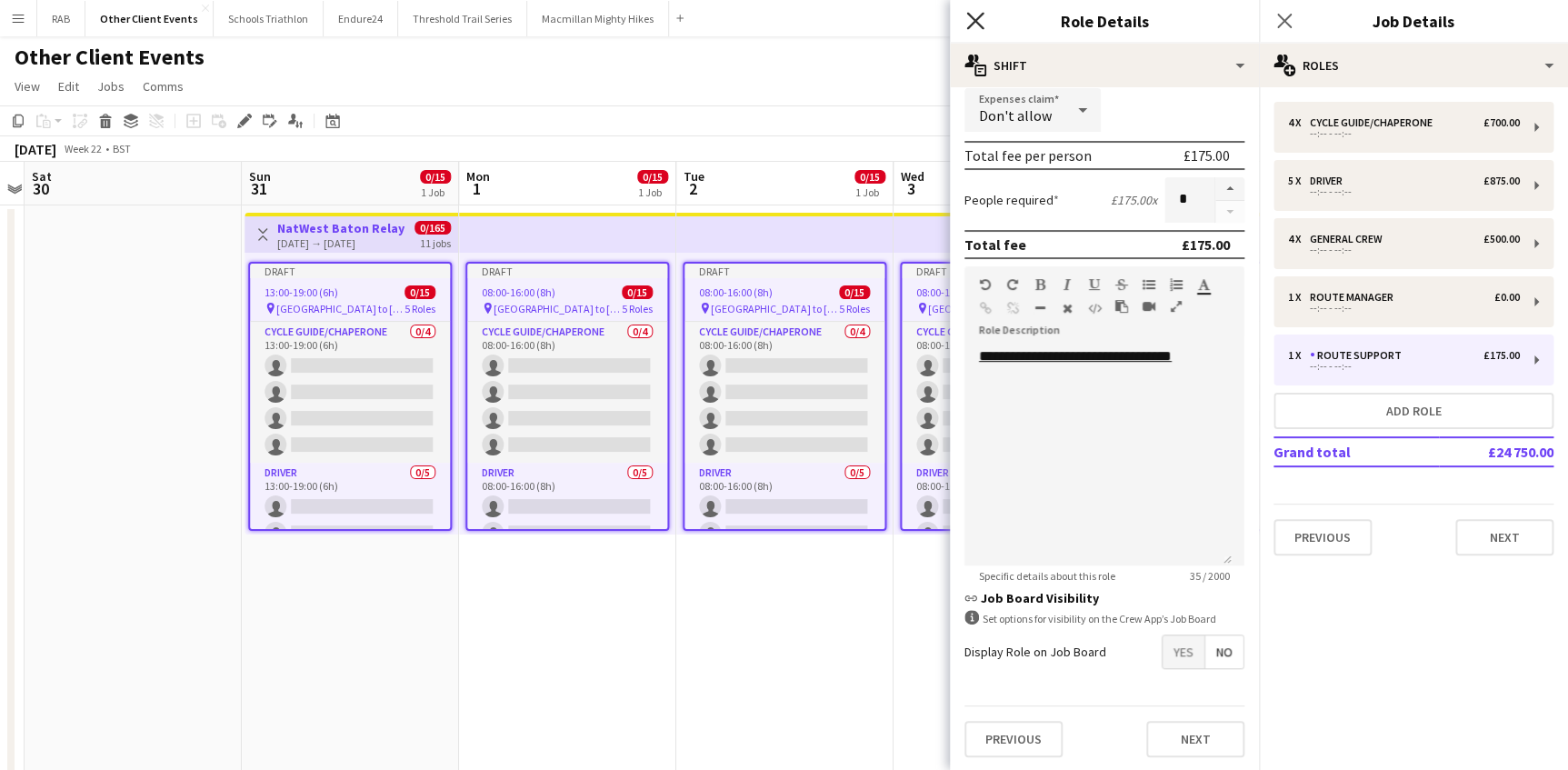
click at [977, 18] on icon at bounding box center [973, 20] width 17 height 17
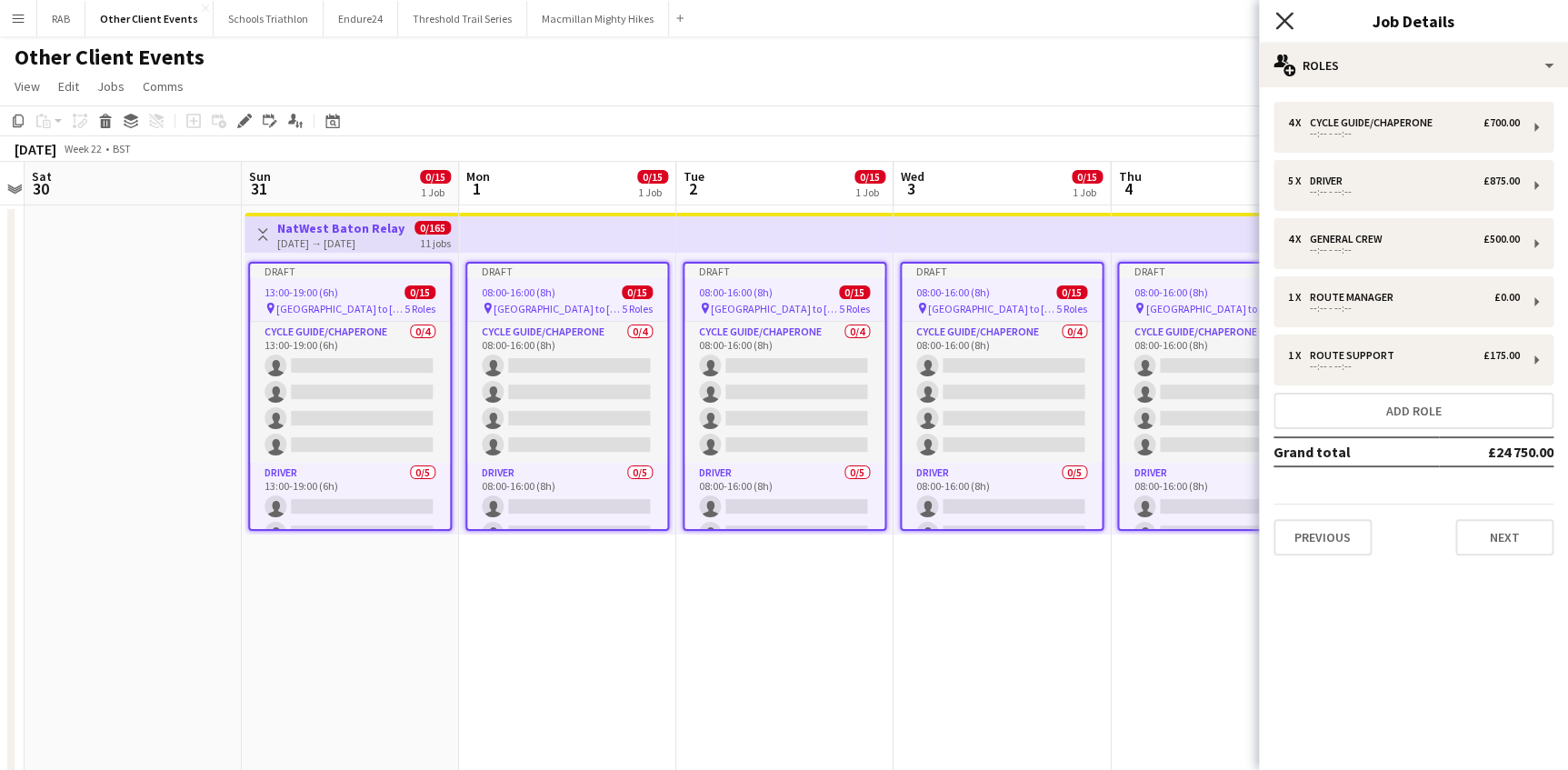
click at [1284, 15] on icon "Close pop-in" at bounding box center [1283, 20] width 17 height 17
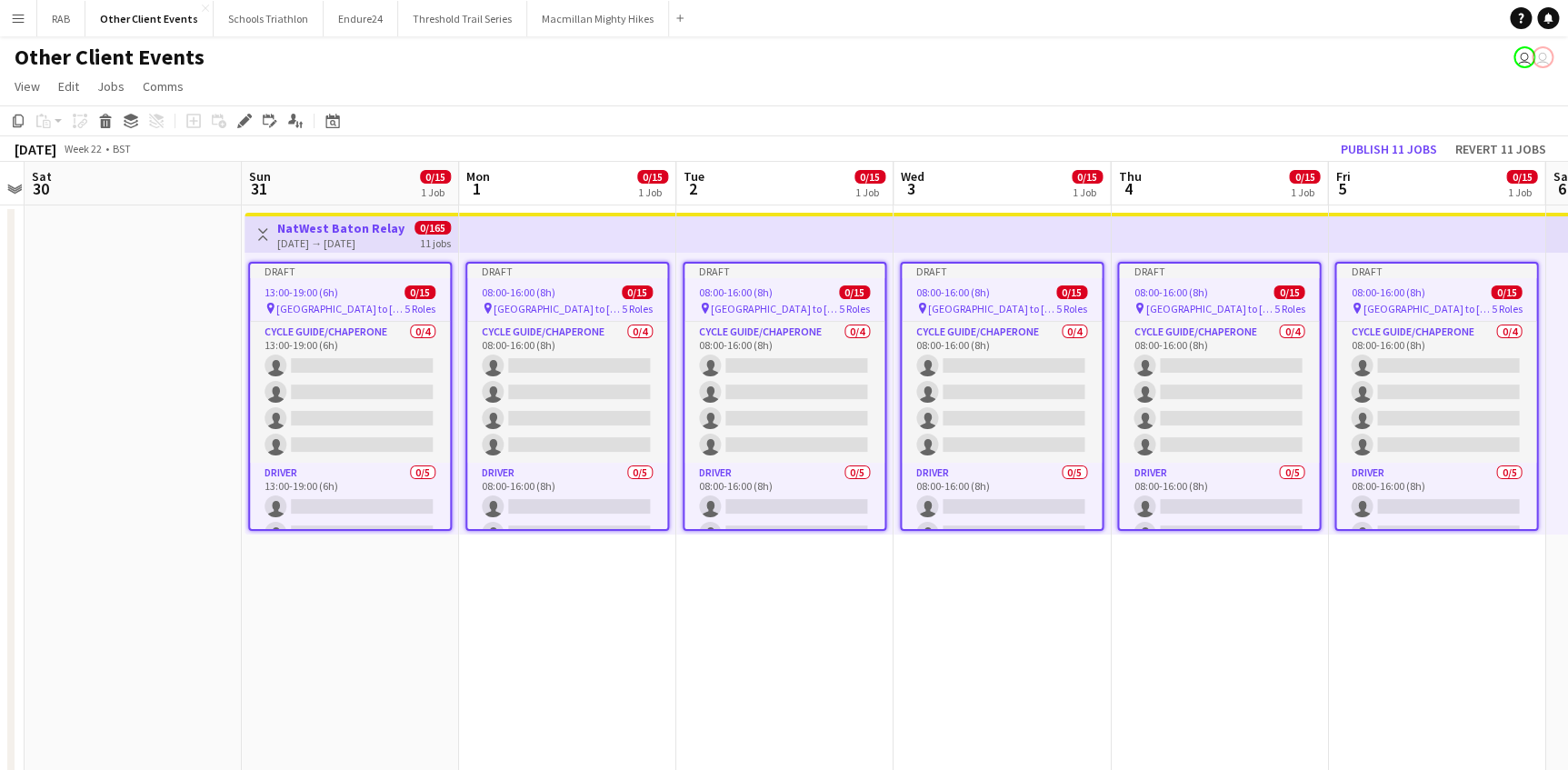
drag, startPoint x: 904, startPoint y: 639, endPoint x: 1001, endPoint y: 538, distance: 140.0
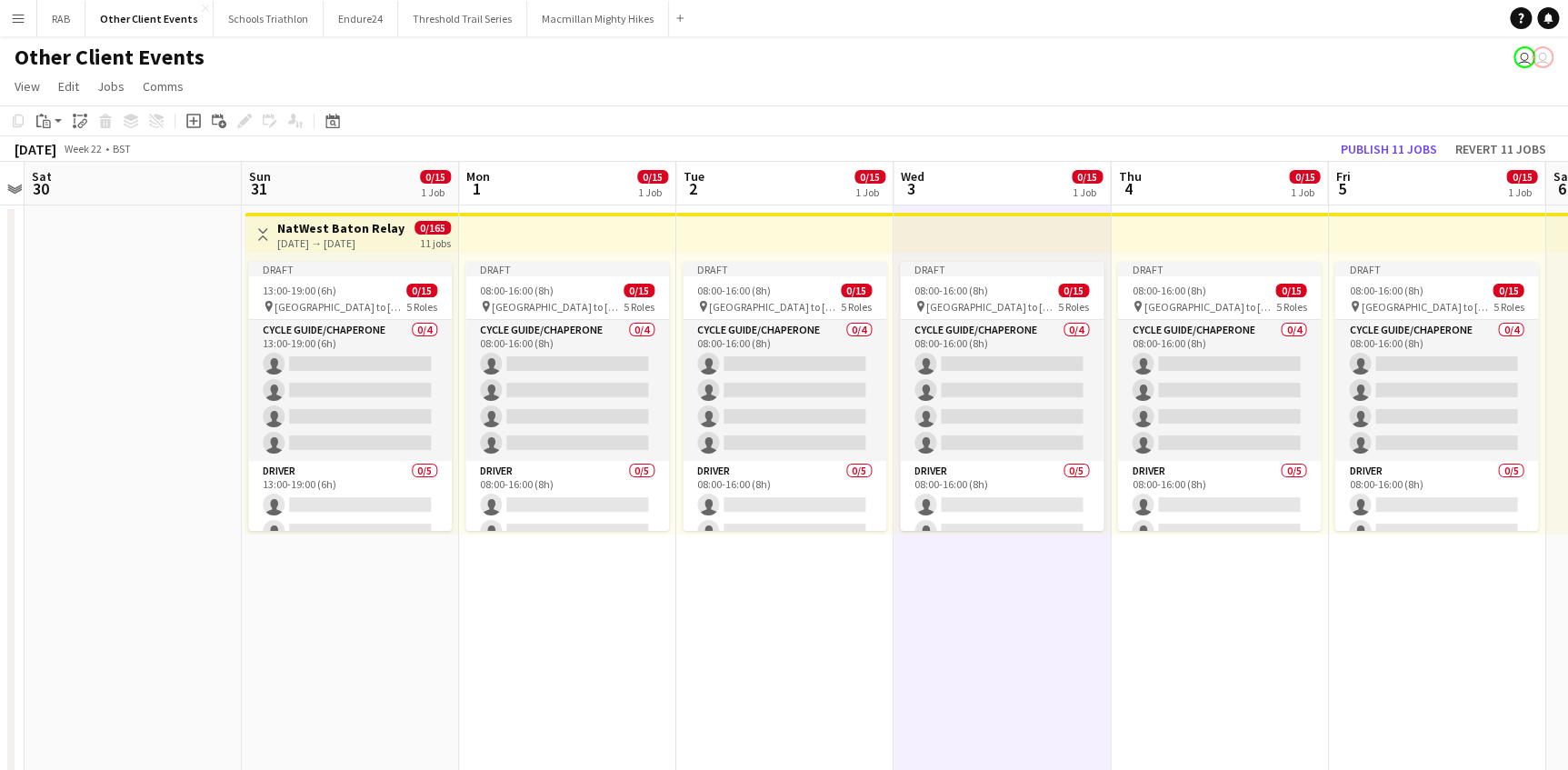
scroll to position [0, 623]
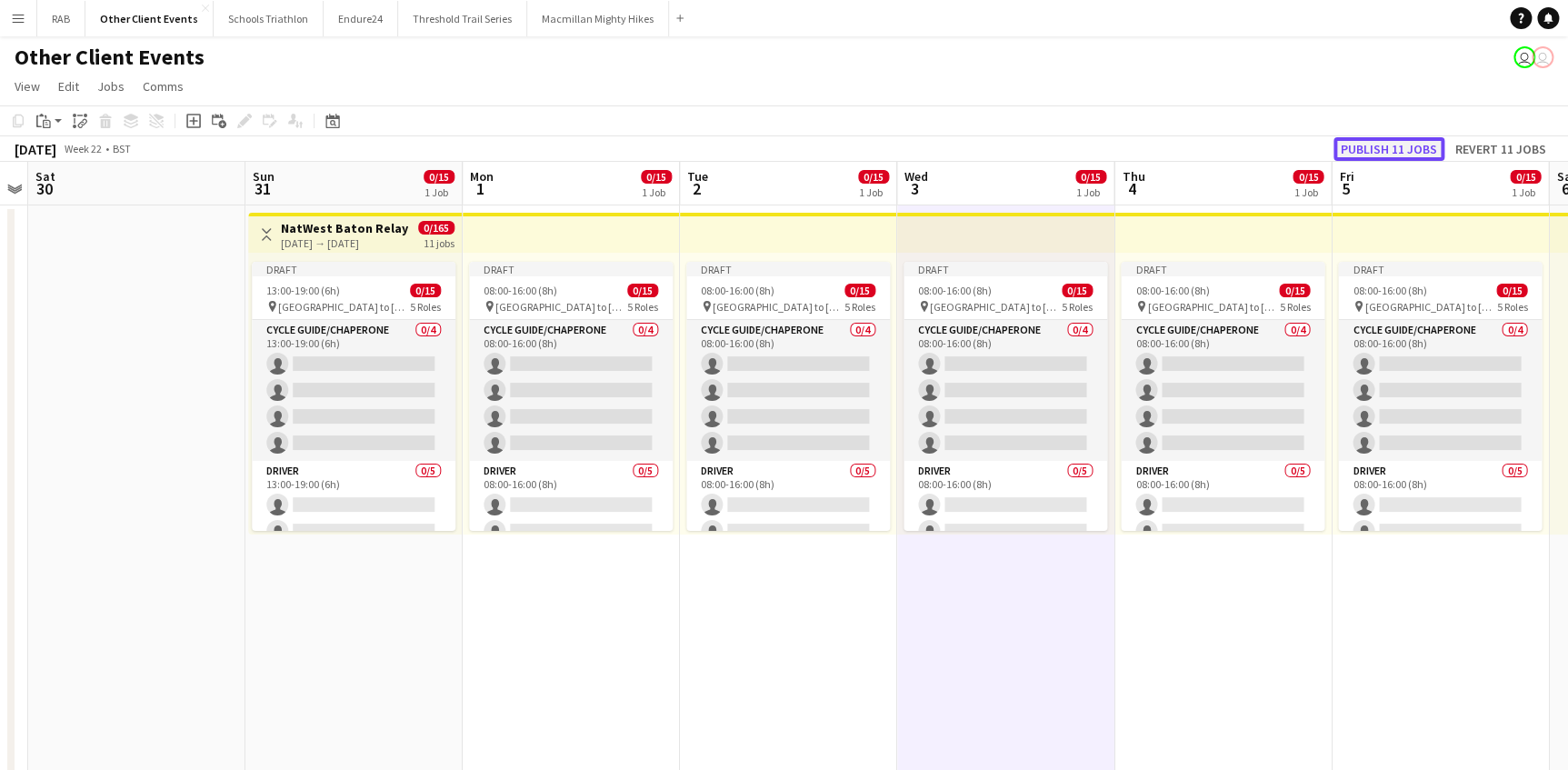
click at [1379, 144] on button "Publish 11 jobs" at bounding box center [1389, 149] width 111 height 24
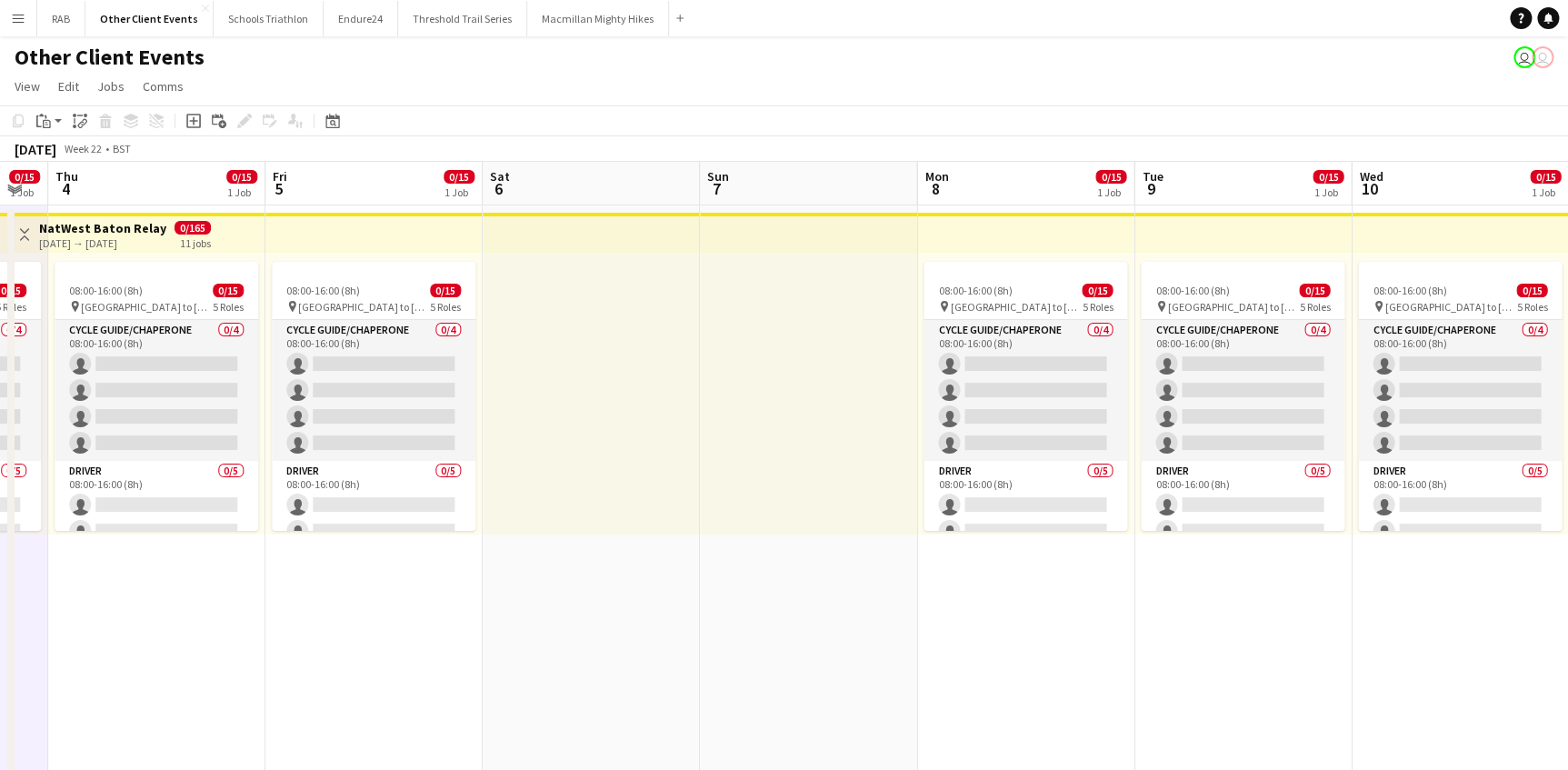
drag, startPoint x: 1194, startPoint y: 184, endPoint x: 128, endPoint y: 236, distance: 1067.3
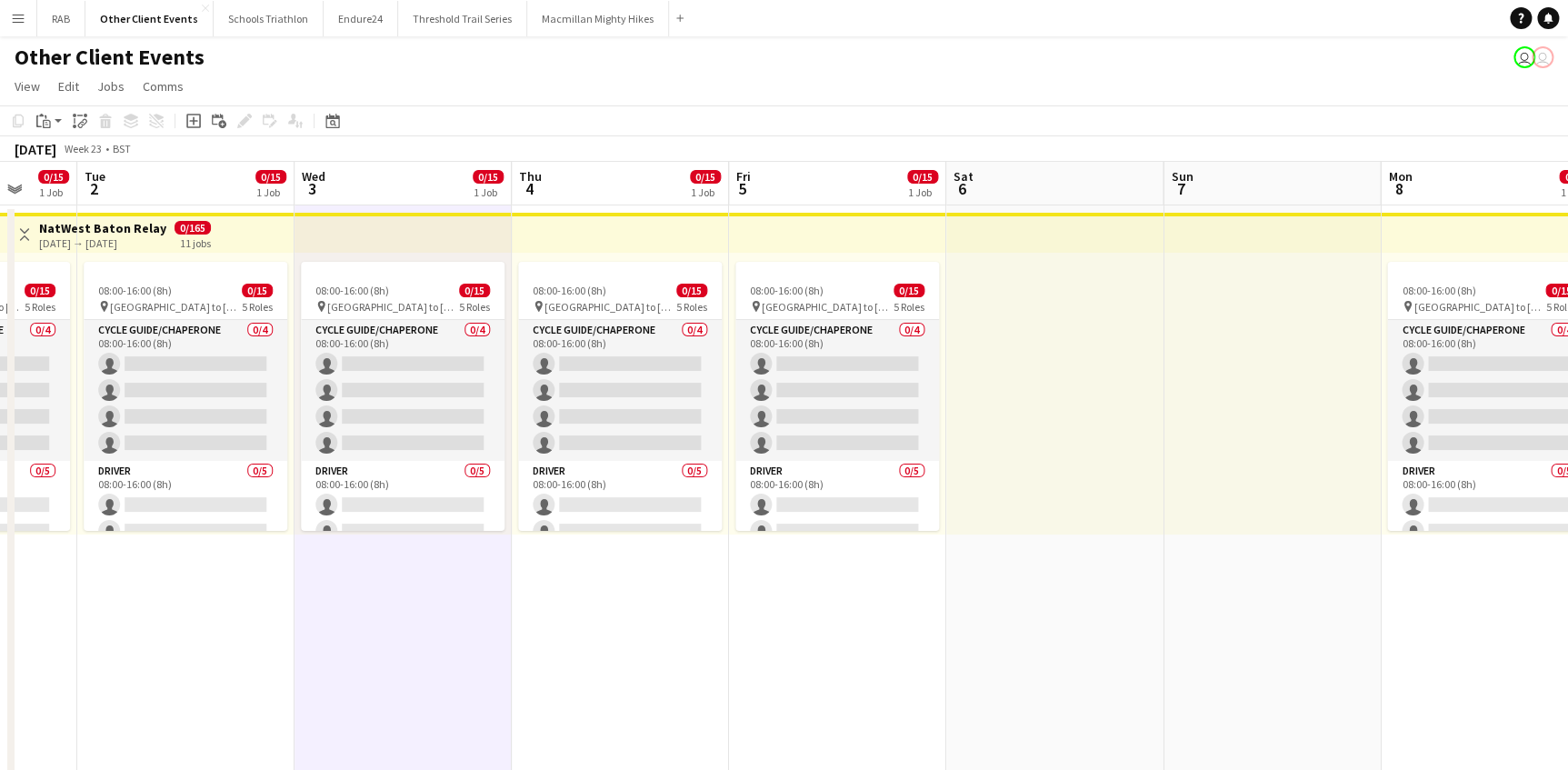
scroll to position [0, 508]
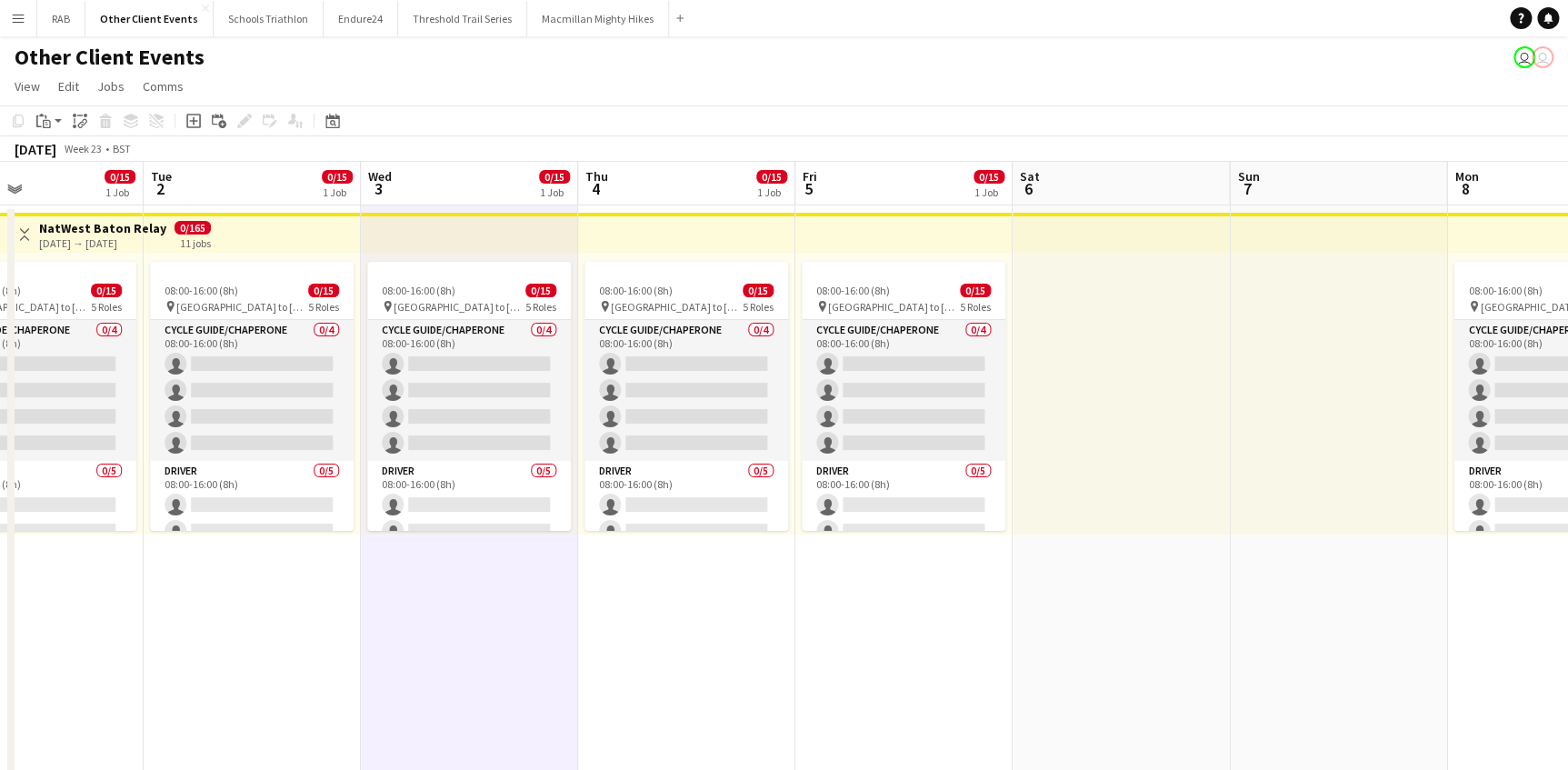
drag, startPoint x: 673, startPoint y: 191, endPoint x: 1579, endPoint y: 185, distance: 906.0
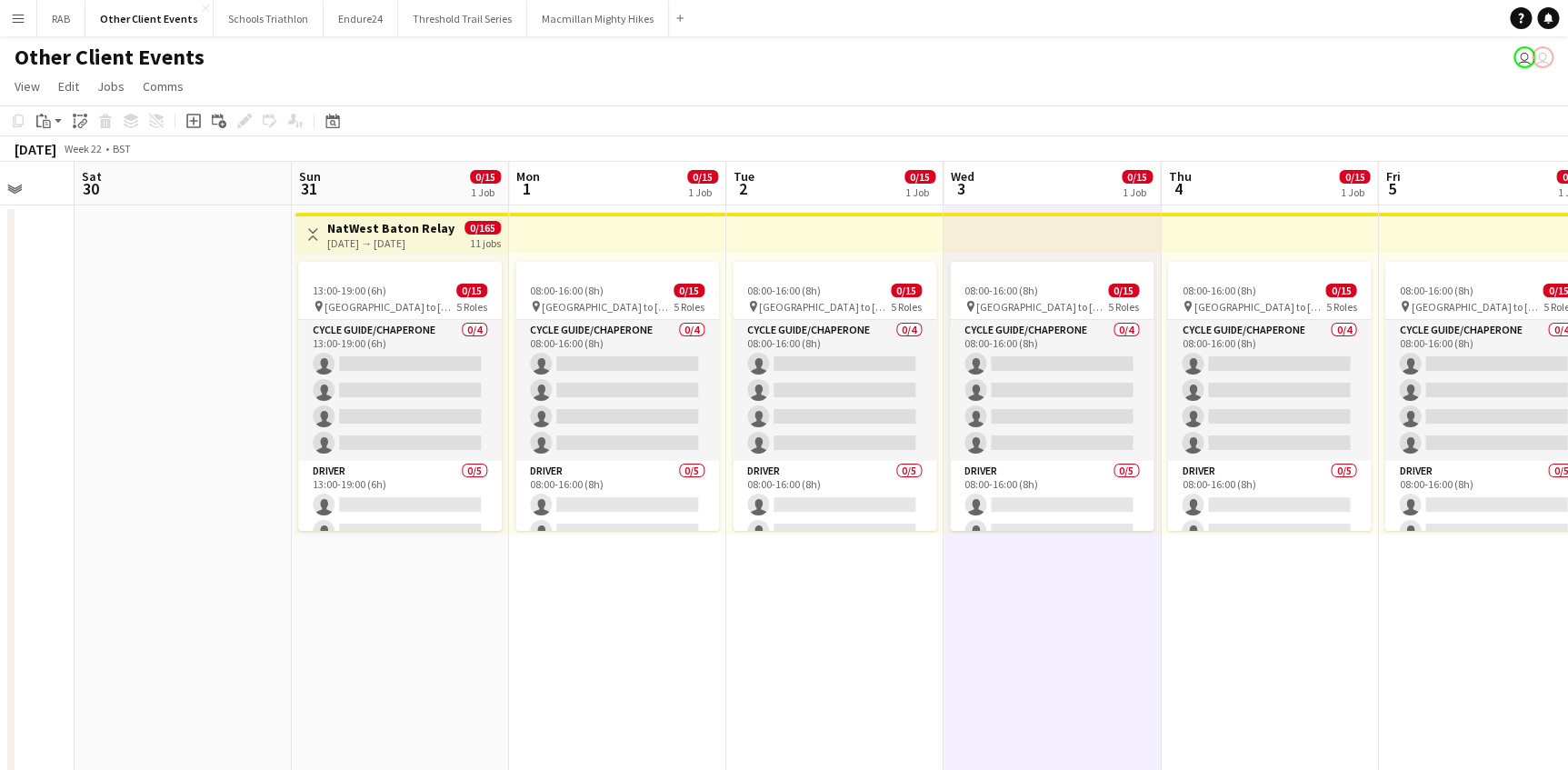
scroll to position [0, 618]
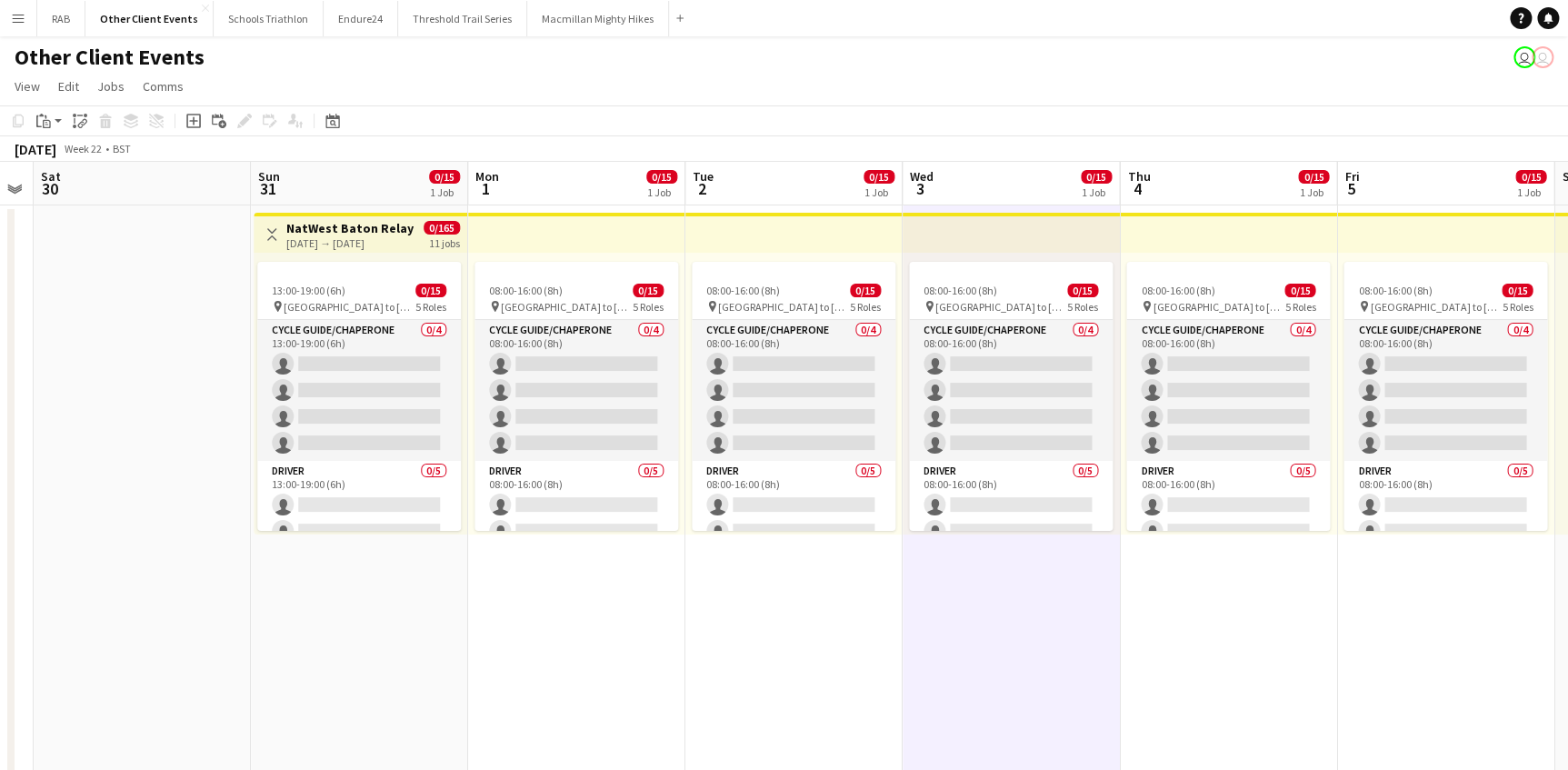
drag, startPoint x: 226, startPoint y: 182, endPoint x: 767, endPoint y: 206, distance: 541.5
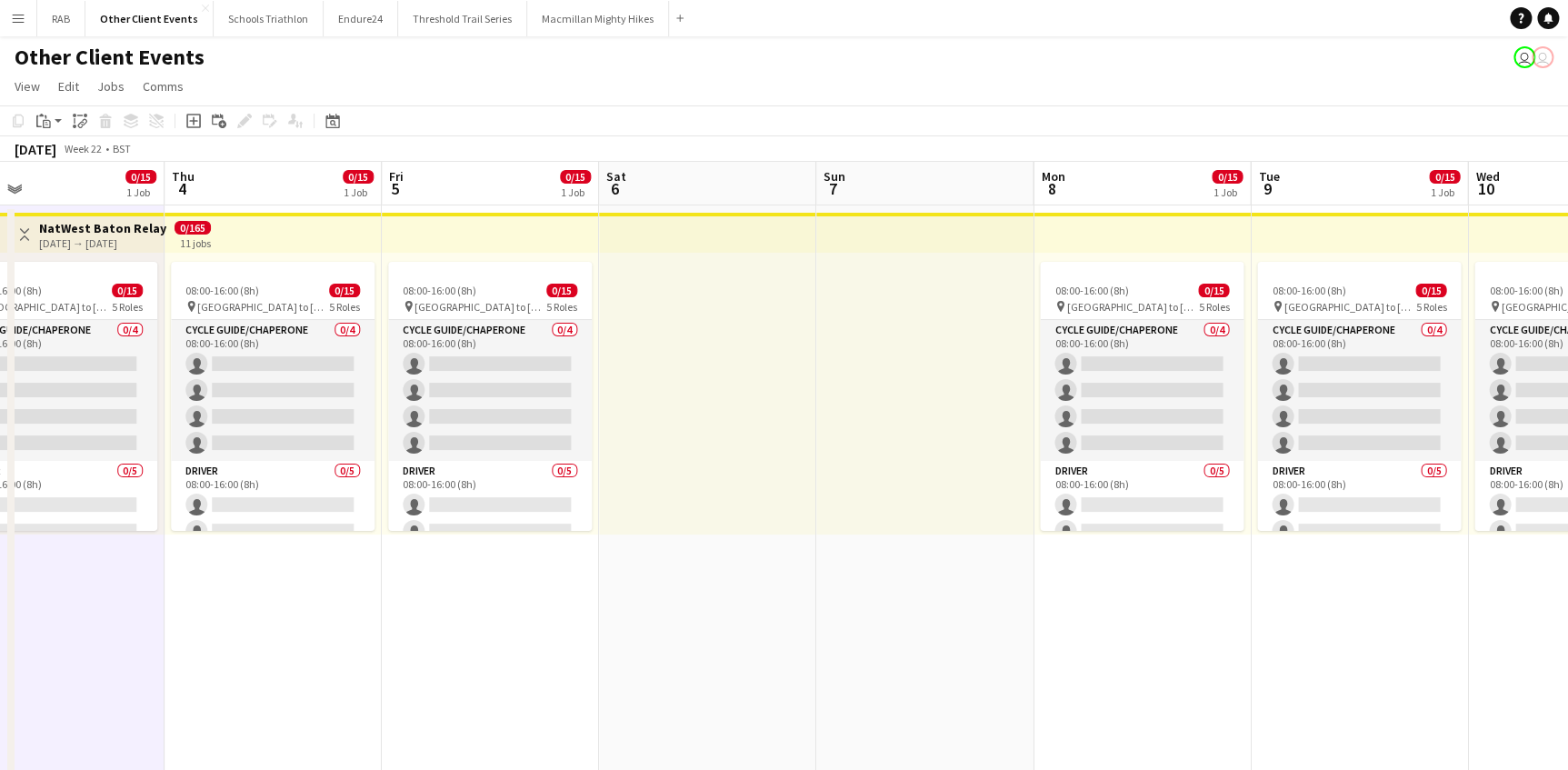
scroll to position [0, 709]
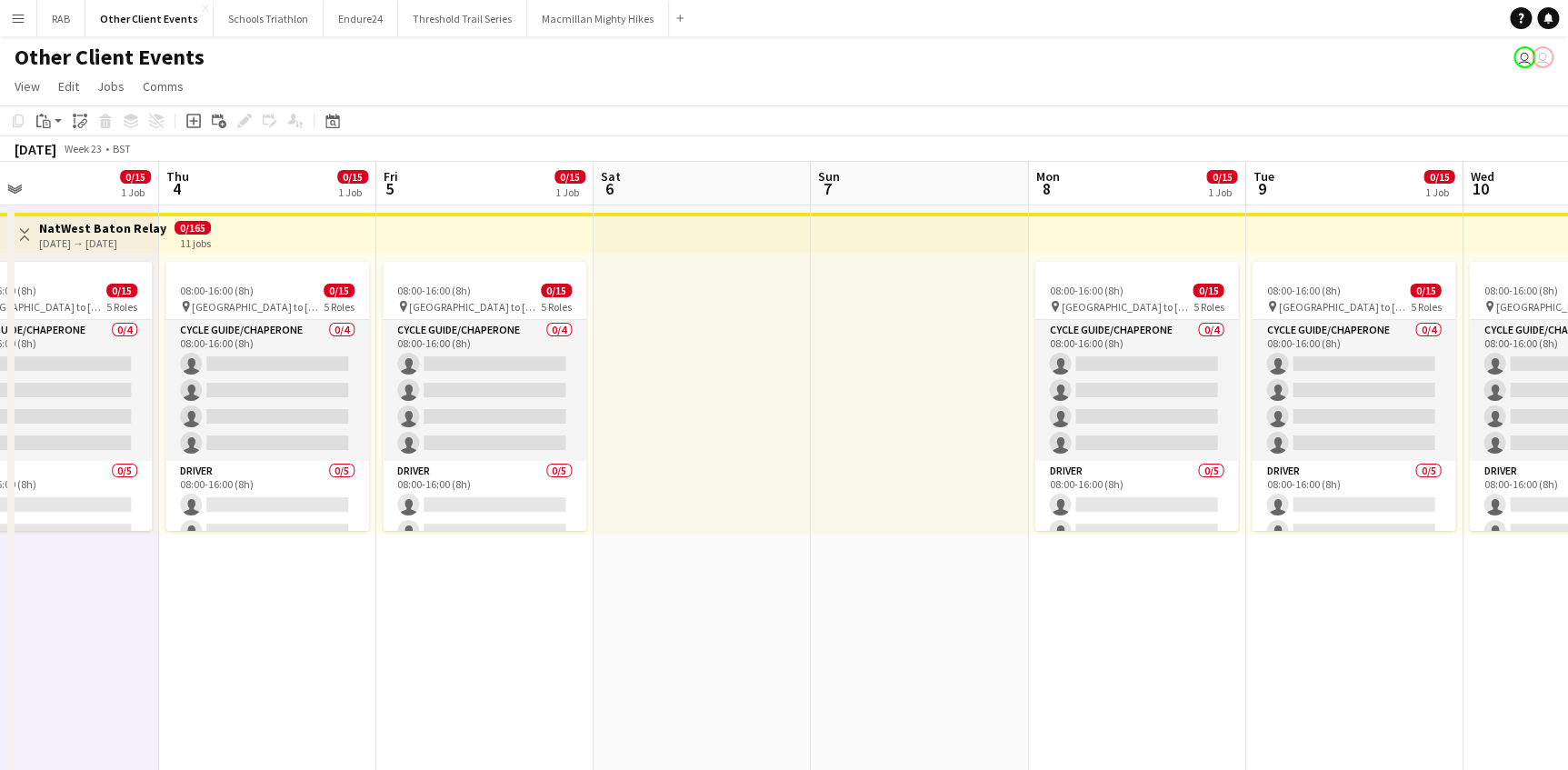
drag, startPoint x: 1245, startPoint y: 185, endPoint x: 290, endPoint y: 184, distance: 955.0
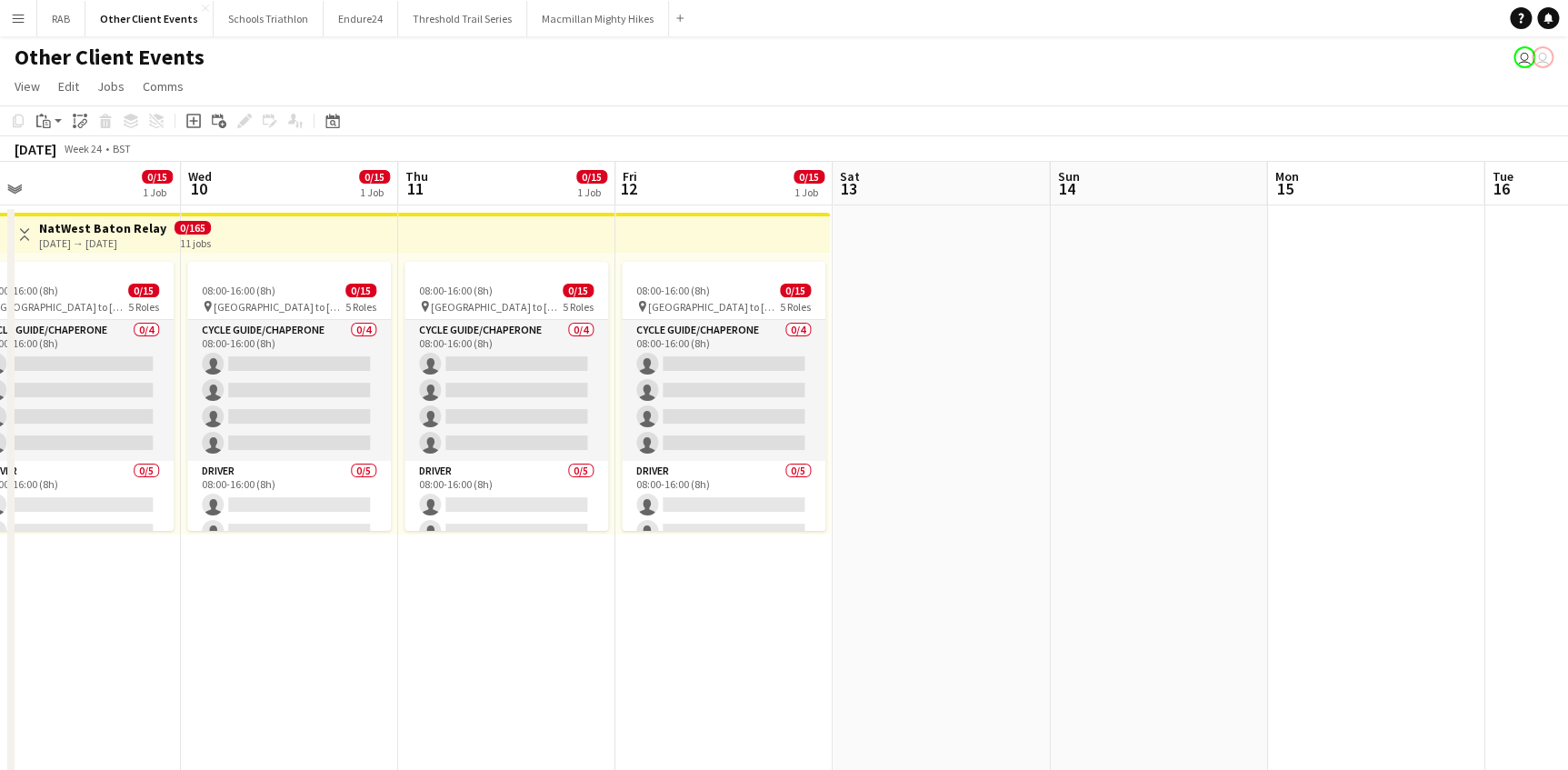
drag, startPoint x: 1336, startPoint y: 190, endPoint x: 16, endPoint y: 187, distance: 1320.0
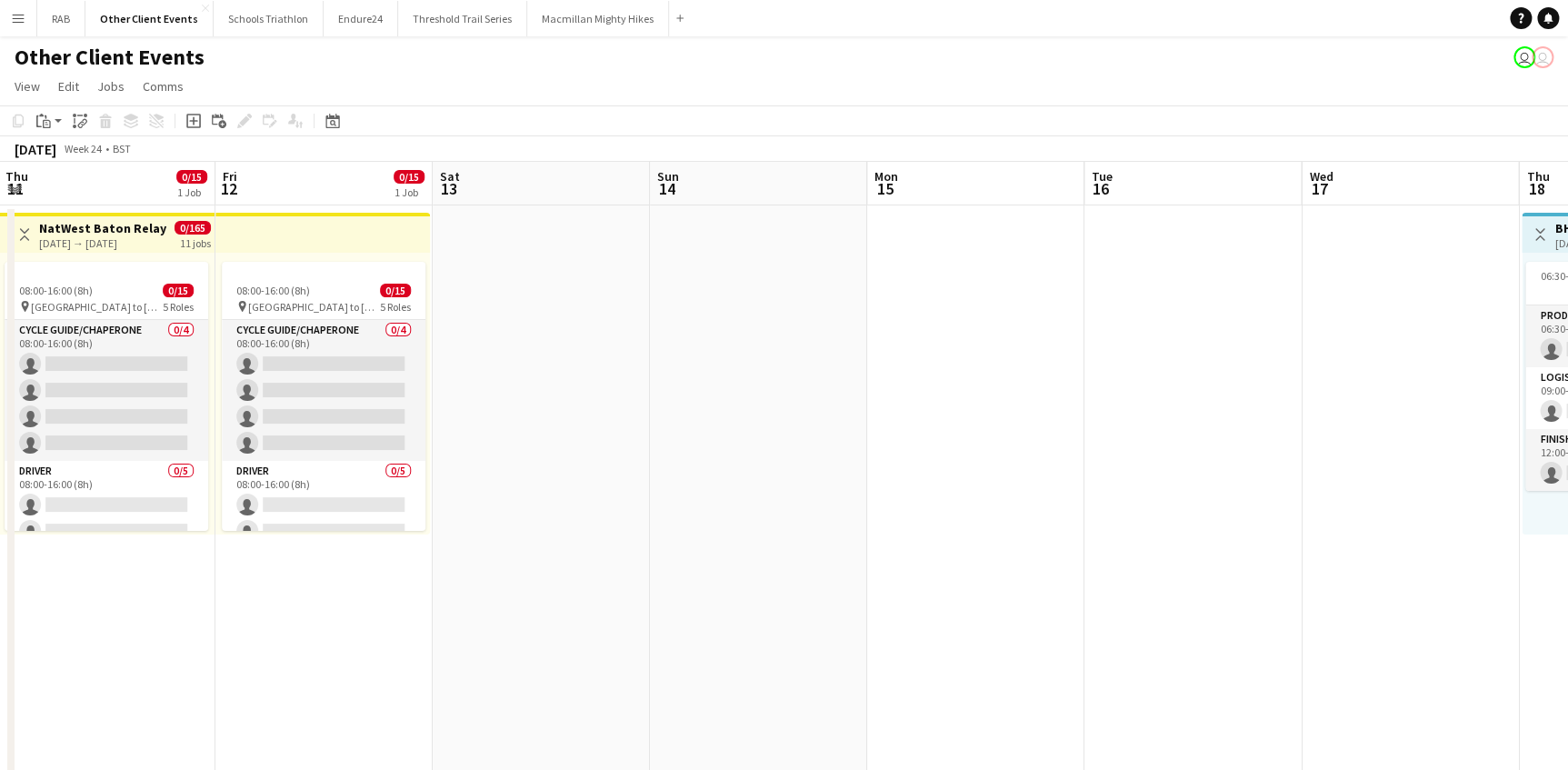
scroll to position [0, 411]
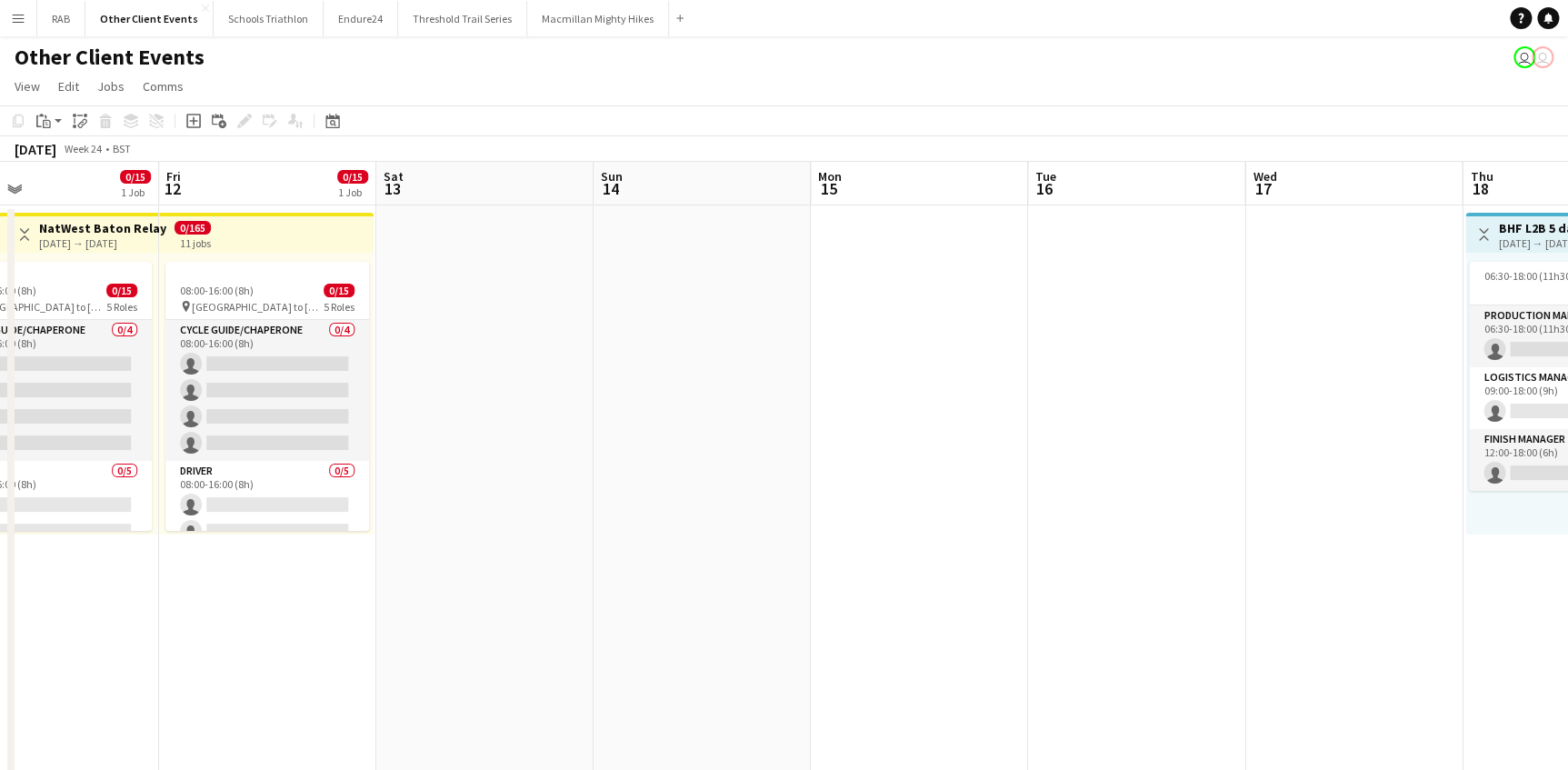
drag, startPoint x: 921, startPoint y: 195, endPoint x: 515, endPoint y: 233, distance: 407.8
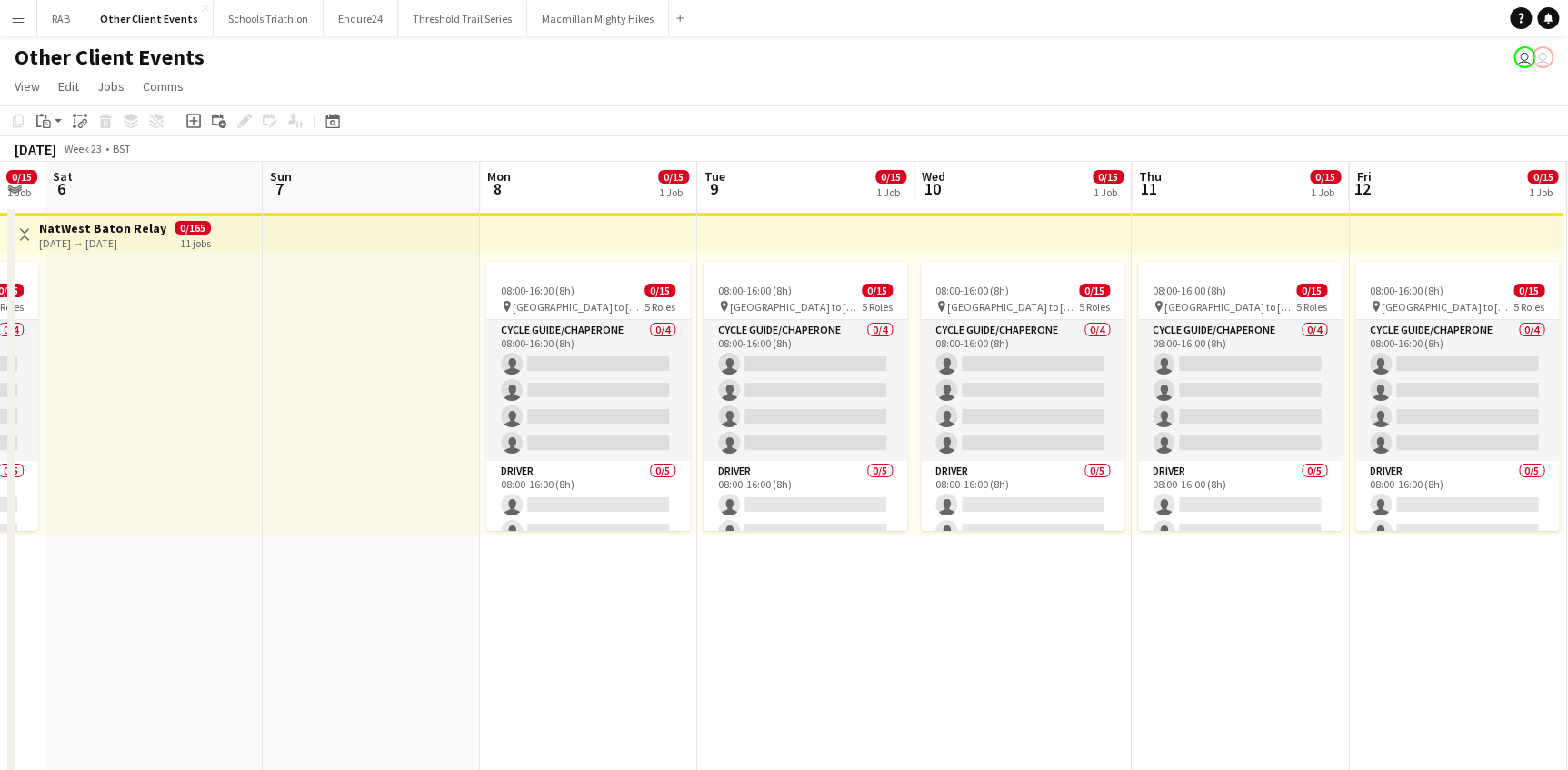
scroll to position [0, 554]
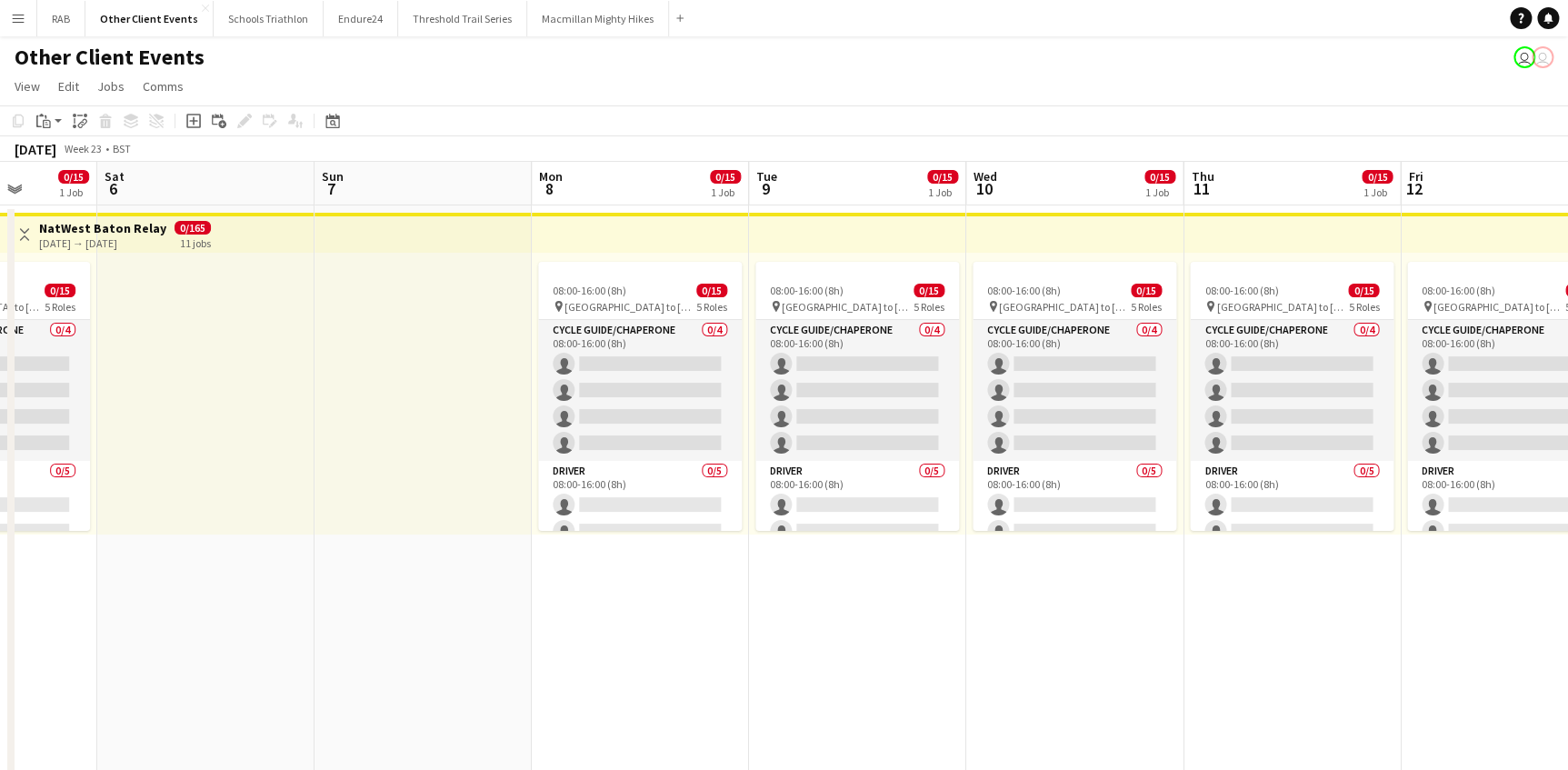
drag, startPoint x: 259, startPoint y: 183, endPoint x: 1496, endPoint y: 202, distance: 1237.1
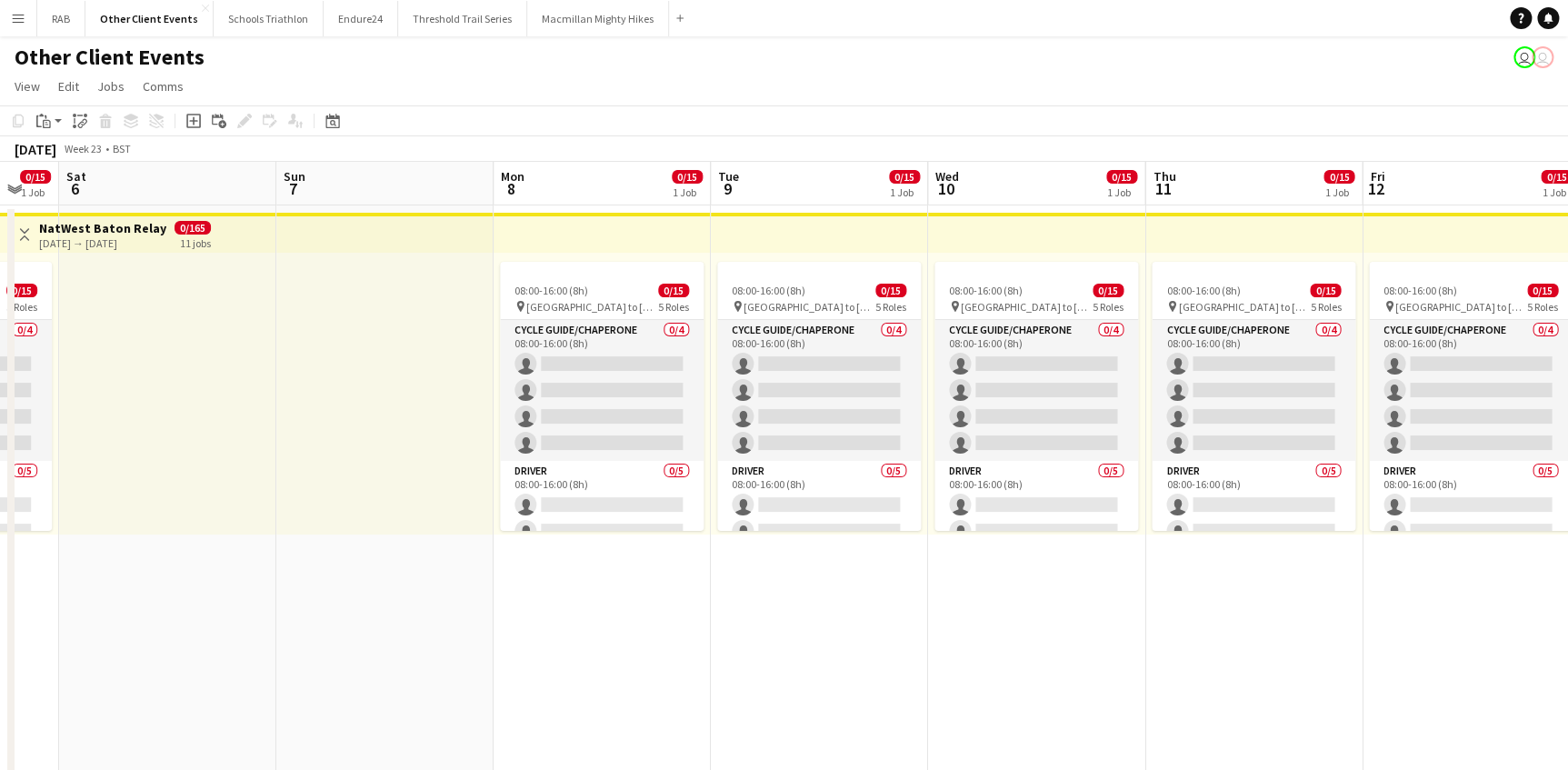
scroll to position [0, 761]
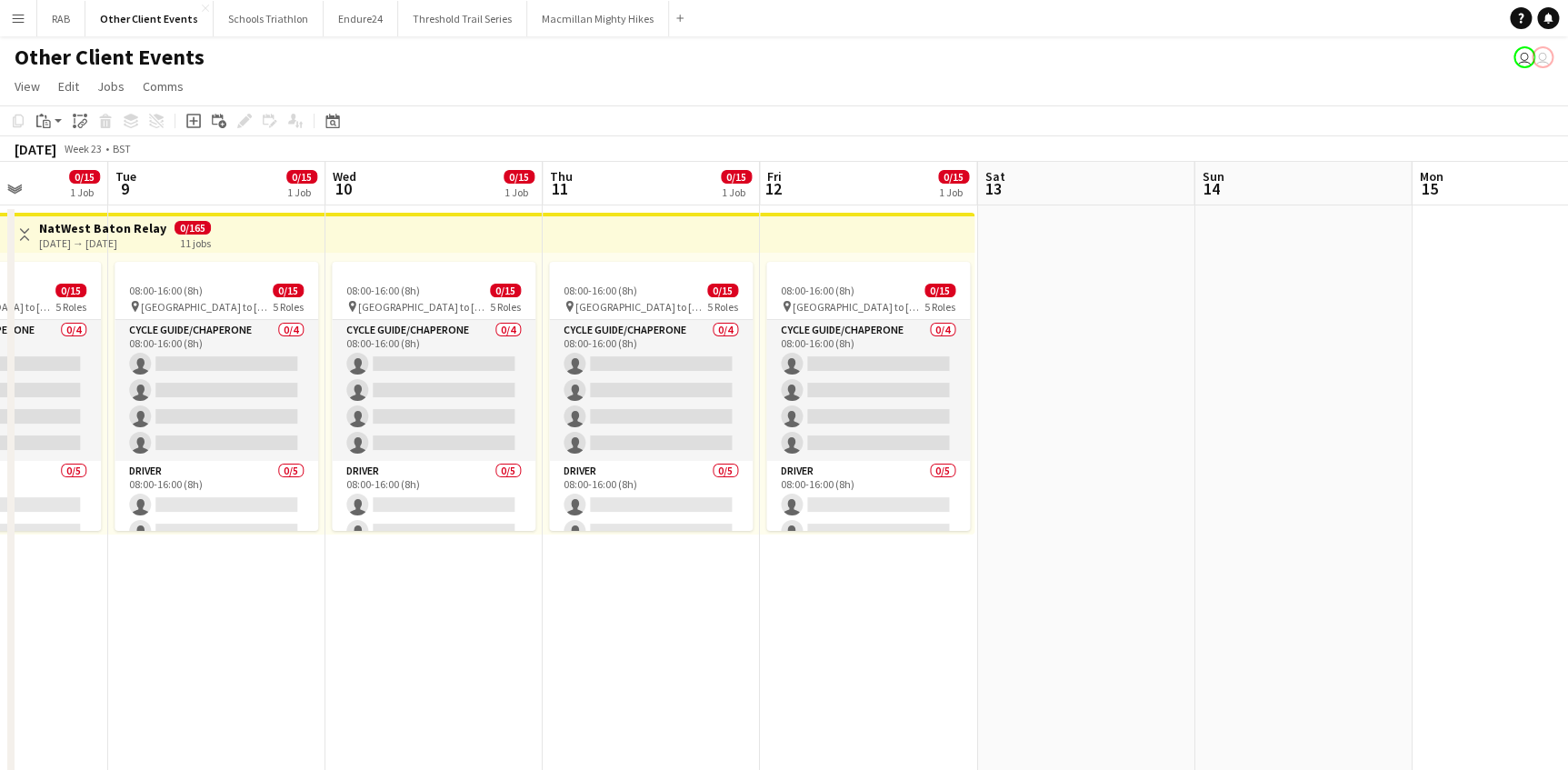
drag, startPoint x: 661, startPoint y: 191, endPoint x: -4, endPoint y: 300, distance: 673.9
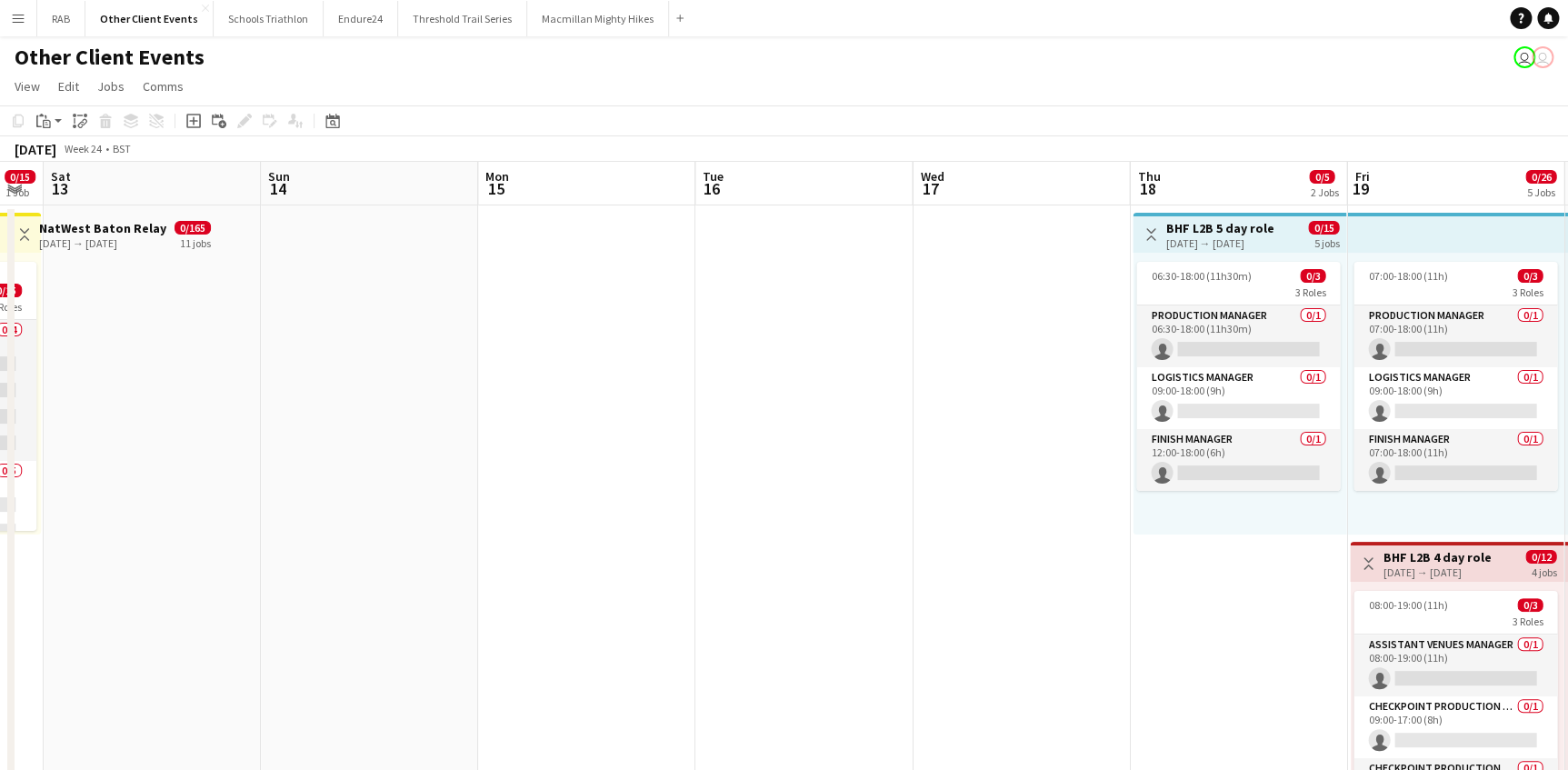
scroll to position [0, 664]
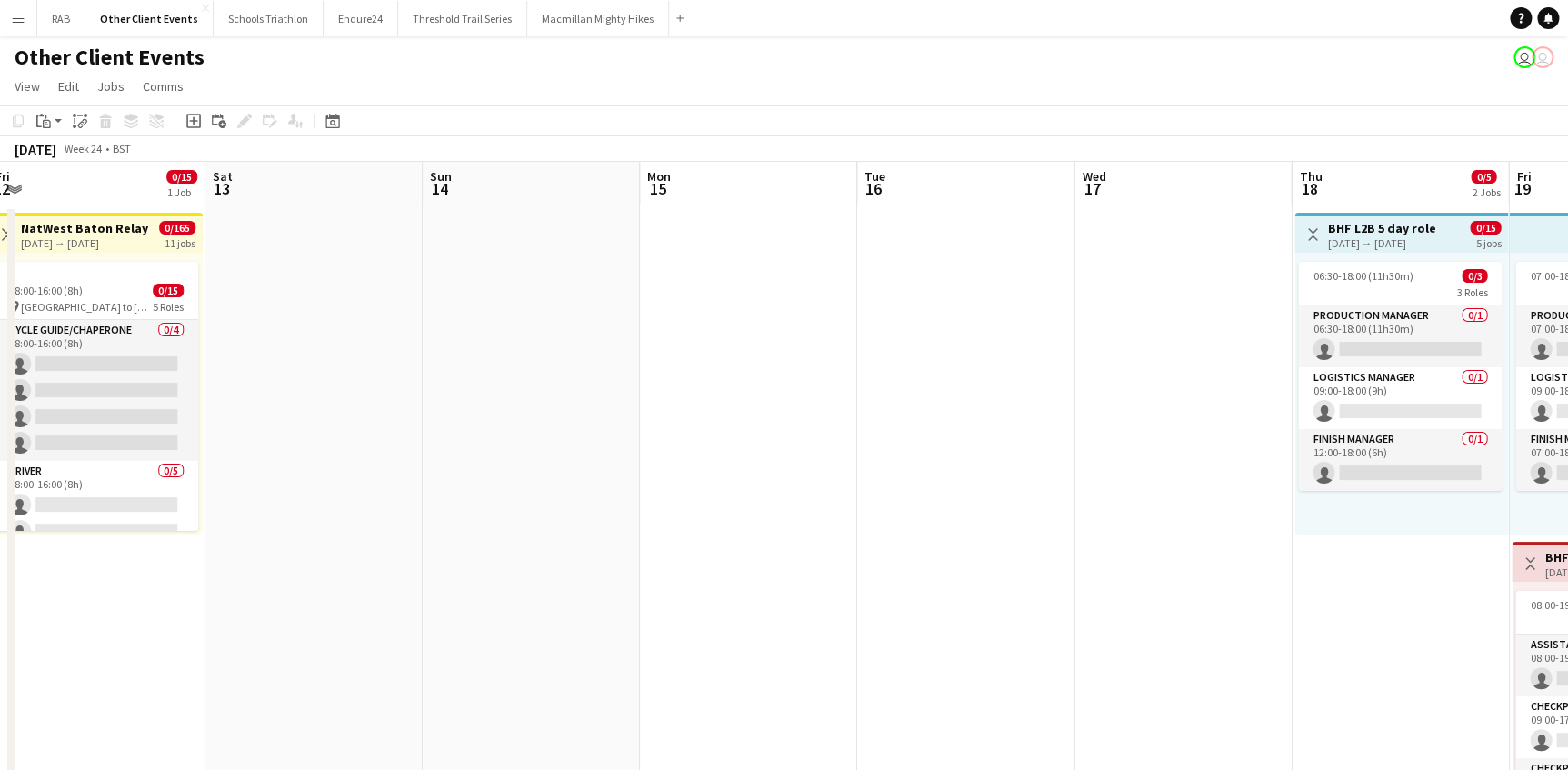
drag, startPoint x: 1071, startPoint y: 181, endPoint x: 300, endPoint y: 295, distance: 779.4
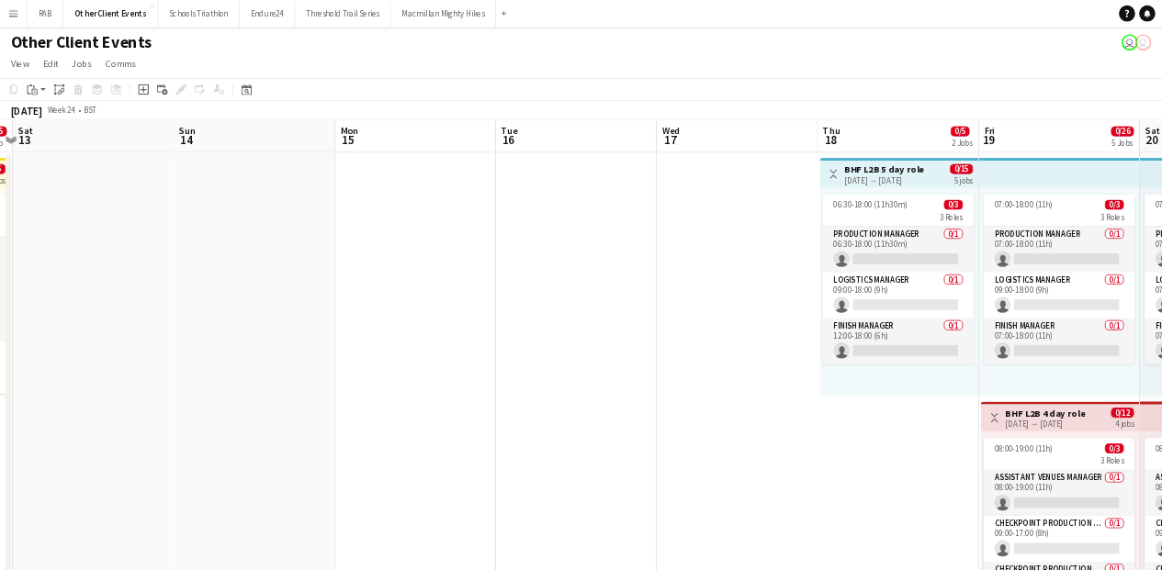
scroll to position [0, 896]
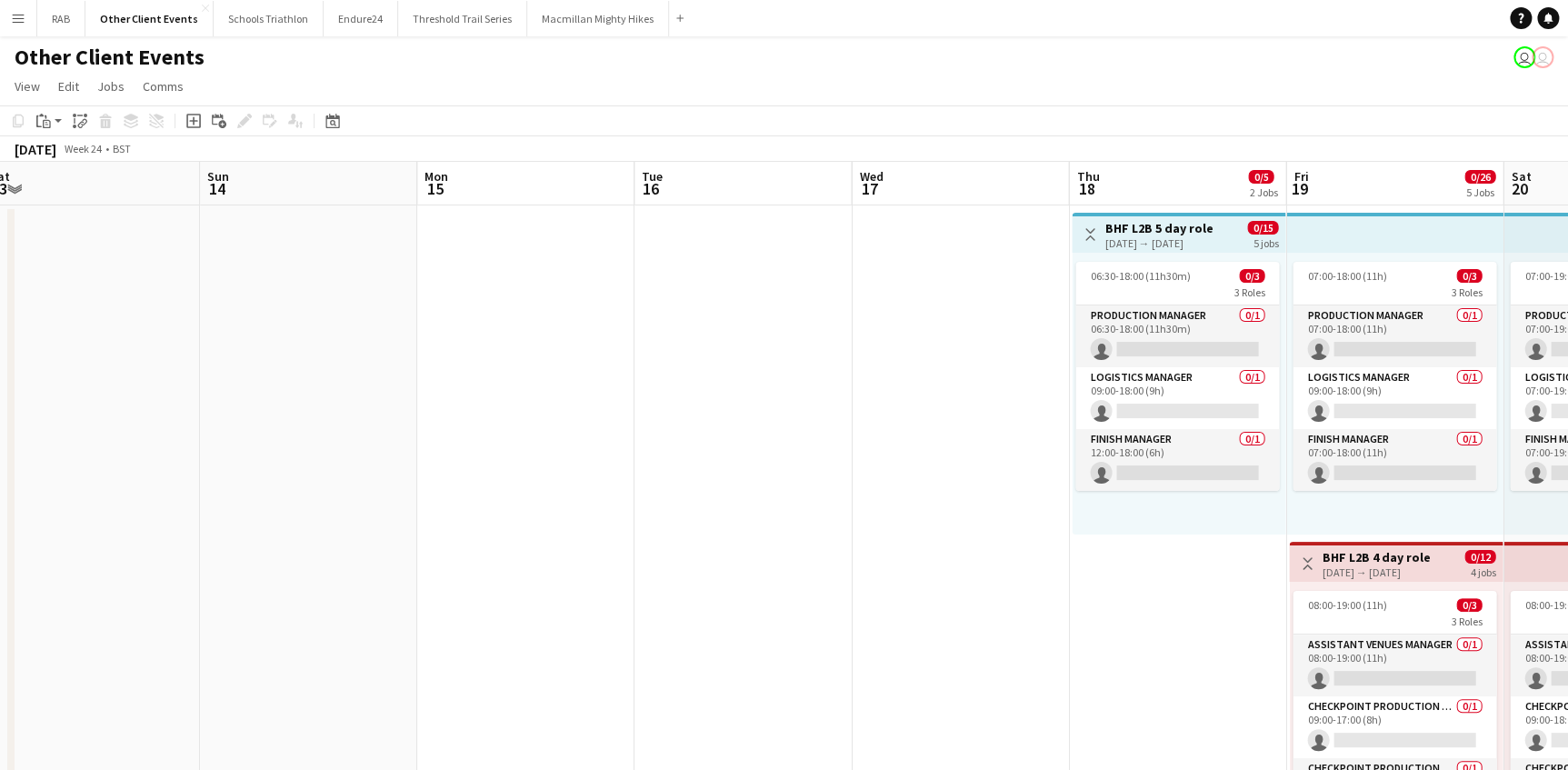
drag, startPoint x: 734, startPoint y: 191, endPoint x: 511, endPoint y: 190, distance: 223.0
click at [115, 90] on span "Jobs" at bounding box center [111, 86] width 28 height 17
click at [69, 89] on span "Edit" at bounding box center [68, 86] width 21 height 17
click at [495, 104] on app-page-menu "View Day view expanded Day view collapsed Month view Date picker Jump to [DATE]…" at bounding box center [784, 88] width 1568 height 35
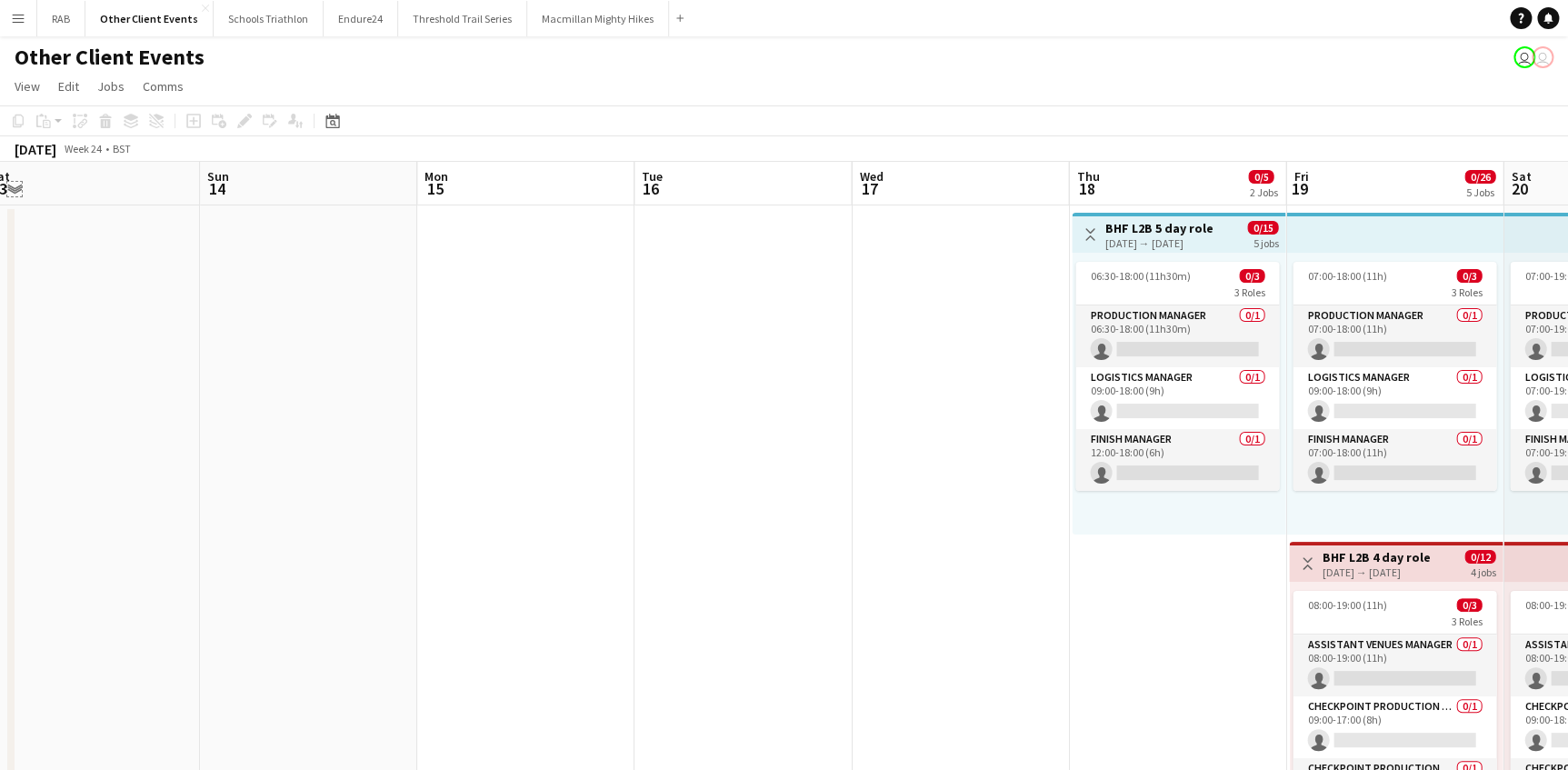
click at [17, 186] on app-icon "Expand/collapse" at bounding box center [14, 187] width 15 height 17
click at [17, 186] on app-icon "Expand/collapse" at bounding box center [13, 189] width 17 height 15
click at [80, 90] on link "Edit" at bounding box center [68, 86] width 36 height 24
click at [331, 85] on app-page-menu "View Day view expanded Day view collapsed Month view Date picker Jump to [DATE]…" at bounding box center [784, 88] width 1568 height 35
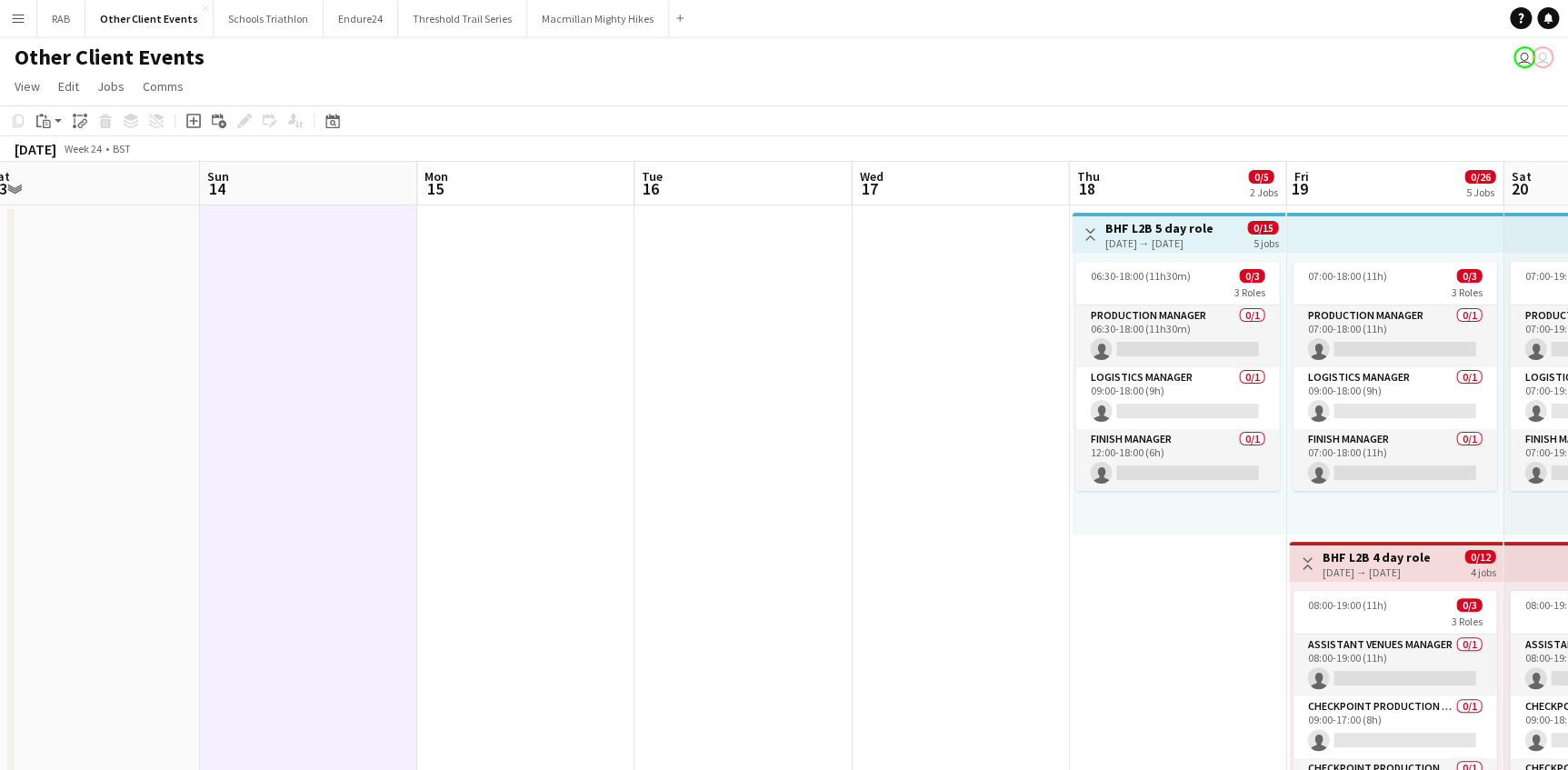
click at [16, 19] on app-icon "Menu" at bounding box center [18, 18] width 15 height 15
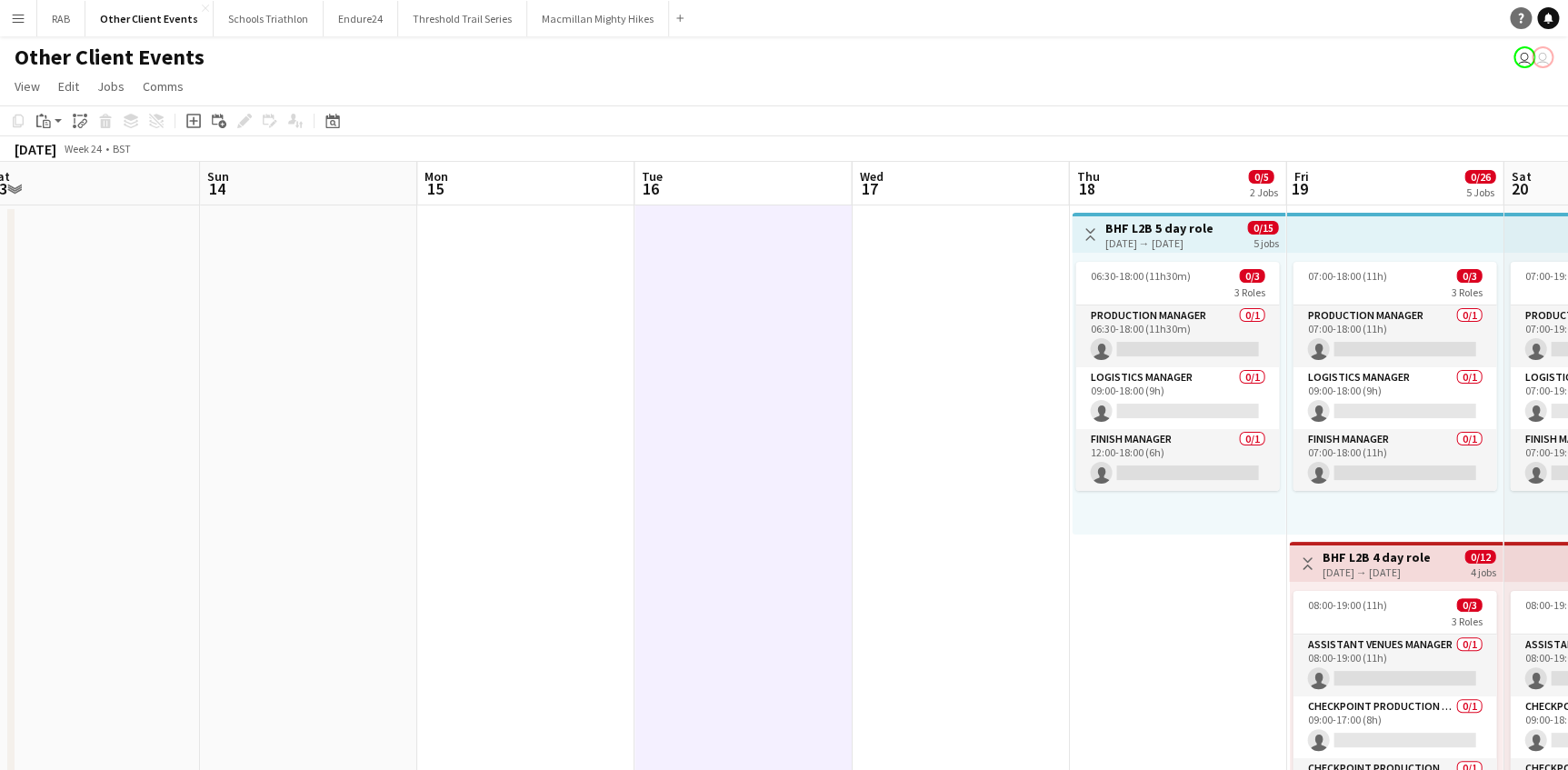
click at [1517, 18] on icon "Help" at bounding box center [1520, 18] width 11 height 11
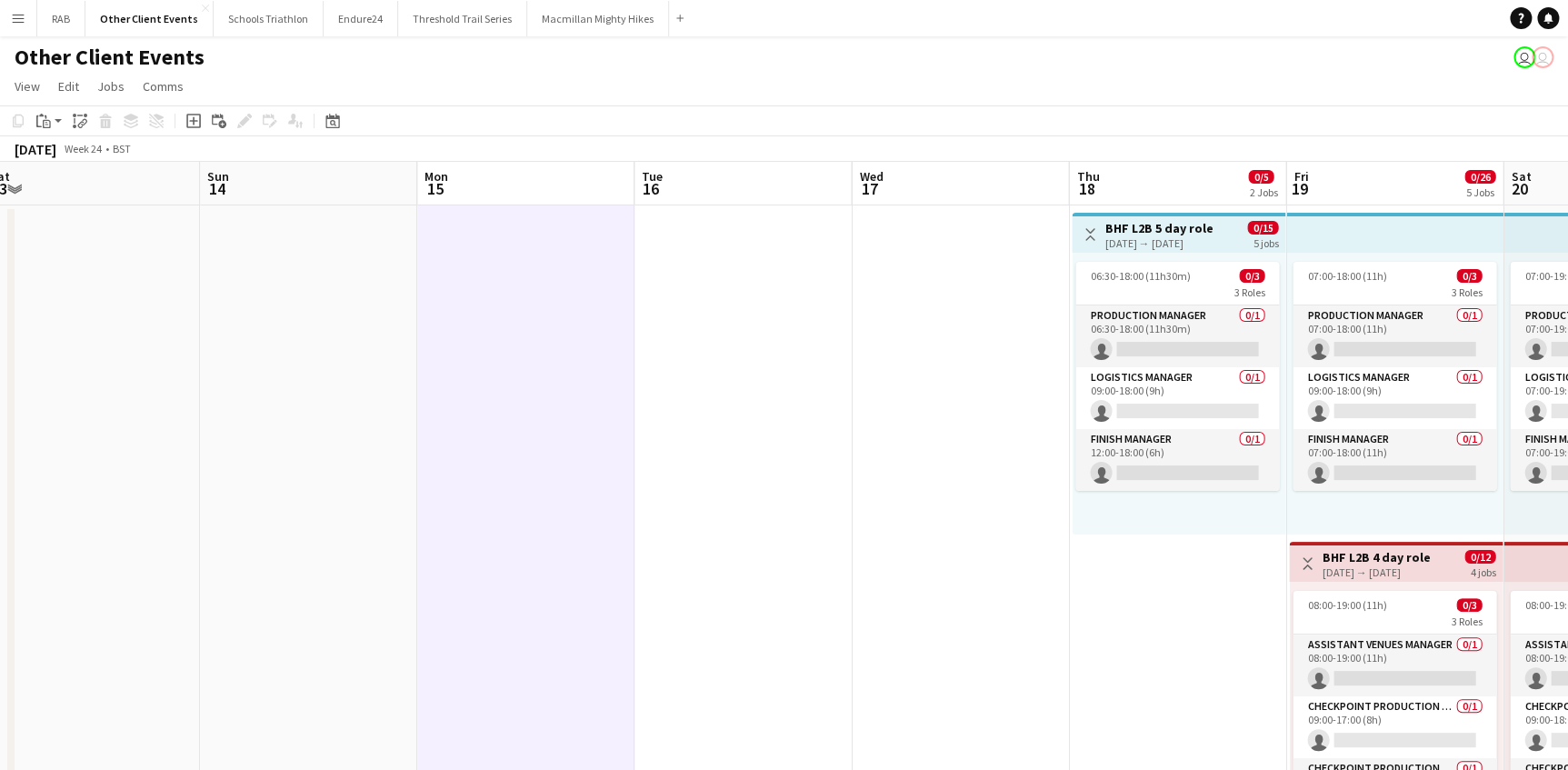
click at [1059, 64] on div "Other Client Events user user" at bounding box center [784, 53] width 1568 height 35
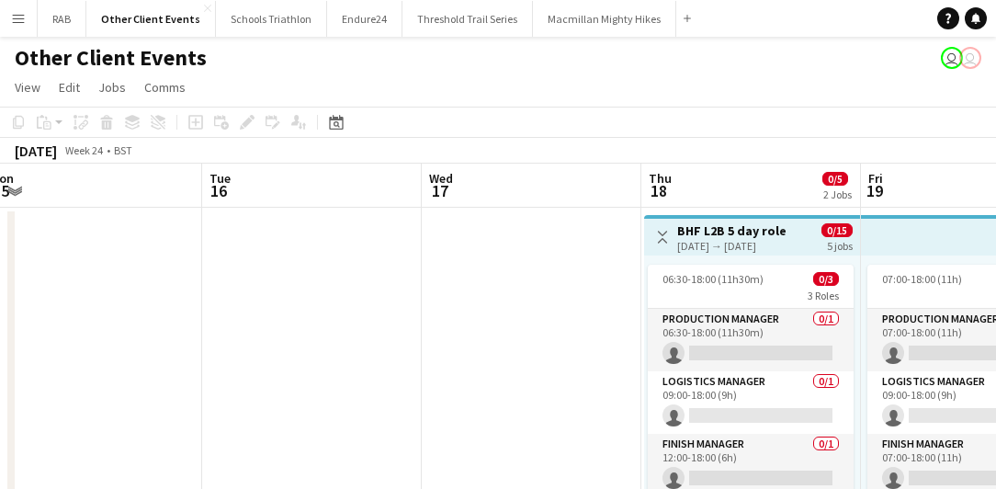
scroll to position [0, 457]
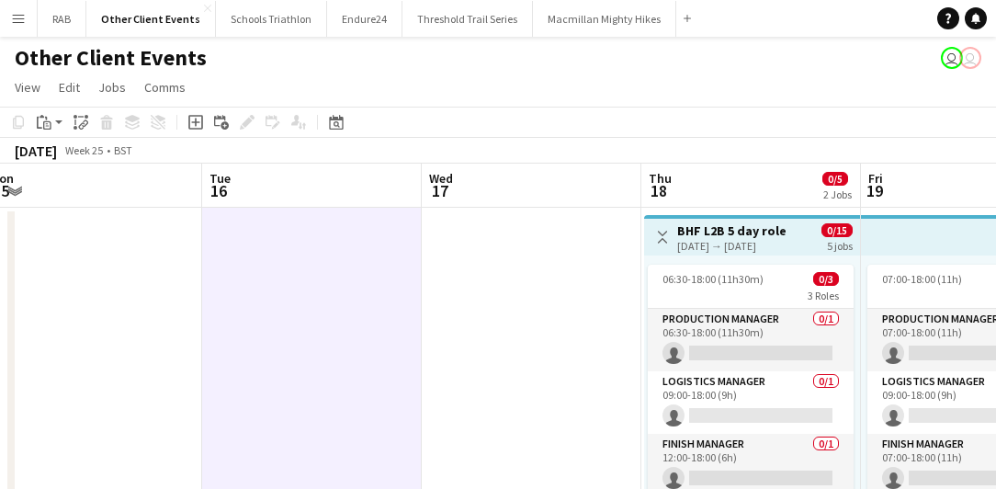
click at [542, 197] on app-board-header-date "Wed 17" at bounding box center [532, 186] width 220 height 44
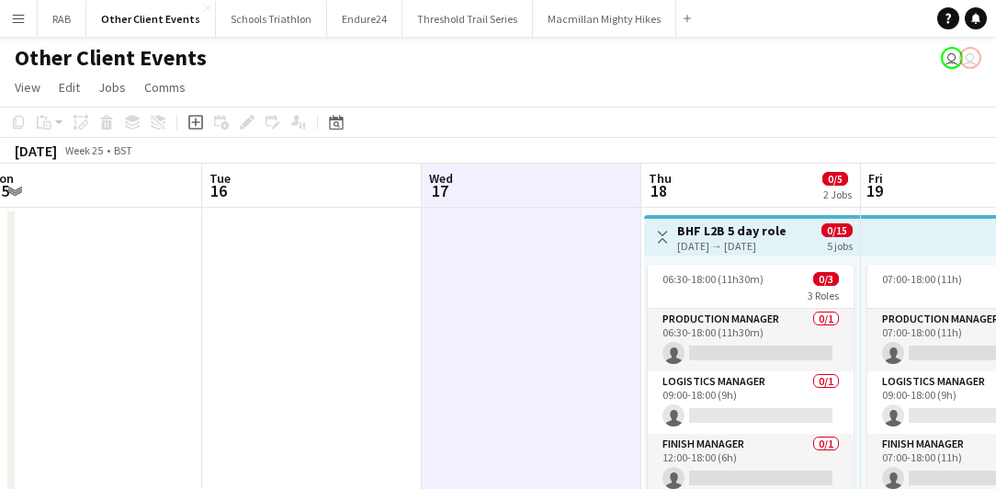
click at [572, 80] on app-page-menu "View Day view expanded Day view collapsed Month view Date picker Jump to [DATE]…" at bounding box center [498, 89] width 996 height 35
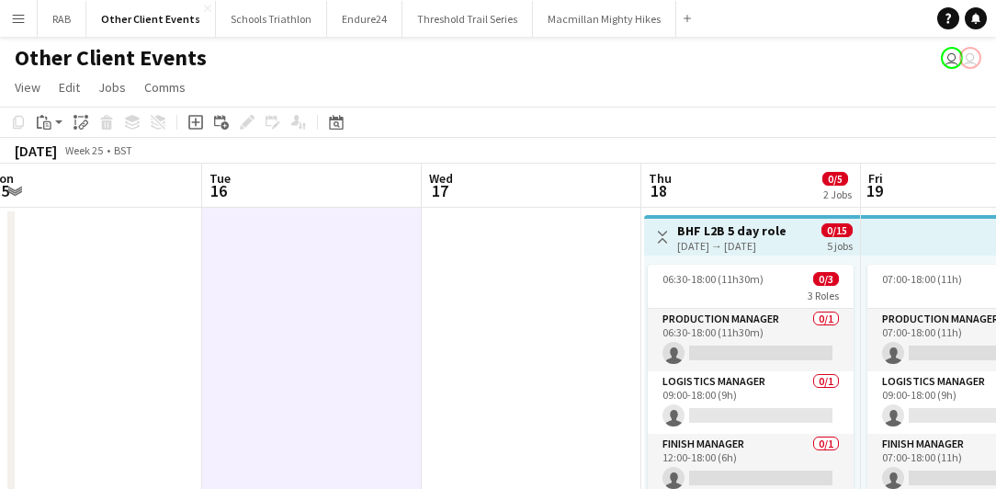
click at [128, 122] on div "Copy Paste Paste Ctrl+V Paste with crew Ctrl+Shift+V Paste linked Job [GEOGRAPH…" at bounding box center [88, 122] width 162 height 22
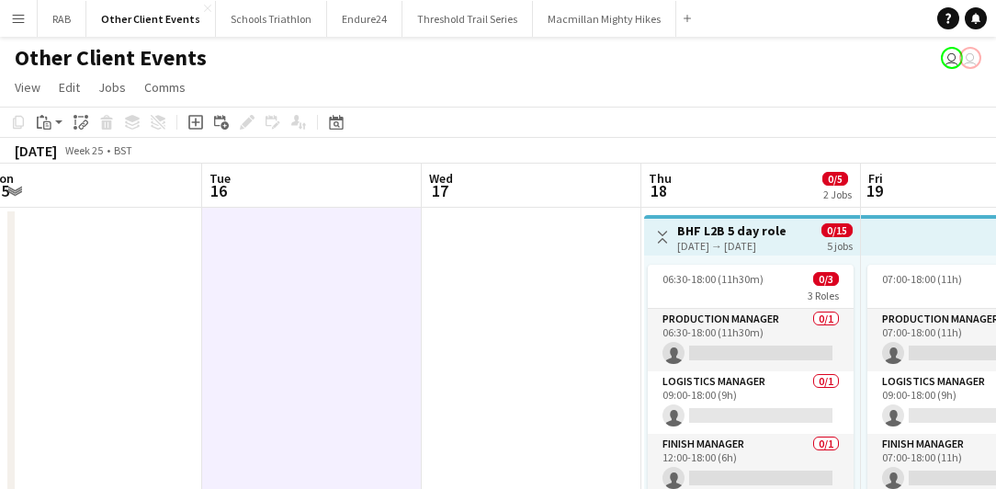
click at [296, 191] on app-board-header-date "Tue 16" at bounding box center [312, 186] width 220 height 44
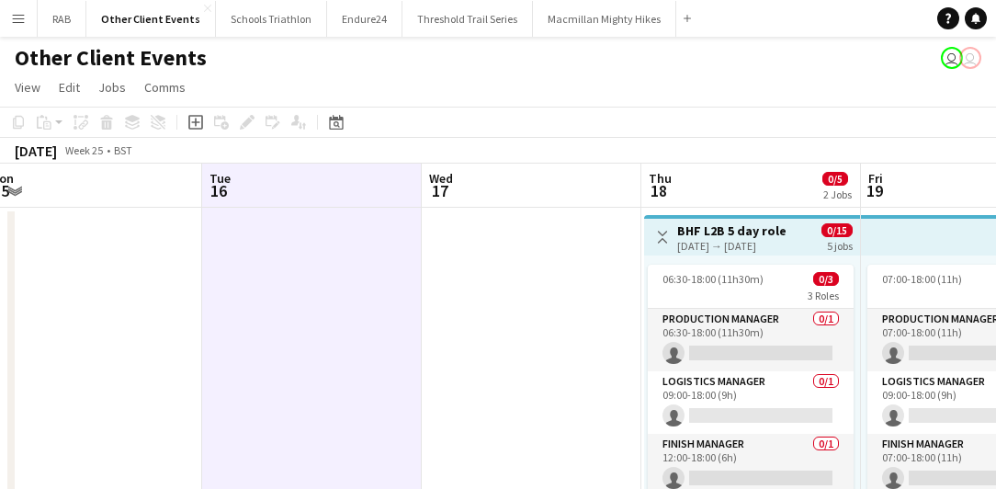
drag, startPoint x: 372, startPoint y: 119, endPoint x: 492, endPoint y: 135, distance: 121.5
click at [492, 135] on app-toolbar "Copy Paste Paste Ctrl+V Paste with crew Ctrl+Shift+V Paste linked Job [GEOGRAPH…" at bounding box center [498, 122] width 996 height 31
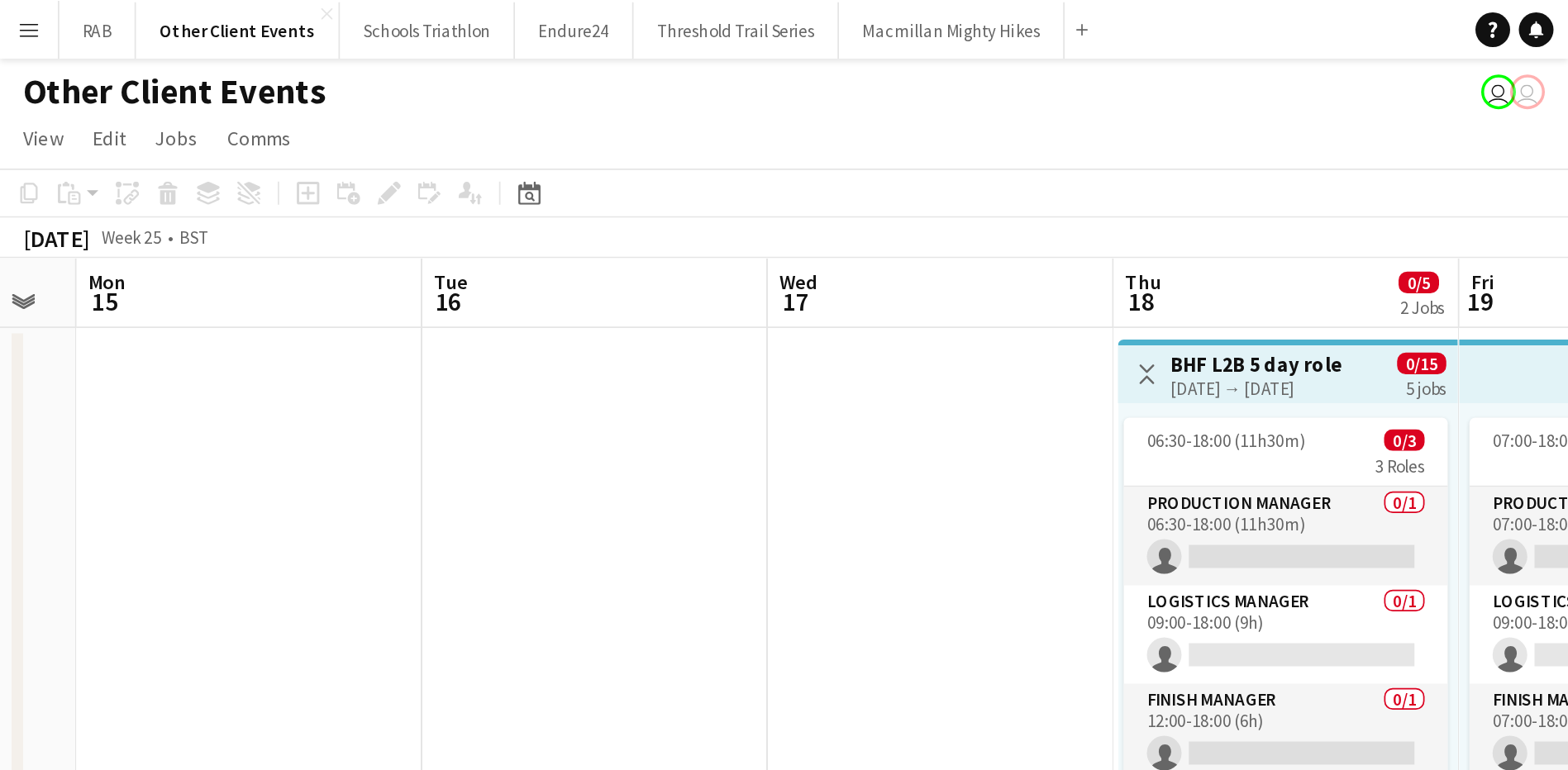
scroll to position [0, 513]
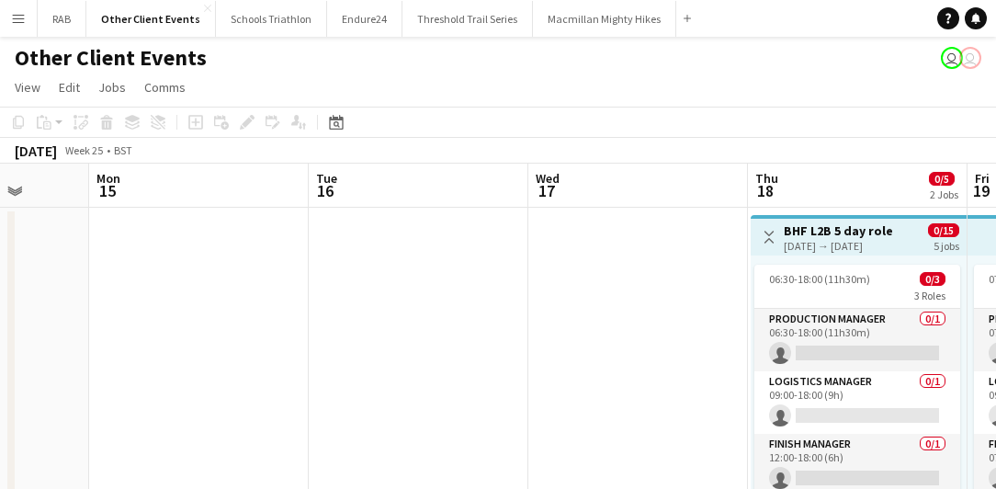
drag, startPoint x: 375, startPoint y: 172, endPoint x: 461, endPoint y: 173, distance: 86.4
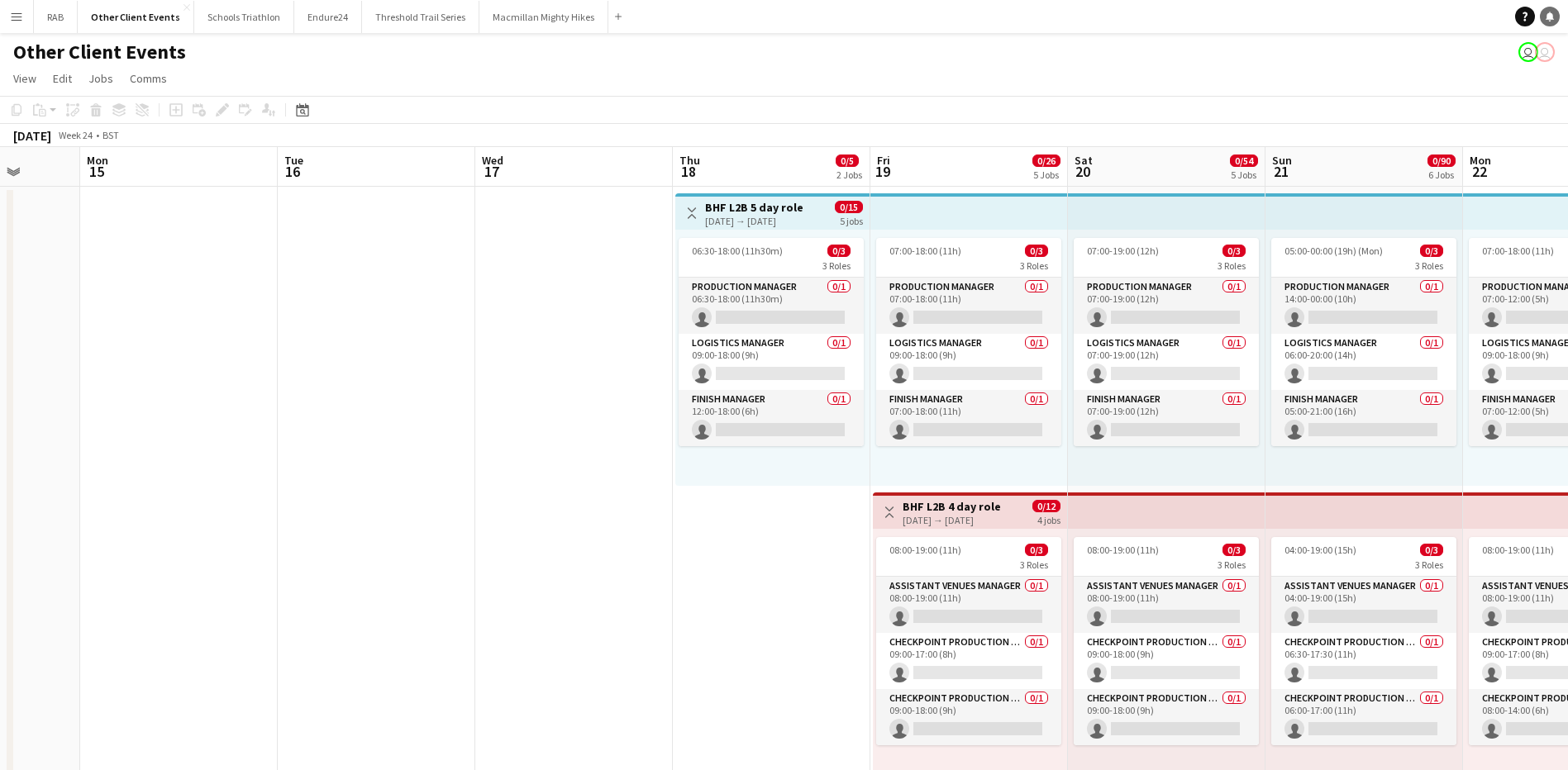
click at [1425, 15] on icon "Notifications" at bounding box center [1549, 16] width 10 height 10
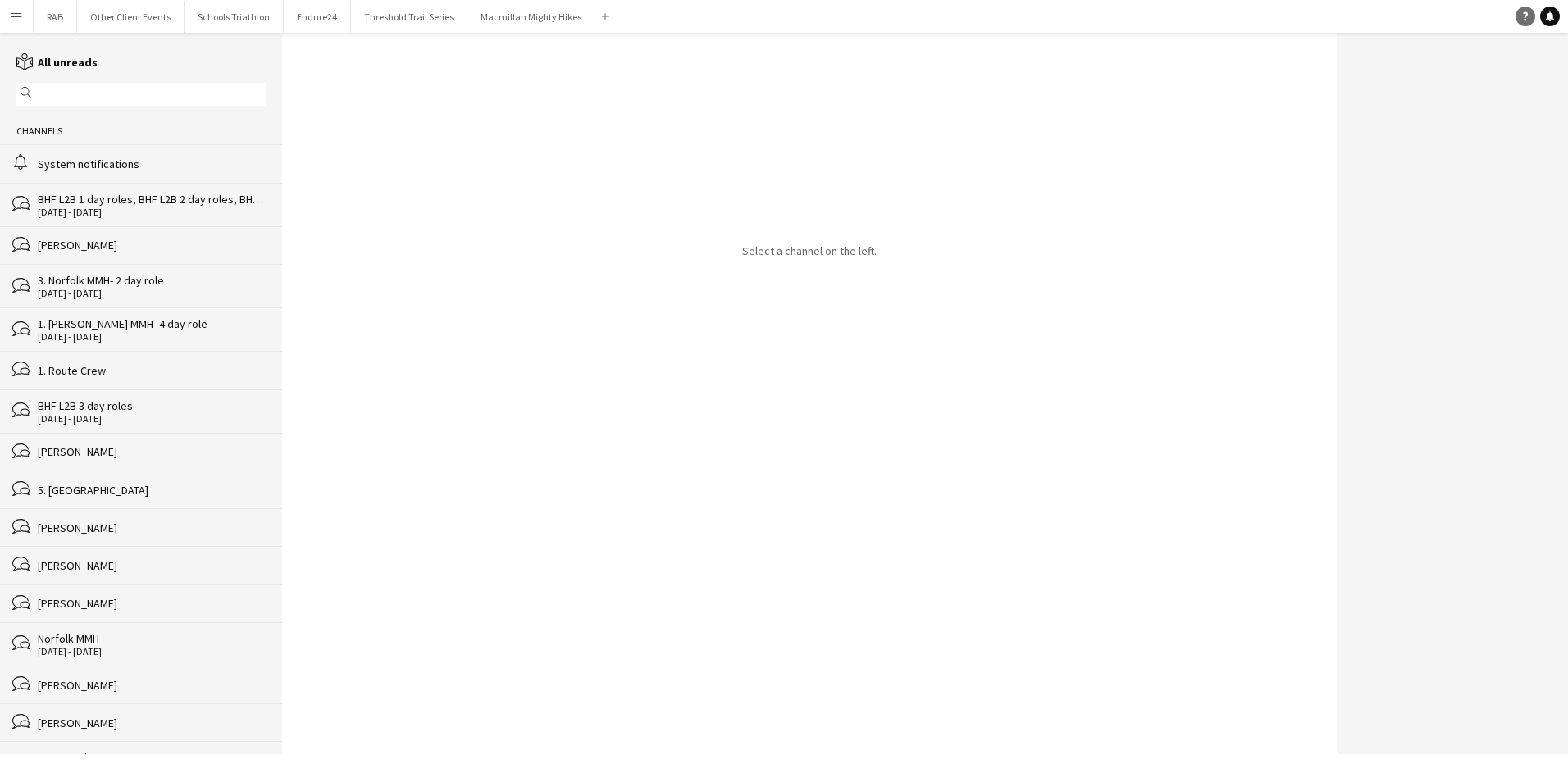
click at [1414, 16] on icon "Help" at bounding box center [1525, 16] width 10 height 10
click at [1178, 486] on div "Select a channel on the left." at bounding box center [809, 394] width 1055 height 721
click at [138, 17] on button "Other Client Events Close" at bounding box center [130, 17] width 107 height 32
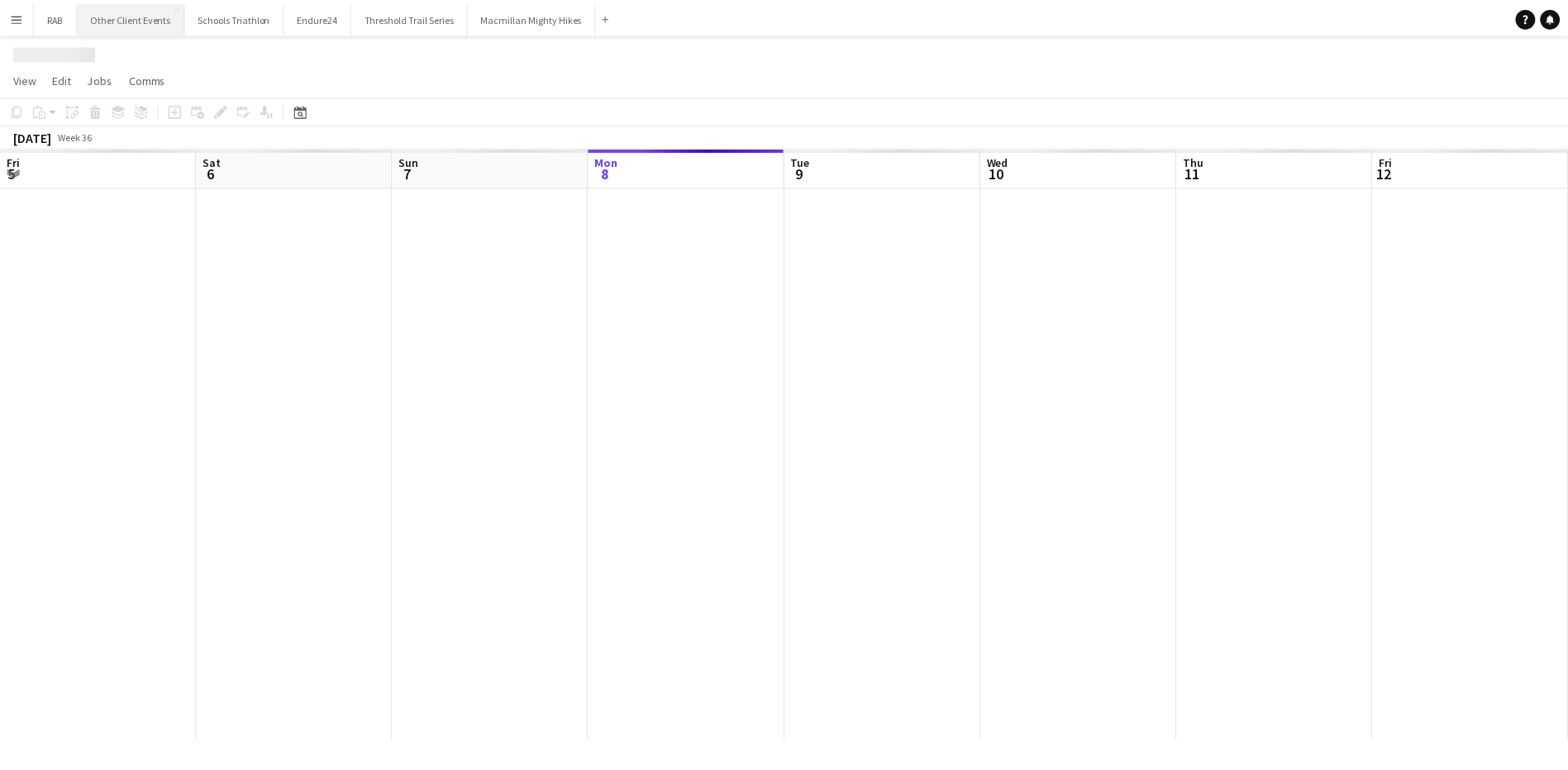
scroll to position [0, 395]
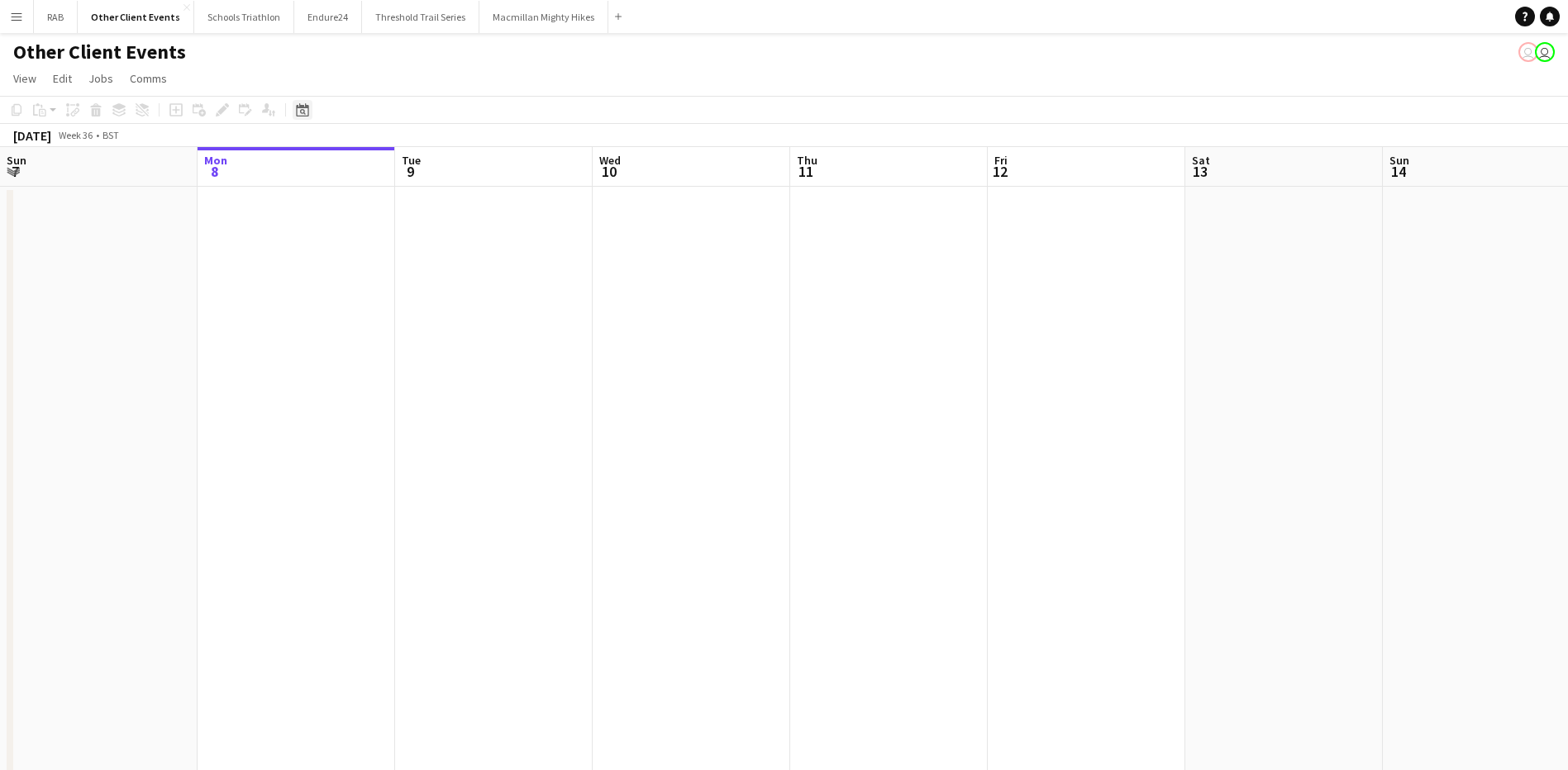
click at [308, 107] on icon at bounding box center [302, 110] width 13 height 13
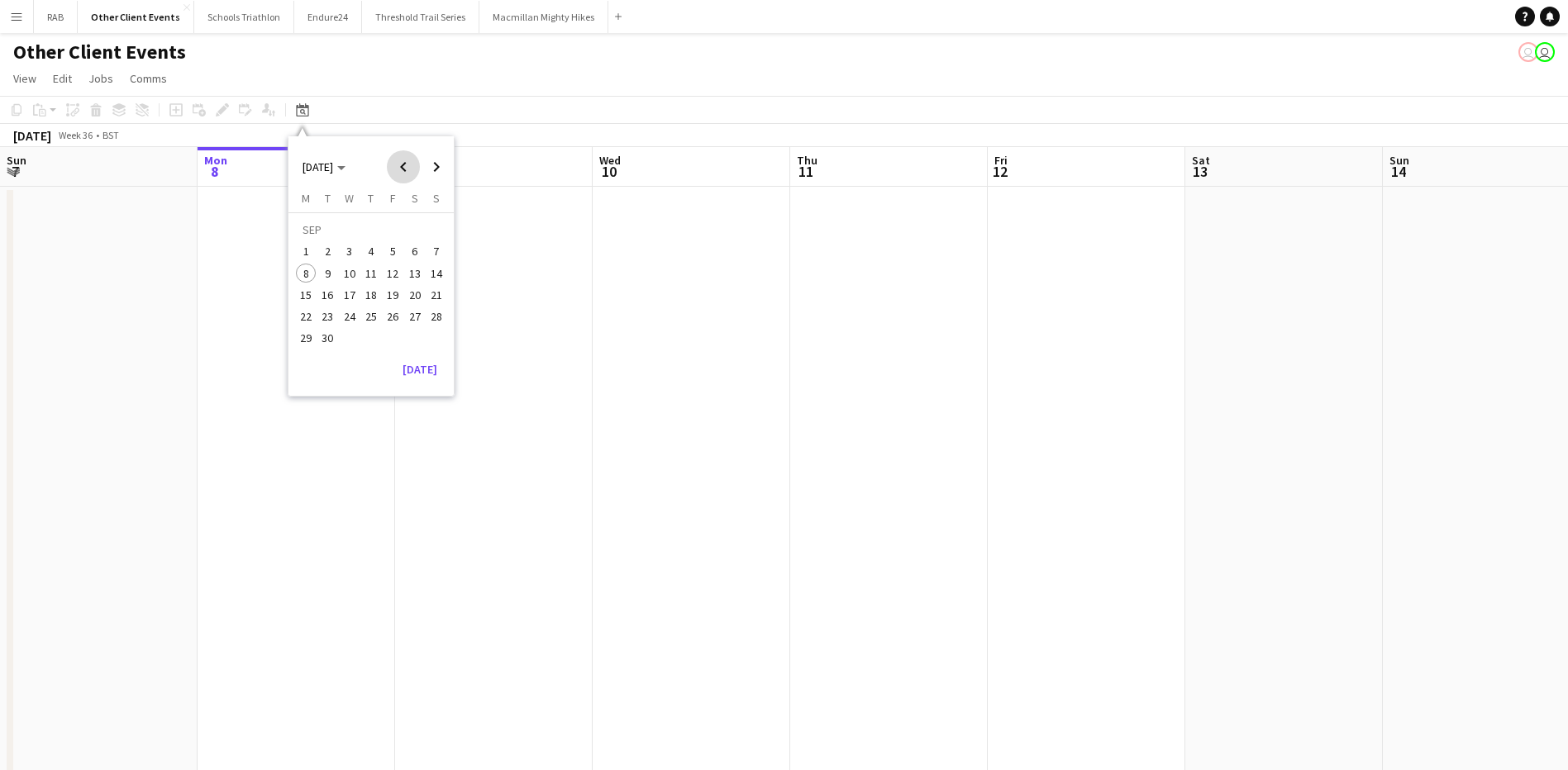
click at [399, 169] on span "Previous month" at bounding box center [403, 166] width 33 height 33
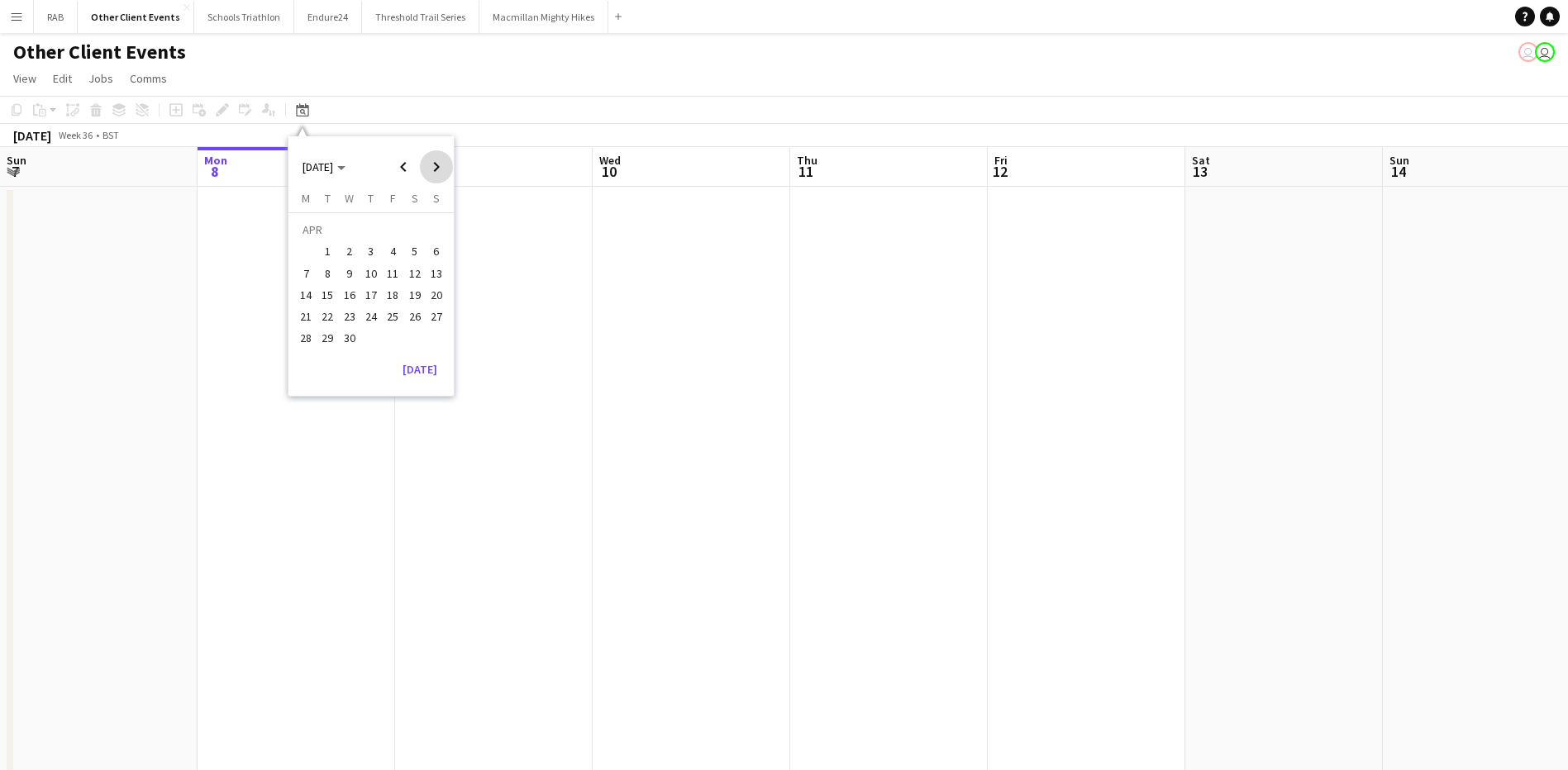
click at [433, 166] on span "Next month" at bounding box center [436, 166] width 33 height 33
click at [407, 278] on span "14" at bounding box center [415, 278] width 20 height 20
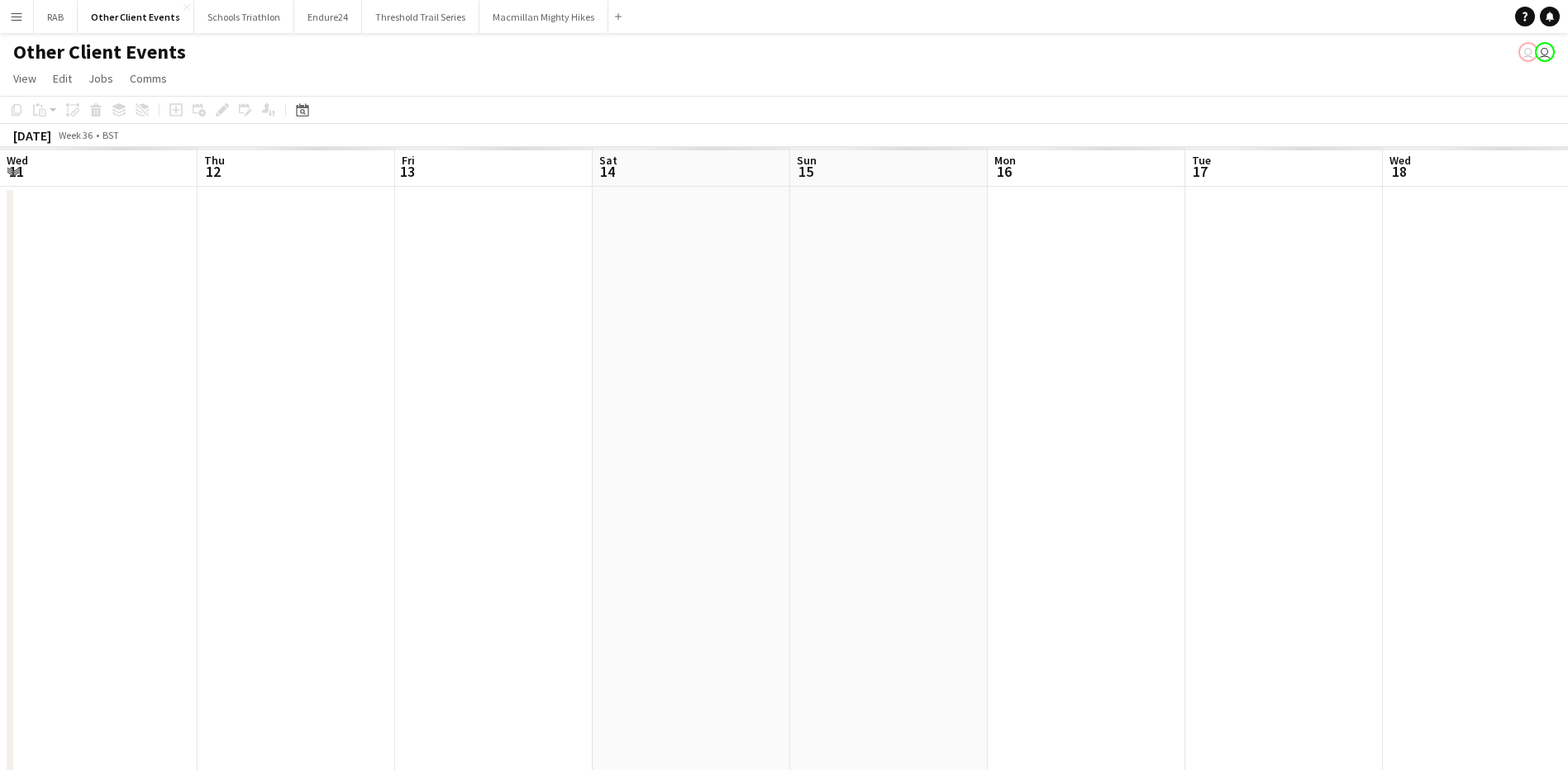
scroll to position [0, 569]
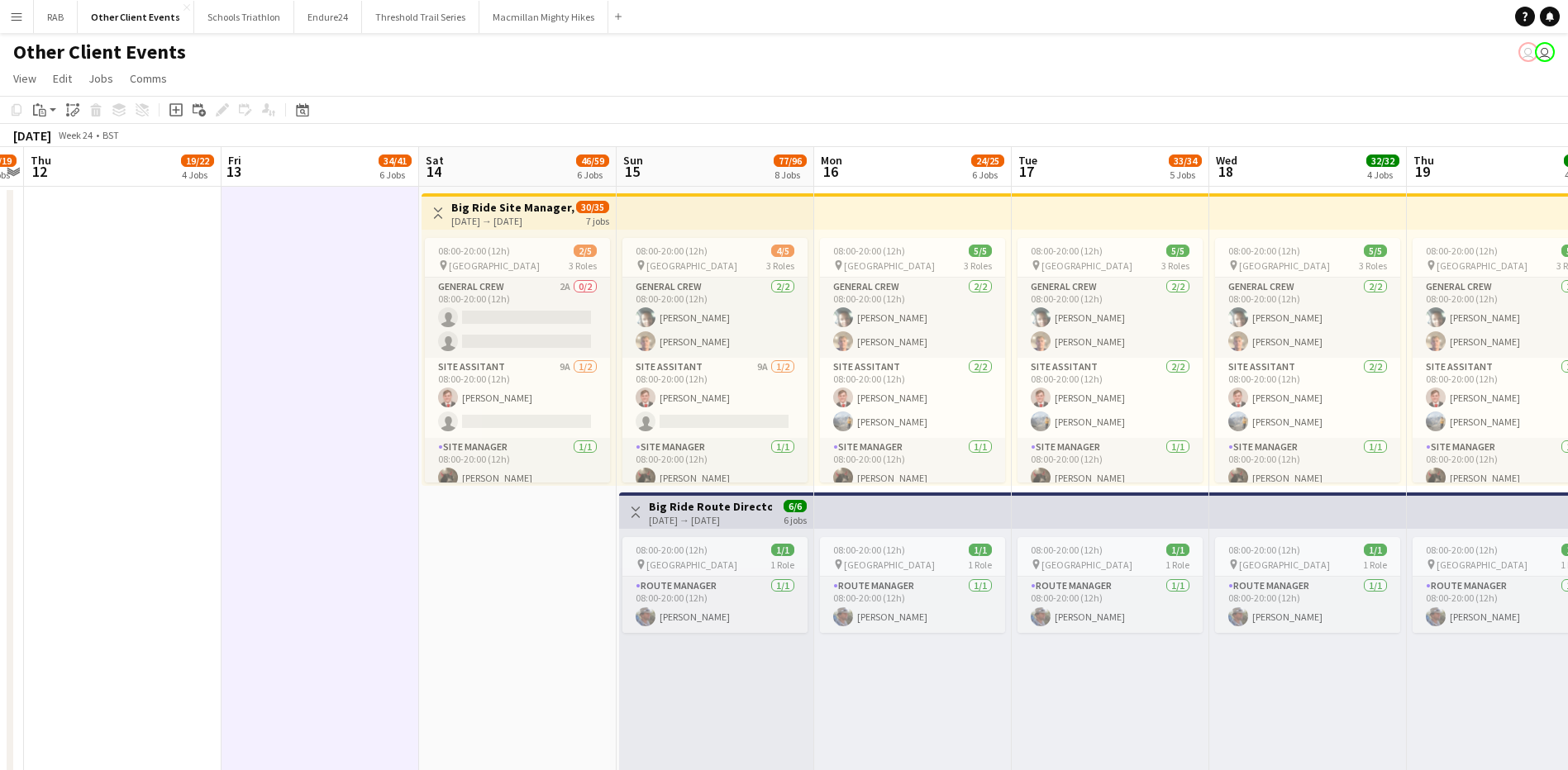
click at [512, 203] on h3 "Big Ride Site Manager, Site Assistance and Campsite Set Up" at bounding box center [513, 207] width 123 height 15
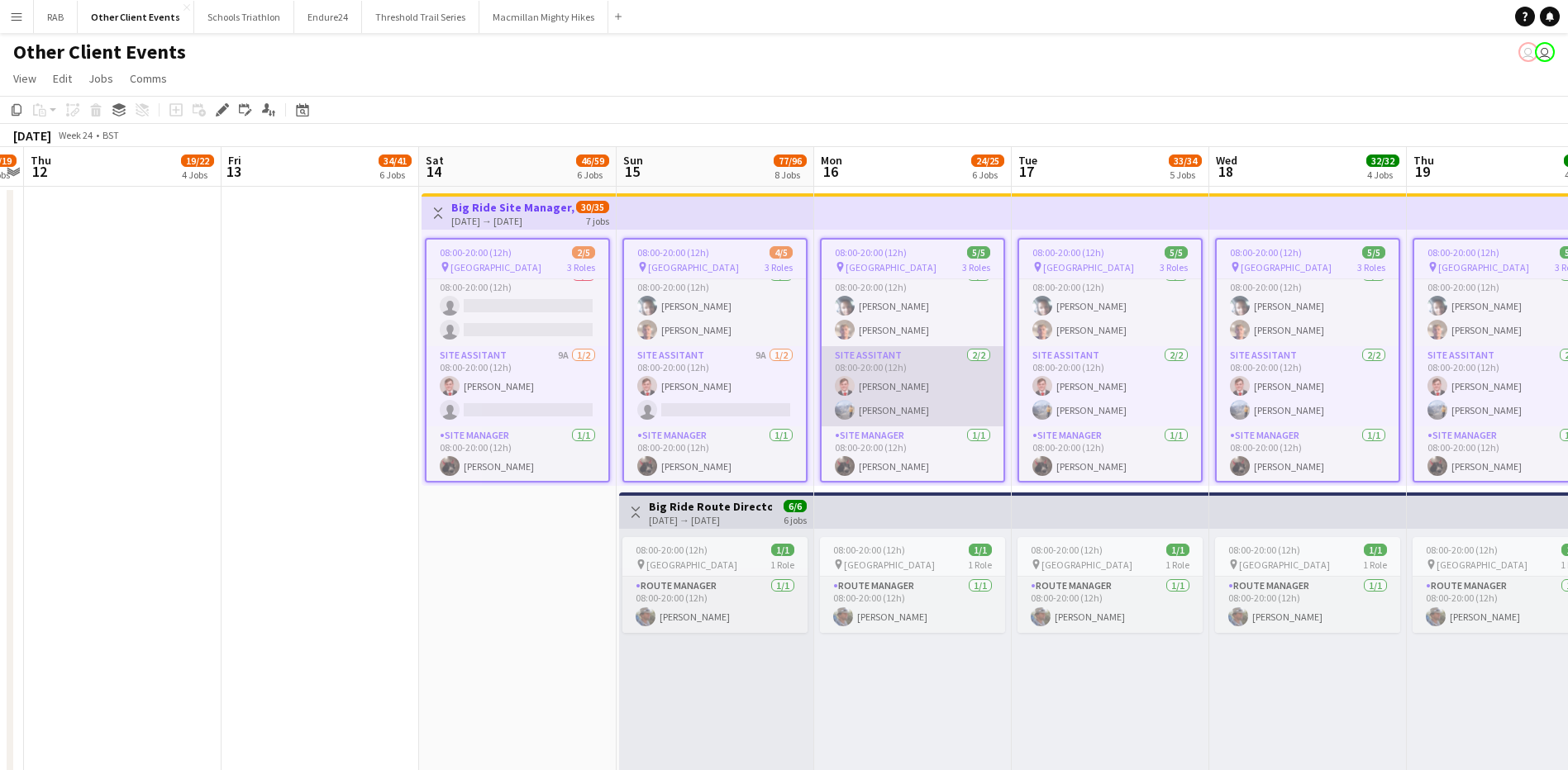
scroll to position [15, 0]
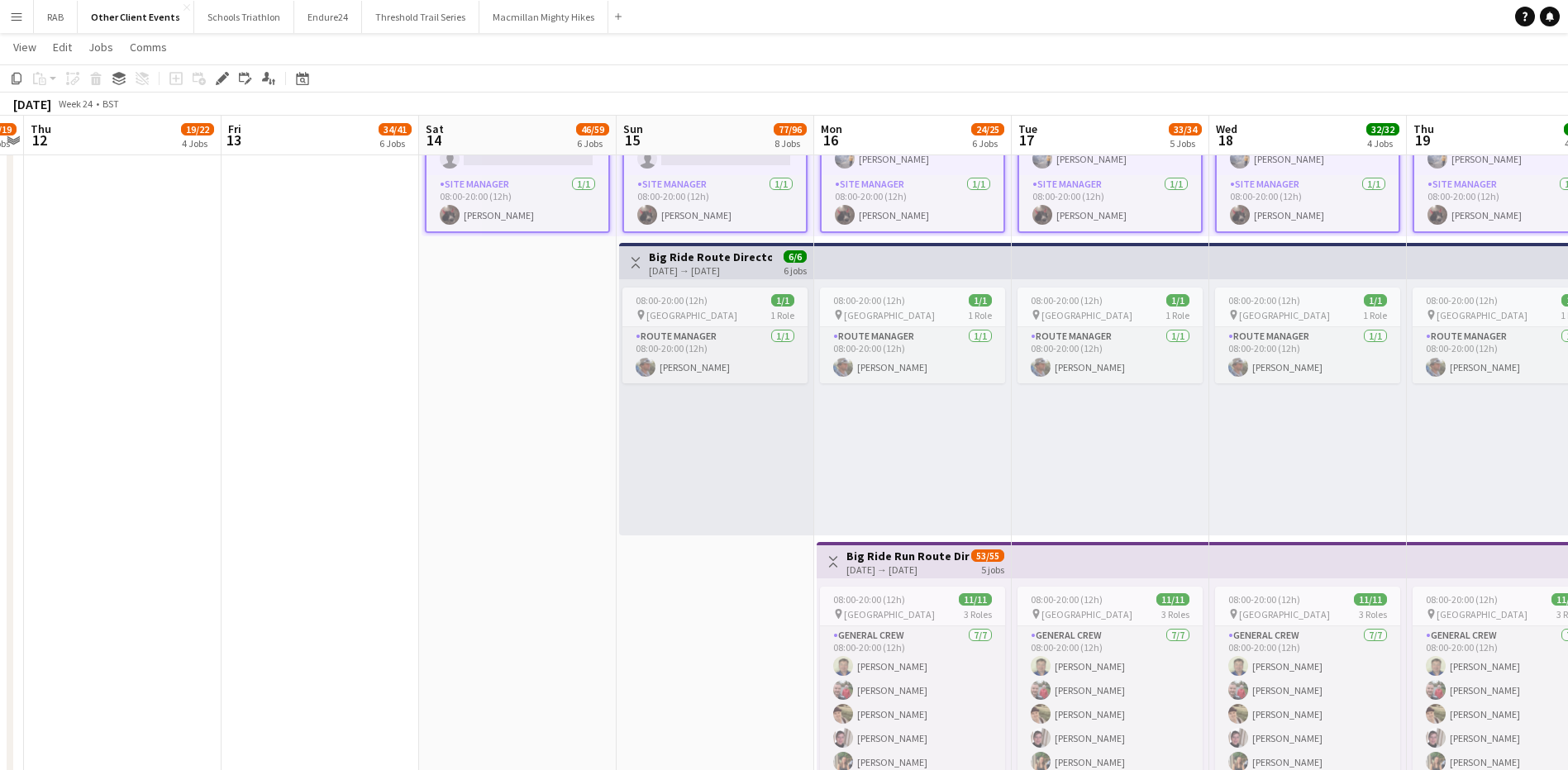
click at [705, 264] on div "[DATE] → [DATE]" at bounding box center [710, 271] width 123 height 13
click at [861, 561] on h3 "Big Ride Run Route Director, Pitstop Managers and General Crew" at bounding box center [908, 556] width 123 height 15
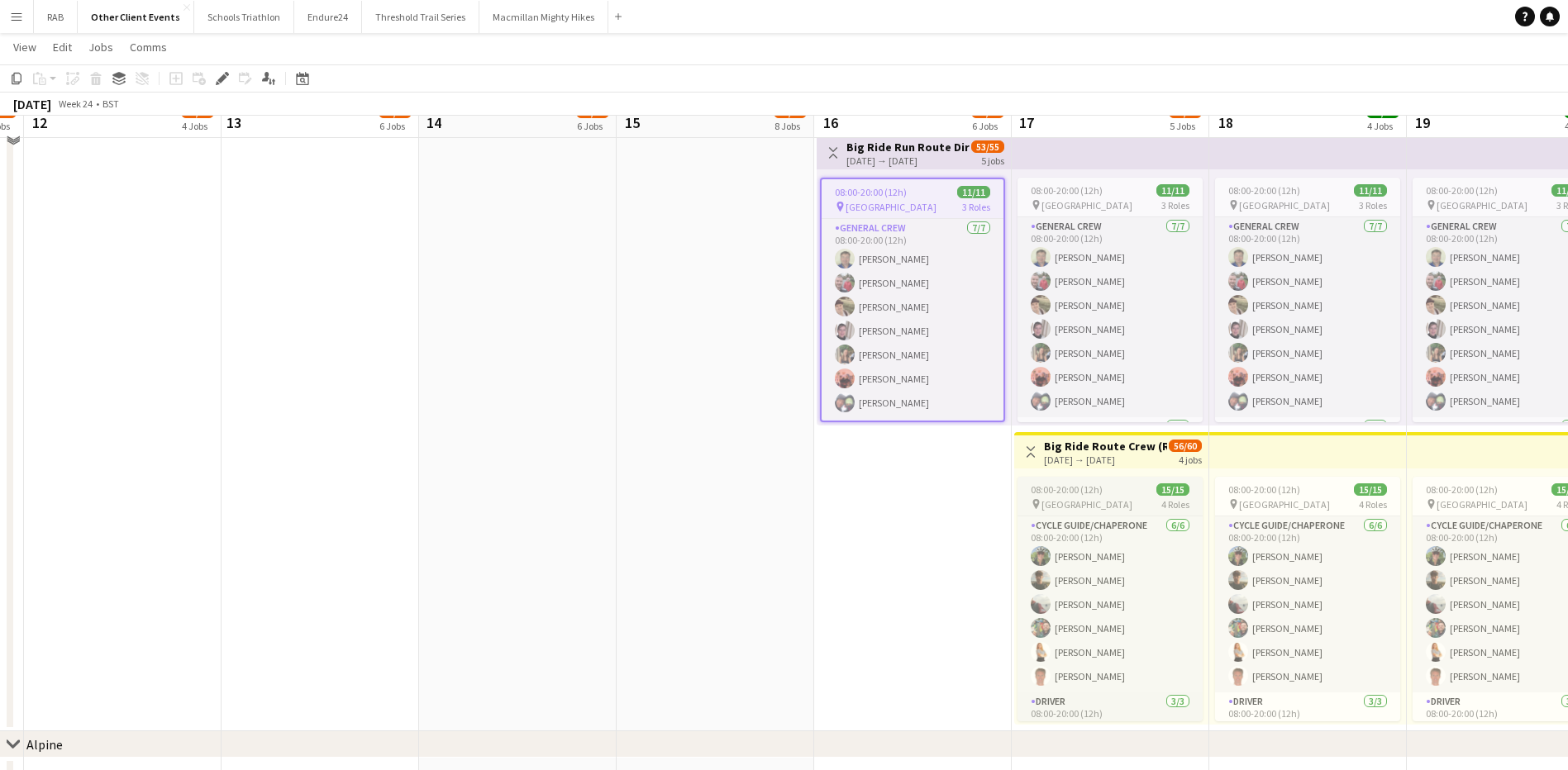
scroll to position [661, 0]
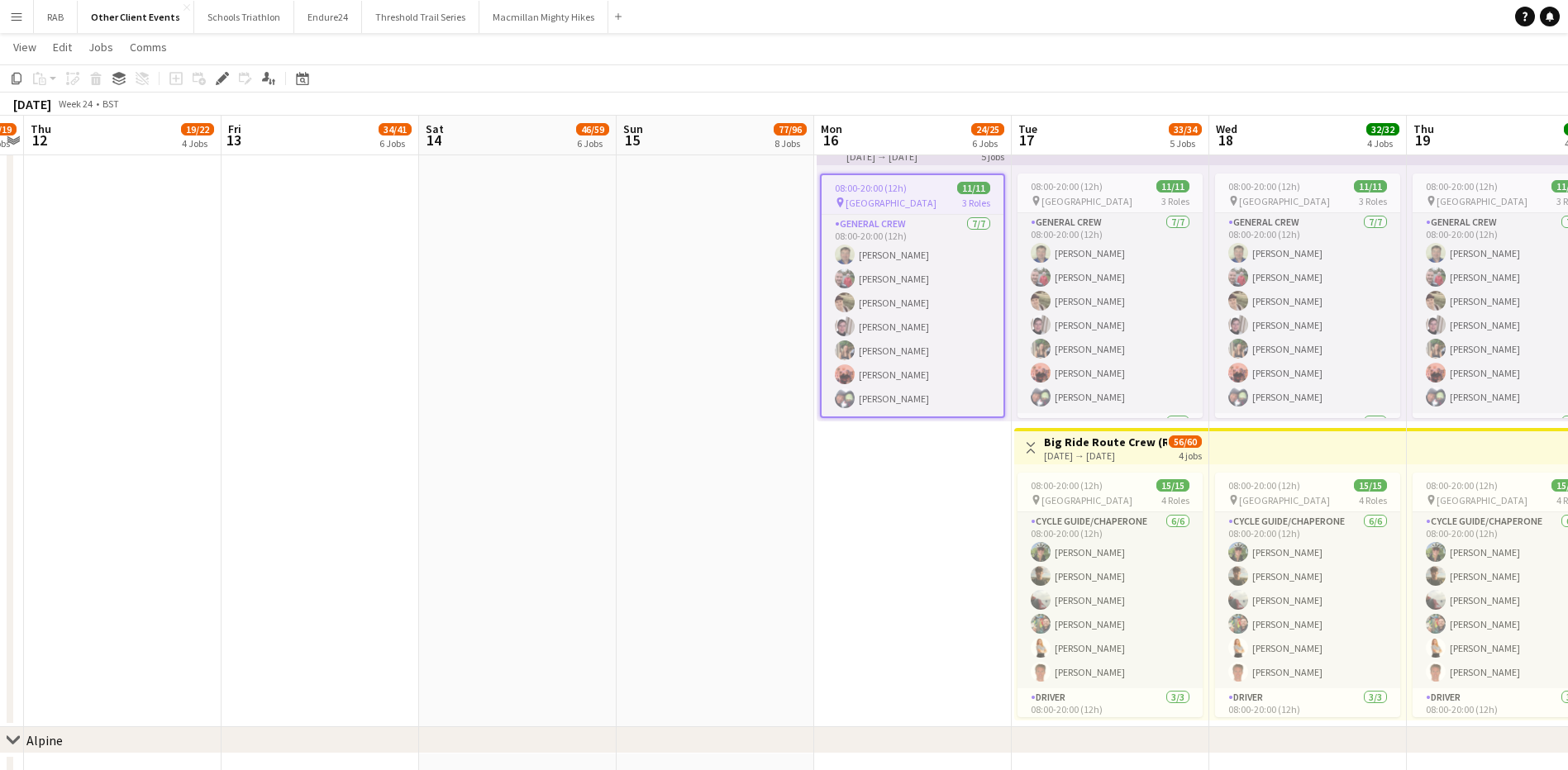
click at [1136, 434] on h3 "Big Ride Route Crew (Run), Support Driver and Chaperones" at bounding box center [1105, 442] width 123 height 15
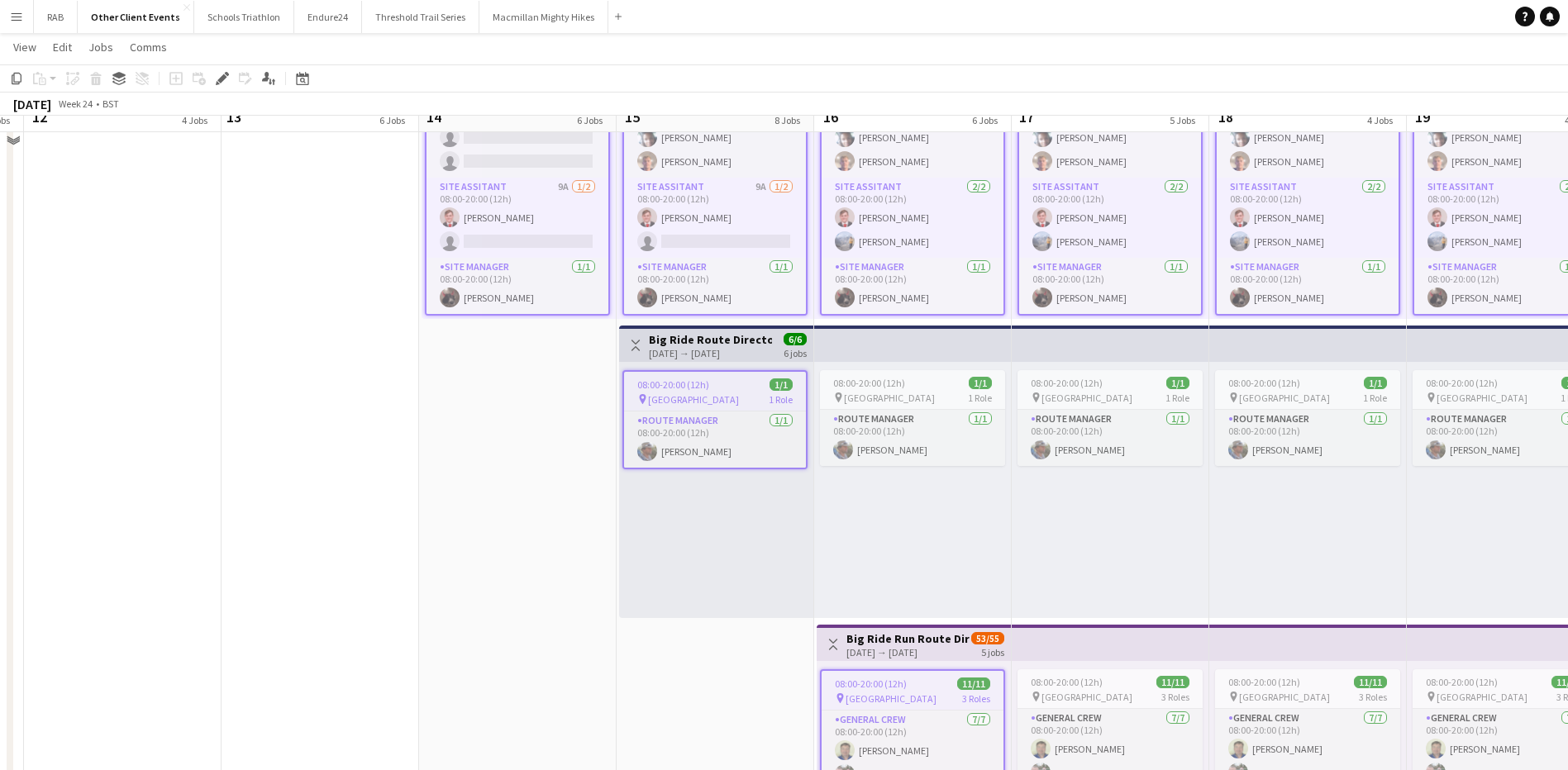
scroll to position [0, 0]
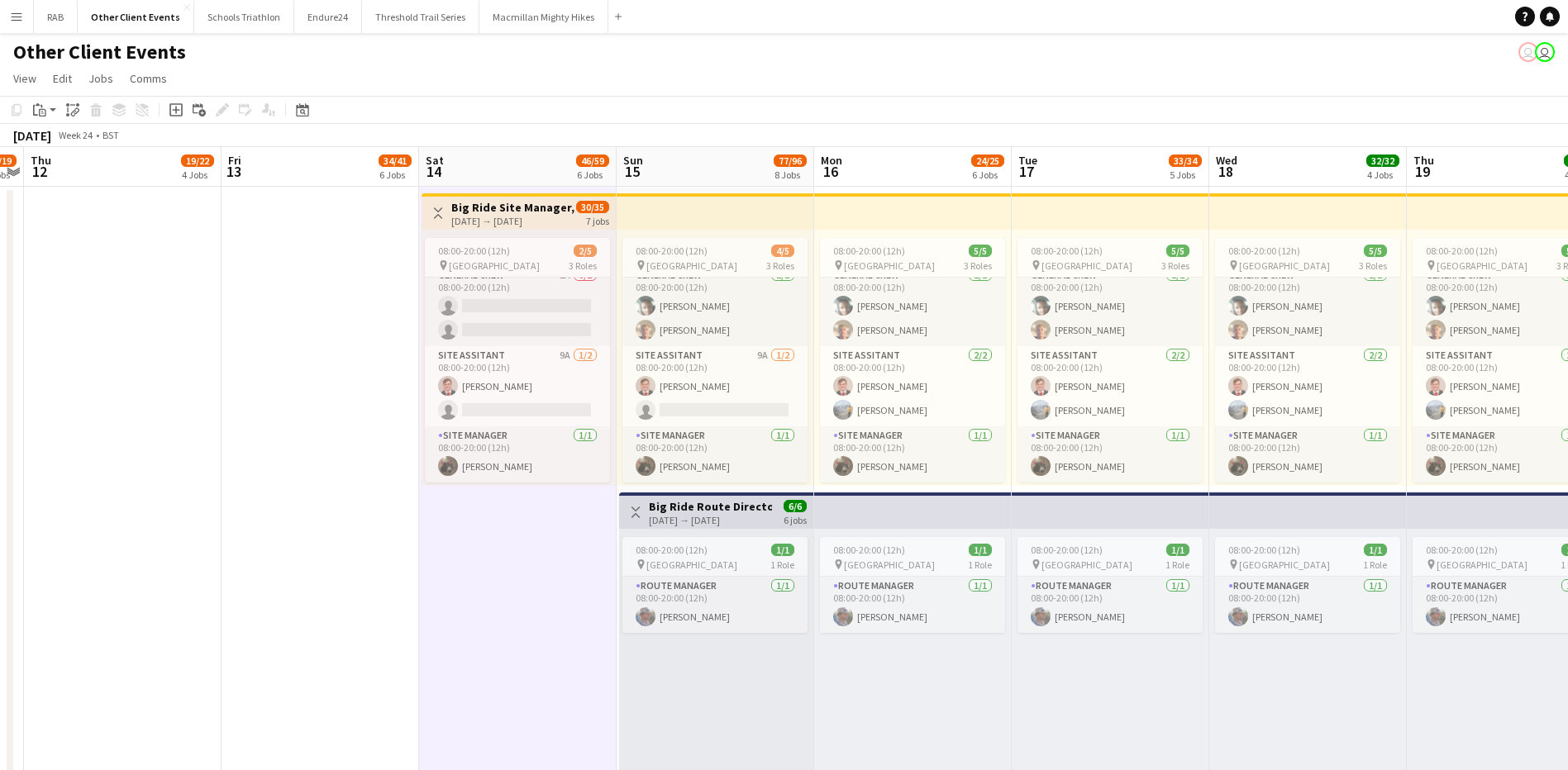
click at [527, 210] on h3 "Big Ride Site Manager, Site Assistance and Campsite Set Up" at bounding box center [513, 207] width 123 height 15
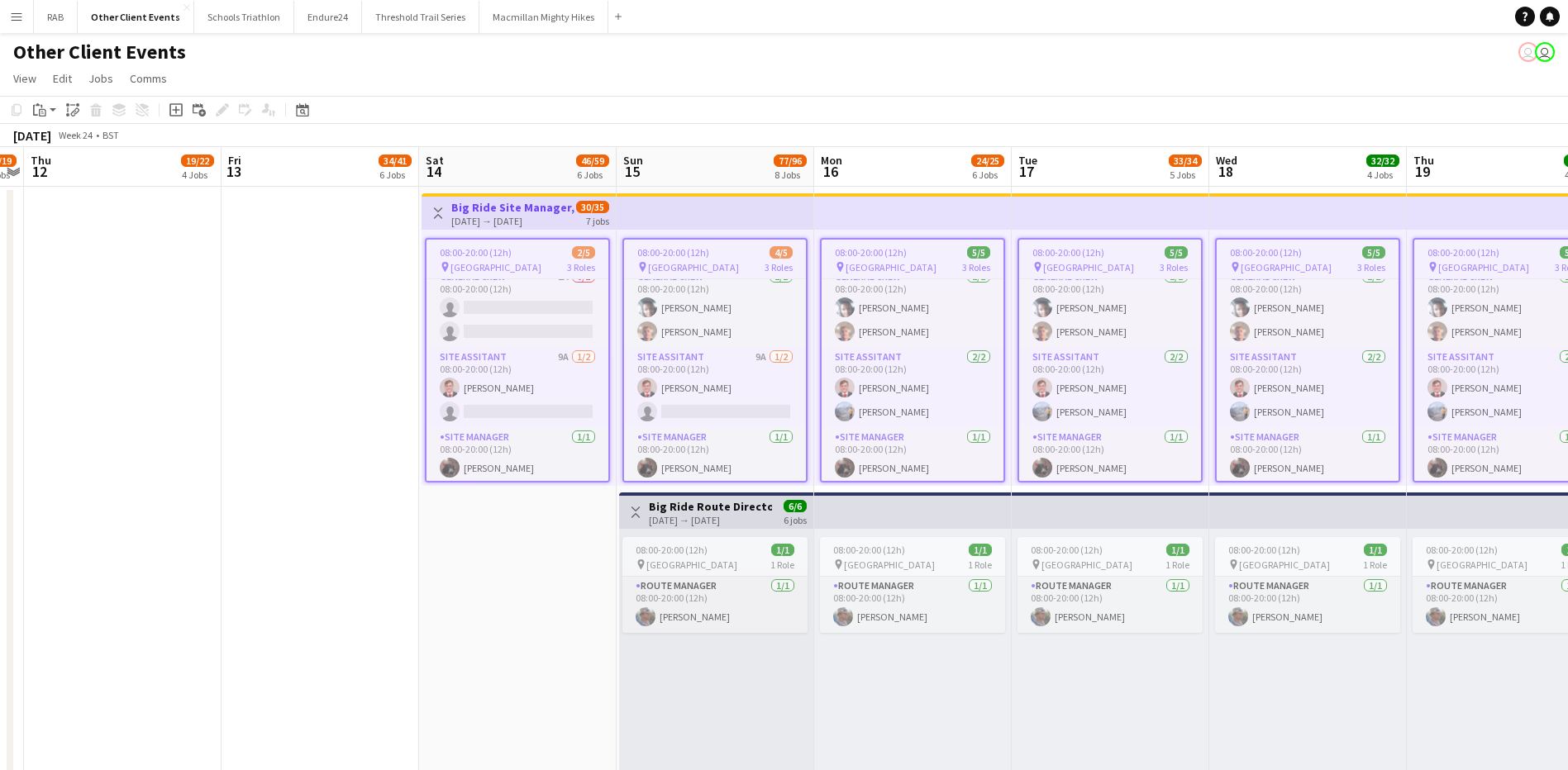
scroll to position [15, 0]
click at [19, 107] on icon "Copy" at bounding box center [16, 110] width 13 height 13
click at [303, 108] on icon at bounding box center [302, 110] width 13 height 13
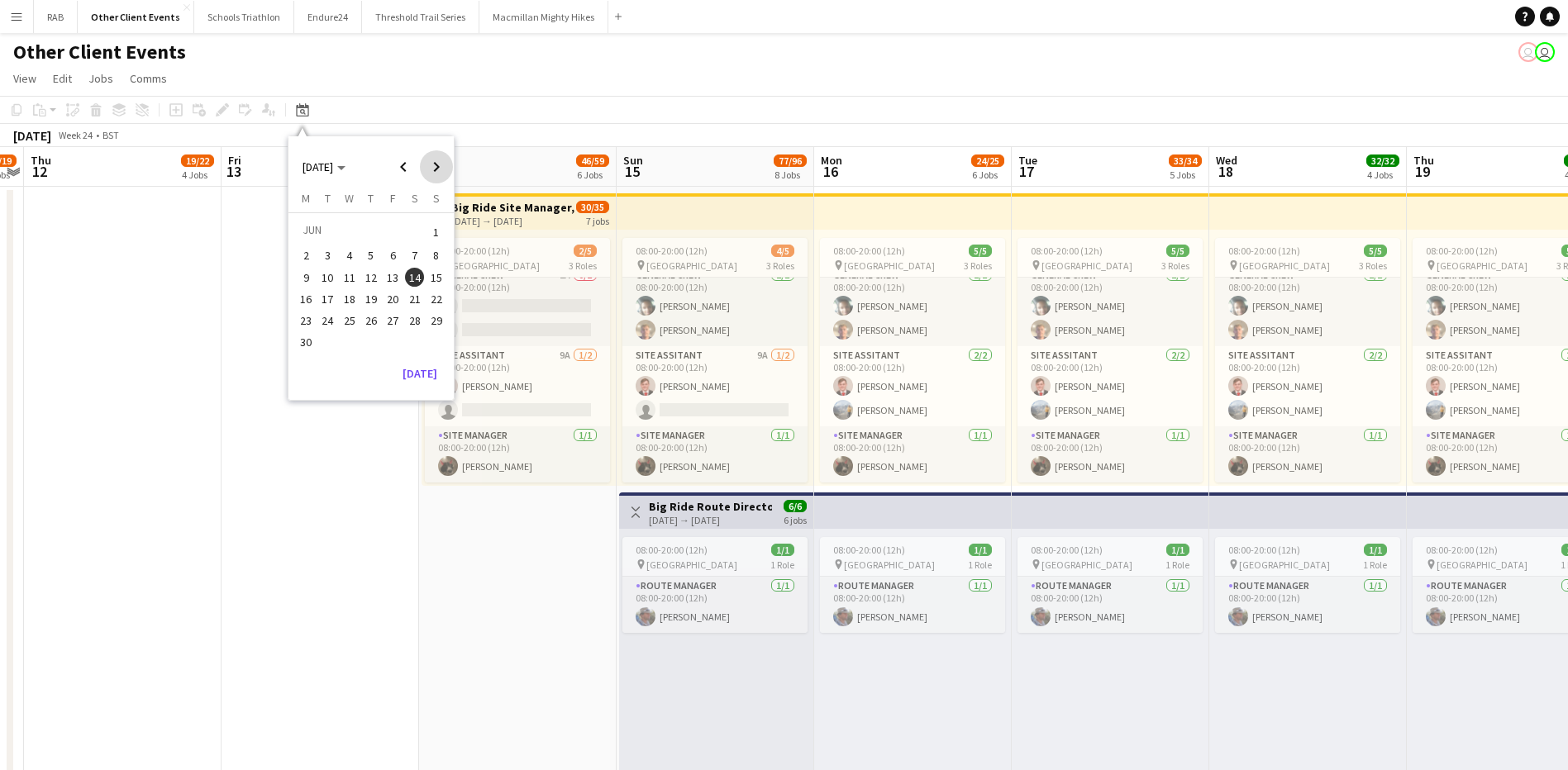
click at [437, 169] on span "Next month" at bounding box center [436, 166] width 33 height 33
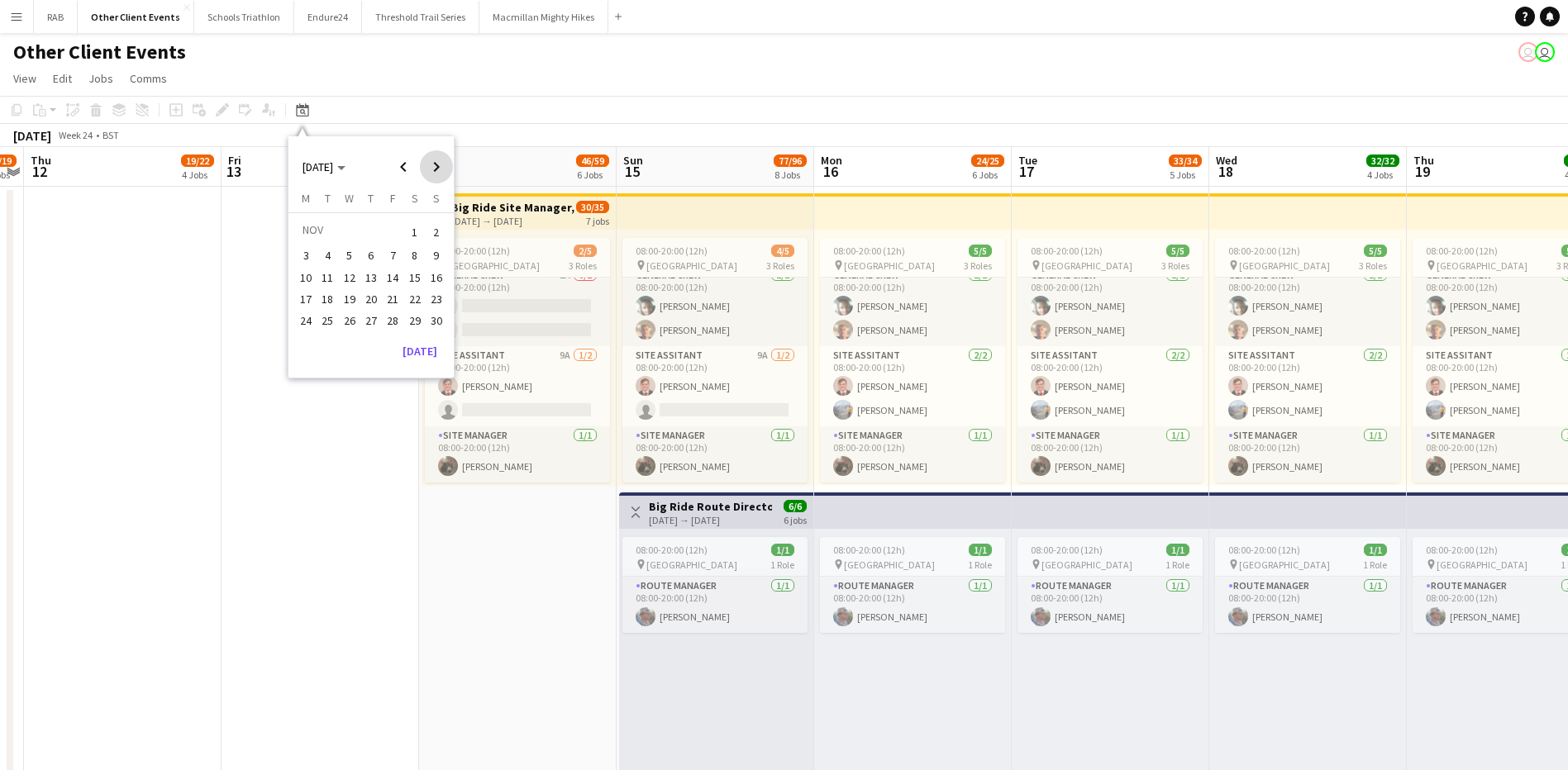
click at [437, 169] on span "Next month" at bounding box center [436, 166] width 33 height 33
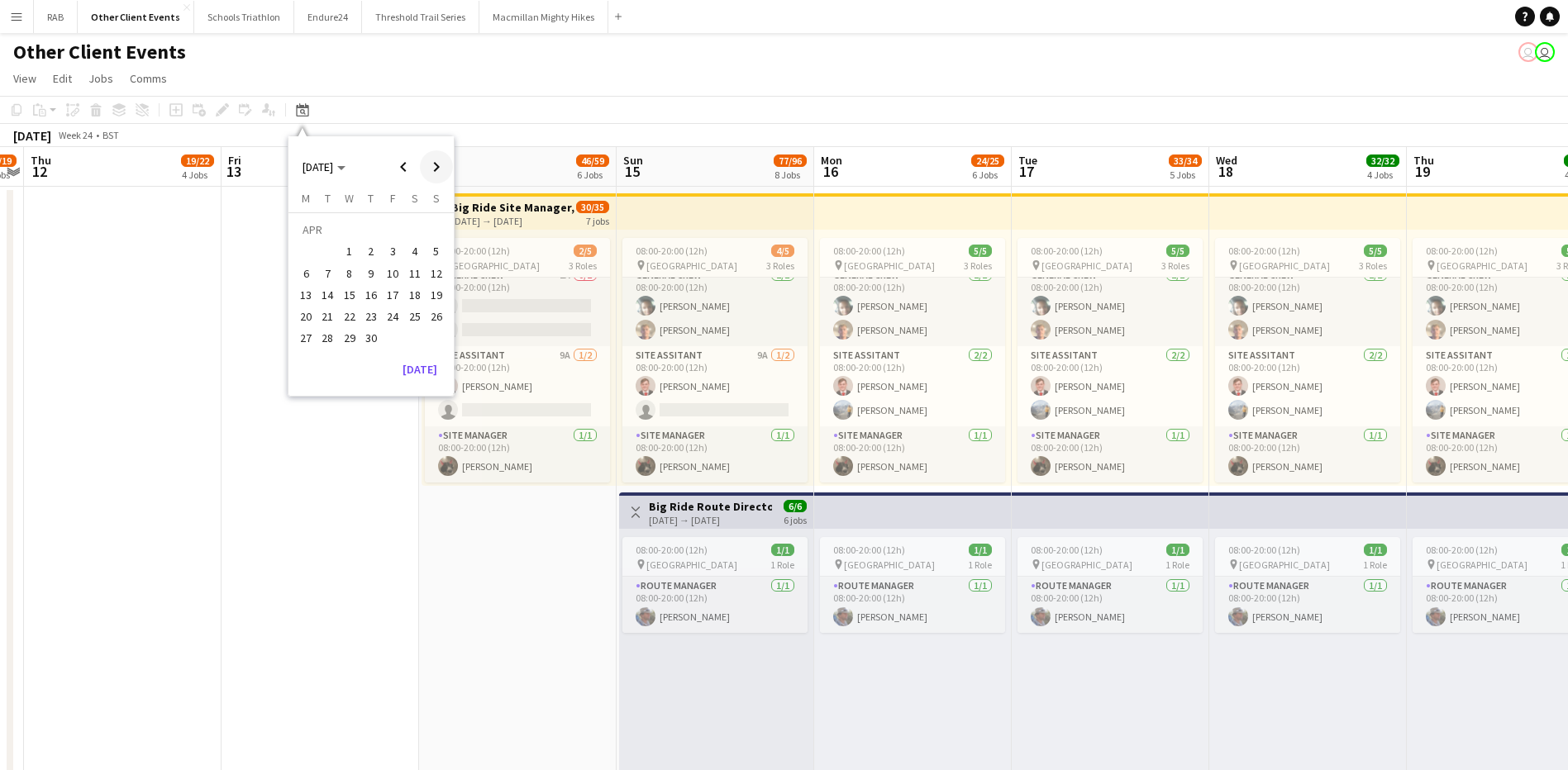
click at [437, 169] on span "Next month" at bounding box center [436, 166] width 33 height 33
click at [411, 273] on span "13" at bounding box center [415, 273] width 20 height 20
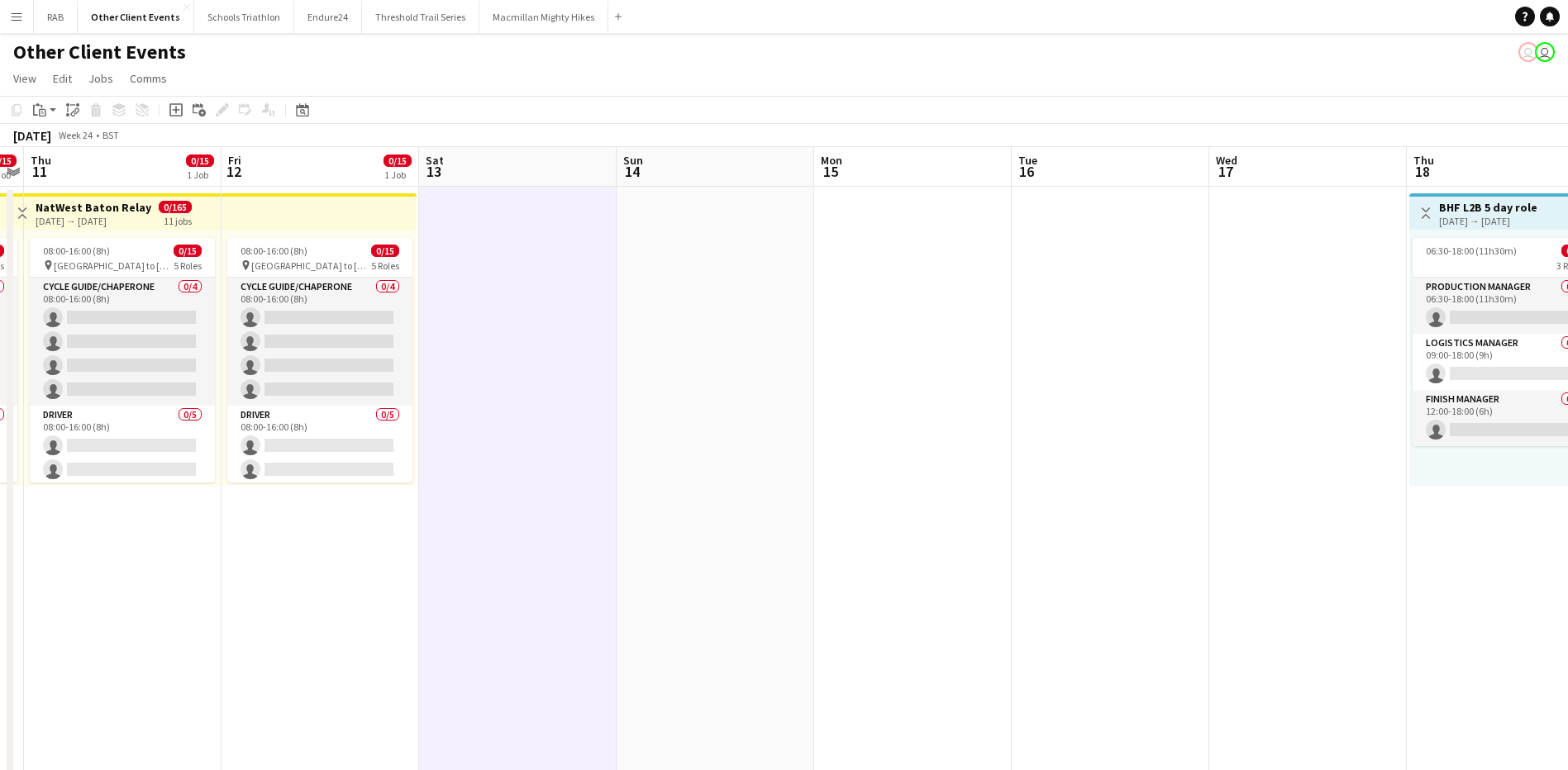
click at [481, 167] on app-board-header-date "Sat 13" at bounding box center [518, 167] width 198 height 40
click at [51, 110] on app-action-btn "Paste" at bounding box center [44, 110] width 30 height 20
click at [56, 138] on link "Paste Ctrl+V" at bounding box center [121, 141] width 156 height 15
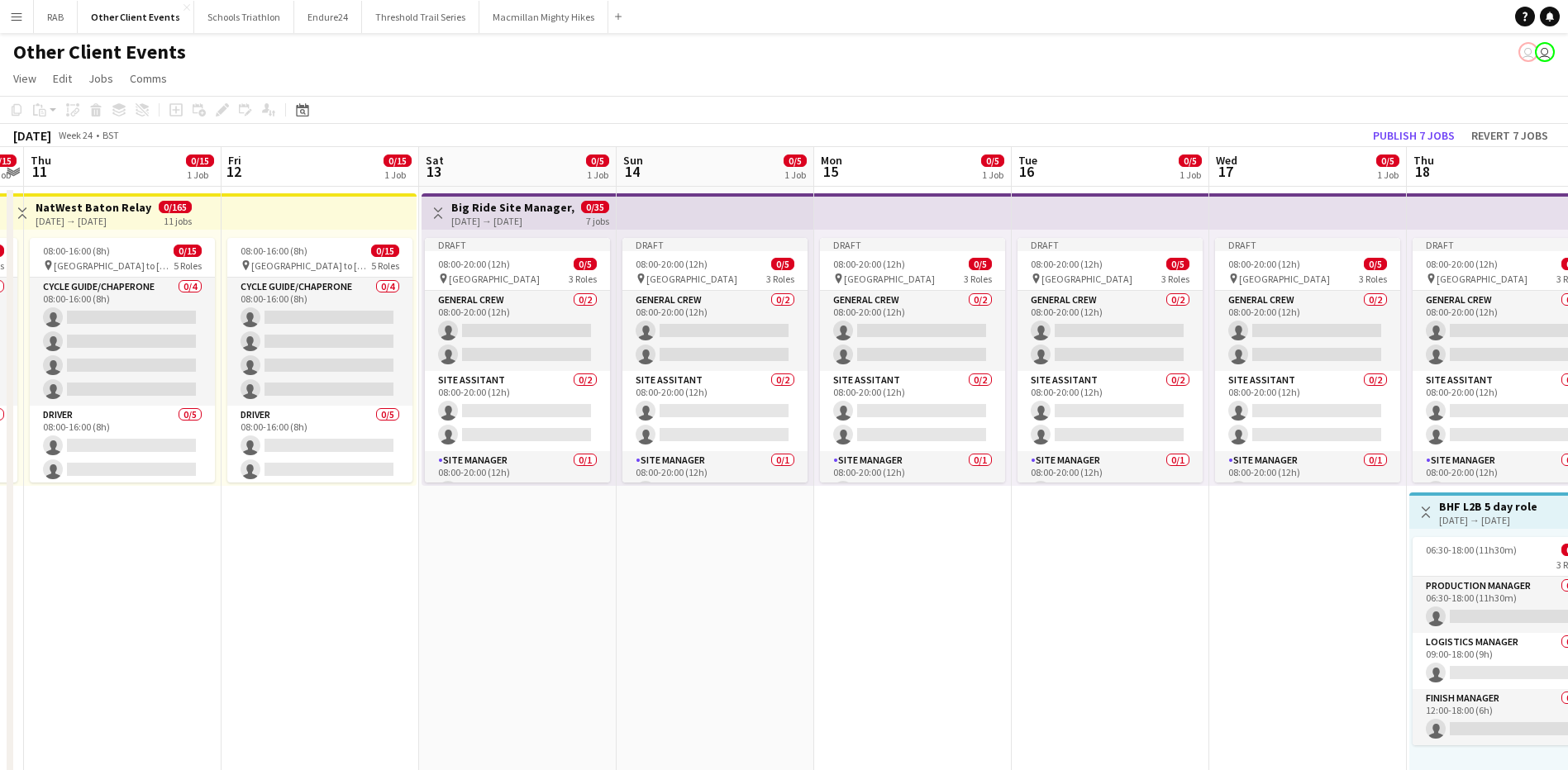
click at [516, 208] on h3 "Big Ride Site Manager, Site Assistance and Campsite Set Up" at bounding box center [513, 207] width 123 height 15
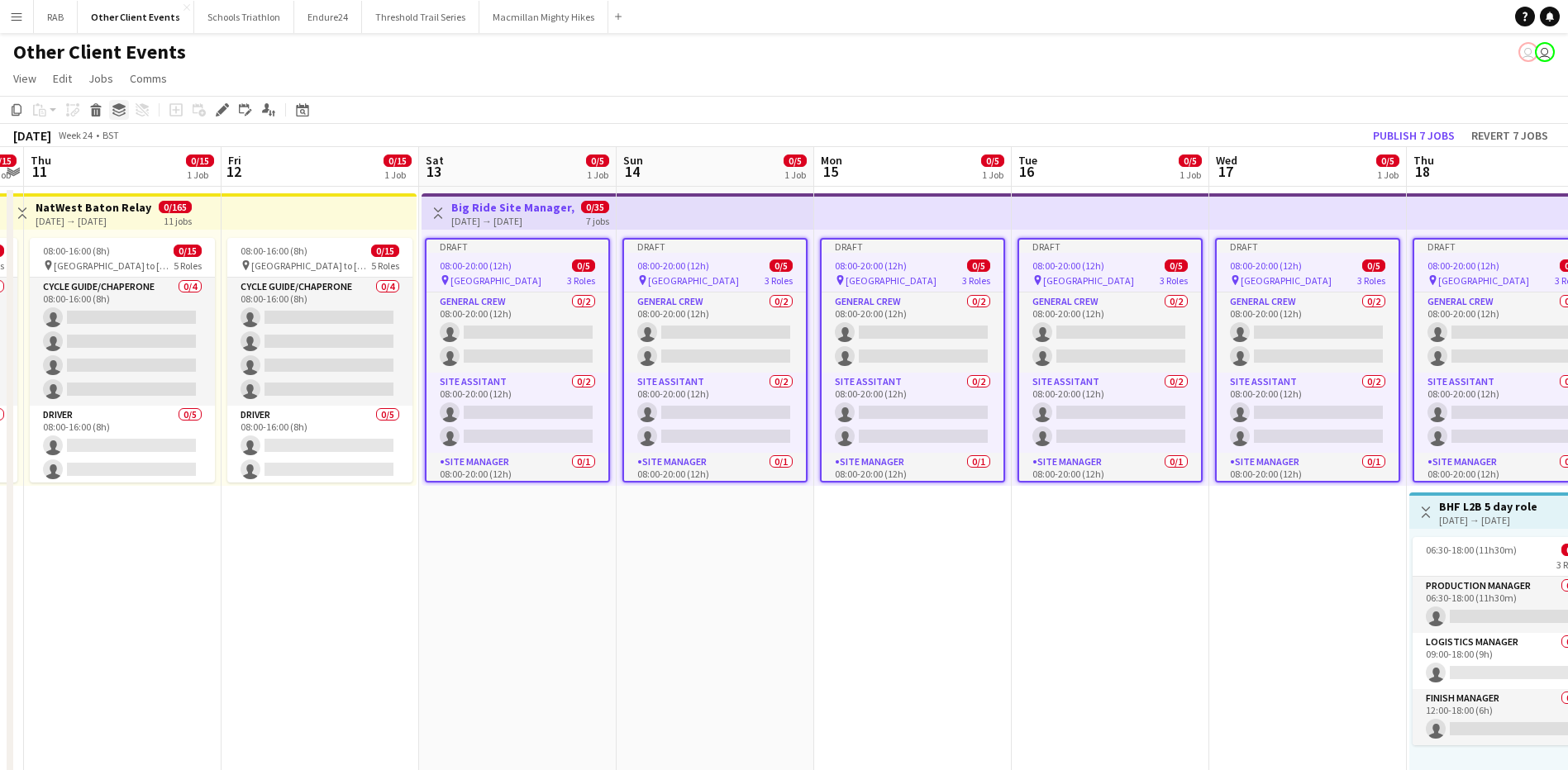
click at [120, 108] on icon at bounding box center [119, 106] width 13 height 6
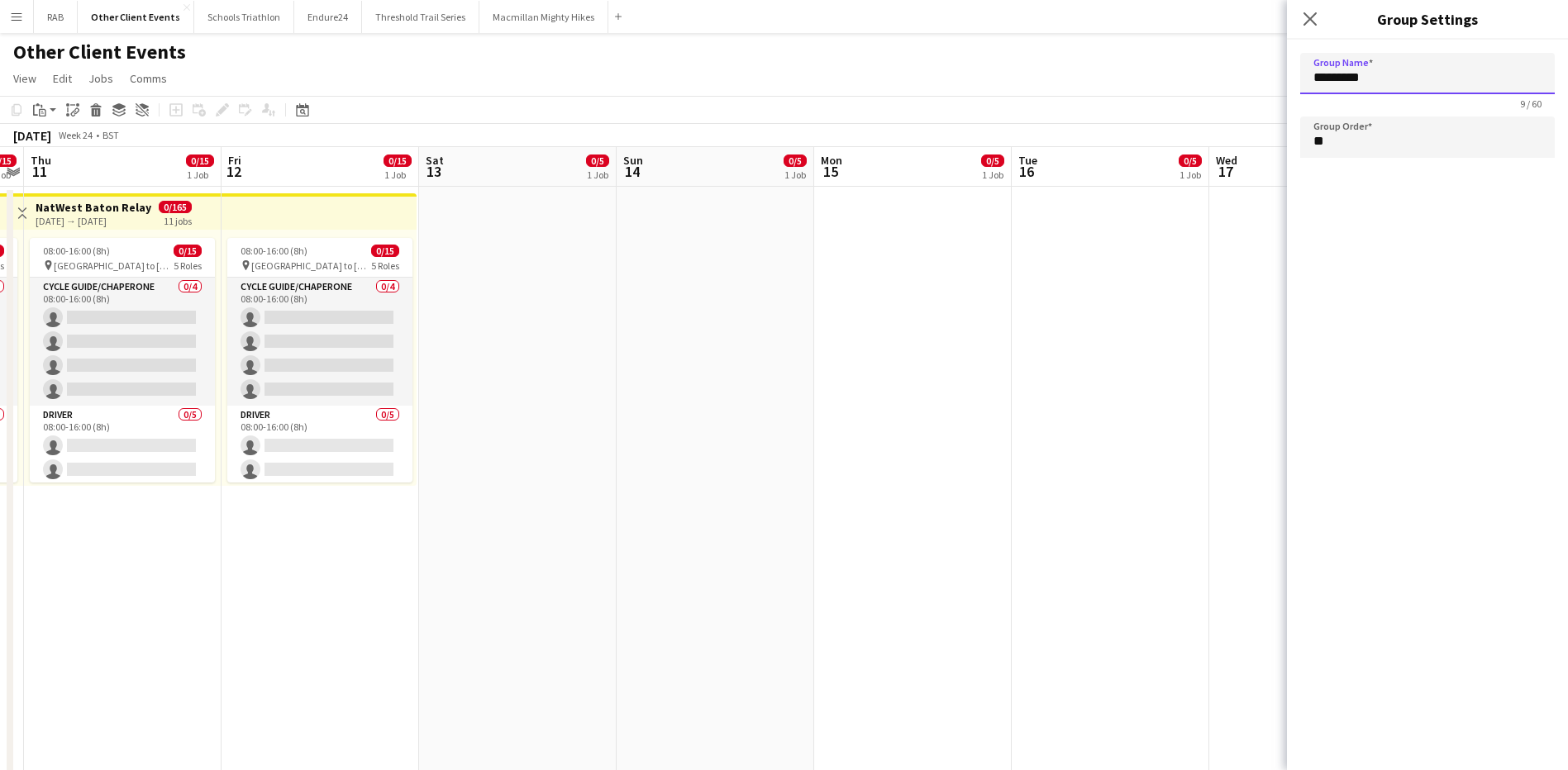
drag, startPoint x: 1395, startPoint y: 73, endPoint x: 1277, endPoint y: 82, distance: 118.3
type input "********"
drag, startPoint x: 1356, startPoint y: 146, endPoint x: 1299, endPoint y: 146, distance: 57.0
click at [1299, 146] on form "Group Name ******** 8 / 60 Group Order **" at bounding box center [1427, 108] width 281 height 138
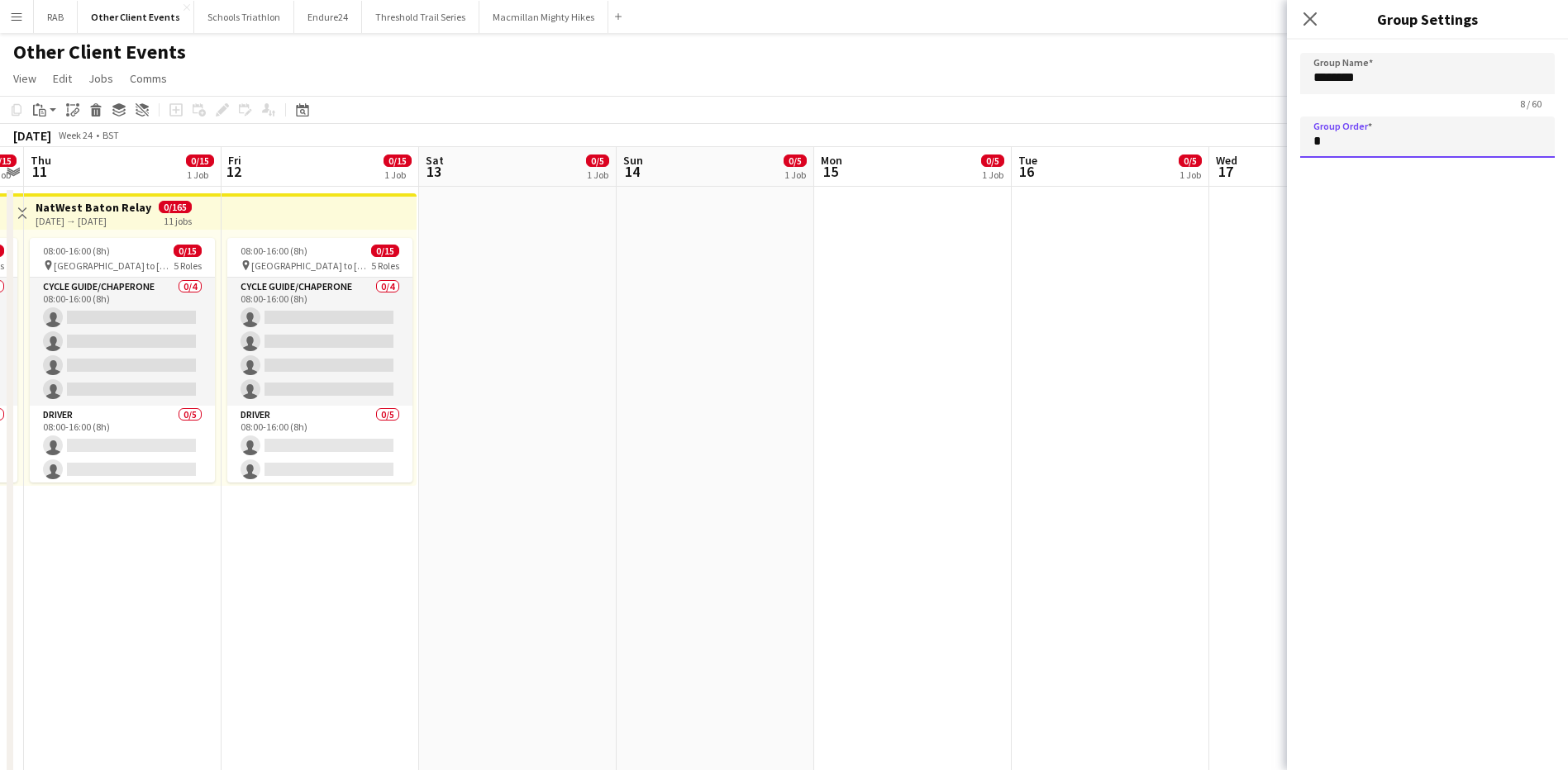
type input "*"
type input "*********"
type input "**"
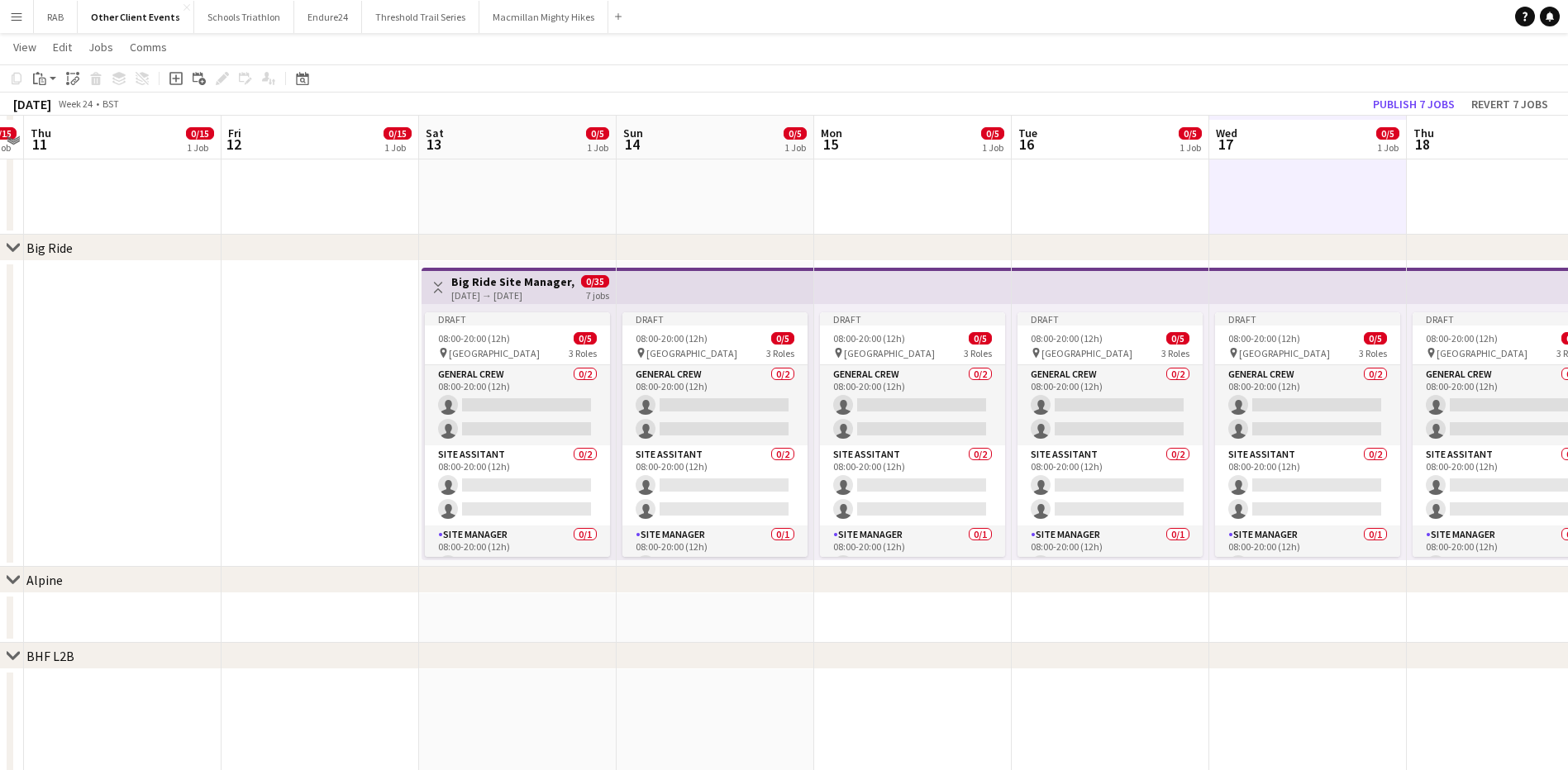
scroll to position [1735, 0]
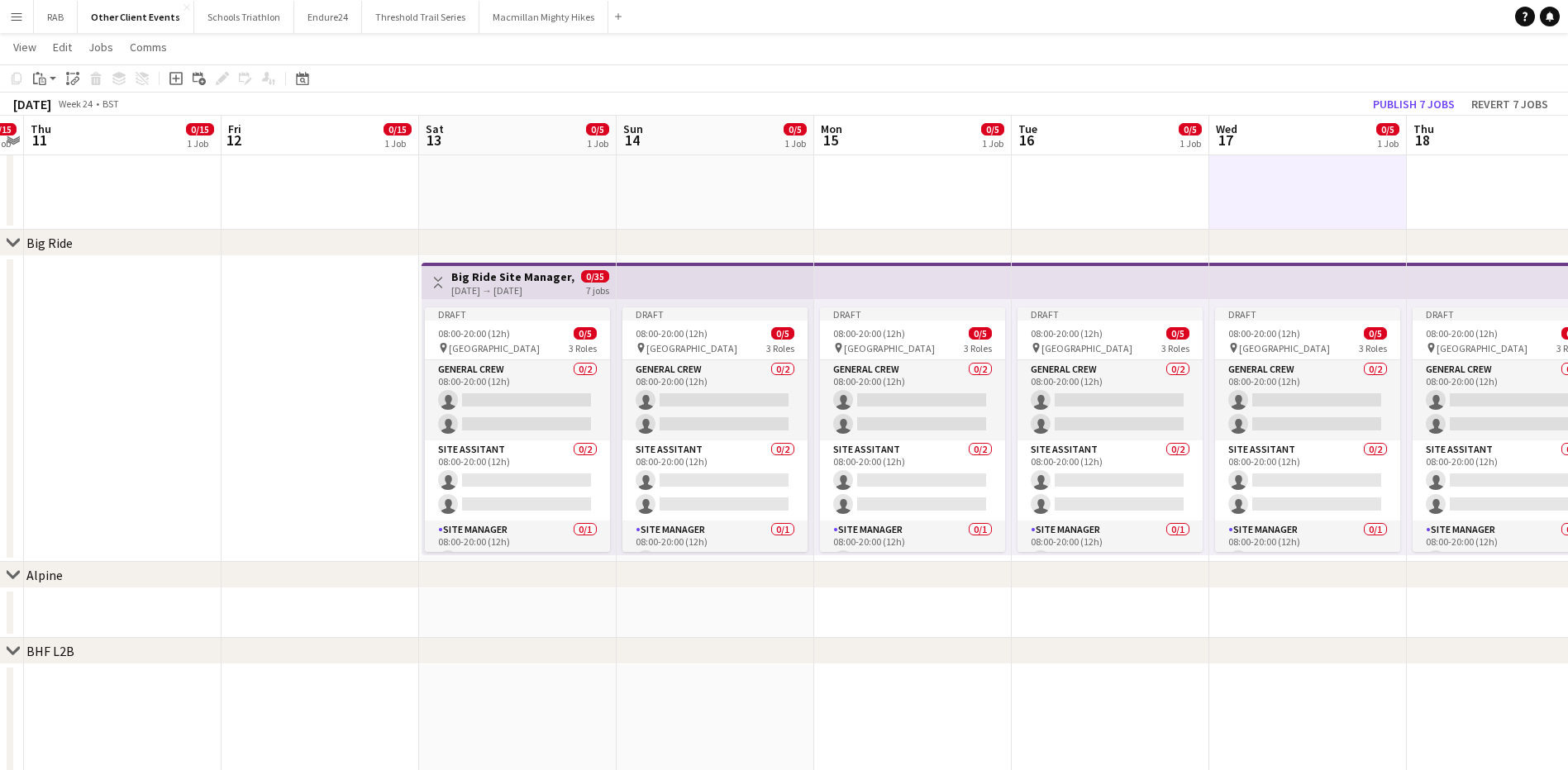
click at [523, 270] on h3 "Big Ride Site Manager, Site Assistance and Campsite Set Up" at bounding box center [513, 276] width 123 height 15
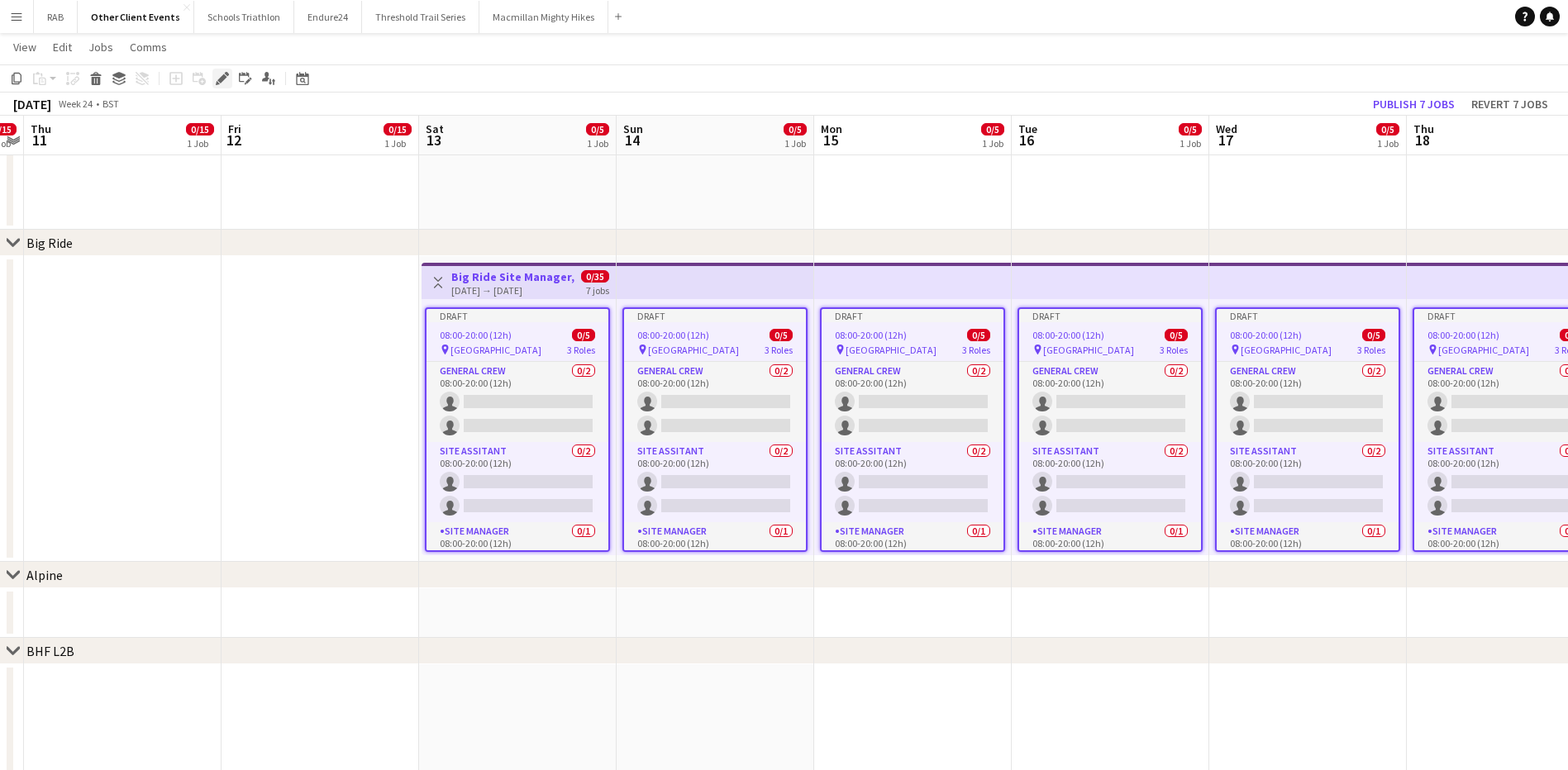
click at [219, 76] on icon "Edit" at bounding box center [222, 78] width 13 height 13
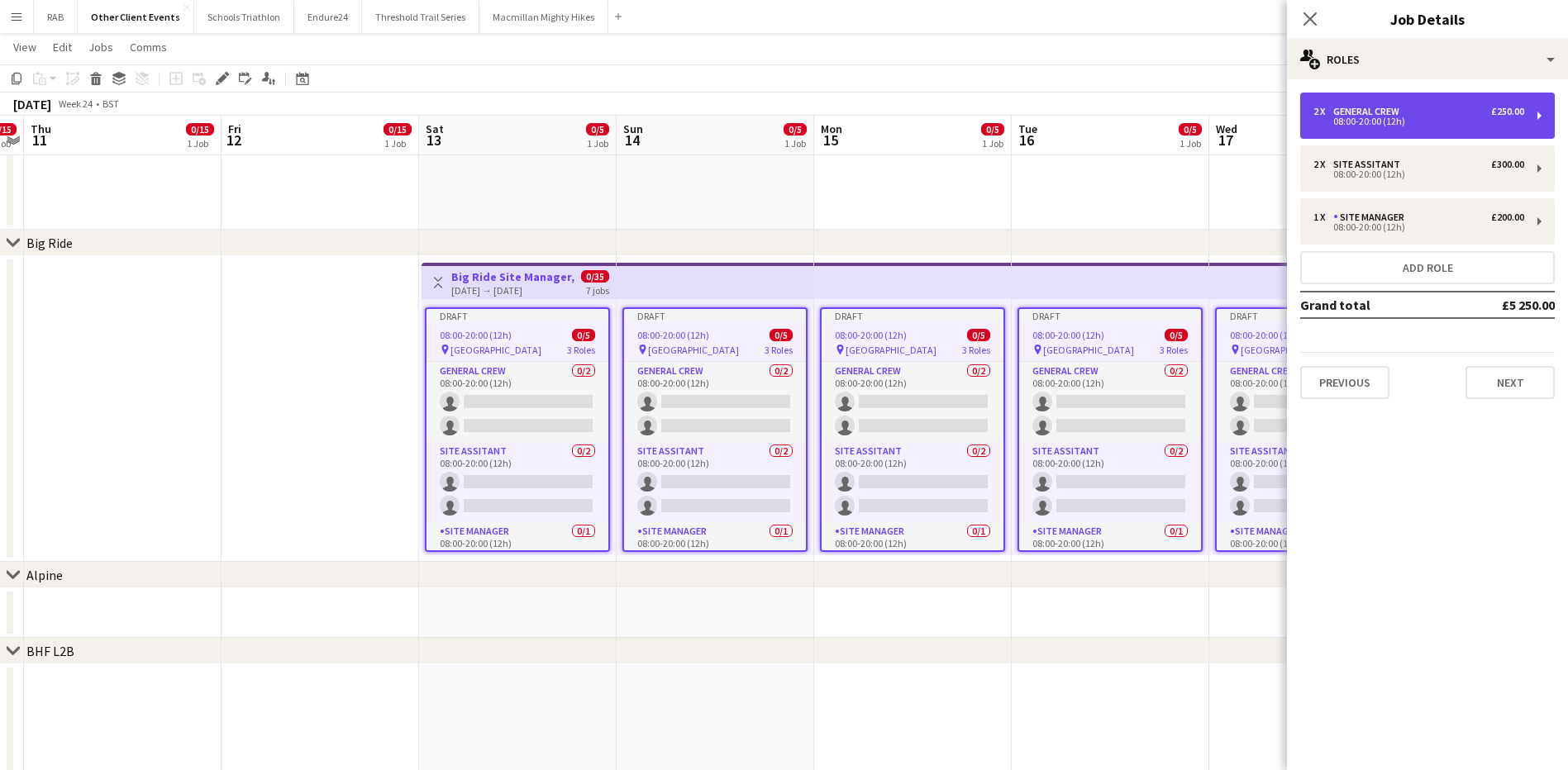
click at [1371, 117] on div "08:00-20:00 (12h)" at bounding box center [1419, 121] width 211 height 8
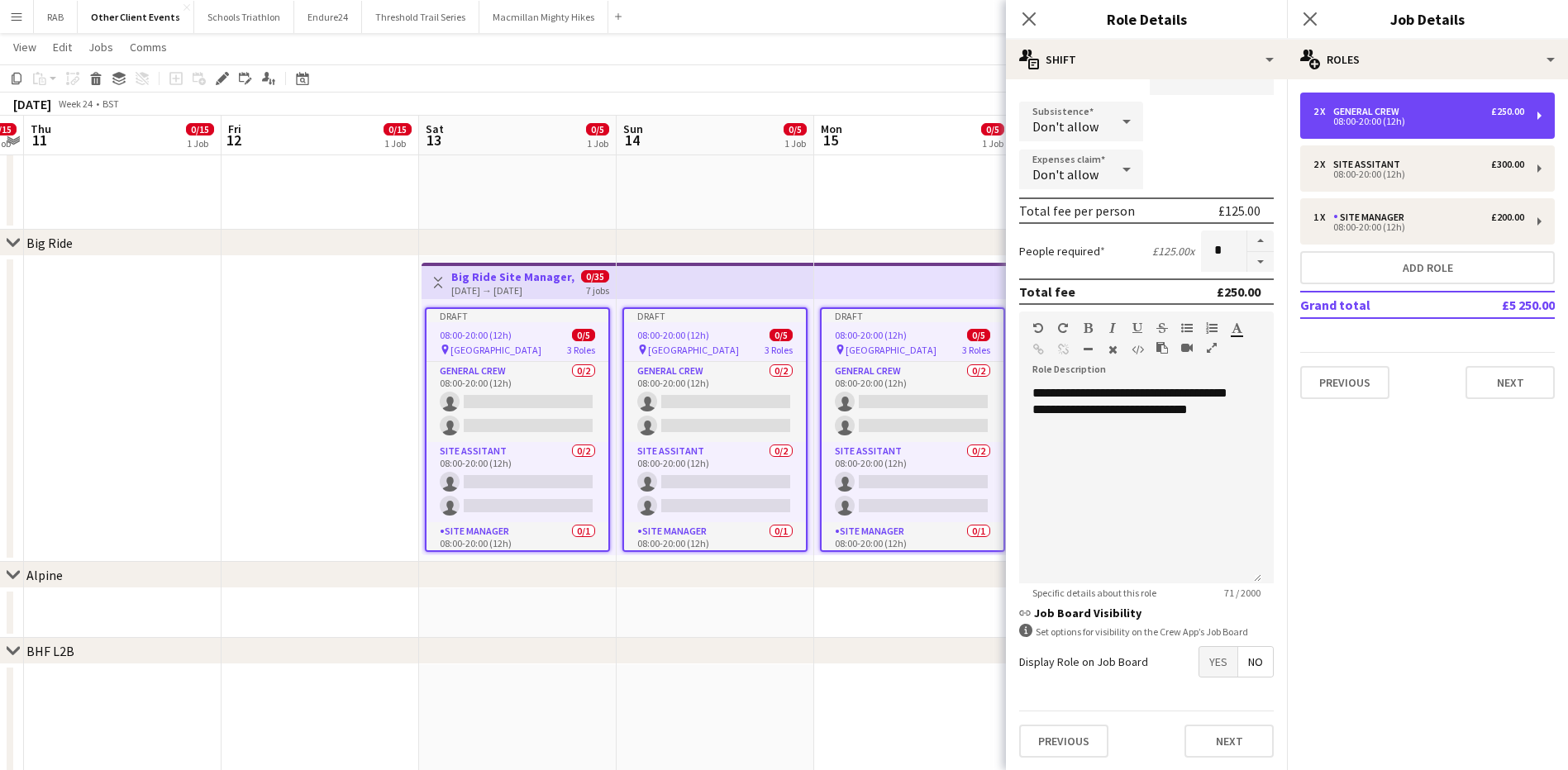
scroll to position [184, 0]
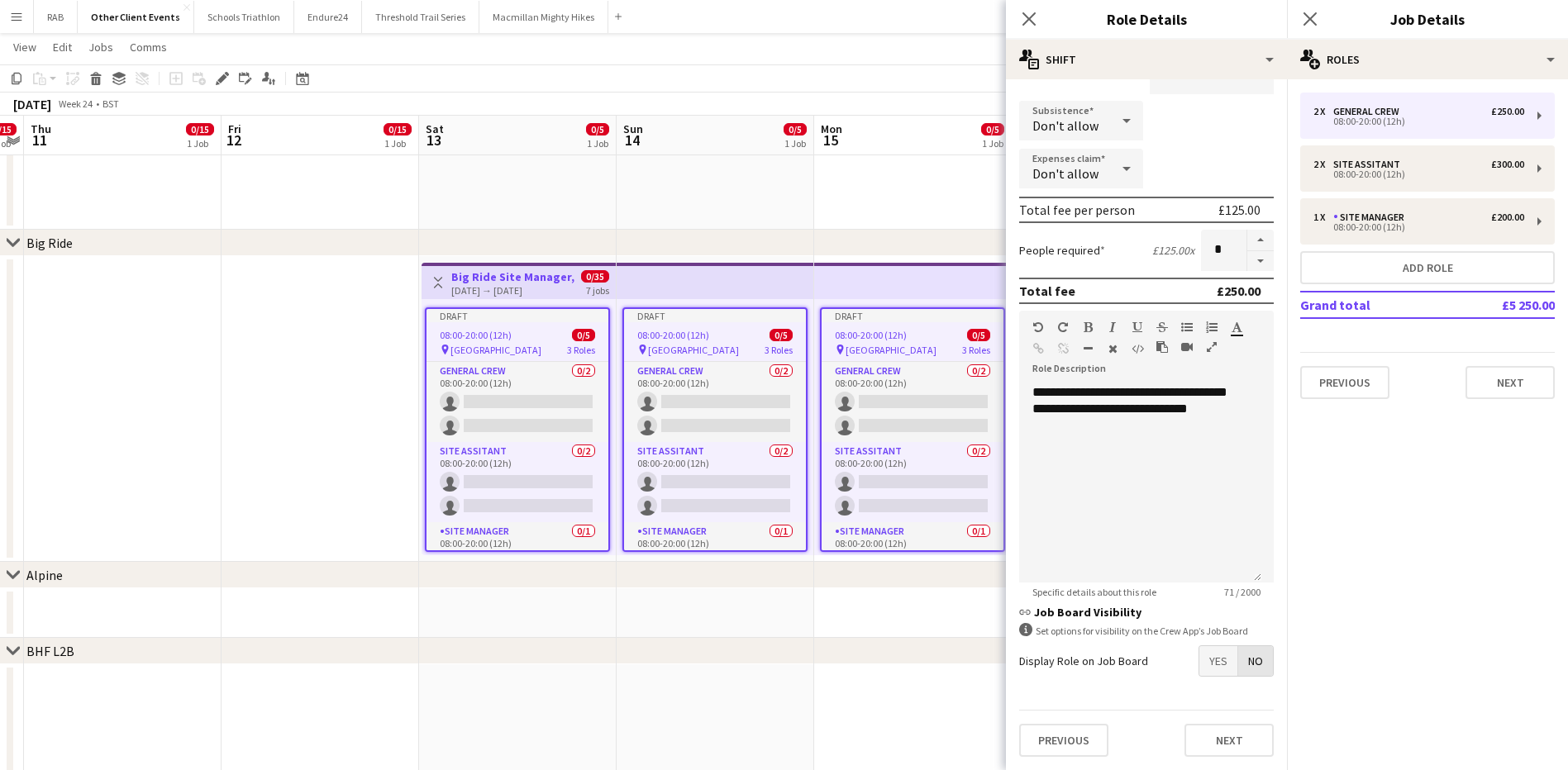
click at [1243, 660] on span "No" at bounding box center [1255, 660] width 35 height 30
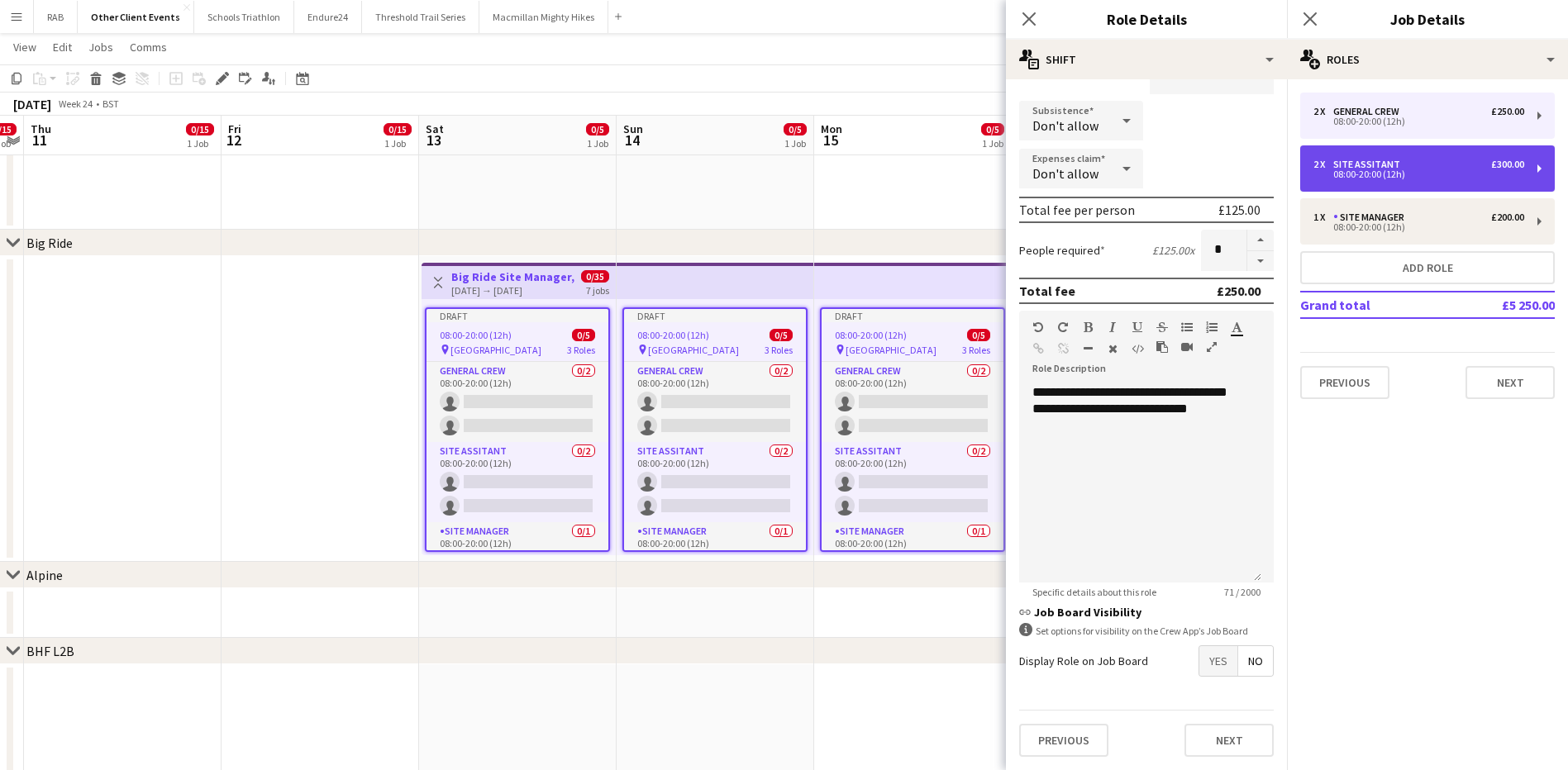
click at [1396, 163] on div "Site Assitant" at bounding box center [1370, 164] width 74 height 12
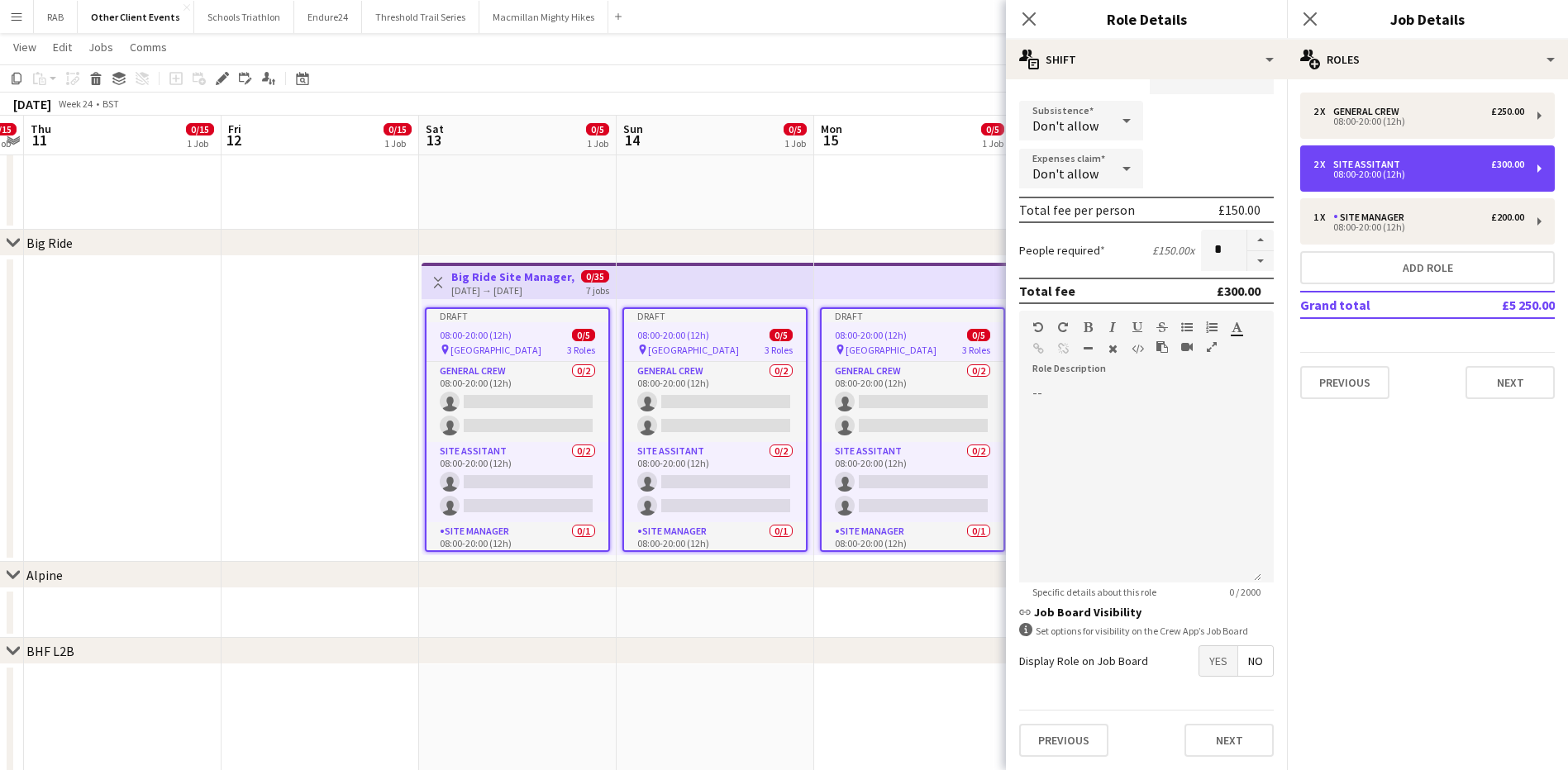
type input "**********"
type input "*******"
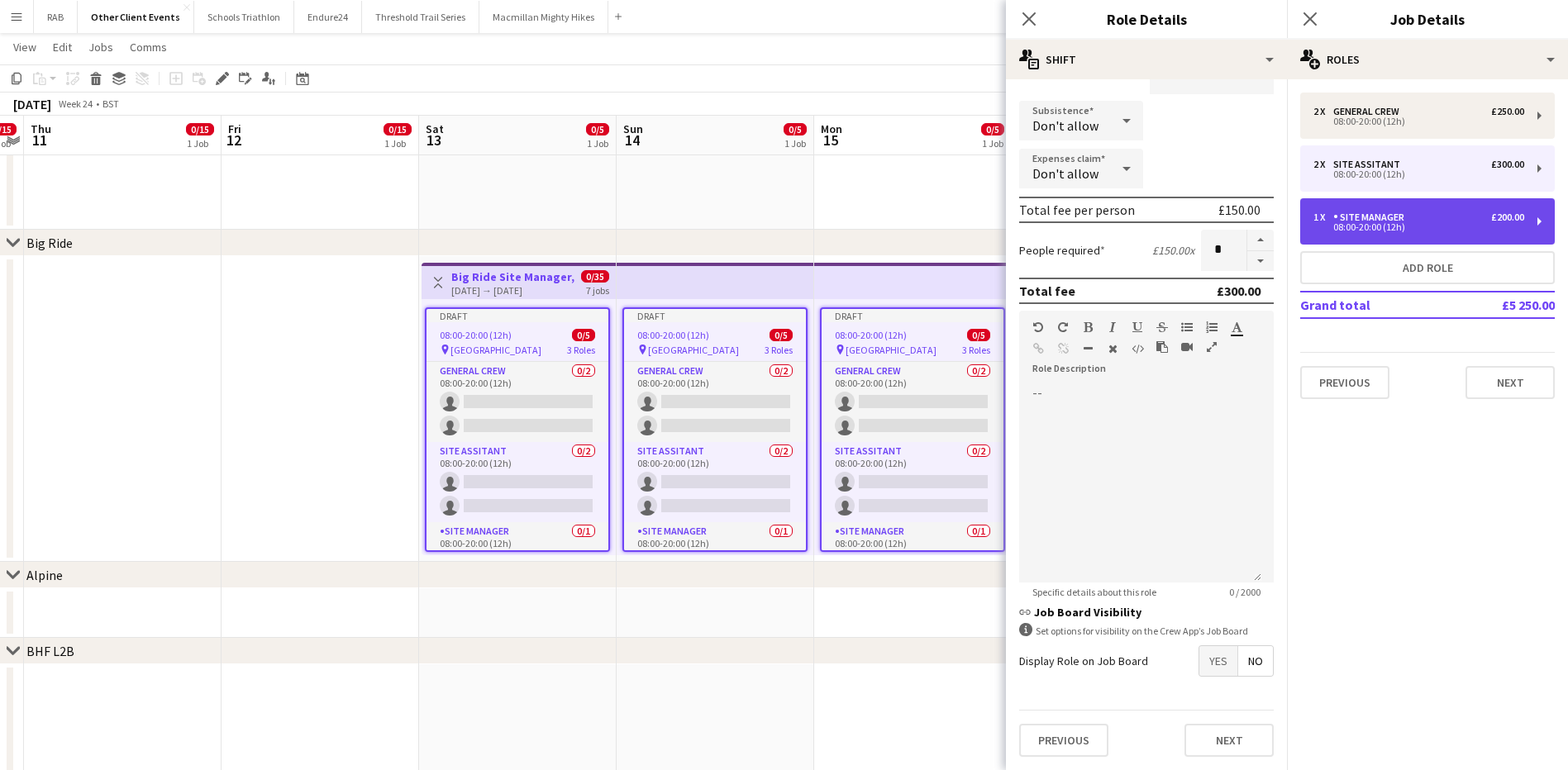
click at [1366, 217] on div "Site Manager" at bounding box center [1372, 217] width 77 height 12
type input "**********"
type input "*******"
type input "*"
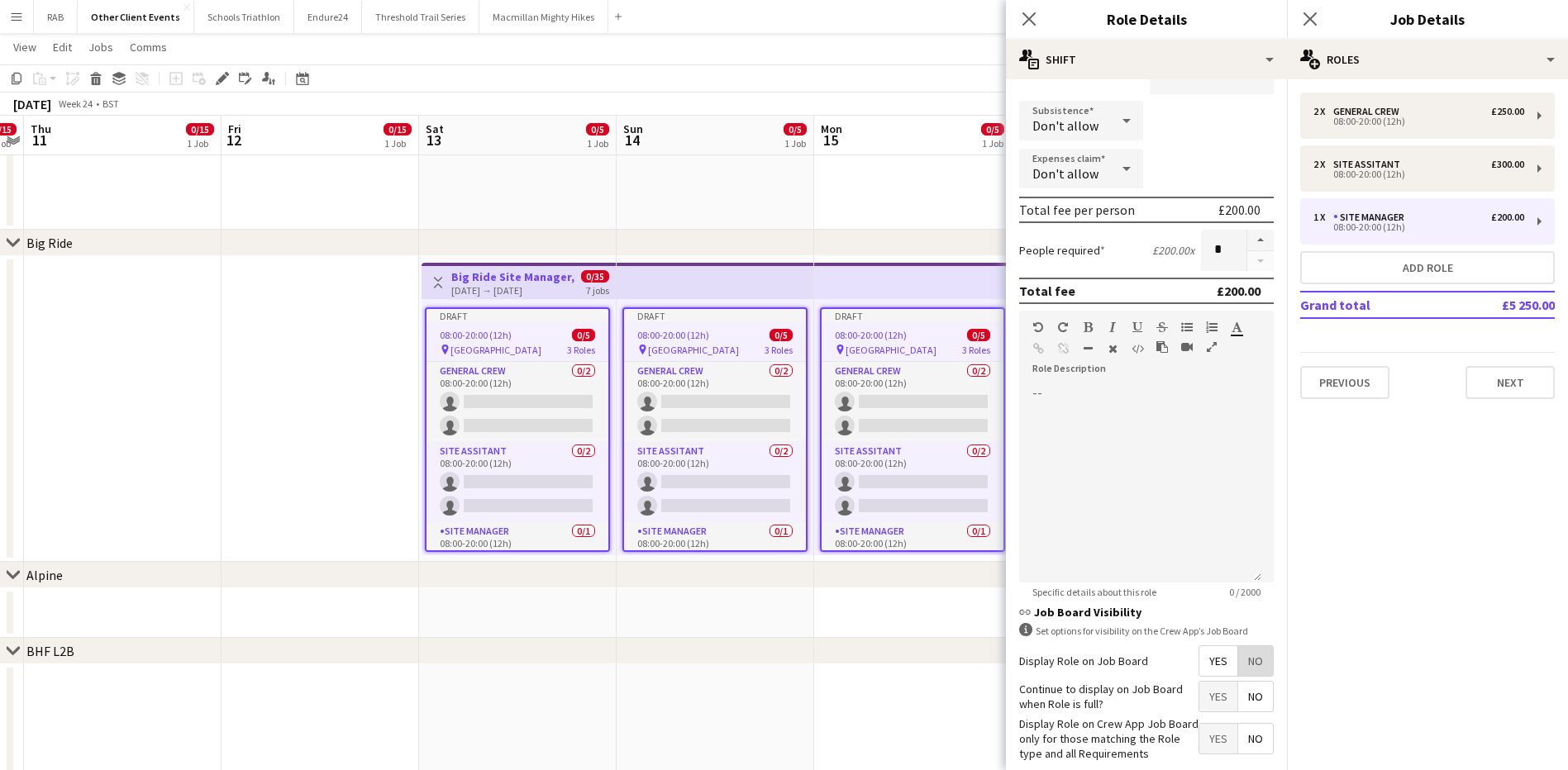
click at [1244, 664] on span "No" at bounding box center [1255, 660] width 35 height 30
drag, startPoint x: 1026, startPoint y: 17, endPoint x: 1257, endPoint y: 15, distance: 231.0
click at [1030, 17] on icon "Close pop-in" at bounding box center [1028, 19] width 13 height 13
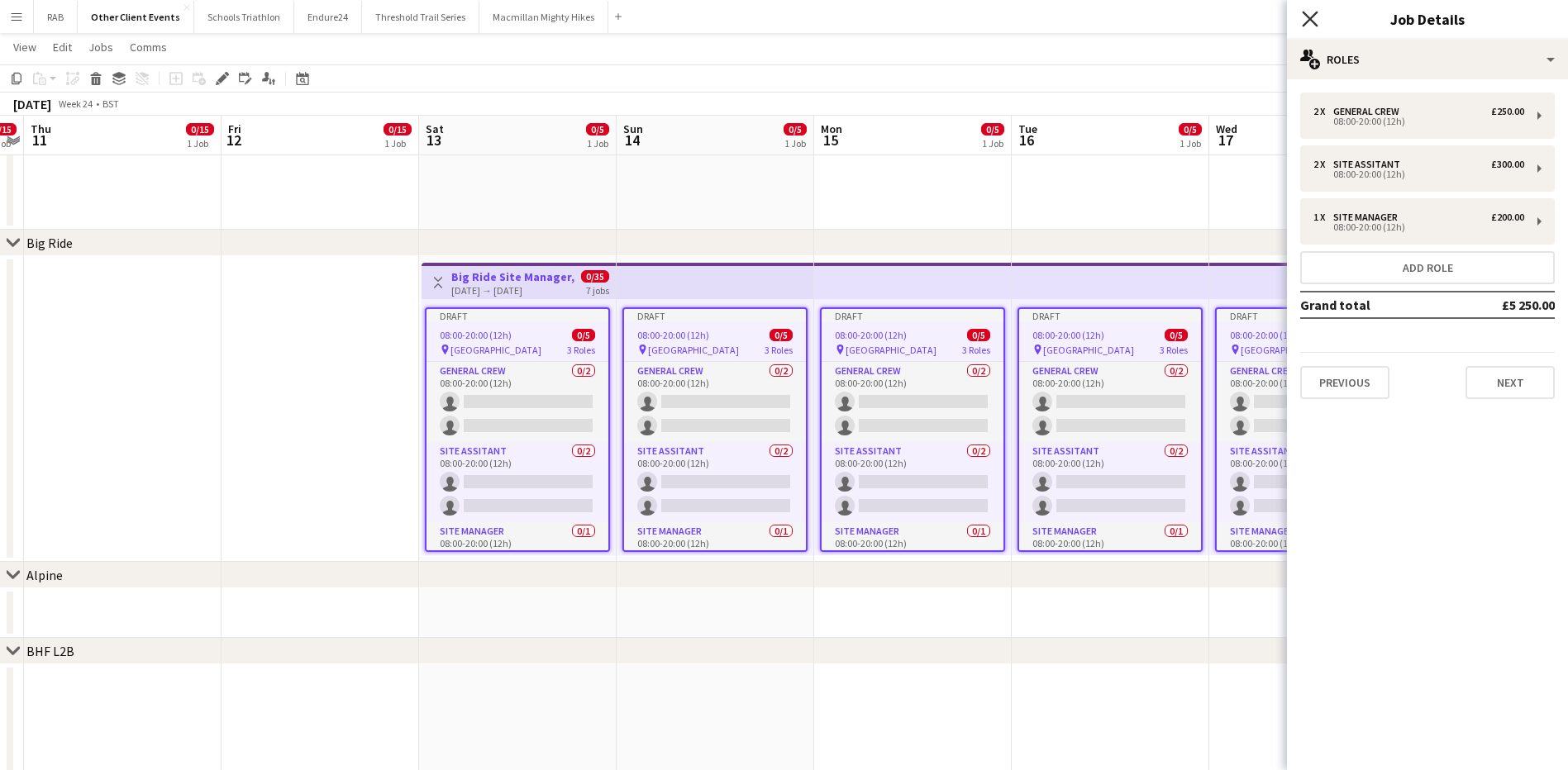
click at [1312, 19] on icon "Close pop-in" at bounding box center [1309, 18] width 15 height 15
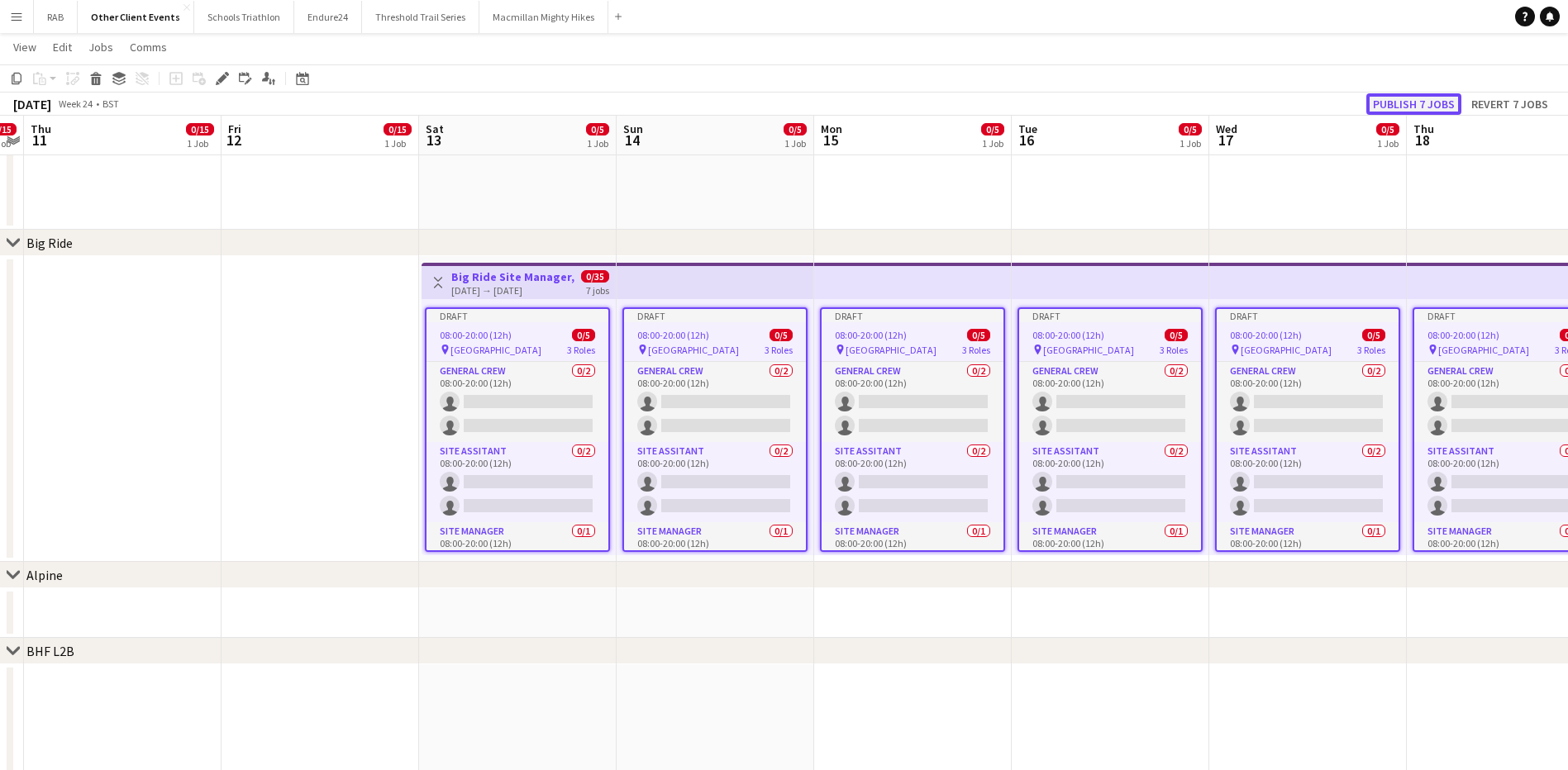
click at [1396, 101] on button "Publish 7 jobs" at bounding box center [1413, 104] width 95 height 22
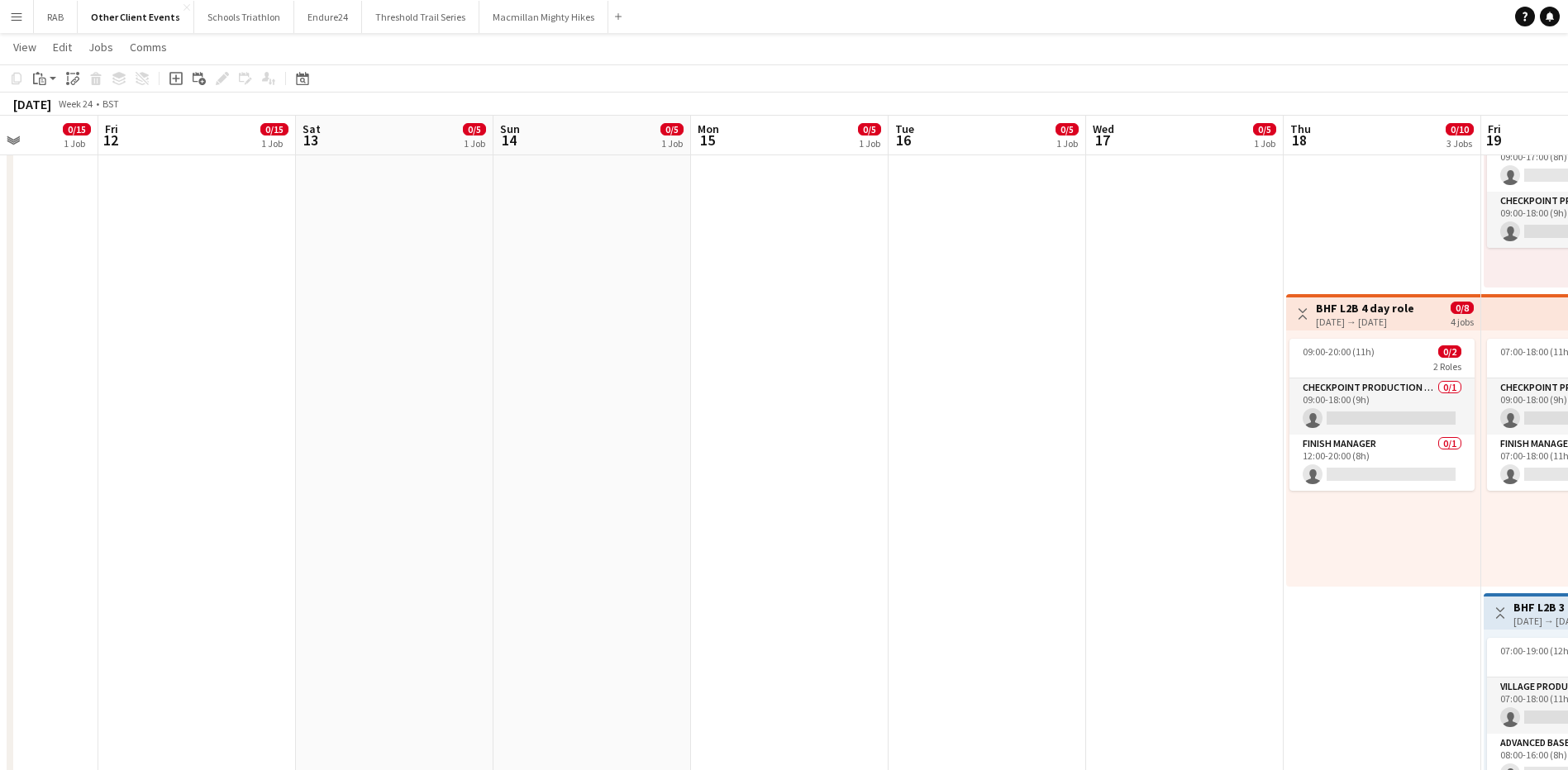
scroll to position [0, 494]
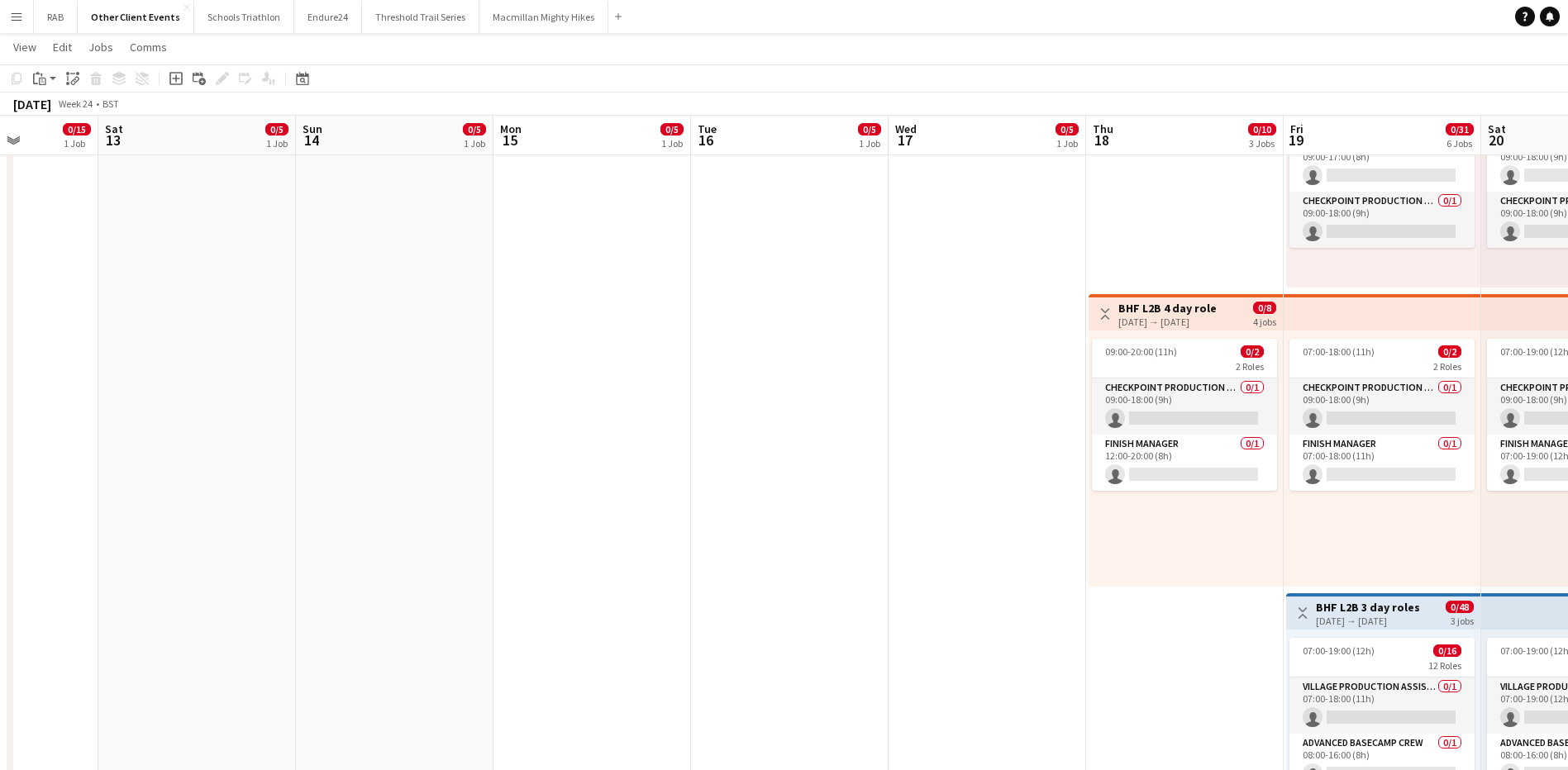
drag, startPoint x: 898, startPoint y: 137, endPoint x: 857, endPoint y: 103, distance: 53.3
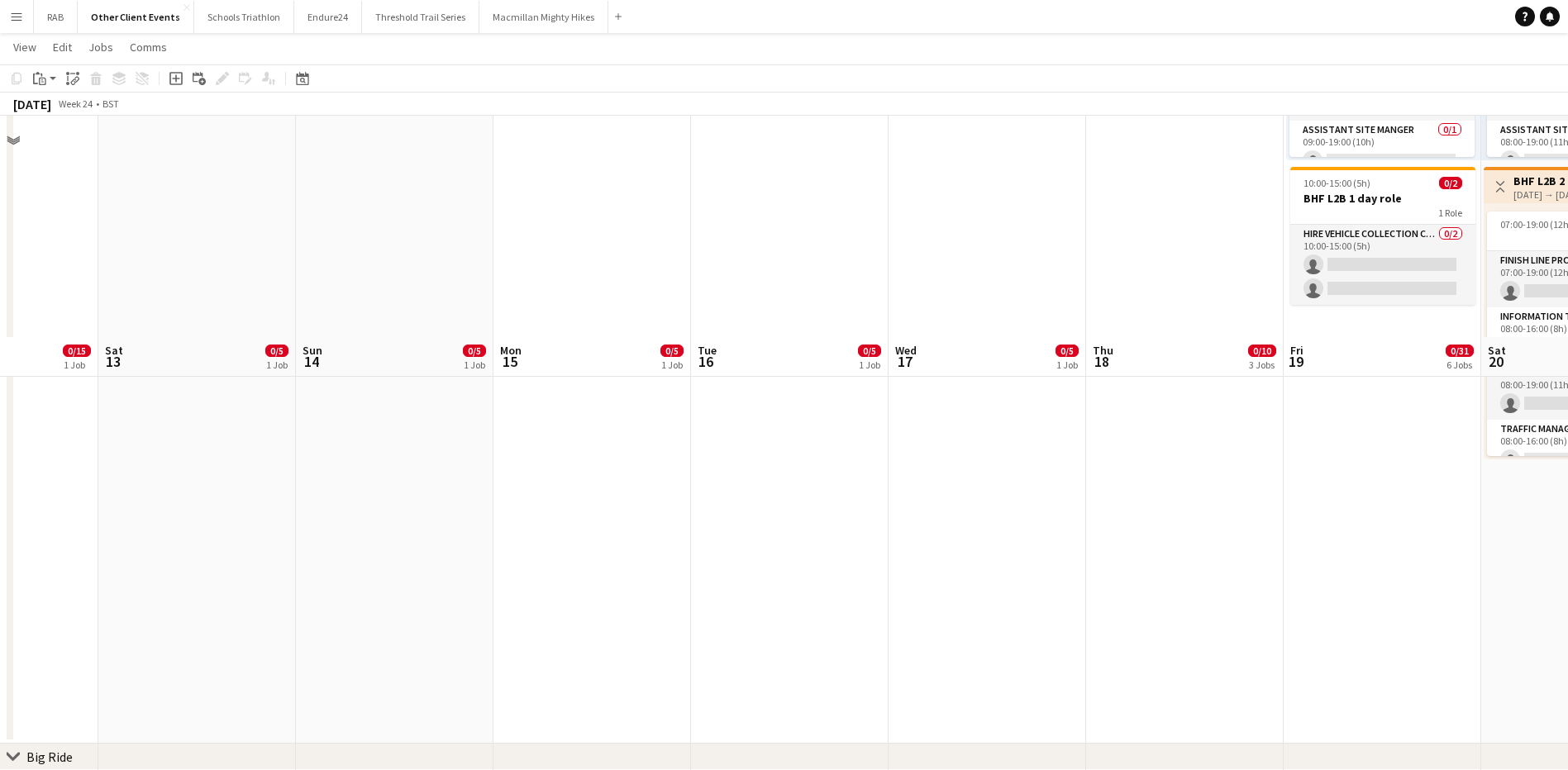
scroll to position [1488, 0]
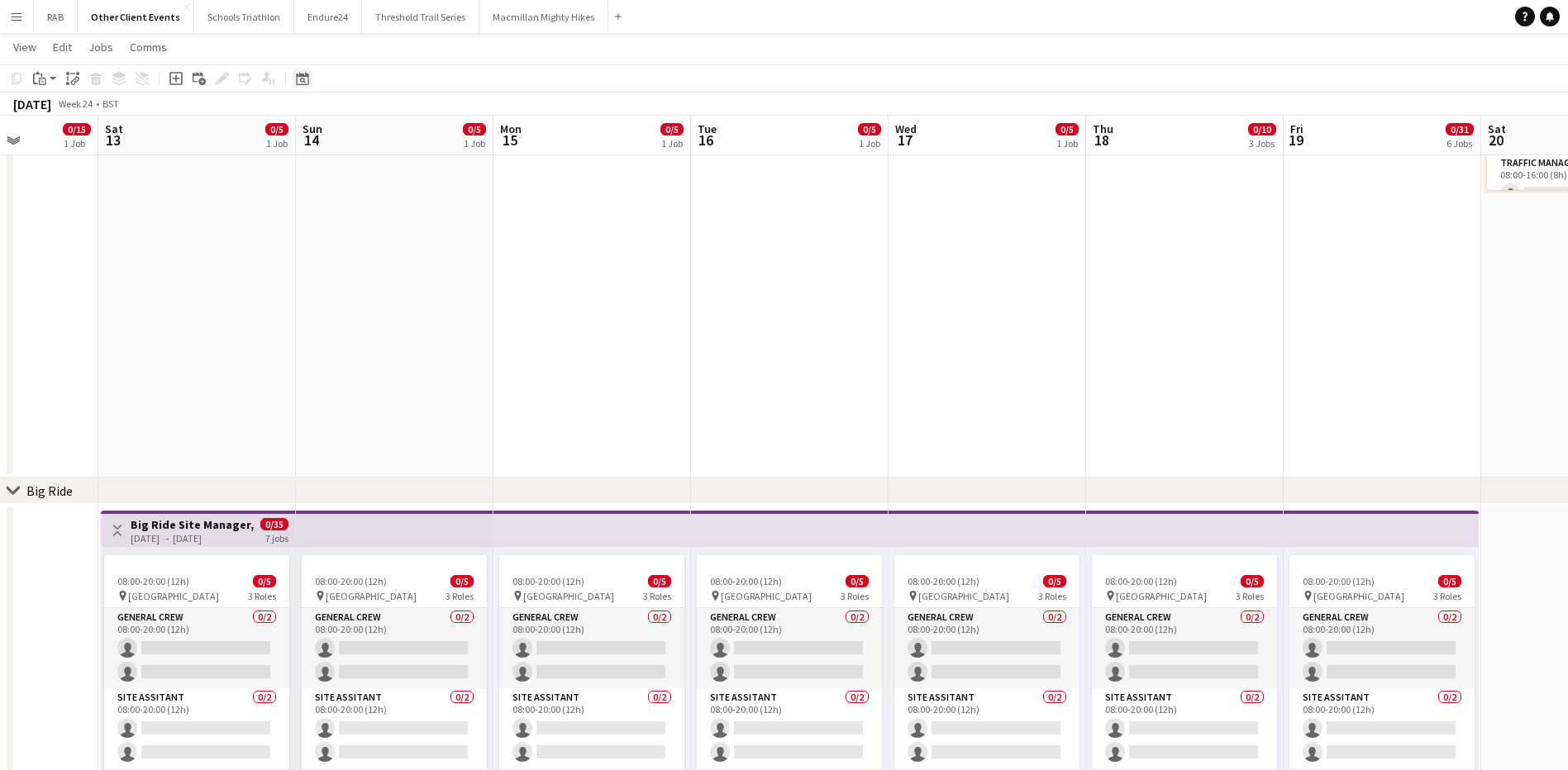
click at [309, 78] on div "Date picker" at bounding box center [302, 78] width 20 height 20
click at [399, 136] on span "Previous month" at bounding box center [403, 135] width 33 height 33
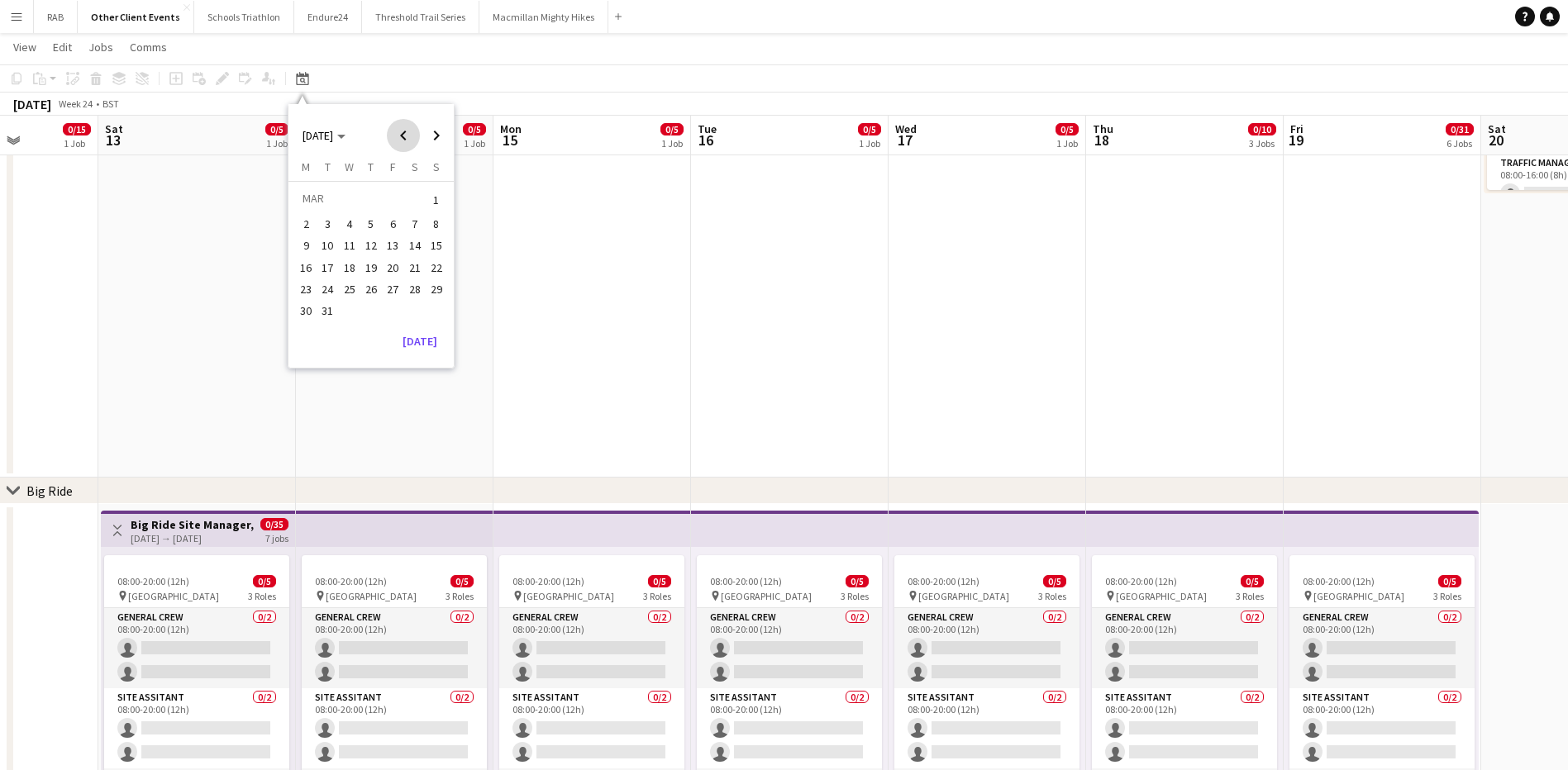
click at [399, 136] on span "Previous month" at bounding box center [403, 135] width 33 height 33
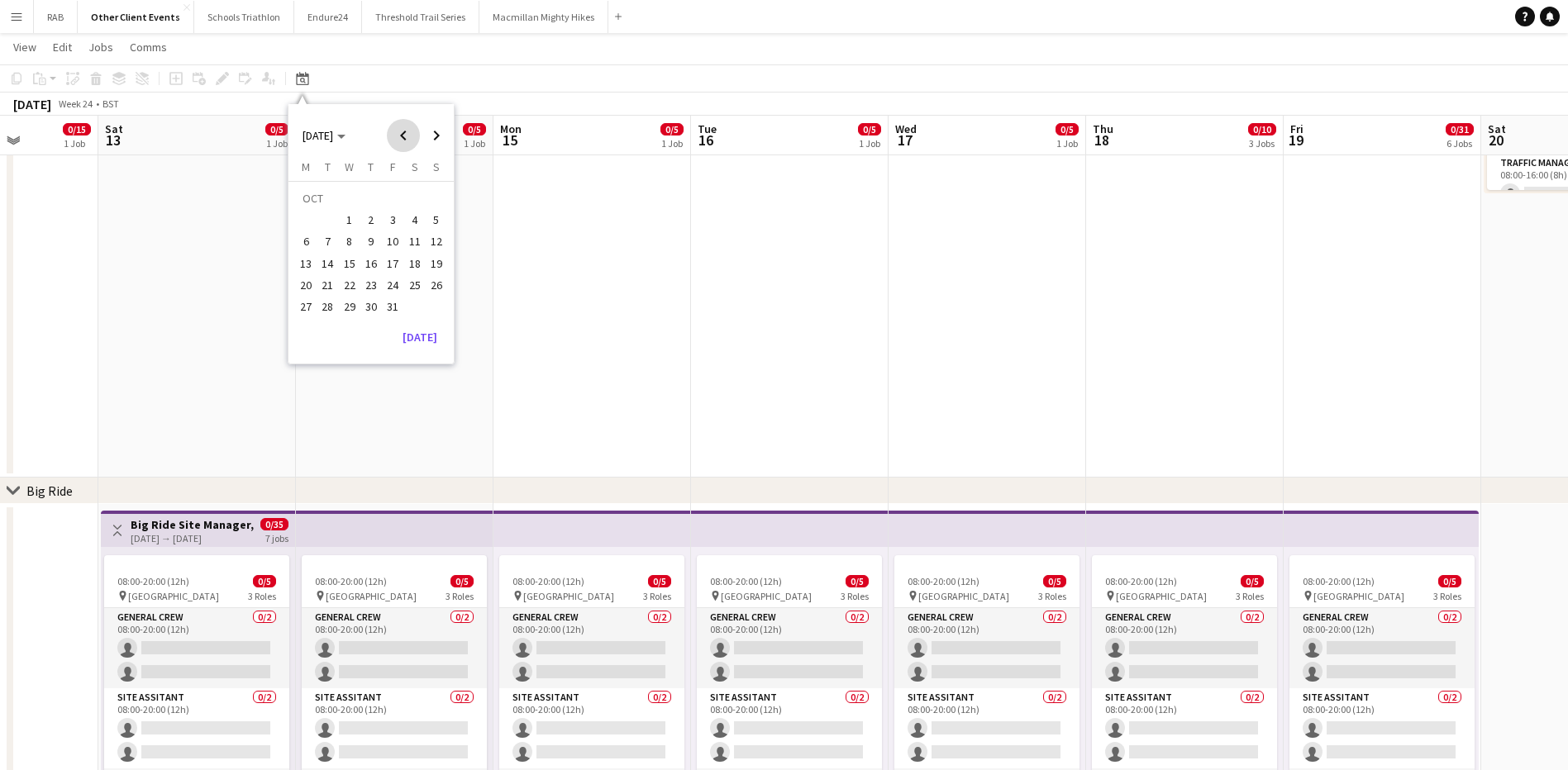
click at [399, 136] on span "Previous month" at bounding box center [403, 135] width 33 height 33
click at [416, 238] on span "14" at bounding box center [415, 246] width 20 height 20
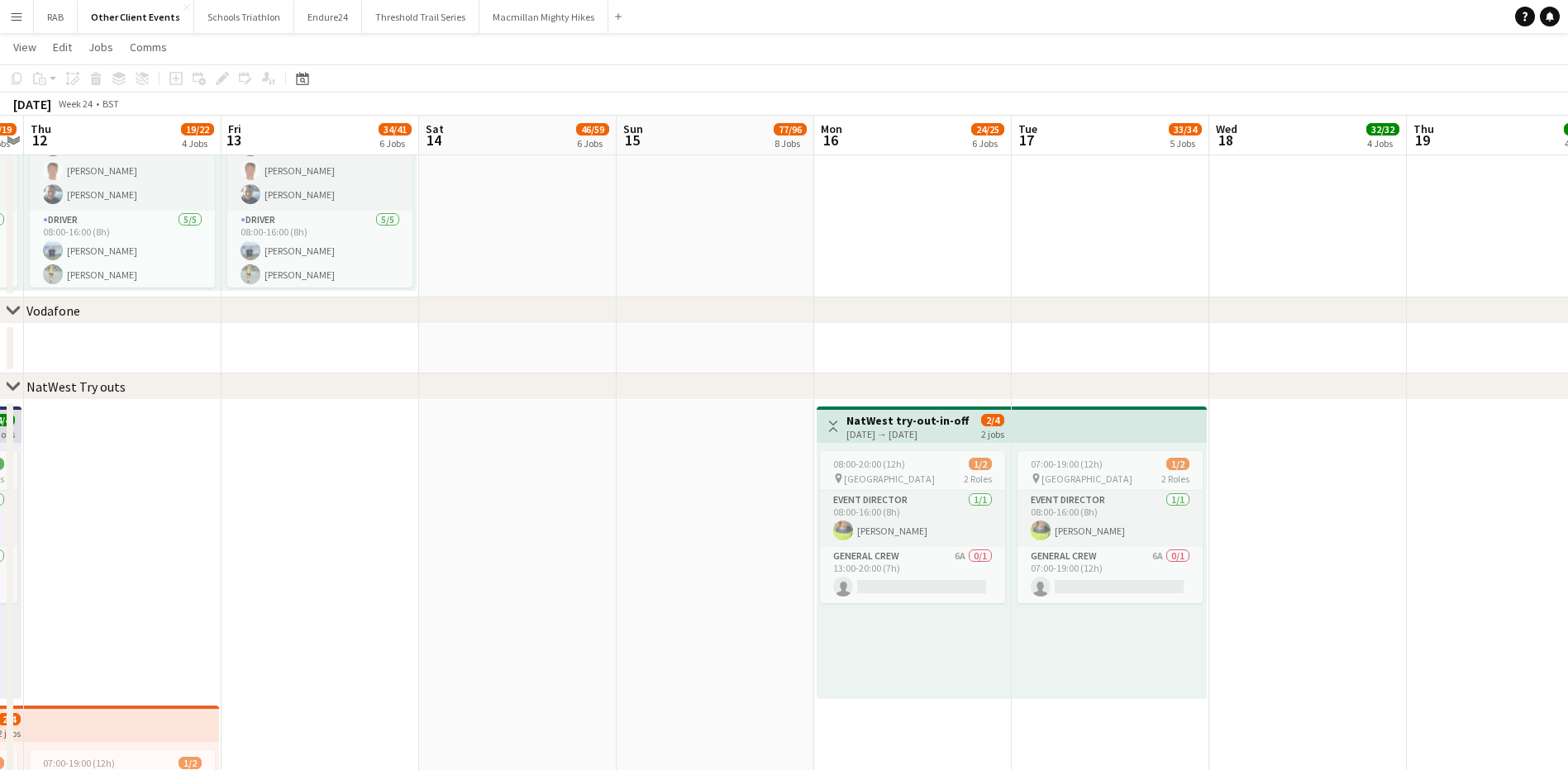
scroll to position [0, 336]
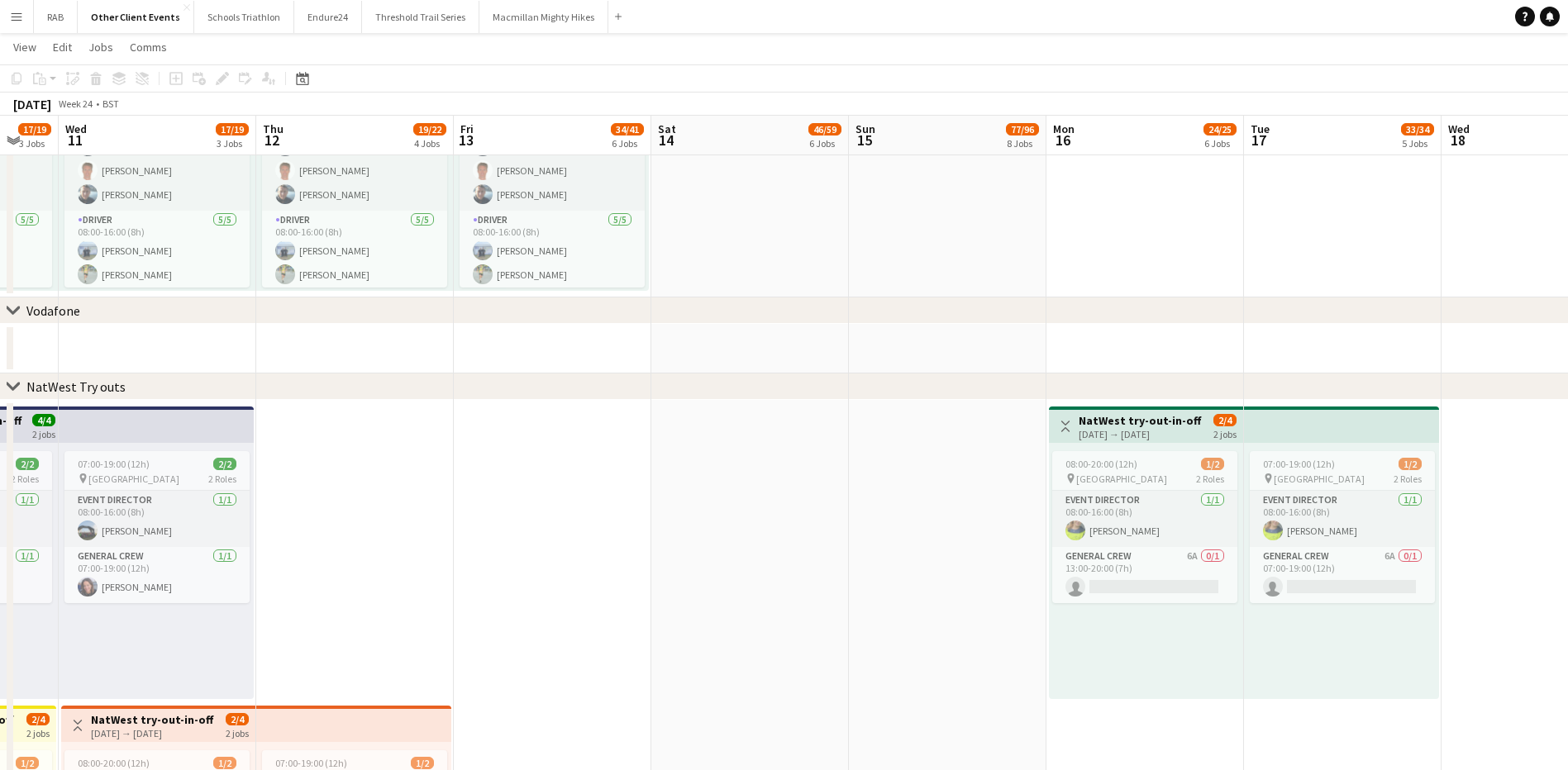
drag, startPoint x: 685, startPoint y: 143, endPoint x: 1408, endPoint y: 108, distance: 723.8
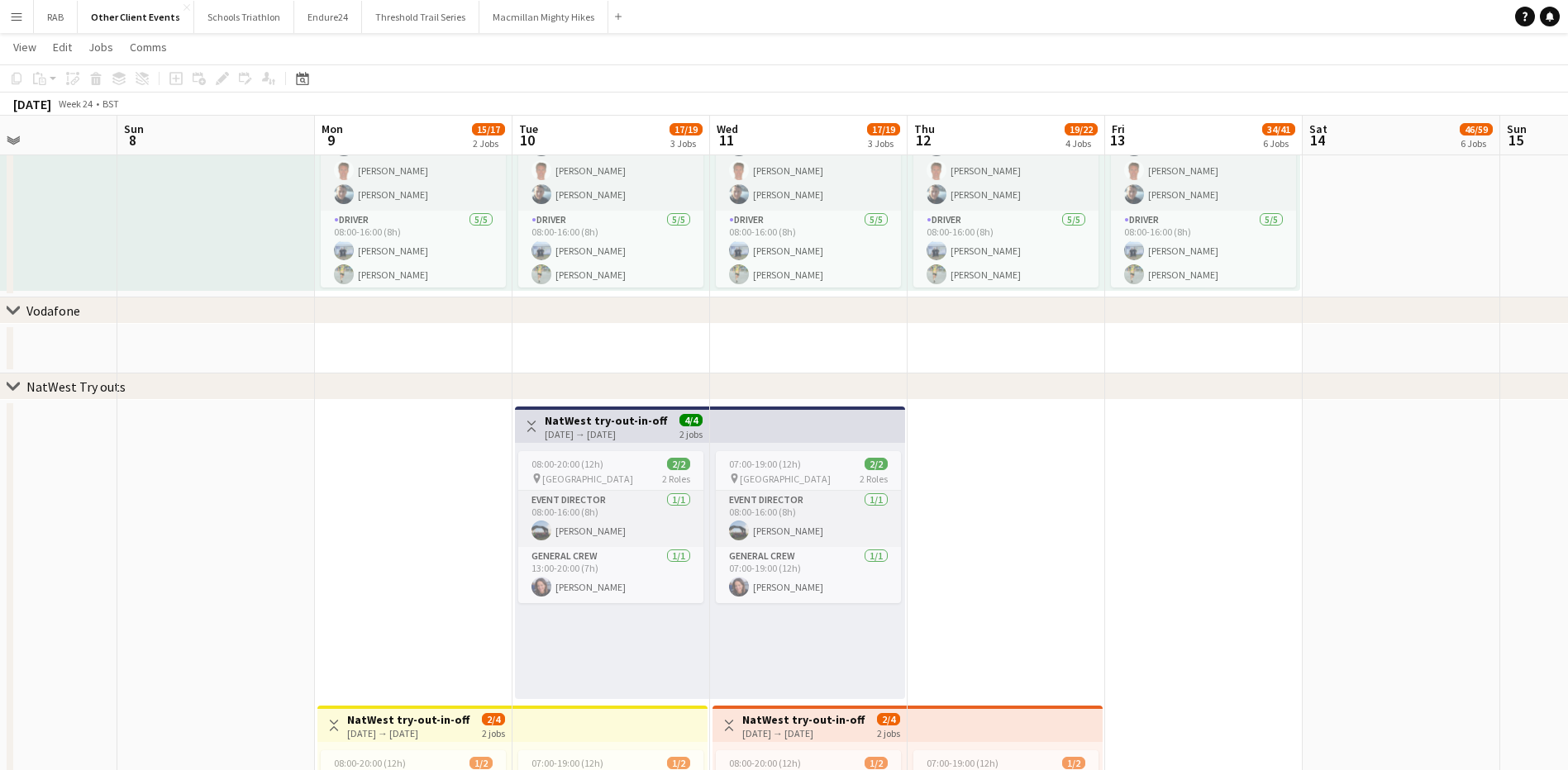
drag, startPoint x: 910, startPoint y: 124, endPoint x: 1569, endPoint y: 125, distance: 659.0
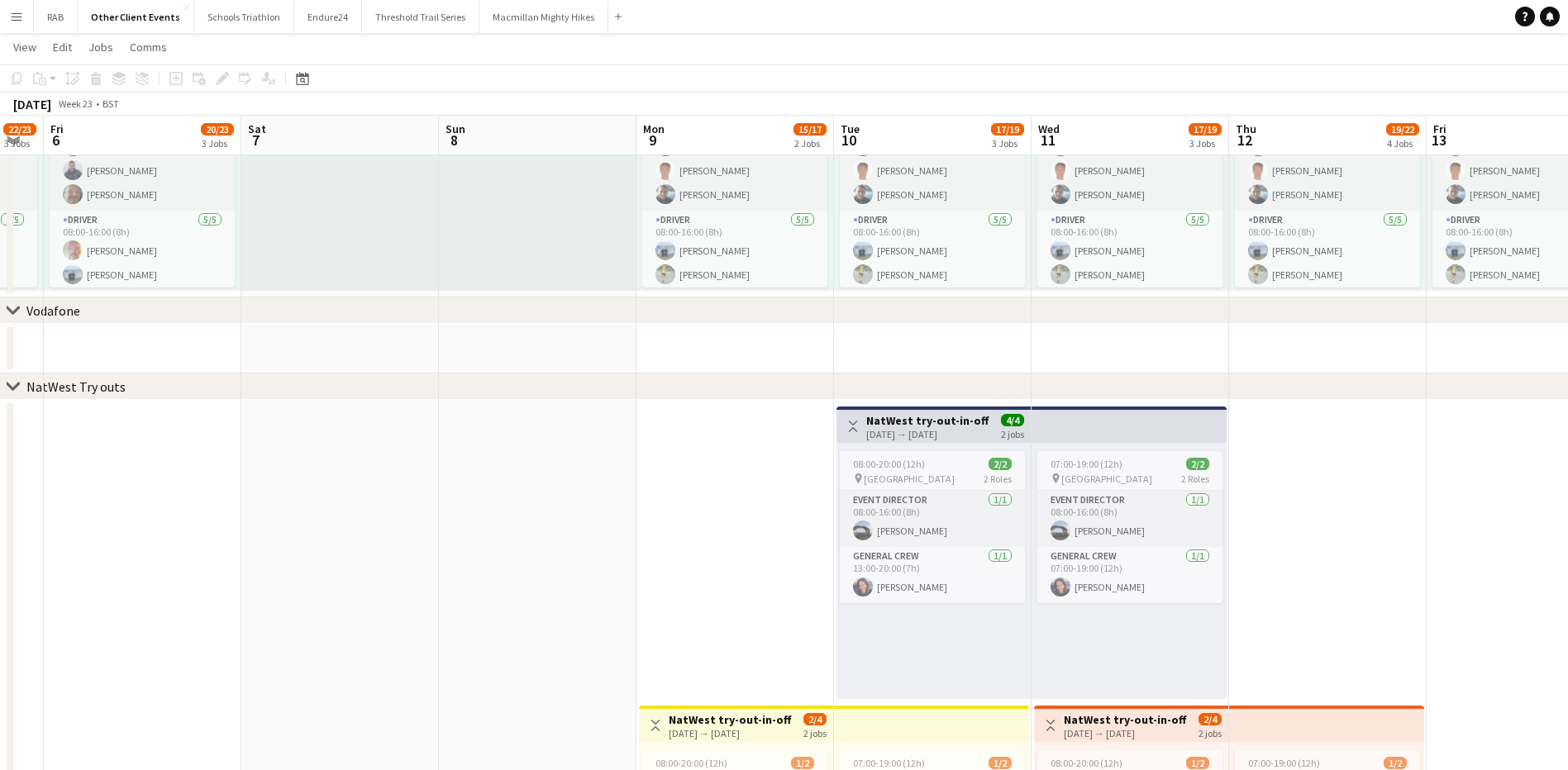
drag, startPoint x: 586, startPoint y: 135, endPoint x: 830, endPoint y: 148, distance: 244.3
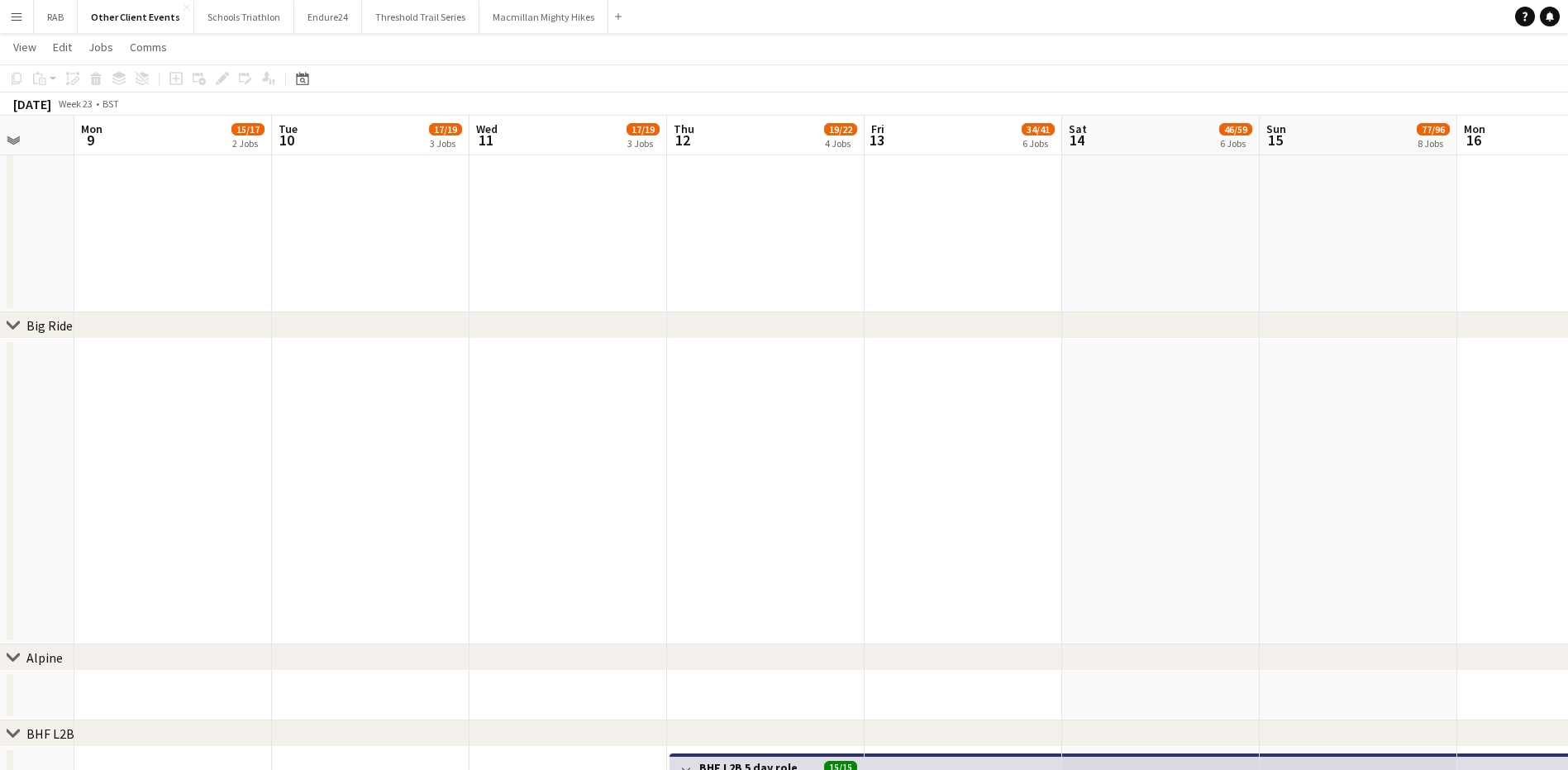
scroll to position [0, 532]
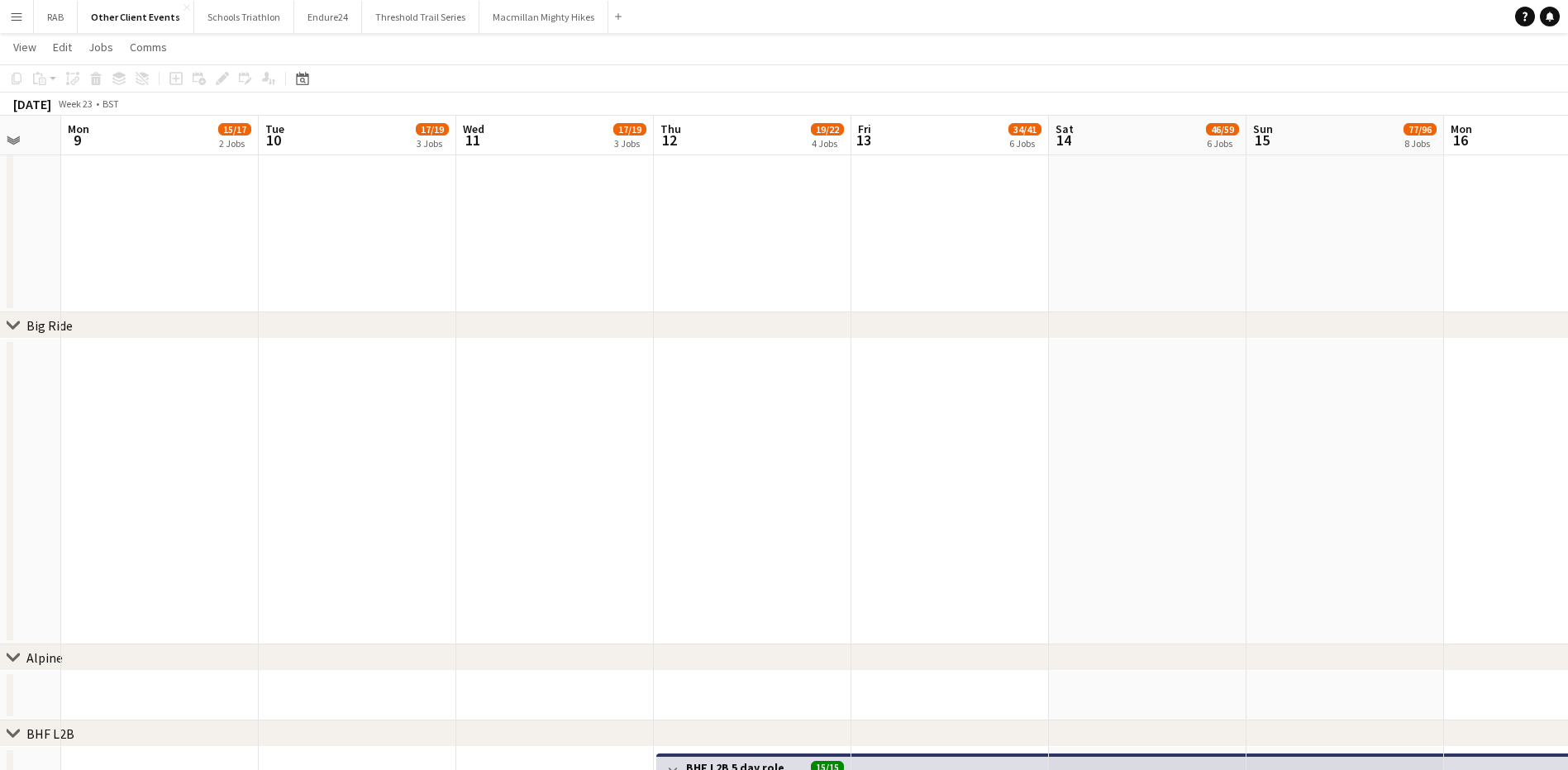
drag, startPoint x: 1064, startPoint y: 135, endPoint x: 542, endPoint y: 167, distance: 523.0
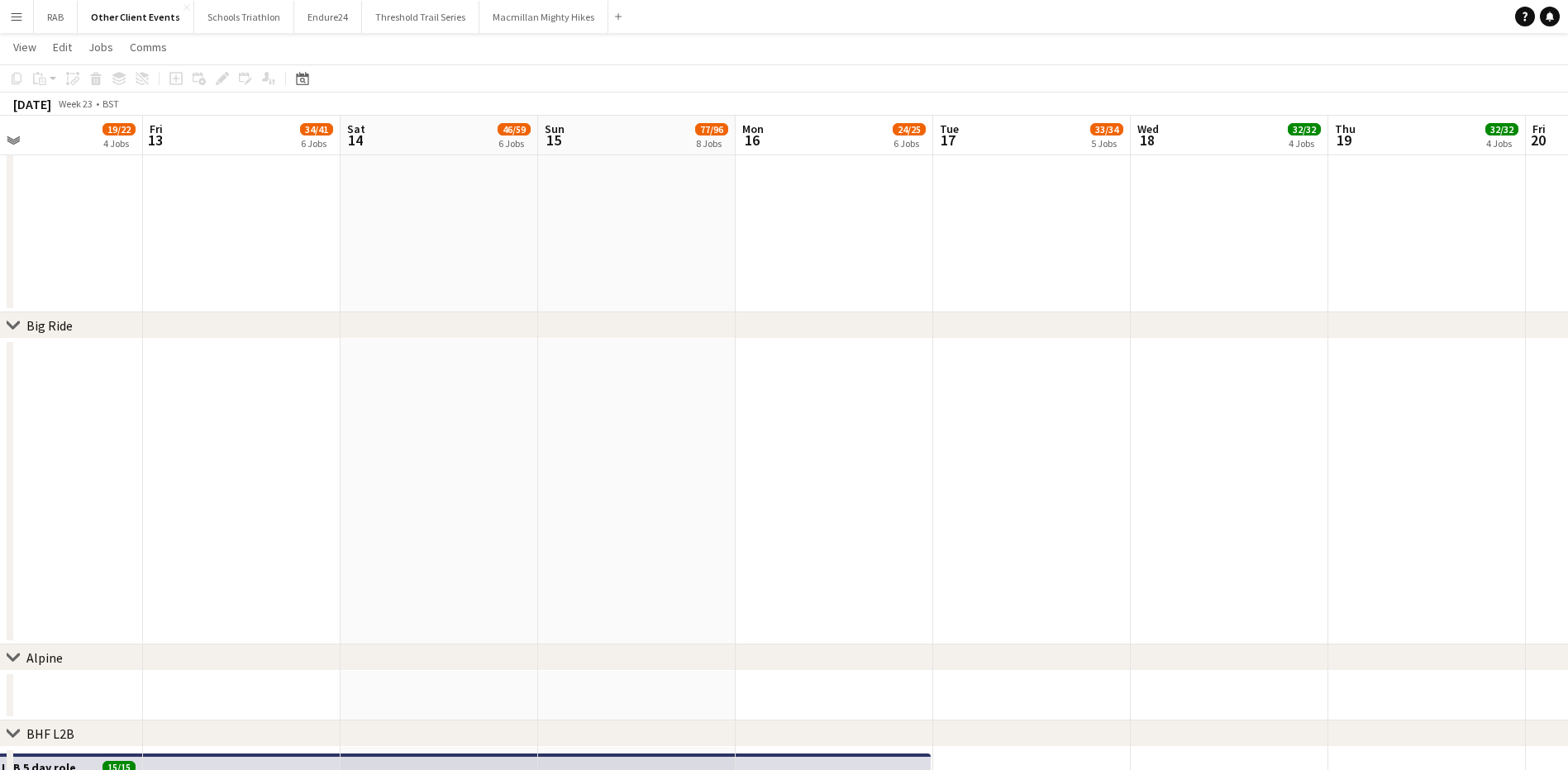
scroll to position [12, 0]
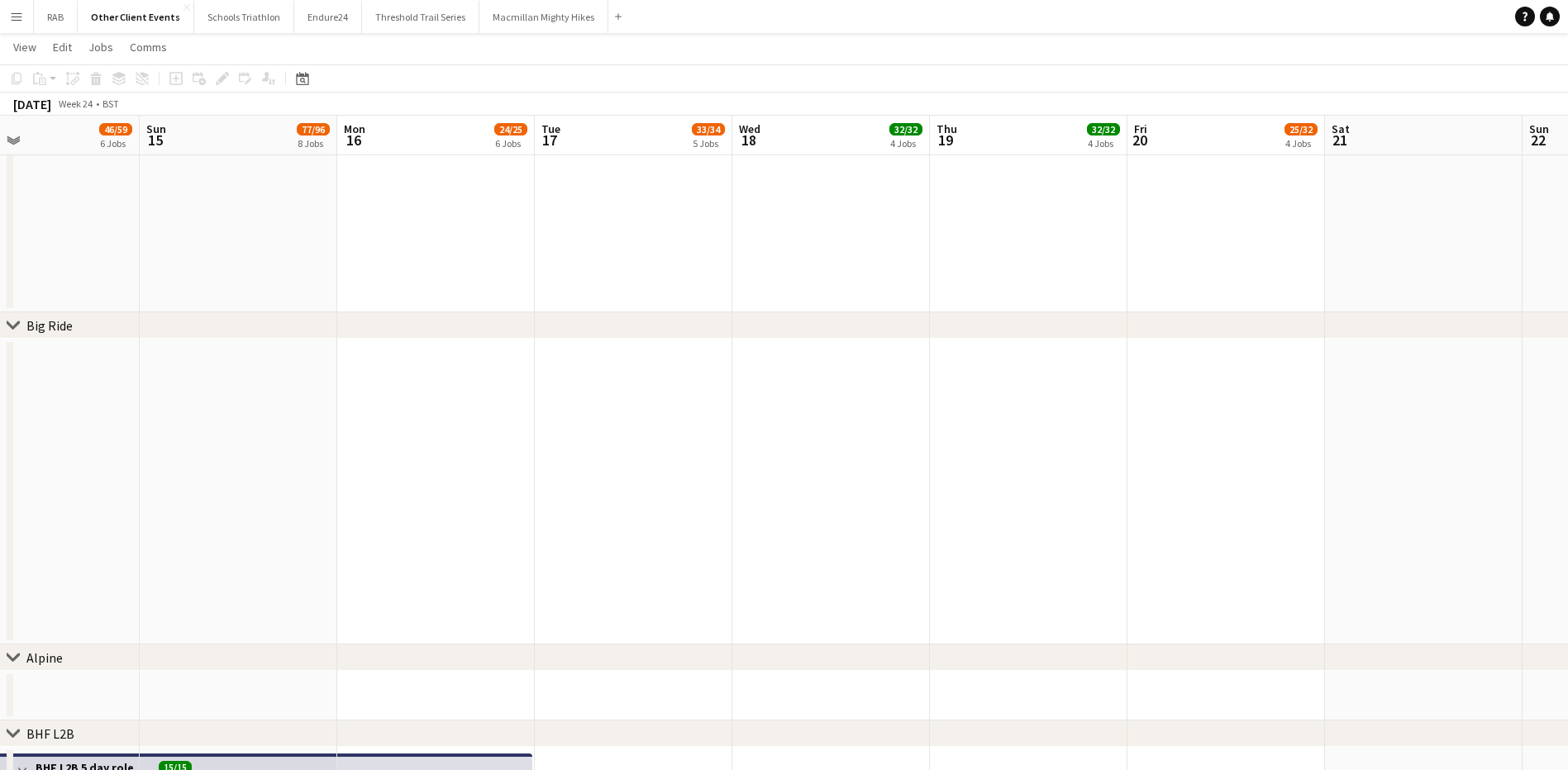
drag, startPoint x: 1138, startPoint y: 133, endPoint x: -4, endPoint y: 185, distance: 1143.2
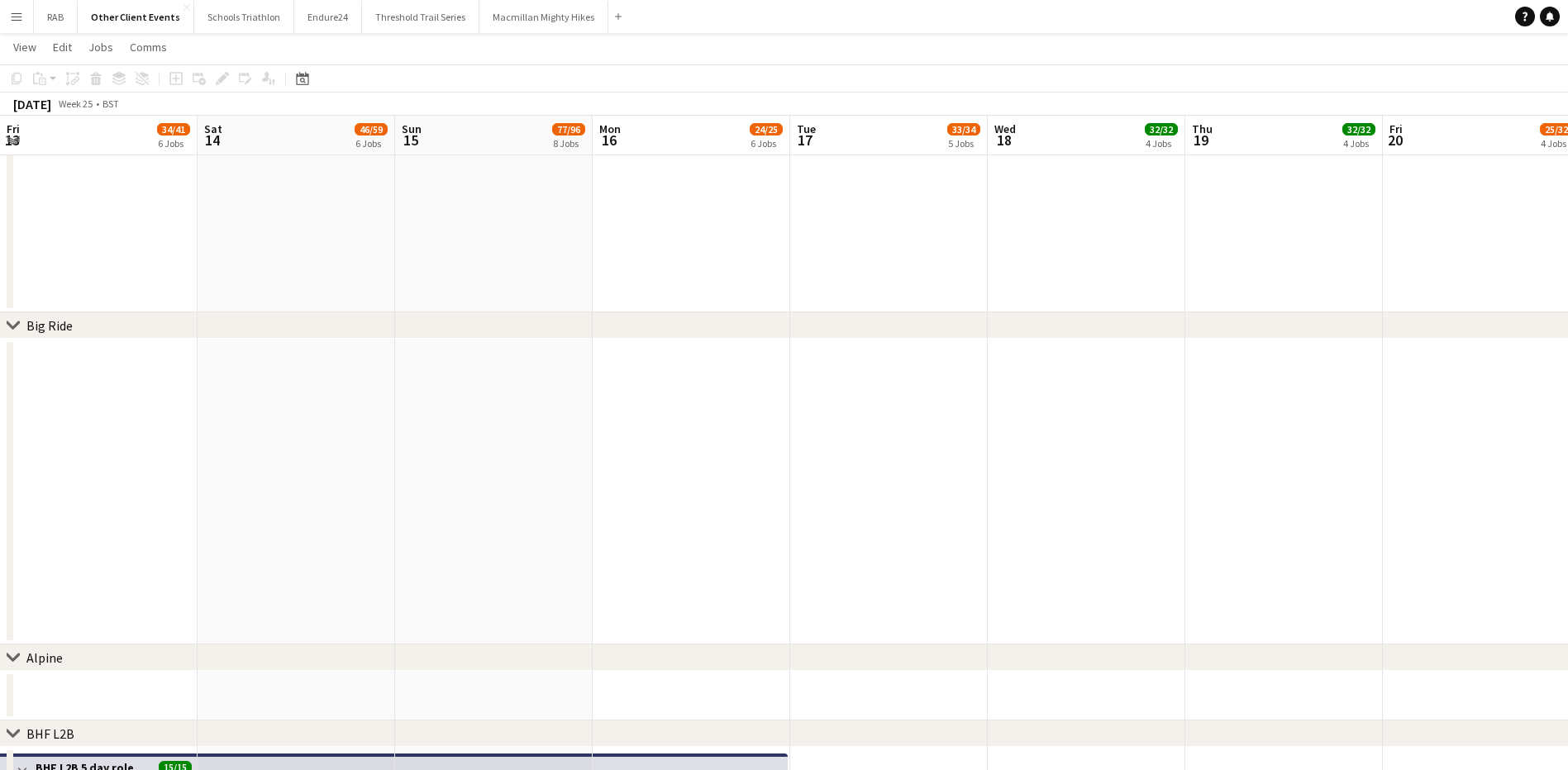
drag, startPoint x: 929, startPoint y: 141, endPoint x: 1221, endPoint y: 139, distance: 292.0
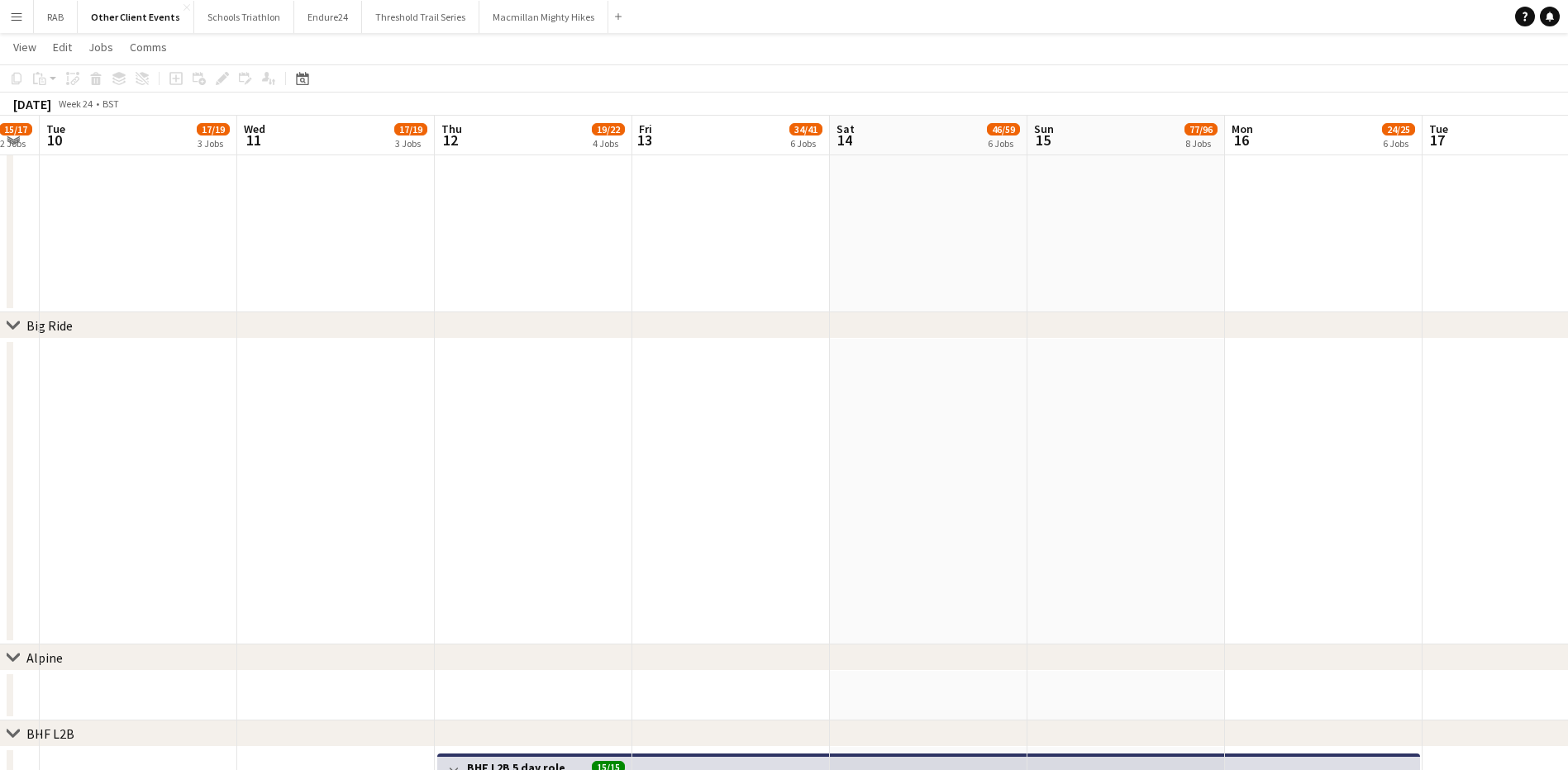
drag, startPoint x: 700, startPoint y: 137, endPoint x: 1324, endPoint y: 130, distance: 624.0
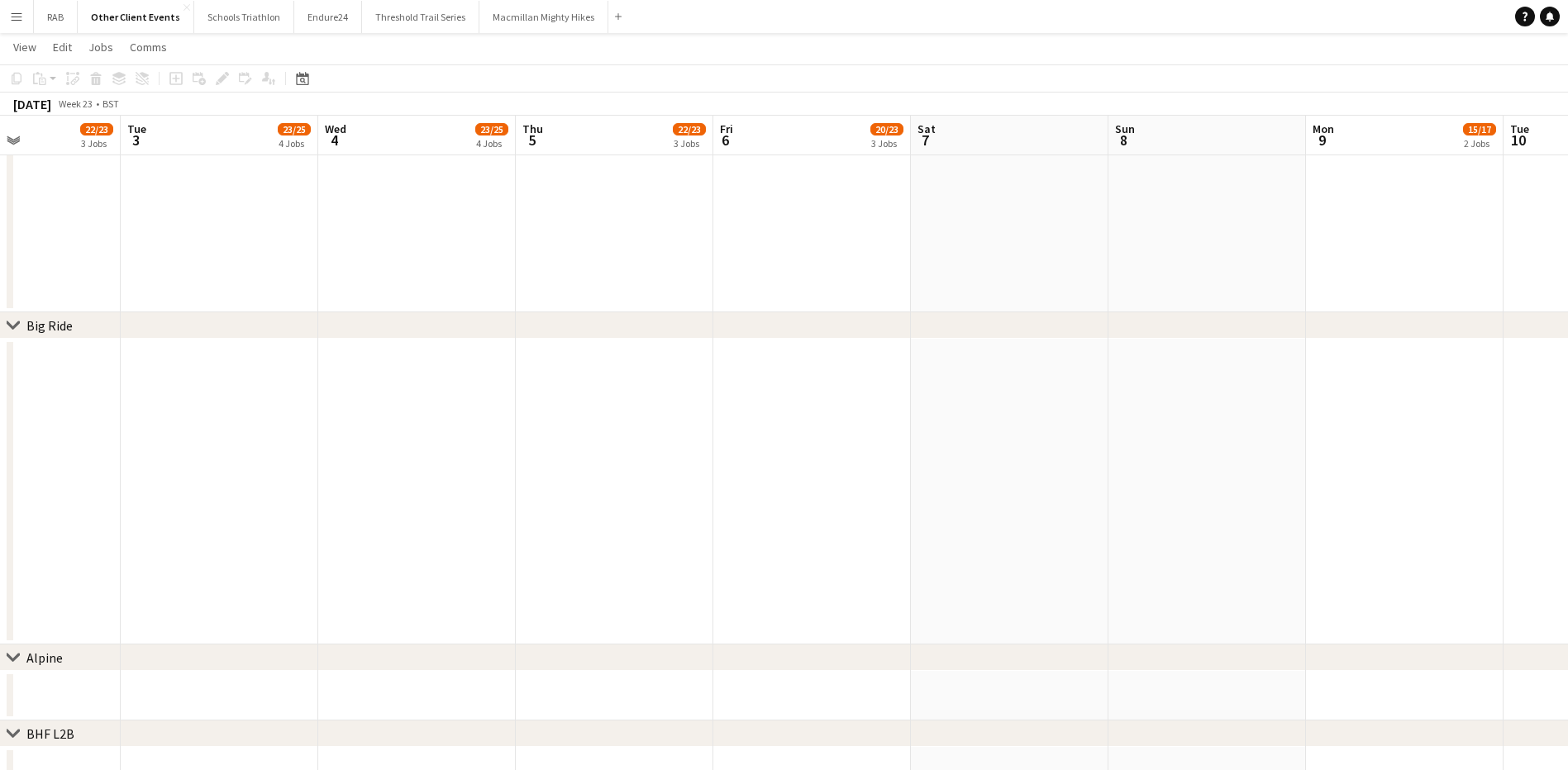
drag, startPoint x: 435, startPoint y: 130, endPoint x: 1548, endPoint y: 122, distance: 1113.0
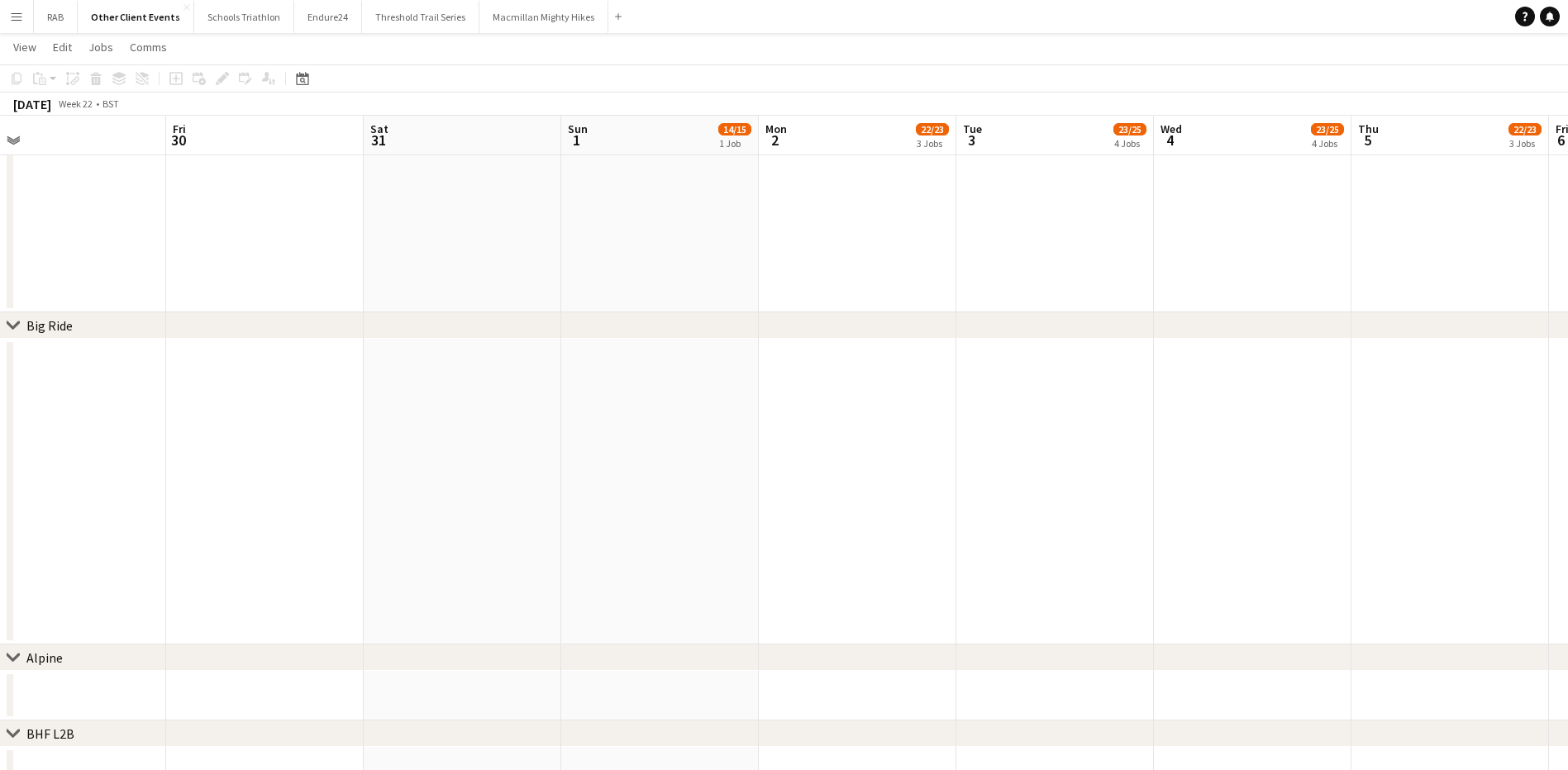
drag, startPoint x: 495, startPoint y: 139, endPoint x: 844, endPoint y: 150, distance: 349.2
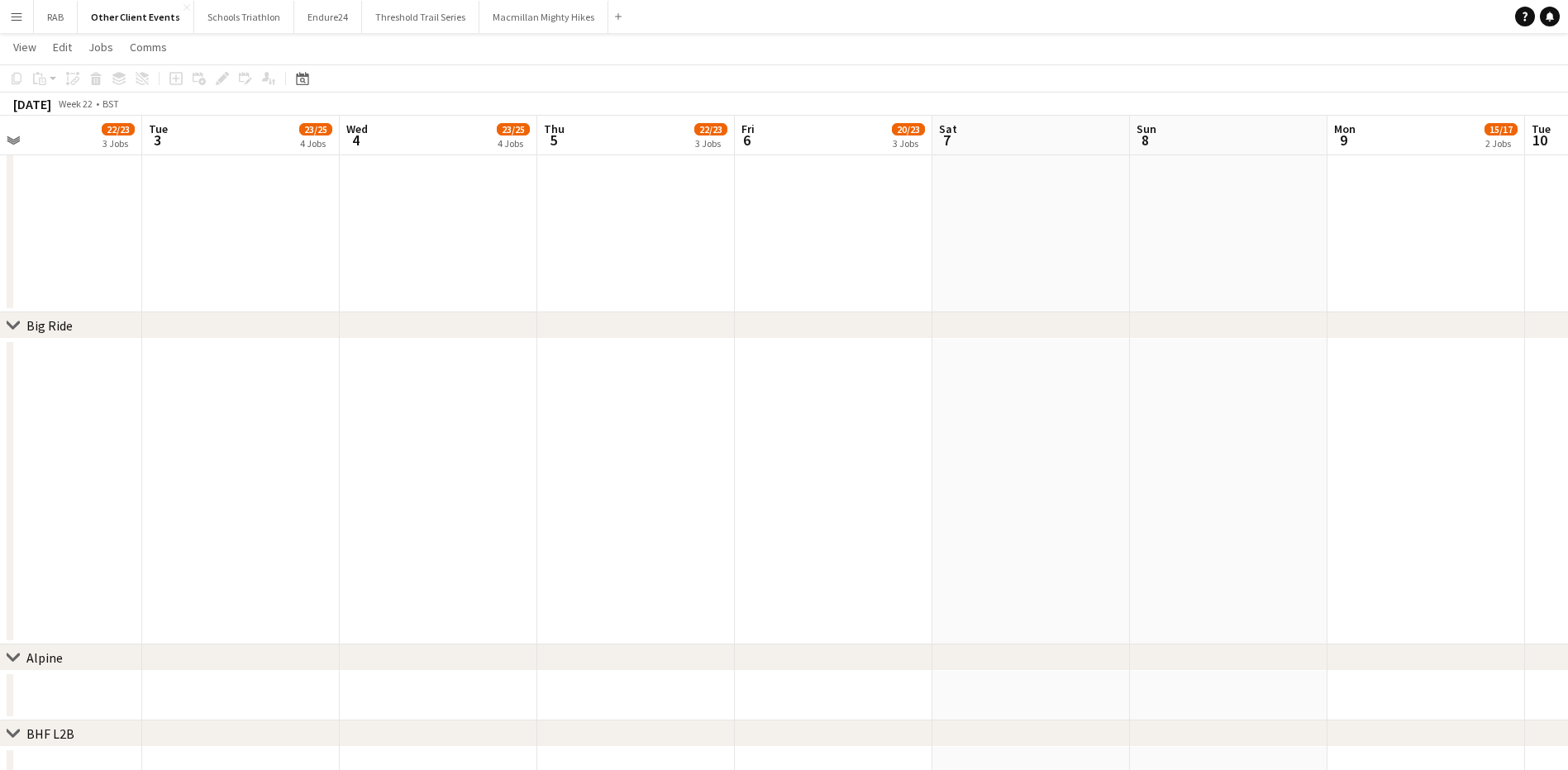
scroll to position [0, 611]
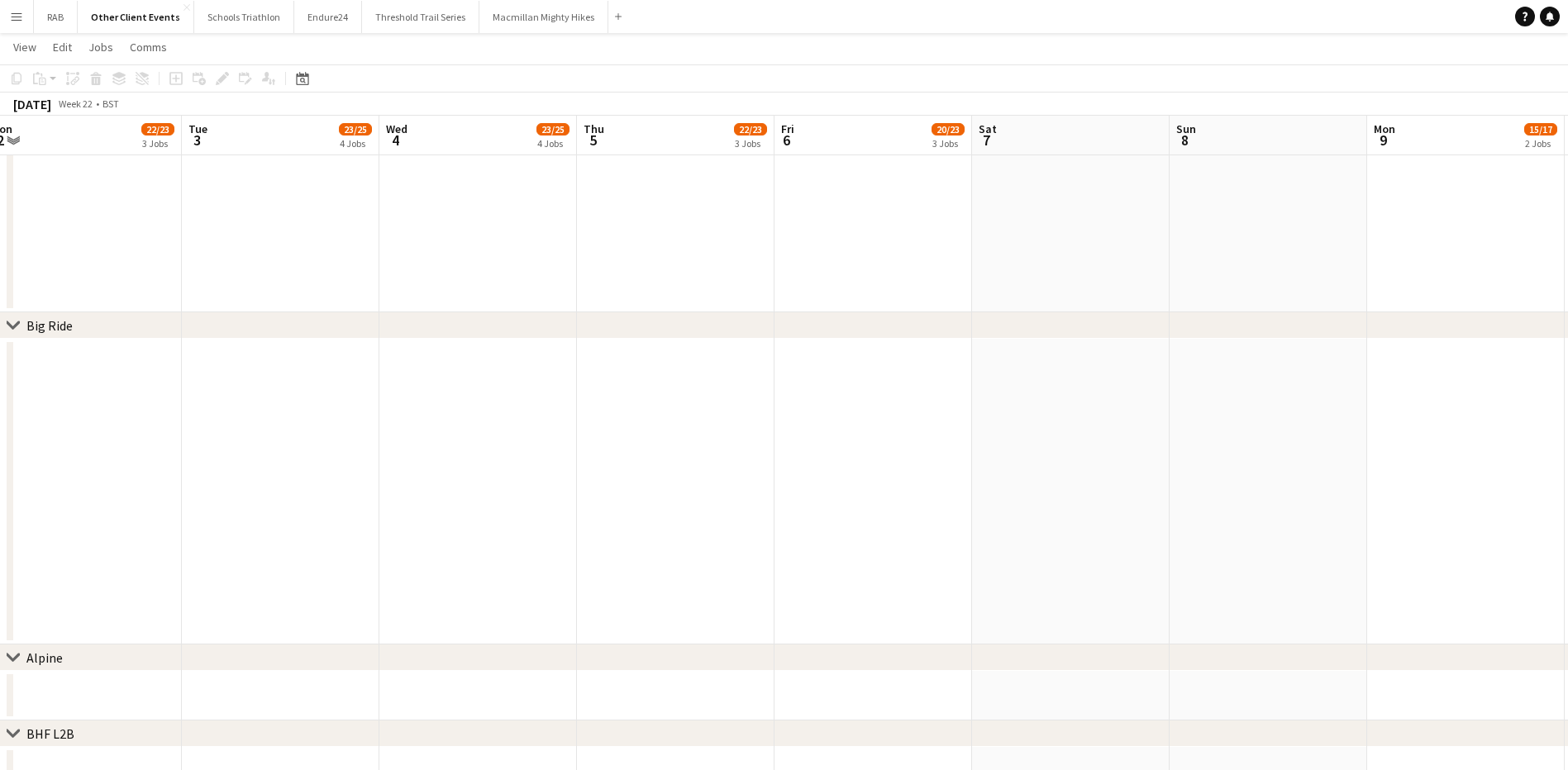
drag, startPoint x: 1164, startPoint y: 149, endPoint x: 520, endPoint y: 159, distance: 644.1
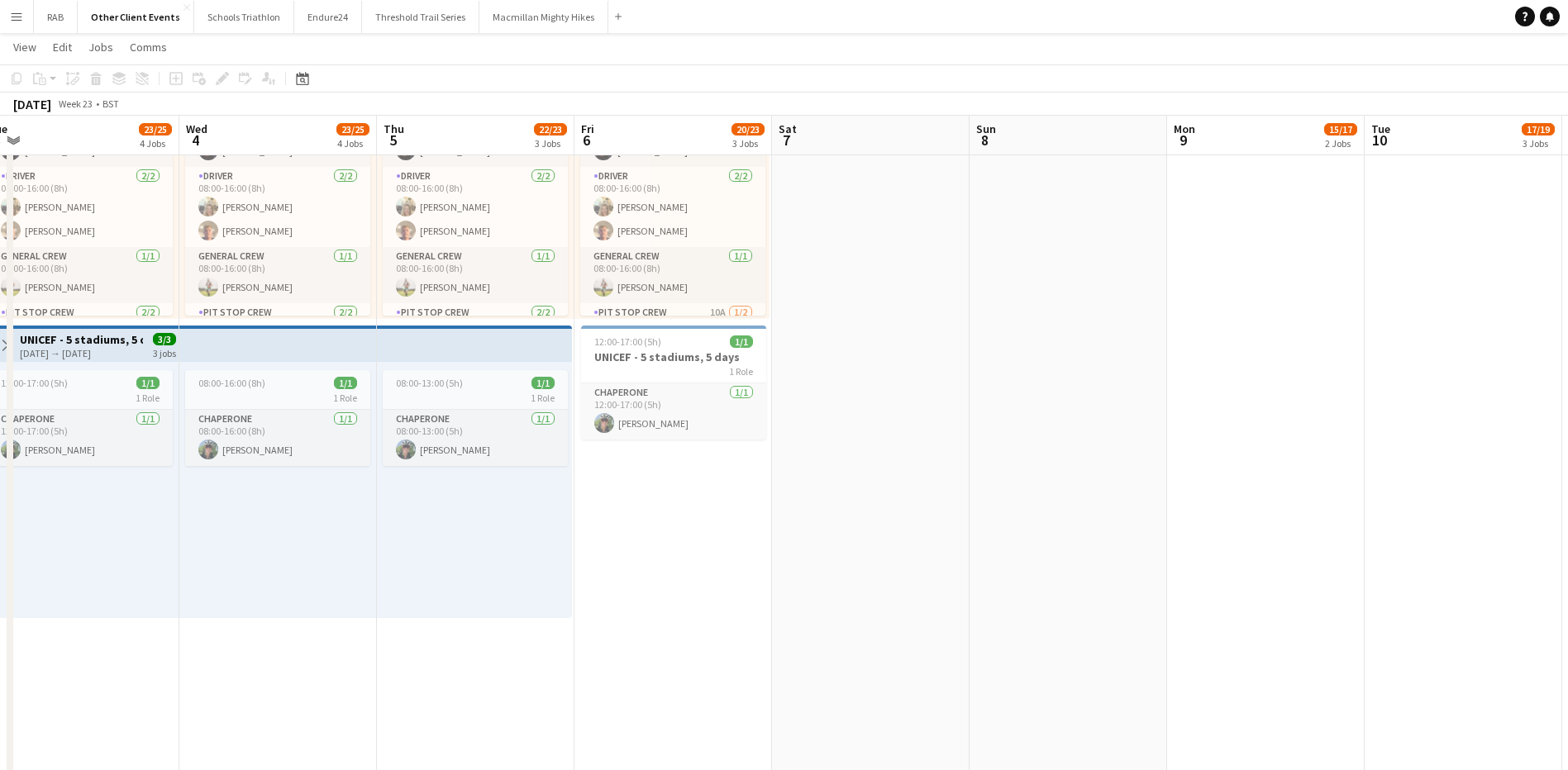
scroll to position [152, 0]
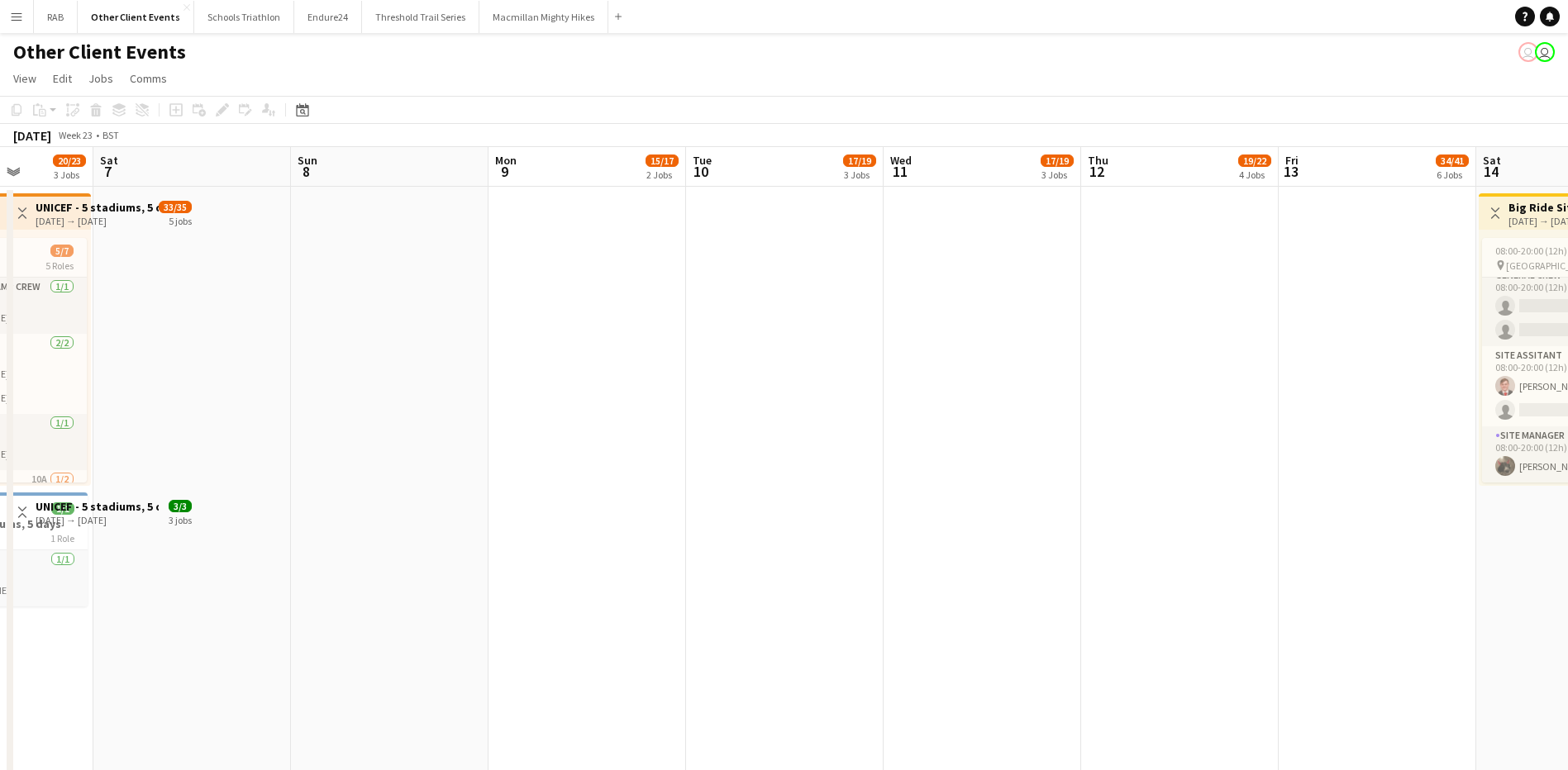
drag, startPoint x: 858, startPoint y: 165, endPoint x: -4, endPoint y: 167, distance: 862.0
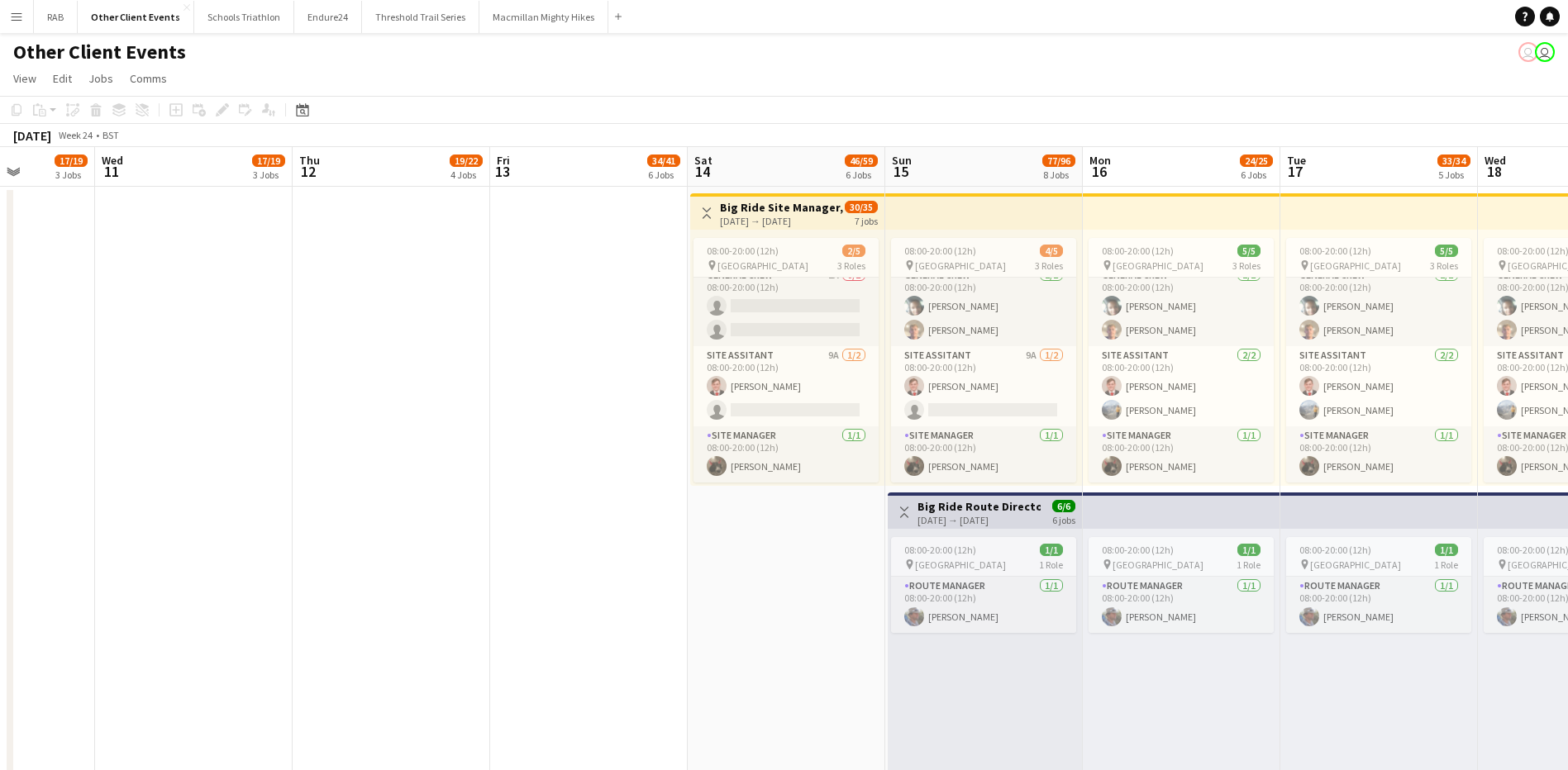
drag, startPoint x: 793, startPoint y: 171, endPoint x: 0, endPoint y: 155, distance: 793.2
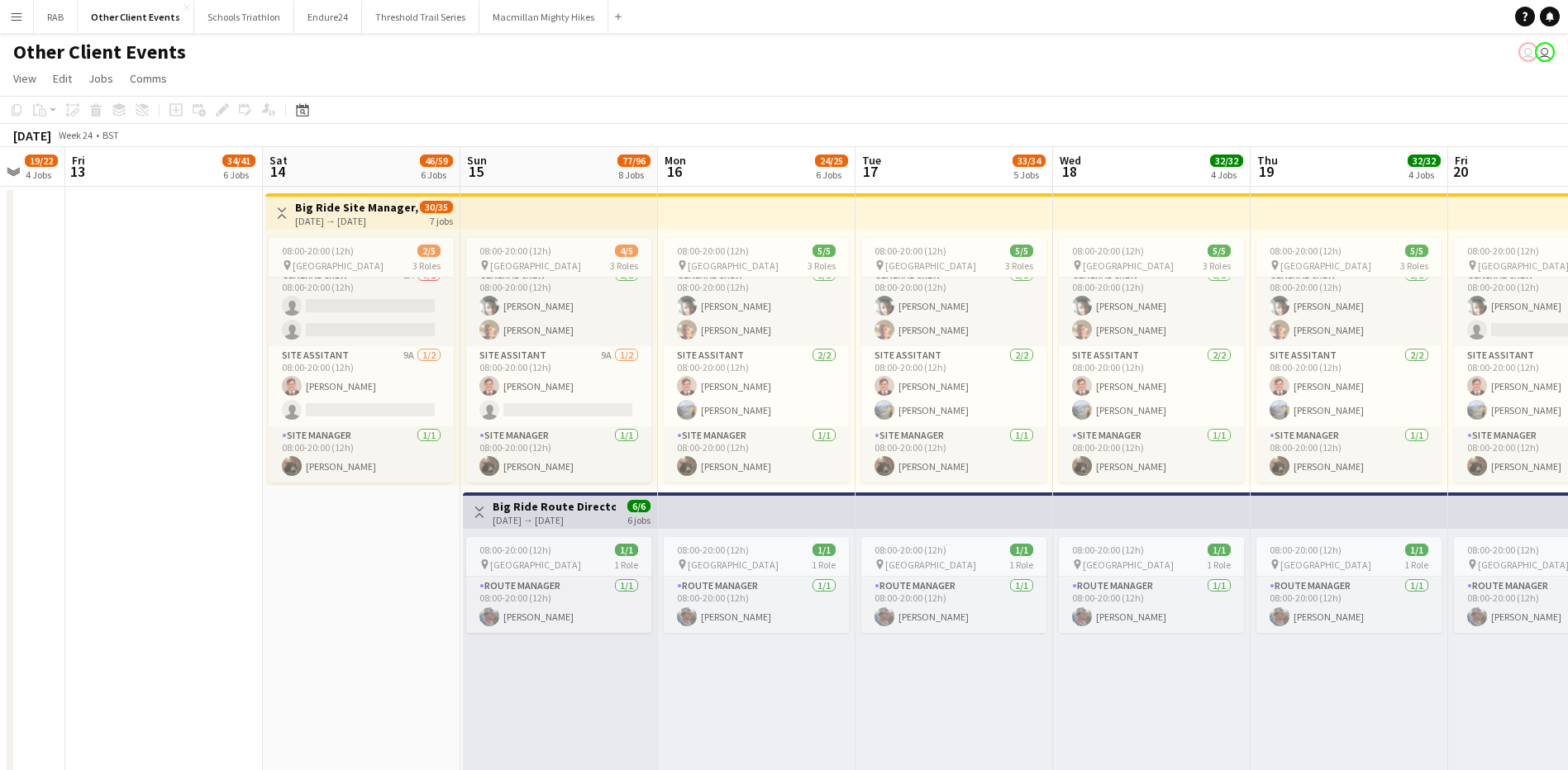
drag, startPoint x: 770, startPoint y: 162, endPoint x: 345, endPoint y: 193, distance: 426.1
click at [560, 503] on h3 "Big Ride Route Director" at bounding box center [553, 506] width 123 height 15
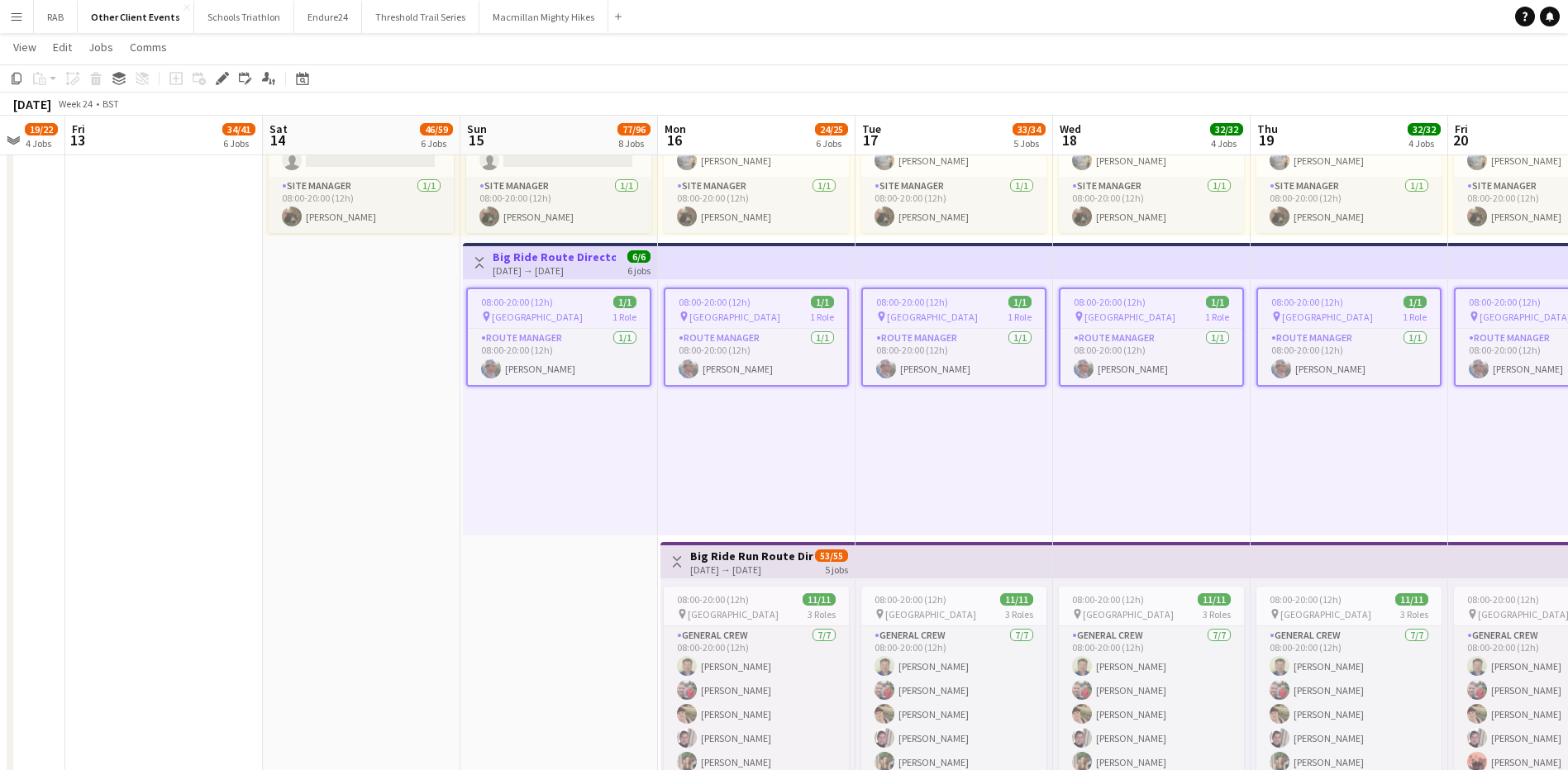
click at [780, 558] on h3 "Big Ride Run Route Director, Pitstop Managers and General Crew" at bounding box center [751, 556] width 123 height 15
click at [911, 562] on app-top-bar at bounding box center [954, 560] width 198 height 36
click at [785, 601] on div "08:00-20:00 (12h) 11/11" at bounding box center [757, 600] width 185 height 13
click at [903, 595] on span "08:00-20:00 (12h)" at bounding box center [910, 600] width 72 height 13
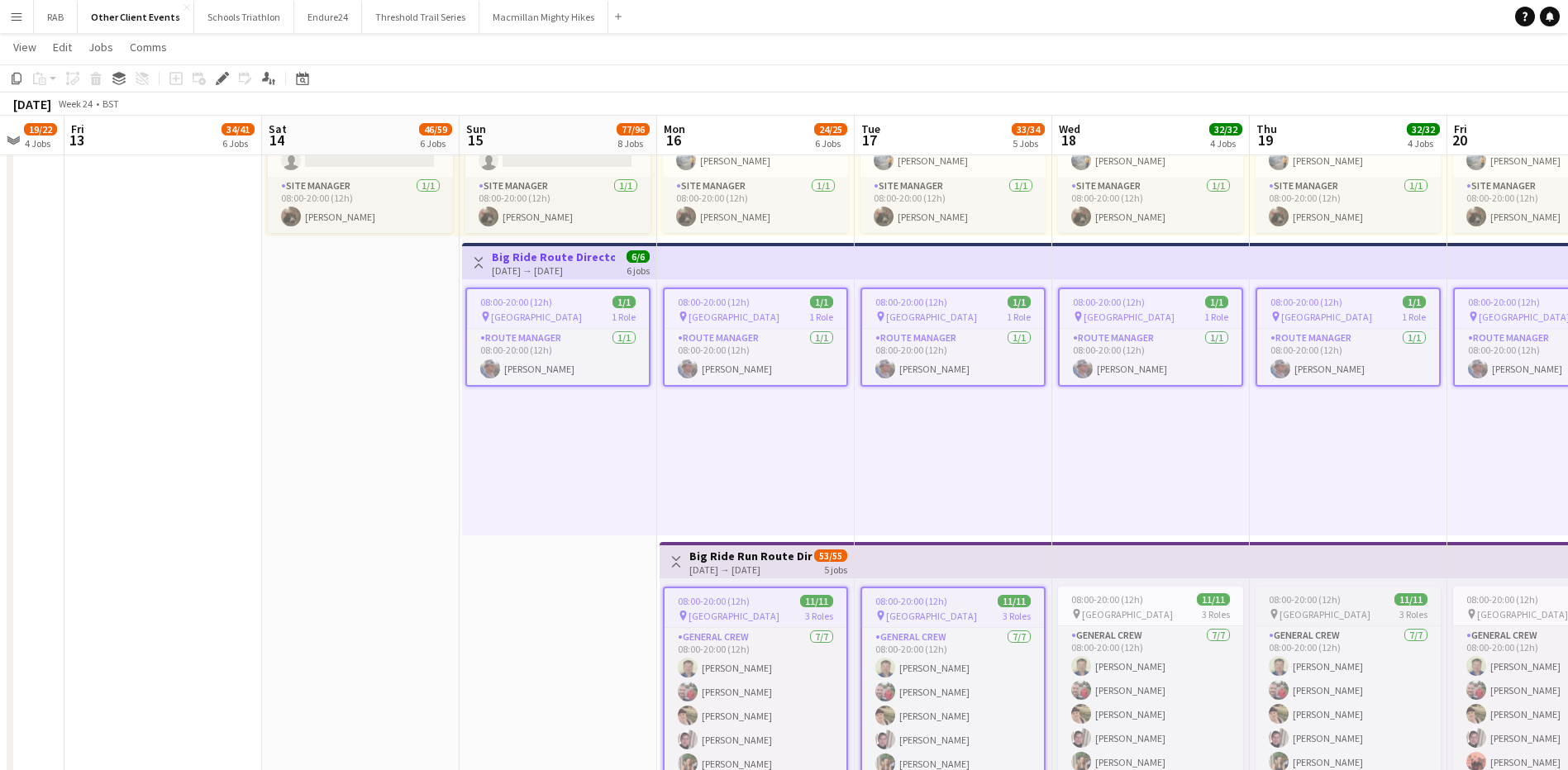
drag, startPoint x: 1122, startPoint y: 608, endPoint x: 1287, endPoint y: 599, distance: 165.2
click at [1122, 608] on div "pin Ireland 3 Roles" at bounding box center [1151, 613] width 185 height 13
click at [1338, 601] on span "08:00-20:00 (12h)" at bounding box center [1305, 600] width 72 height 13
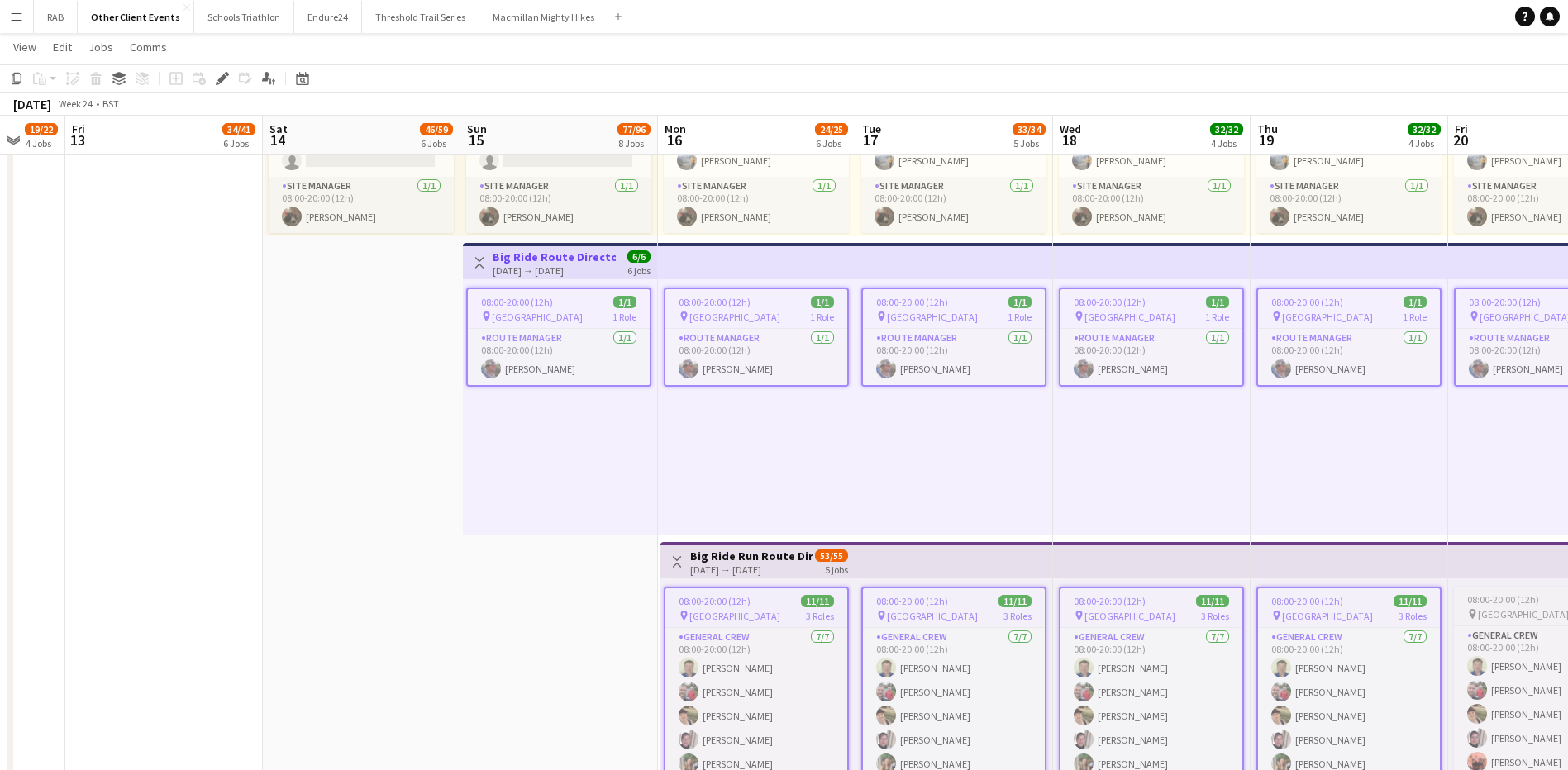
click at [1425, 598] on span "08:00-20:00 (12h)" at bounding box center [1503, 600] width 72 height 13
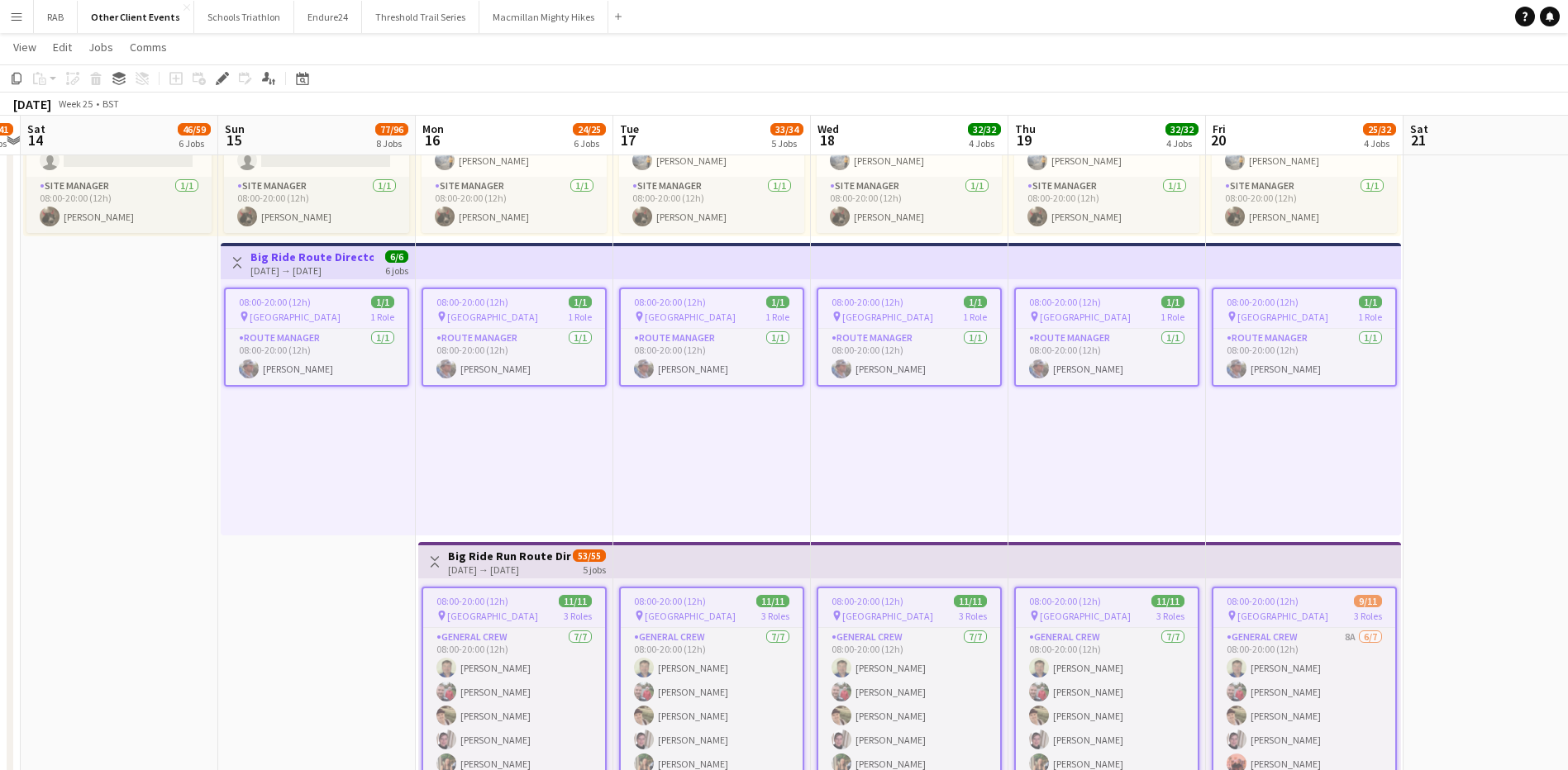
drag, startPoint x: 1365, startPoint y: 560, endPoint x: 1122, endPoint y: 524, distance: 245.7
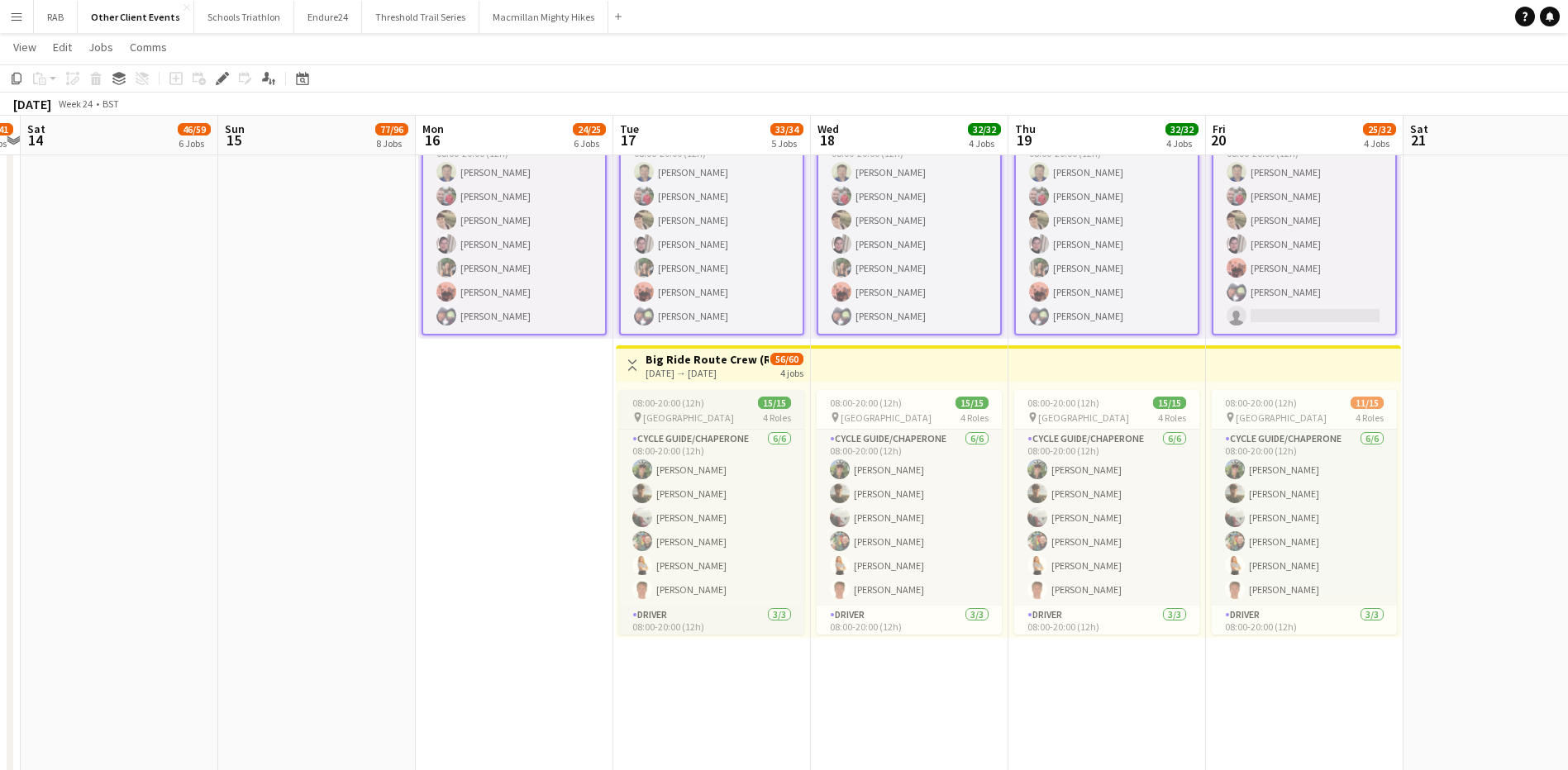
click at [668, 391] on app-job-card "08:00-20:00 (12h) 15/15 pin Ireland 4 Roles Cycle Guide/Chaperone [DATE] 08:00-…" at bounding box center [712, 513] width 185 height 245
click at [853, 411] on span "[GEOGRAPHIC_DATA]" at bounding box center [885, 417] width 91 height 13
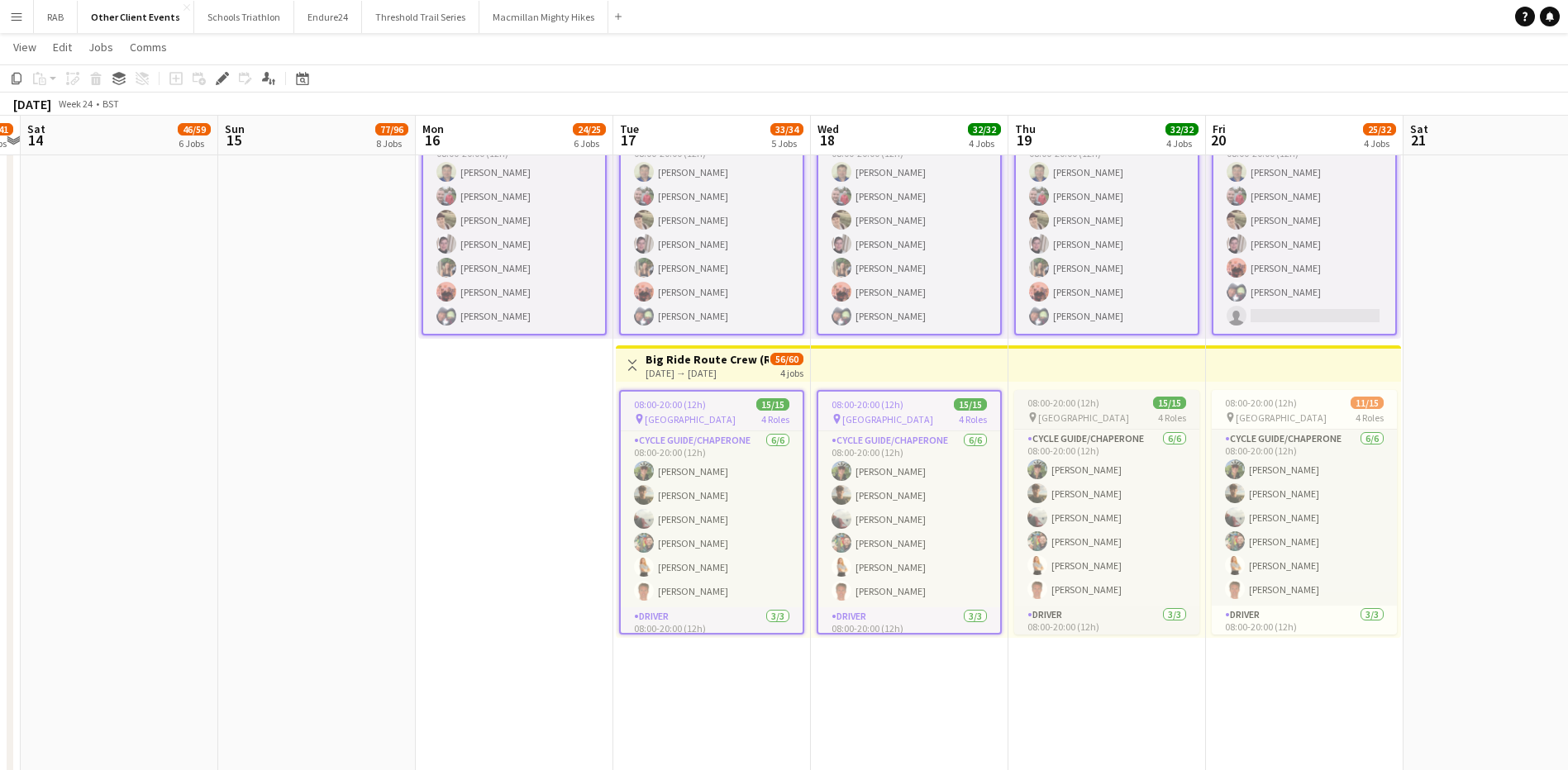
click at [1059, 403] on span "08:00-20:00 (12h)" at bounding box center [1063, 403] width 72 height 13
click at [1264, 410] on app-job-card "08:00-20:00 (12h) 11/15 pin Ireland 4 Roles Cycle Guide/Chaperone [DATE] 08:00-…" at bounding box center [1304, 513] width 185 height 245
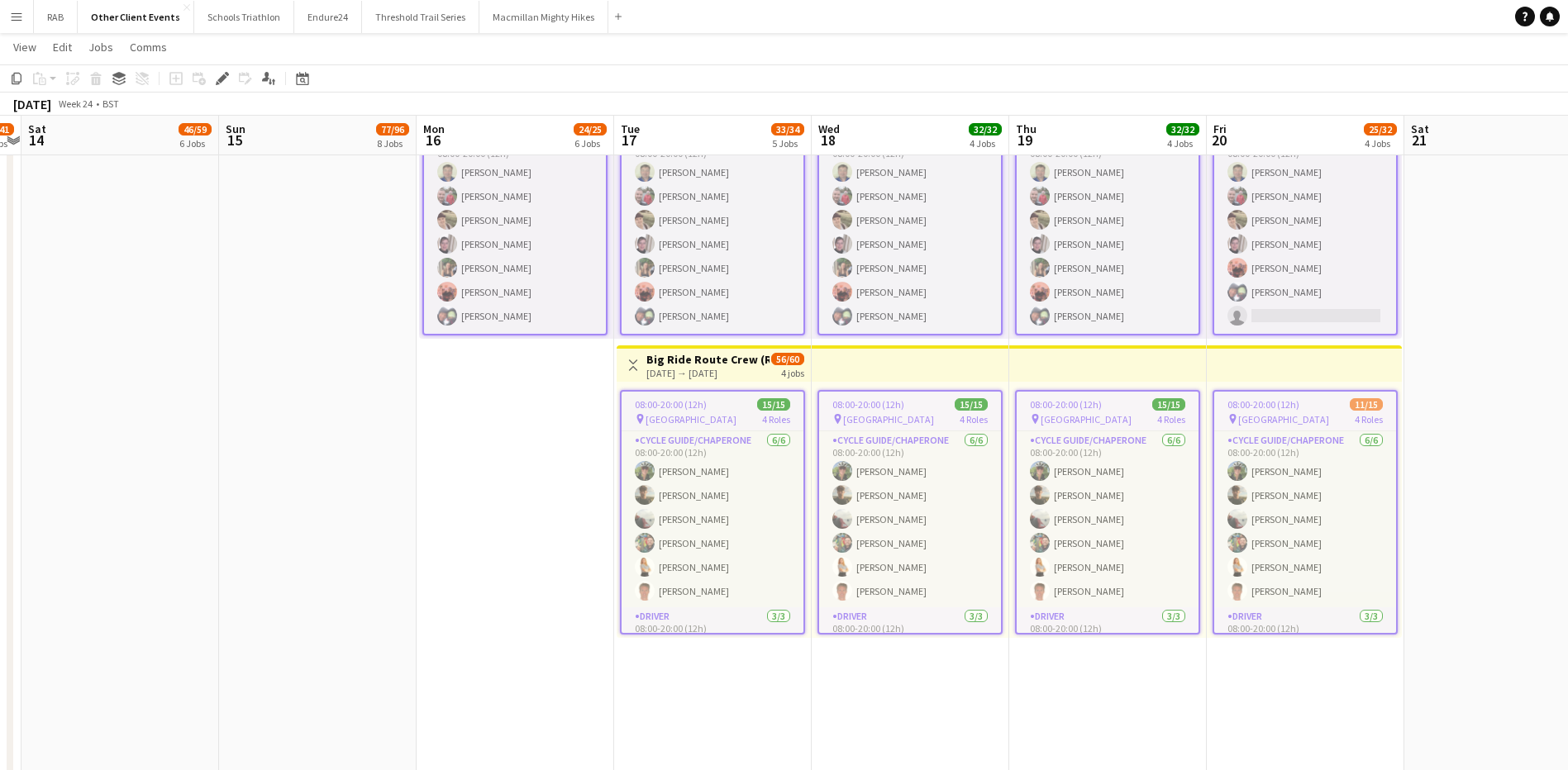
click at [673, 367] on div "[DATE] → [DATE]" at bounding box center [707, 373] width 123 height 13
click at [685, 401] on span "08:00-20:00 (12h)" at bounding box center [669, 403] width 72 height 13
click at [21, 76] on icon at bounding box center [16, 78] width 10 height 12
click at [458, 511] on app-date-cell "08:00-20:00 (12h) 5/5 pin Ireland 3 Roles General Crew [DATE] 08:00-20:00 (12h)…" at bounding box center [515, 331] width 198 height 1780
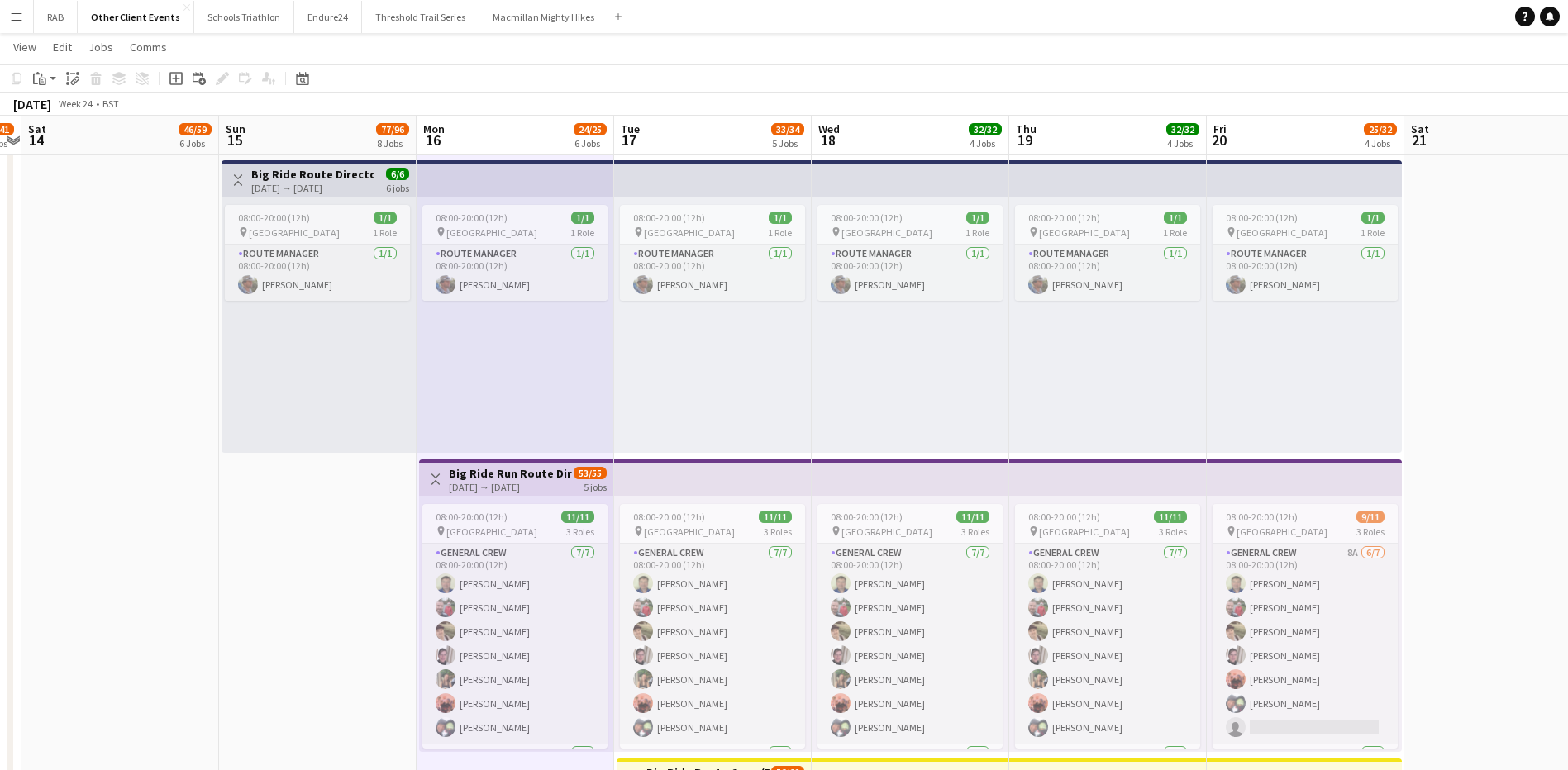
click at [159, 577] on app-date-cell "Toggle View Big Ride Site Manager, Site Assistance and Campsite Set Up [DATE] →…" at bounding box center [121, 744] width 198 height 1780
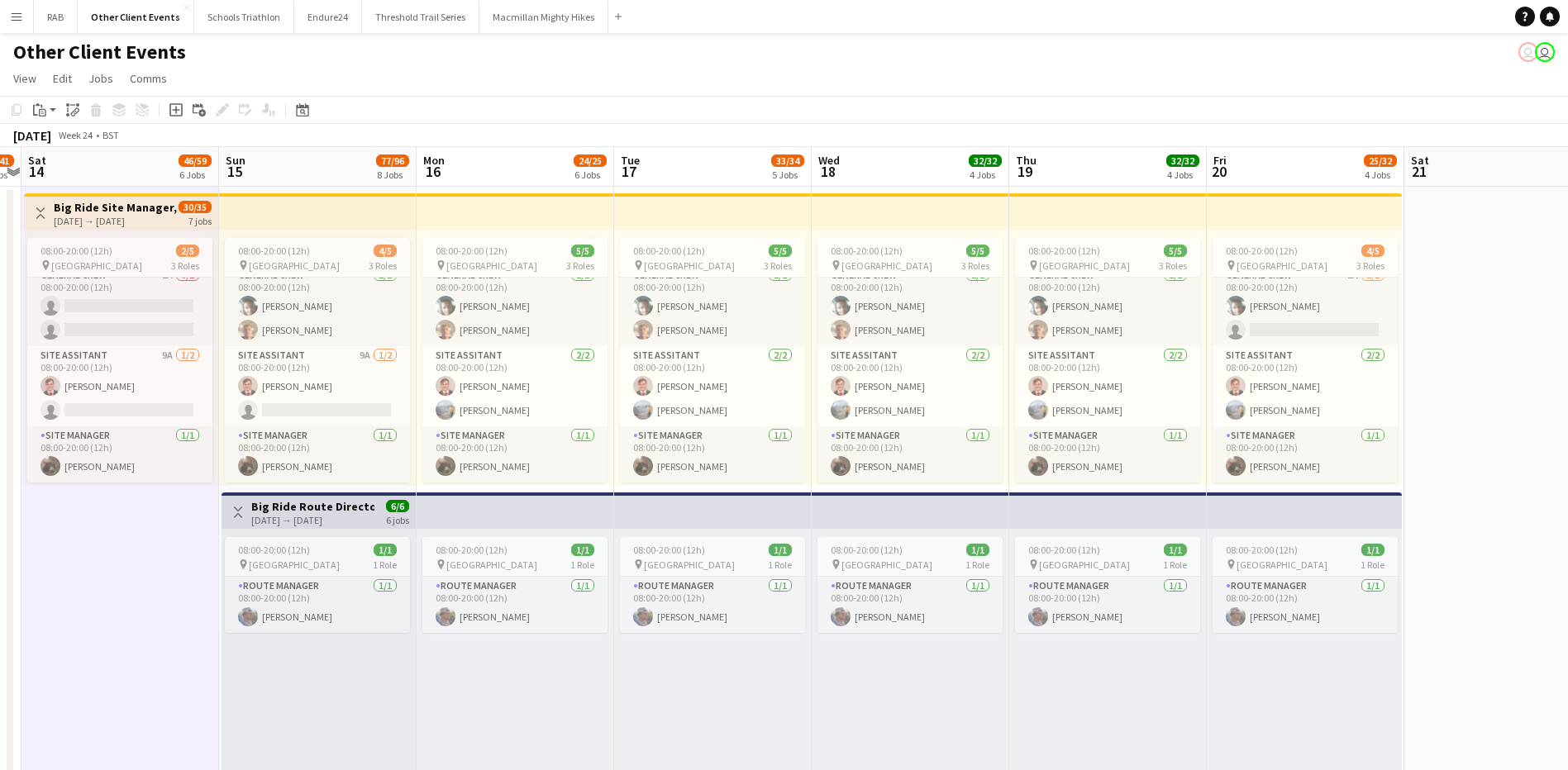
click at [303, 503] on h3 "Big Ride Route Director" at bounding box center [312, 506] width 123 height 15
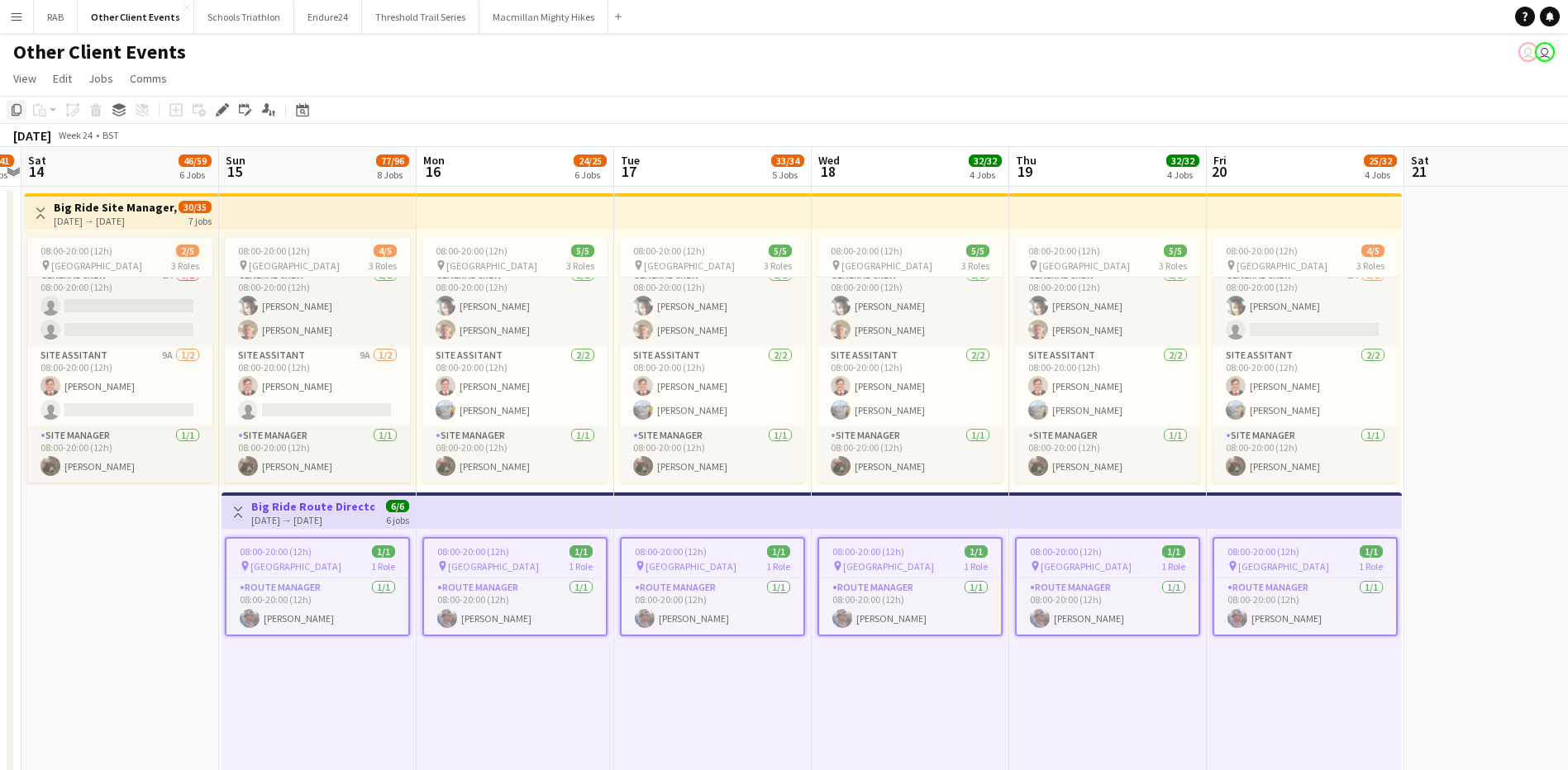
click at [12, 112] on icon "Copy" at bounding box center [16, 110] width 13 height 13
click at [306, 112] on icon "Date picker" at bounding box center [302, 110] width 13 height 13
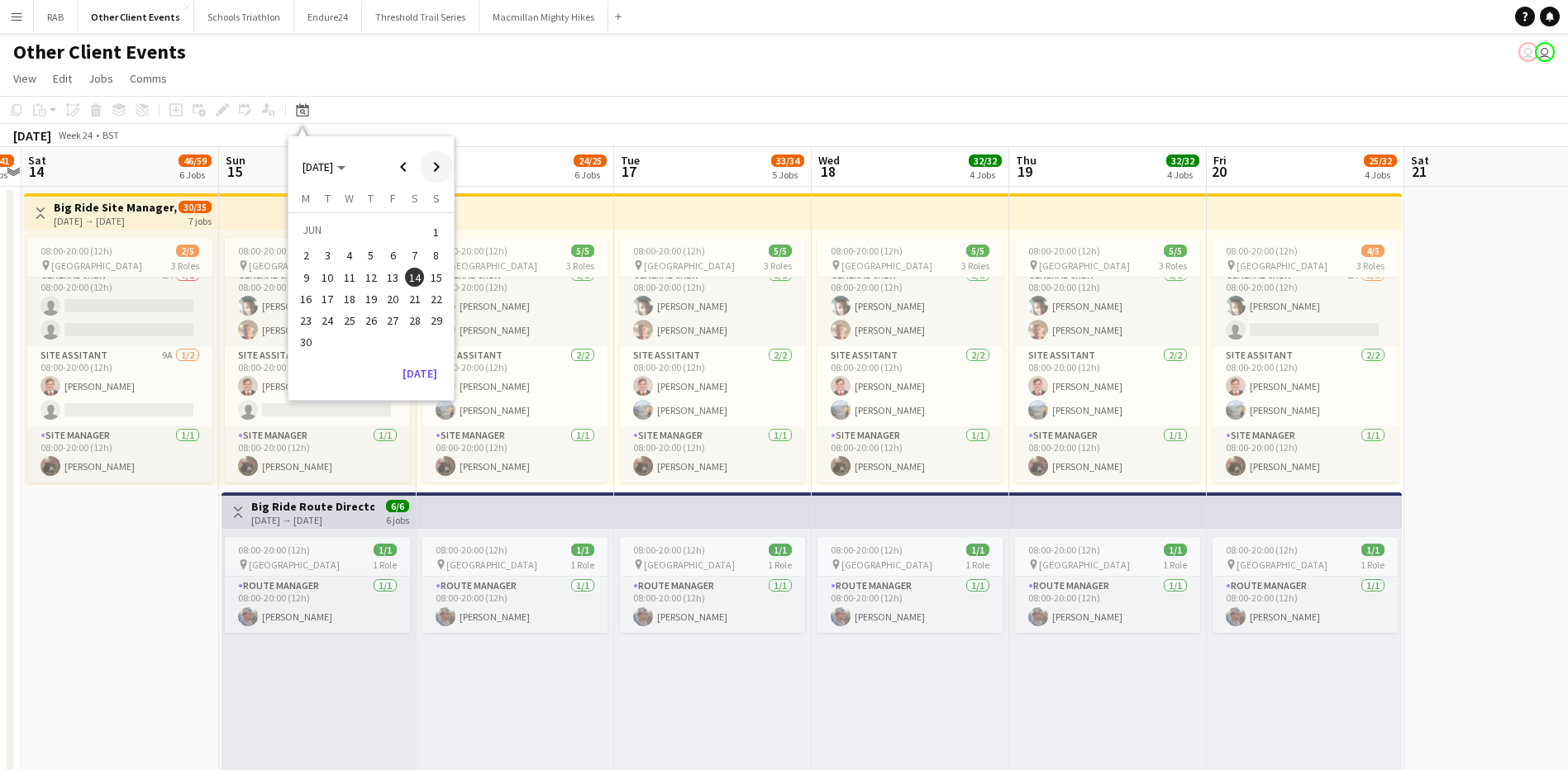
click at [436, 164] on span "Next month" at bounding box center [436, 166] width 33 height 33
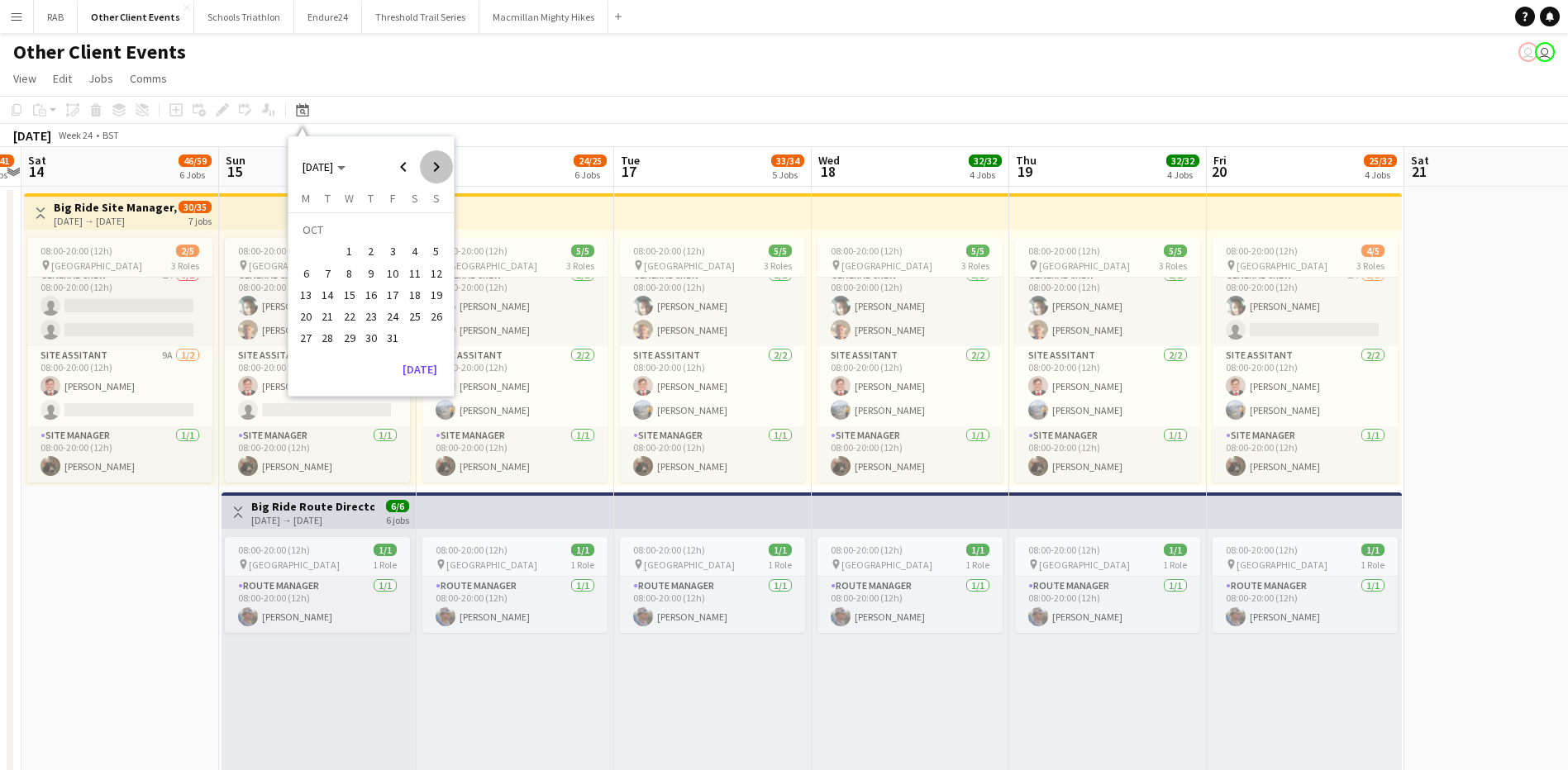
click at [436, 164] on span "Next month" at bounding box center [436, 166] width 33 height 33
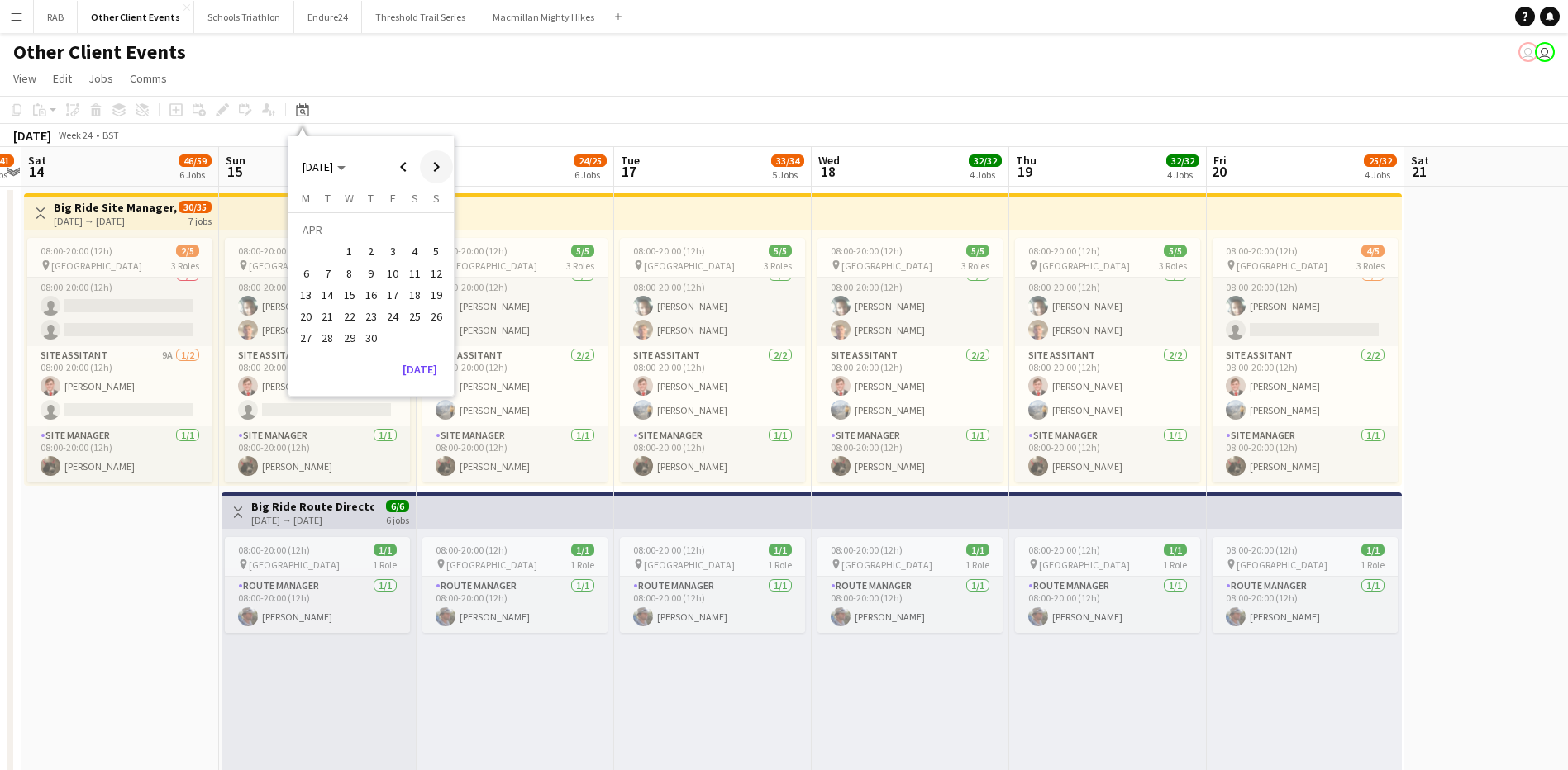
click at [436, 164] on span "Next month" at bounding box center [436, 166] width 33 height 33
click at [433, 273] on span "14" at bounding box center [436, 273] width 20 height 20
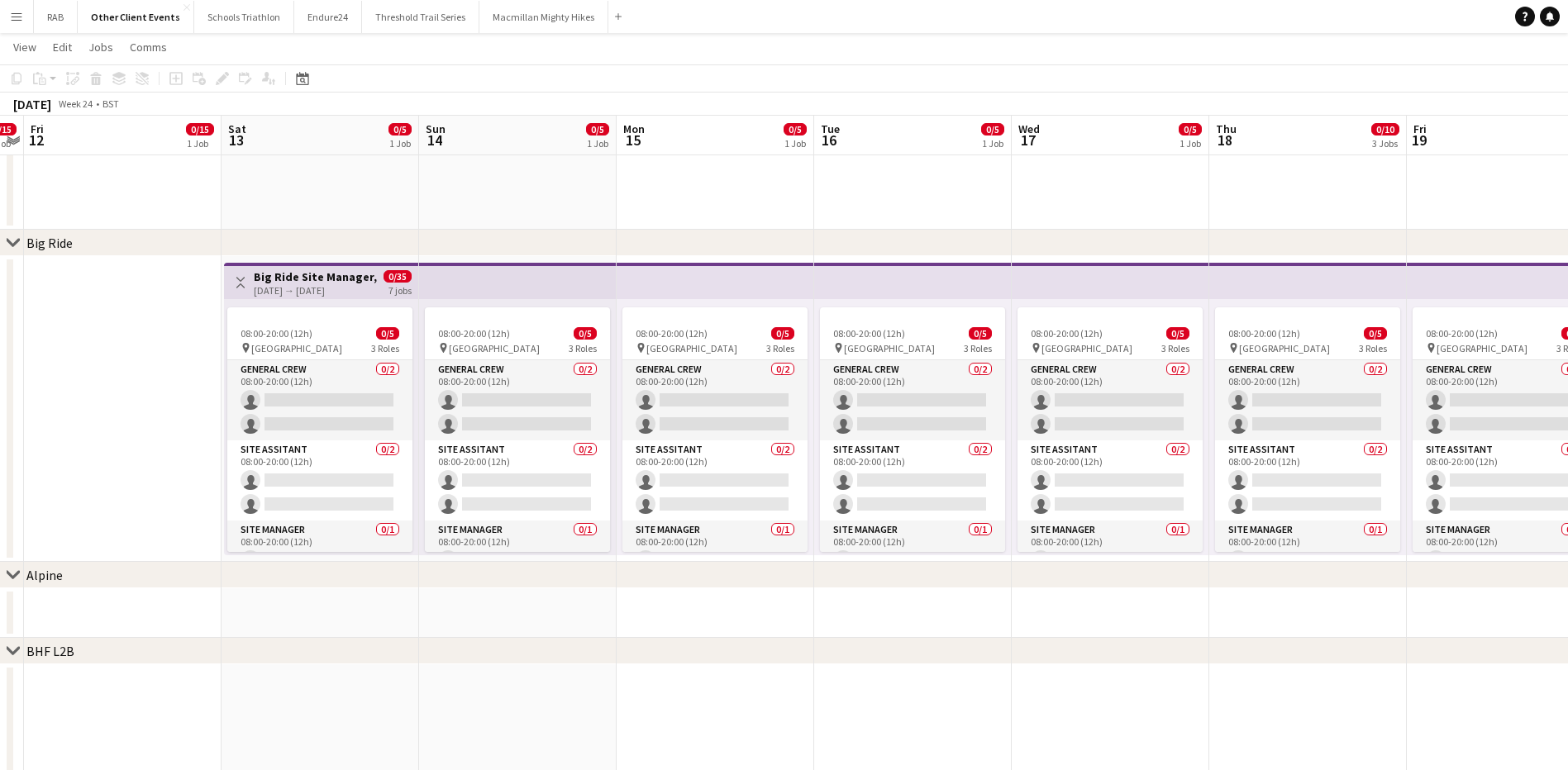
scroll to position [25, 0]
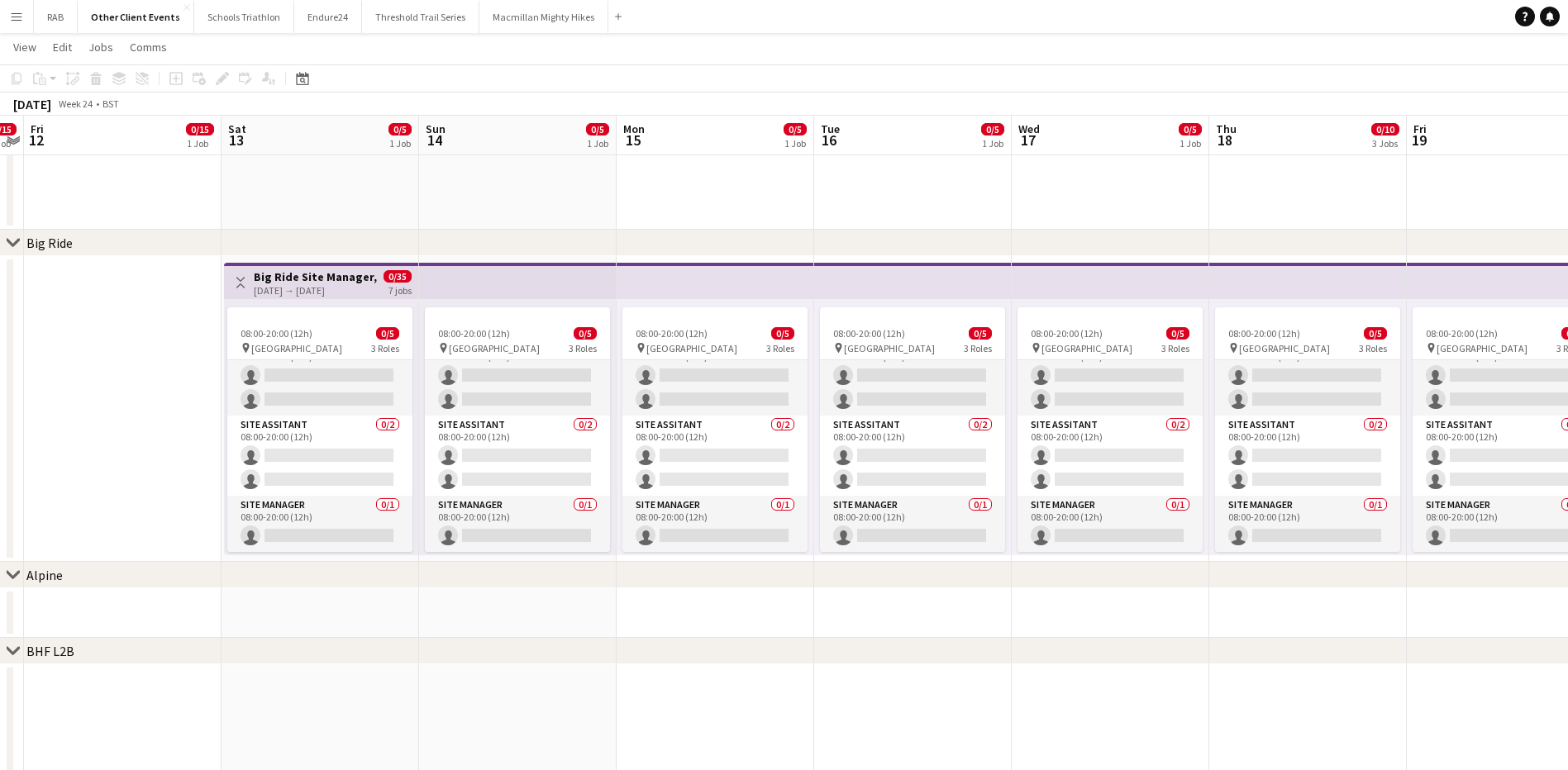
click at [482, 249] on div "chevron-right Big Ride" at bounding box center [784, 242] width 1568 height 26
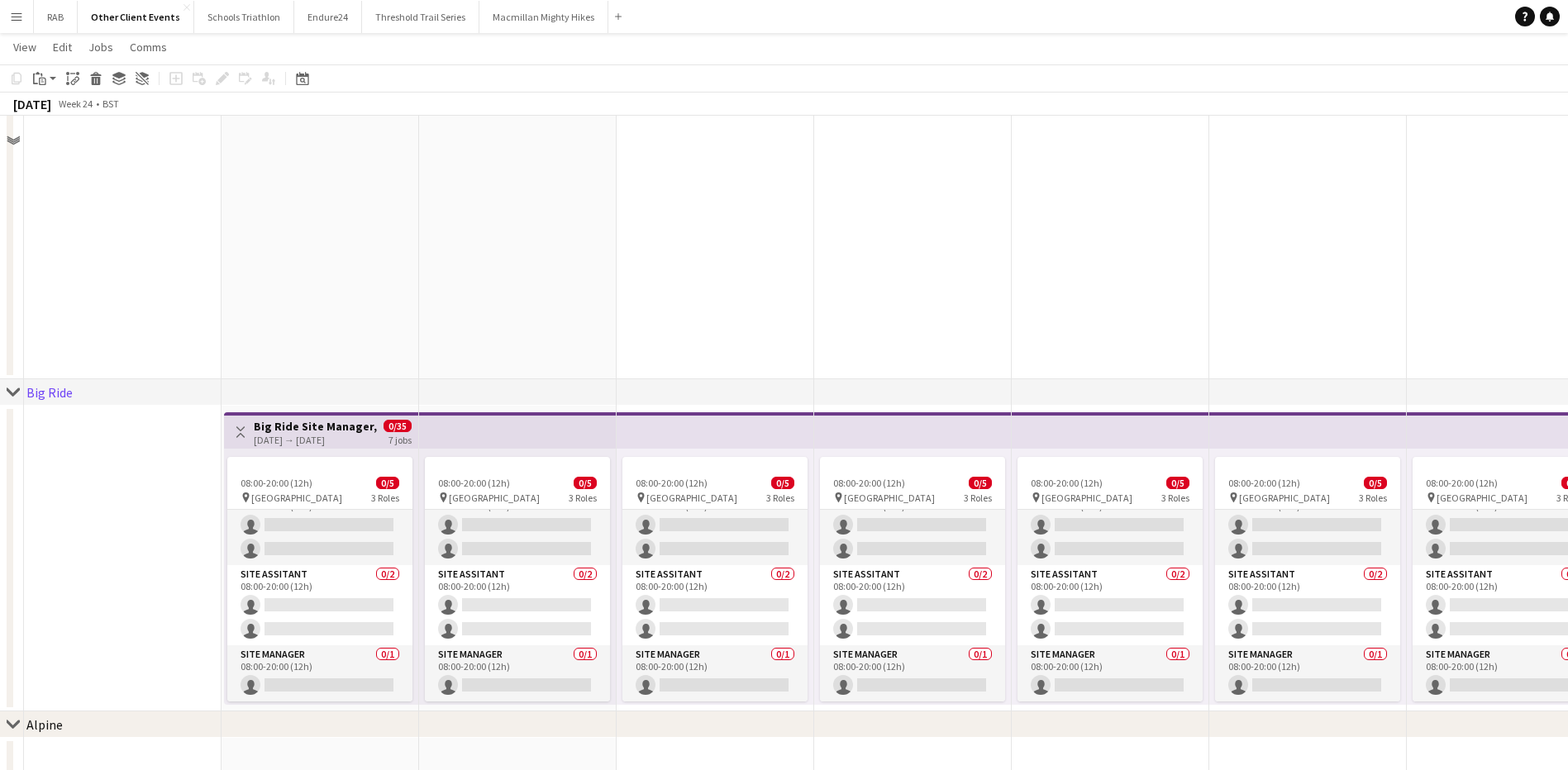
scroll to position [1488, 0]
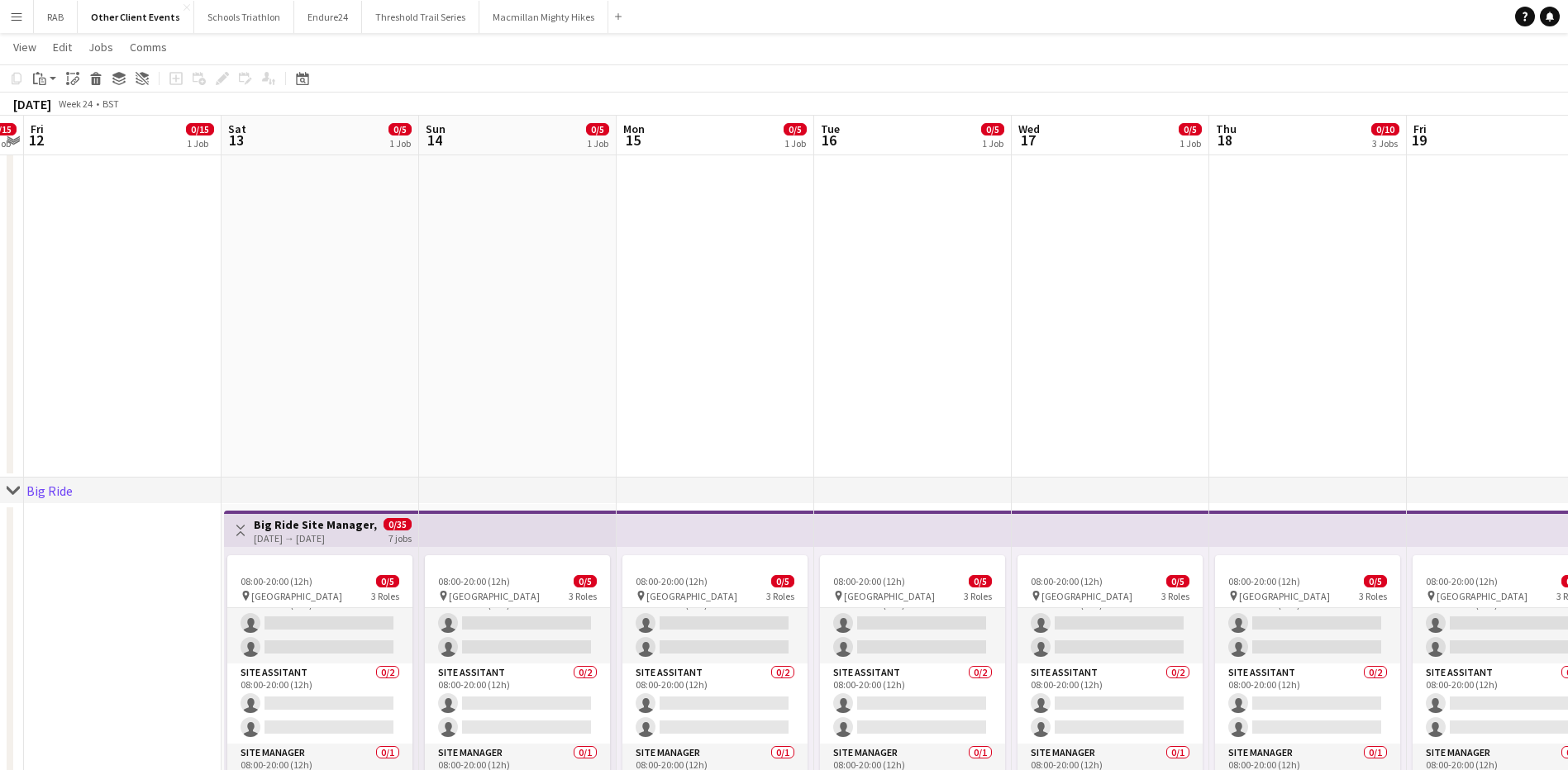
click at [491, 518] on app-top-bar at bounding box center [518, 529] width 198 height 36
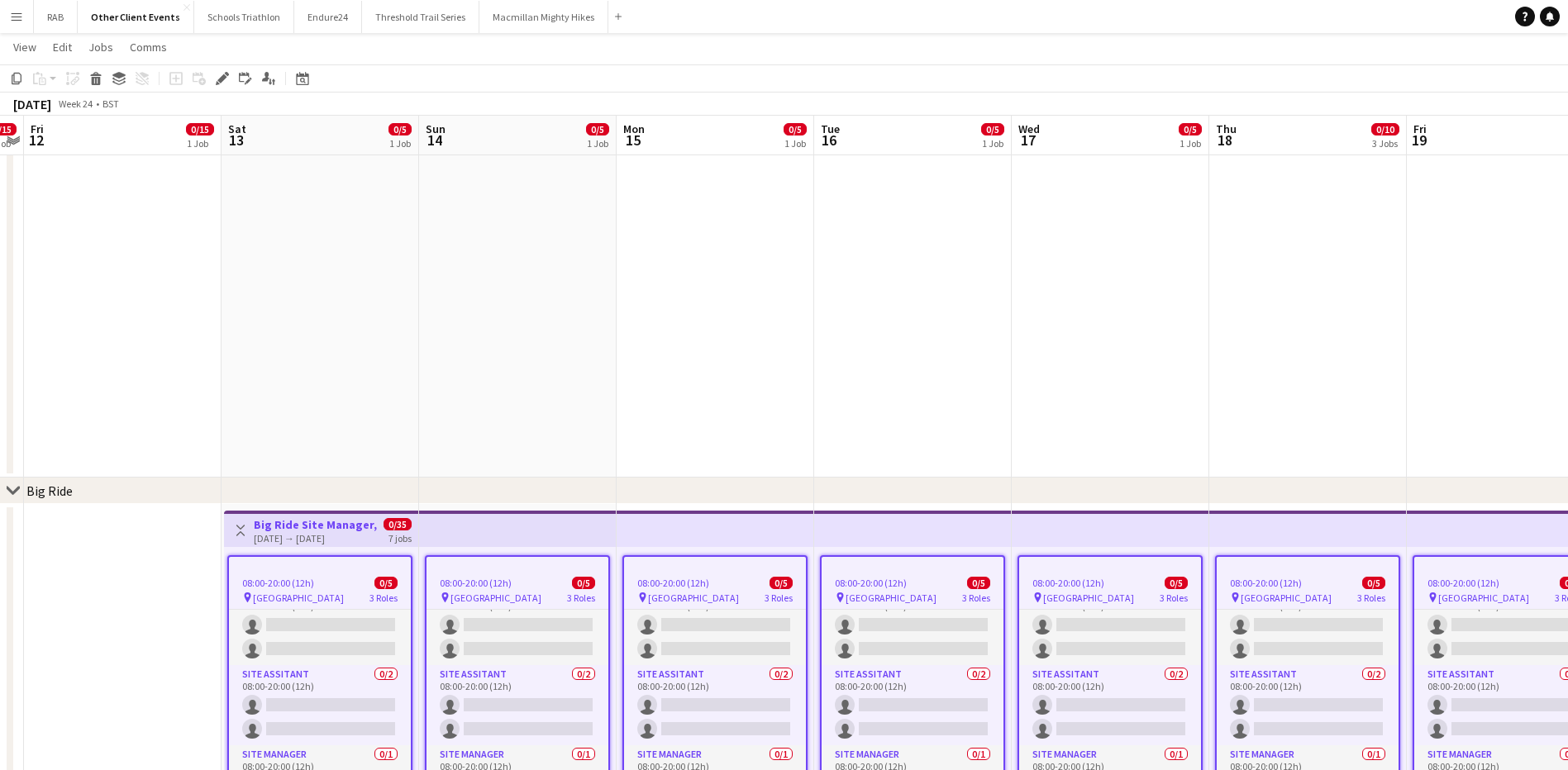
click at [500, 485] on div "chevron-right Big Ride" at bounding box center [784, 490] width 1568 height 26
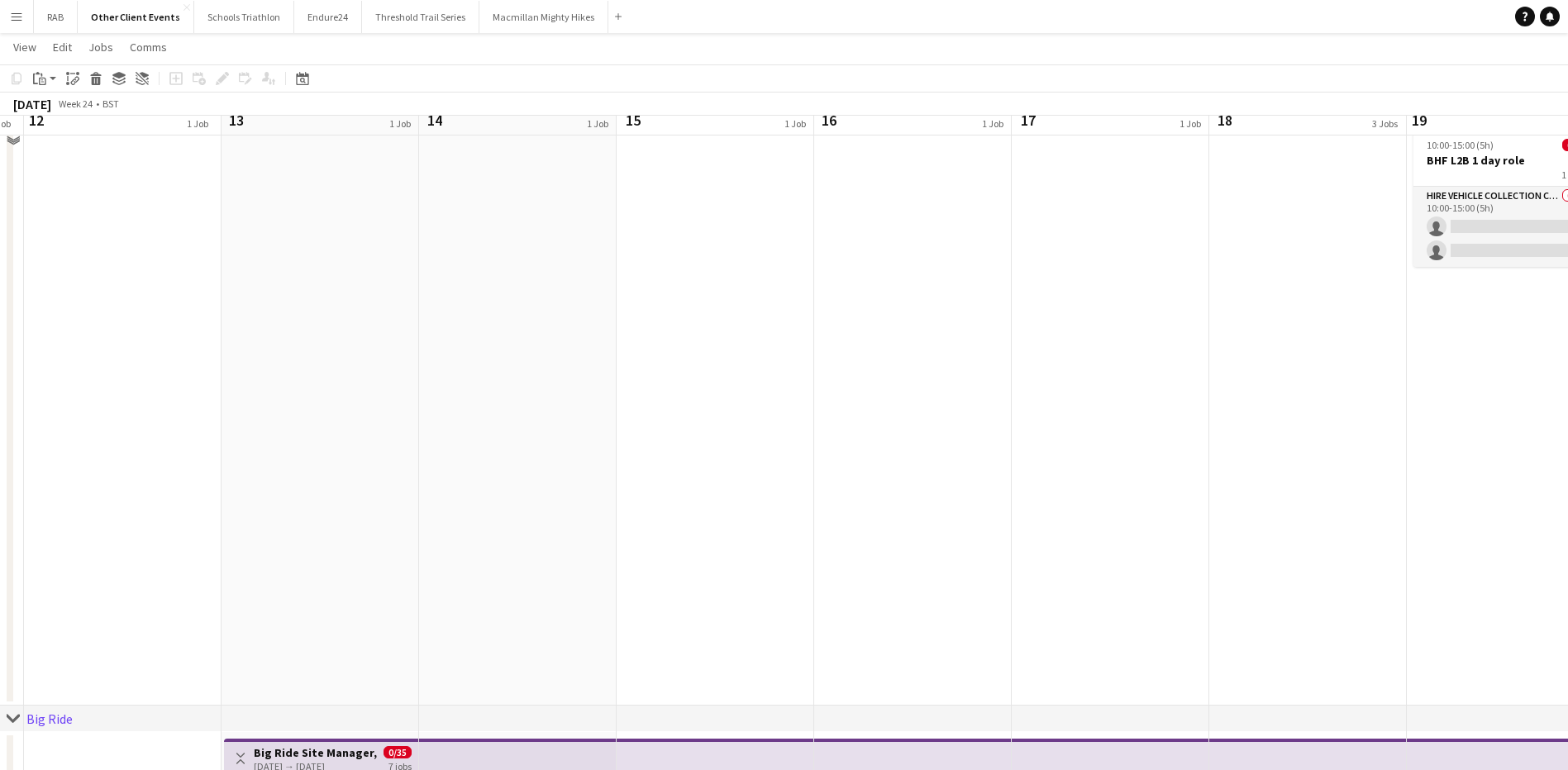
scroll to position [1240, 0]
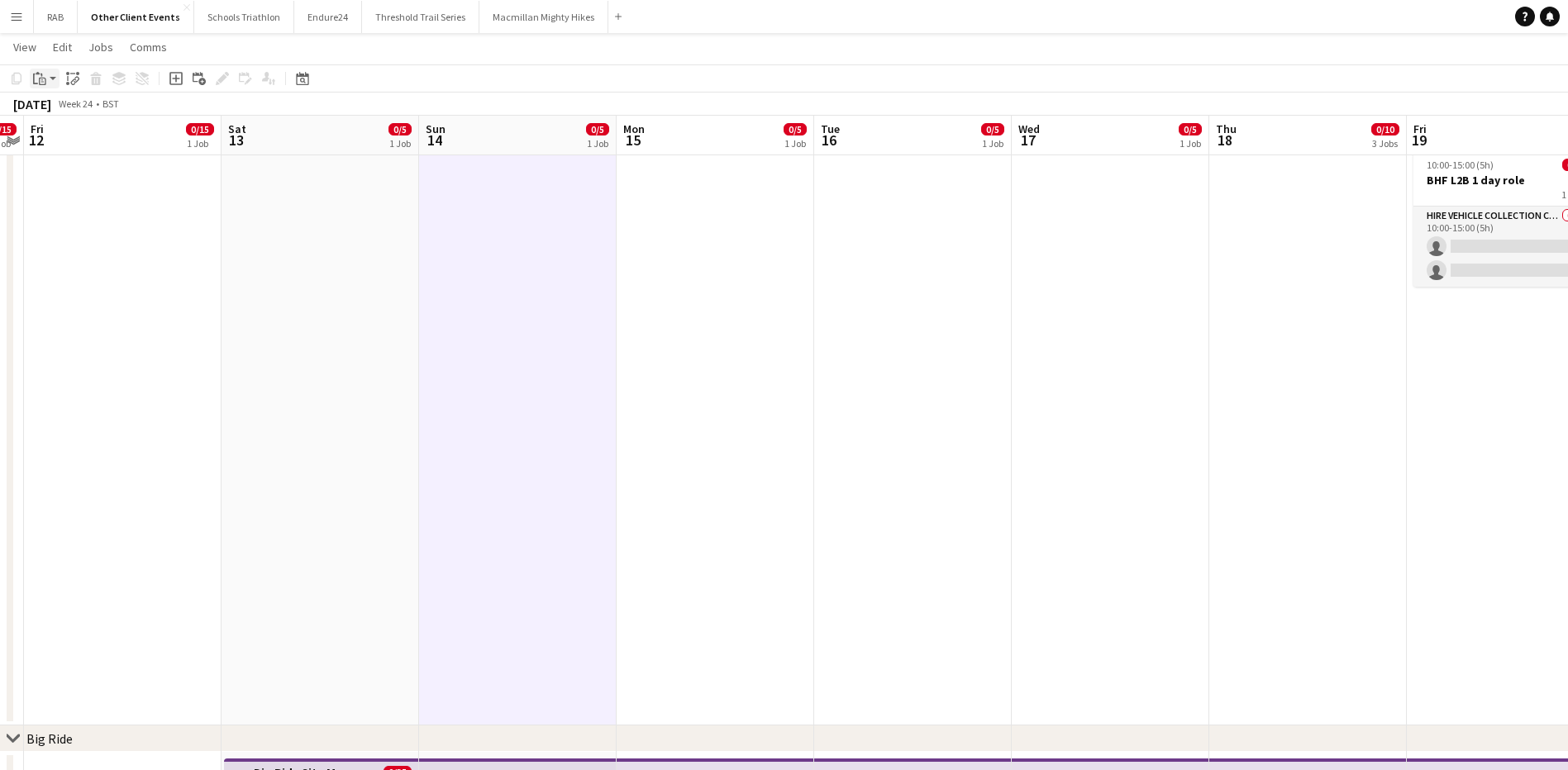
click at [53, 76] on app-action-btn "Paste" at bounding box center [44, 78] width 30 height 20
click at [63, 112] on link "Paste Ctrl+V" at bounding box center [121, 110] width 156 height 15
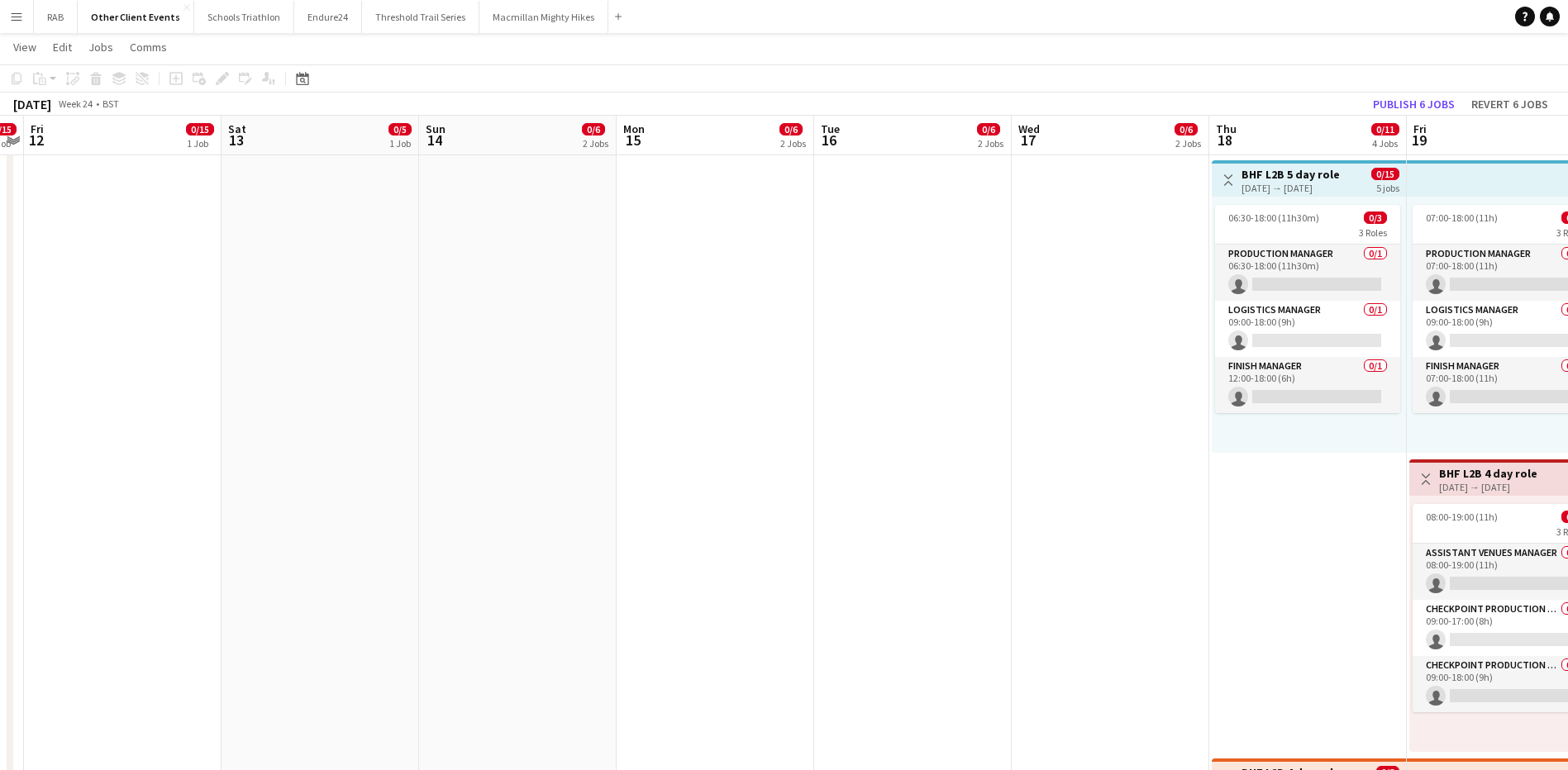
scroll to position [220, 0]
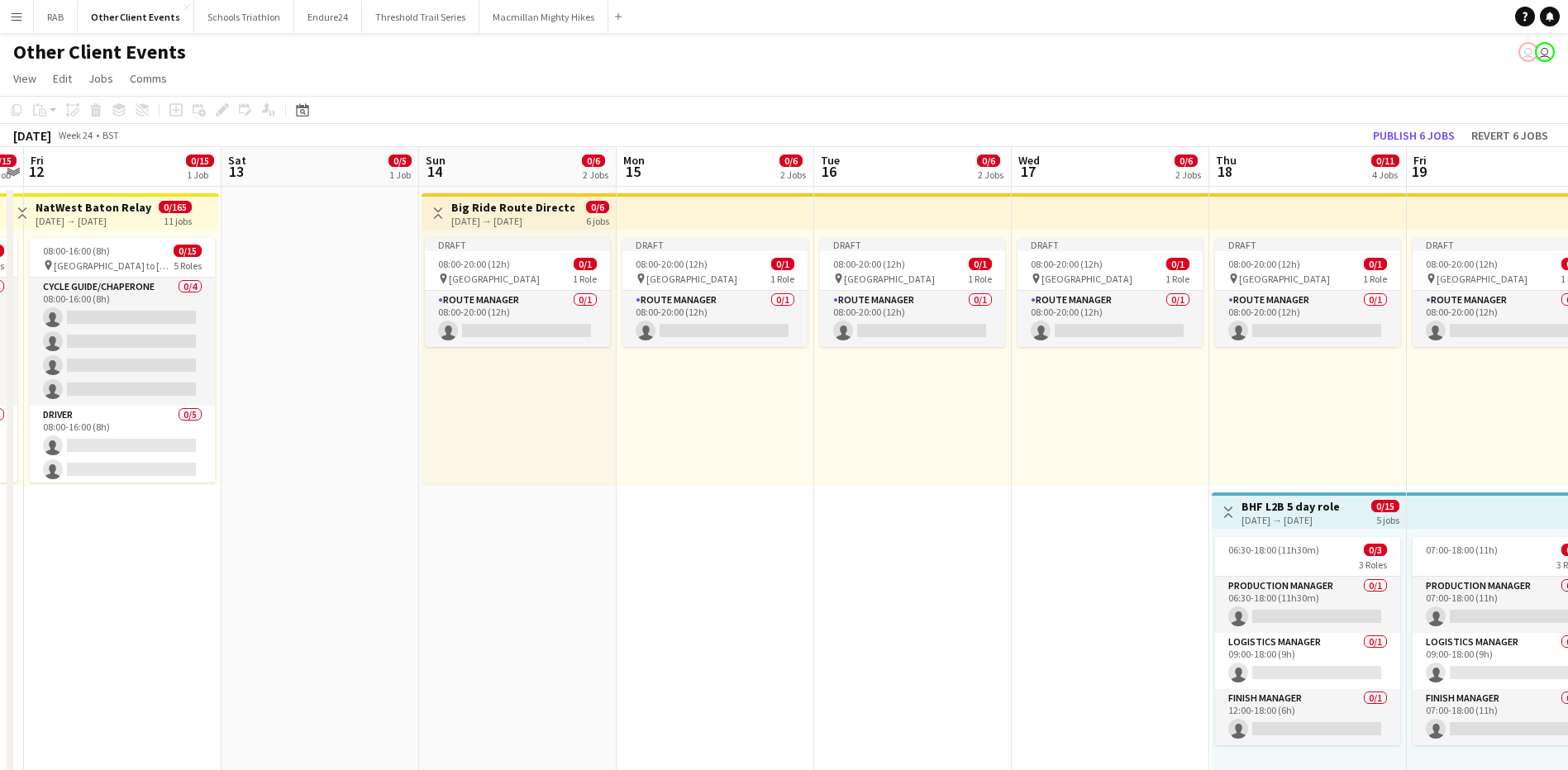
click at [528, 210] on h3 "Big Ride Route Director" at bounding box center [513, 207] width 123 height 15
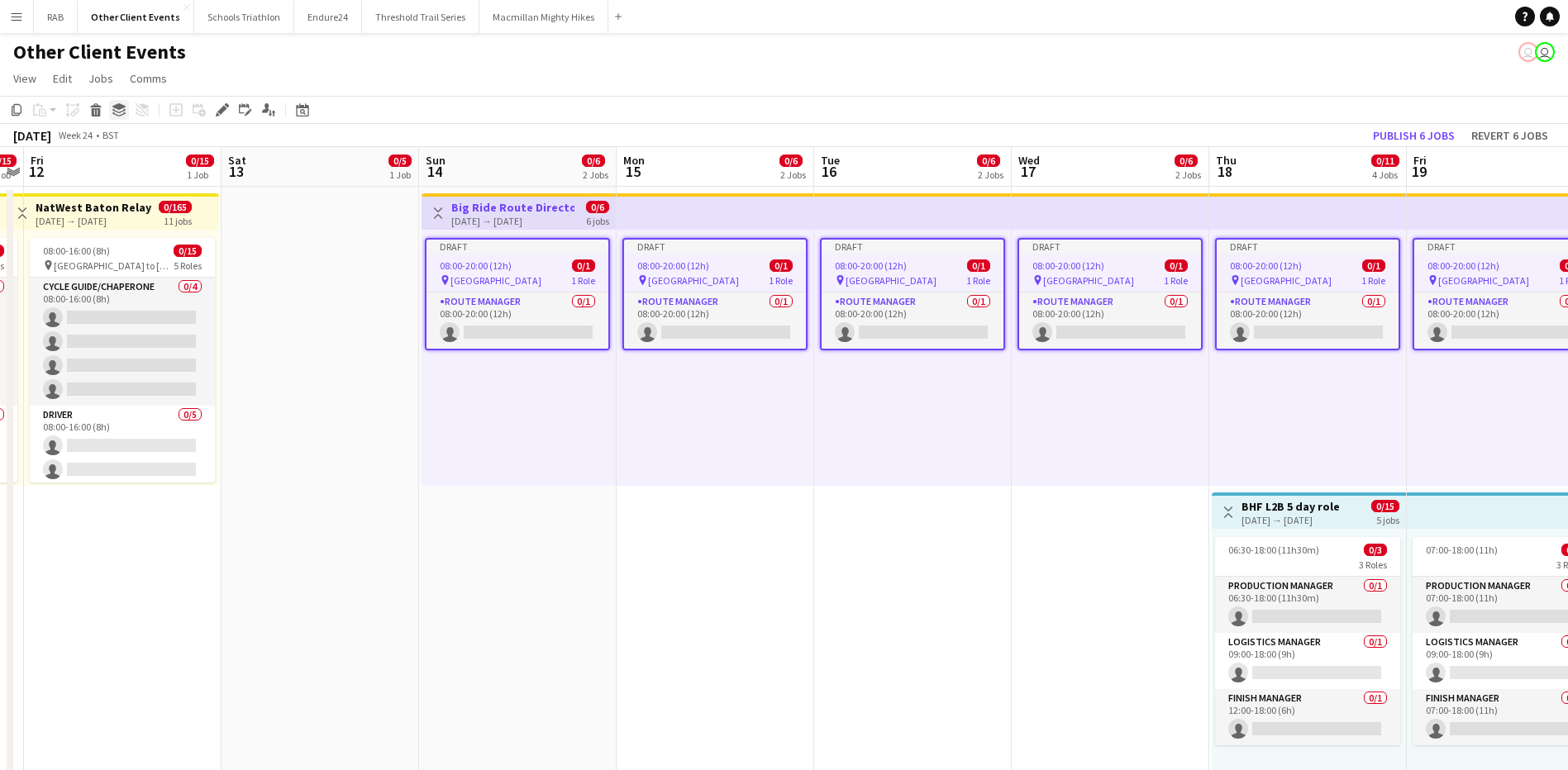
click at [120, 113] on icon "Group" at bounding box center [119, 110] width 13 height 13
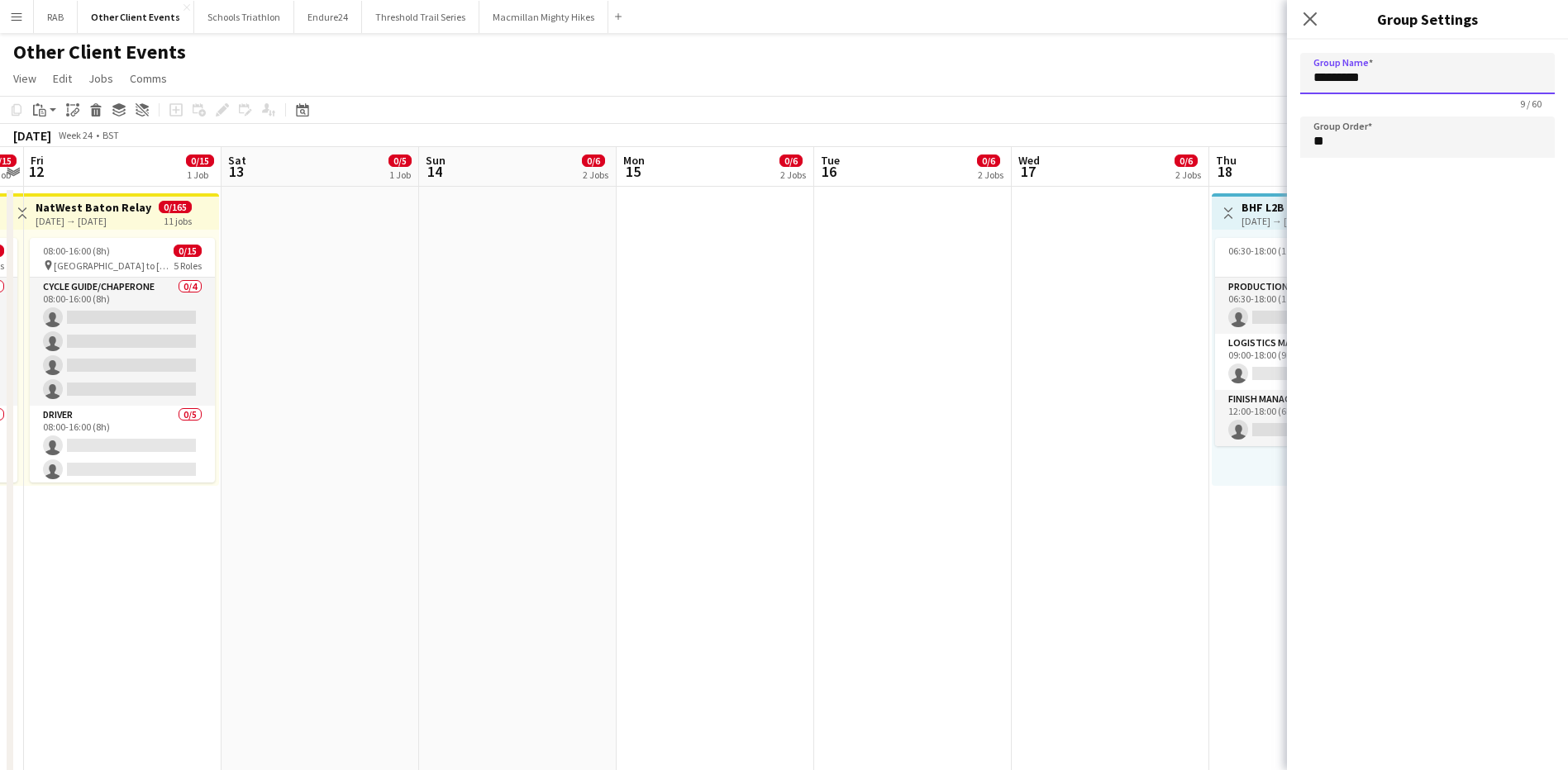
drag, startPoint x: 1380, startPoint y: 89, endPoint x: 1297, endPoint y: 105, distance: 84.5
drag, startPoint x: 1336, startPoint y: 144, endPoint x: 1305, endPoint y: 143, distance: 31.0
click at [1305, 143] on input "**" at bounding box center [1427, 138] width 255 height 41
type input "*"
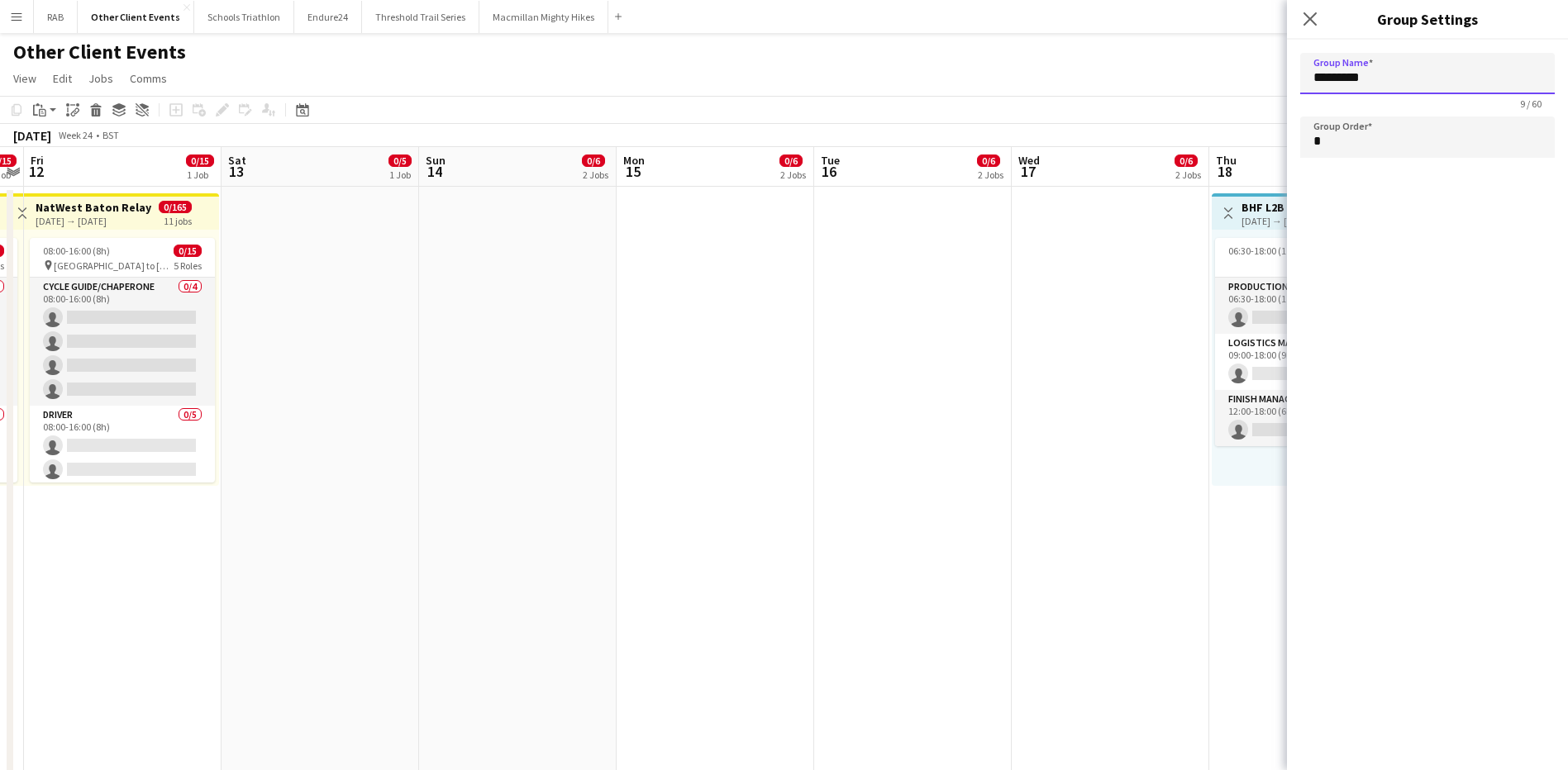
drag, startPoint x: 1389, startPoint y: 75, endPoint x: 1298, endPoint y: 76, distance: 91.0
click at [1298, 76] on form "Group Name ********* 9 / 60 Group Order *" at bounding box center [1427, 108] width 281 height 138
click at [1308, 14] on icon "Close pop-in" at bounding box center [1309, 18] width 15 height 15
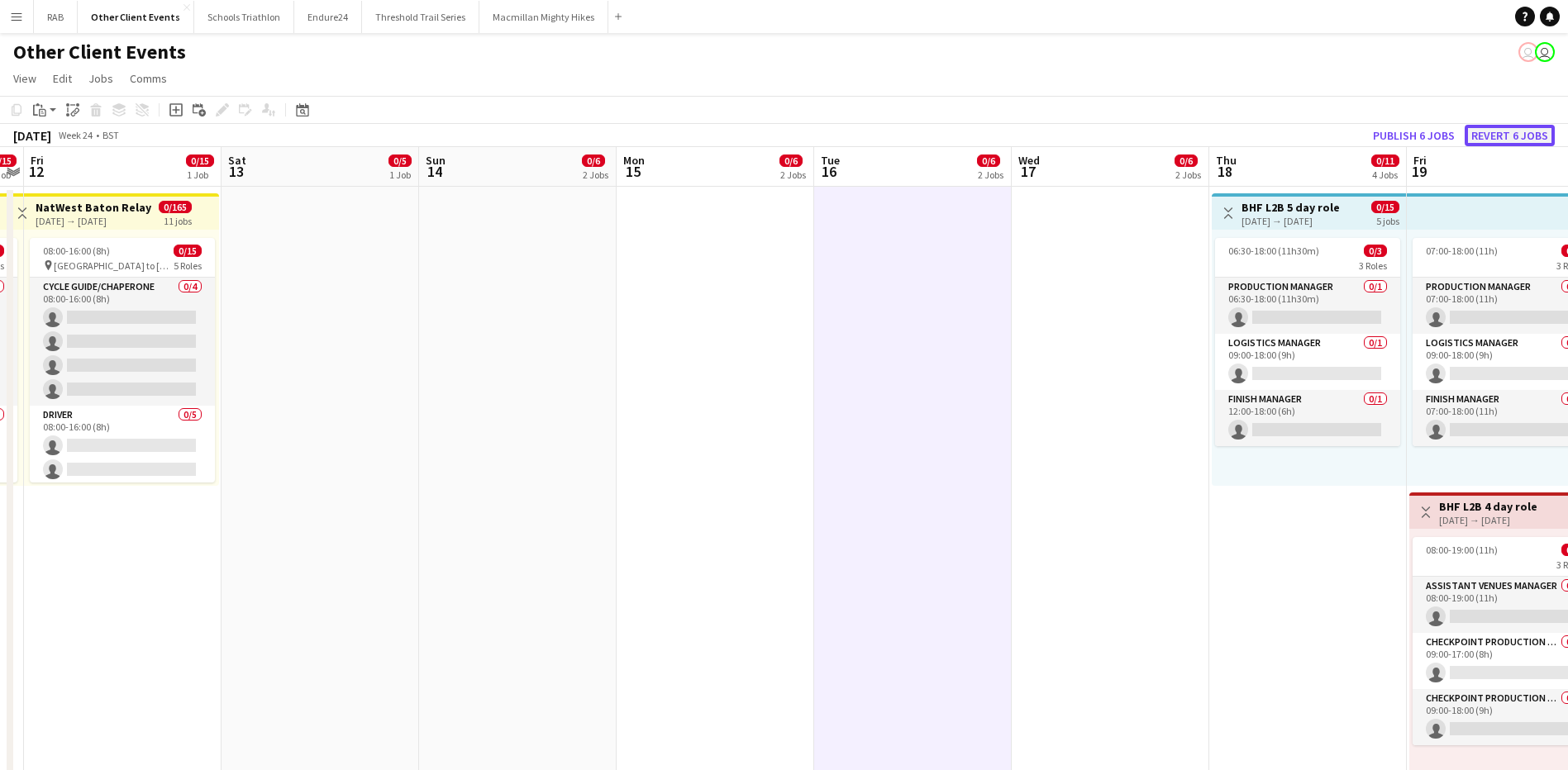
click at [1425, 134] on button "Revert 6 jobs" at bounding box center [1510, 136] width 90 height 22
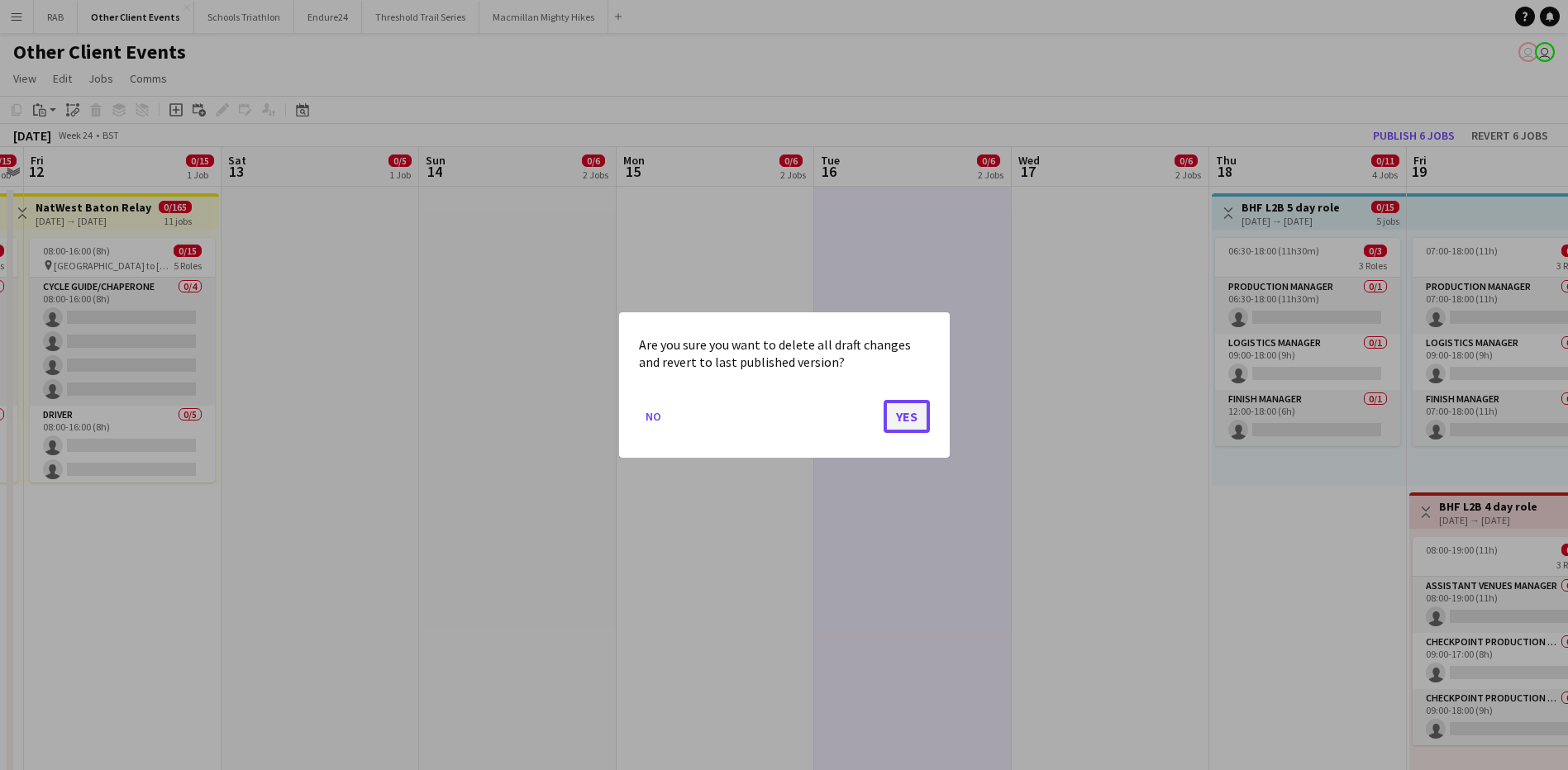
click at [925, 413] on button "Yes" at bounding box center [906, 416] width 46 height 33
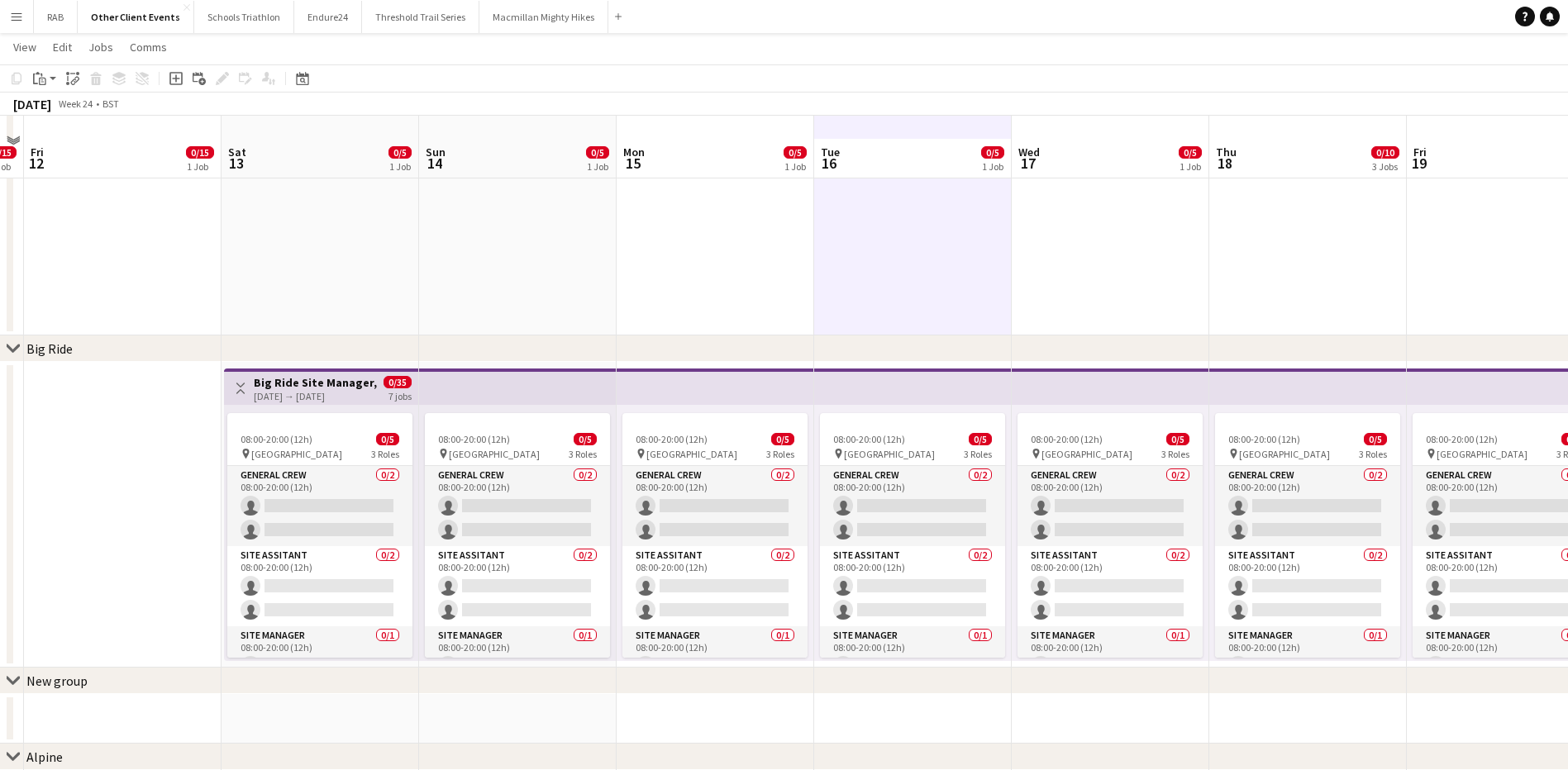
scroll to position [1652, 0]
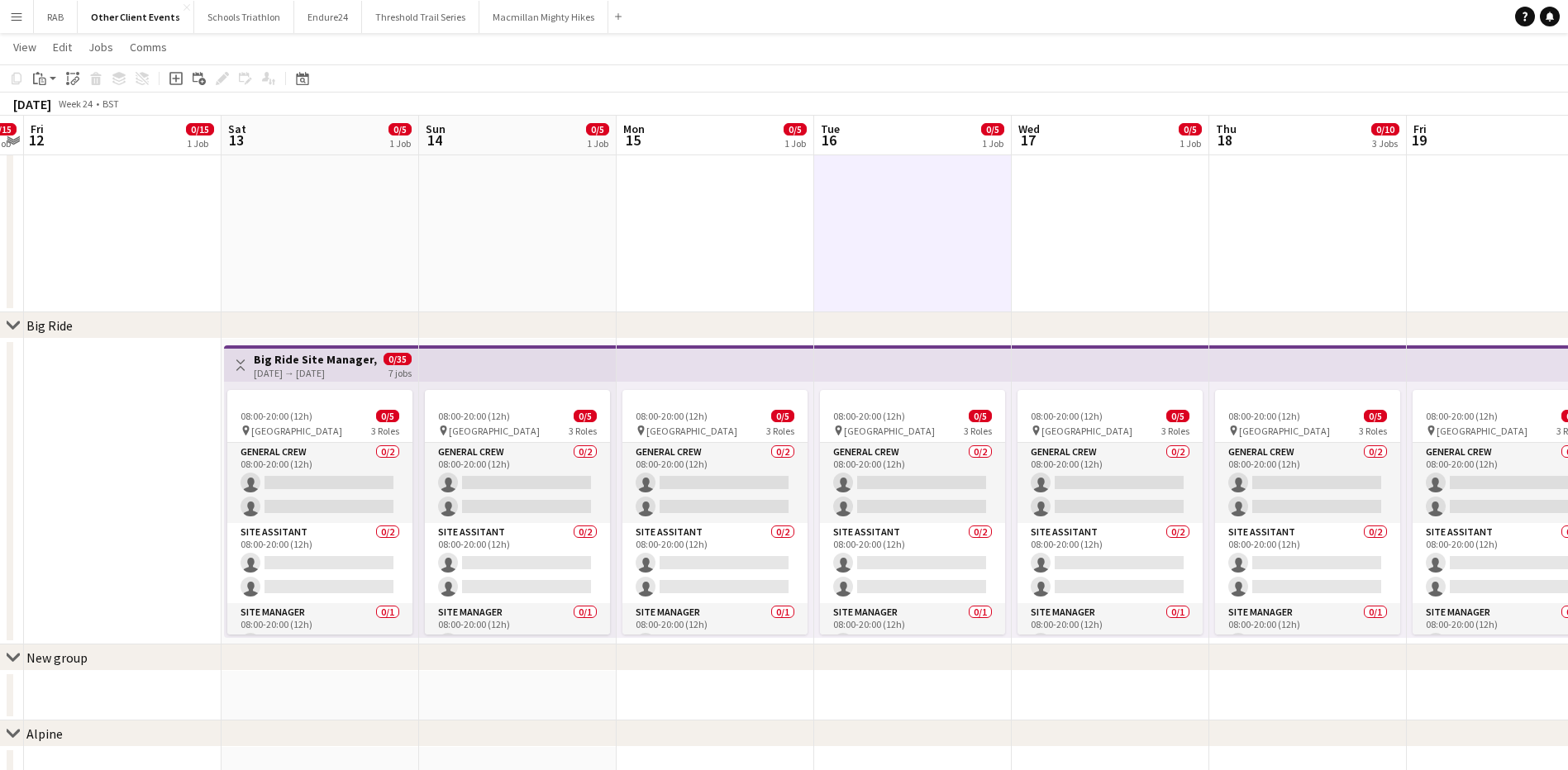
click at [340, 320] on div "chevron-right Big Ride" at bounding box center [784, 325] width 1568 height 26
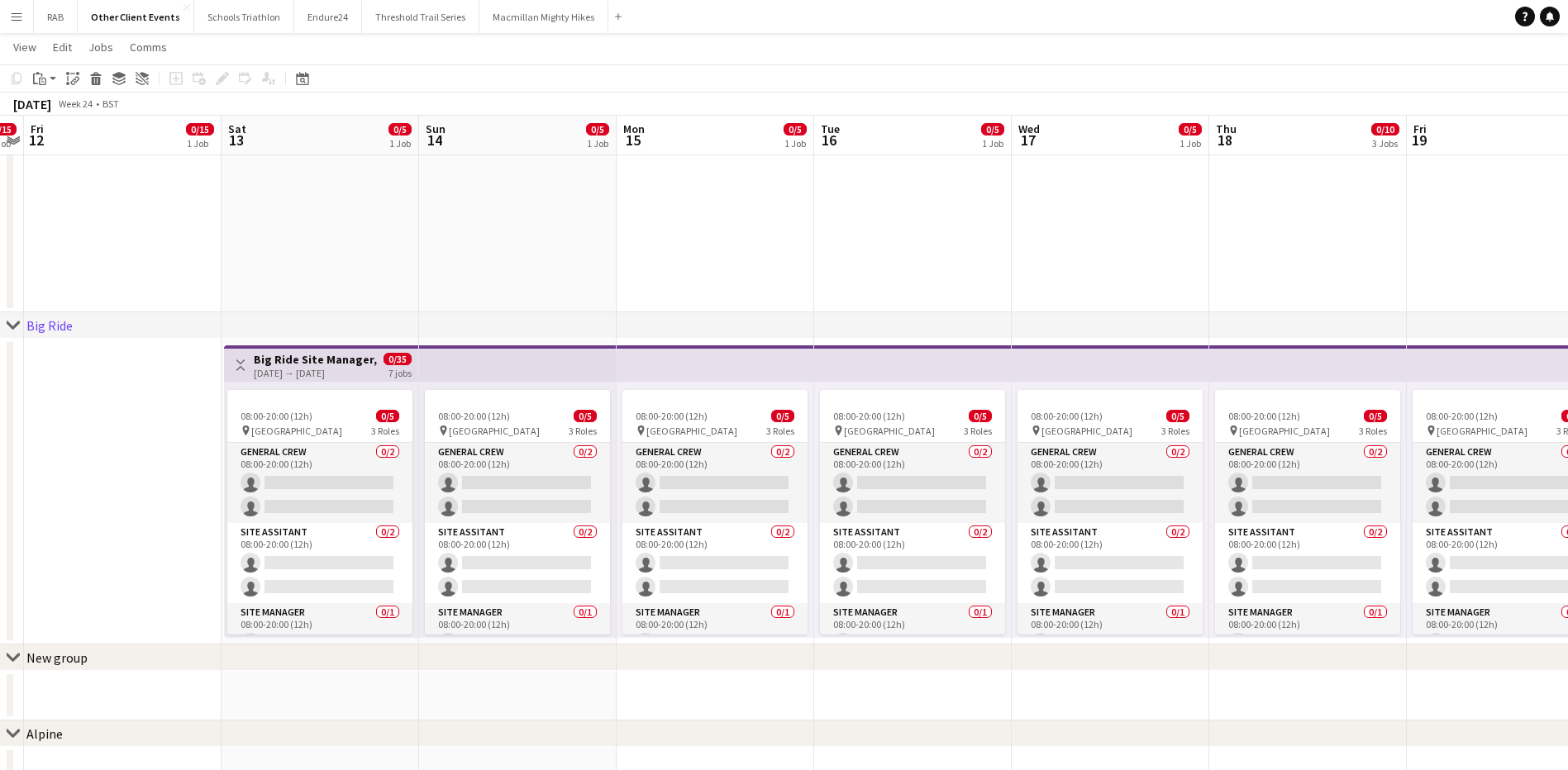
click at [272, 639] on app-date-cell "Toggle View Big Ride Site Manager, Site Assistance and Campsite Set Up [DATE] →…" at bounding box center [320, 492] width 198 height 306
click at [482, 639] on app-date-cell "08:00-20:00 (12h) 0/5 pin Ireland 3 Roles General Crew 0/2 08:00-20:00 (12h) si…" at bounding box center [518, 492] width 198 height 306
click at [54, 78] on app-action-btn "Paste" at bounding box center [44, 78] width 30 height 20
click at [58, 106] on link "Paste Ctrl+V" at bounding box center [121, 110] width 156 height 15
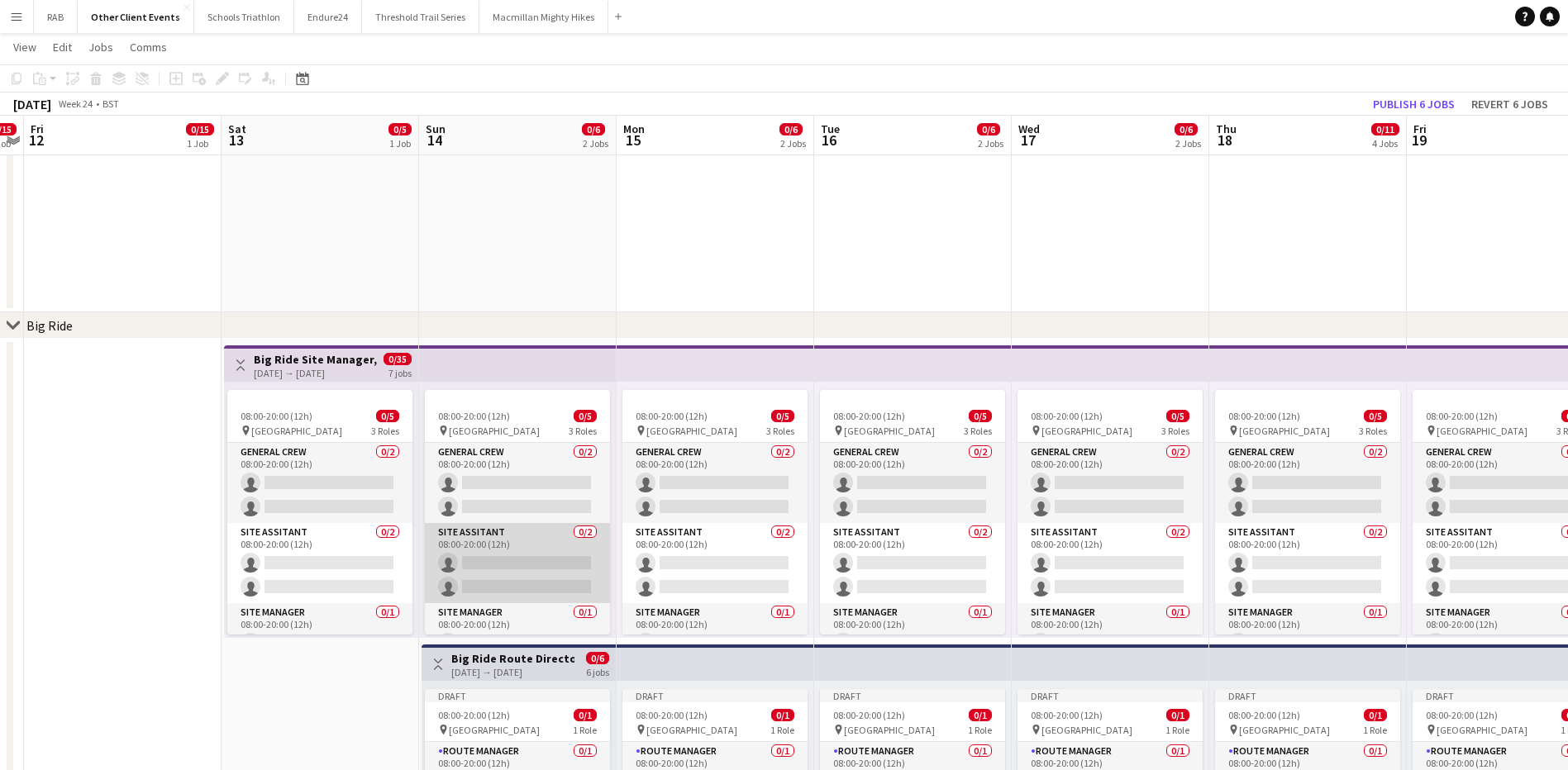
scroll to position [20, 0]
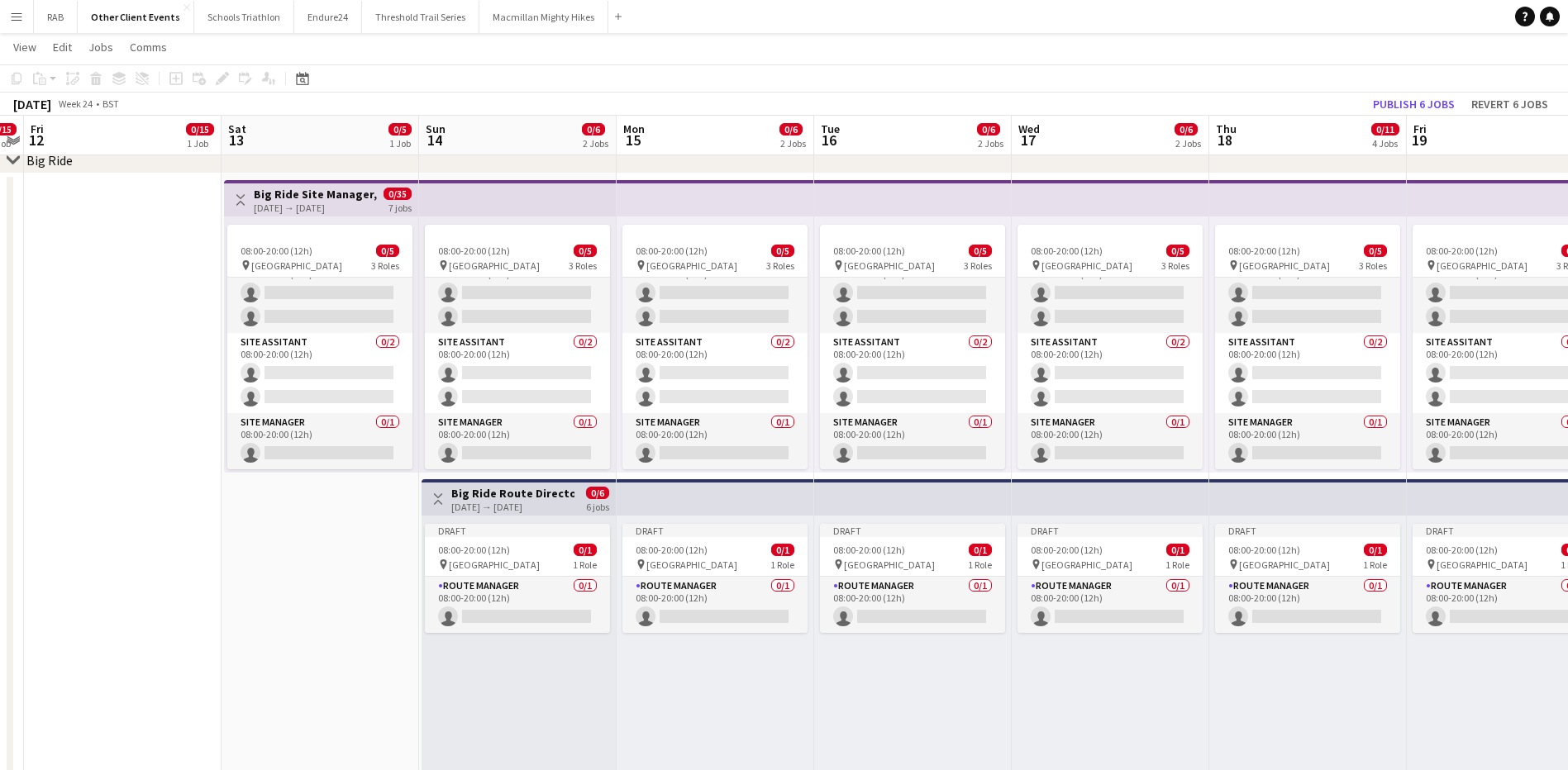
click at [525, 494] on h3 "Big Ride Route Director" at bounding box center [513, 493] width 123 height 15
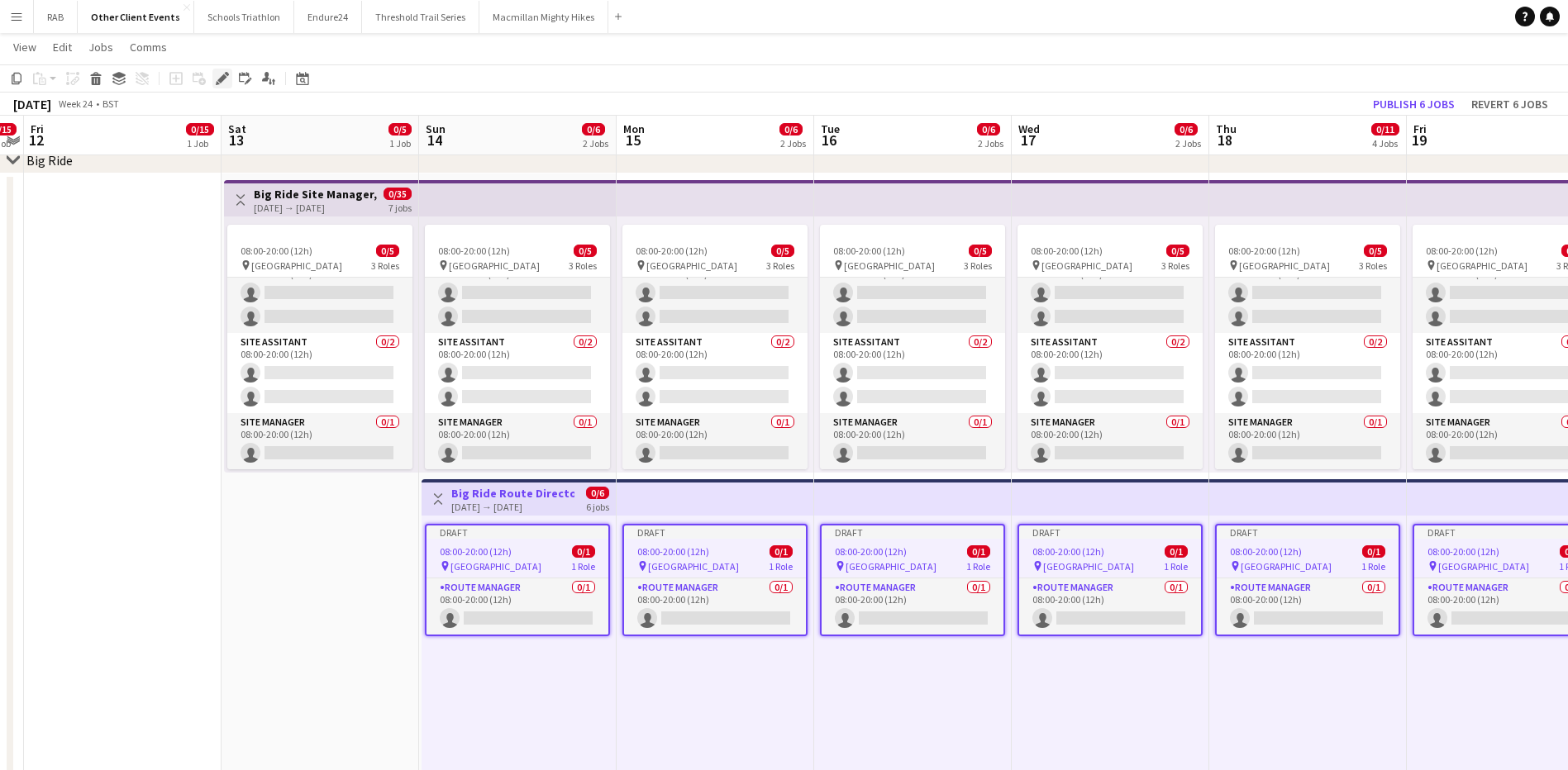
click at [216, 69] on div "Edit" at bounding box center [222, 78] width 20 height 20
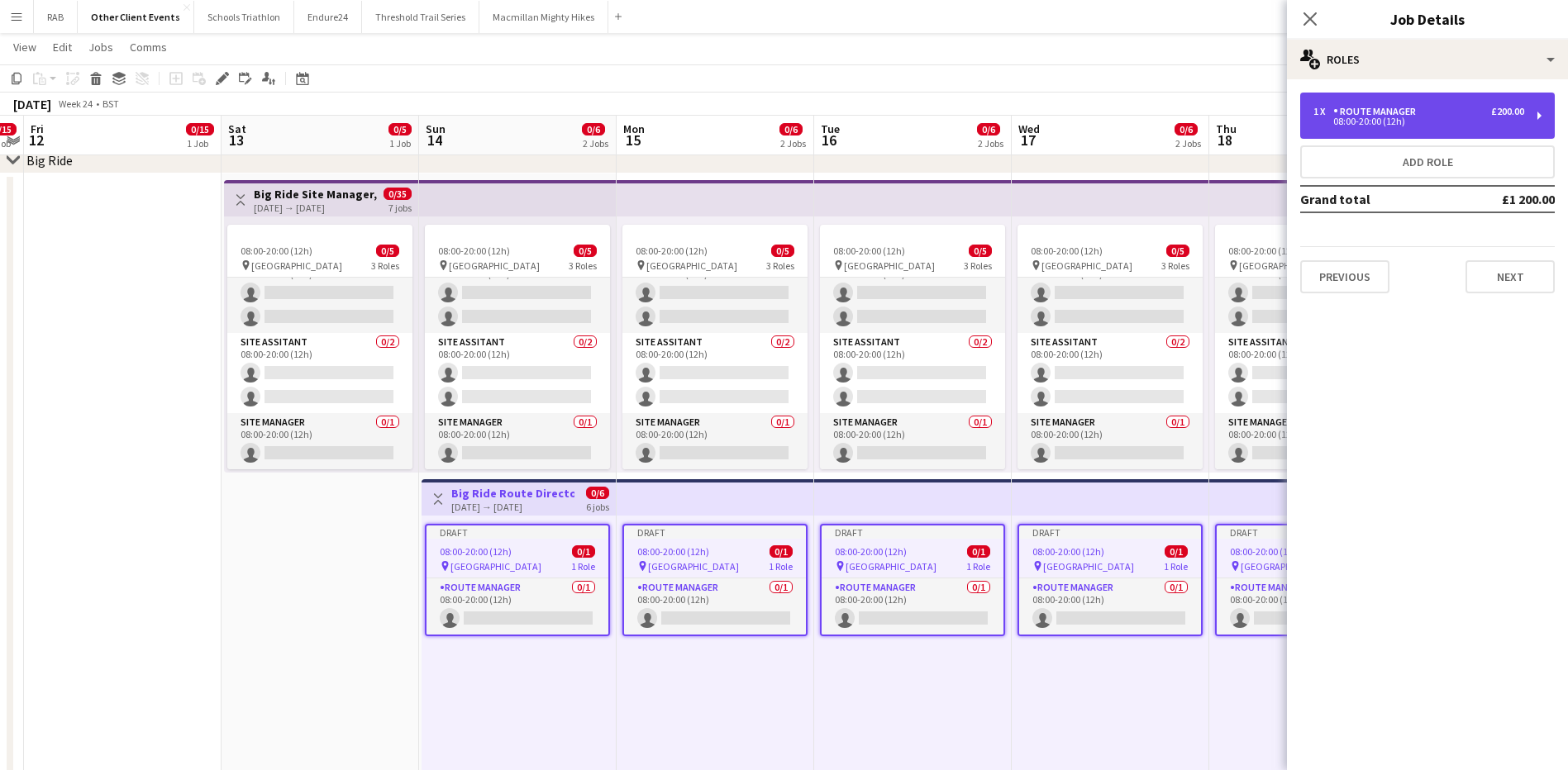
click at [1420, 117] on div "Route Manager" at bounding box center [1377, 112] width 89 height 12
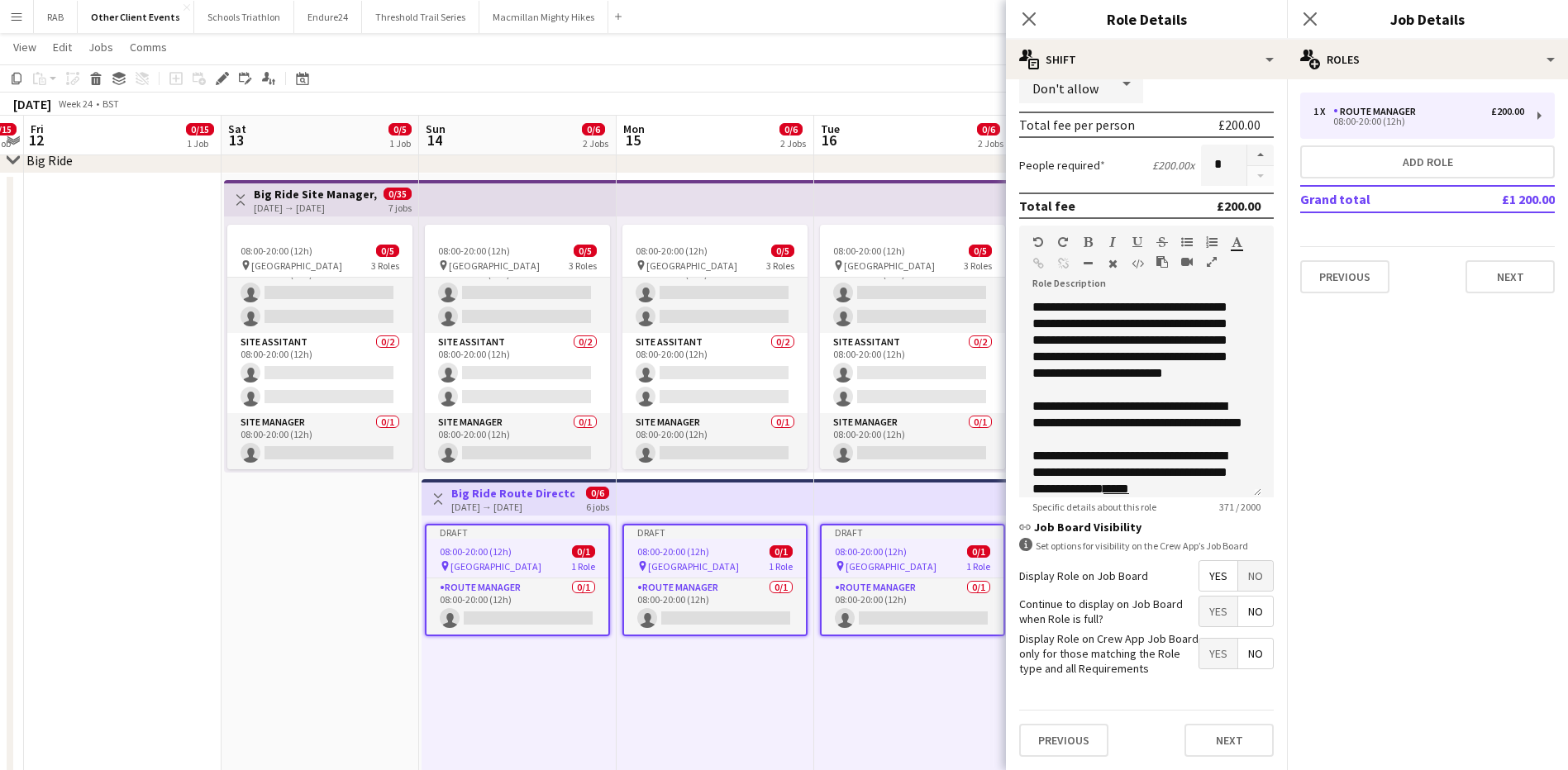
click at [1244, 575] on span "No" at bounding box center [1255, 576] width 35 height 30
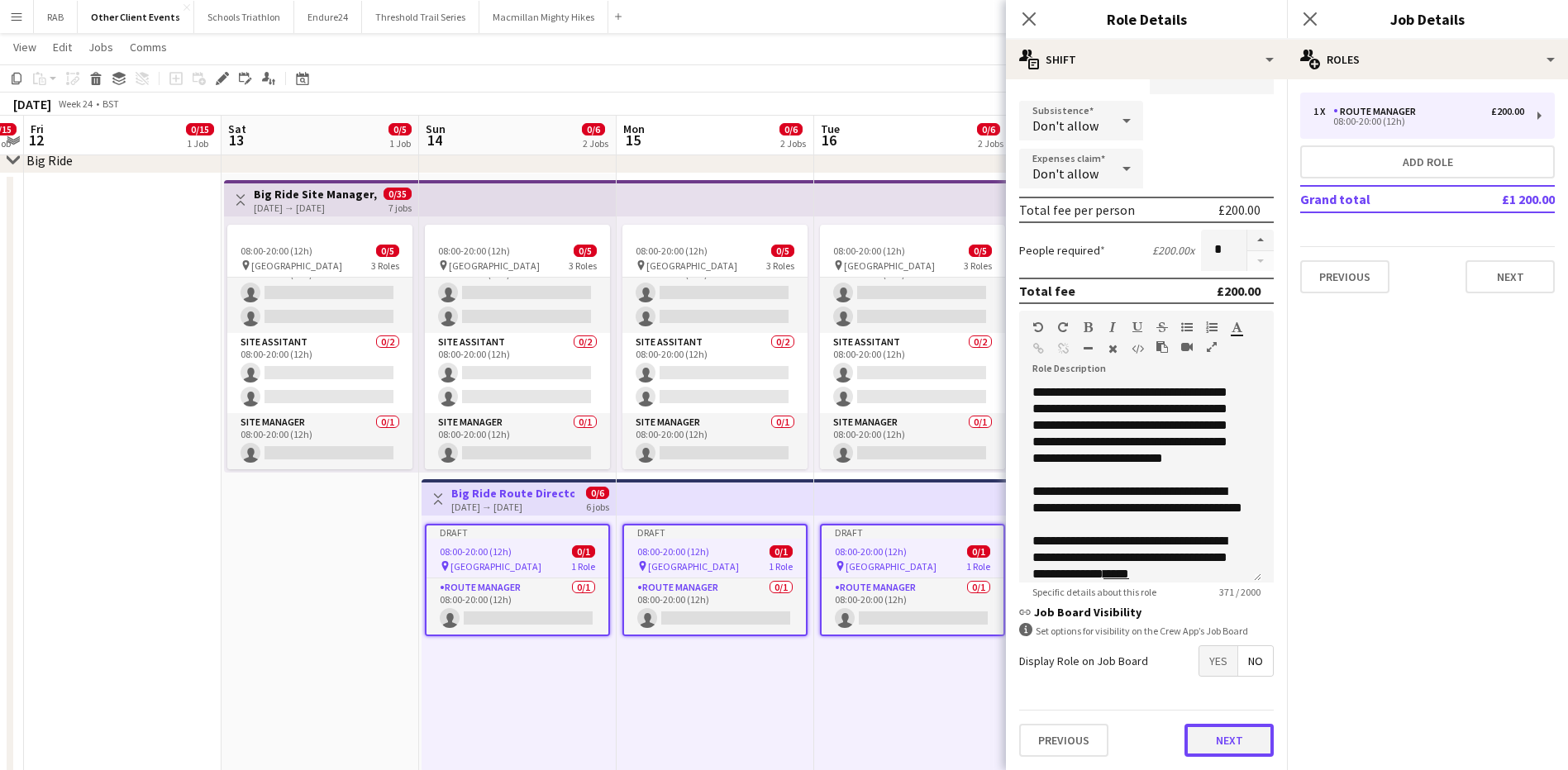
click at [1223, 699] on button "Next" at bounding box center [1228, 740] width 89 height 33
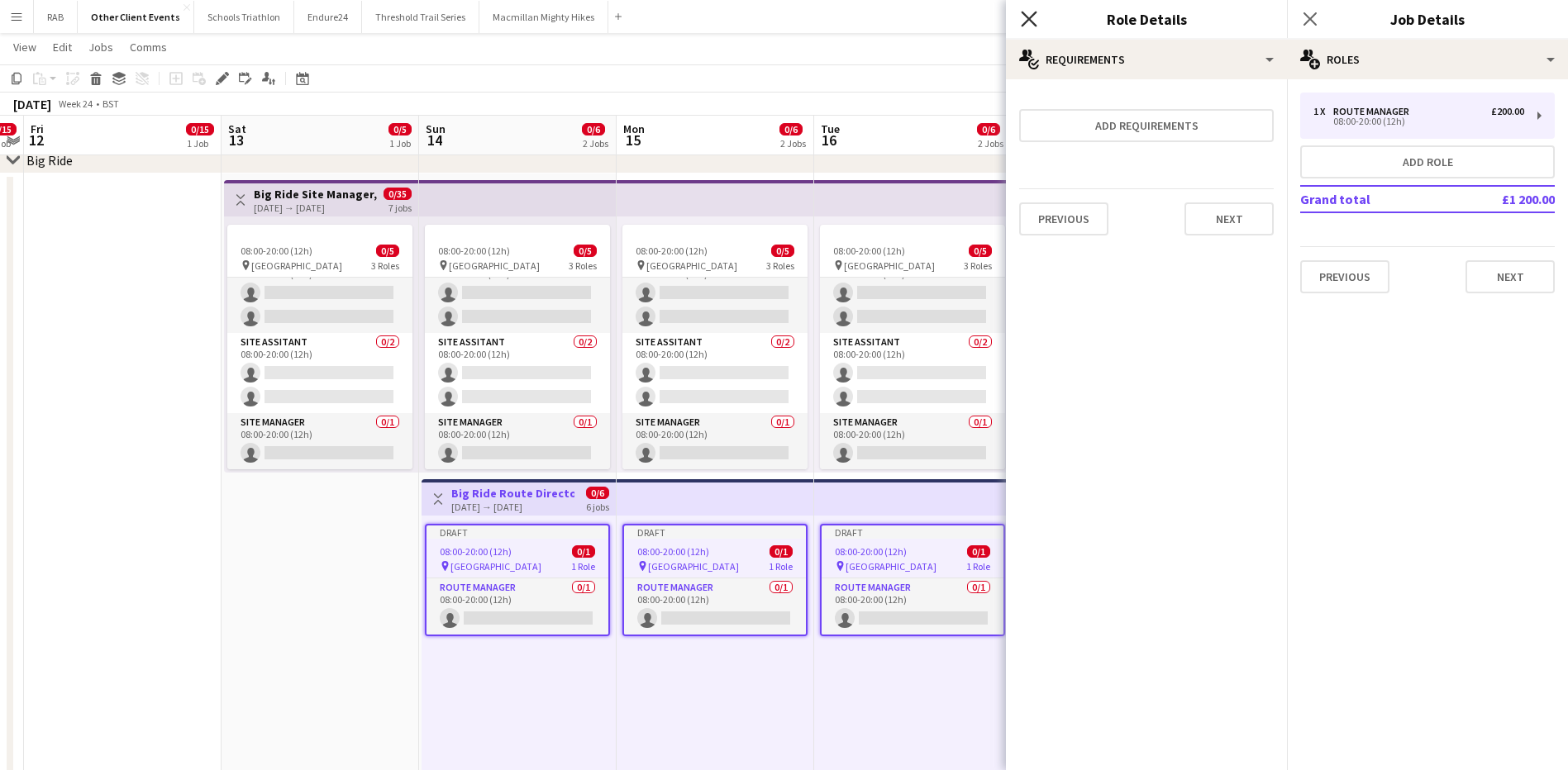
click at [1034, 16] on icon "Close pop-in" at bounding box center [1027, 18] width 15 height 15
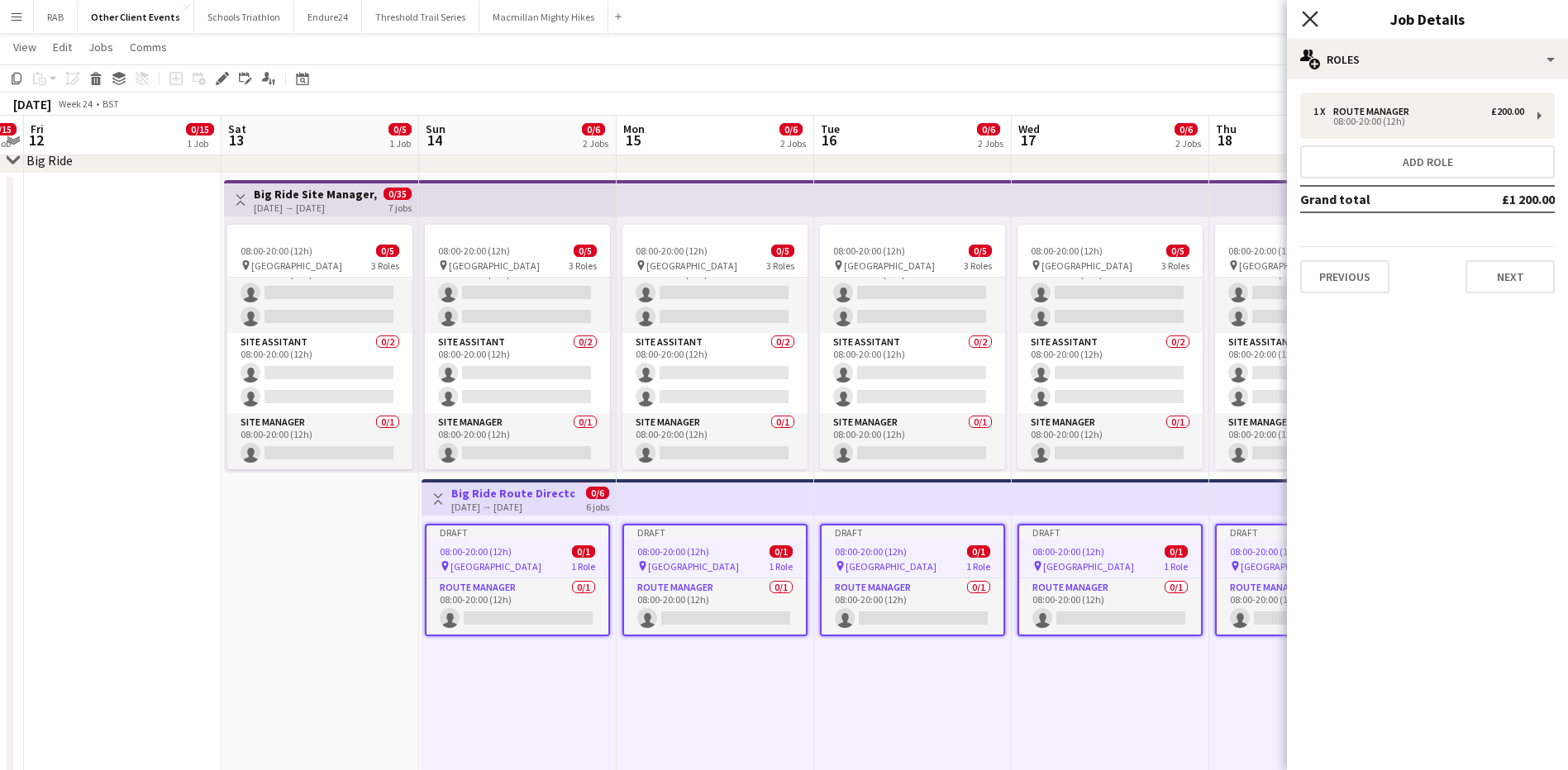
click at [1313, 21] on icon at bounding box center [1309, 18] width 15 height 15
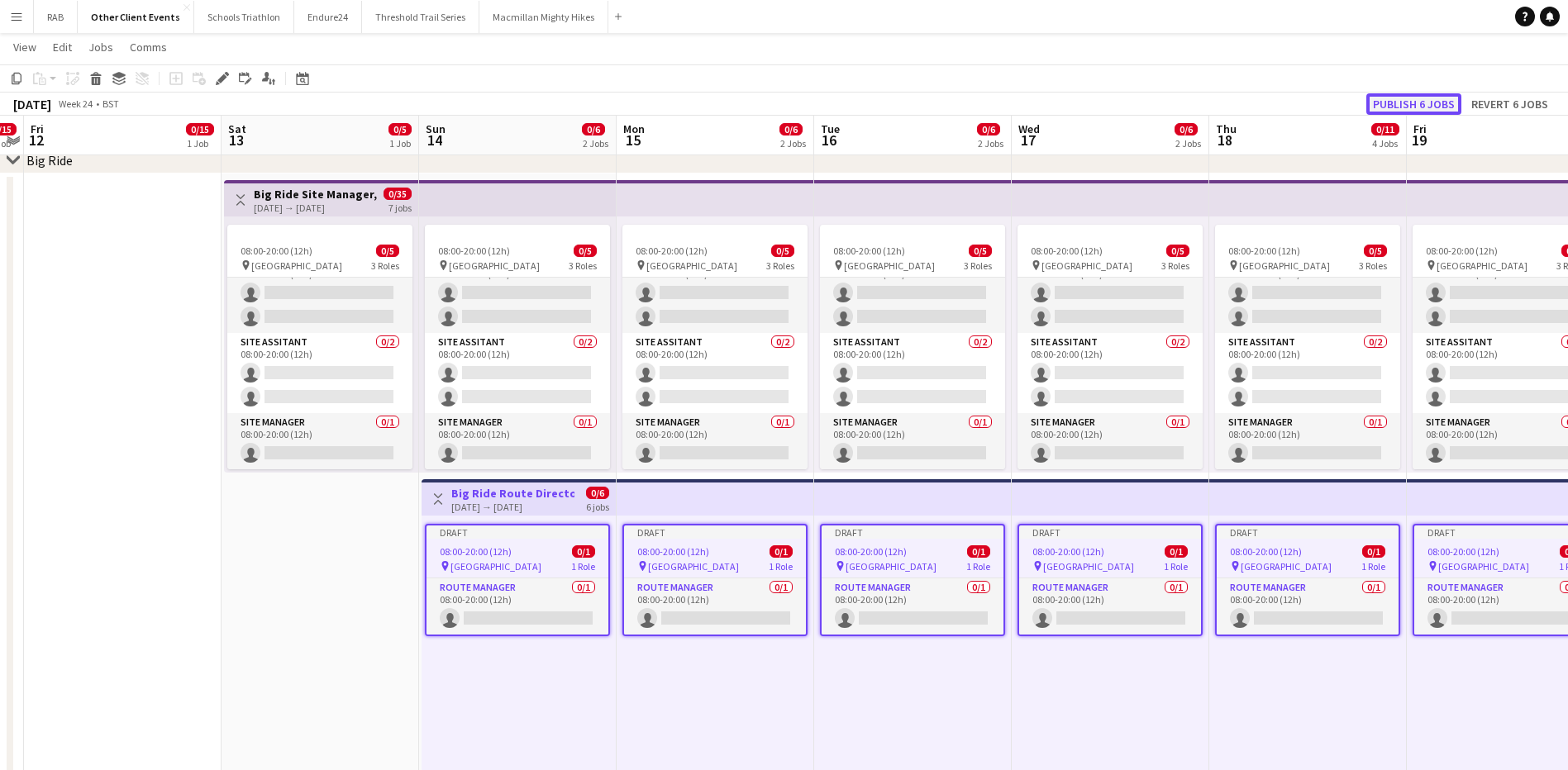
click at [1387, 106] on button "Publish 6 jobs" at bounding box center [1413, 104] width 95 height 22
click at [300, 76] on icon at bounding box center [302, 78] width 13 height 13
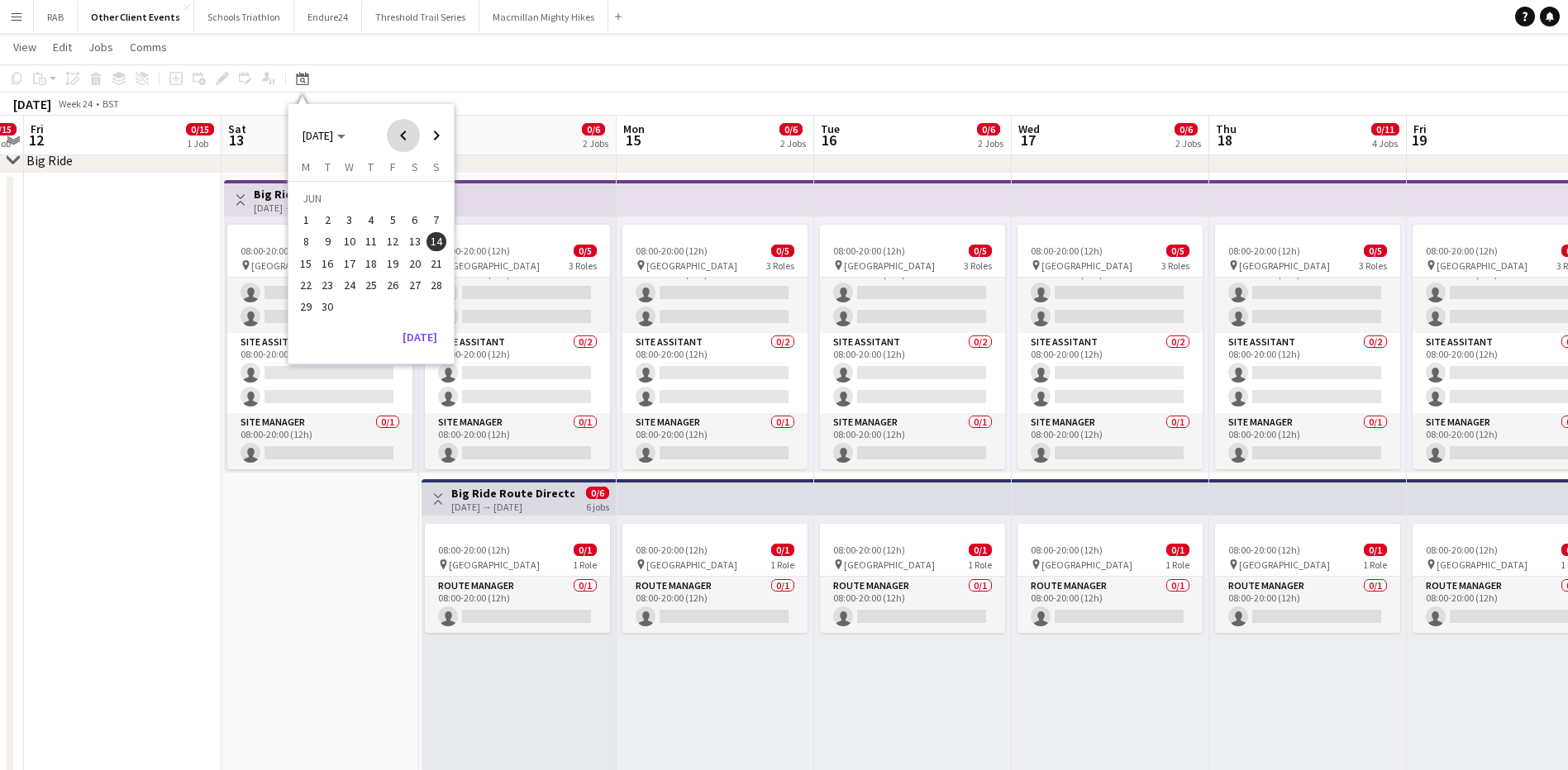
click at [400, 138] on span "Previous month" at bounding box center [403, 135] width 33 height 33
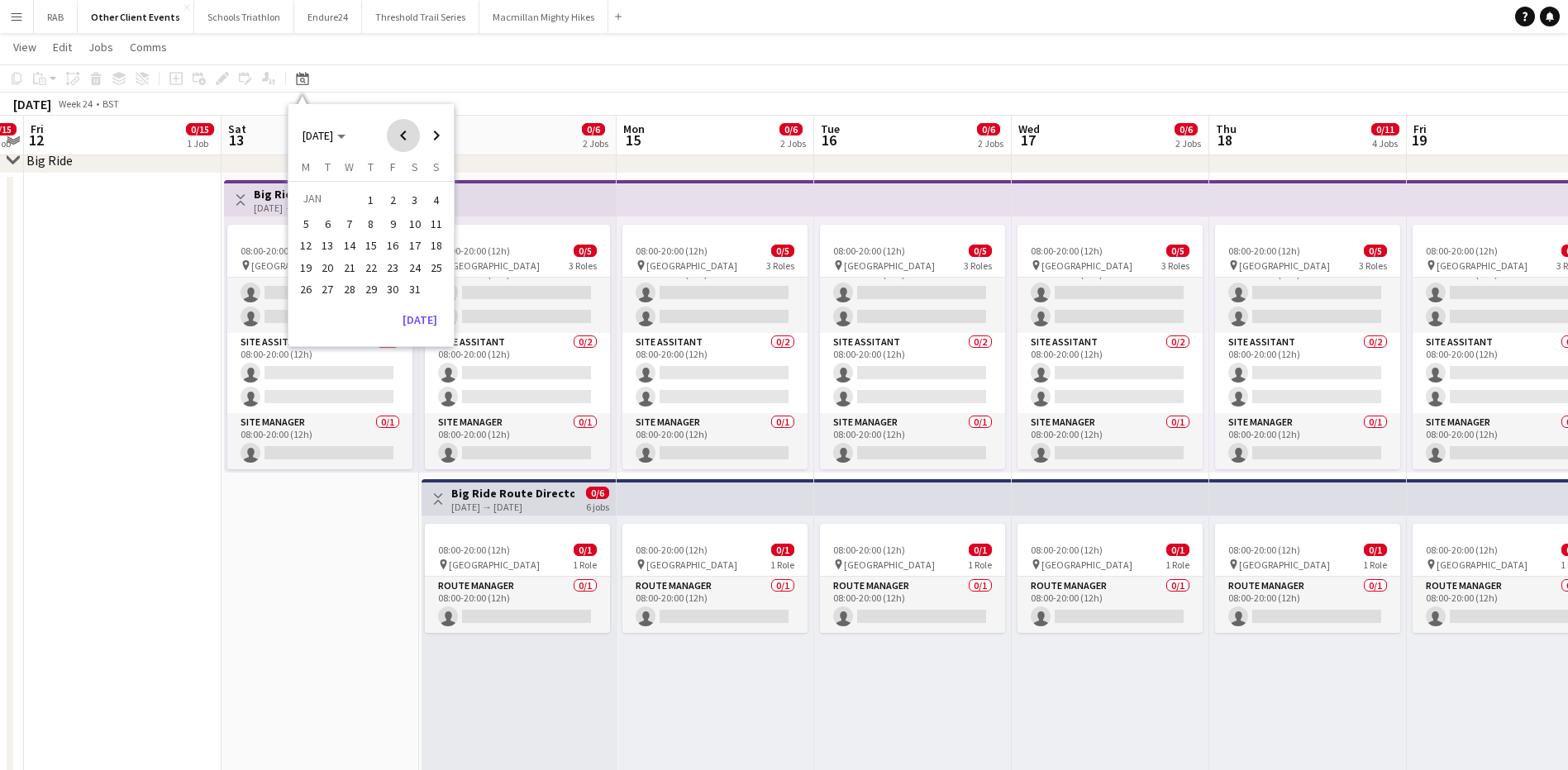
click at [400, 138] on span "Previous month" at bounding box center [403, 135] width 33 height 33
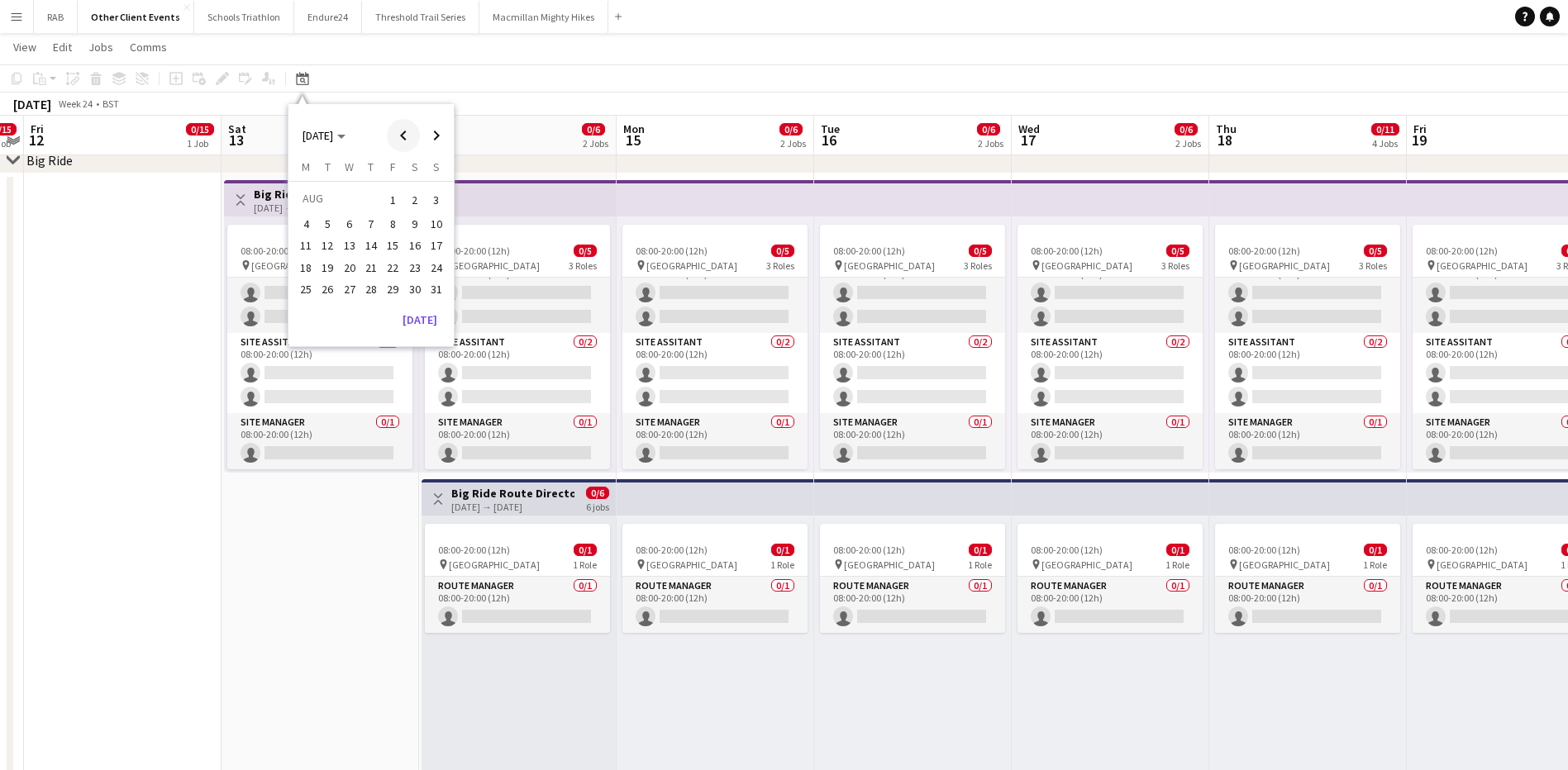
click at [400, 138] on span "Previous month" at bounding box center [403, 135] width 33 height 33
click at [417, 240] on span "14" at bounding box center [415, 246] width 20 height 20
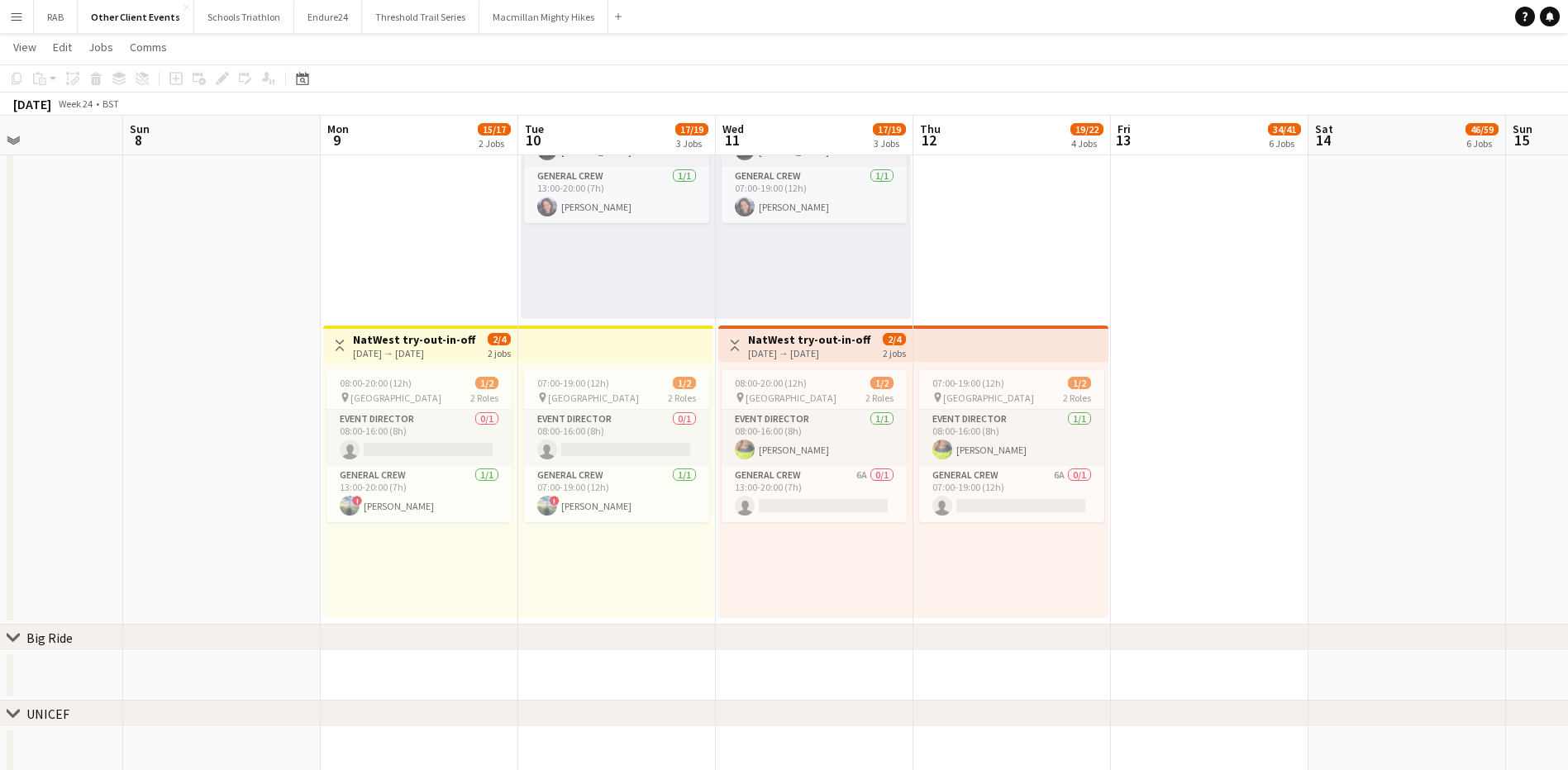
scroll to position [0, 435]
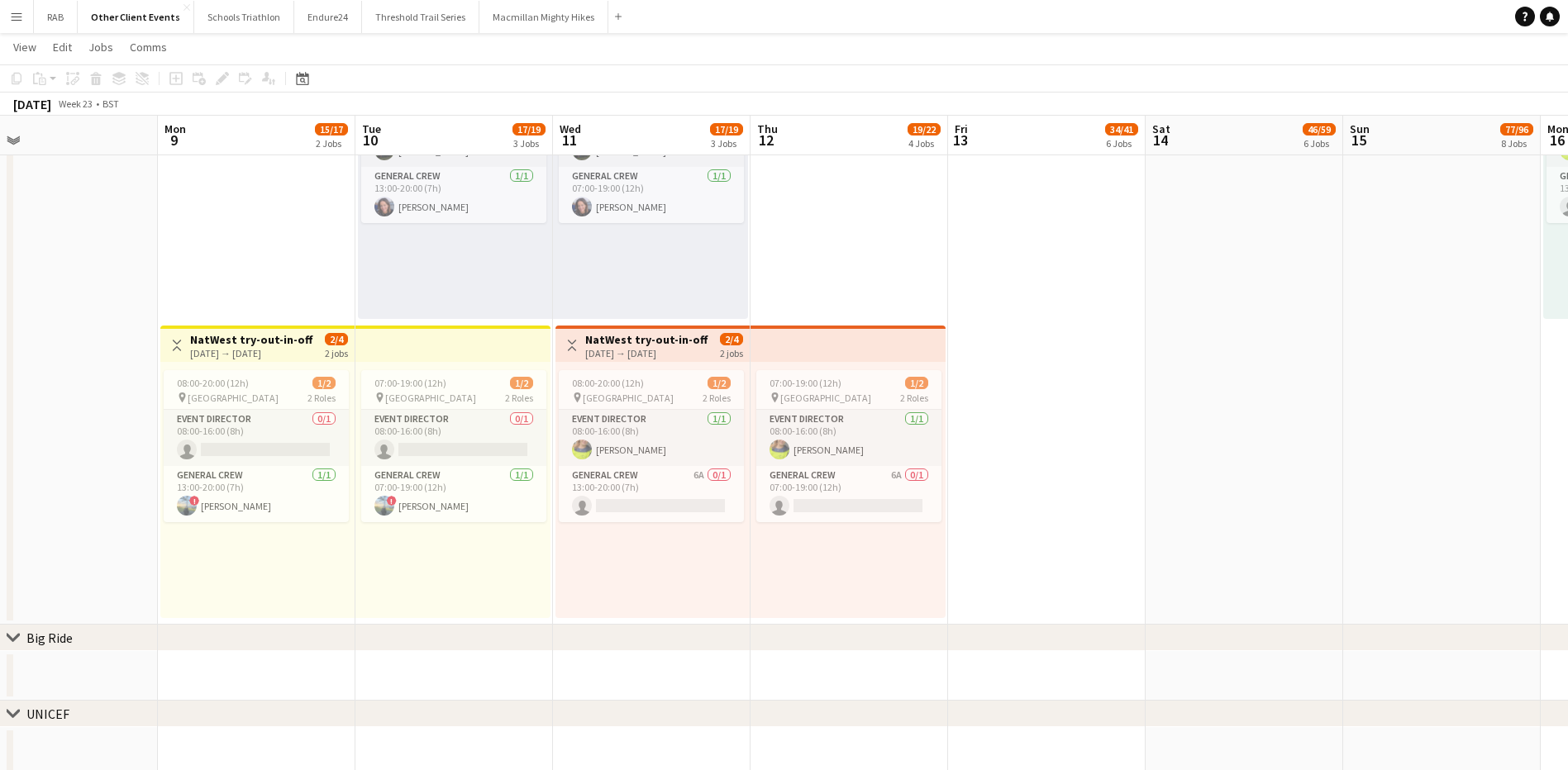
drag, startPoint x: 501, startPoint y: 132, endPoint x: 1543, endPoint y: 75, distance: 1043.6
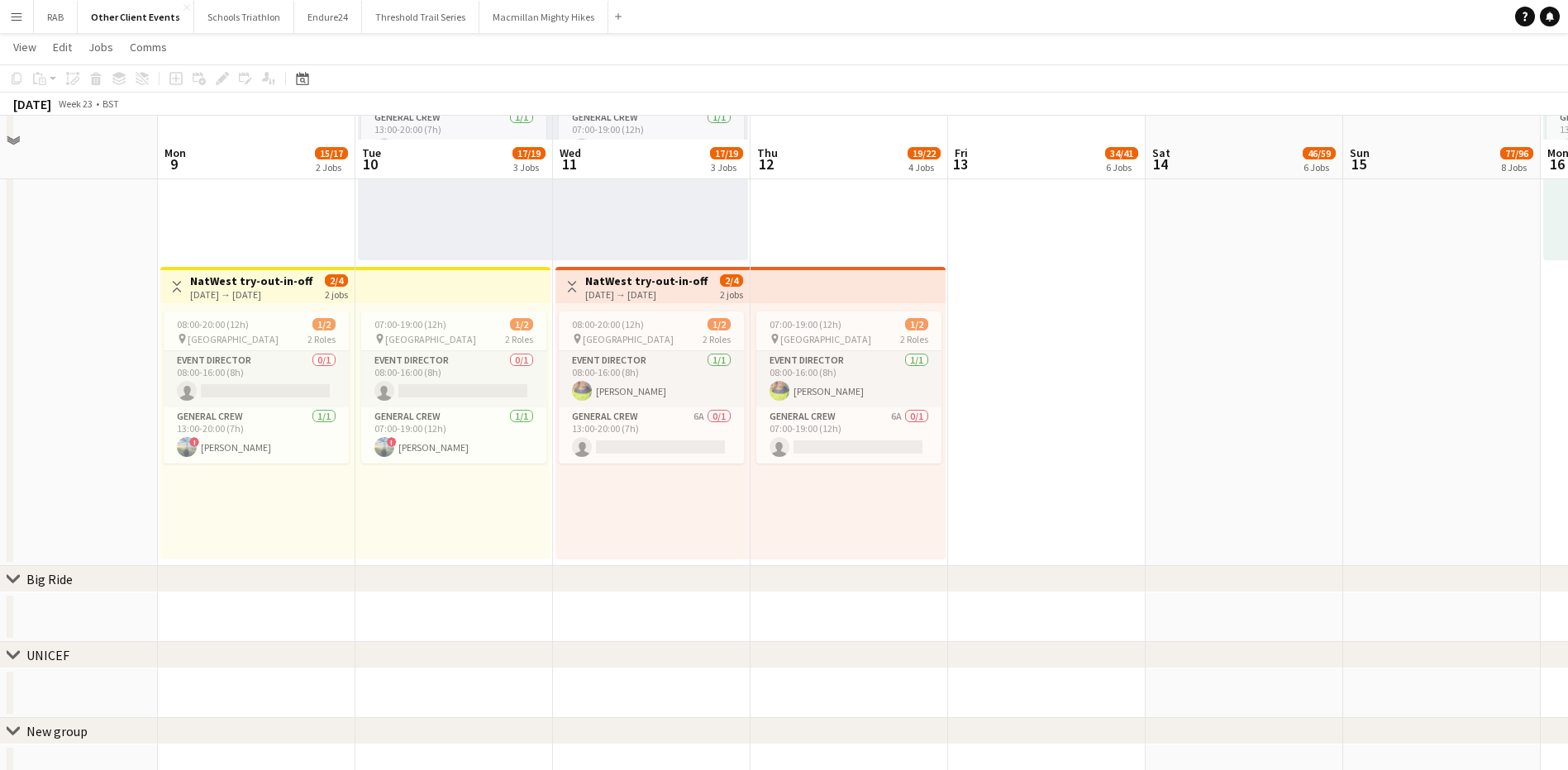
scroll to position [5052, 0]
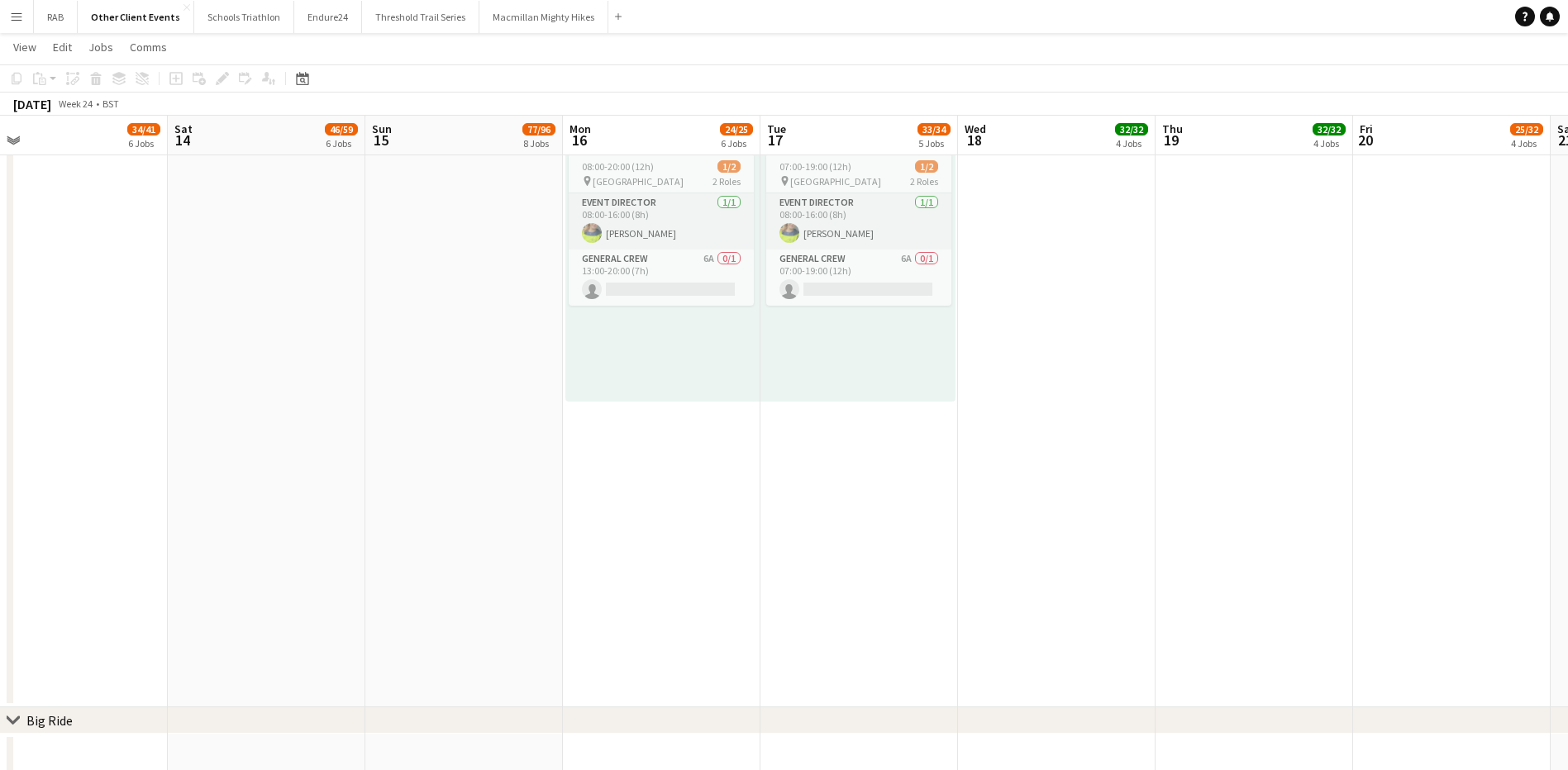
drag, startPoint x: 1250, startPoint y: 138, endPoint x: 273, endPoint y: 137, distance: 977.0
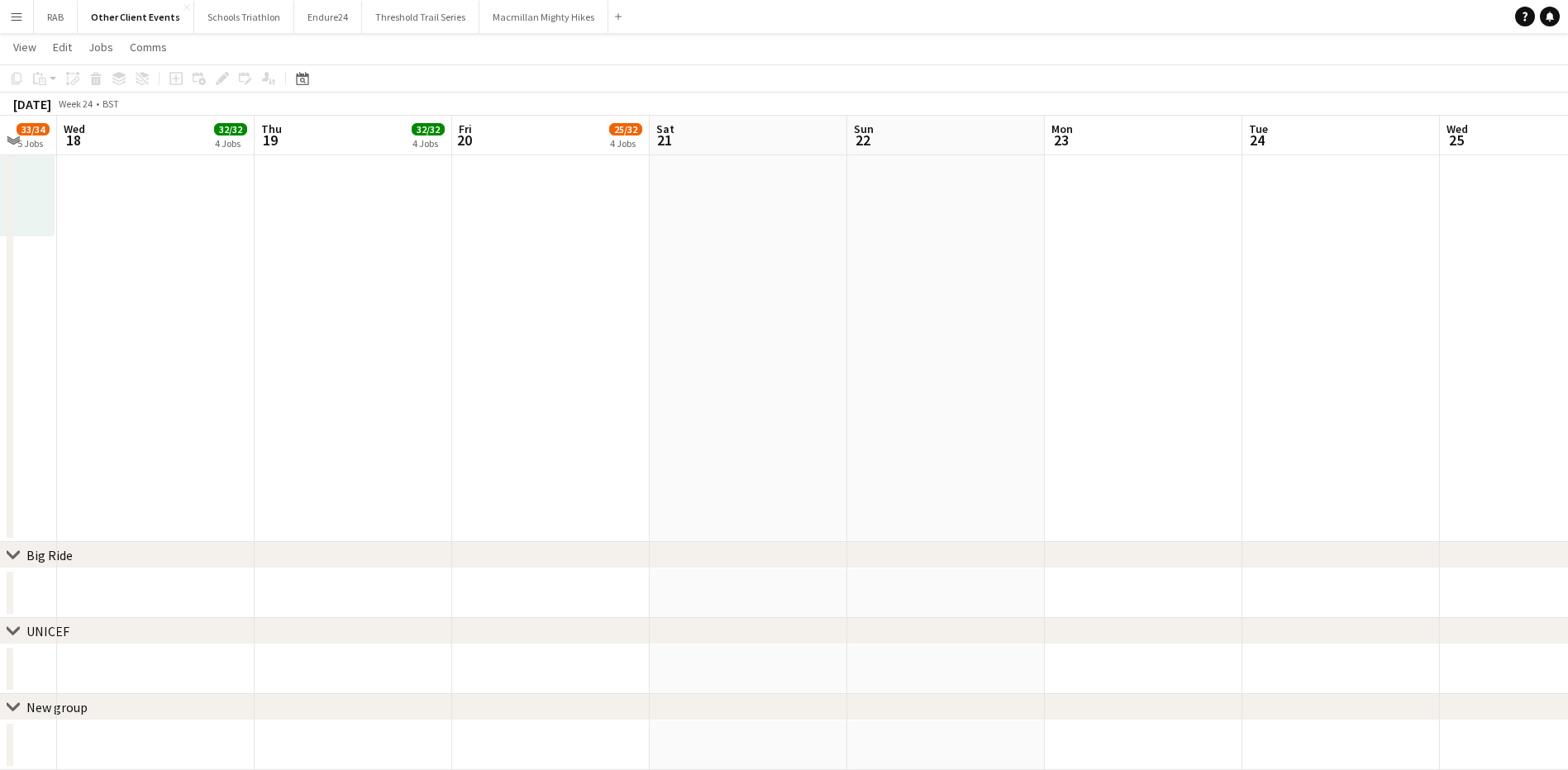
drag, startPoint x: 1285, startPoint y: 137, endPoint x: 382, endPoint y: 137, distance: 903.0
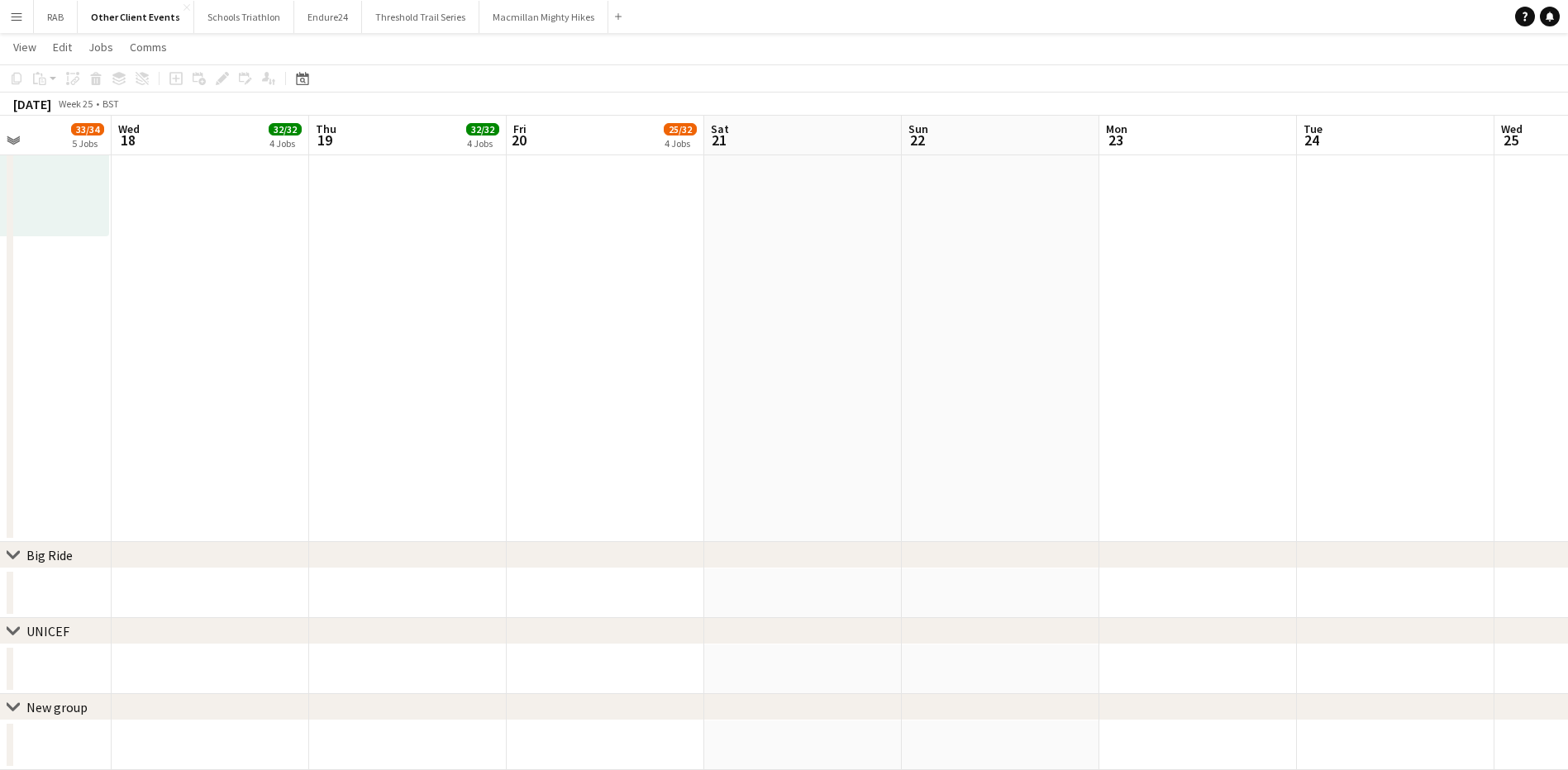
drag, startPoint x: 1005, startPoint y: 117, endPoint x: 381, endPoint y: 116, distance: 624.0
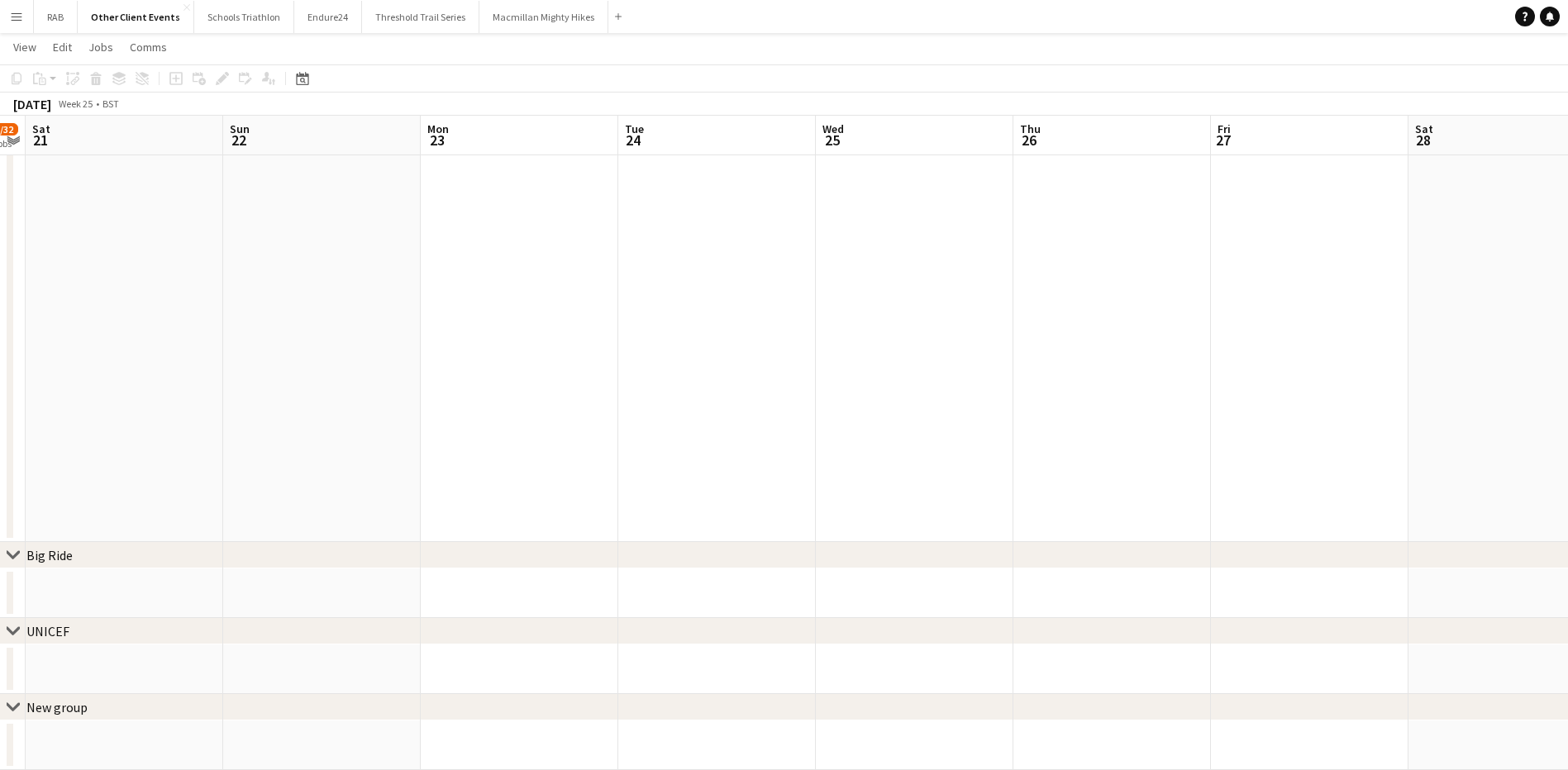
drag, startPoint x: 326, startPoint y: 112, endPoint x: 1345, endPoint y: 117, distance: 1019.0
click at [269, 134] on app-board-header-date "Sun 22" at bounding box center [330, 136] width 198 height 40
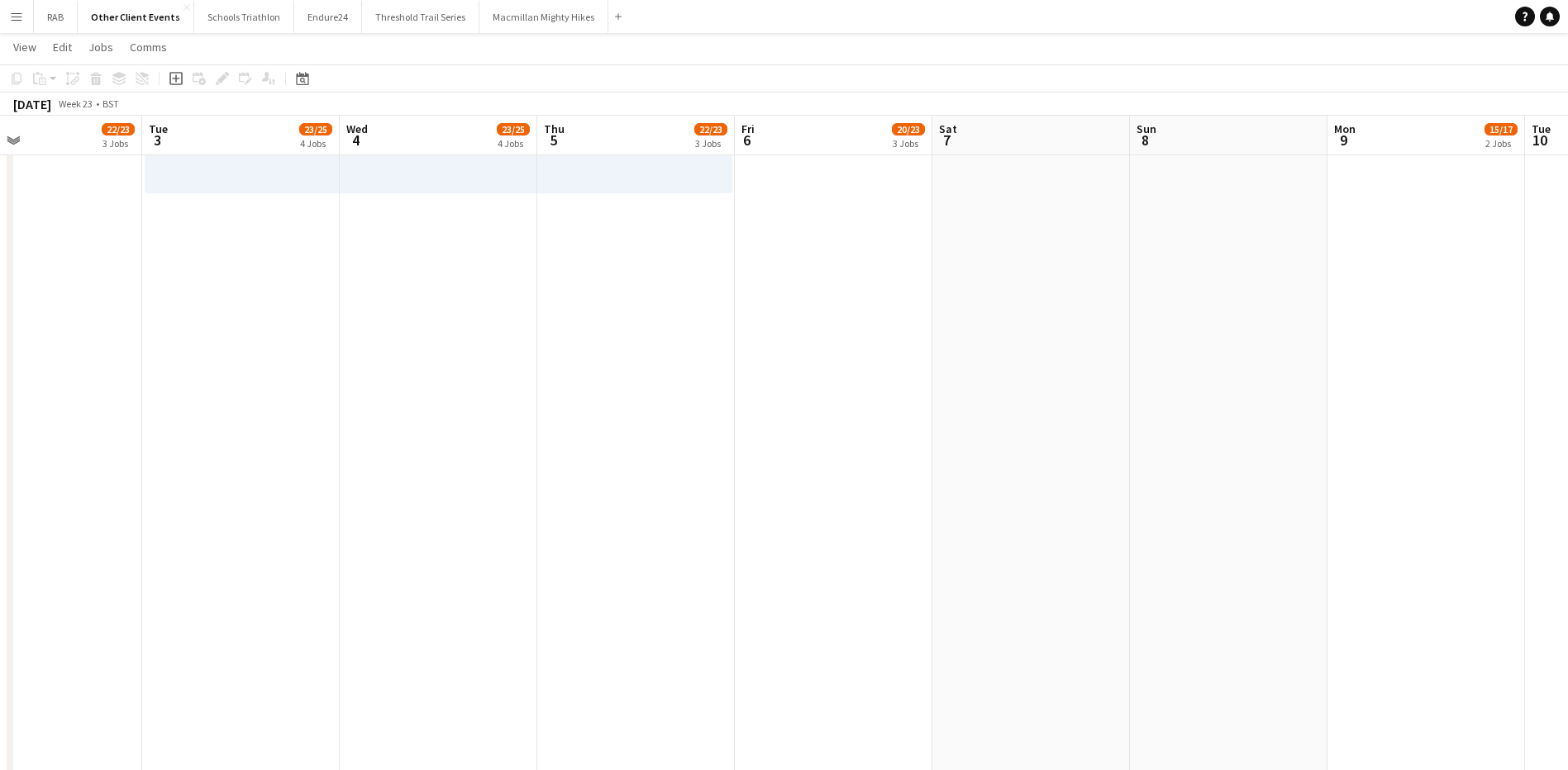
click at [989, 139] on app-board-header-date "Sat 7" at bounding box center [1031, 136] width 198 height 40
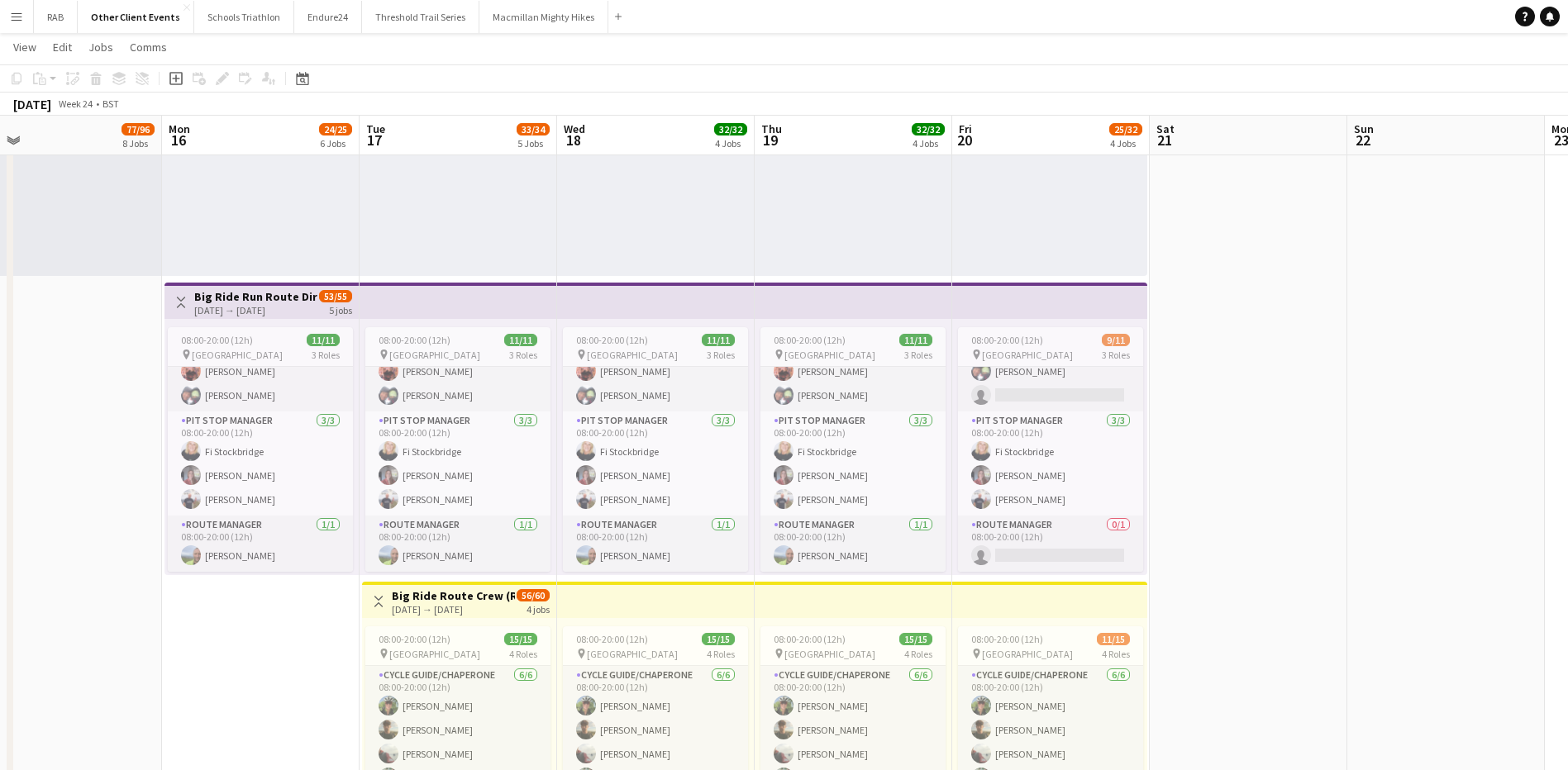
click at [239, 304] on div "[DATE] → [DATE]" at bounding box center [255, 310] width 123 height 13
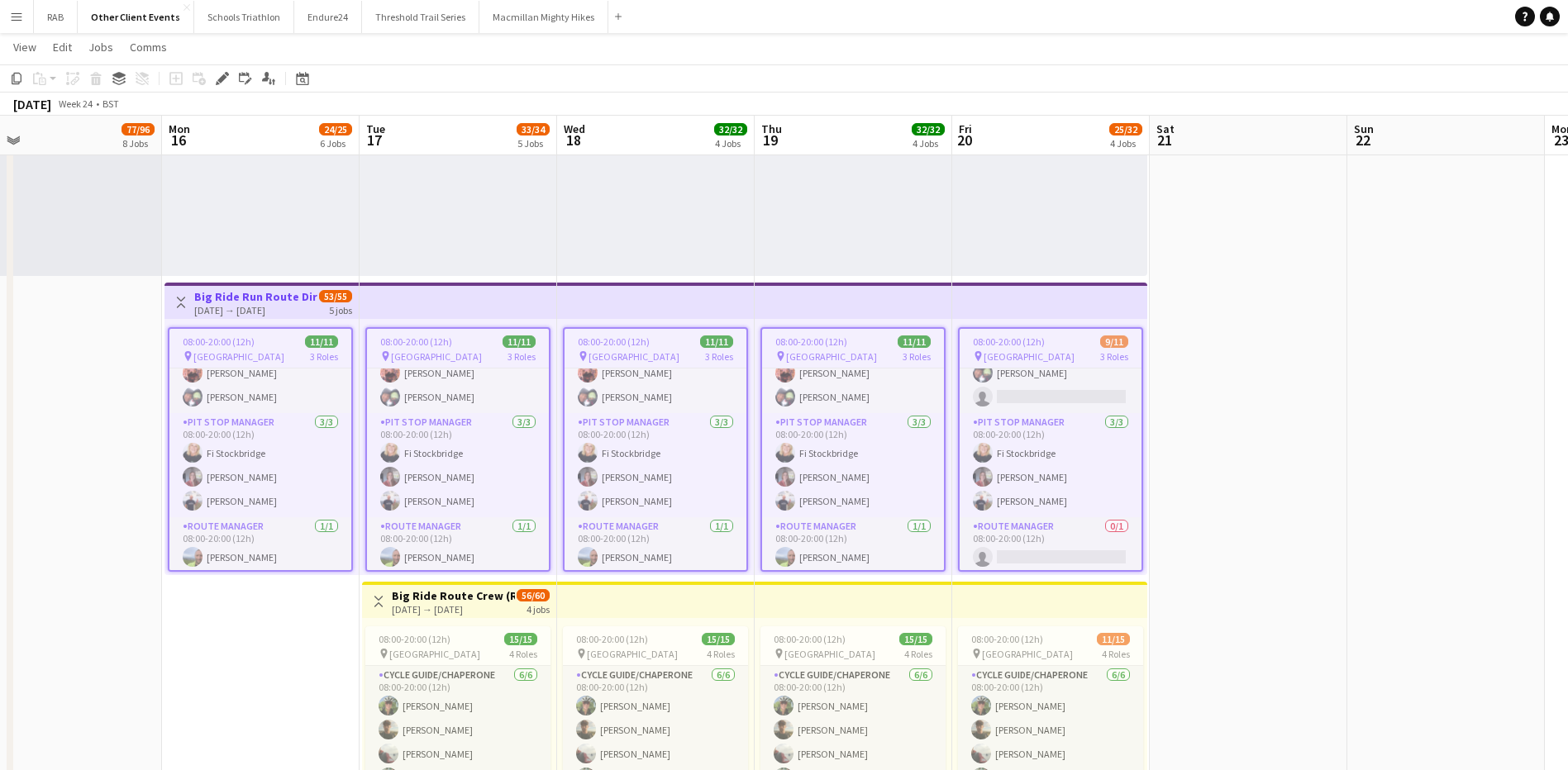
click at [483, 604] on div "[DATE] → [DATE]" at bounding box center [452, 610] width 123 height 13
click at [13, 79] on icon "Copy" at bounding box center [16, 78] width 13 height 13
click at [304, 77] on icon "Date picker" at bounding box center [302, 78] width 13 height 13
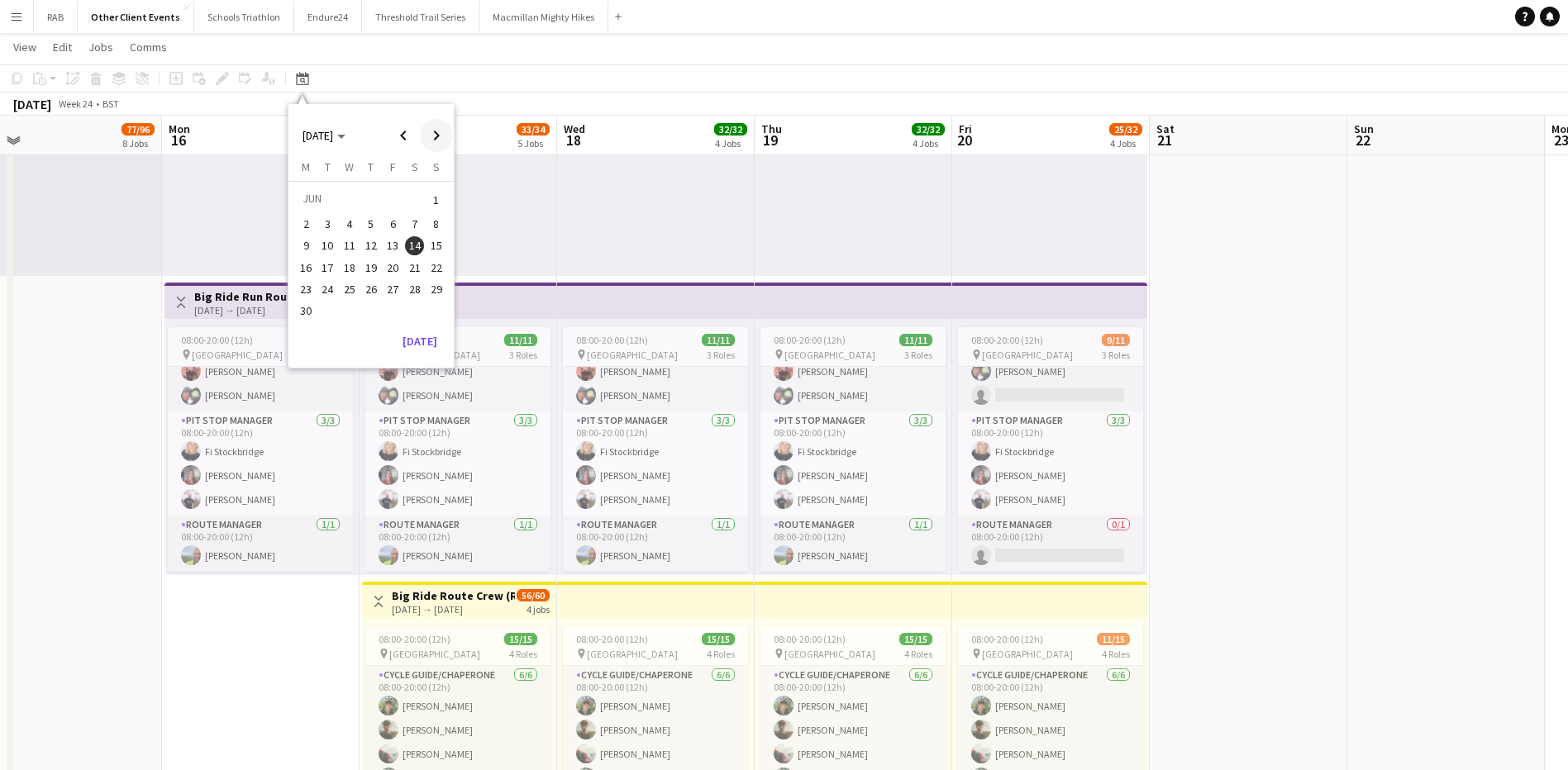
click at [434, 136] on span "Next month" at bounding box center [436, 135] width 33 height 33
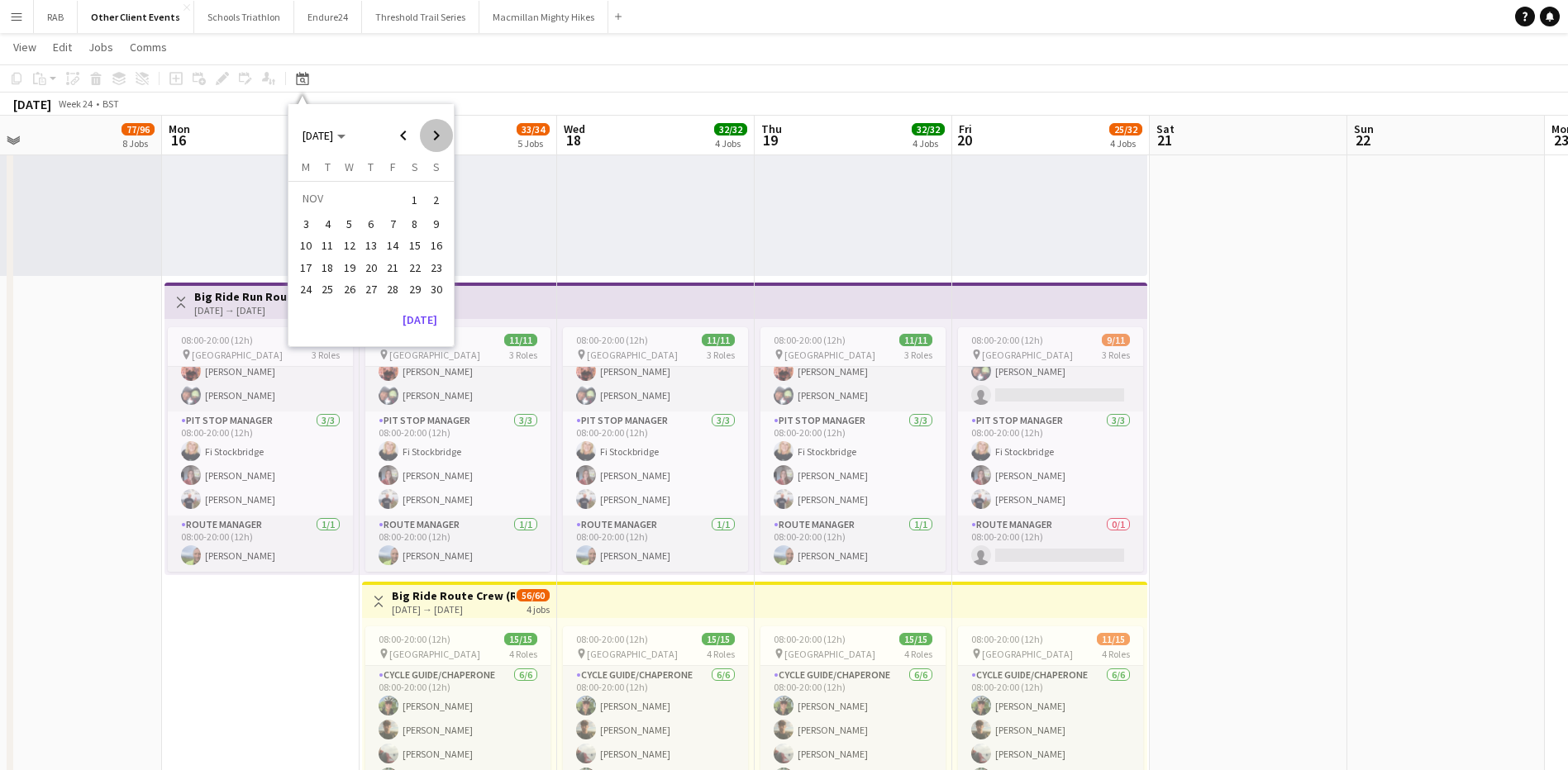
click at [434, 136] on span "Next month" at bounding box center [436, 135] width 33 height 33
click at [435, 136] on span "Next month" at bounding box center [436, 135] width 33 height 33
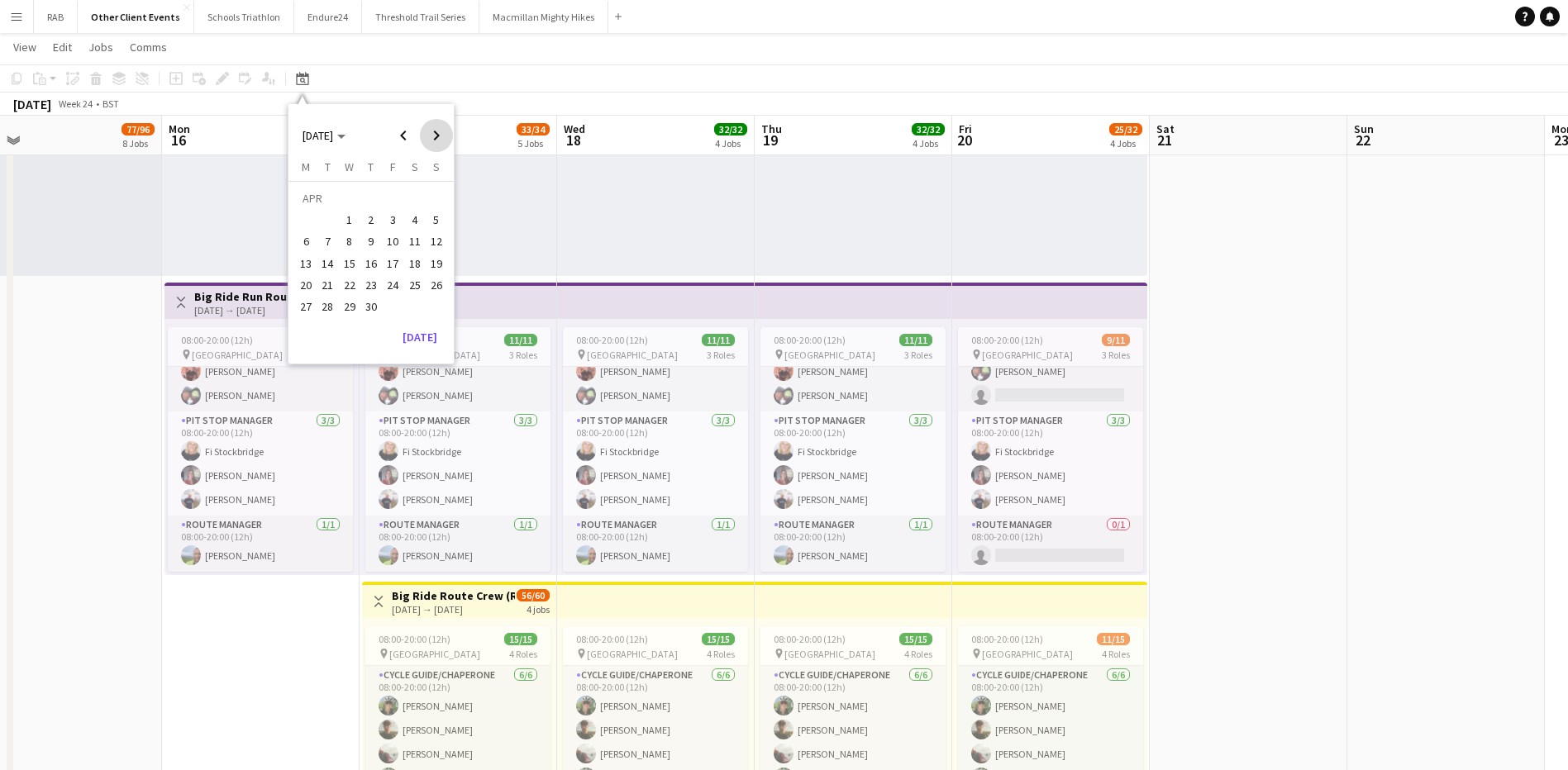
click at [435, 136] on span "Next month" at bounding box center [436, 135] width 33 height 33
click at [297, 267] on span "15" at bounding box center [306, 264] width 20 height 20
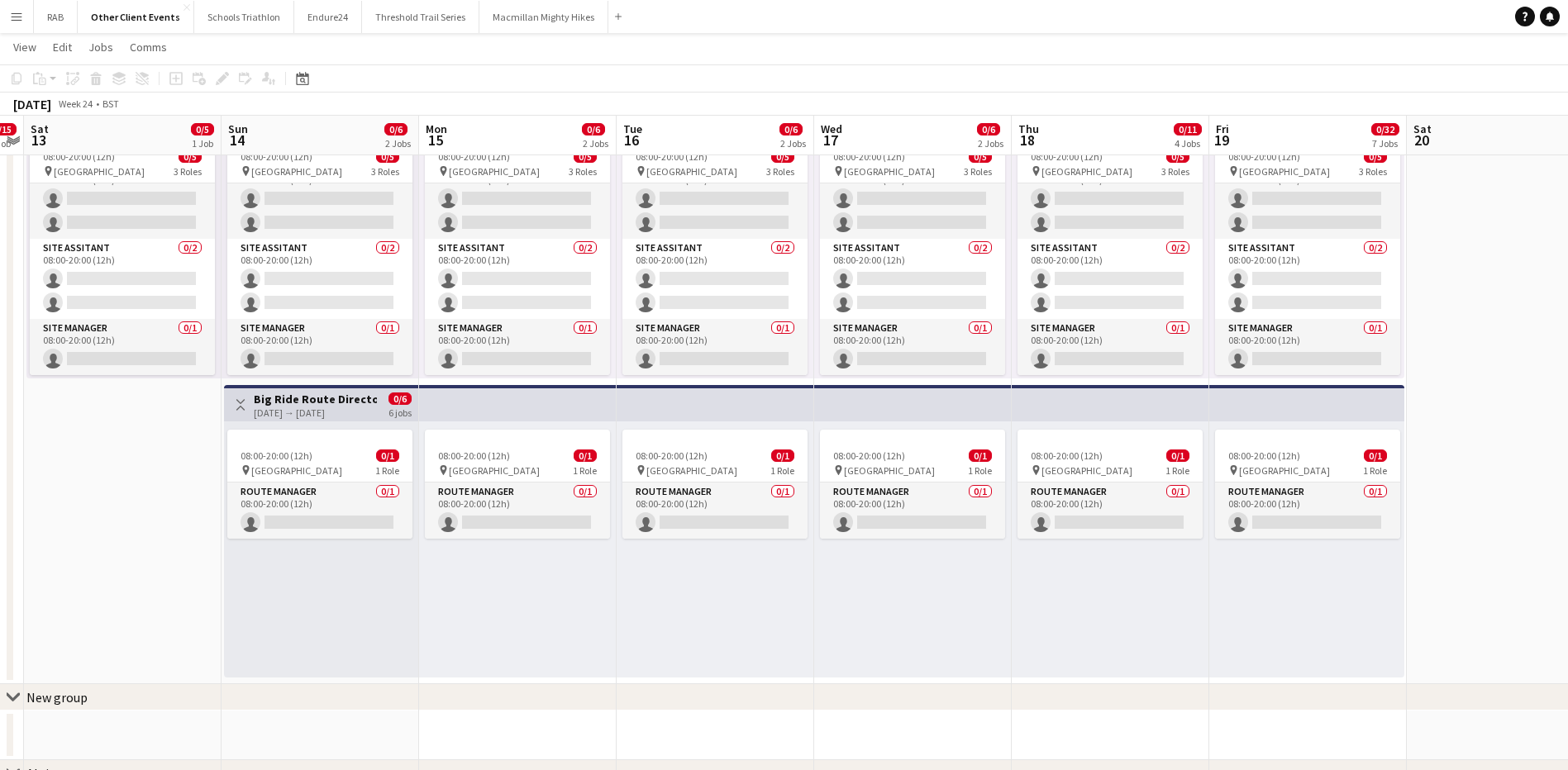
click at [504, 567] on div "08:00-20:00 (12h) 0/1 pin Ireland 1 Role Route Manager 0/1 08:00-20:00 (12h) si…" at bounding box center [518, 549] width 198 height 256
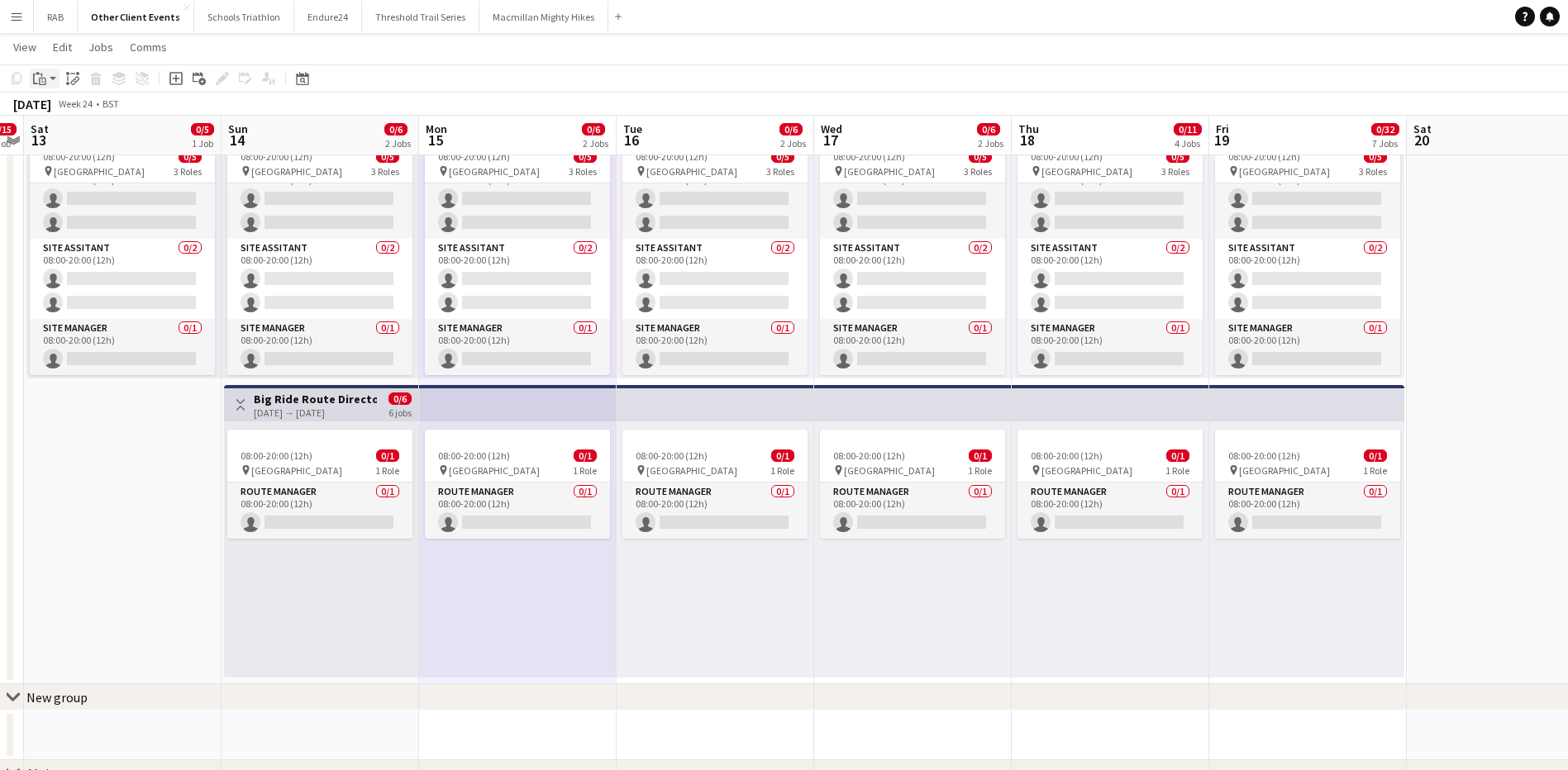
click at [52, 81] on app-action-btn "Paste" at bounding box center [44, 78] width 30 height 20
click at [59, 113] on link "Paste Ctrl+V" at bounding box center [121, 110] width 156 height 15
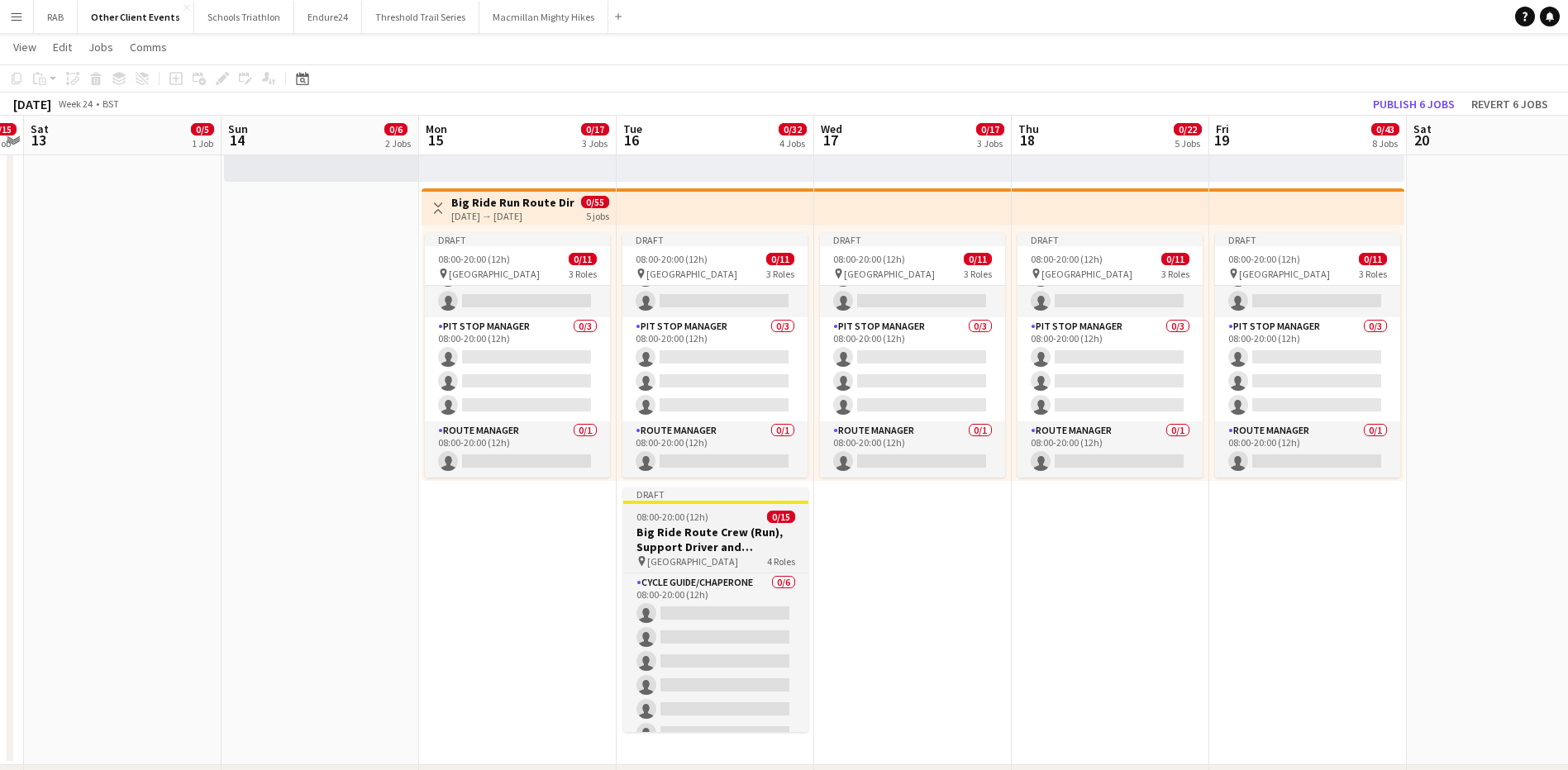
click at [725, 497] on div "Draft" at bounding box center [716, 494] width 185 height 13
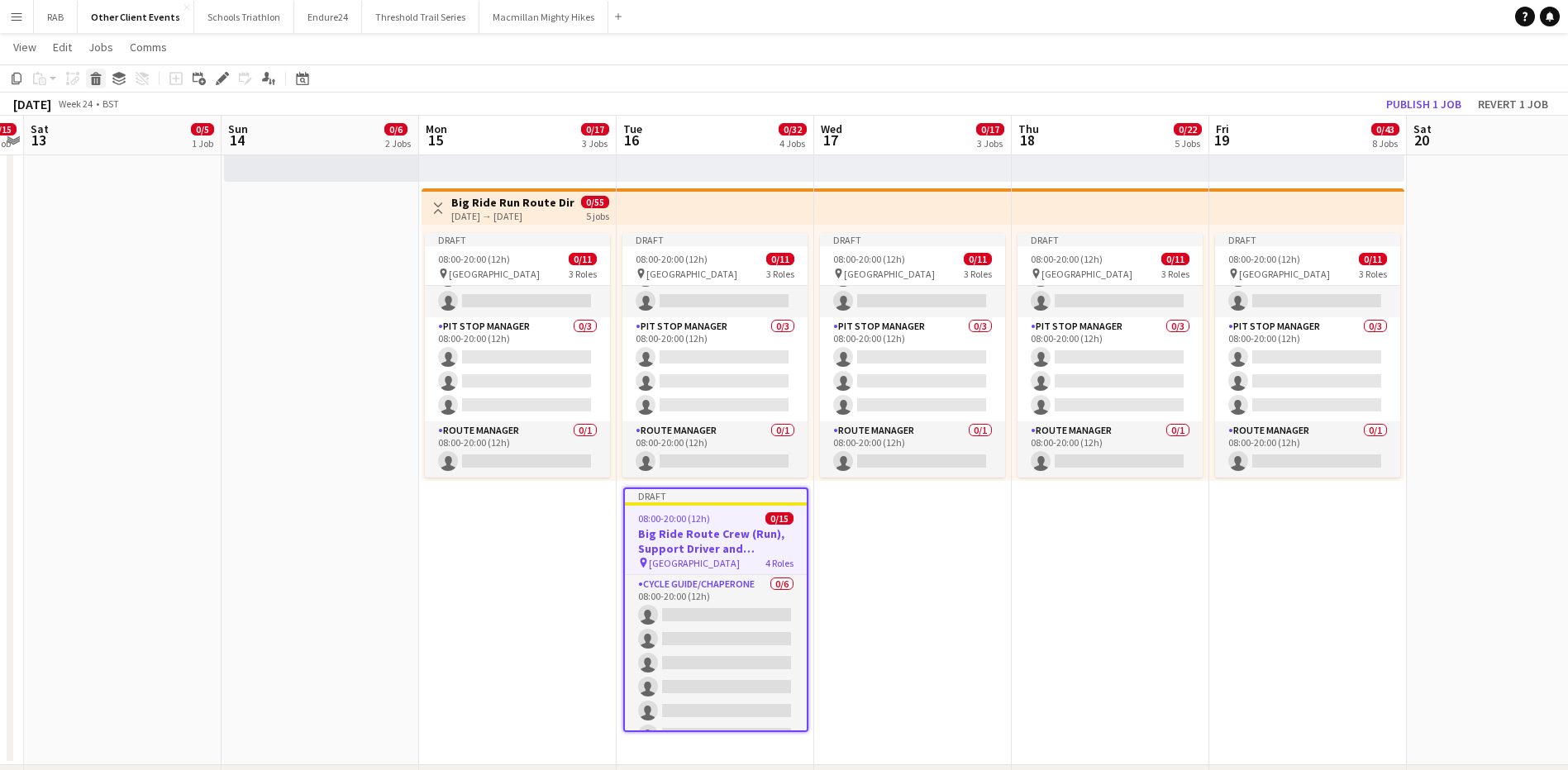
click at [93, 76] on icon at bounding box center [95, 74] width 11 height 4
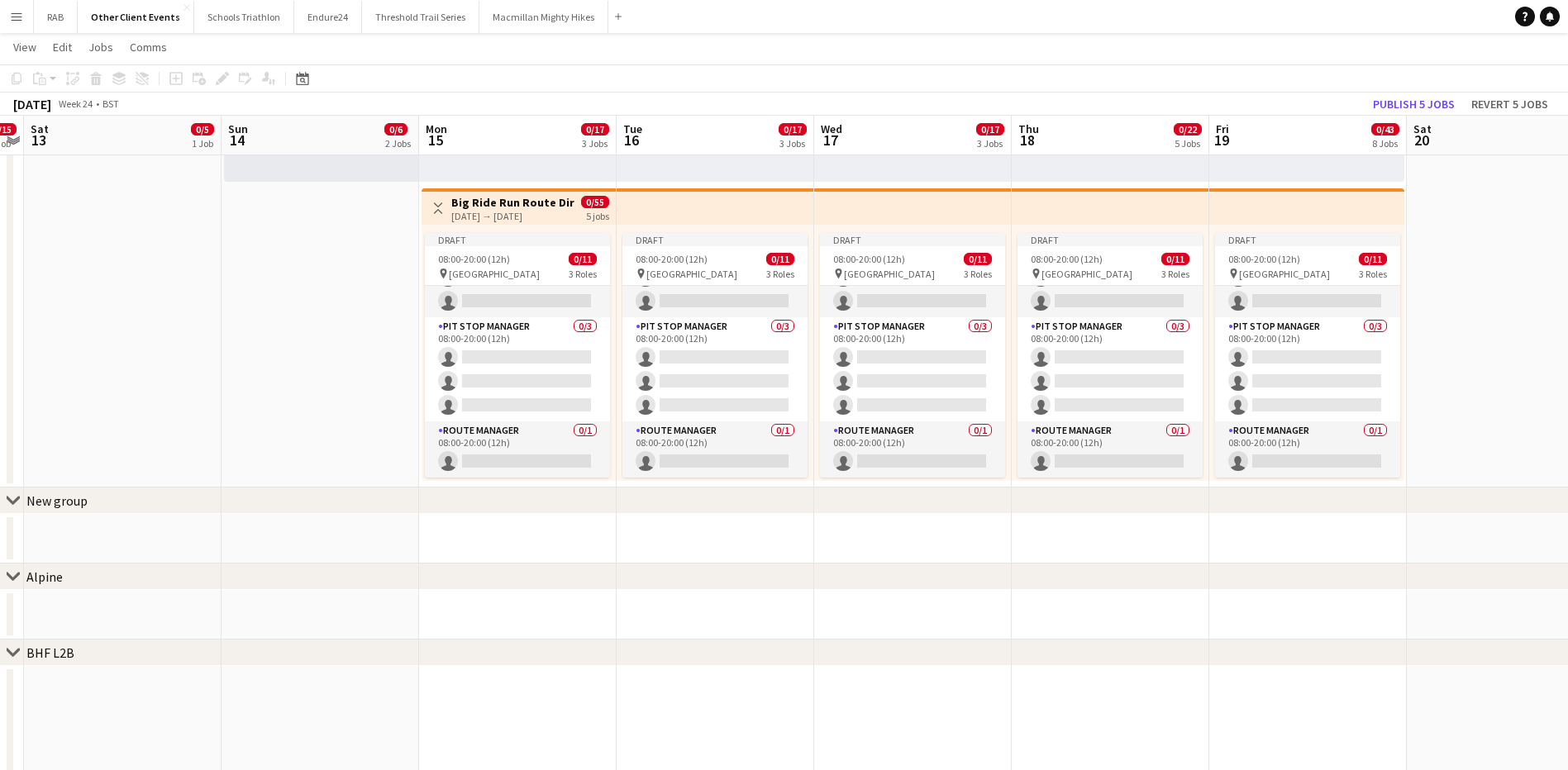
click at [1425, 294] on app-date-cell at bounding box center [1505, 35] width 198 height 904
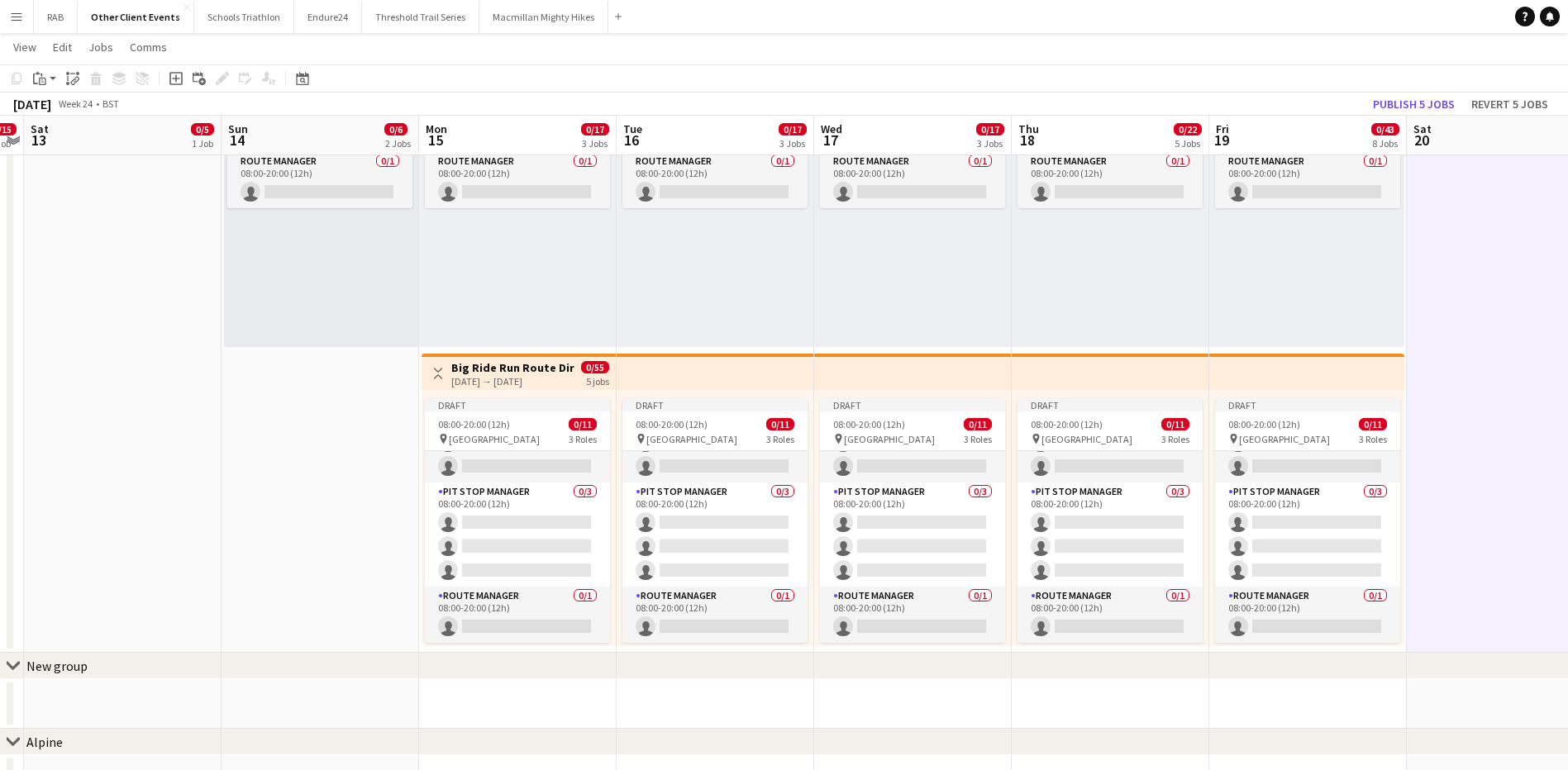
click at [543, 368] on h3 "Big Ride Run Route Director, Pitstop Managers and General Crew" at bounding box center [513, 368] width 123 height 15
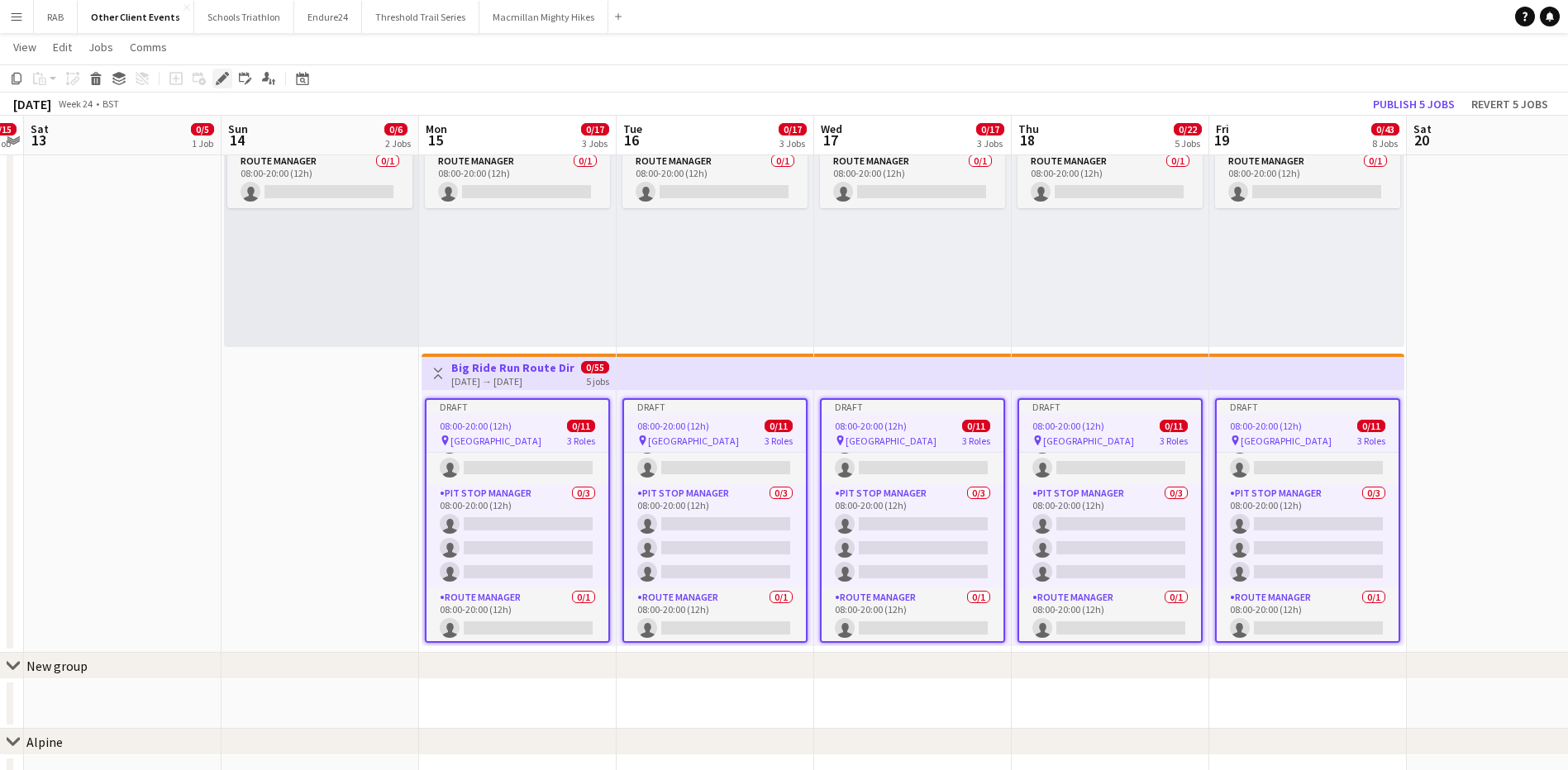
click at [222, 76] on icon at bounding box center [222, 79] width 9 height 9
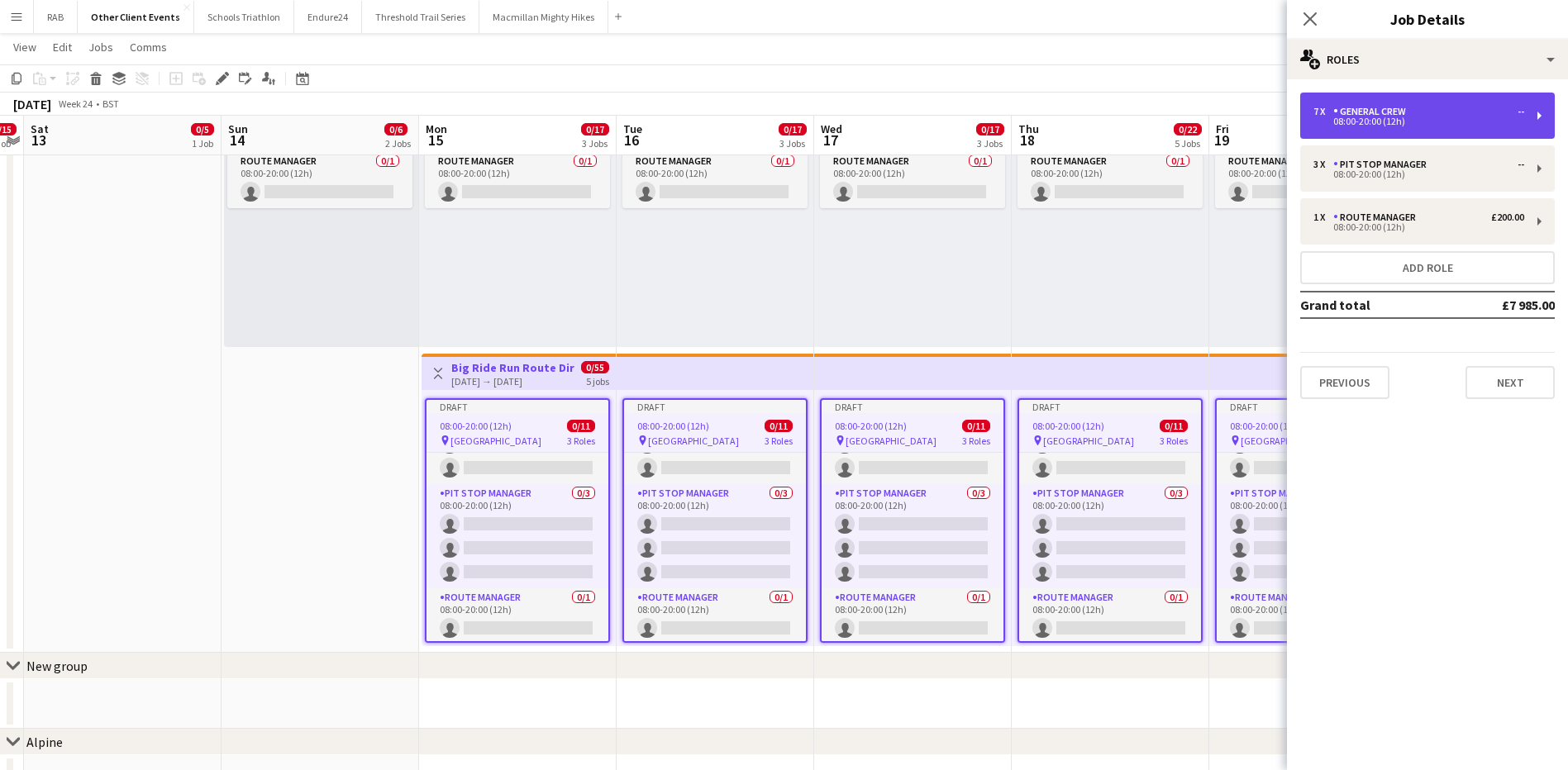
click at [1369, 114] on div "General Crew" at bounding box center [1373, 112] width 79 height 12
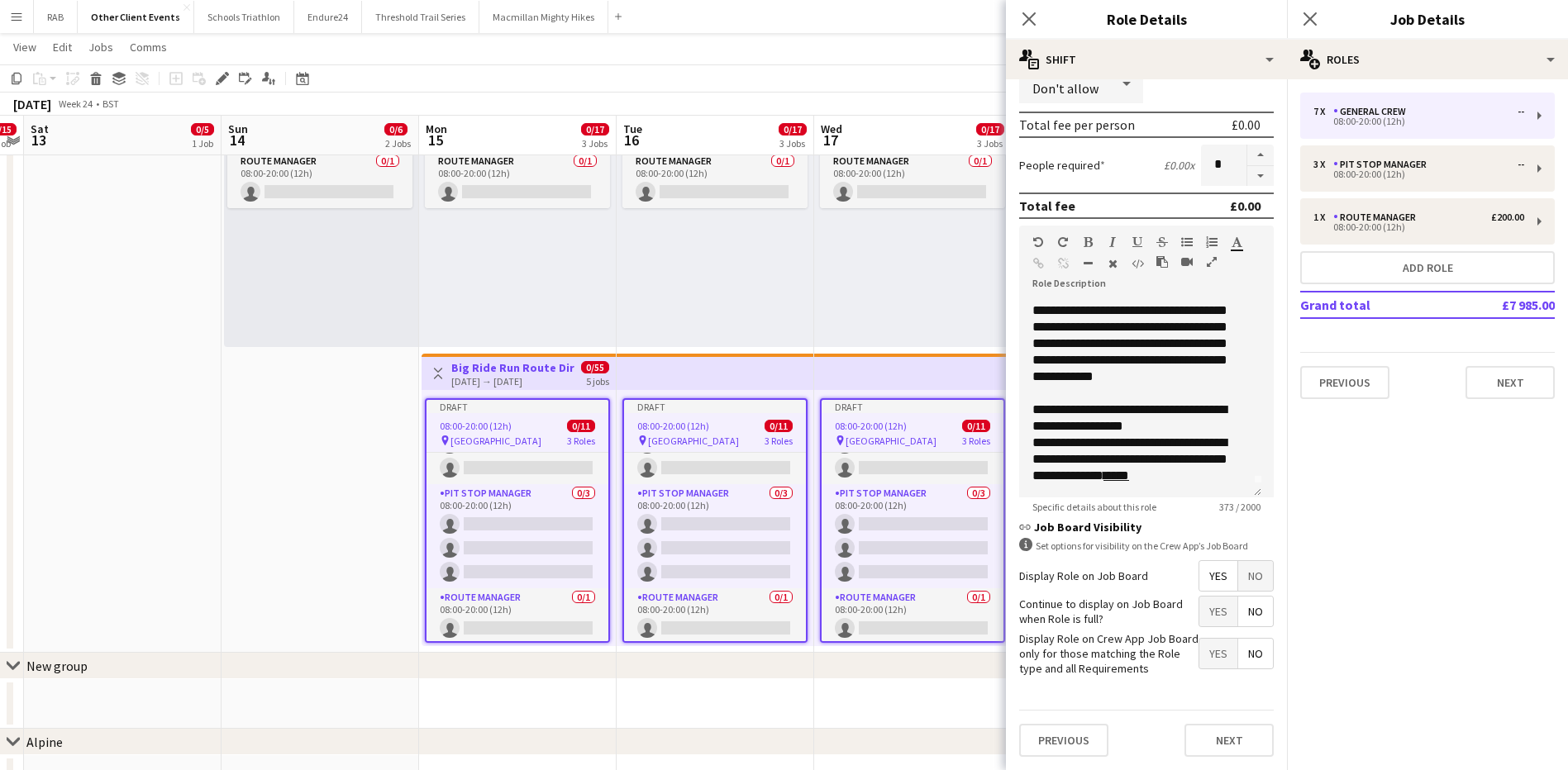
click at [1241, 576] on span "No" at bounding box center [1255, 576] width 35 height 30
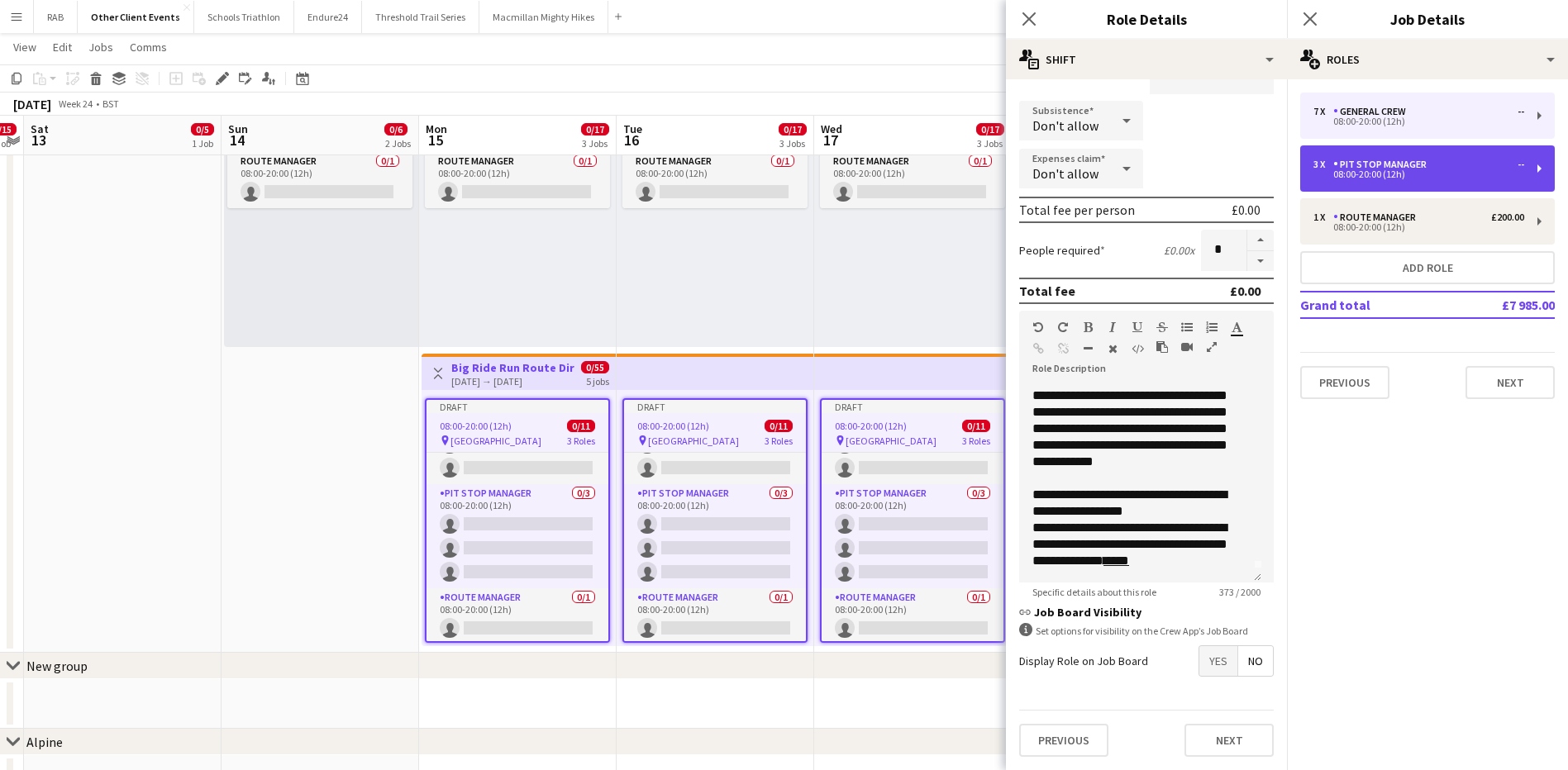
click at [1384, 163] on div "Pit Stop Manager" at bounding box center [1383, 164] width 100 height 12
type input "**********"
type input "*"
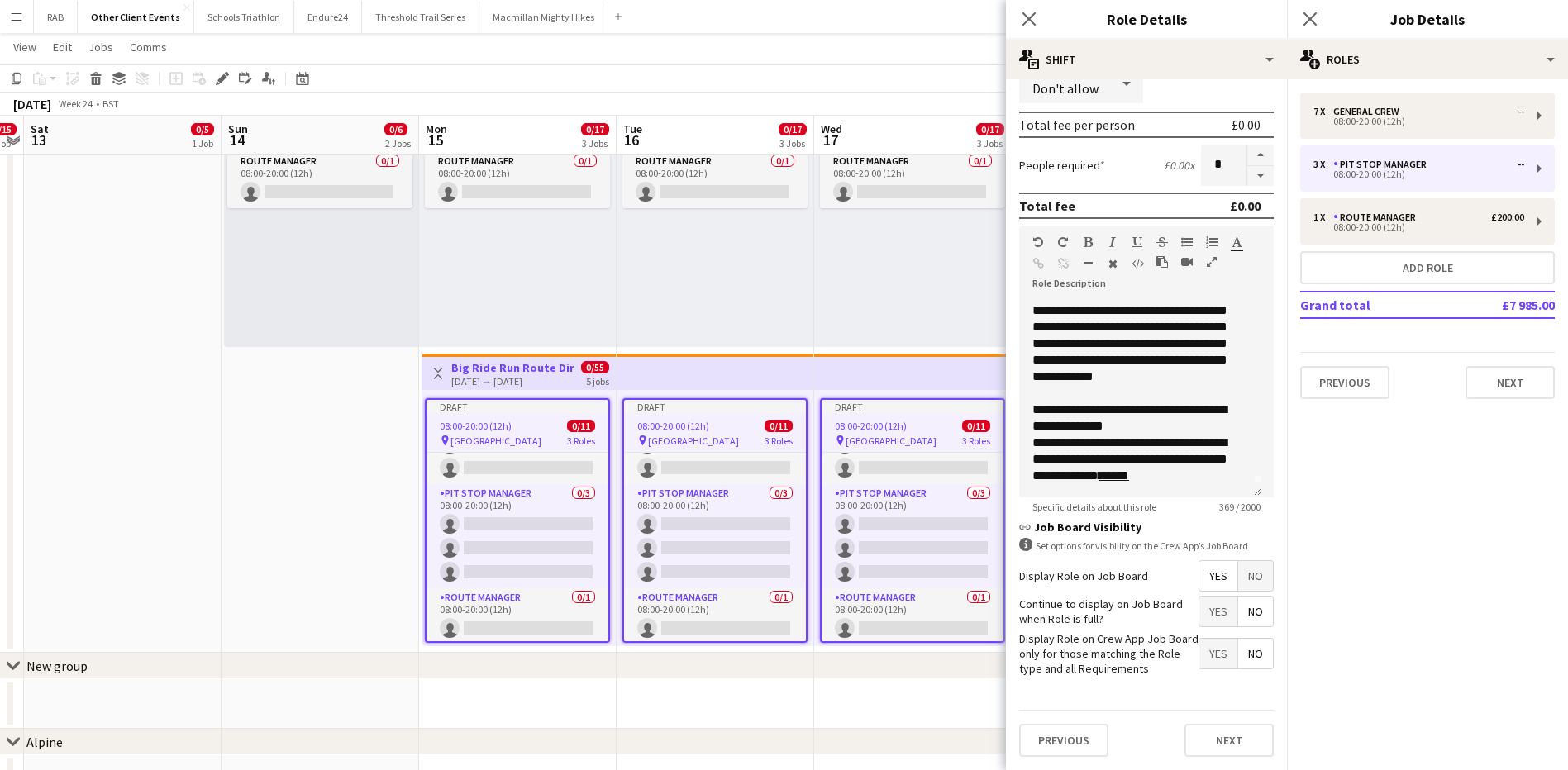
click at [1244, 578] on span "No" at bounding box center [1255, 576] width 35 height 30
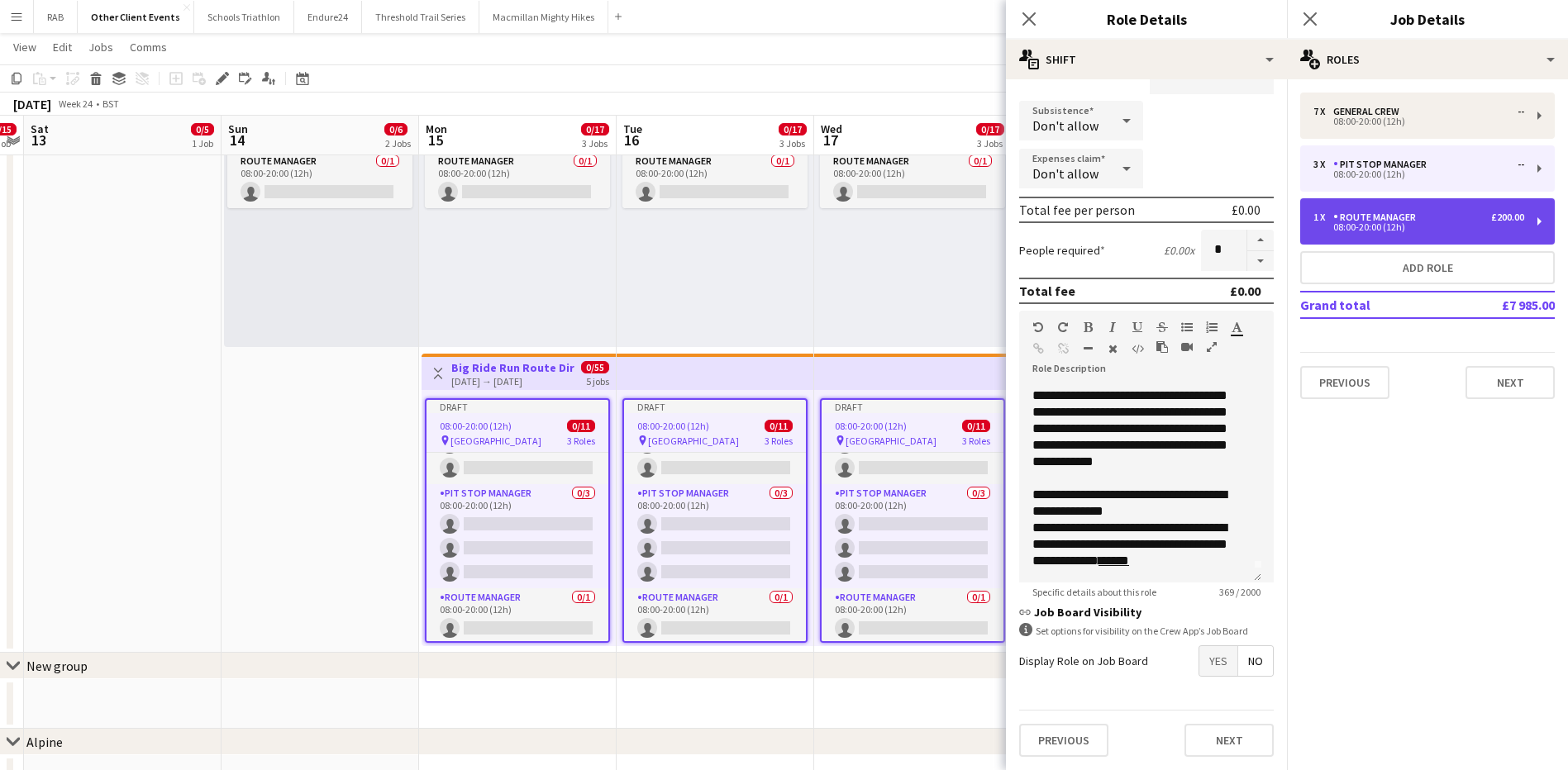
click at [1399, 219] on div "Route Manager" at bounding box center [1377, 217] width 89 height 12
type input "**********"
type input "*******"
type input "*"
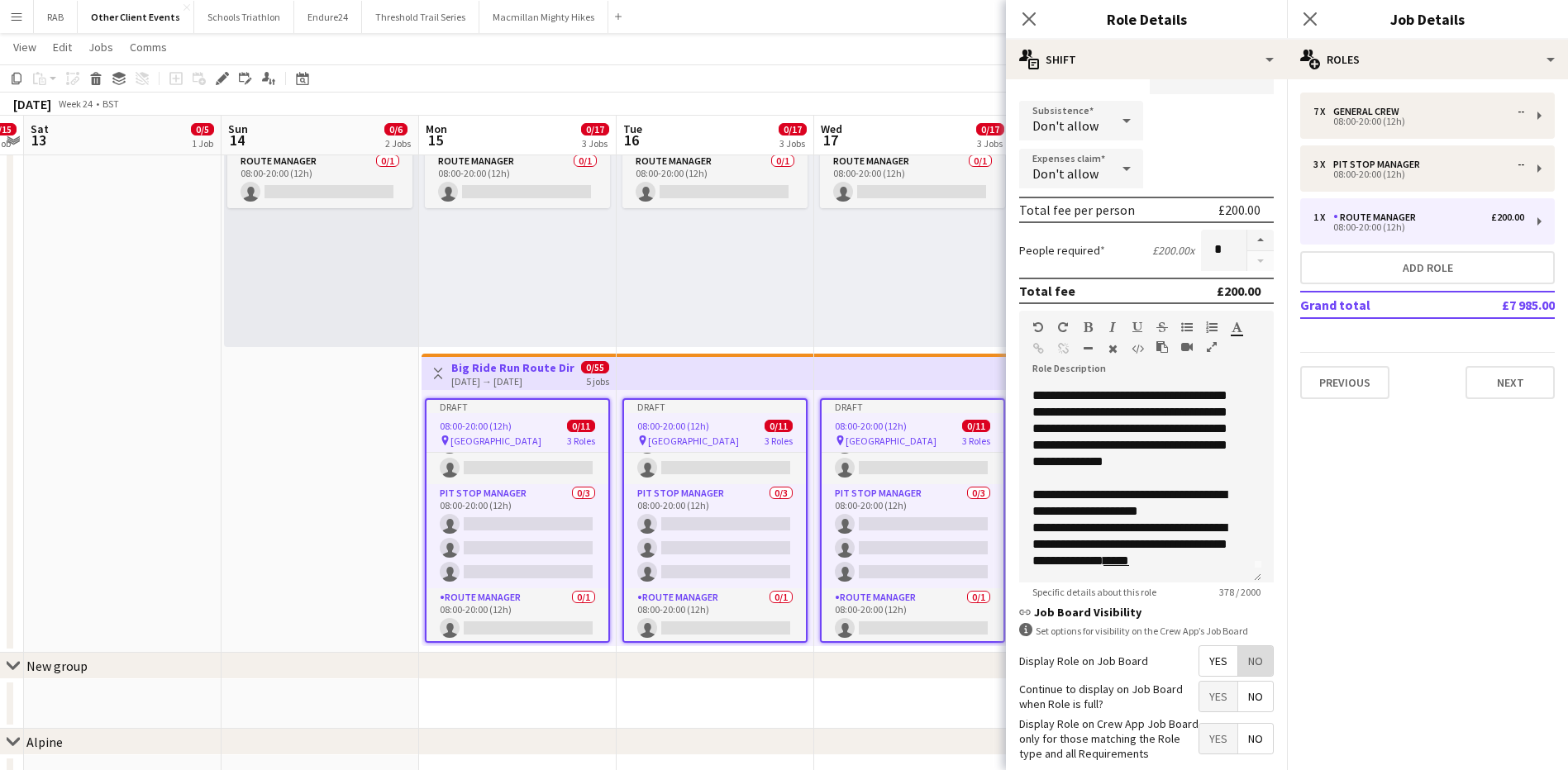
click at [1250, 661] on span "No" at bounding box center [1255, 660] width 35 height 30
click at [1023, 17] on icon "Close pop-in" at bounding box center [1027, 18] width 15 height 15
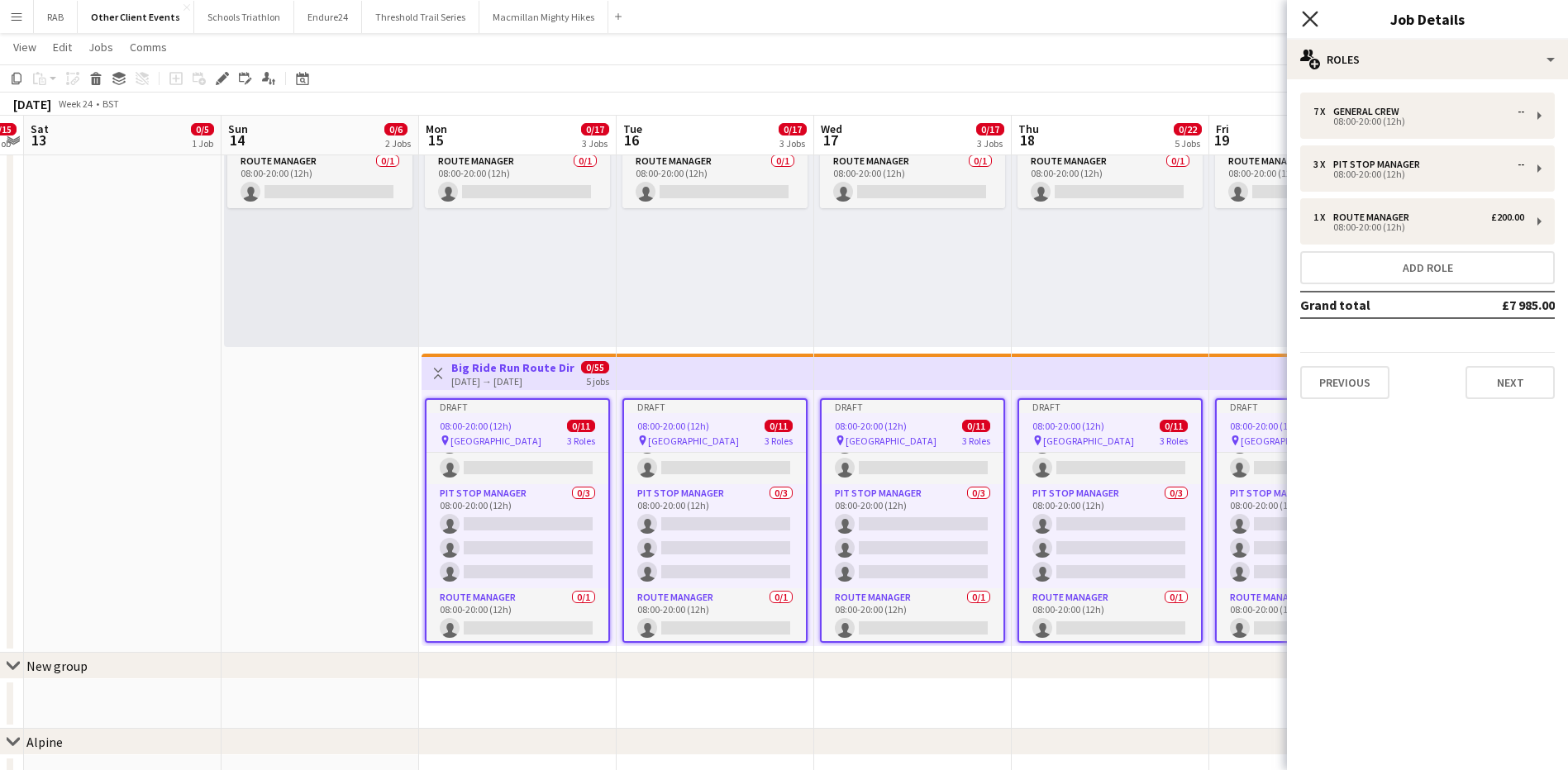
click at [1311, 18] on icon at bounding box center [1309, 18] width 15 height 15
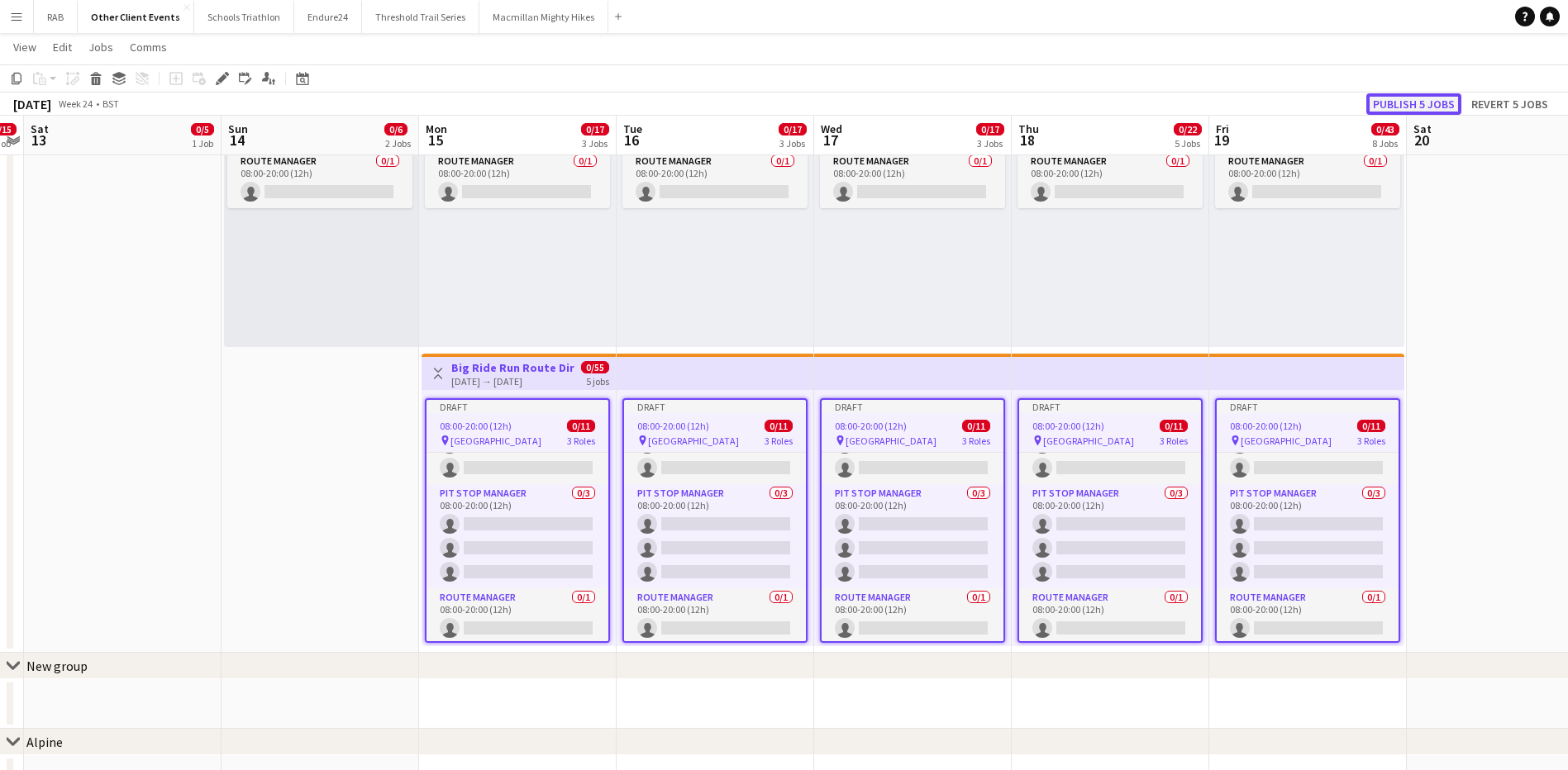
click at [1425, 105] on button "Publish 5 jobs" at bounding box center [1413, 104] width 95 height 22
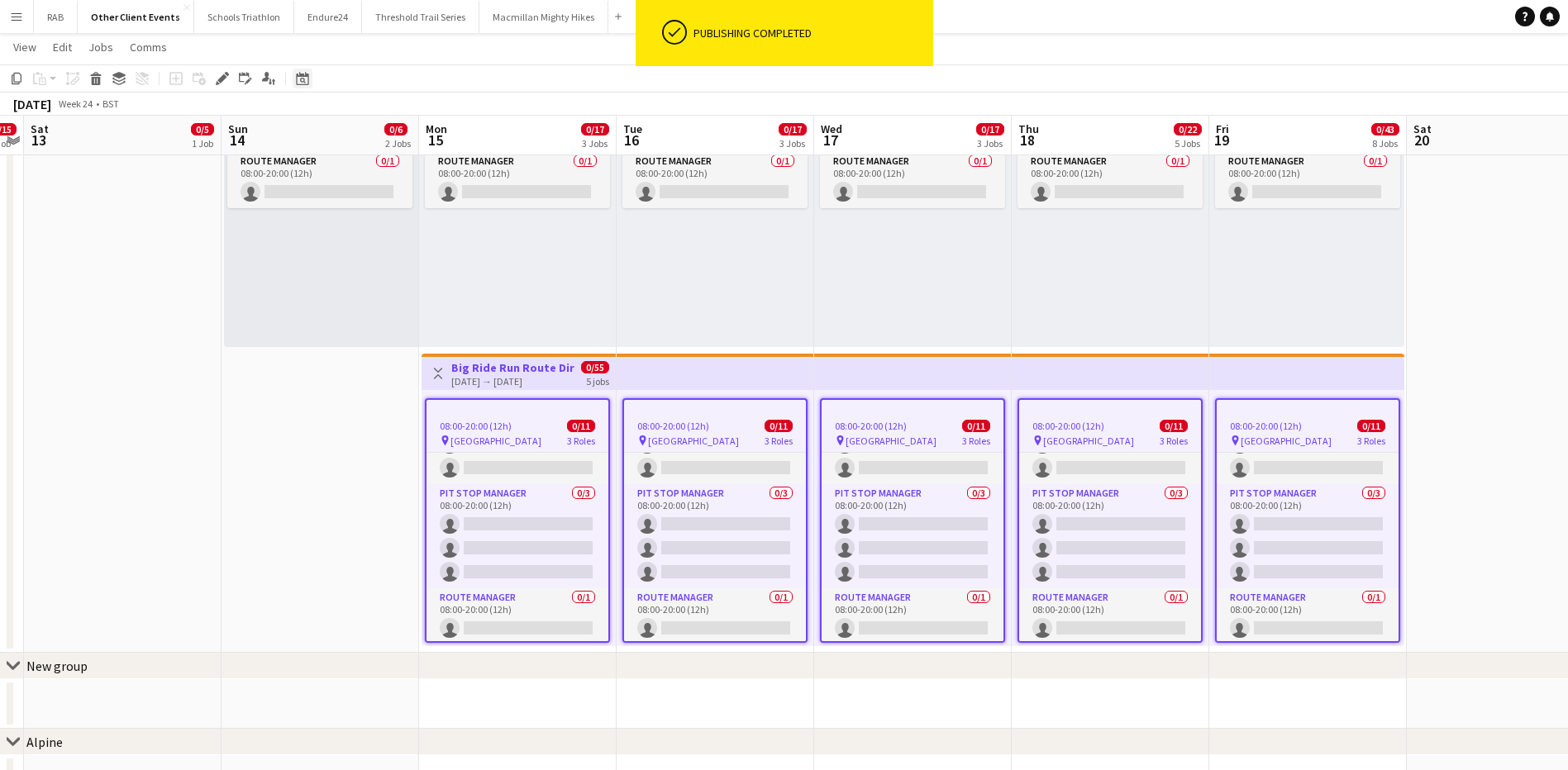
click at [307, 70] on div "Date picker" at bounding box center [302, 78] width 20 height 20
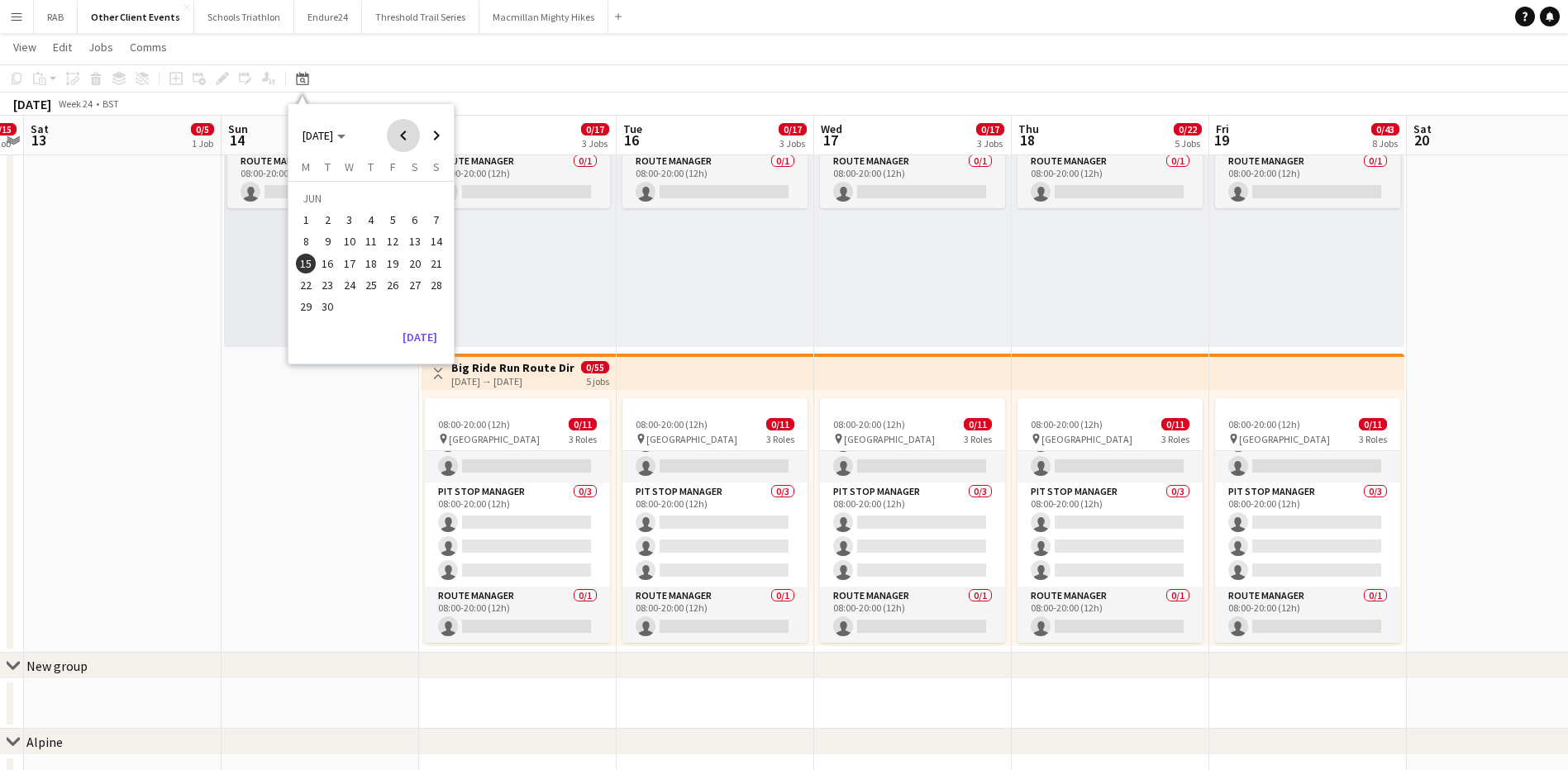
click at [398, 137] on span "Previous month" at bounding box center [403, 135] width 33 height 33
click at [399, 137] on span "Previous month" at bounding box center [403, 135] width 33 height 33
click at [399, 137] on span "Previous month" at bounding box center [403, 135] width 33 height 33
click at [401, 137] on span "Previous month" at bounding box center [403, 135] width 33 height 33
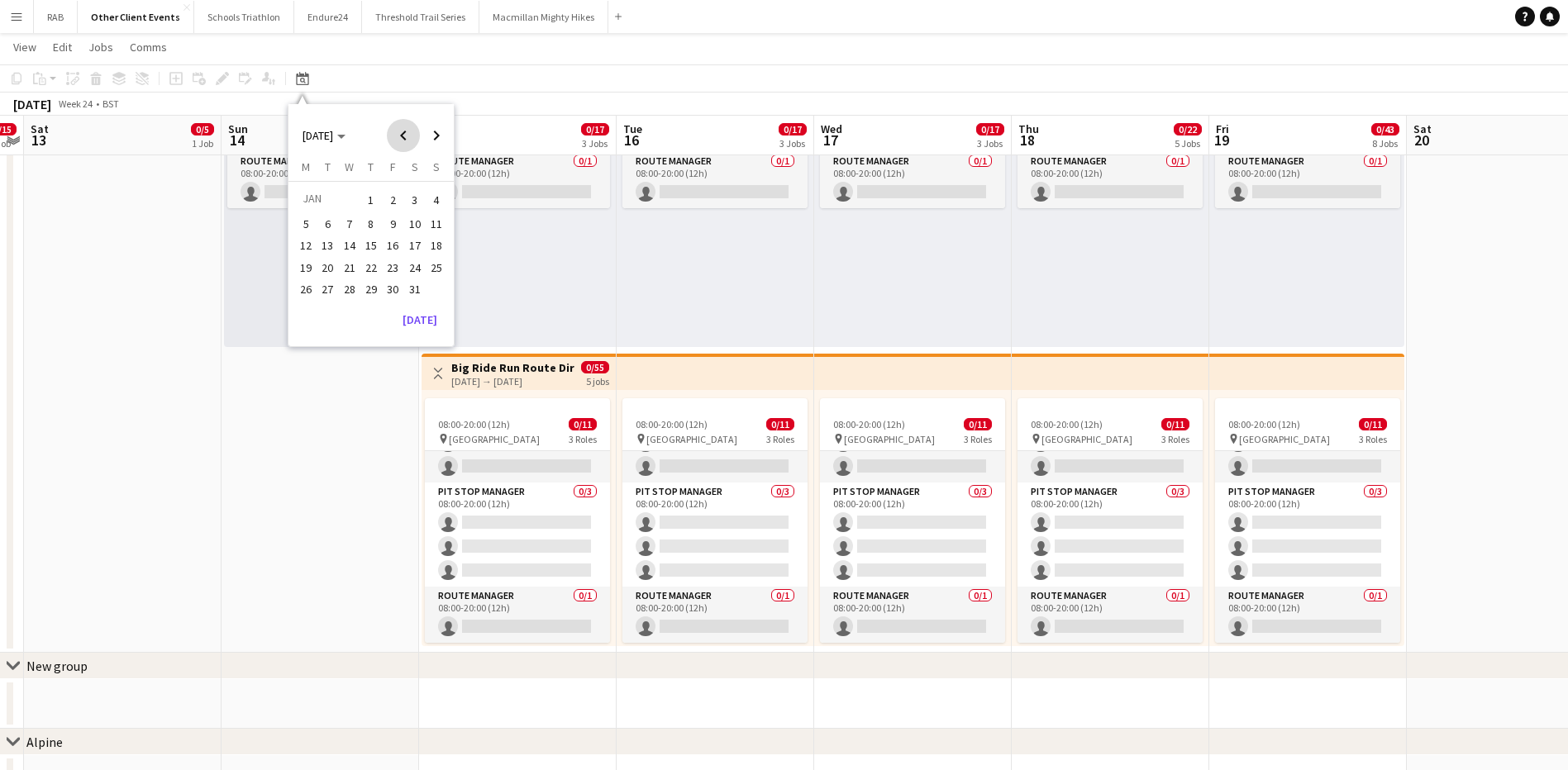
click at [401, 135] on span "Previous month" at bounding box center [403, 135] width 33 height 33
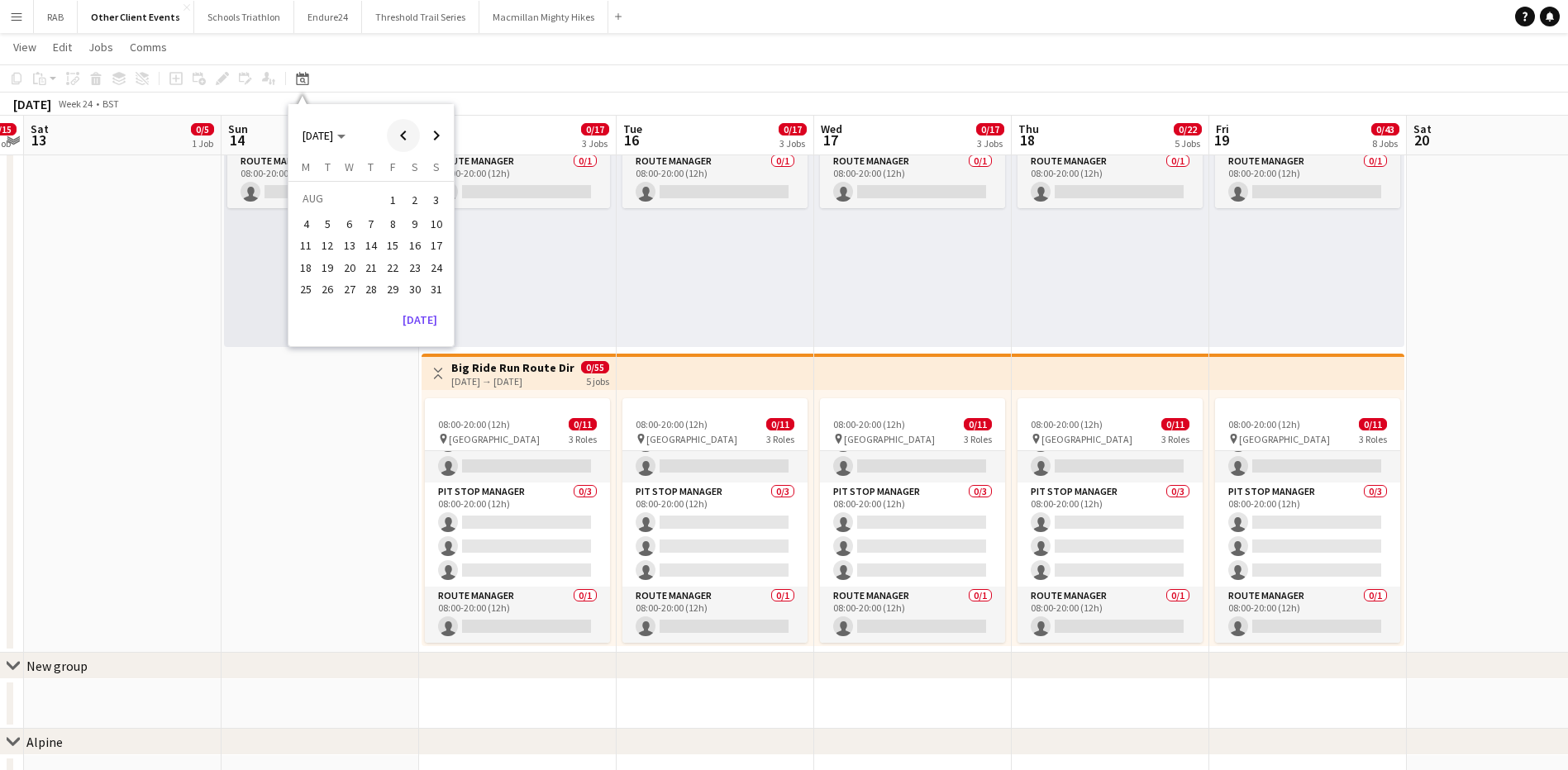
click at [401, 135] on span "Previous month" at bounding box center [403, 135] width 33 height 33
click at [432, 137] on span "Next month" at bounding box center [436, 135] width 33 height 33
click at [417, 250] on span "14" at bounding box center [415, 246] width 20 height 20
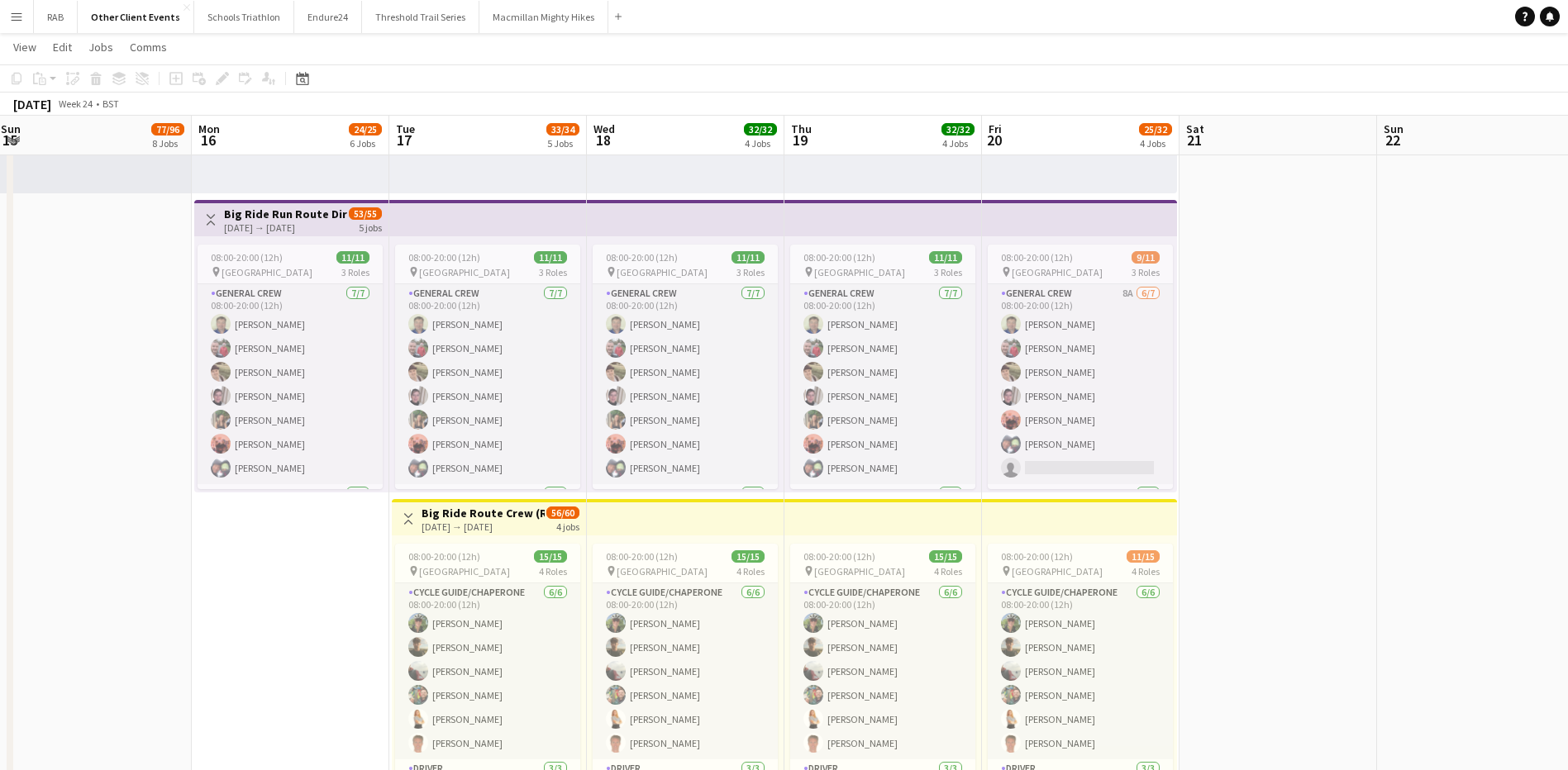
drag, startPoint x: 1074, startPoint y: 157, endPoint x: 452, endPoint y: 167, distance: 622.1
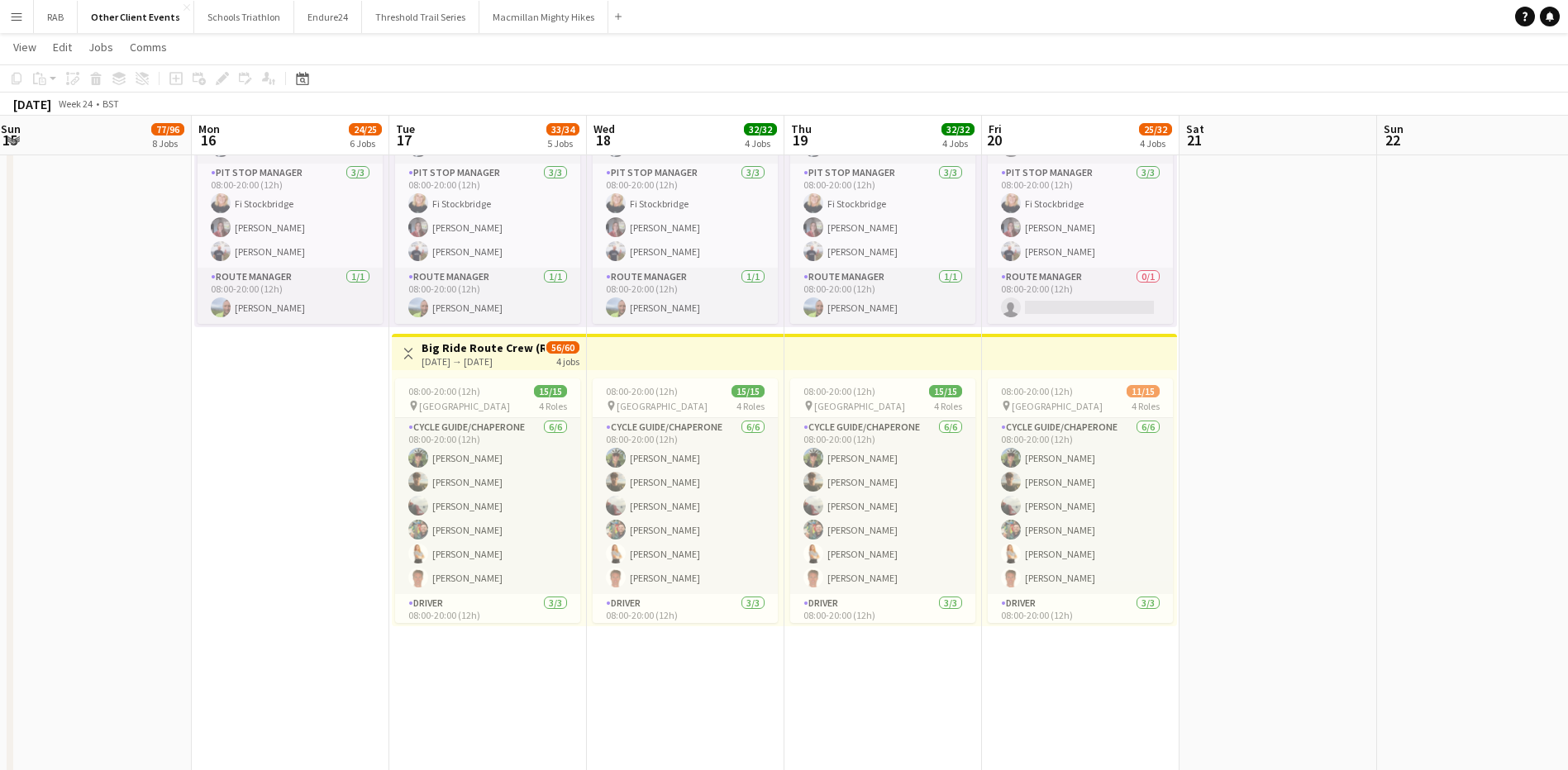
click at [493, 350] on h3 "Big Ride Route Crew (Run), Support Driver and Chaperones" at bounding box center [482, 347] width 123 height 15
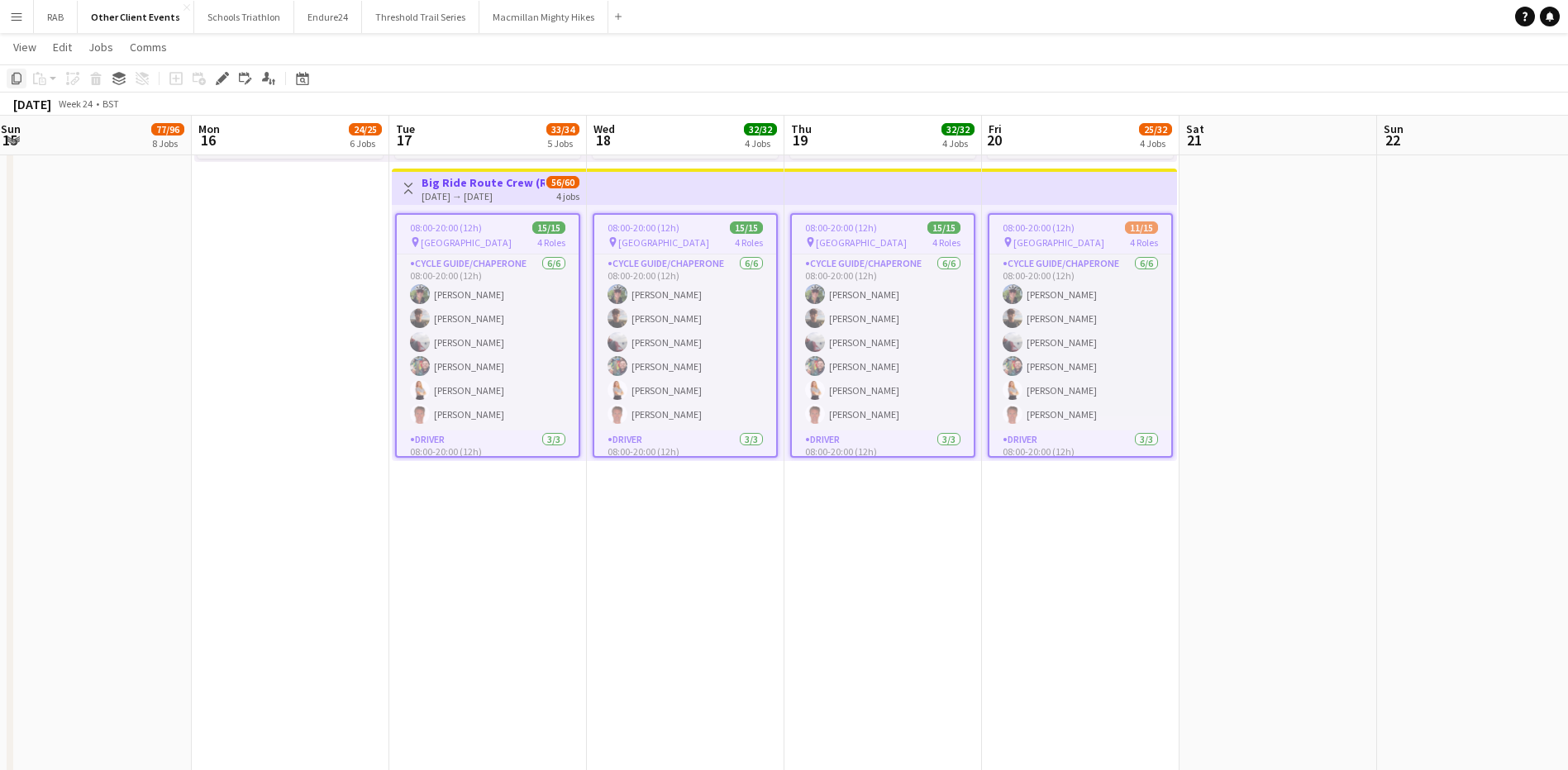
click at [13, 77] on icon "Copy" at bounding box center [16, 78] width 13 height 13
click at [304, 77] on icon "Date picker" at bounding box center [302, 78] width 13 height 13
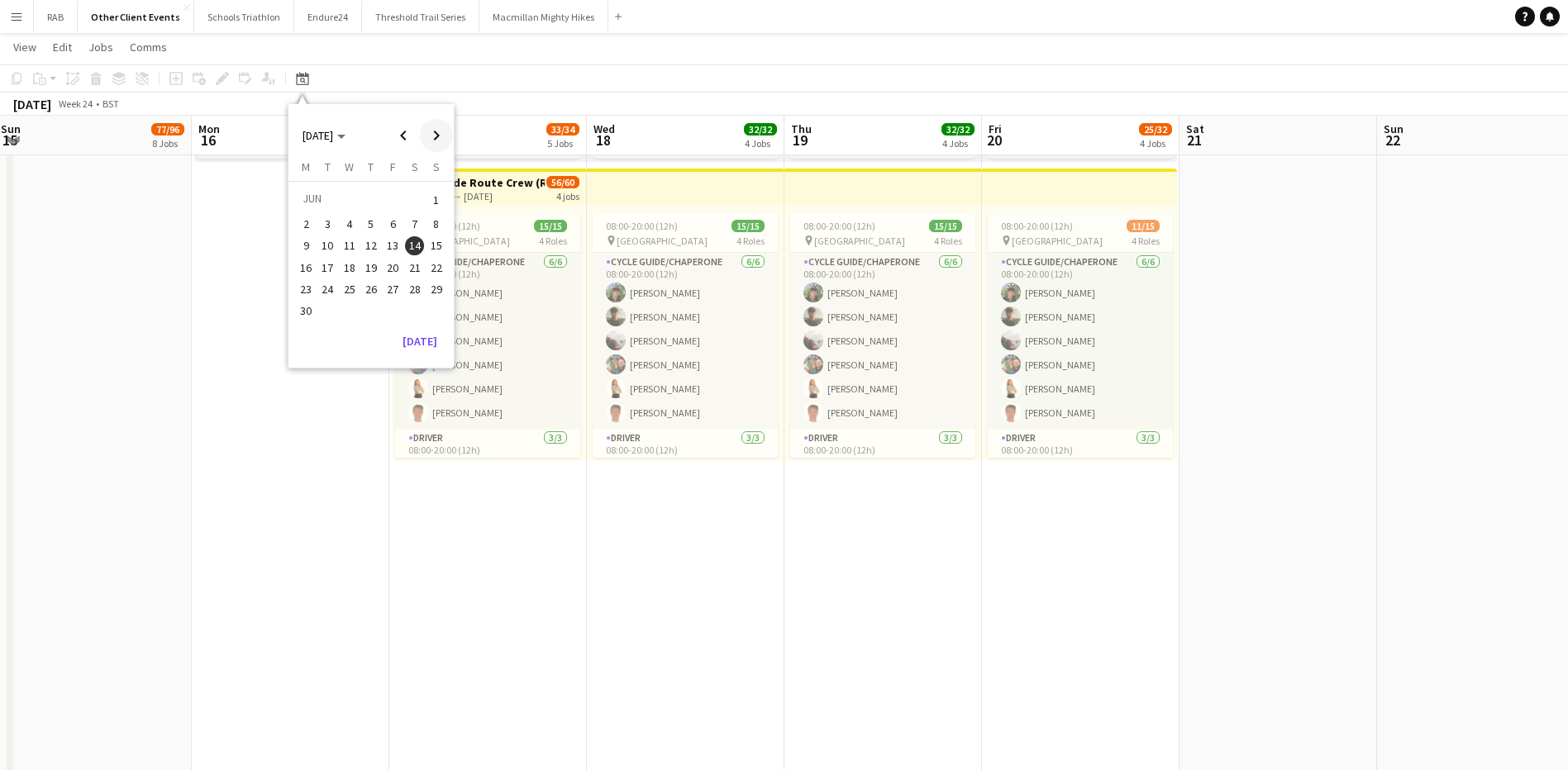
click at [437, 128] on span "Next month" at bounding box center [436, 135] width 33 height 33
click at [437, 134] on span "Next month" at bounding box center [436, 135] width 33 height 33
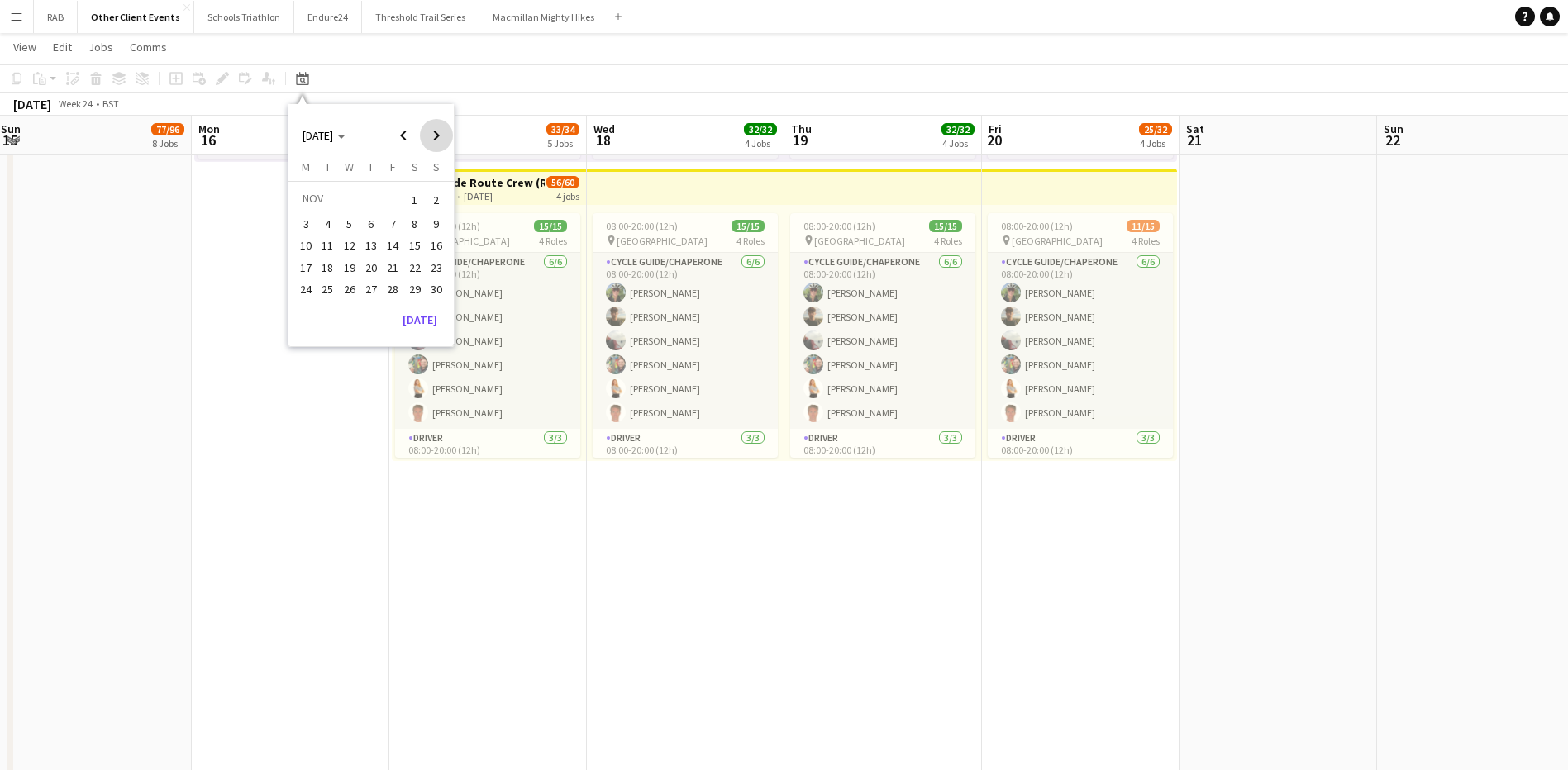
click at [437, 134] on span "Next month" at bounding box center [436, 135] width 33 height 33
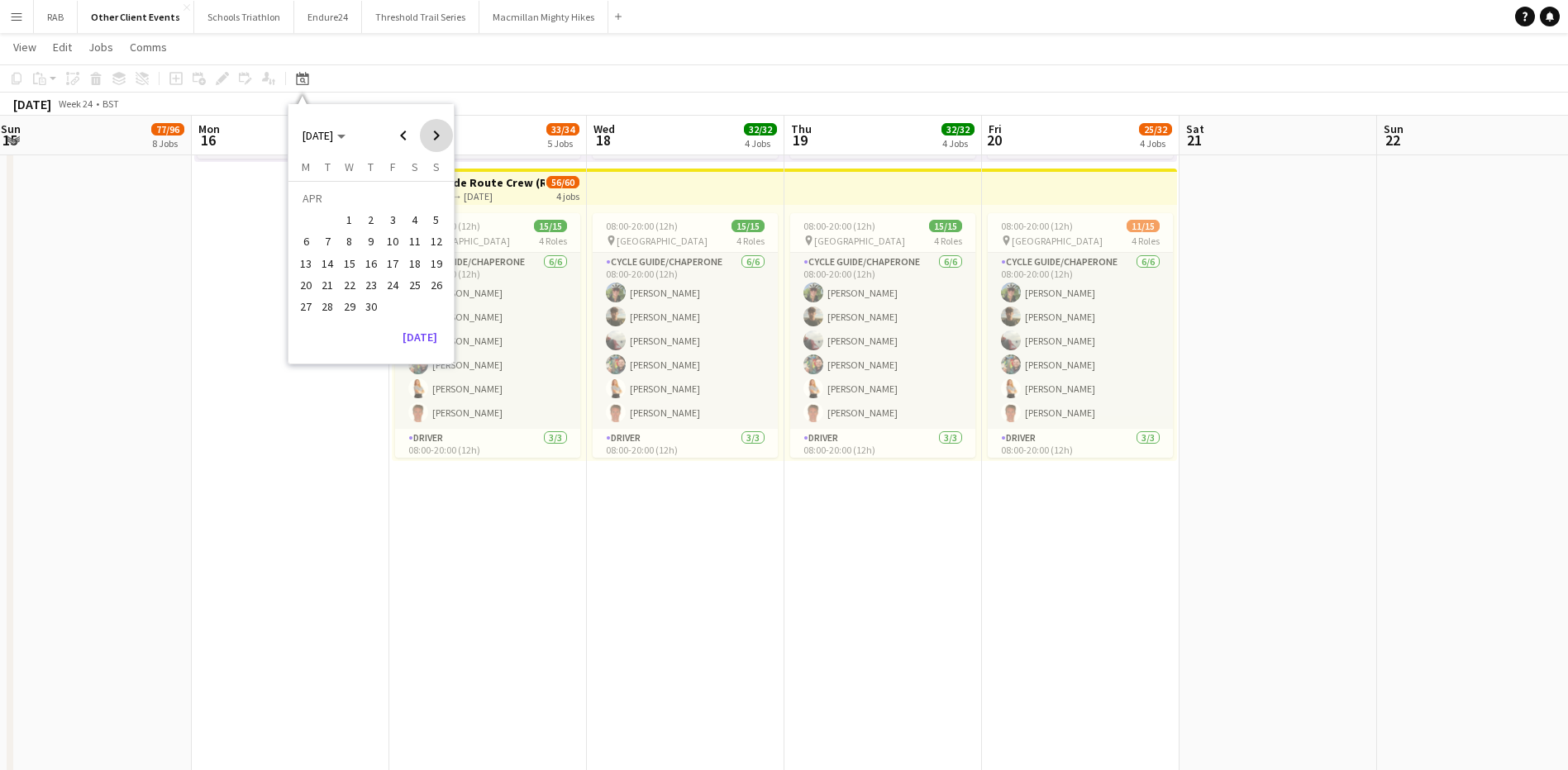
click at [437, 134] on span "Next month" at bounding box center [436, 135] width 33 height 33
click at [327, 263] on span "16" at bounding box center [328, 264] width 20 height 20
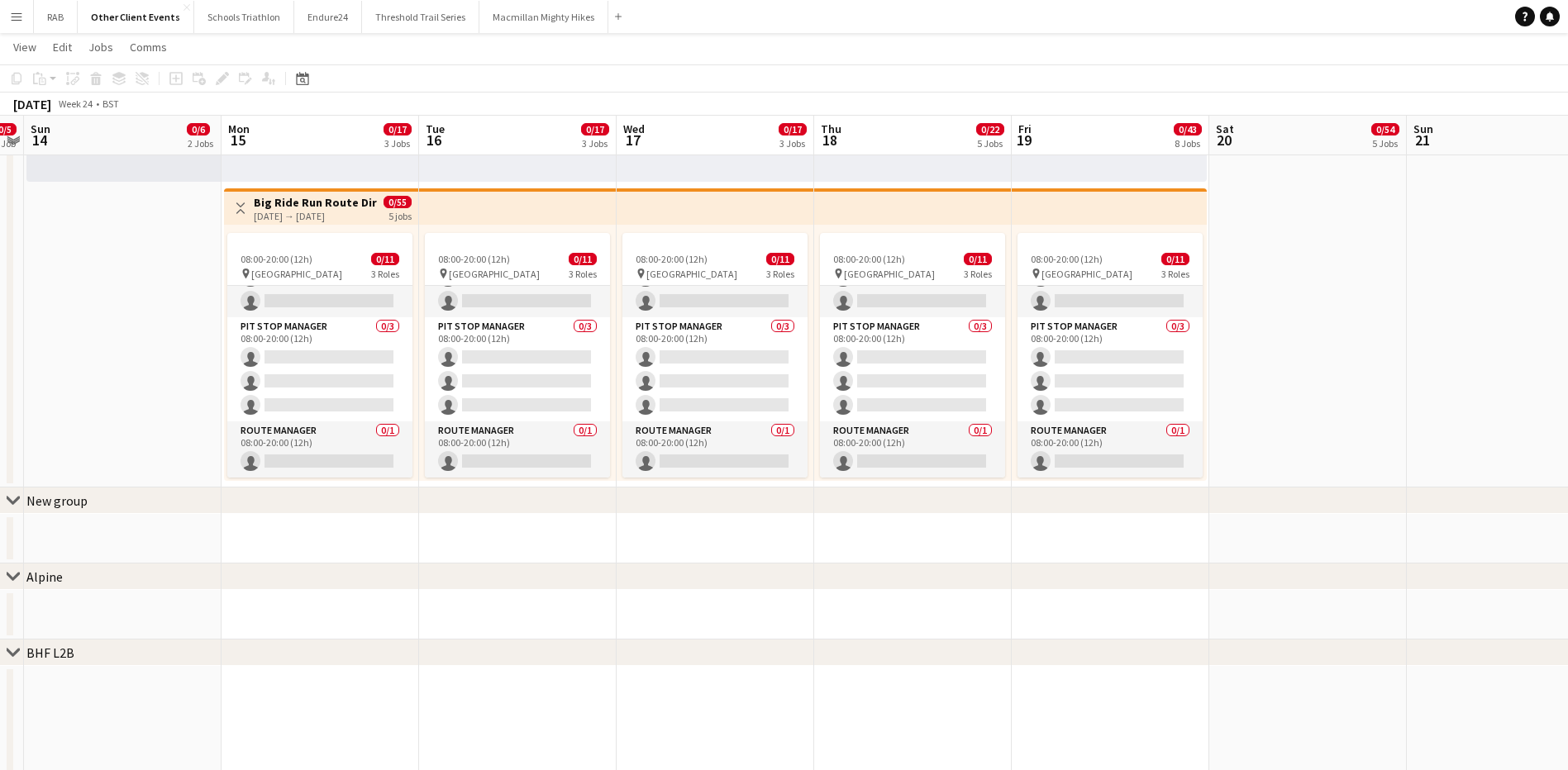
click at [542, 482] on app-date-cell "08:00-20:00 (12h) 0/5 pin Ireland 3 Roles General Crew 0/2 08:00-20:00 (12h) si…" at bounding box center [518, 35] width 198 height 904
click at [54, 76] on app-action-btn "Paste" at bounding box center [44, 78] width 30 height 20
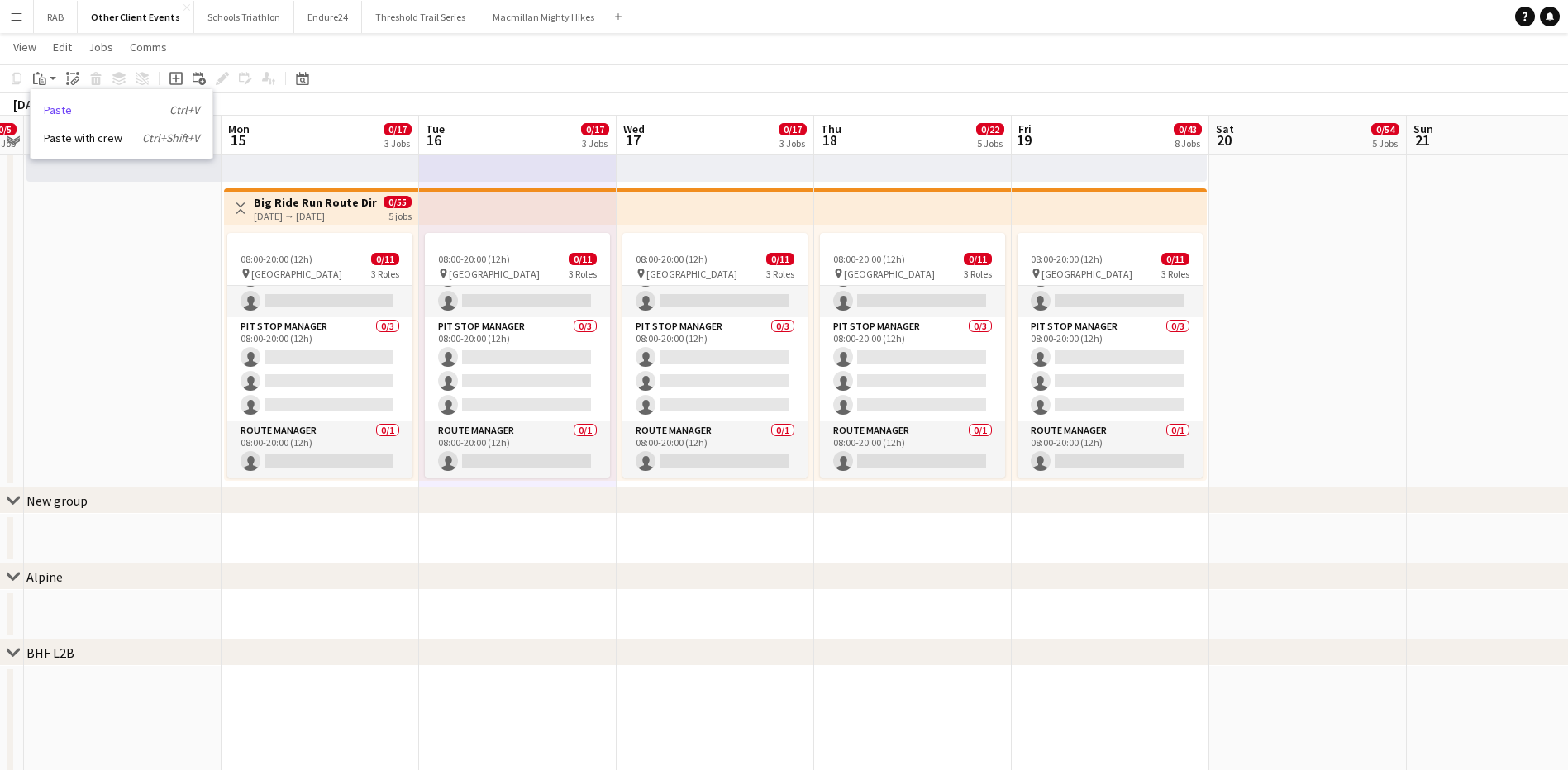
click at [52, 116] on link "Paste Ctrl+V" at bounding box center [121, 110] width 156 height 15
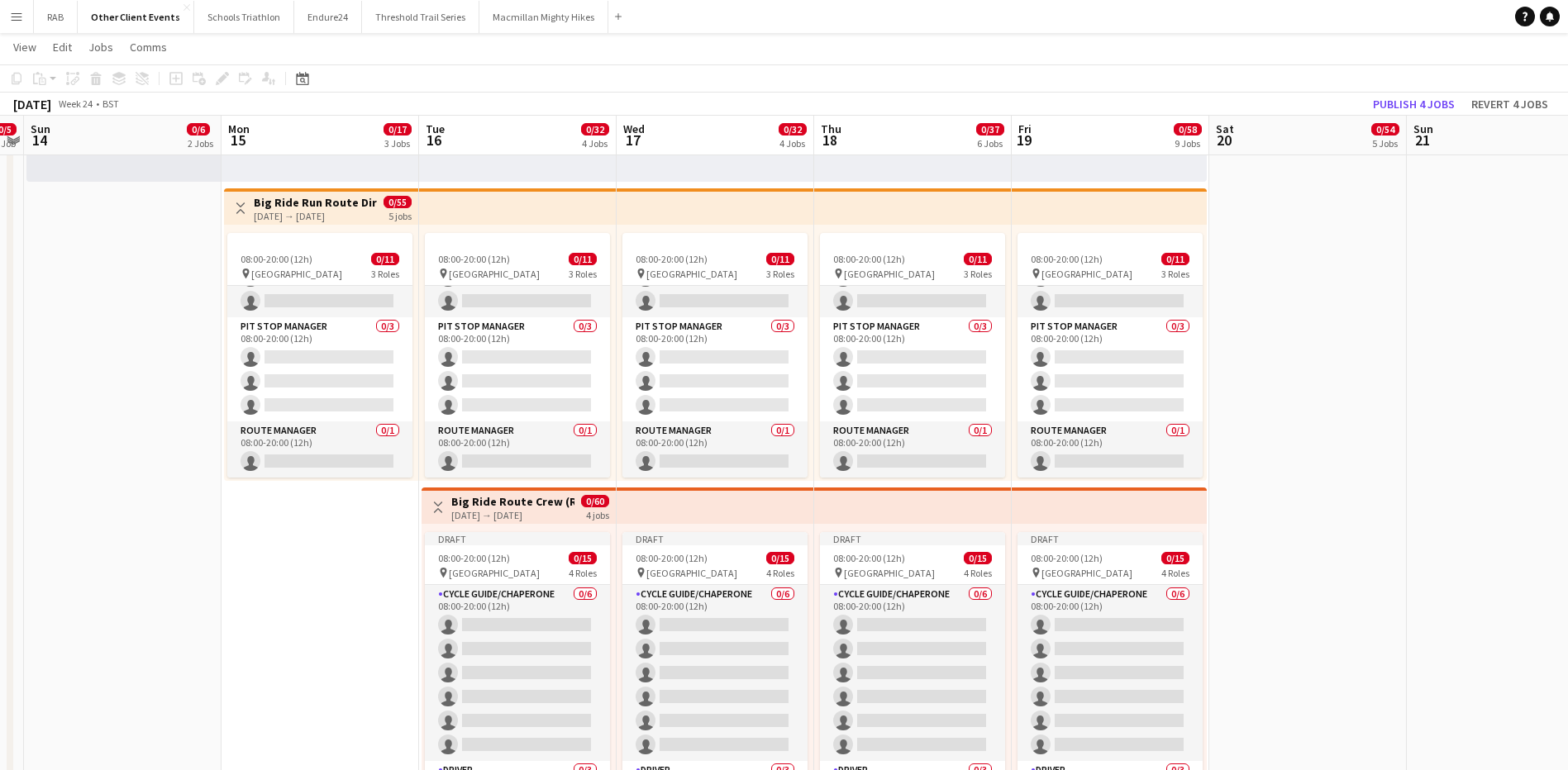
click at [506, 505] on h3 "Big Ride Route Crew (Run), Support Driver and Chaperones" at bounding box center [513, 501] width 123 height 15
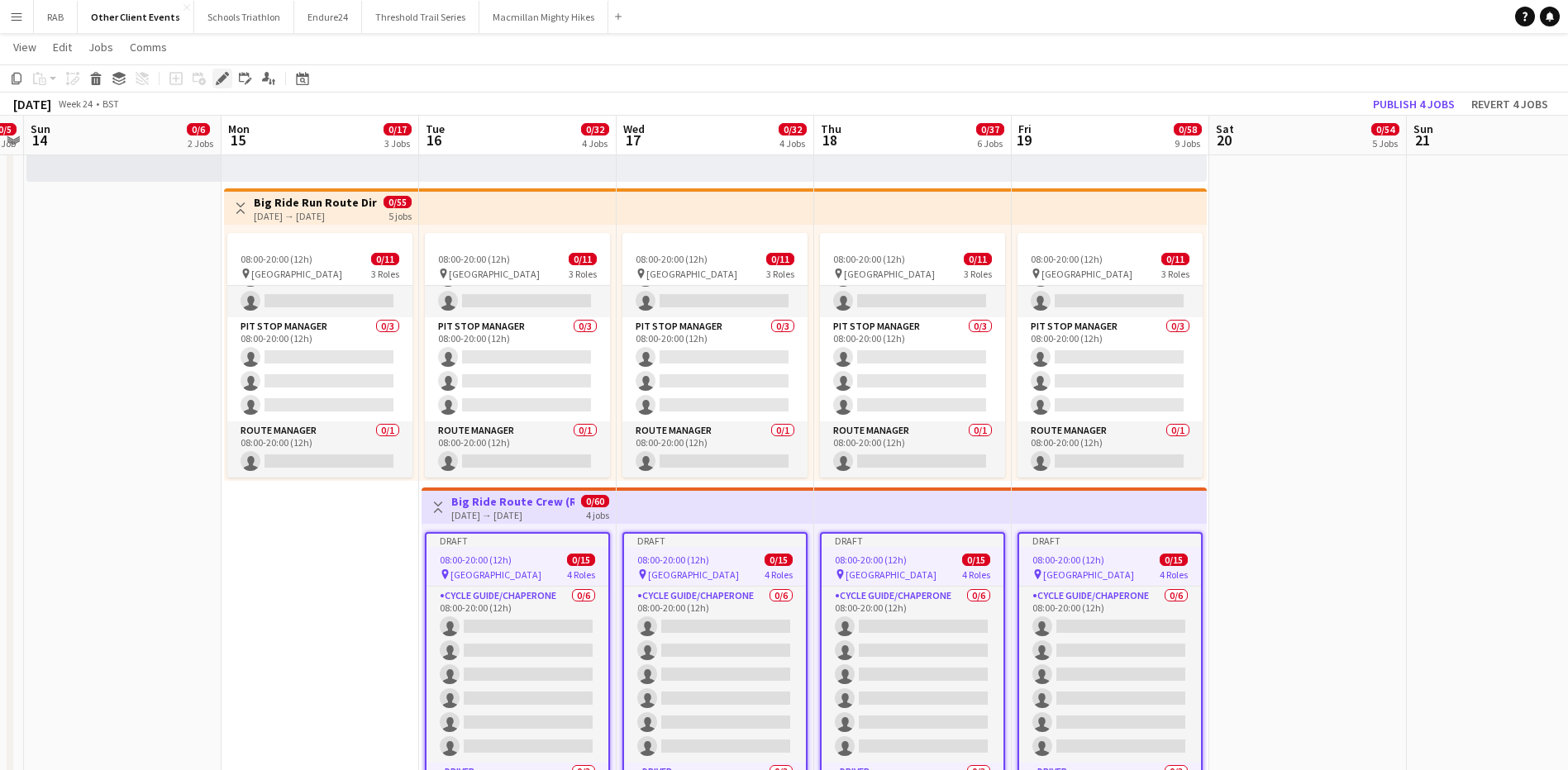
click at [224, 76] on icon at bounding box center [222, 79] width 9 height 9
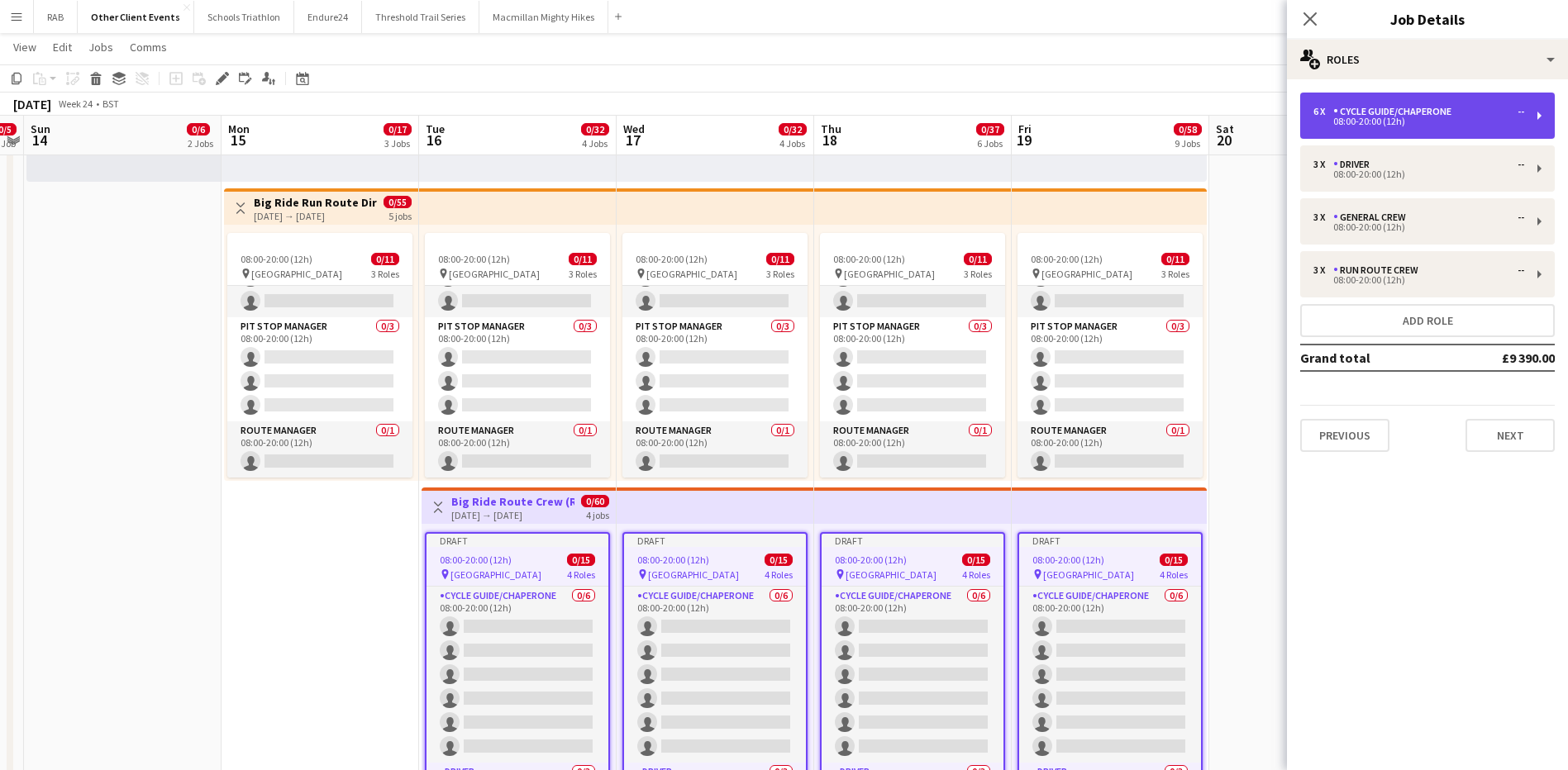
click at [1425, 110] on div "Cycle Guide/Chaperone" at bounding box center [1395, 112] width 125 height 12
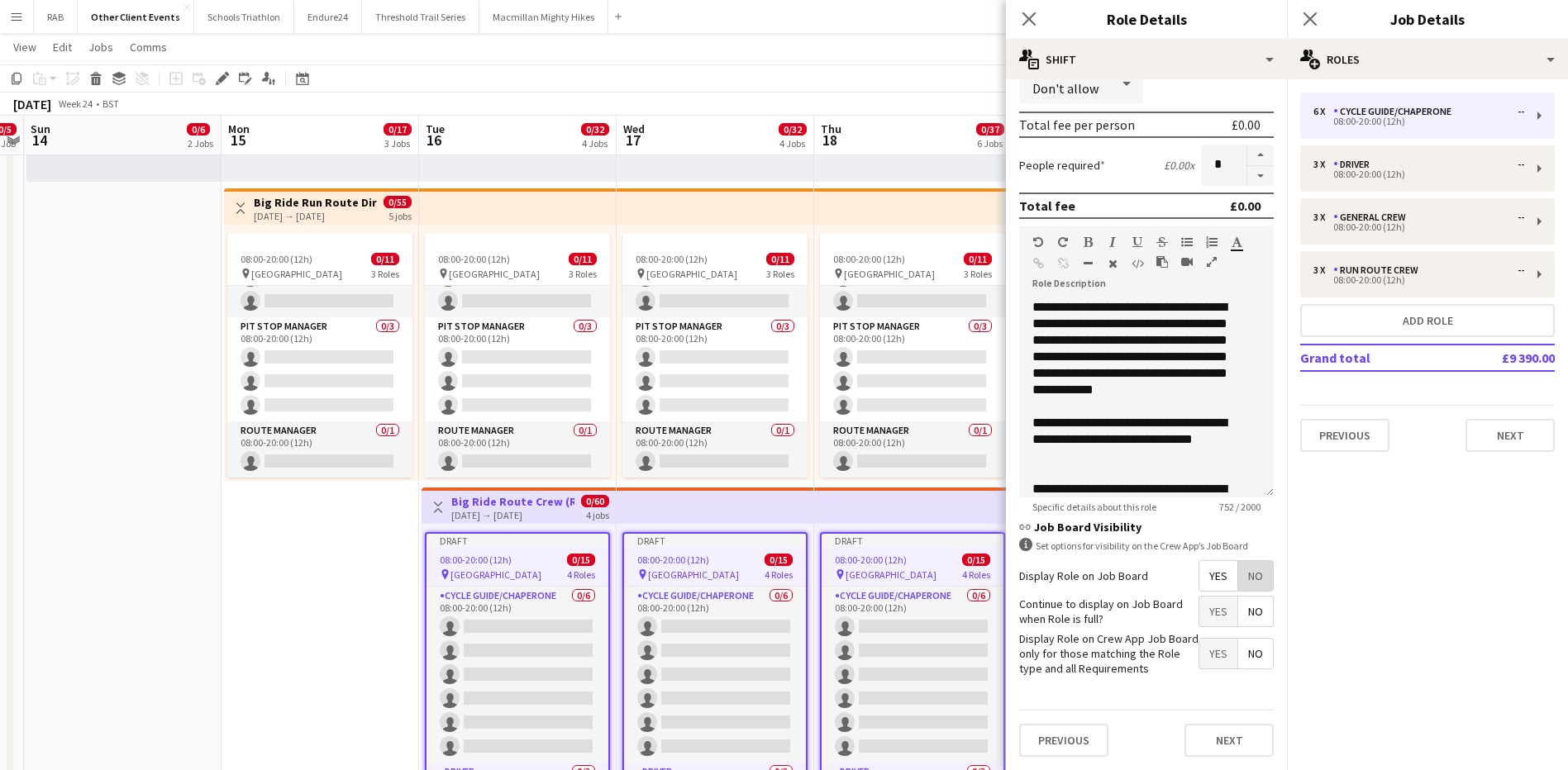
click at [1239, 574] on span "No" at bounding box center [1255, 576] width 35 height 30
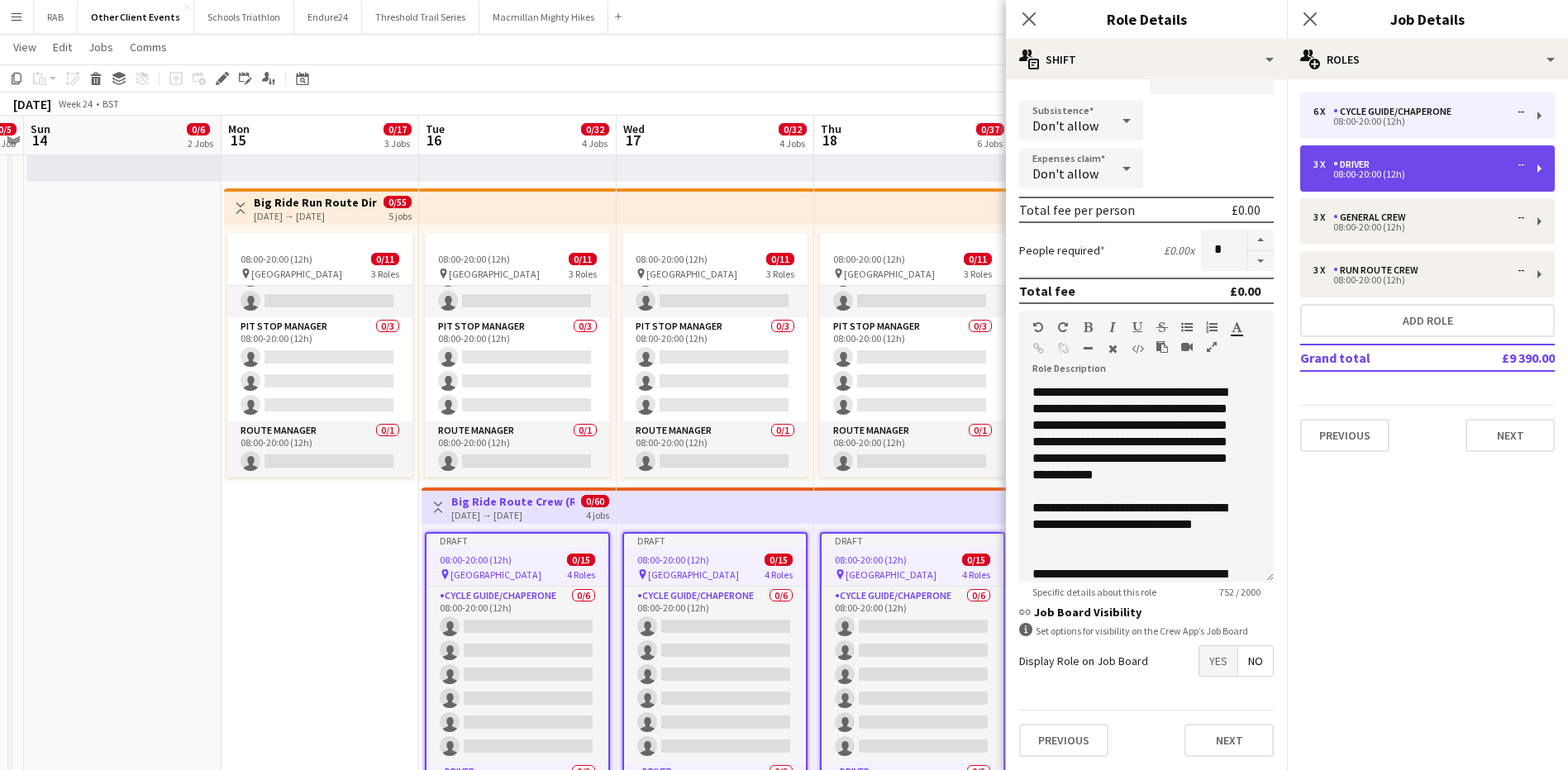
click at [1366, 167] on div "Driver" at bounding box center [1355, 164] width 43 height 12
type input "******"
type input "*"
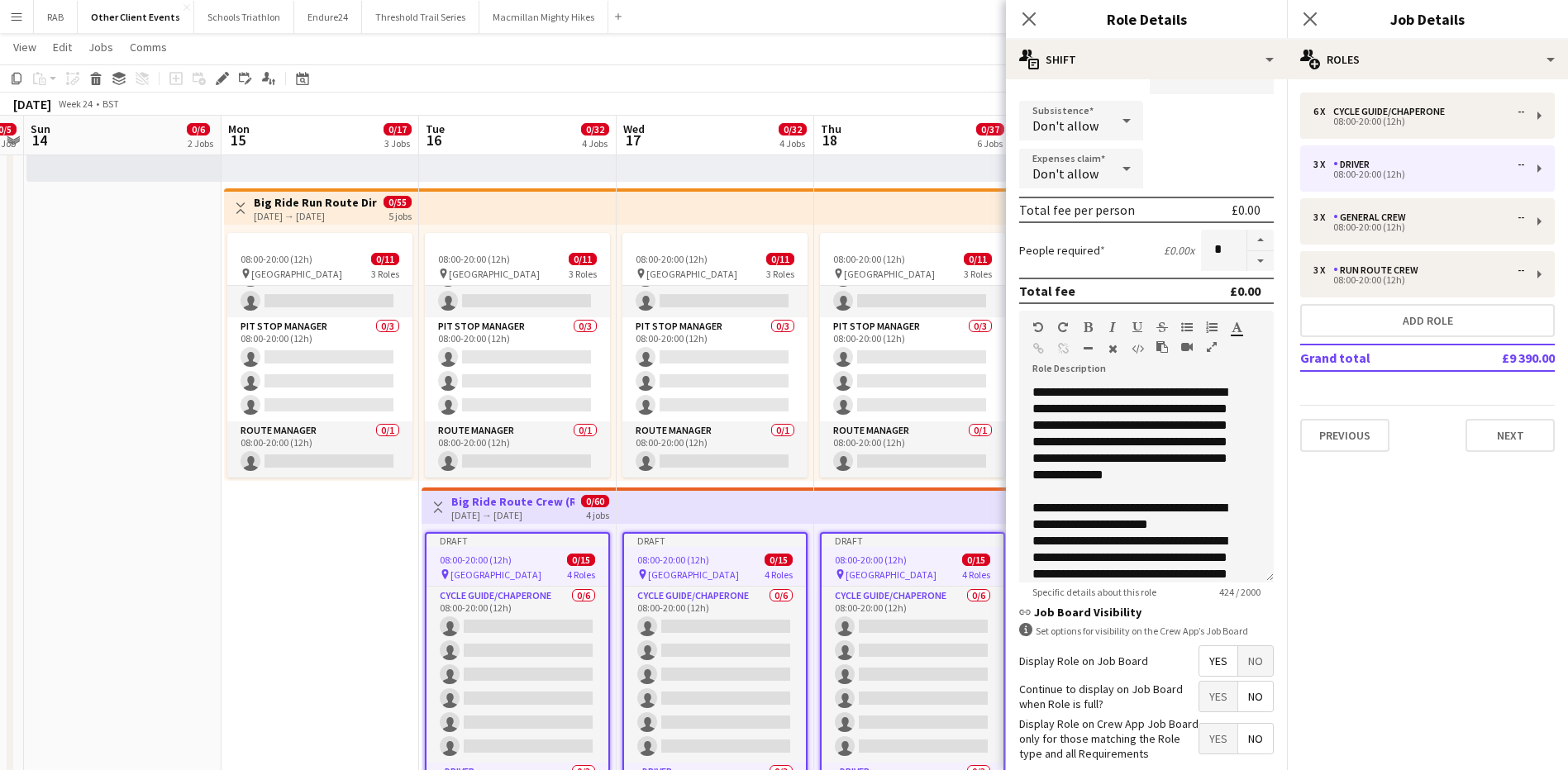
click at [1241, 655] on span "No" at bounding box center [1255, 660] width 35 height 30
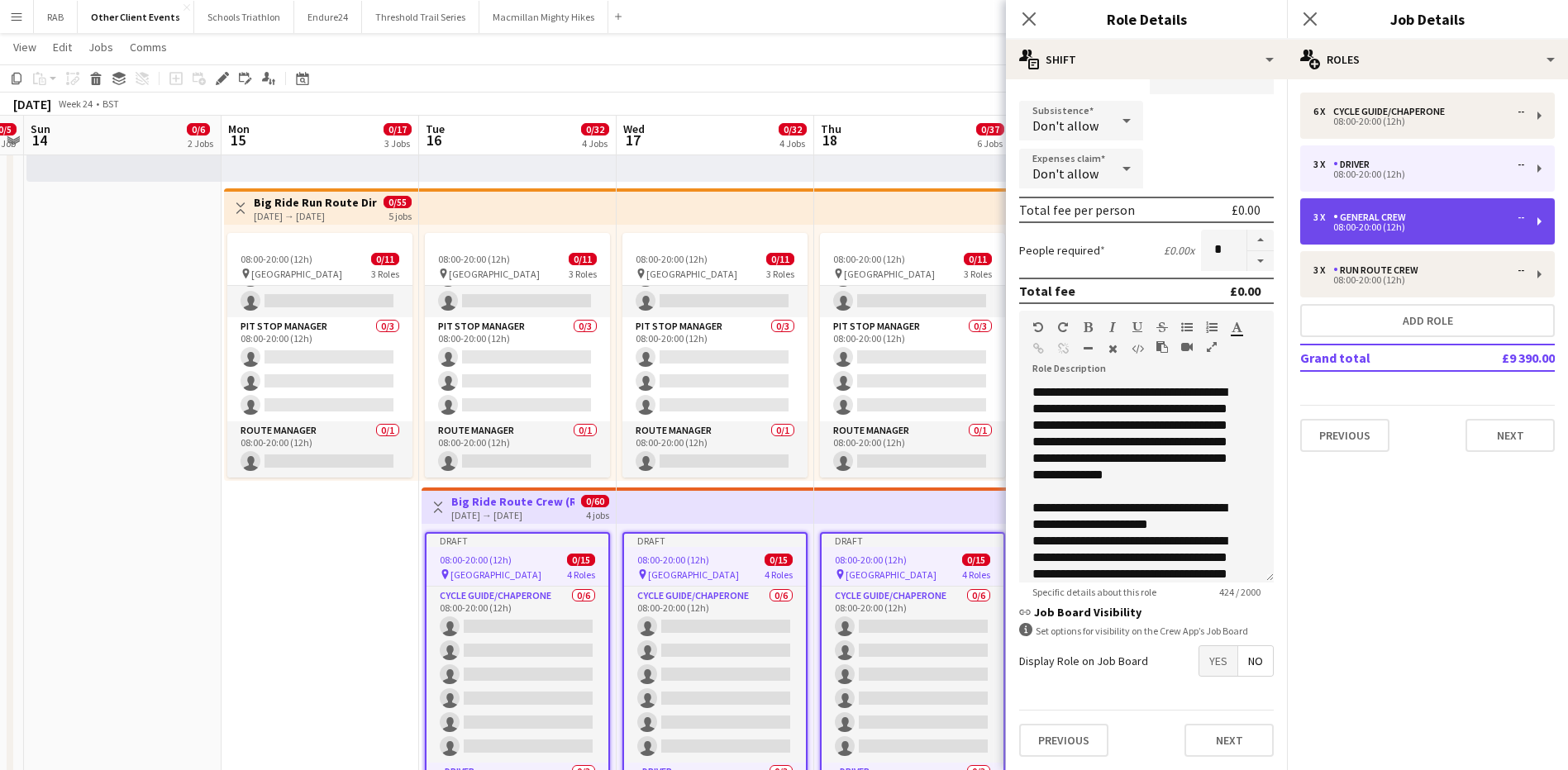
click at [1366, 216] on div "General Crew" at bounding box center [1373, 217] width 79 height 12
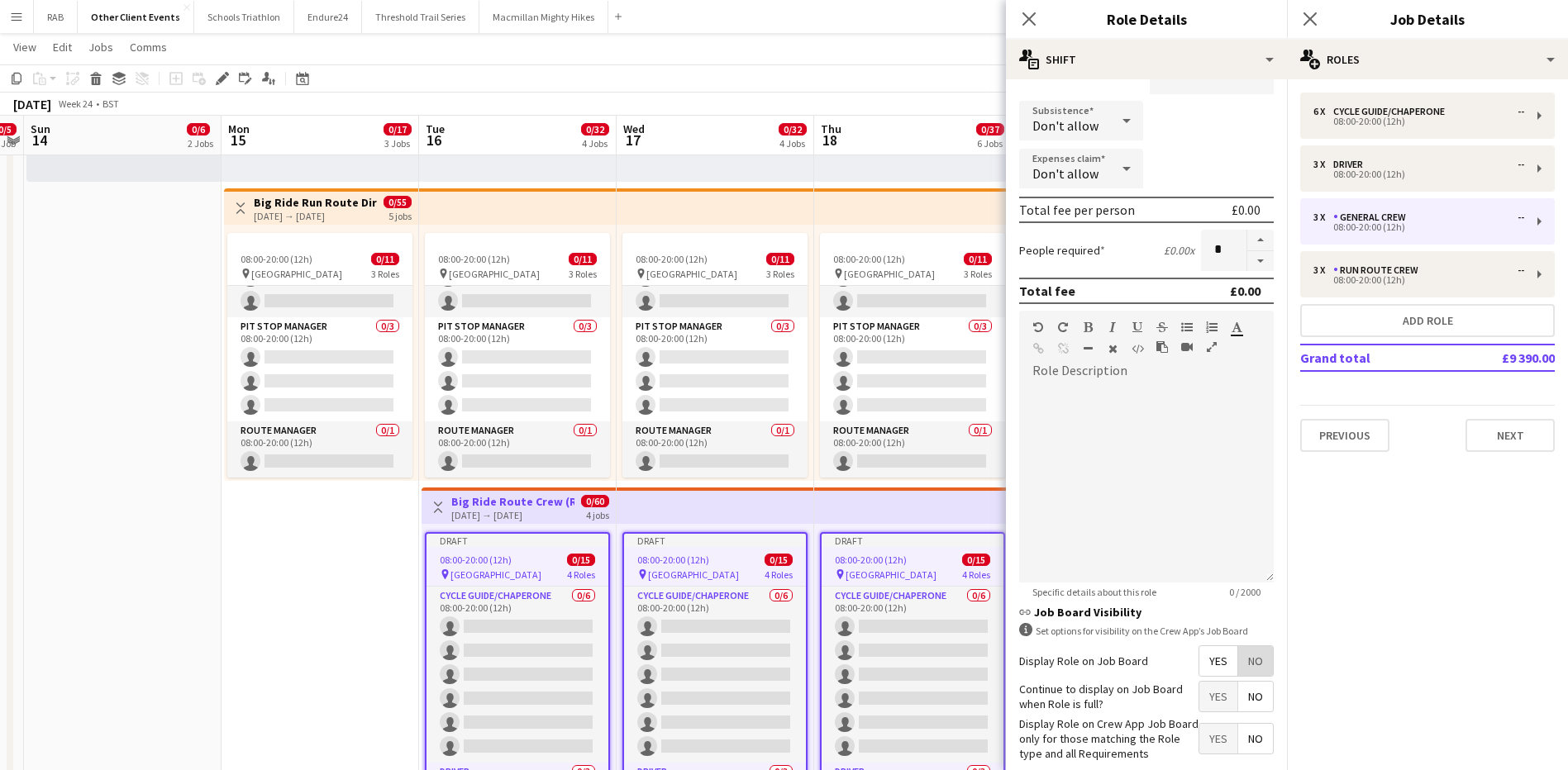
drag, startPoint x: 1243, startPoint y: 668, endPoint x: 1273, endPoint y: 560, distance: 112.1
click at [1245, 667] on span "No" at bounding box center [1255, 660] width 35 height 30
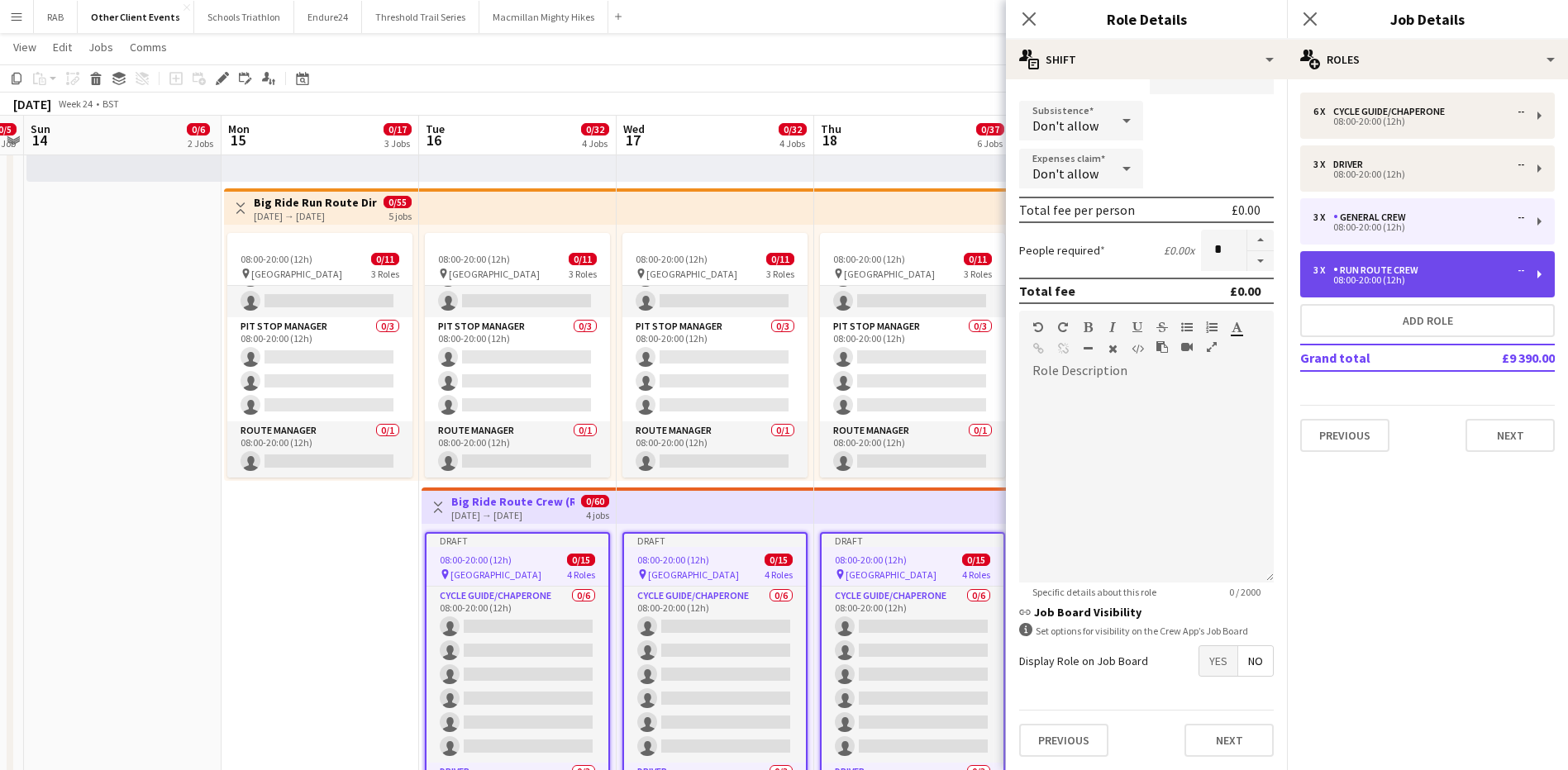
click at [1365, 274] on div "Run route crew" at bounding box center [1379, 270] width 92 height 12
type input "**********"
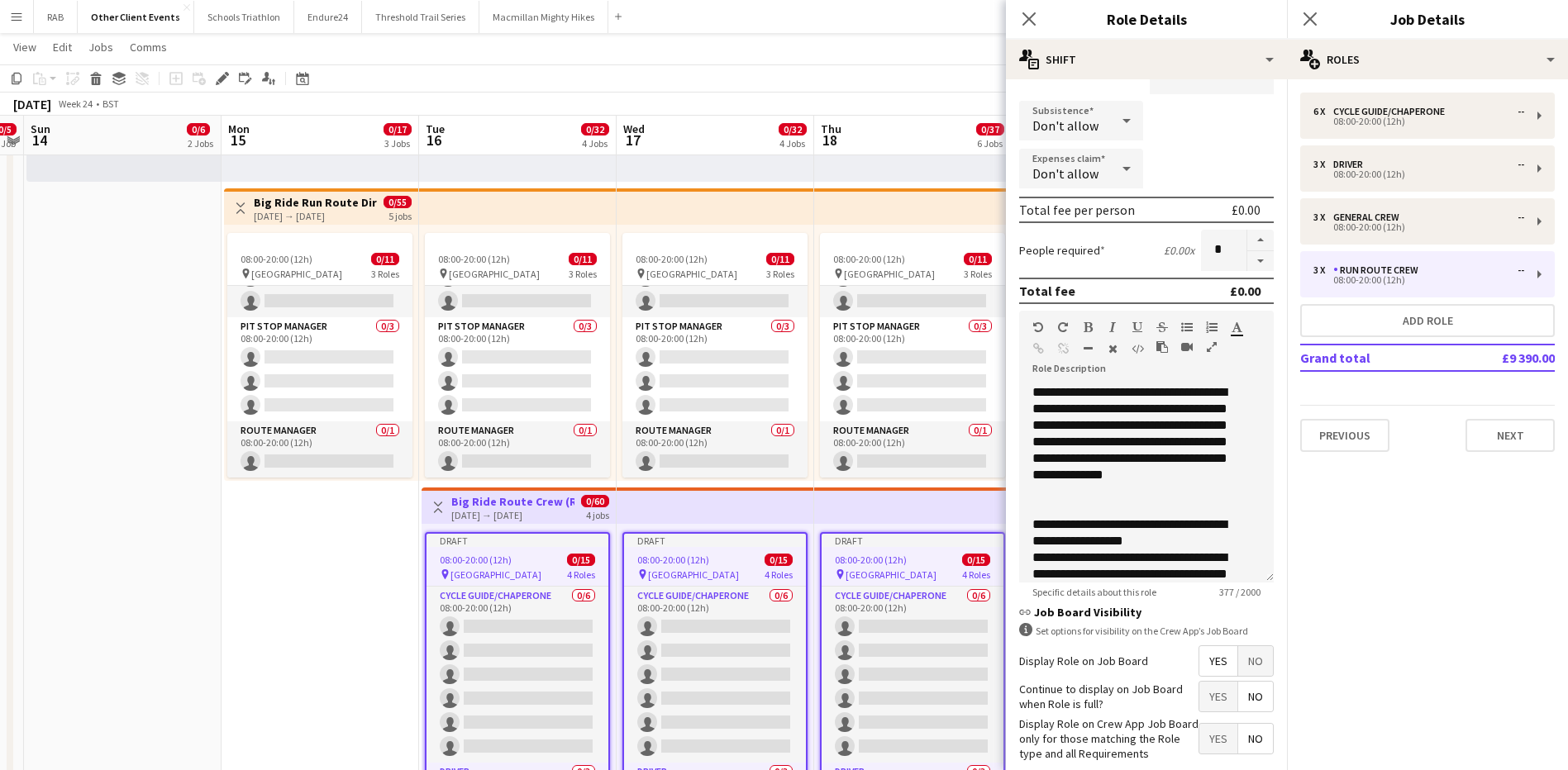
click at [1242, 664] on span "No" at bounding box center [1255, 660] width 35 height 30
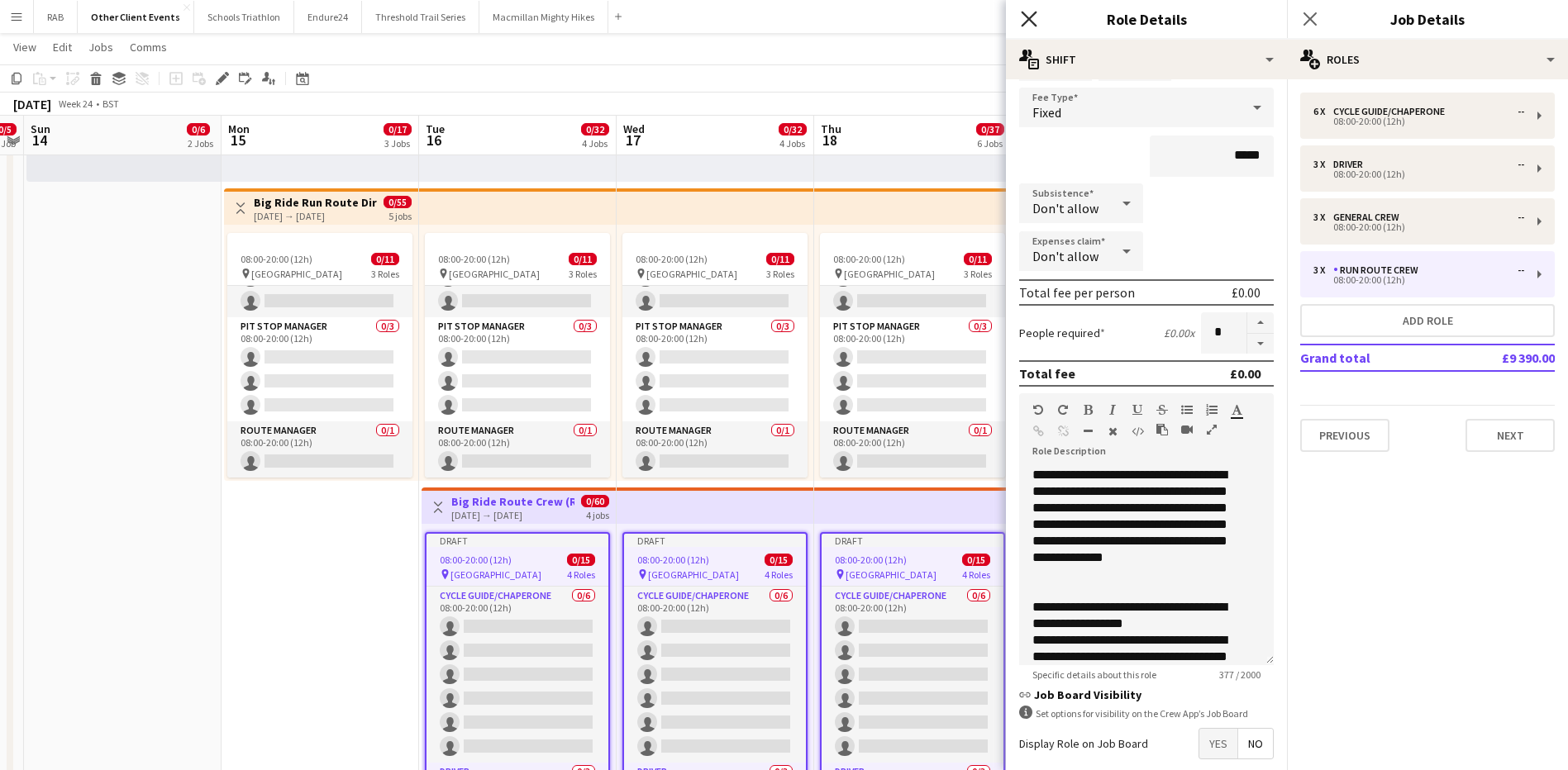
click at [1030, 16] on icon "Close pop-in" at bounding box center [1027, 18] width 15 height 15
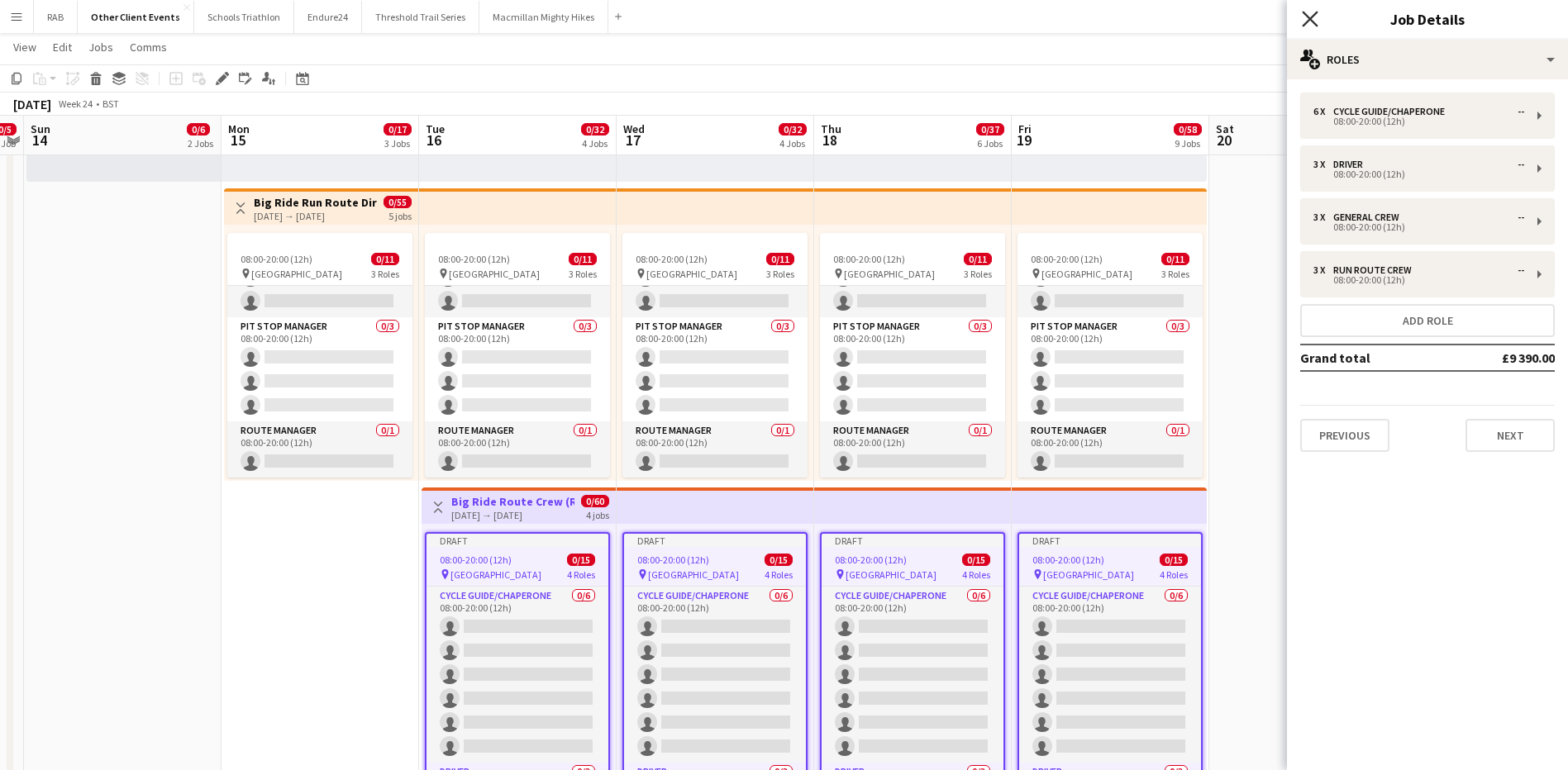
click at [1309, 17] on icon at bounding box center [1309, 18] width 15 height 15
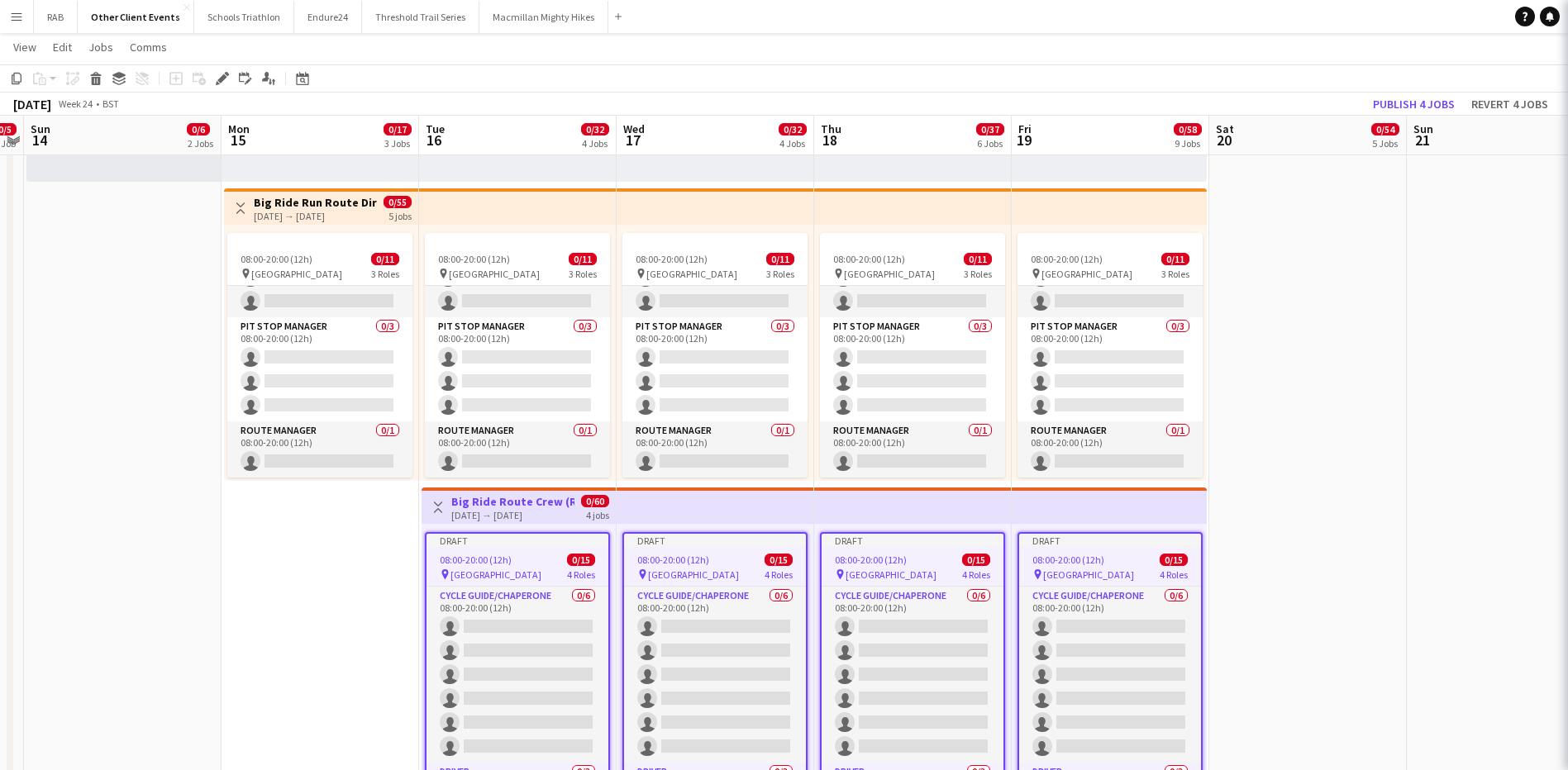
click at [1374, 290] on app-date-cell at bounding box center [1308, 185] width 198 height 1204
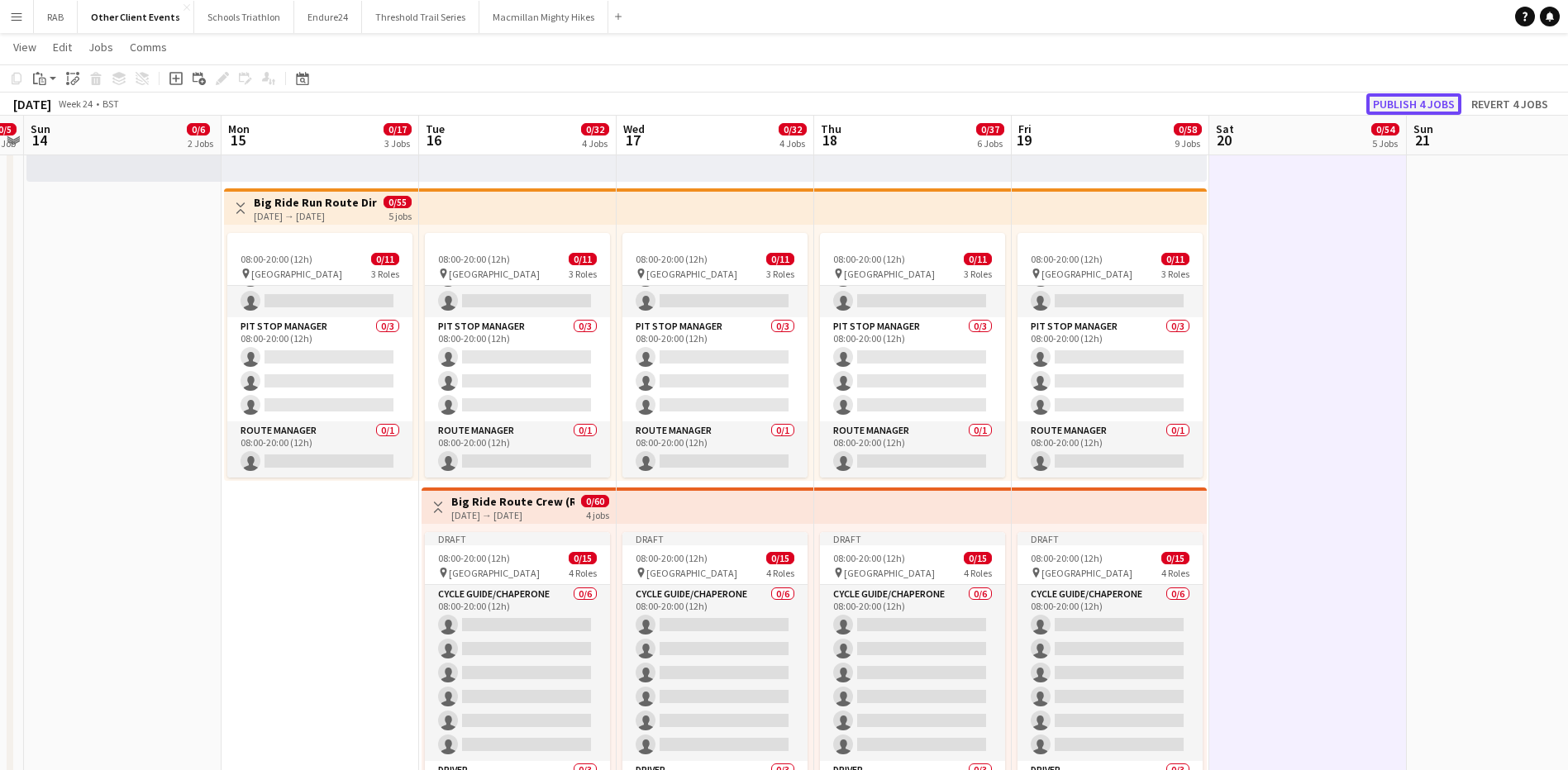
click at [1393, 107] on button "Publish 4 jobs" at bounding box center [1413, 104] width 95 height 22
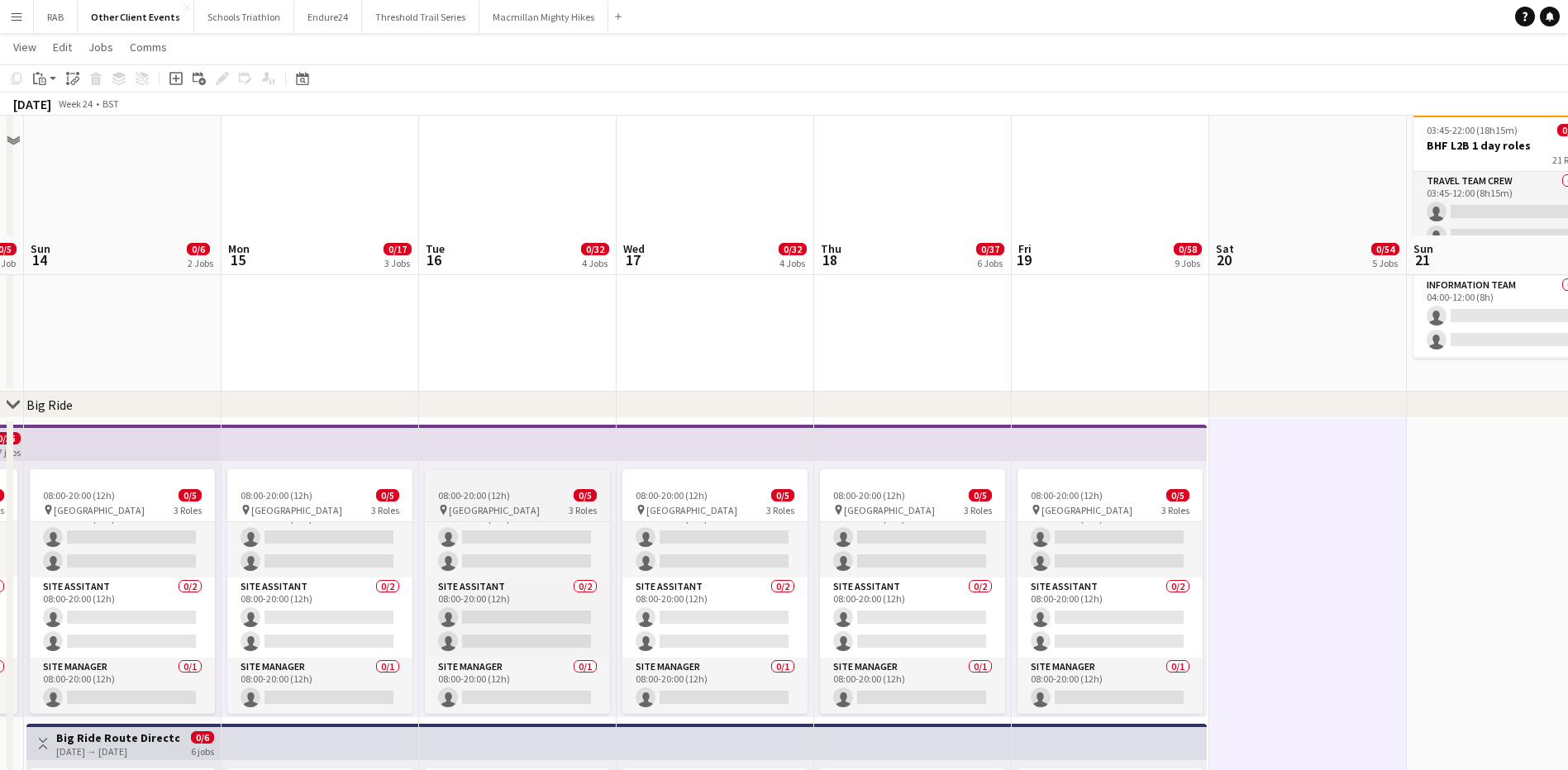
scroll to position [1747, 0]
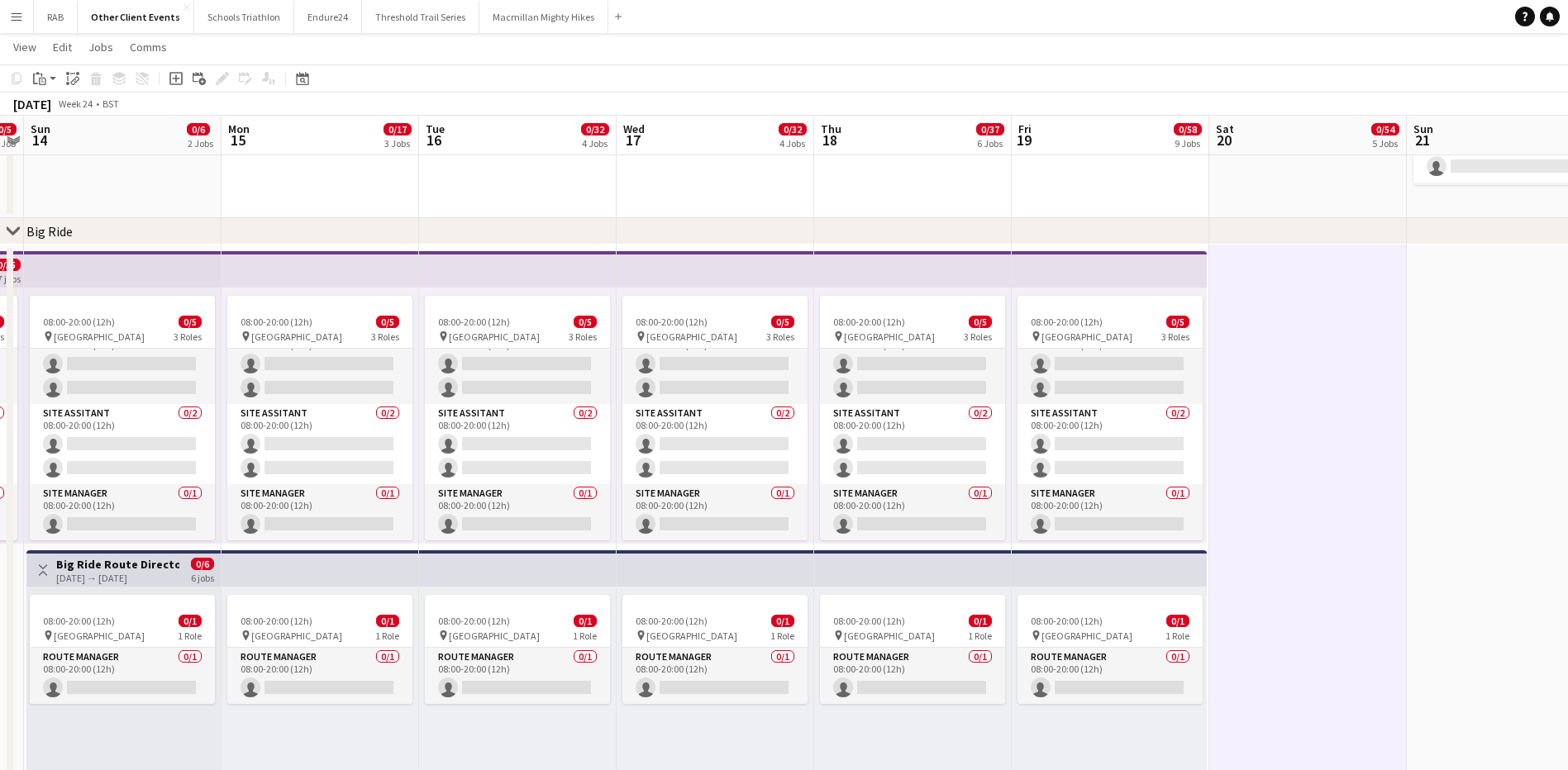
click at [56, 264] on app-top-bar at bounding box center [123, 269] width 198 height 36
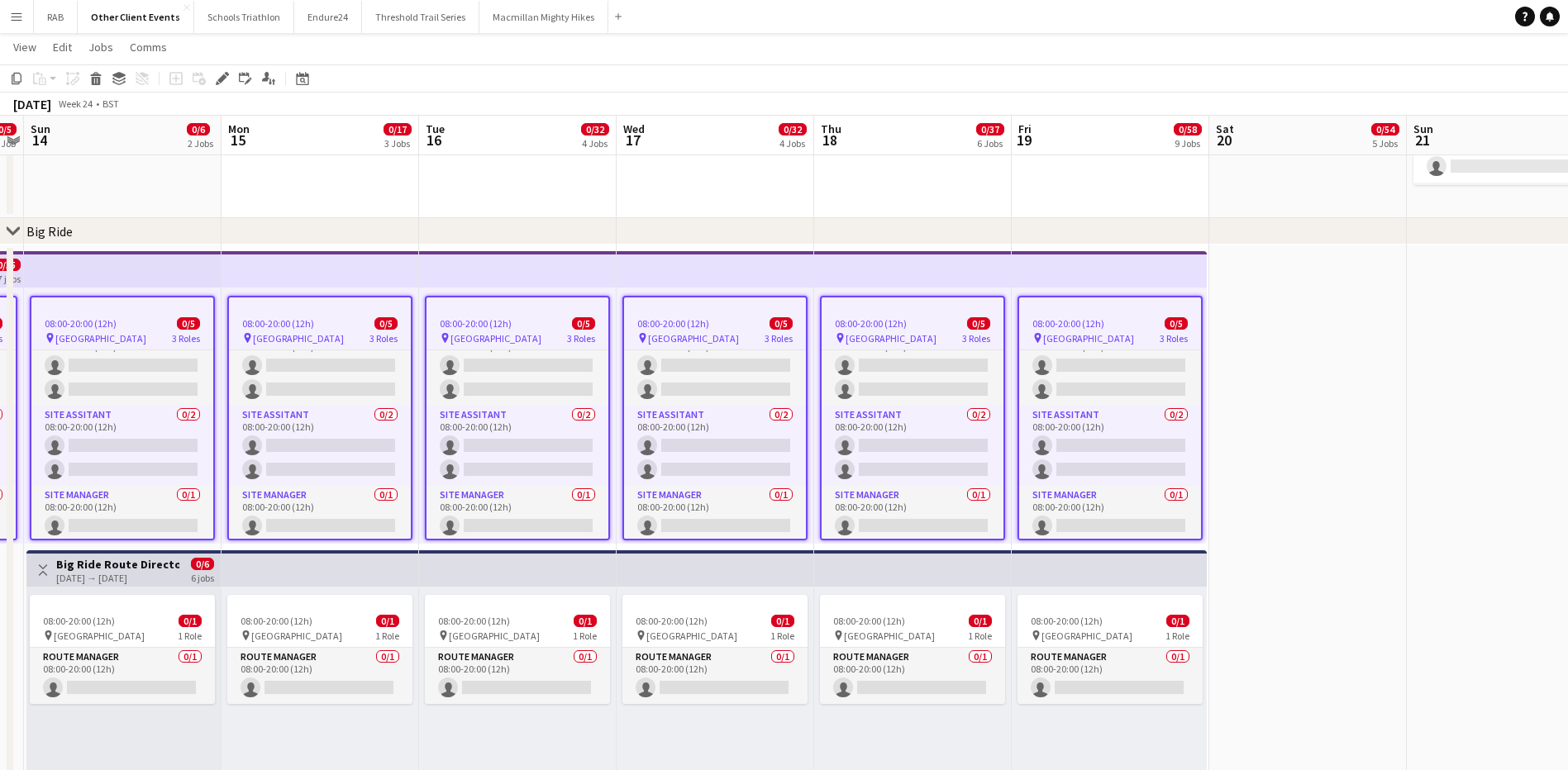
drag, startPoint x: 255, startPoint y: 225, endPoint x: 644, endPoint y: 231, distance: 389.0
click at [644, 231] on div "chevron-right Big Ride" at bounding box center [784, 231] width 1568 height 26
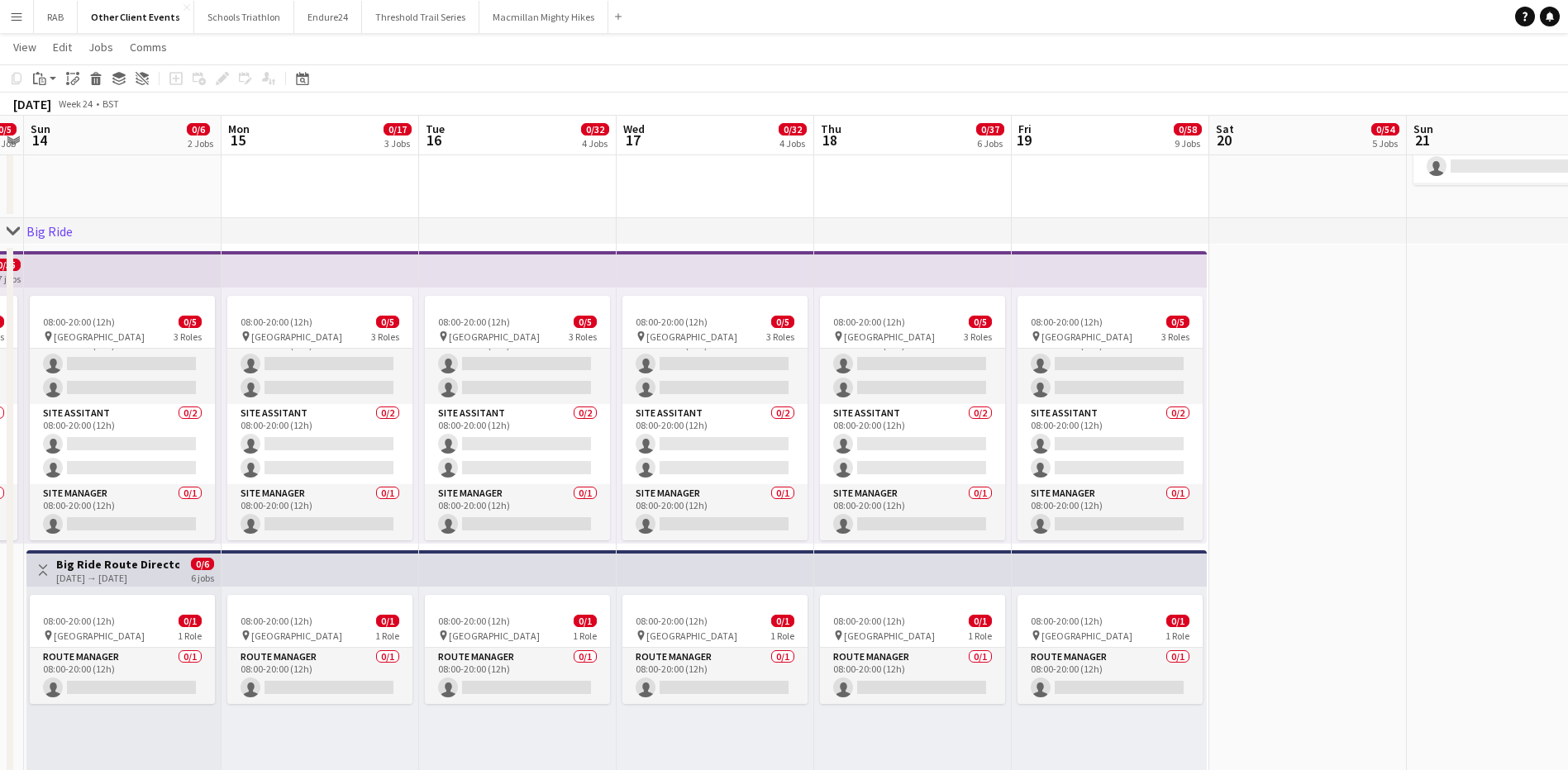
click at [133, 264] on app-top-bar at bounding box center [123, 269] width 198 height 36
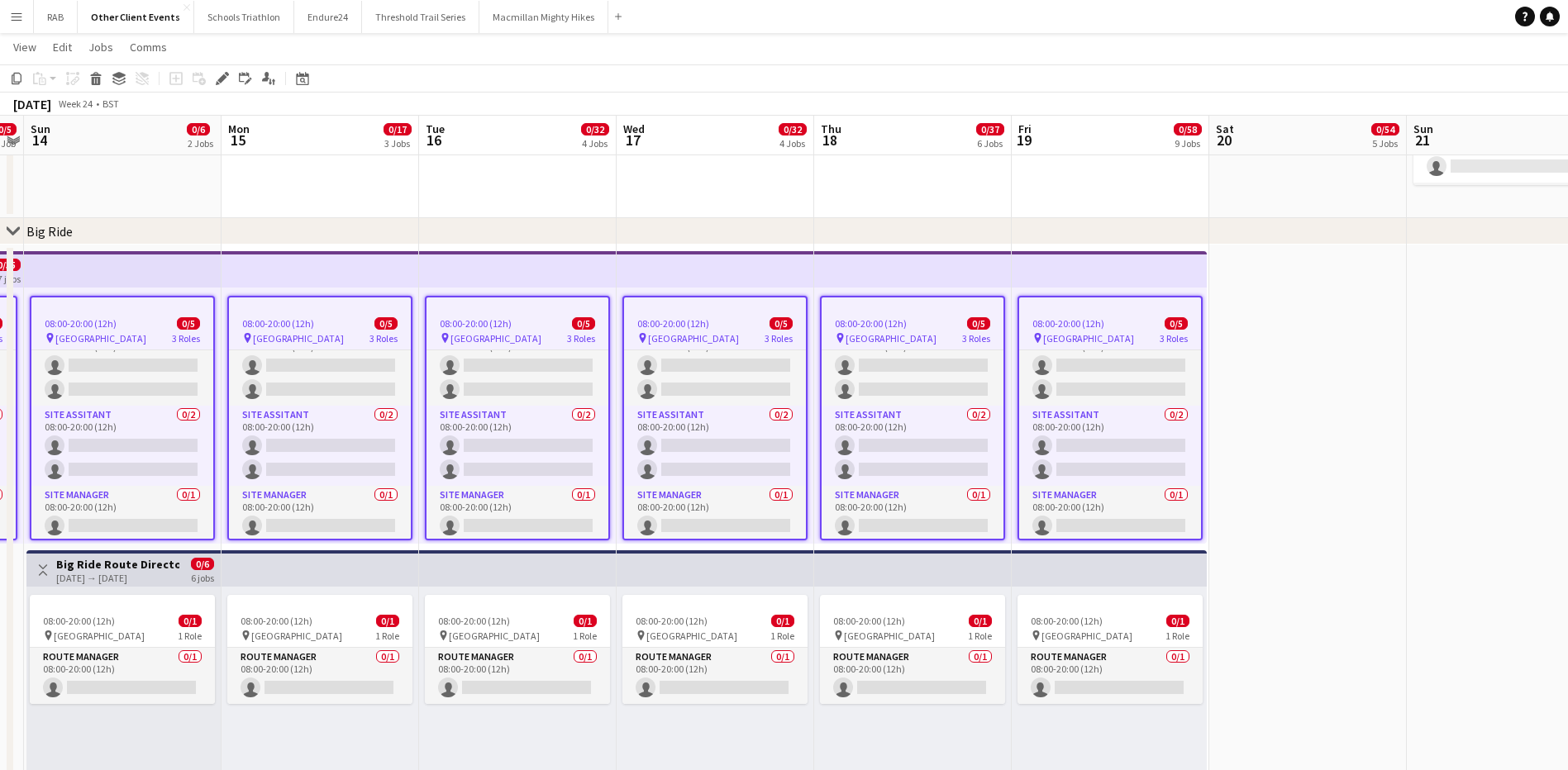
click at [145, 562] on h3 "Big Ride Route Director" at bounding box center [117, 564] width 123 height 15
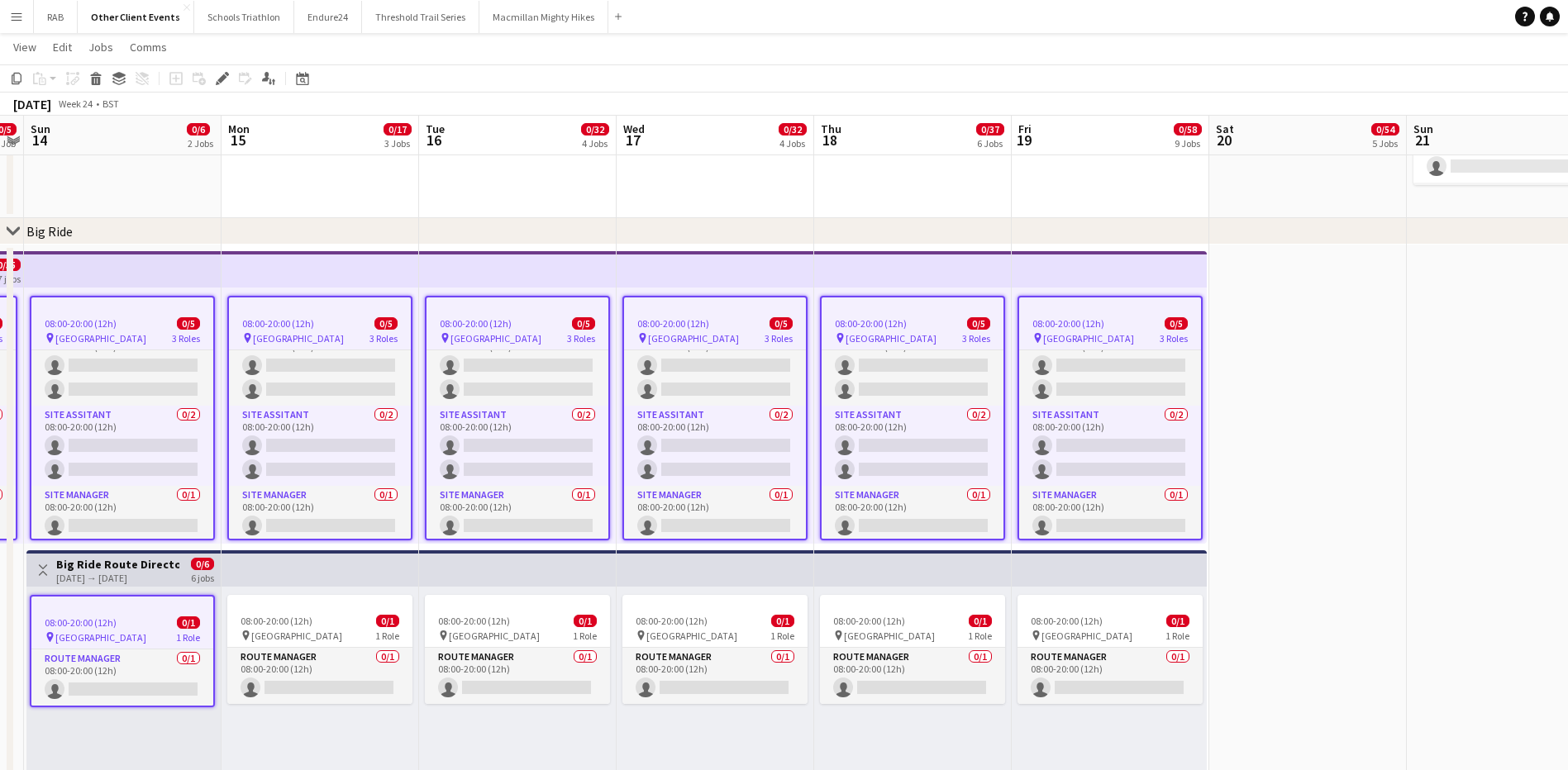
click at [308, 569] on app-top-bar at bounding box center [320, 569] width 198 height 36
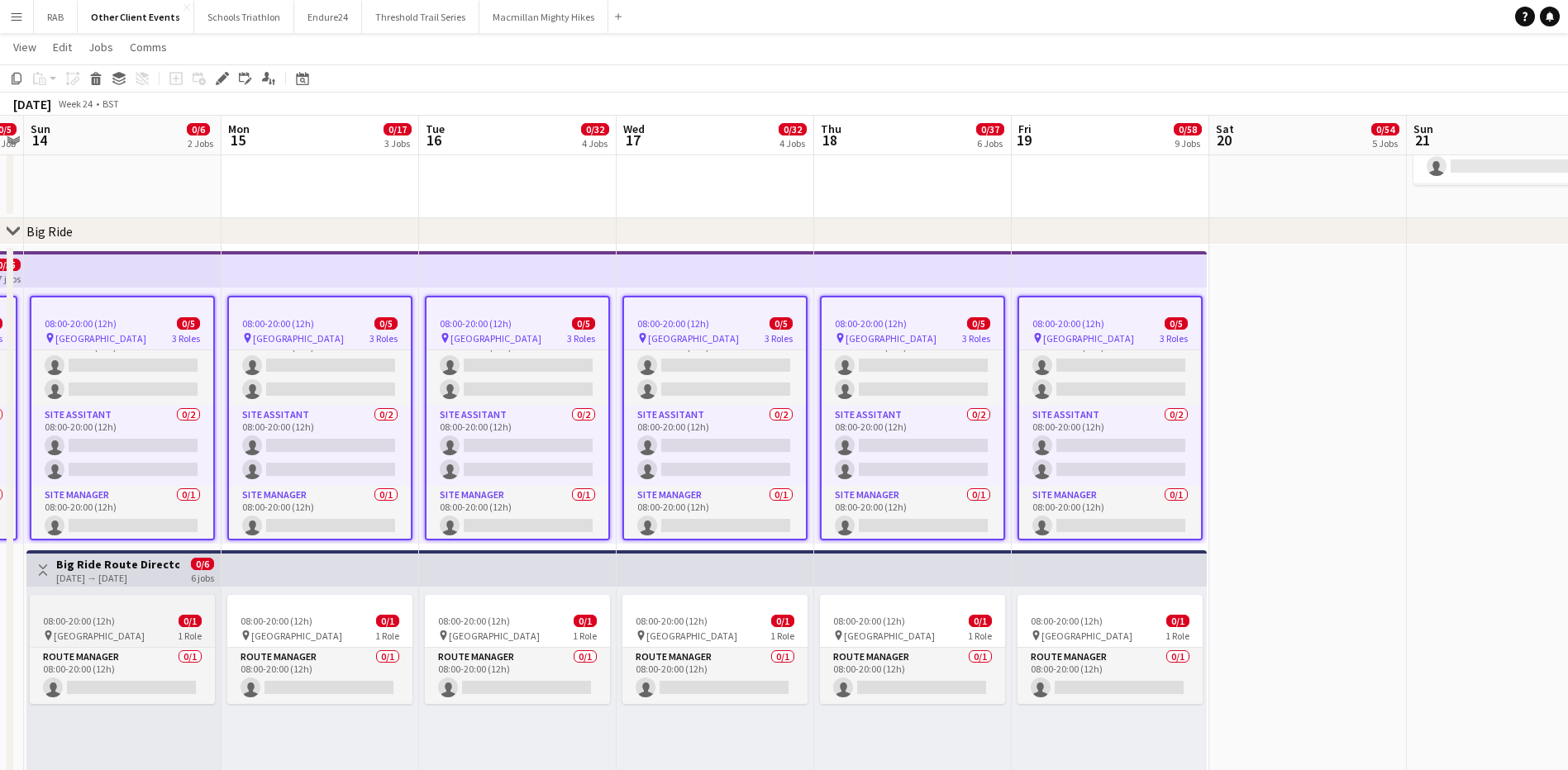
click at [133, 616] on div "08:00-20:00 (12h) 0/1" at bounding box center [122, 621] width 185 height 13
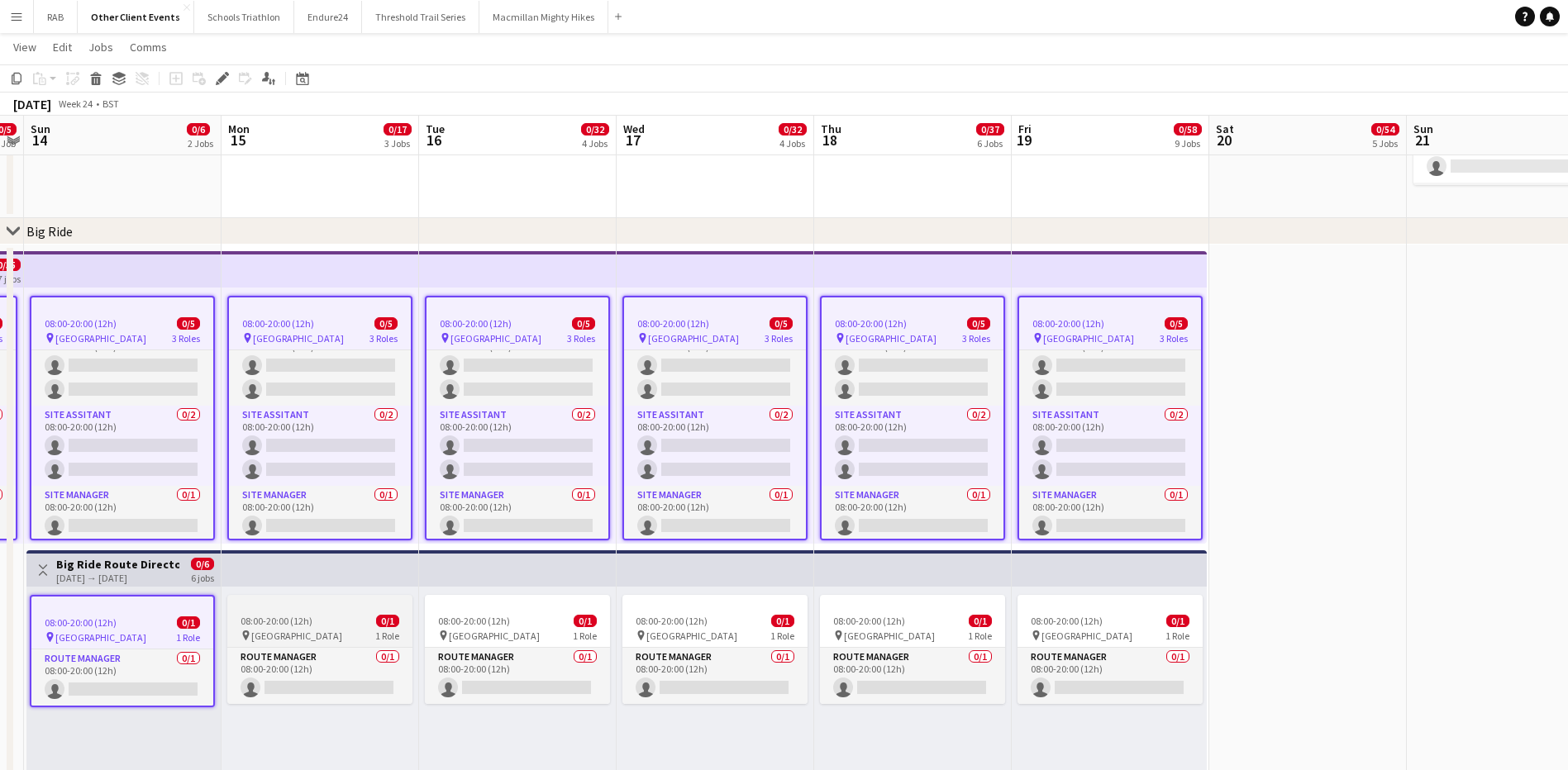
click at [309, 616] on span "08:00-20:00 (12h)" at bounding box center [276, 621] width 72 height 13
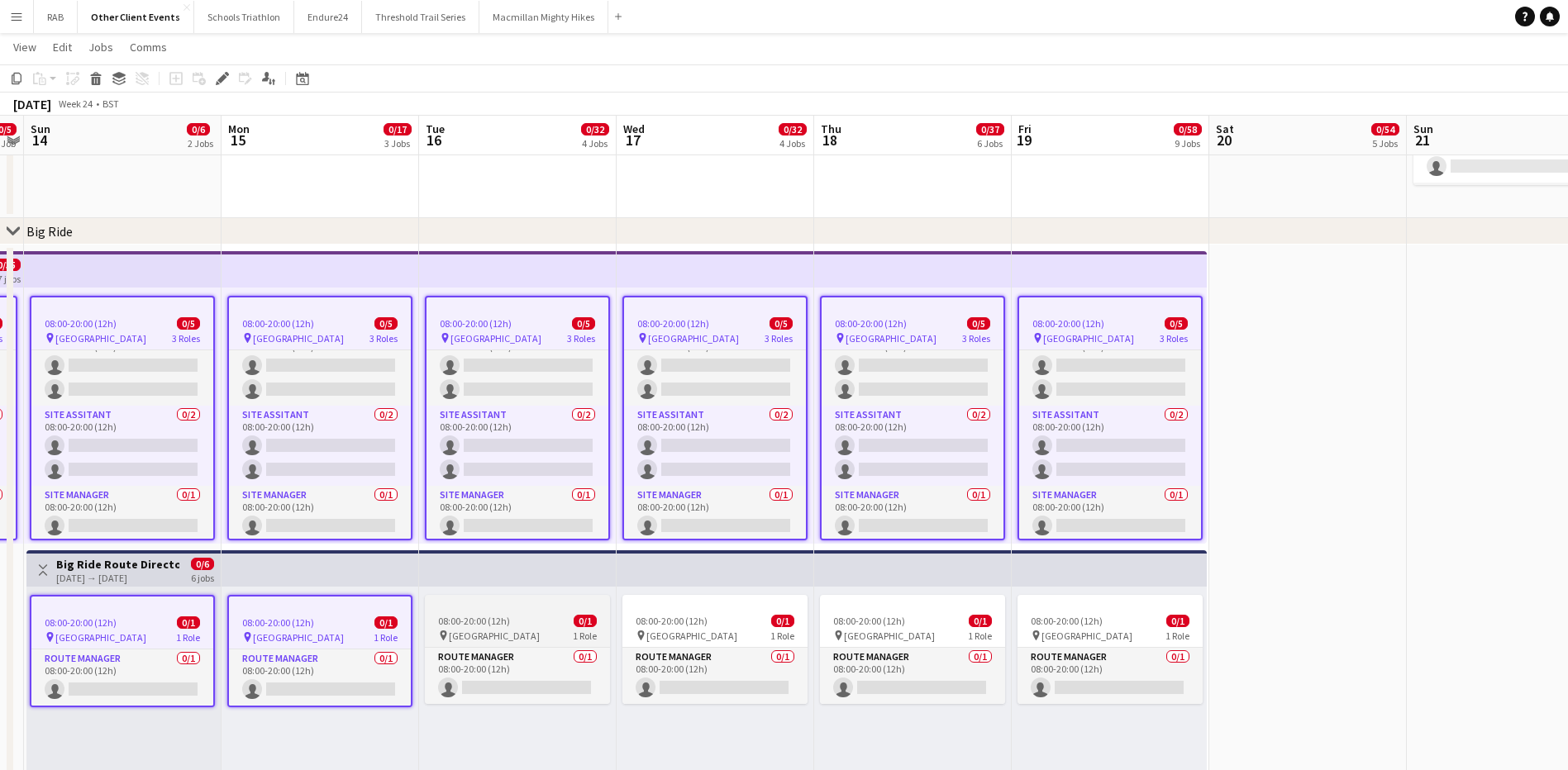
click at [482, 619] on span "08:00-20:00 (12h)" at bounding box center [474, 621] width 72 height 13
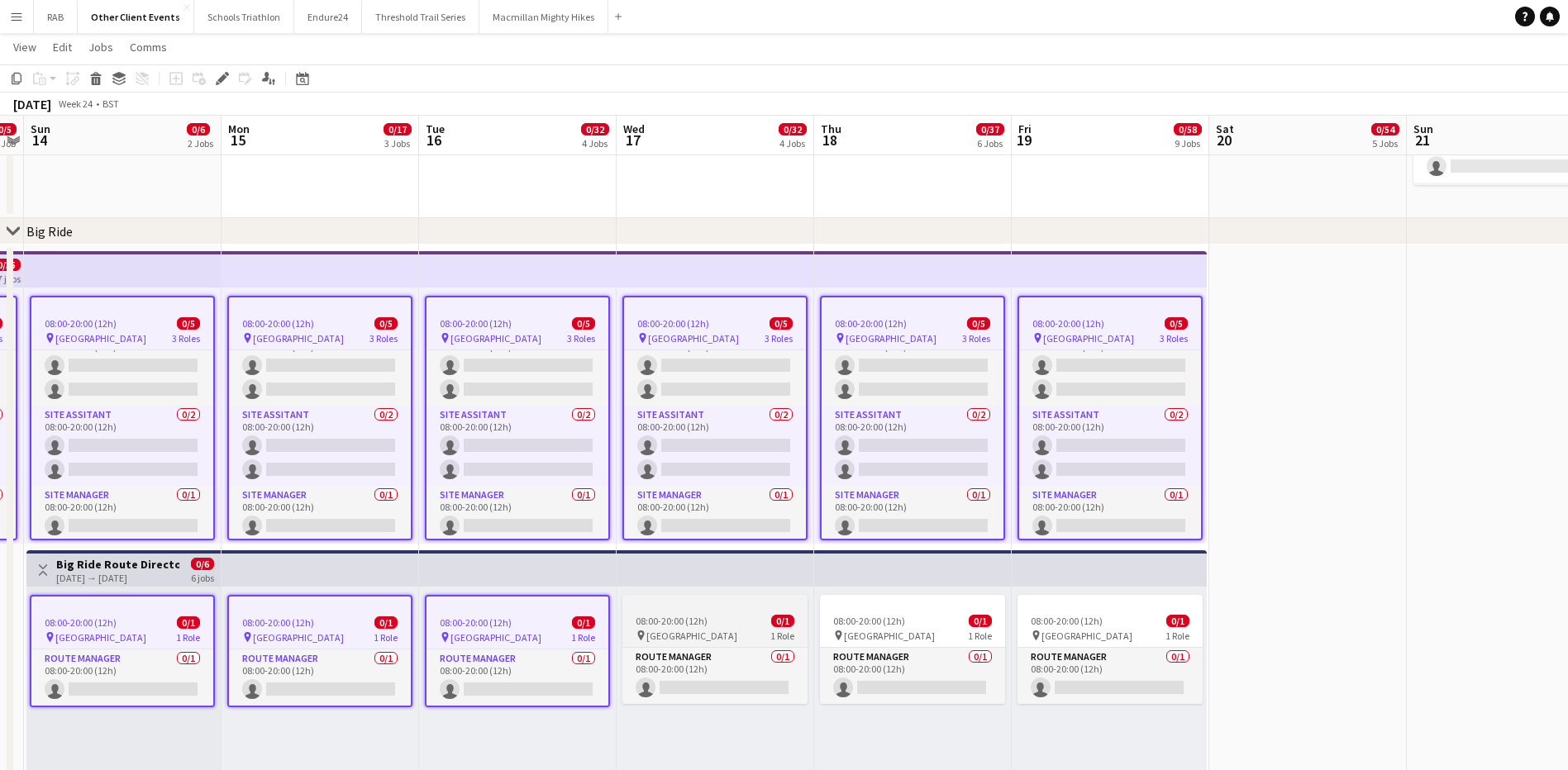
click at [731, 606] on div at bounding box center [715, 601] width 185 height 13
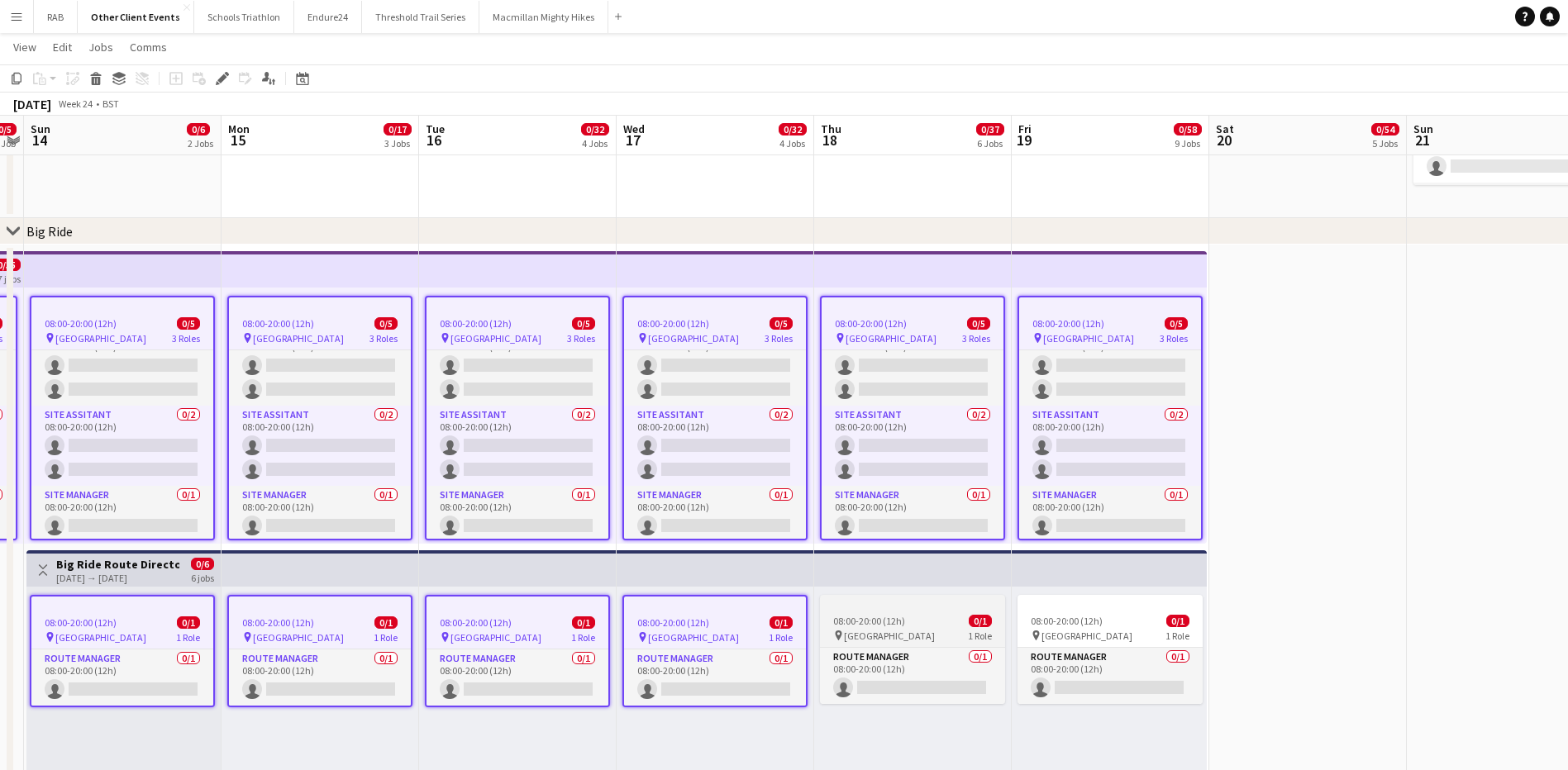
click at [859, 618] on span "08:00-20:00 (12h)" at bounding box center [869, 621] width 72 height 13
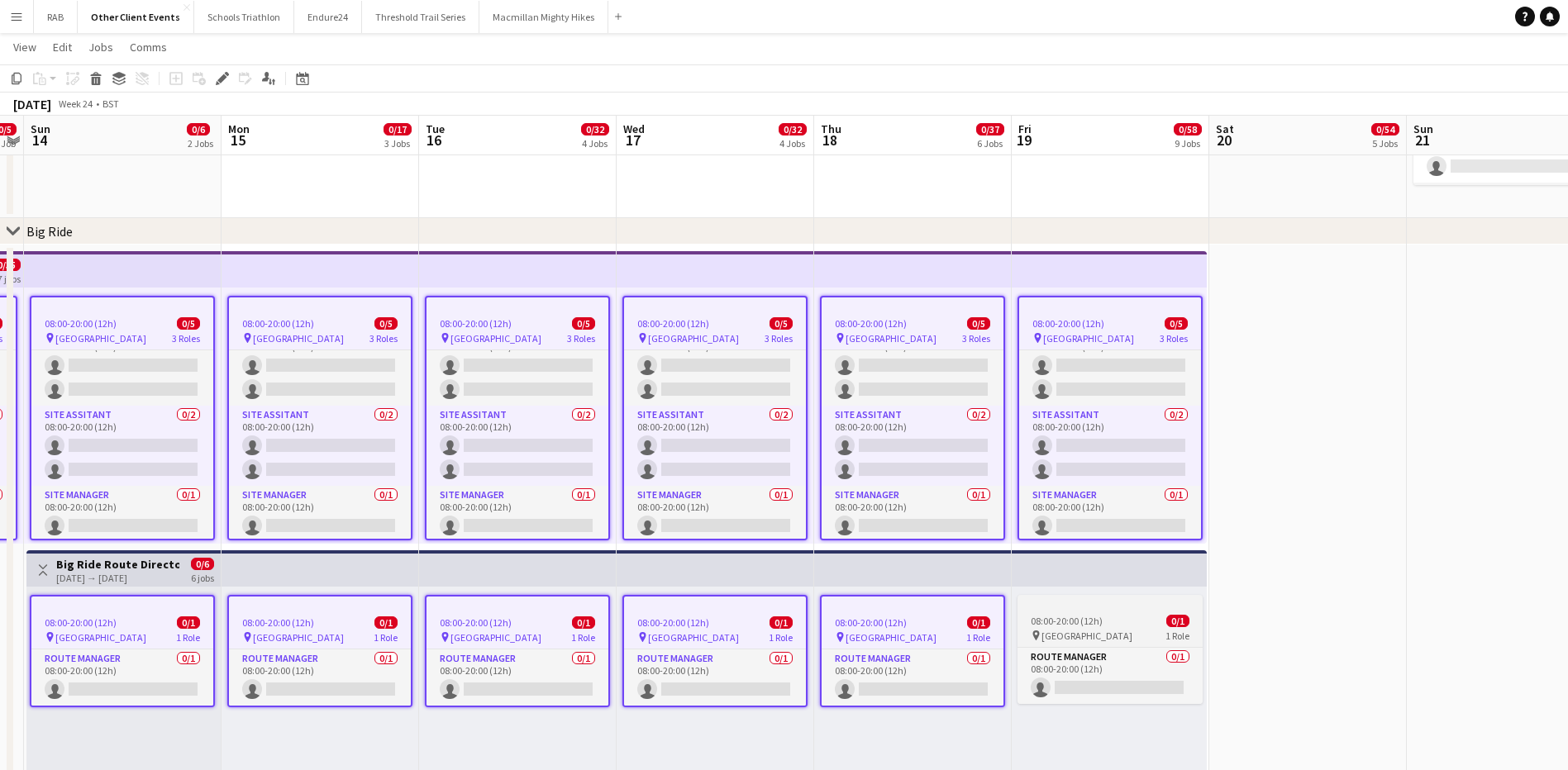
click at [1086, 625] on span "08:00-20:00 (12h)" at bounding box center [1067, 621] width 72 height 13
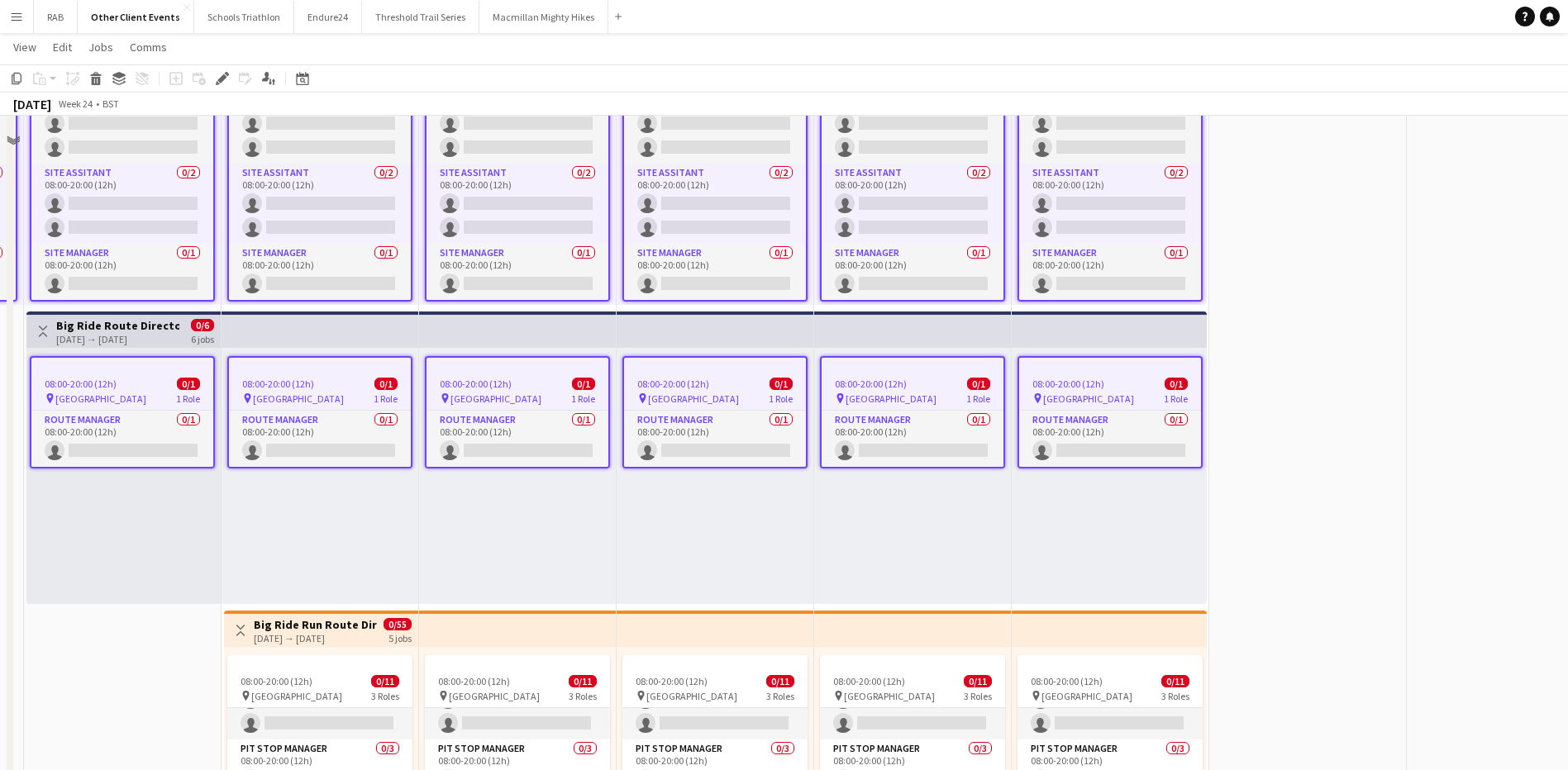
scroll to position [2077, 0]
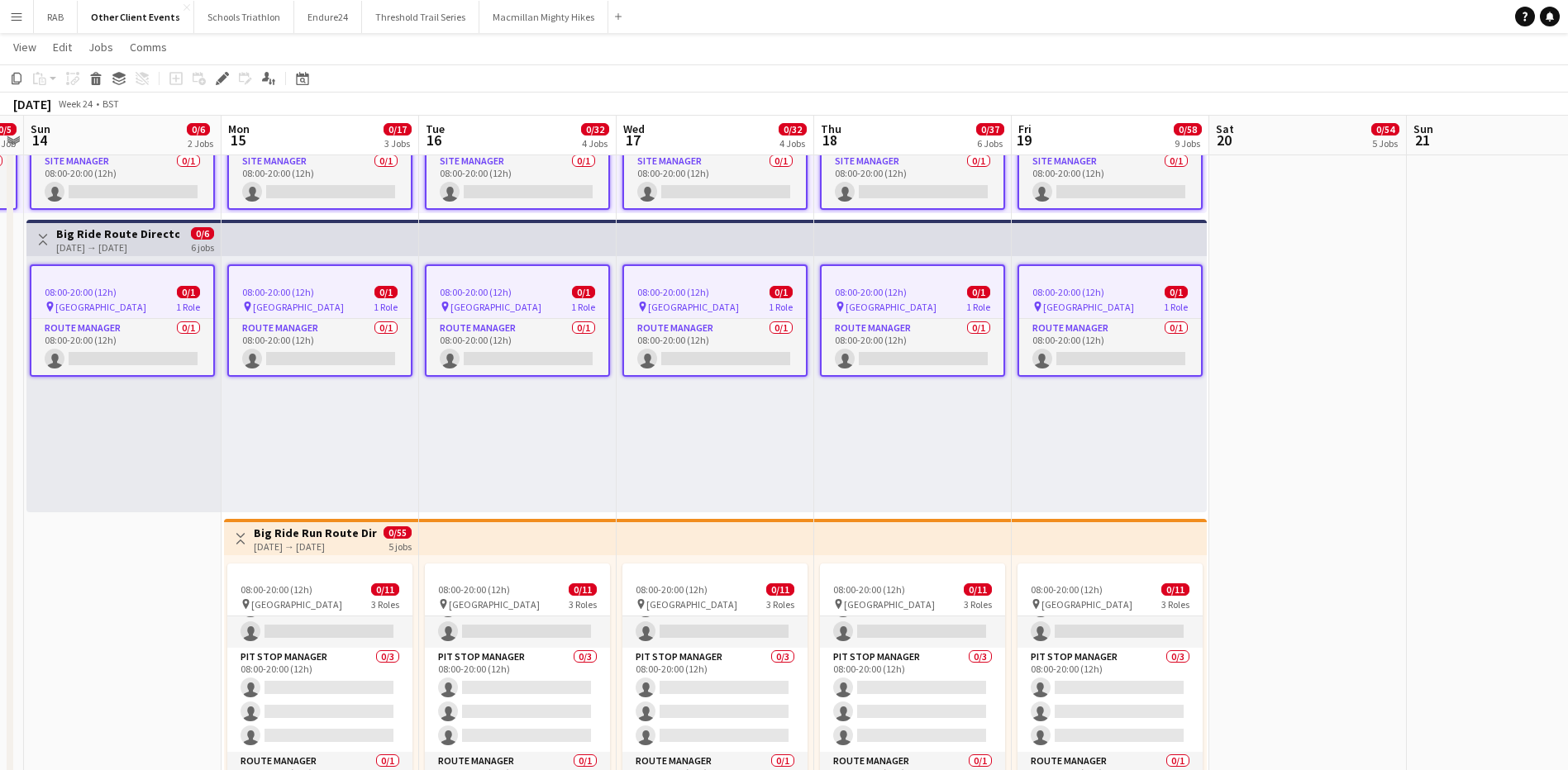
click at [310, 525] on h3 "Big Ride Run Route Director, Pitstop Managers and General Crew" at bounding box center [315, 533] width 123 height 15
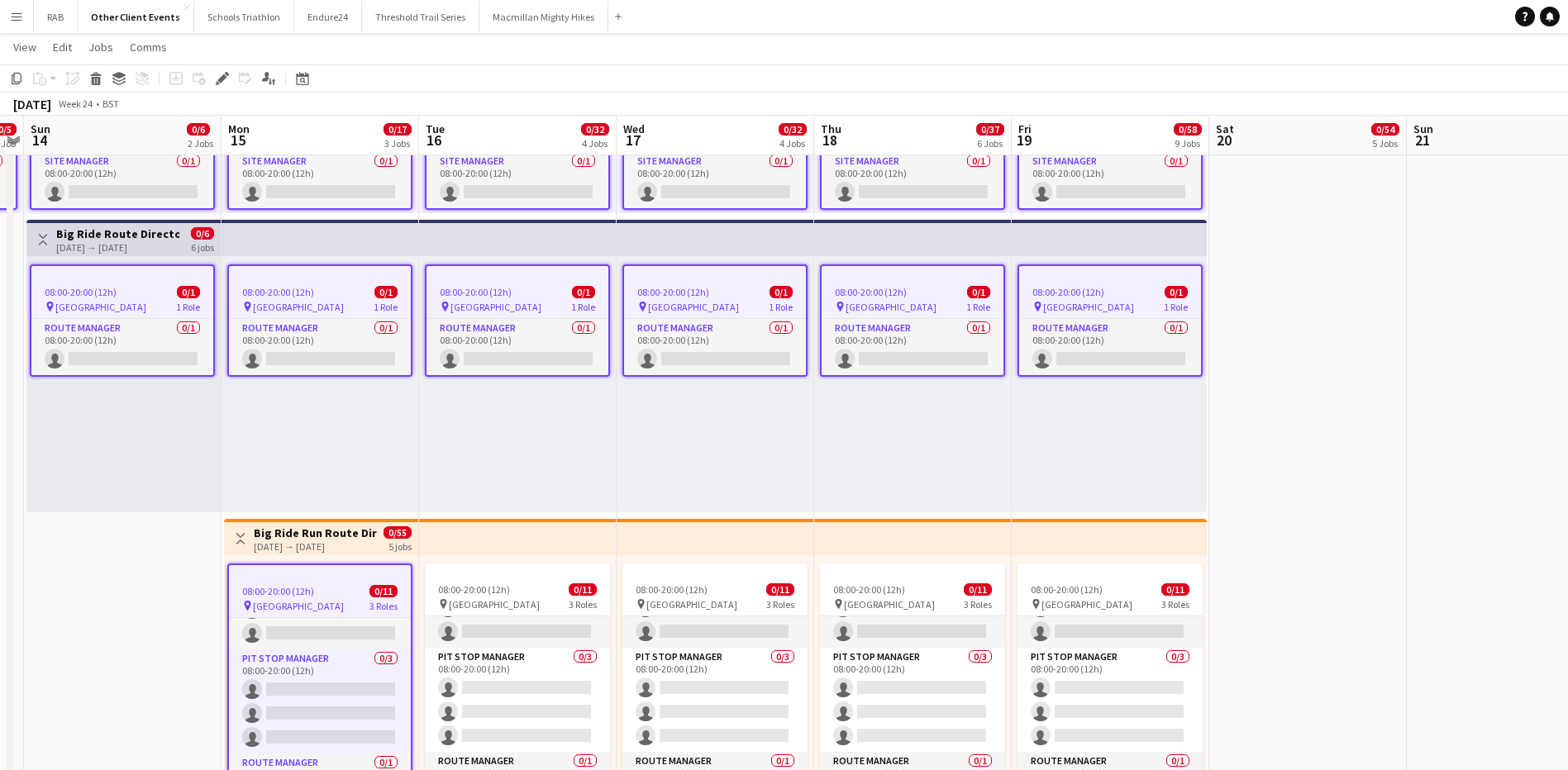
click at [502, 531] on app-top-bar at bounding box center [518, 537] width 198 height 36
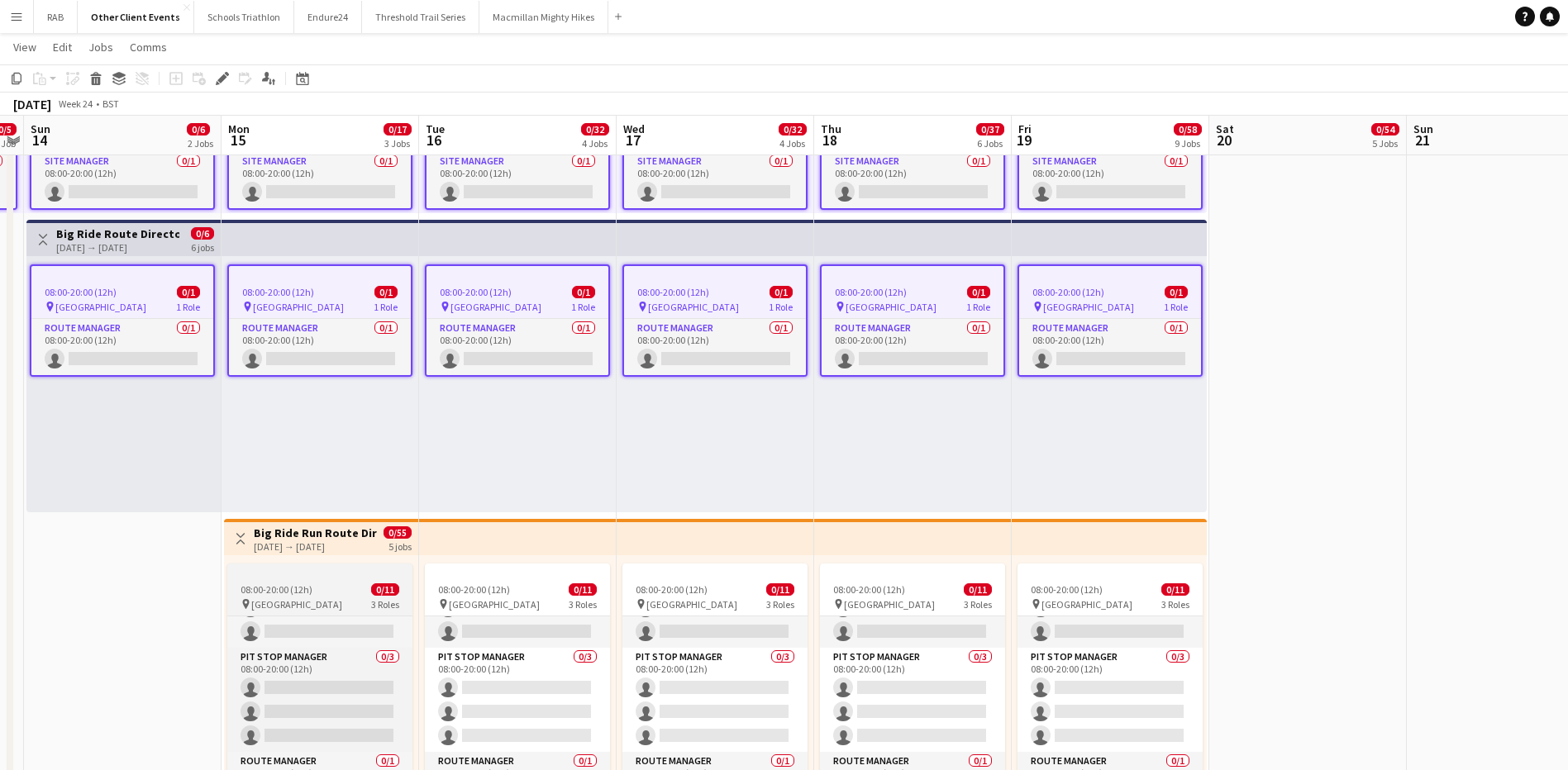
click at [320, 589] on div "08:00-20:00 (12h) 0/11" at bounding box center [320, 590] width 185 height 13
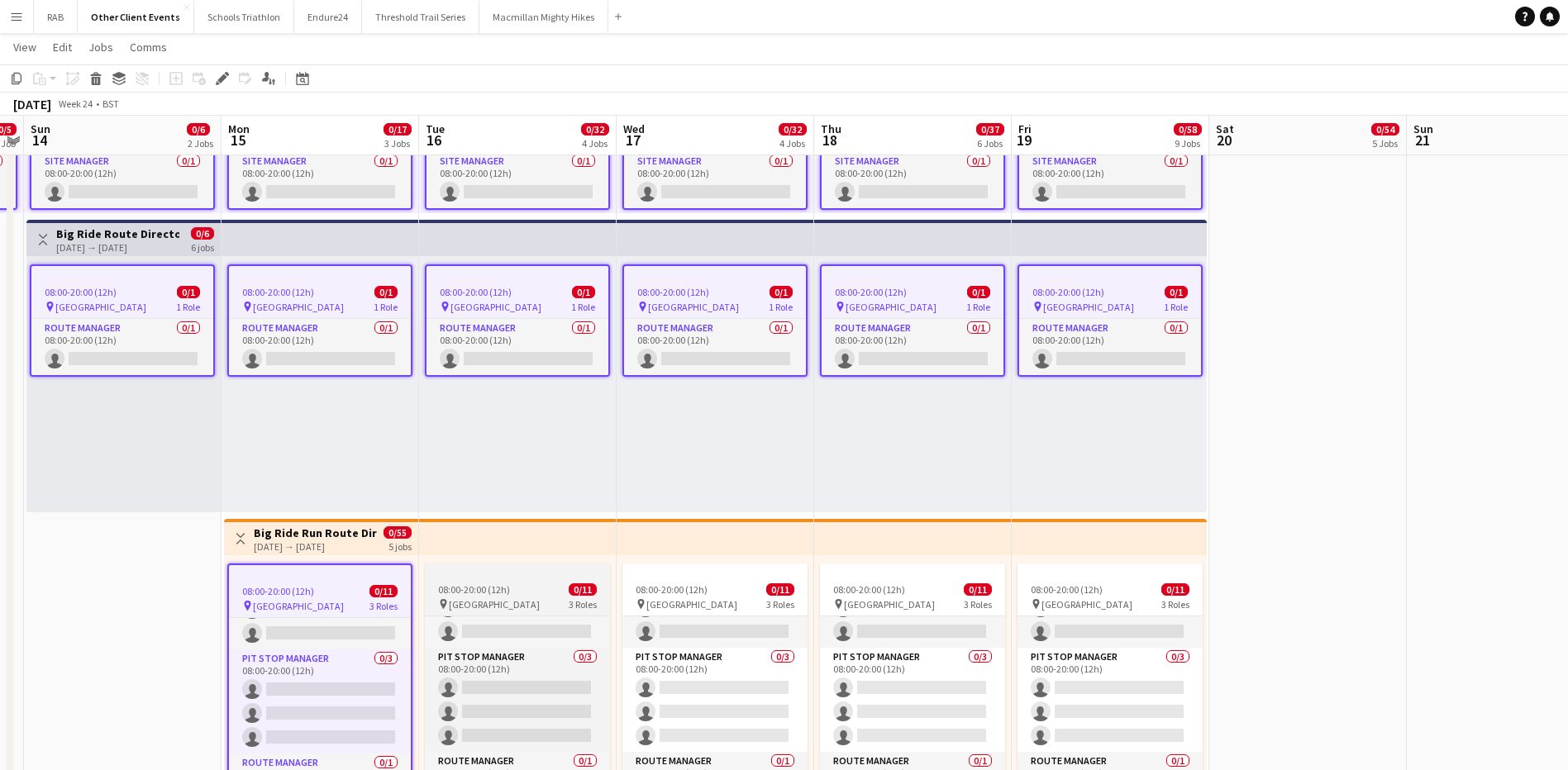
click at [506, 584] on span "08:00-20:00 (12h)" at bounding box center [474, 590] width 72 height 13
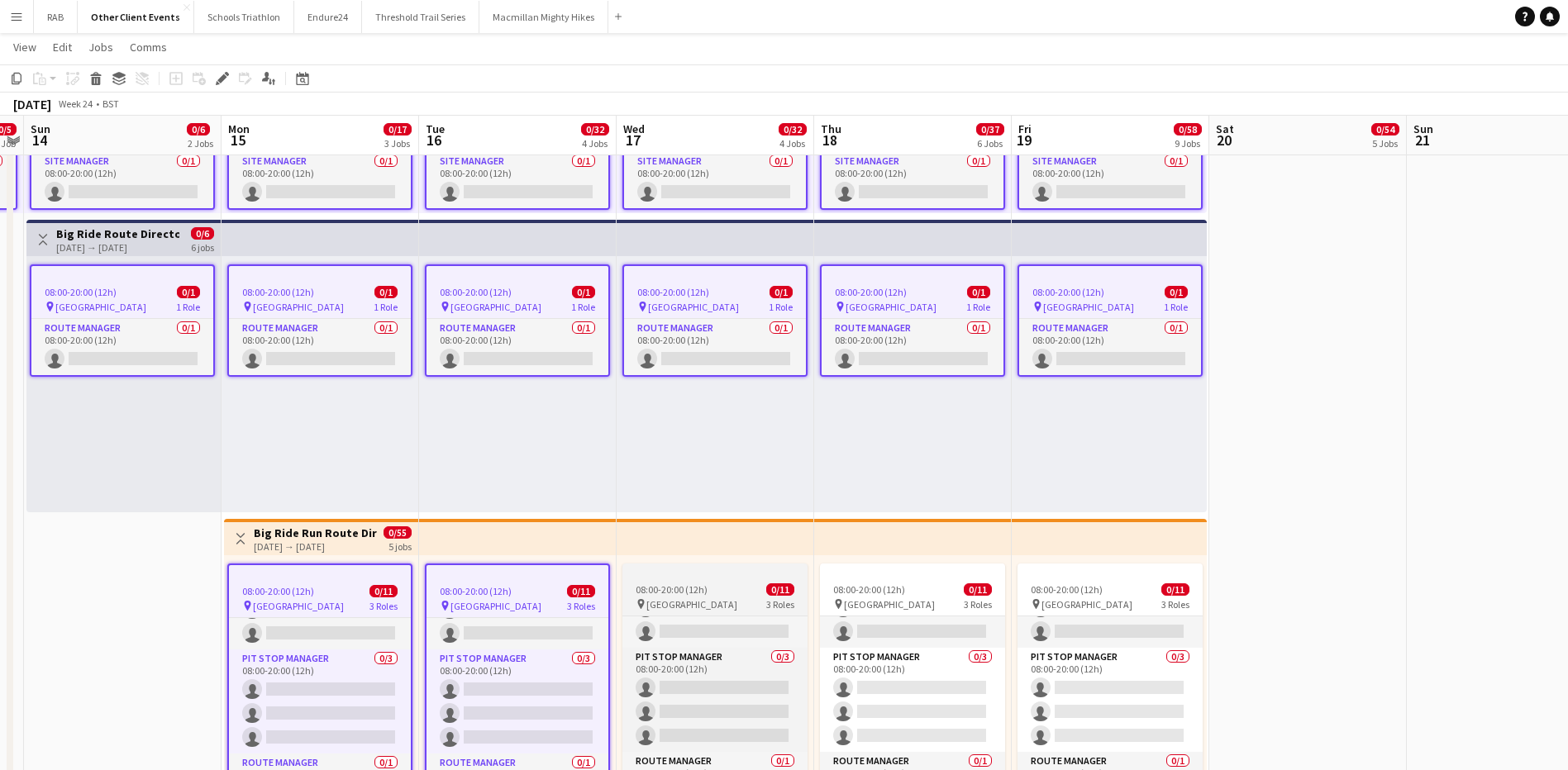
click at [676, 584] on span "08:00-20:00 (12h)" at bounding box center [671, 590] width 72 height 13
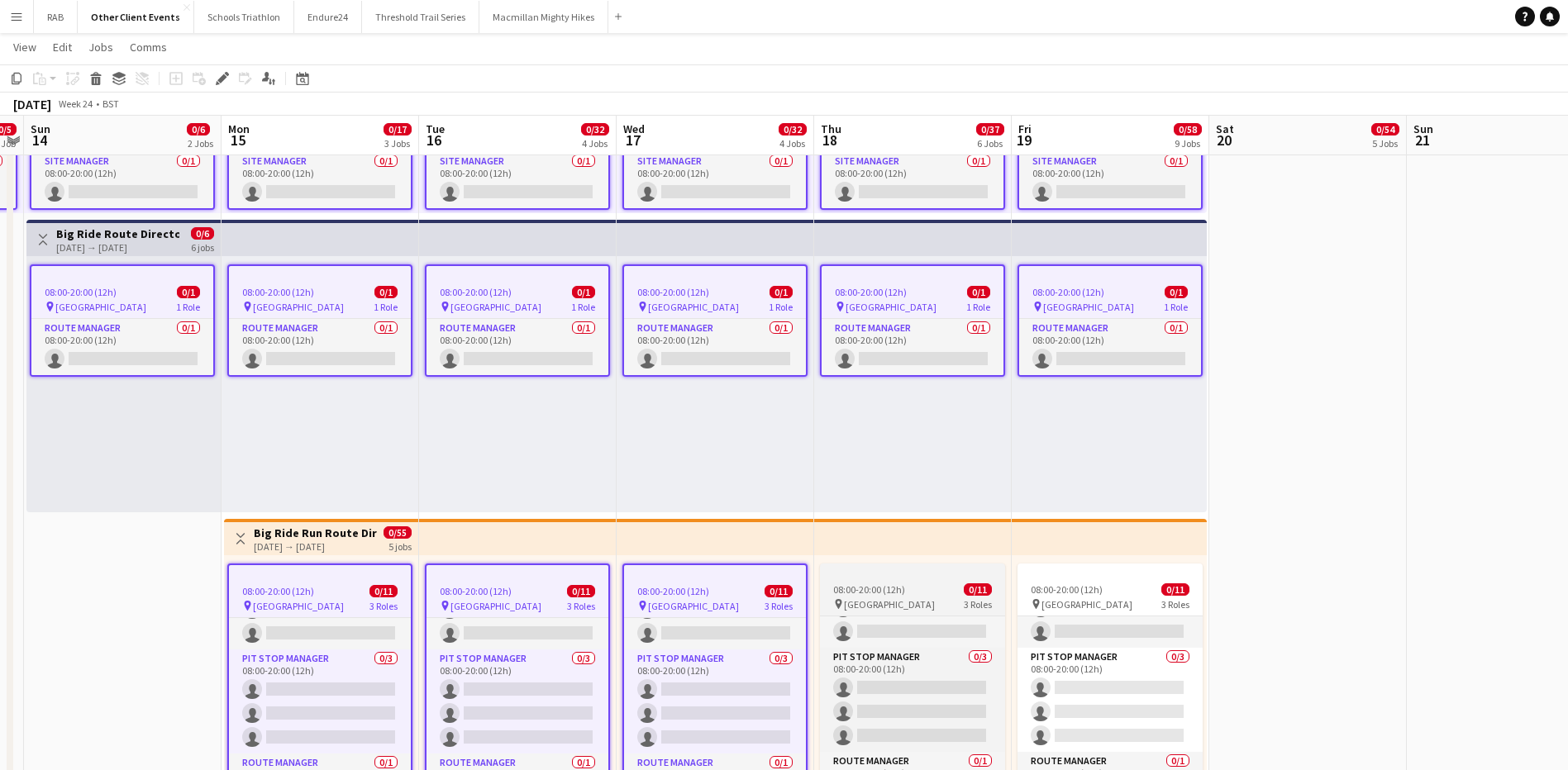
click at [880, 584] on span "08:00-20:00 (12h)" at bounding box center [869, 590] width 72 height 13
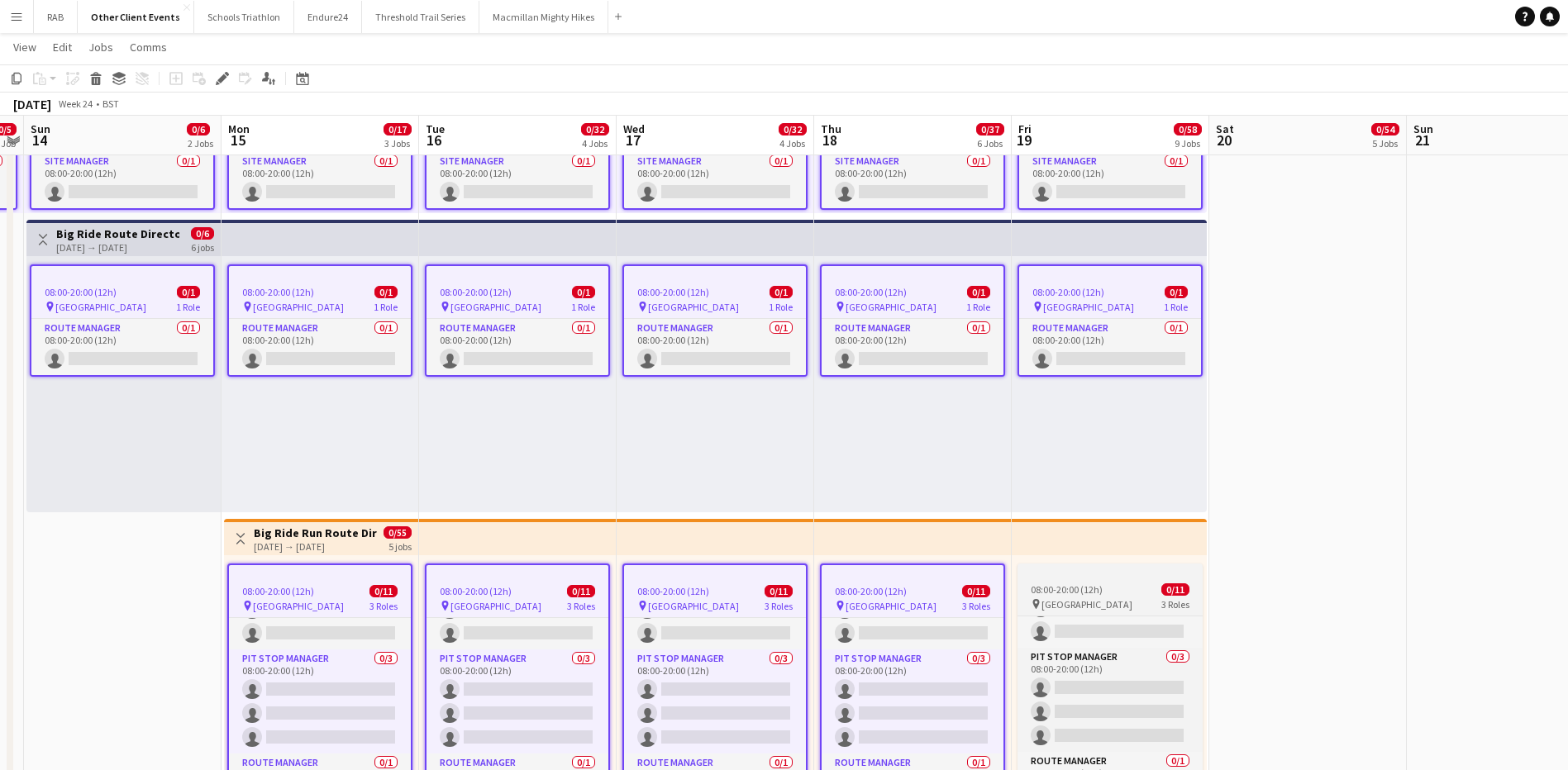
click at [1093, 586] on span "08:00-20:00 (12h)" at bounding box center [1067, 590] width 72 height 13
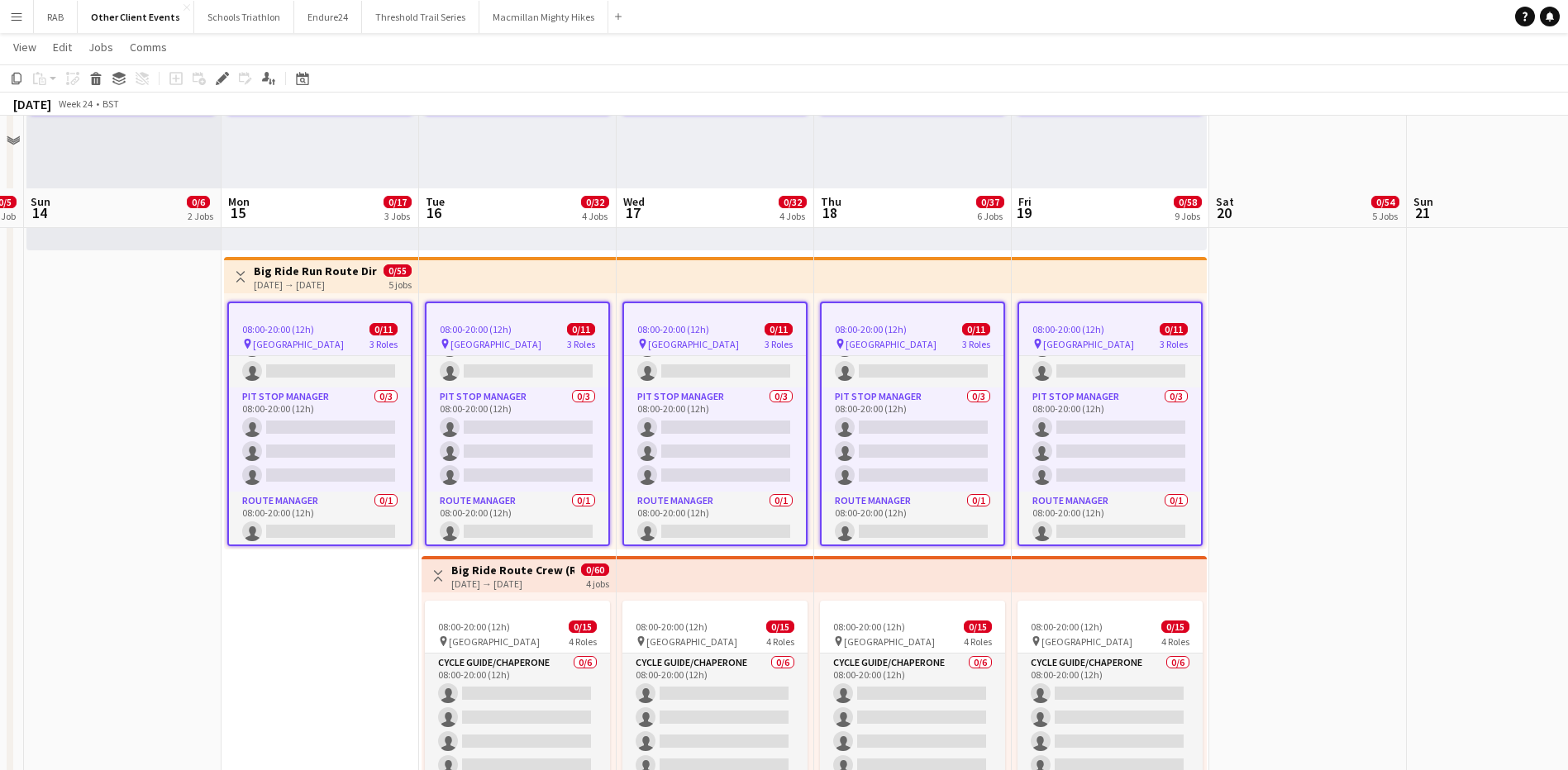
scroll to position [2491, 0]
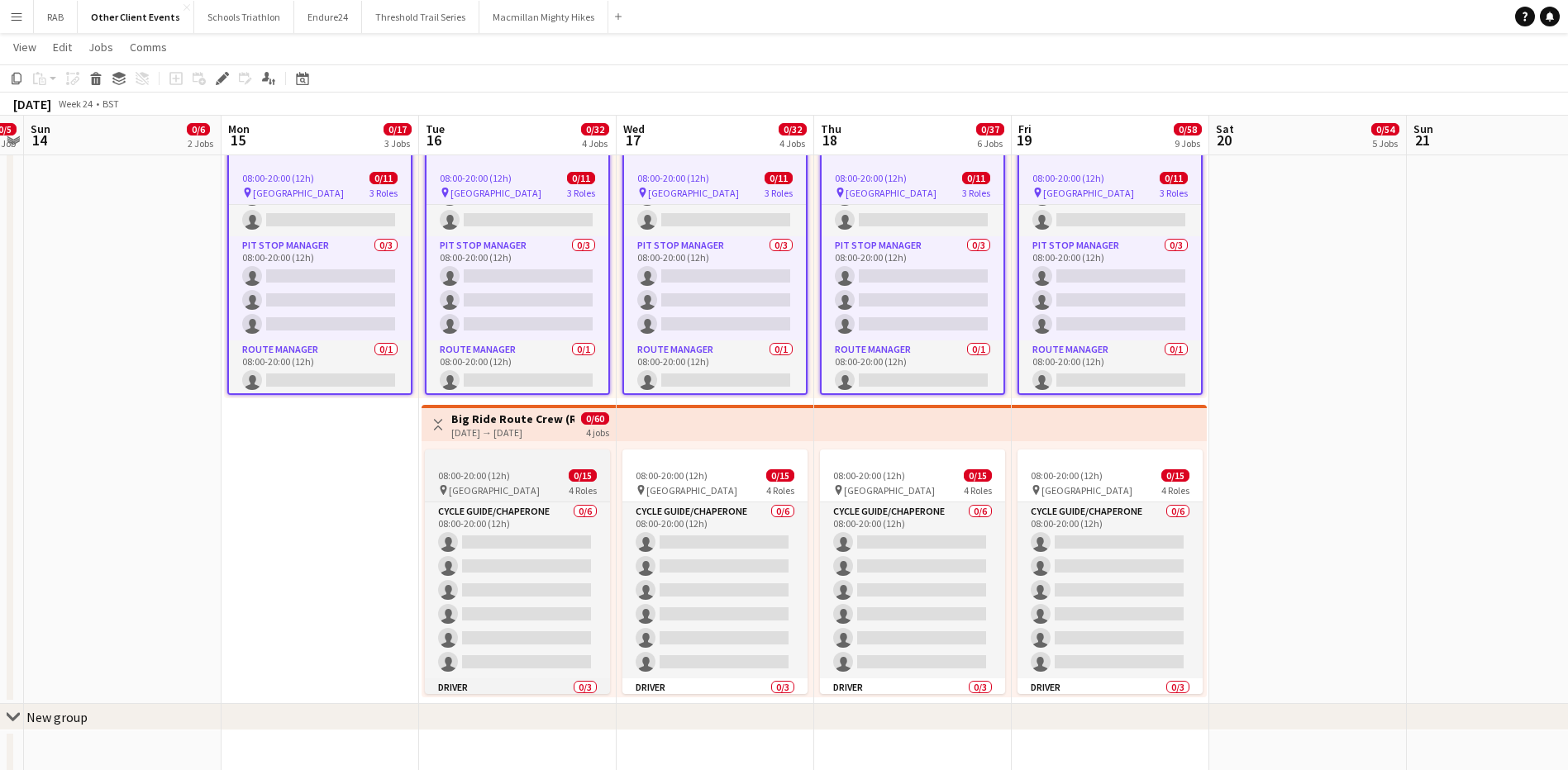
click at [492, 459] on div at bounding box center [517, 456] width 185 height 13
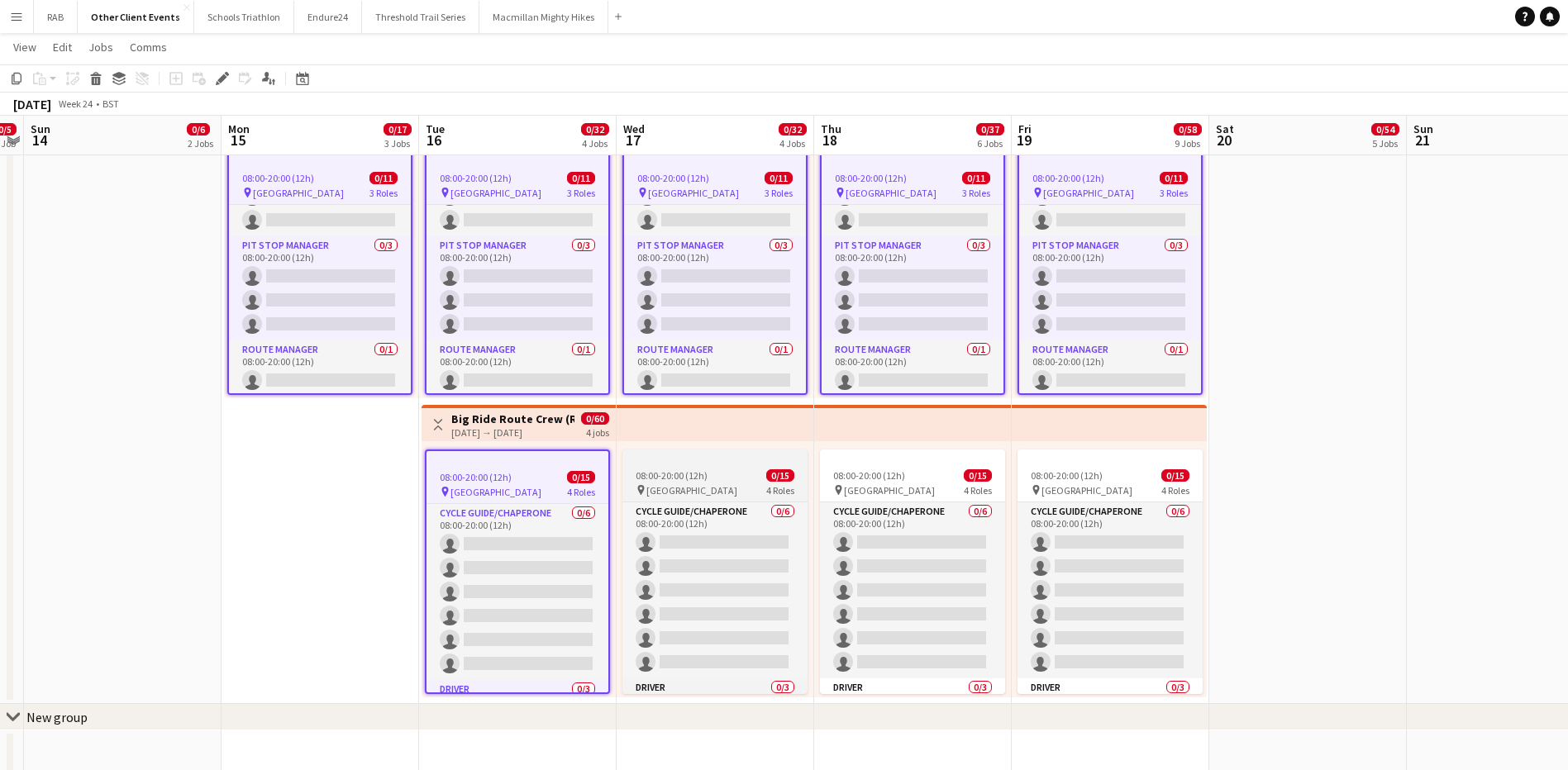
drag, startPoint x: 716, startPoint y: 462, endPoint x: 756, endPoint y: 464, distance: 40.0
click at [717, 462] on app-job-card "08:00-20:00 (12h) 0/15 pin Ireland 4 Roles Cycle Guide/Chaperone 0/6 08:00-20:0…" at bounding box center [715, 572] width 185 height 245
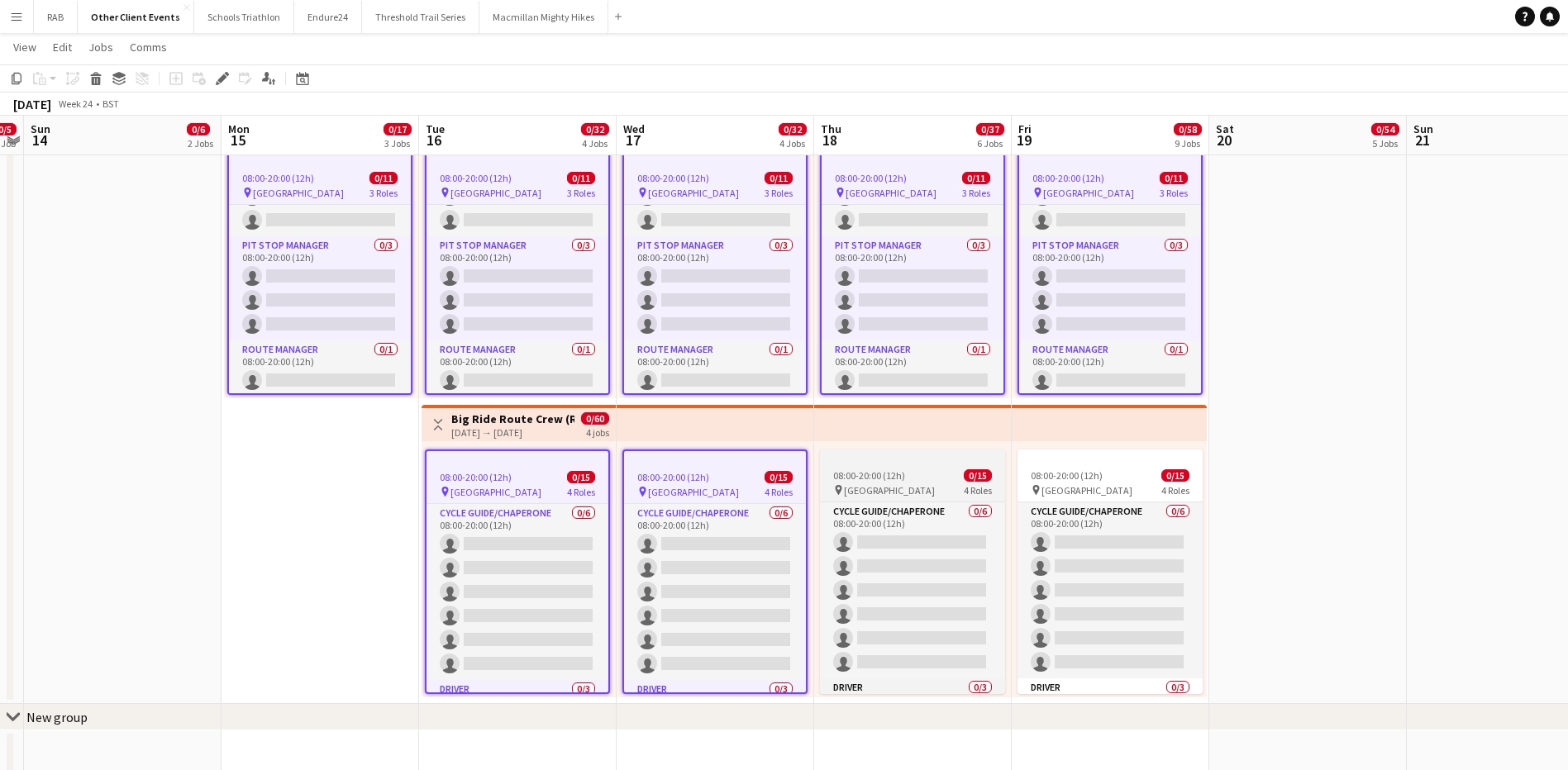
scroll to position [0, 568]
click at [941, 467] on app-job-card "08:00-20:00 (12h) 0/15 pin Ireland 4 Roles Cycle Guide/Chaperone 0/6 08:00-20:0…" at bounding box center [913, 572] width 185 height 245
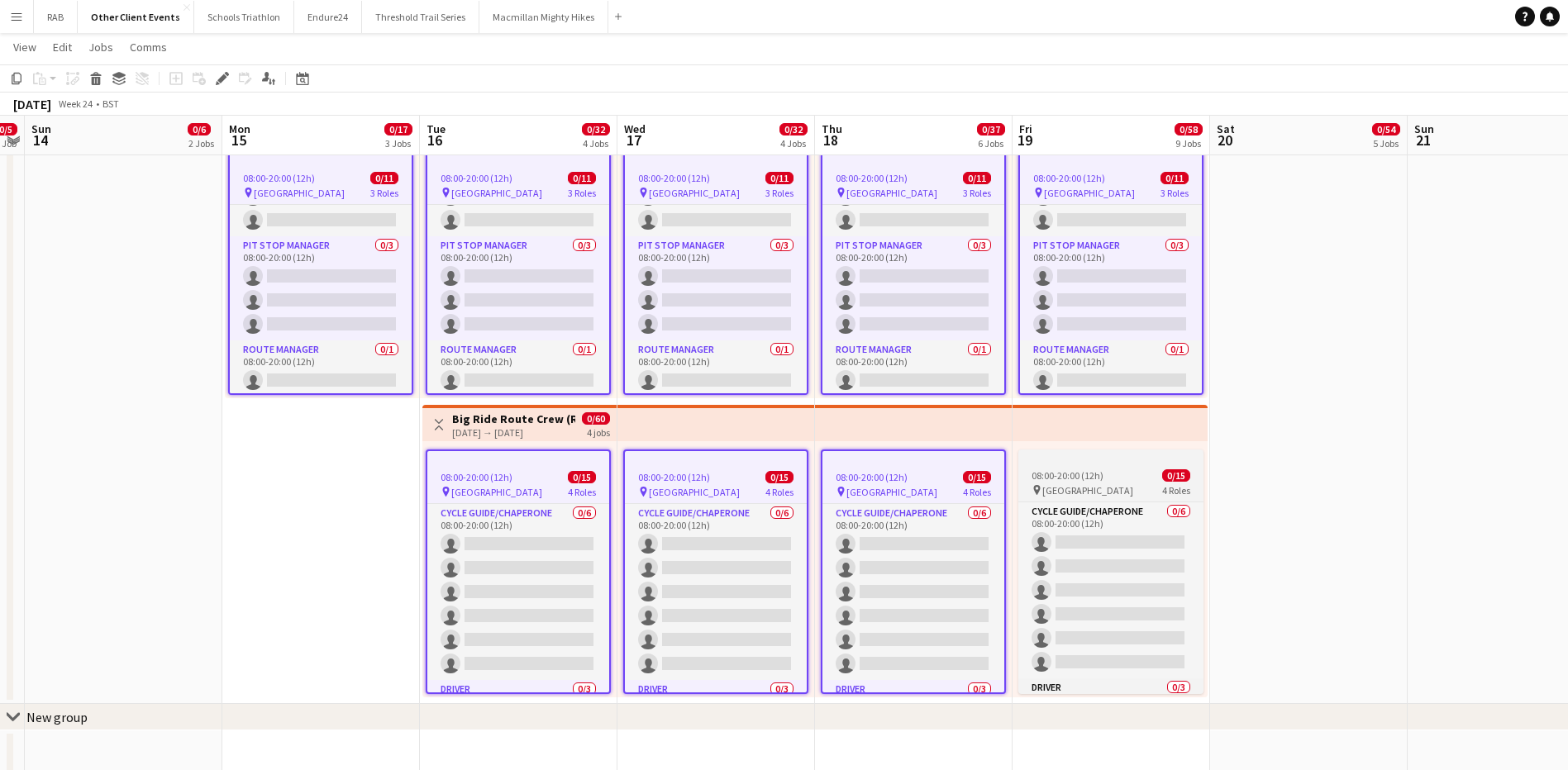
click at [1092, 462] on div at bounding box center [1111, 456] width 185 height 13
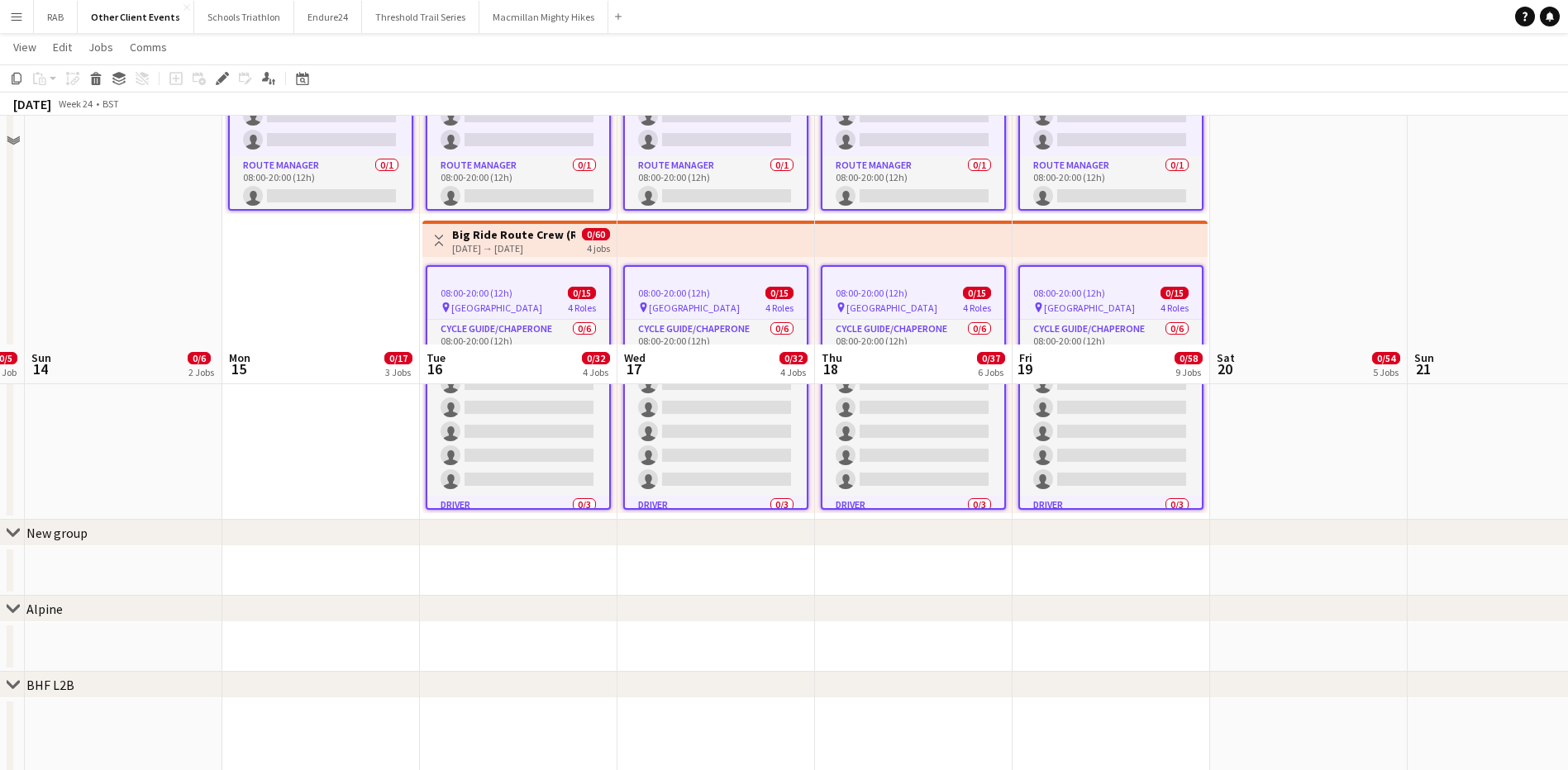
scroll to position [2904, 0]
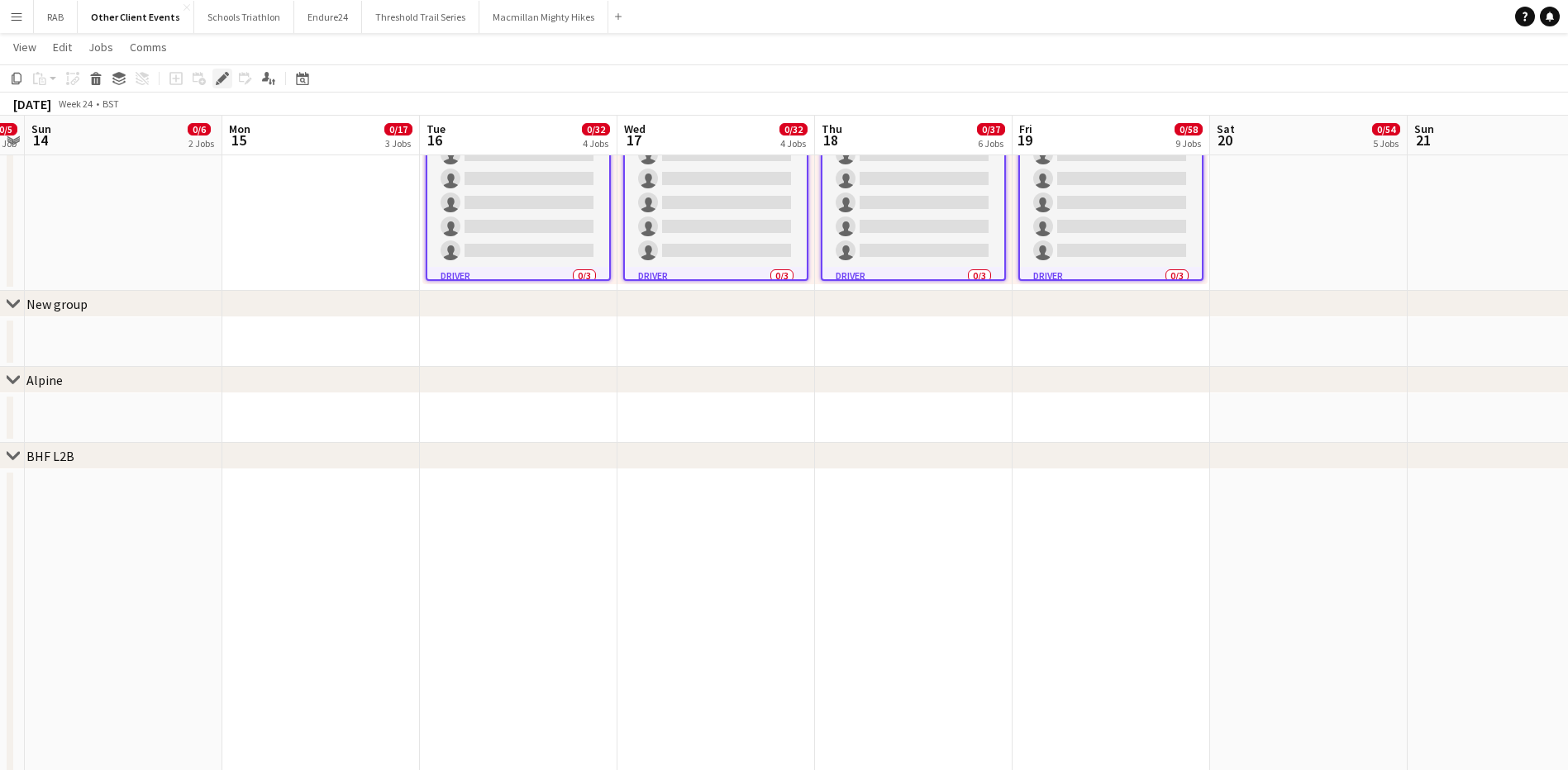
click at [220, 76] on icon "Edit" at bounding box center [222, 78] width 13 height 13
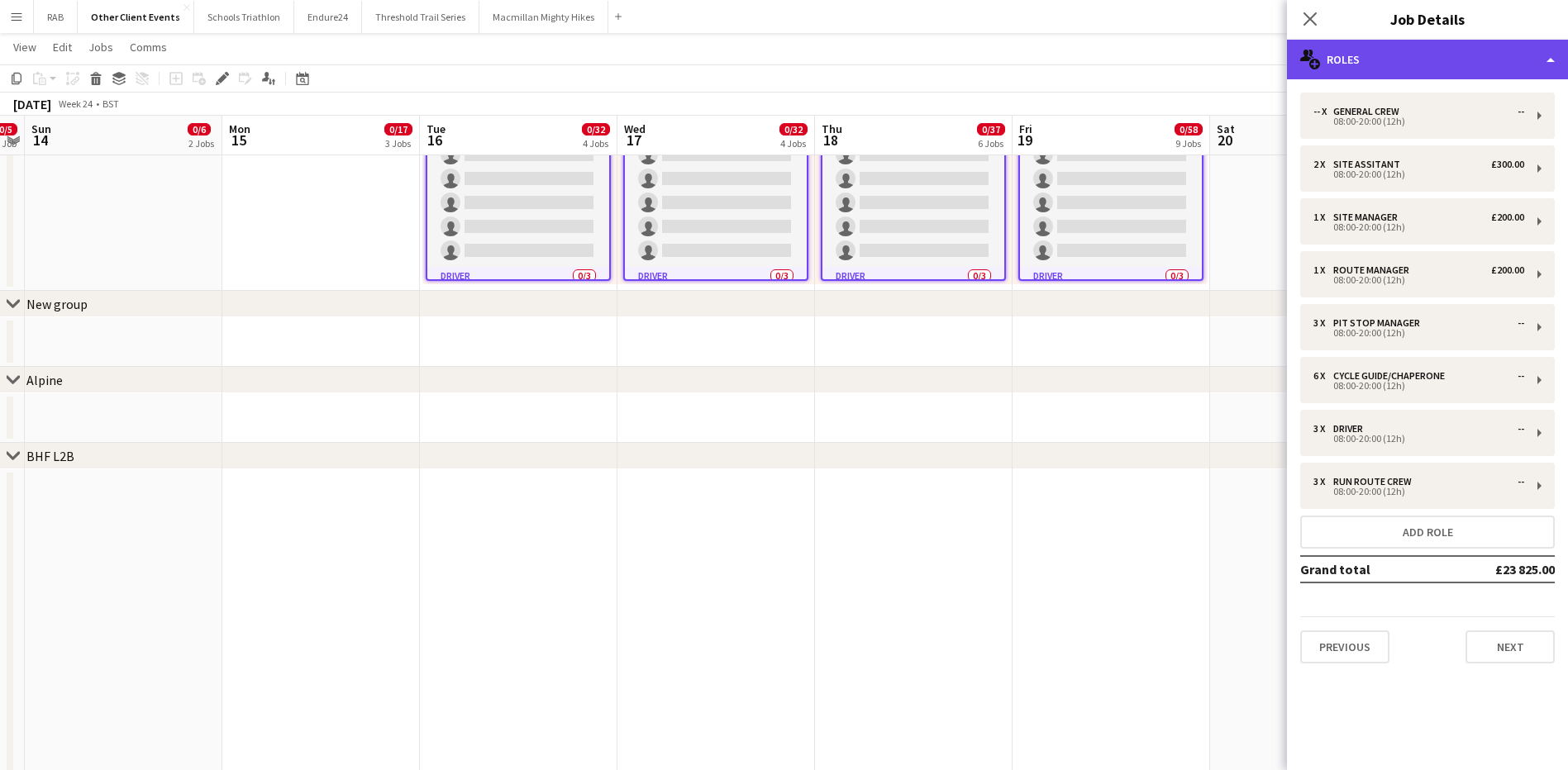
click at [1355, 55] on div "multiple-users-add Roles" at bounding box center [1427, 59] width 281 height 40
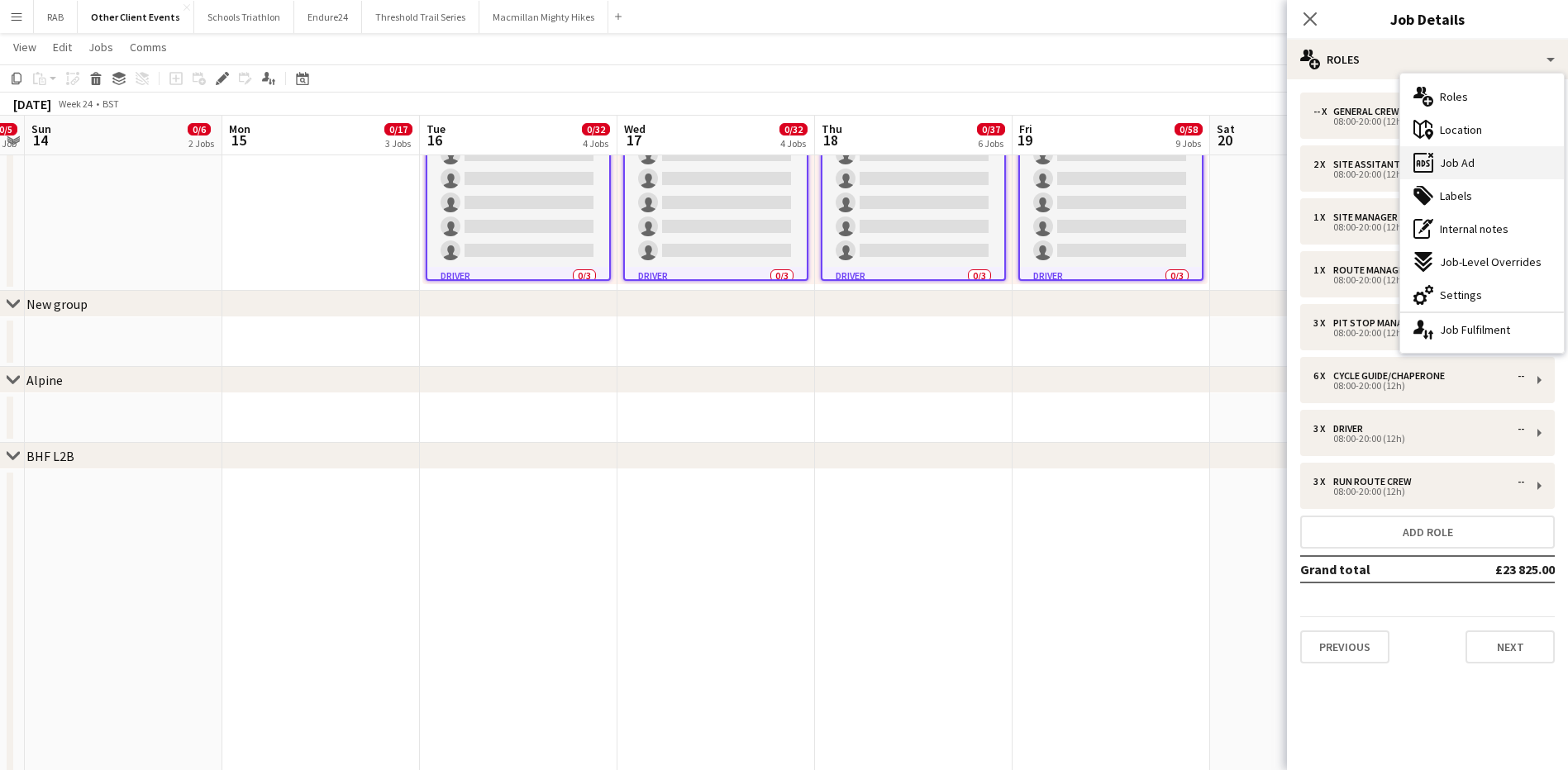
click at [1425, 164] on span "Job Ad" at bounding box center [1456, 163] width 35 height 15
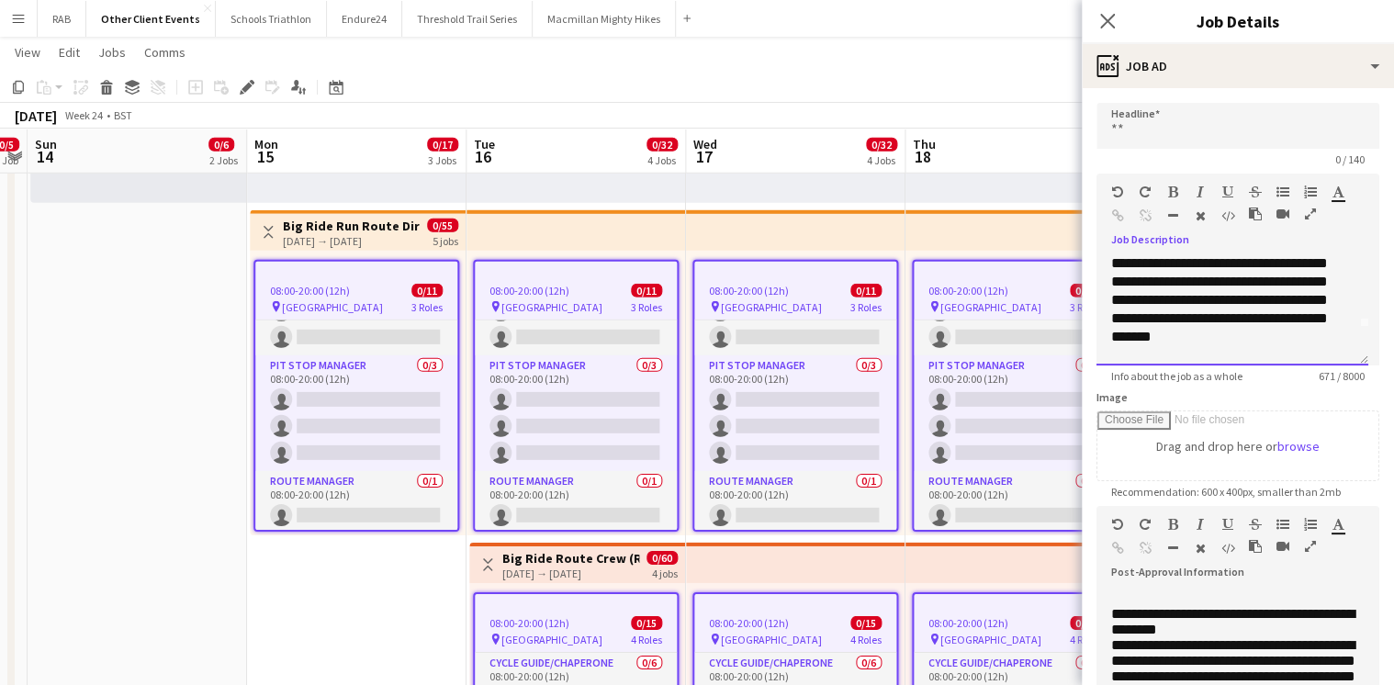
scroll to position [2, 0]
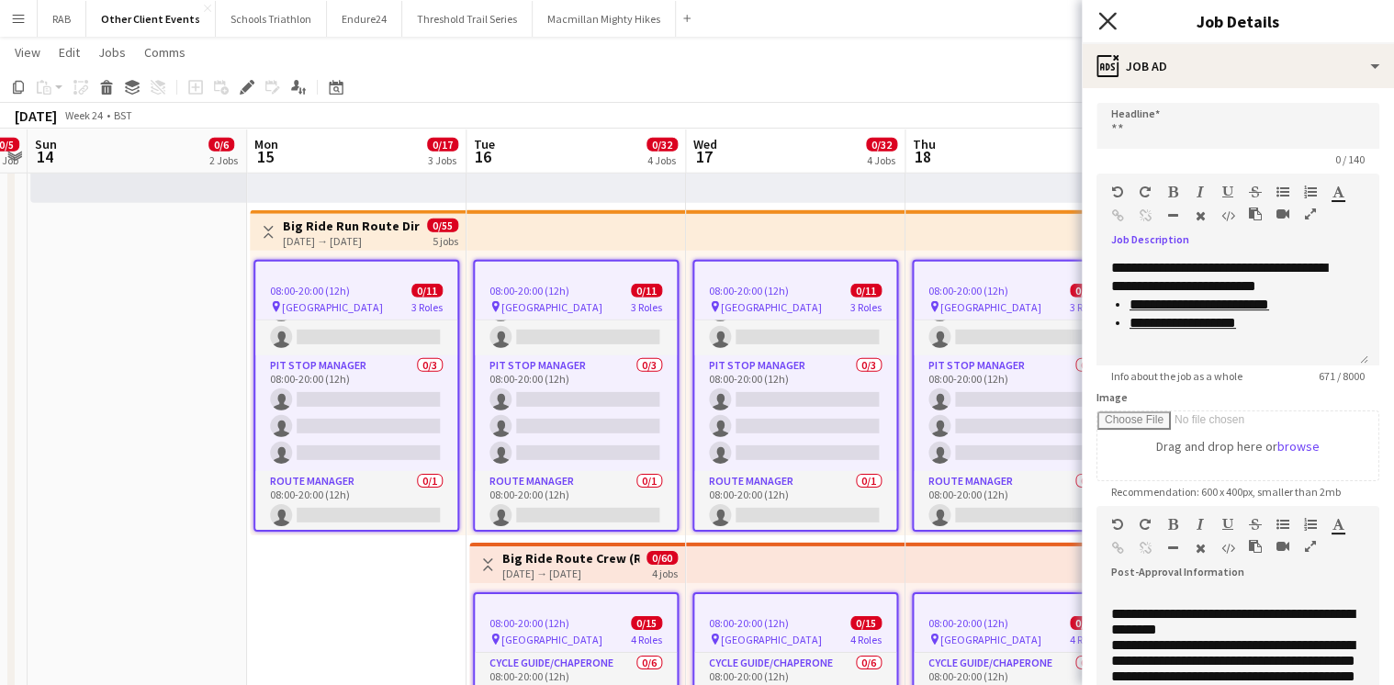
click at [1106, 20] on icon at bounding box center [1107, 20] width 17 height 17
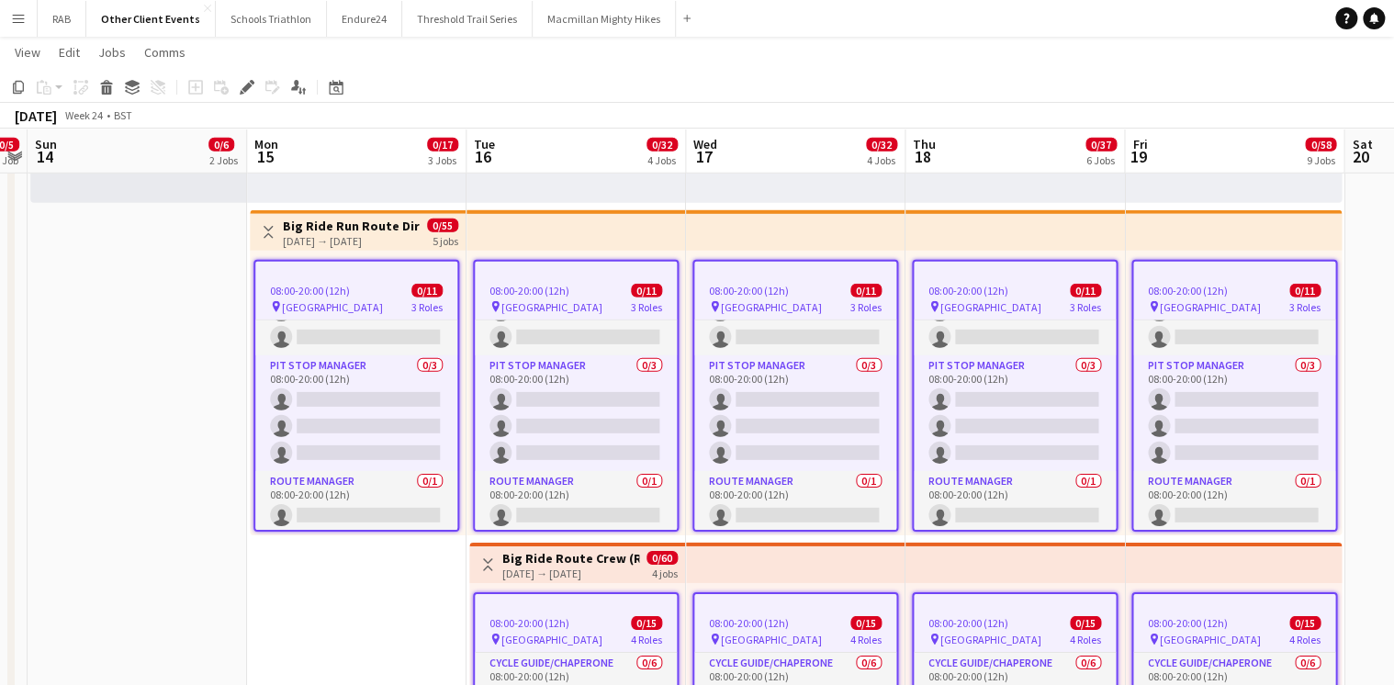
click at [375, 608] on app-date-cell "08:00-20:00 (12h) 0/5 pin Ireland 3 Roles General Crew 0/2 08:00-20:00 (12h) si…" at bounding box center [357, 207] width 220 height 1338
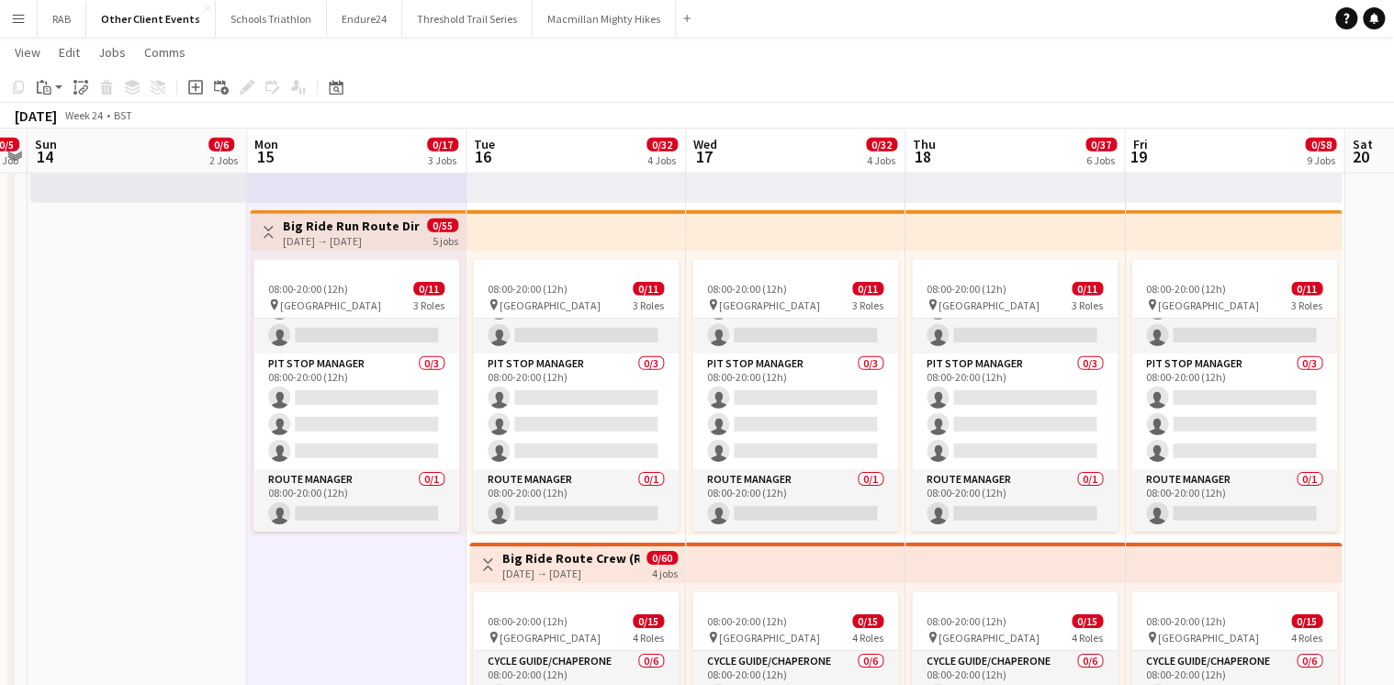
click at [176, 264] on app-date-cell "08:00-20:00 (12h) 0/5 pin Ireland 3 Roles General Crew 0/2 08:00-20:00 (12h) si…" at bounding box center [138, 207] width 220 height 1338
